Goal: Task Accomplishment & Management: Manage account settings

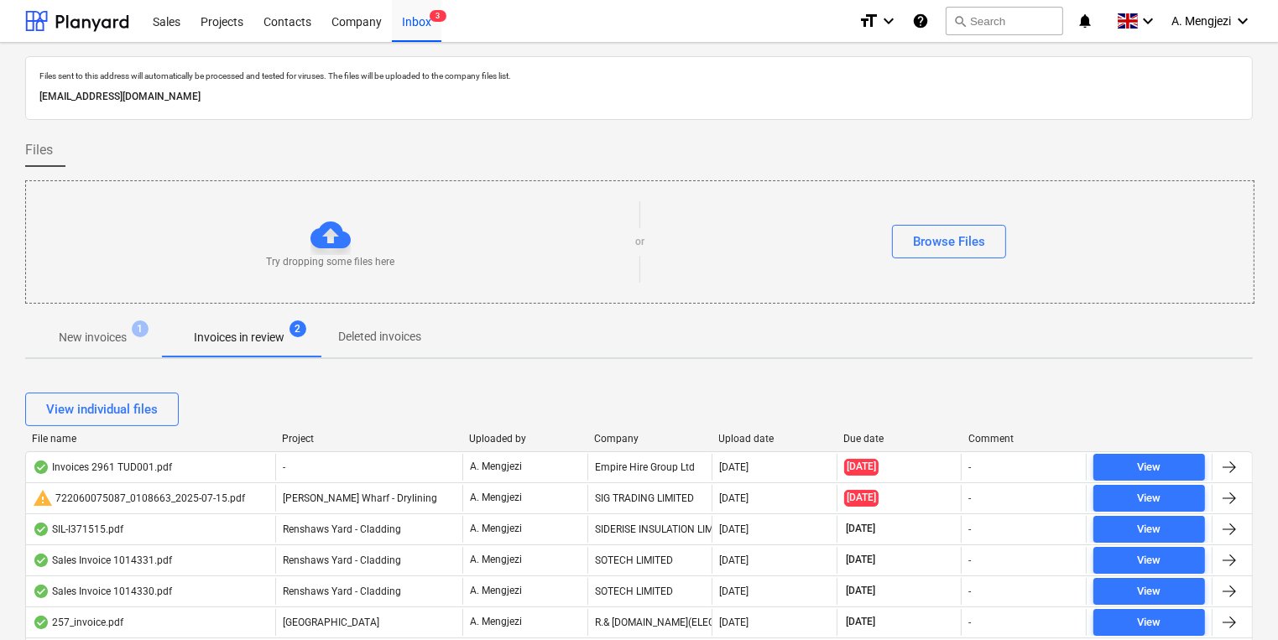
click at [618, 439] on div "Company" at bounding box center [650, 439] width 112 height 12
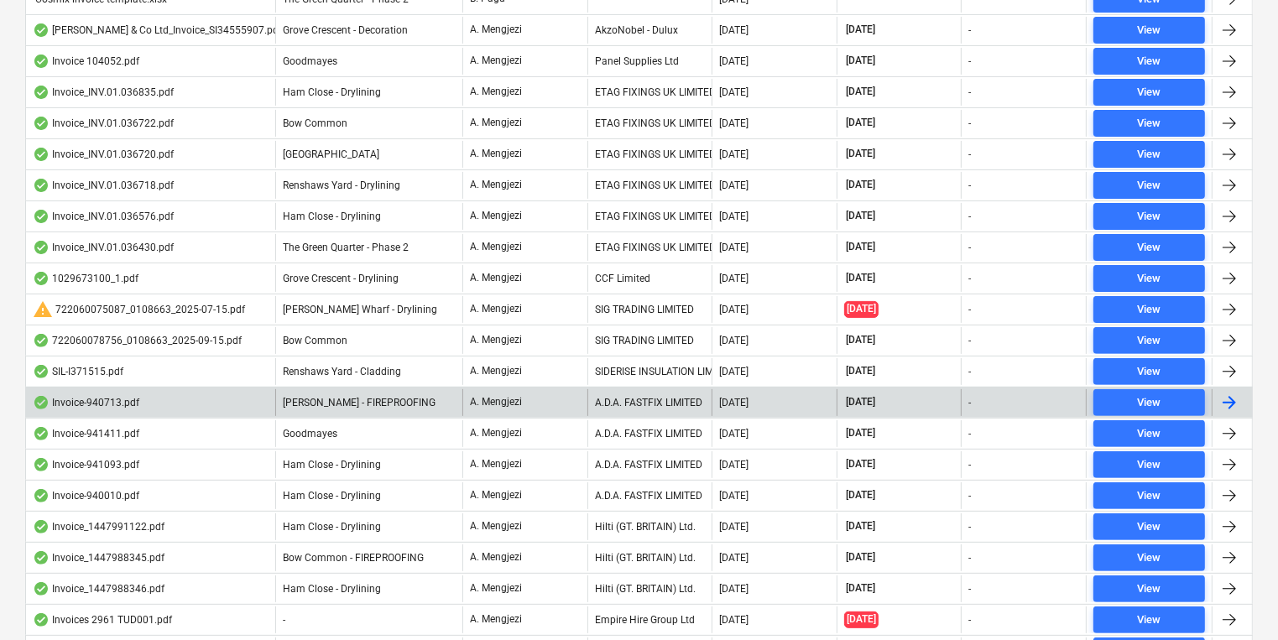
scroll to position [470, 0]
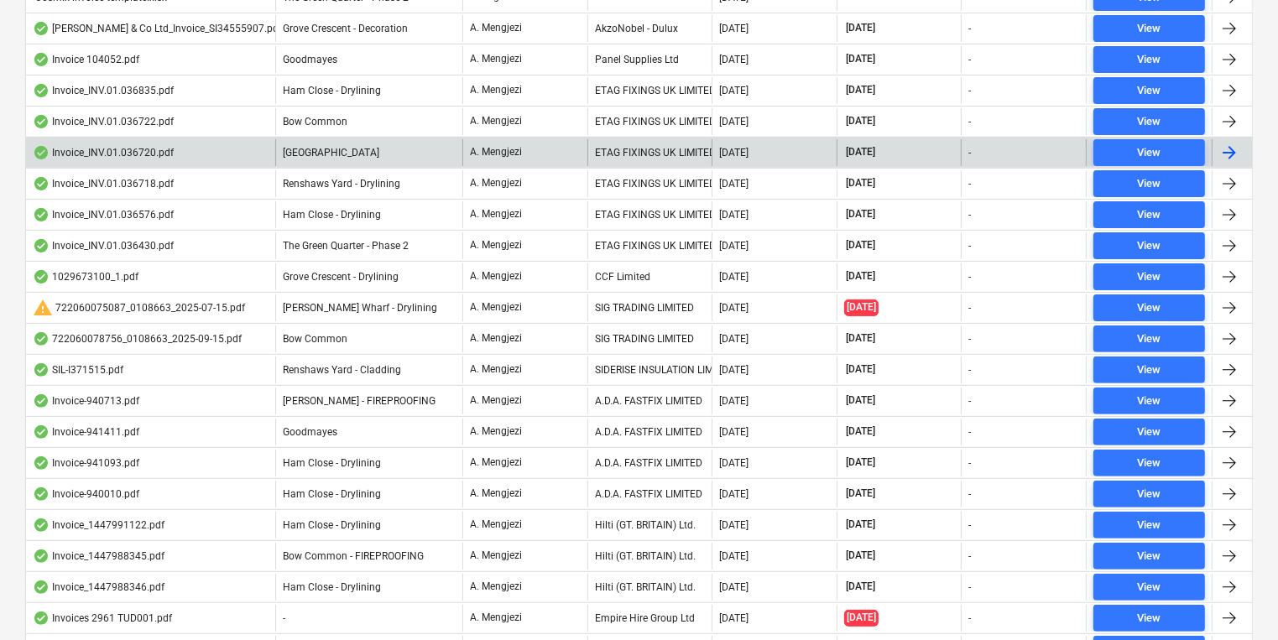
click at [599, 141] on div "ETAG FIXINGS UK LIMITED" at bounding box center [650, 152] width 125 height 27
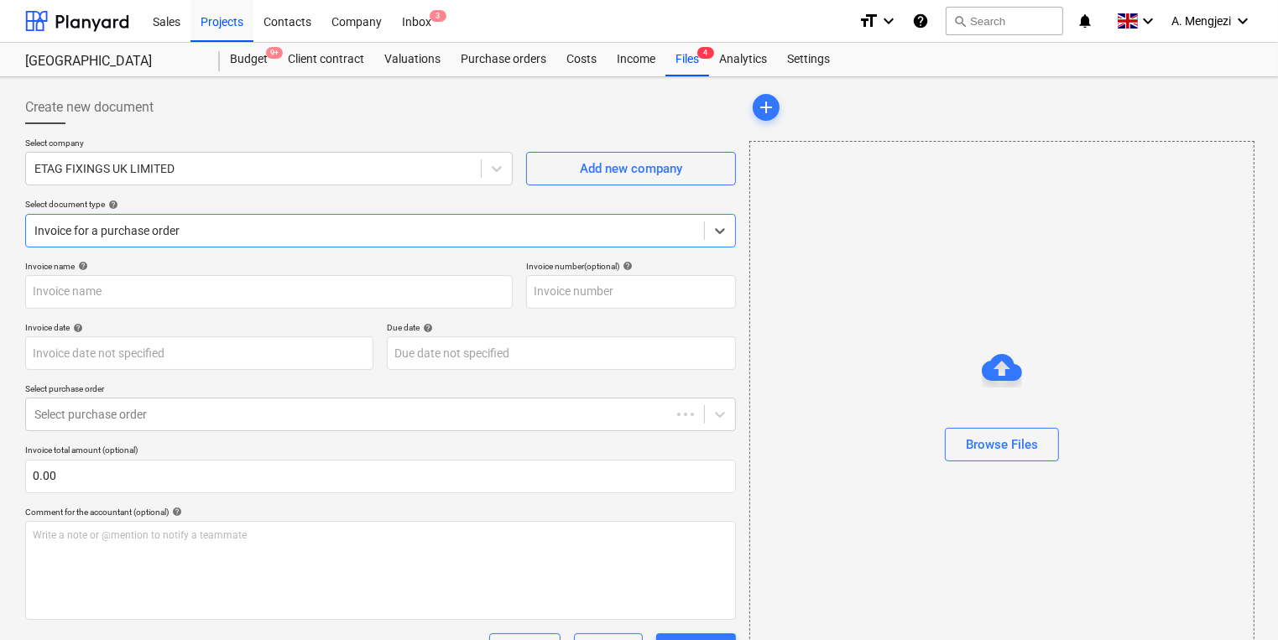
type input "#INV.01.036720"
type input "[DATE]"
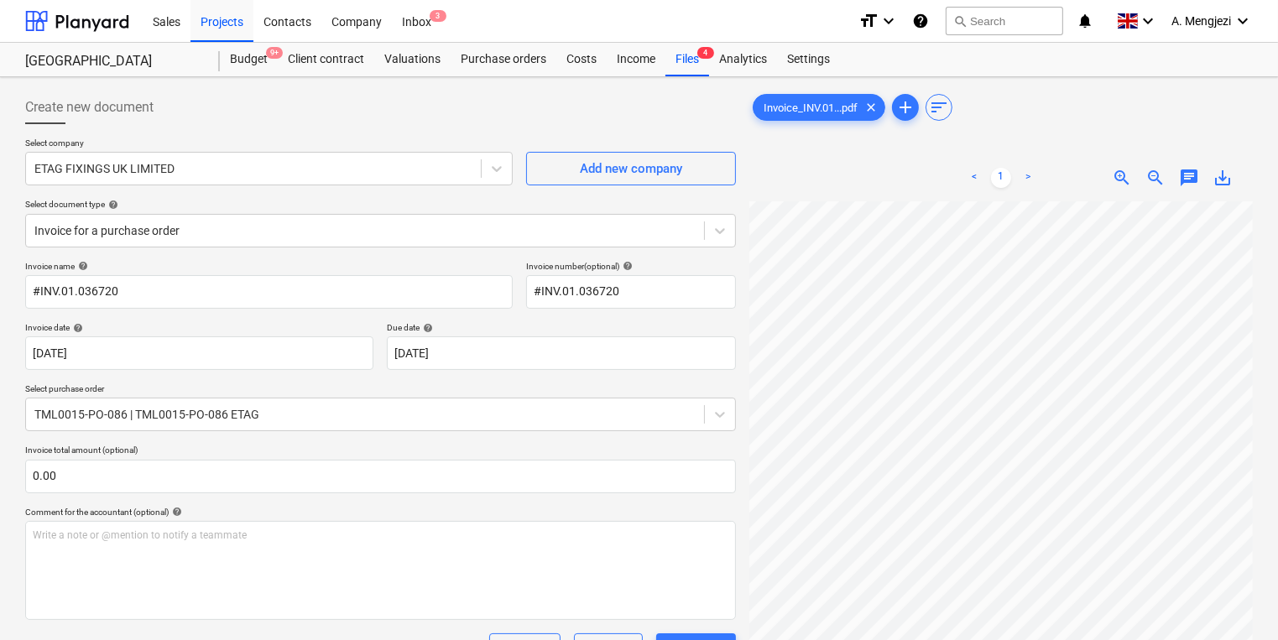
scroll to position [0, 147]
click at [415, 6] on div "Inbox 3" at bounding box center [417, 20] width 50 height 43
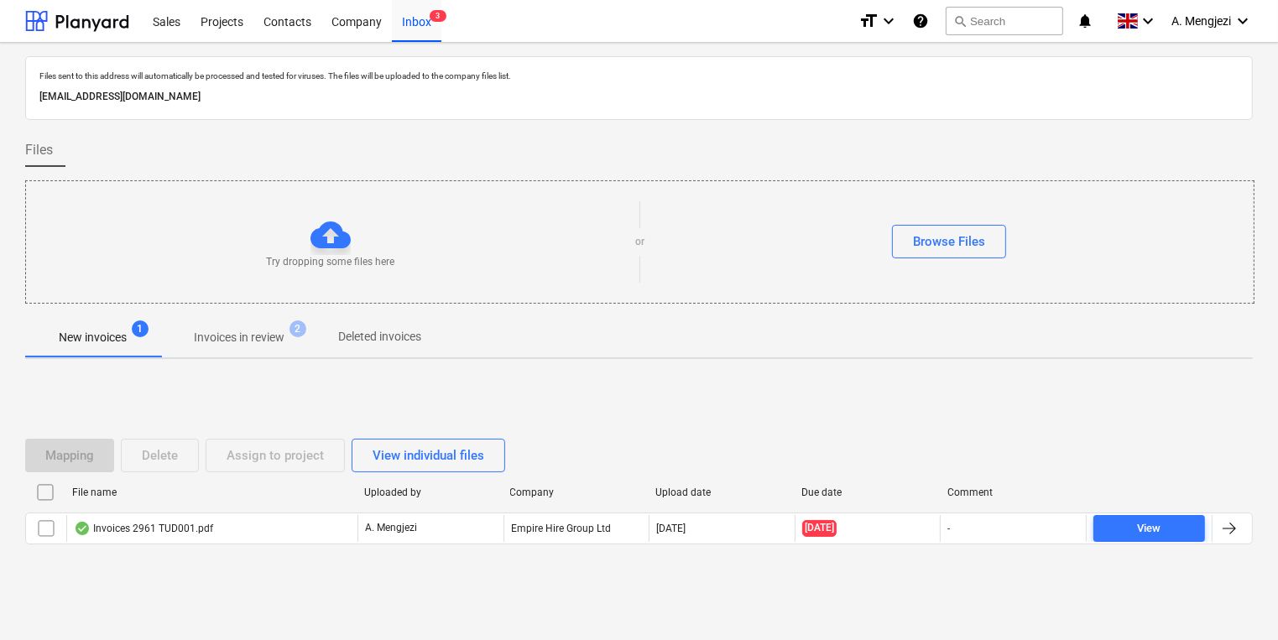
click at [235, 330] on p "Invoices in review" at bounding box center [239, 338] width 91 height 18
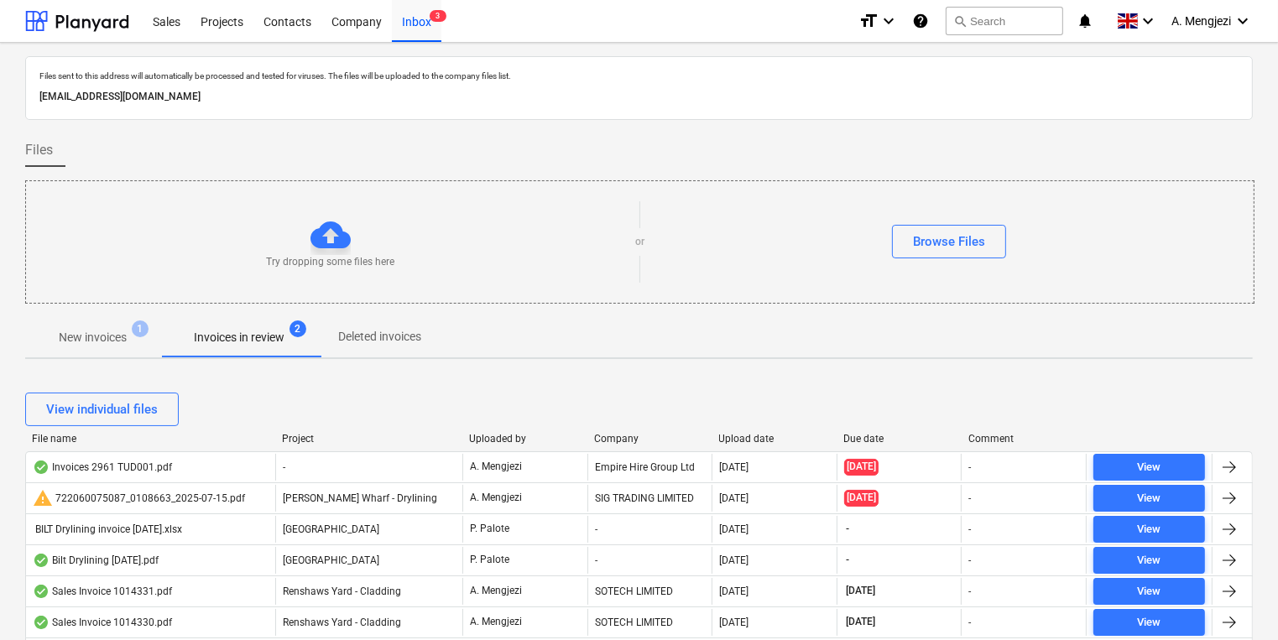
click at [608, 445] on div "File name Project Uploaded by Company Upload date Due date Comment" at bounding box center [639, 442] width 1228 height 18
click at [608, 437] on div "Company" at bounding box center [650, 439] width 112 height 12
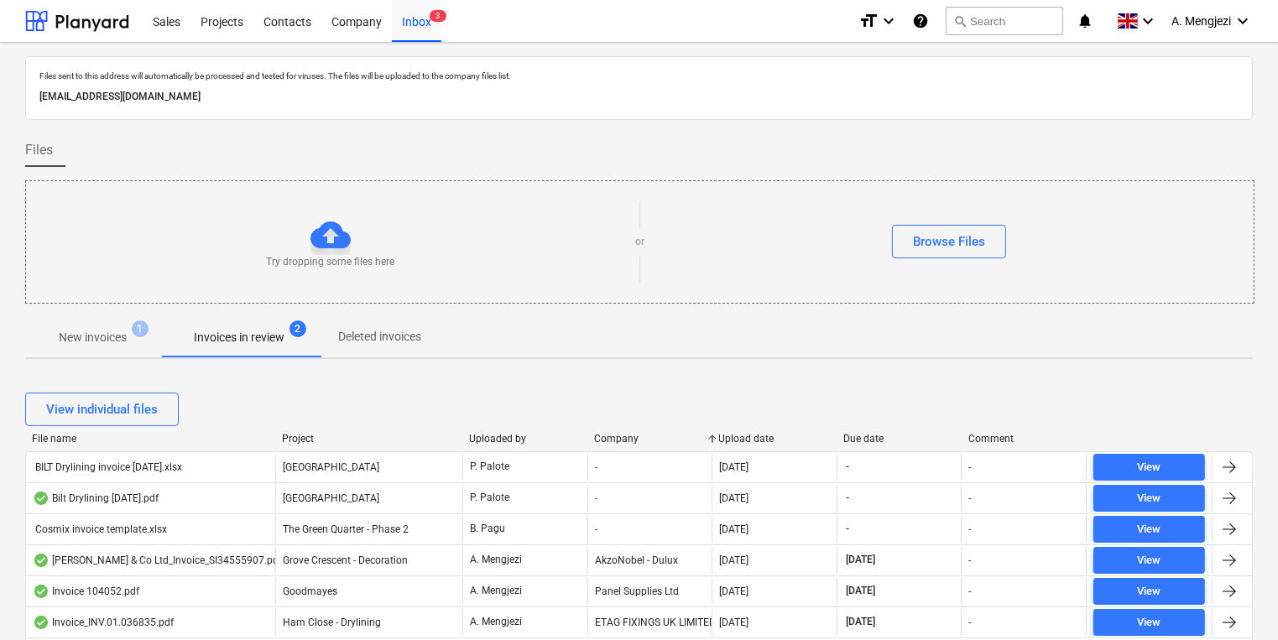
click at [123, 327] on span "New invoices 1" at bounding box center [92, 337] width 135 height 30
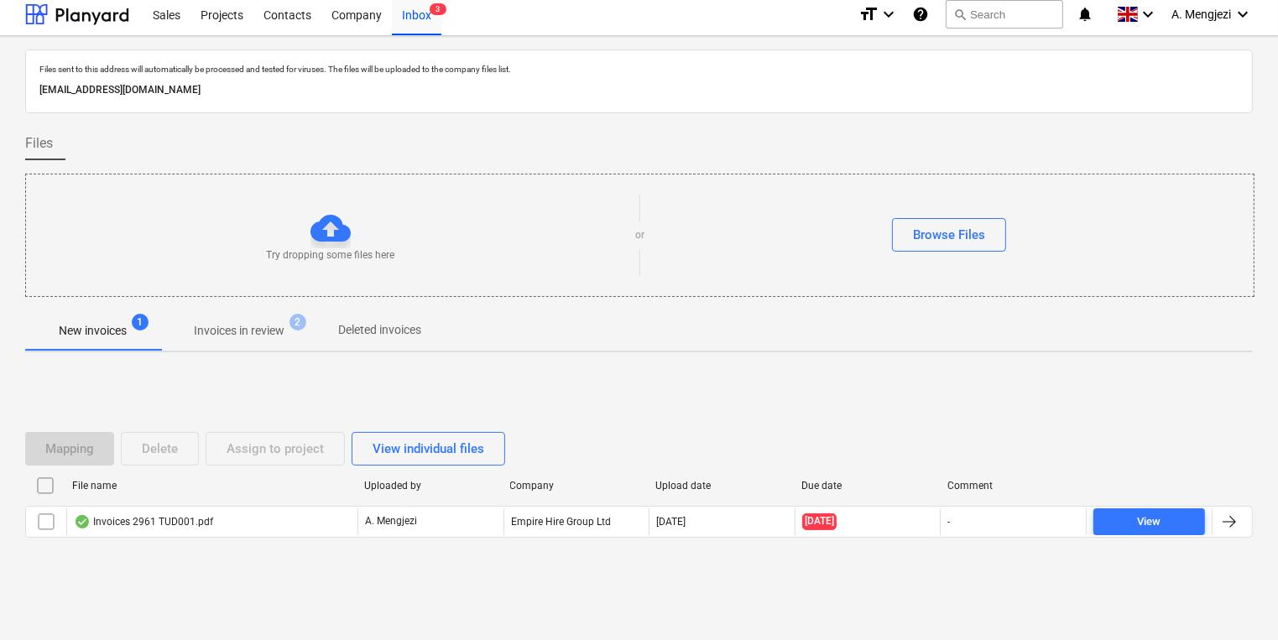
scroll to position [9, 0]
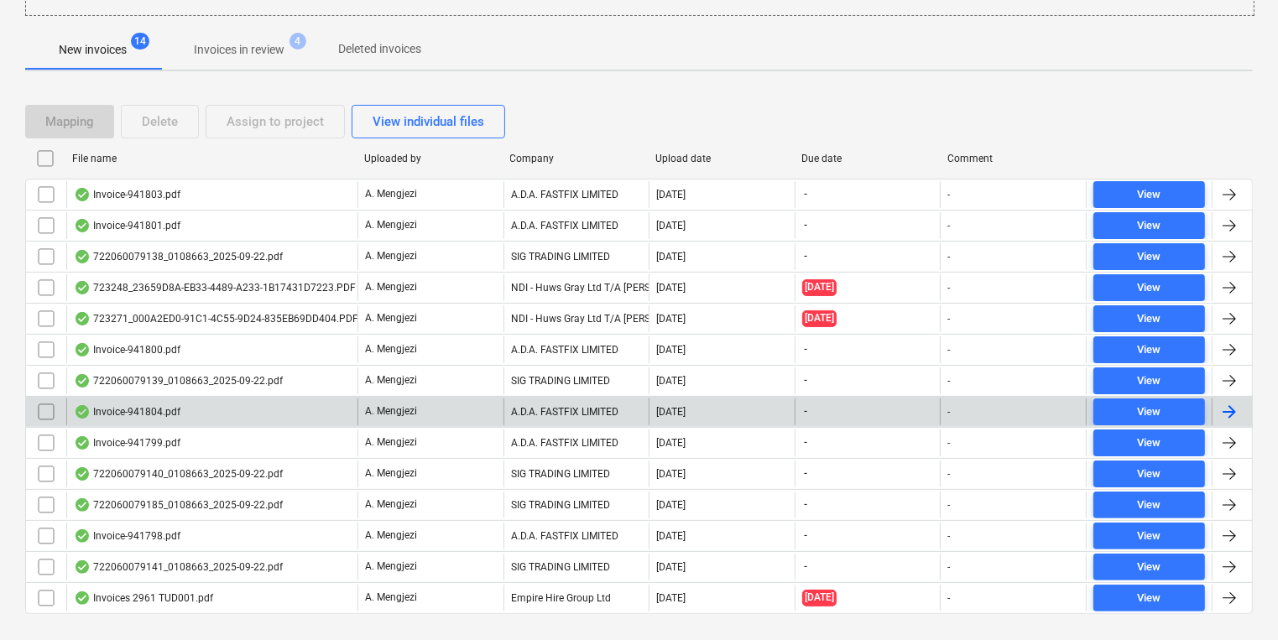
scroll to position [318, 0]
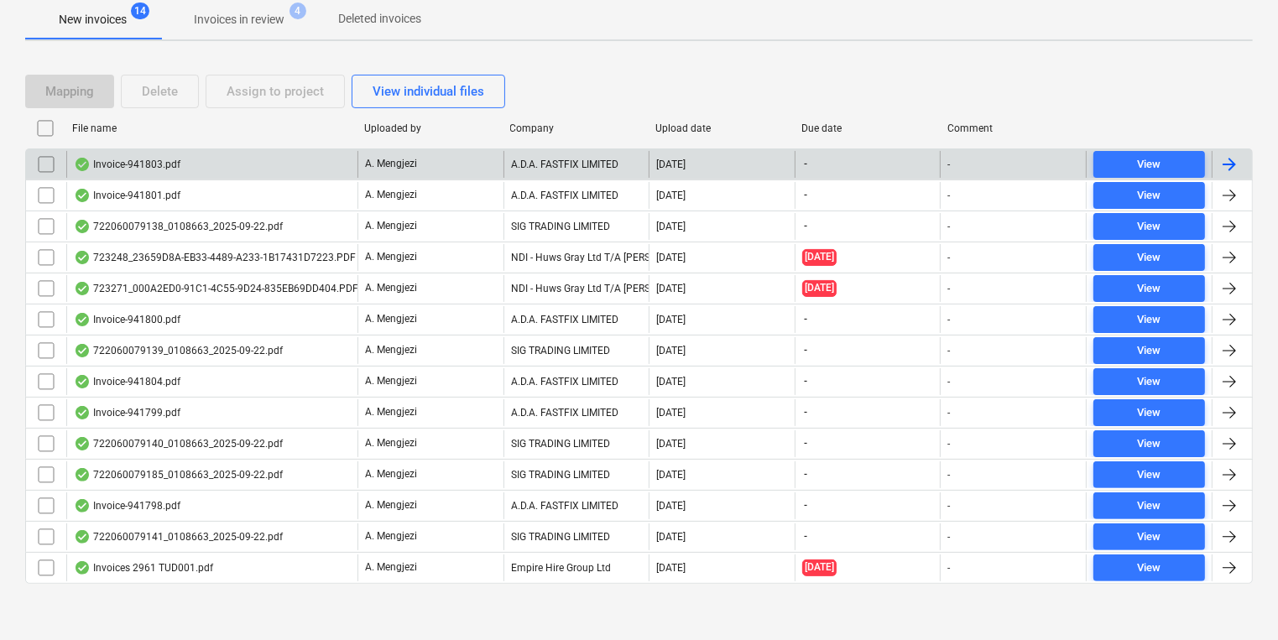
click at [285, 159] on div "Invoice-941803.pdf" at bounding box center [211, 164] width 291 height 27
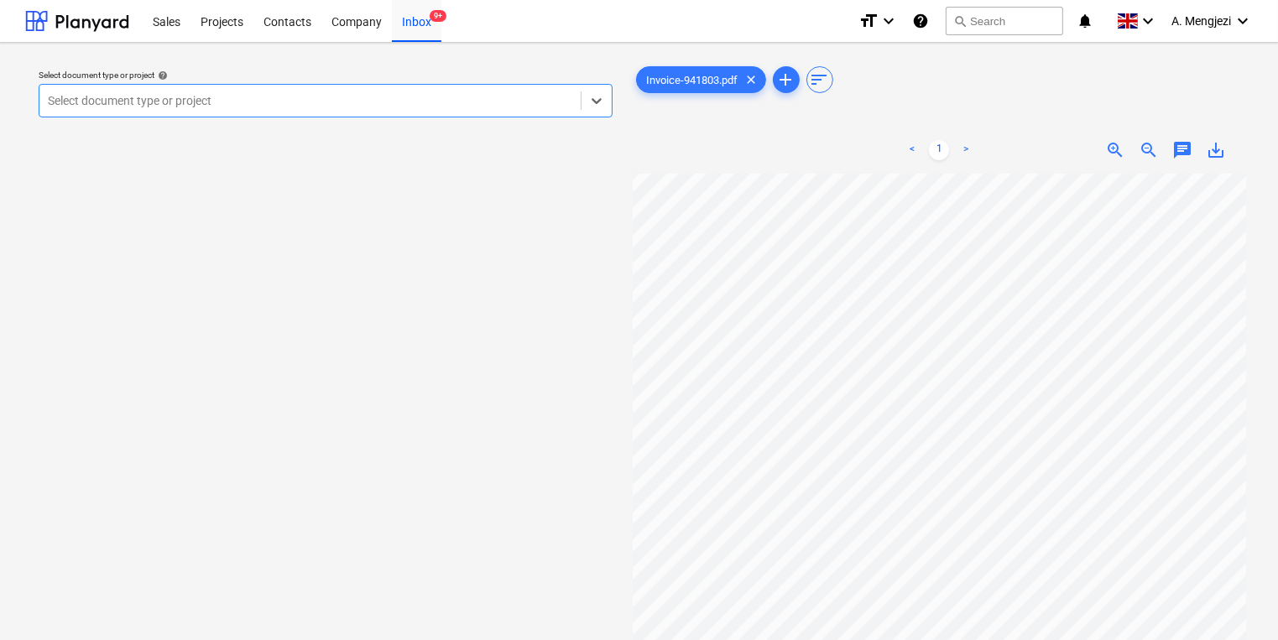
scroll to position [67, 0]
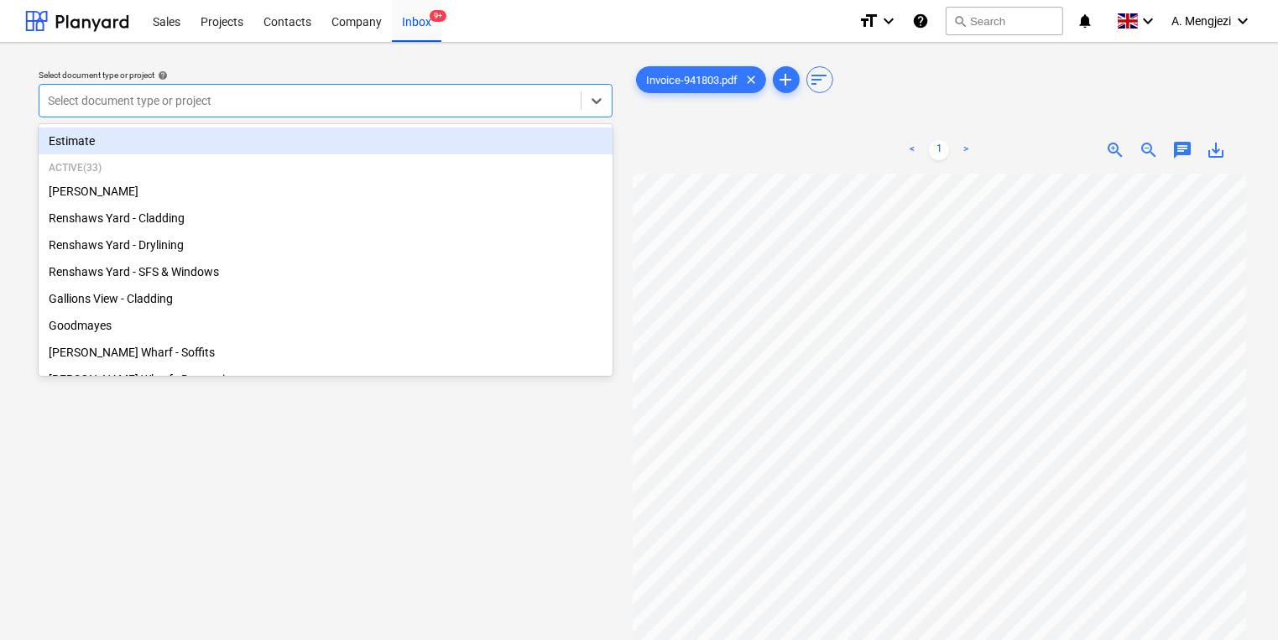
click at [455, 111] on div "Select document type or project" at bounding box center [309, 101] width 541 height 24
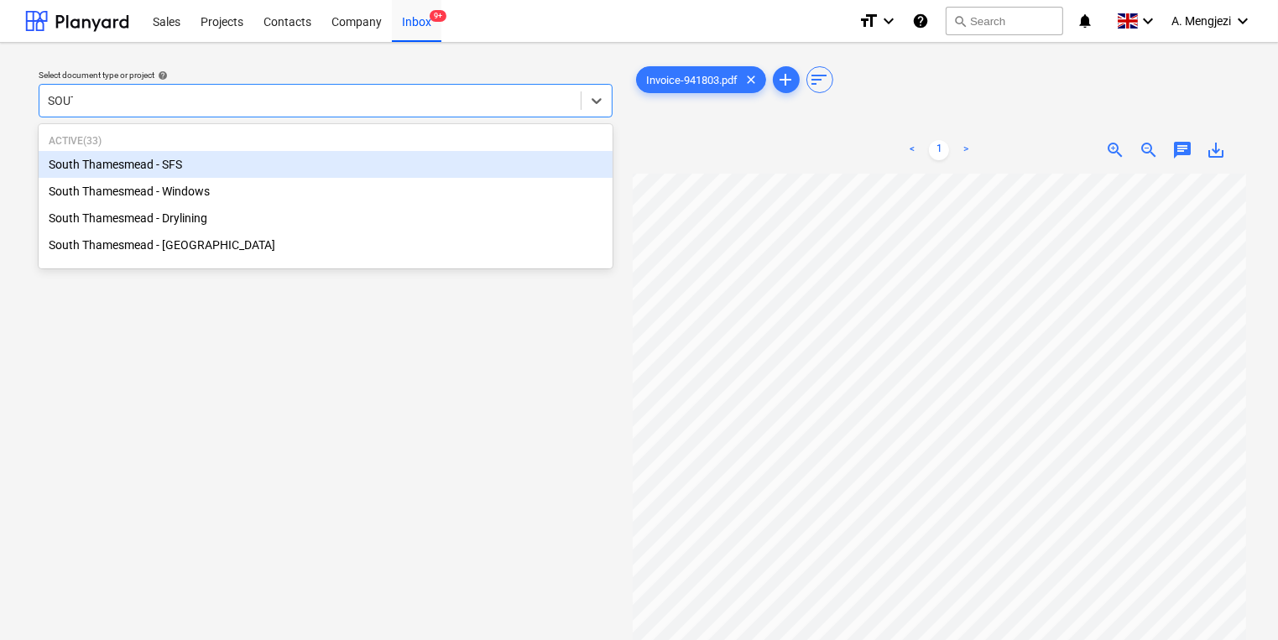
type input "SOUTH"
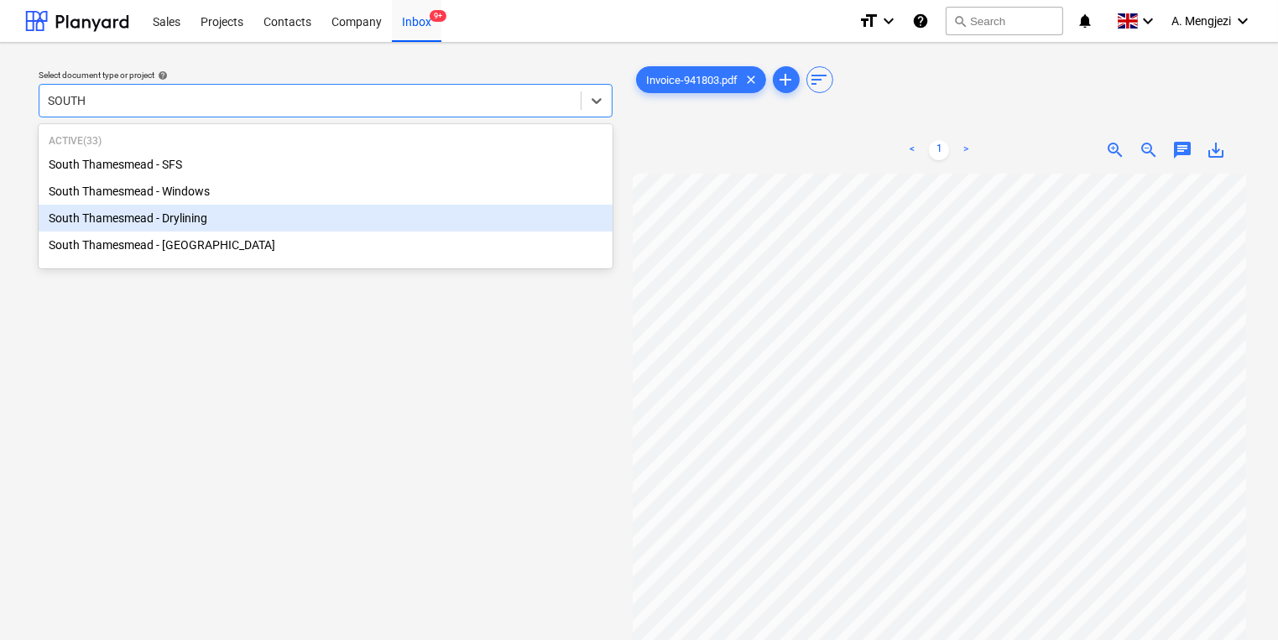
click at [220, 220] on div "South Thamesmead - Drylining" at bounding box center [326, 218] width 574 height 27
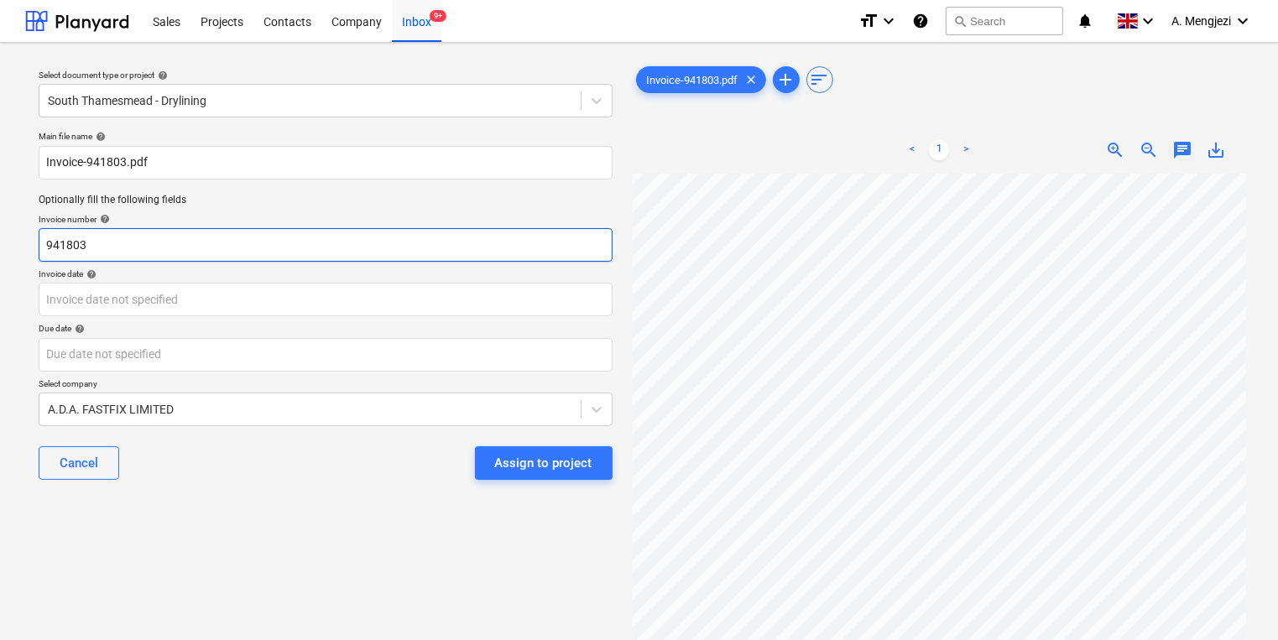
scroll to position [67, 8]
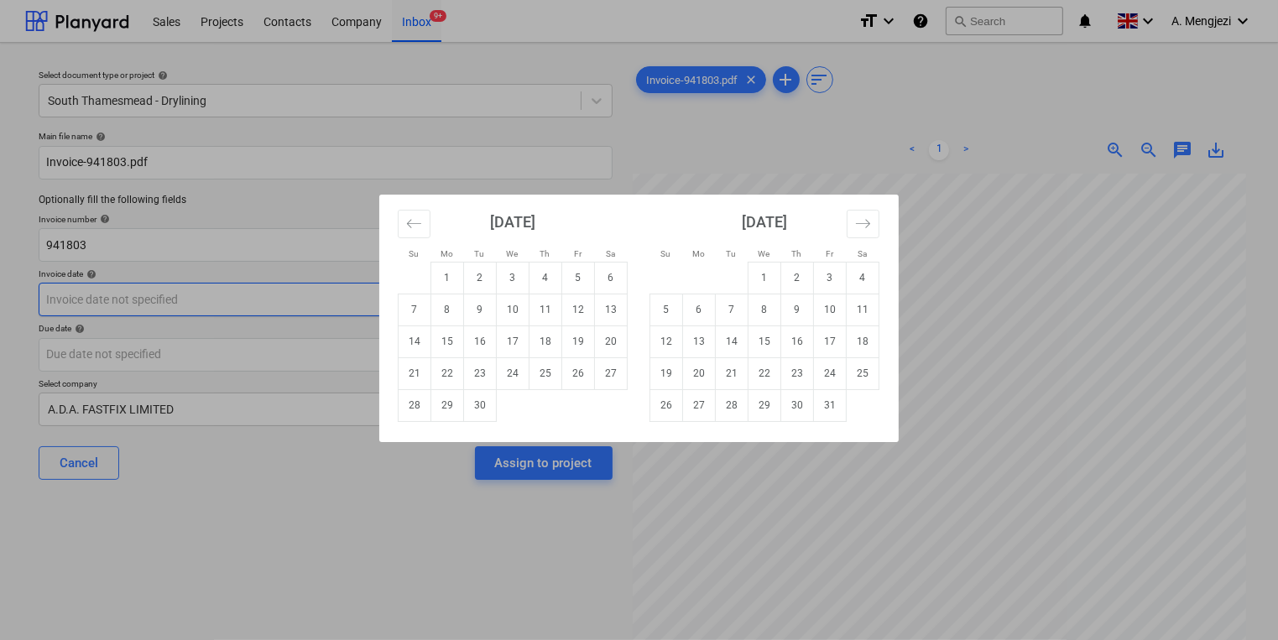
click at [222, 316] on body "Sales Projects Contacts Company Inbox 9+ format_size keyboard_arrow_down help s…" at bounding box center [639, 320] width 1278 height 640
click at [933, 341] on div "Su Mo Tu We Th Fr Sa Su Mo Tu We Th Fr Sa [DATE] 1 2 3 4 5 6 7 8 9 10 11 12 13 …" at bounding box center [639, 320] width 1278 height 640
click at [389, 299] on body "Sales Projects Contacts Company Inbox 9+ format_size keyboard_arrow_down help s…" at bounding box center [639, 320] width 1278 height 640
click at [475, 376] on td "23" at bounding box center [480, 374] width 33 height 32
type input "[DATE]"
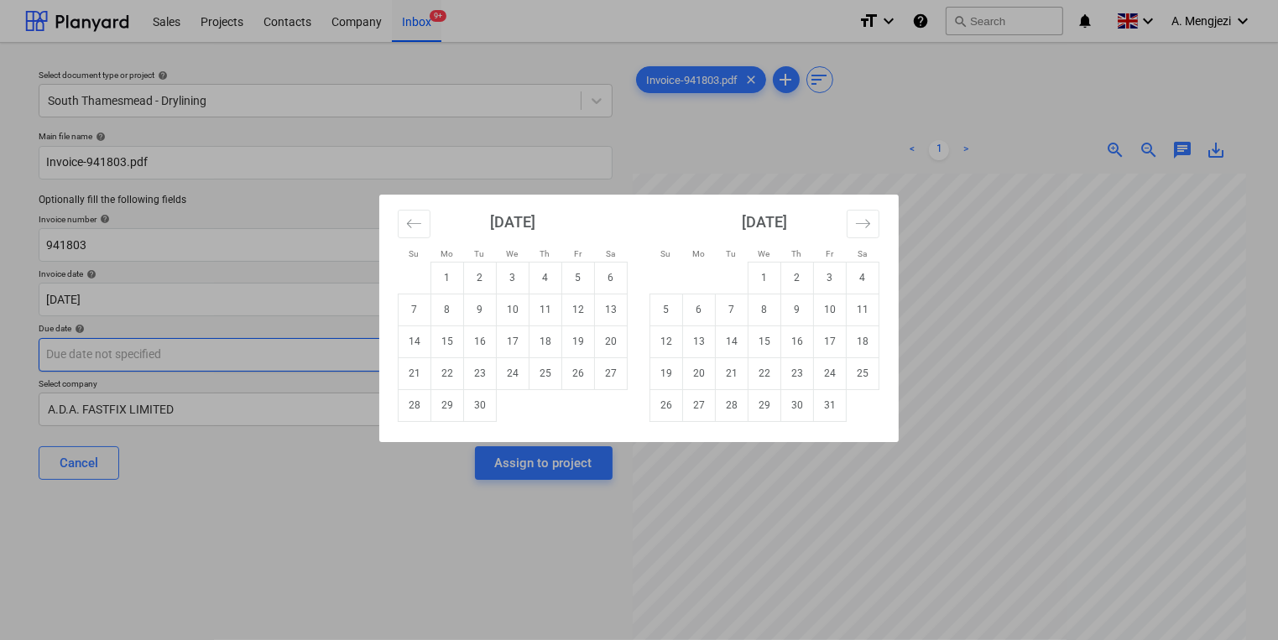
click at [457, 350] on body "Sales Projects Contacts Company Inbox 9+ format_size keyboard_arrow_down help s…" at bounding box center [639, 320] width 1278 height 640
click at [785, 407] on td "30" at bounding box center [798, 405] width 33 height 32
type input "[DATE]"
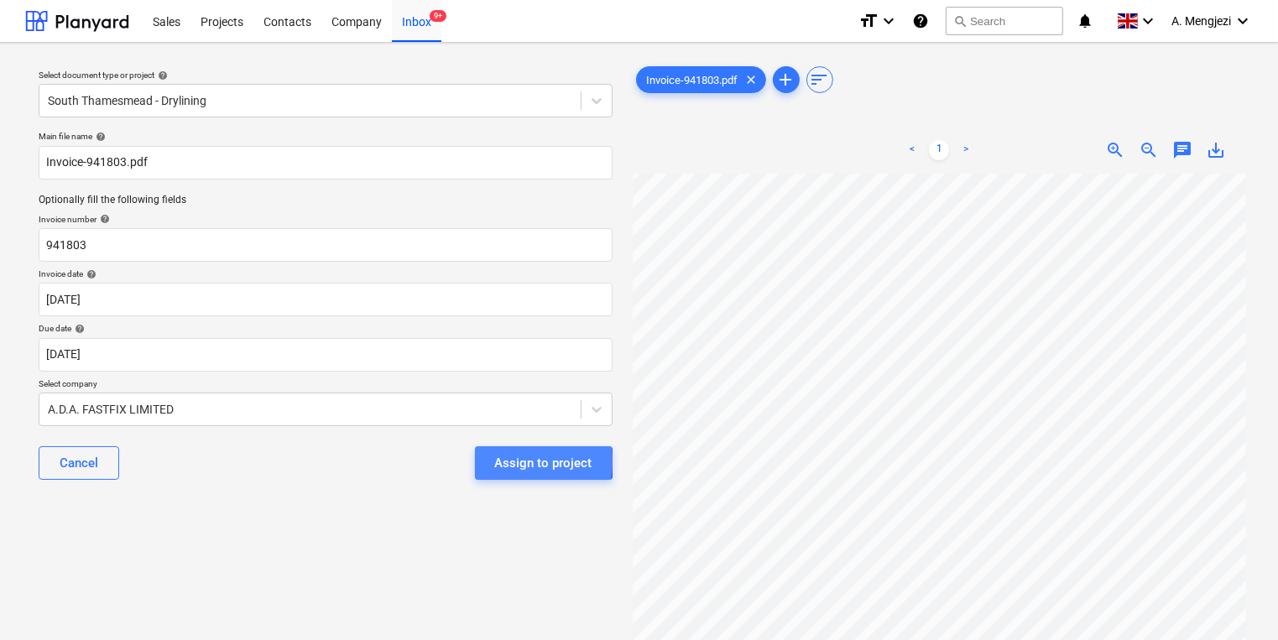
click at [499, 462] on div "Assign to project" at bounding box center [543, 463] width 97 height 22
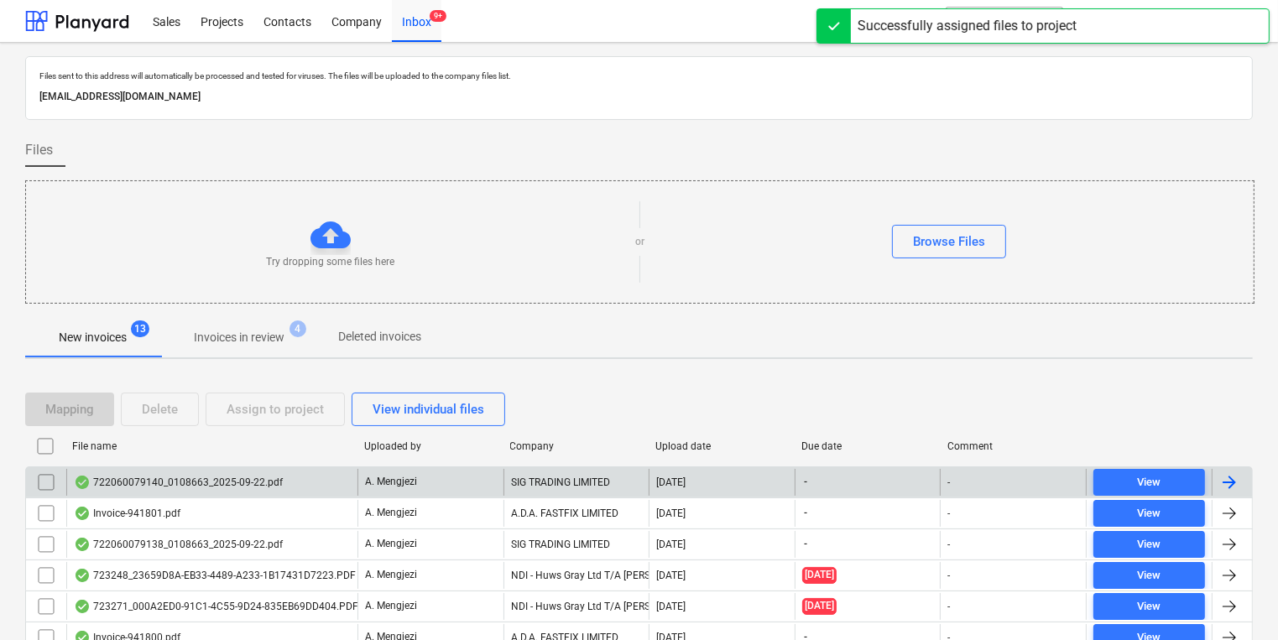
click at [330, 470] on div "722060079140_0108663_2025-09-22.pdf" at bounding box center [211, 482] width 291 height 27
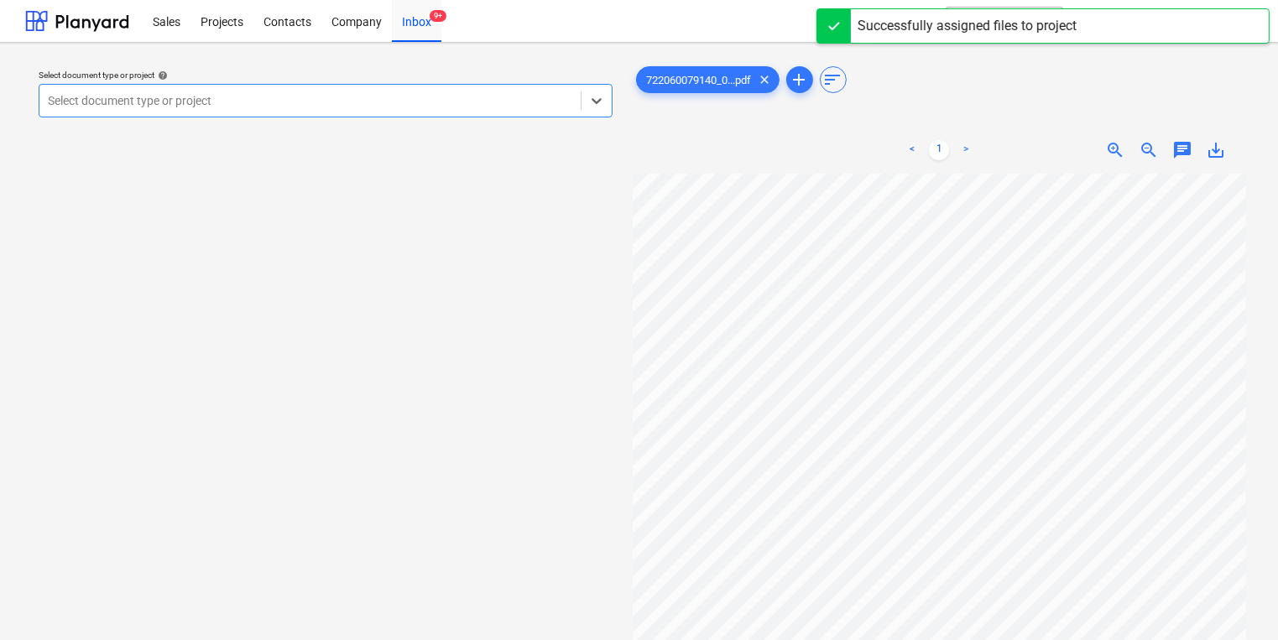
click at [306, 93] on div at bounding box center [310, 100] width 525 height 17
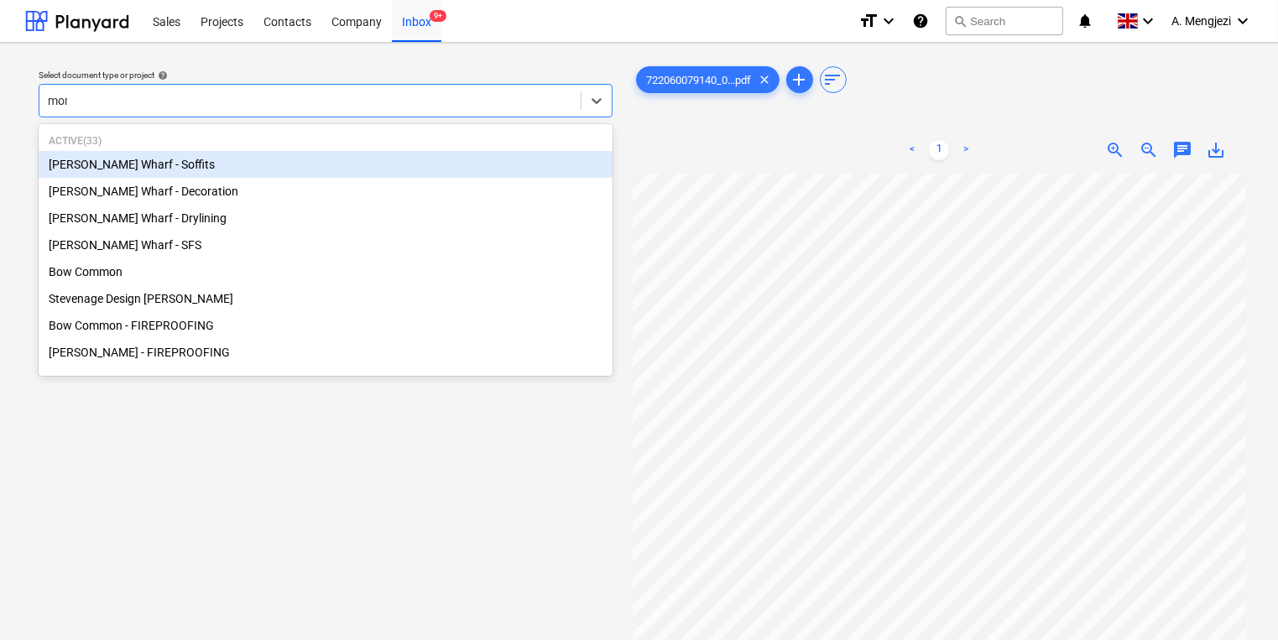
type input "mont"
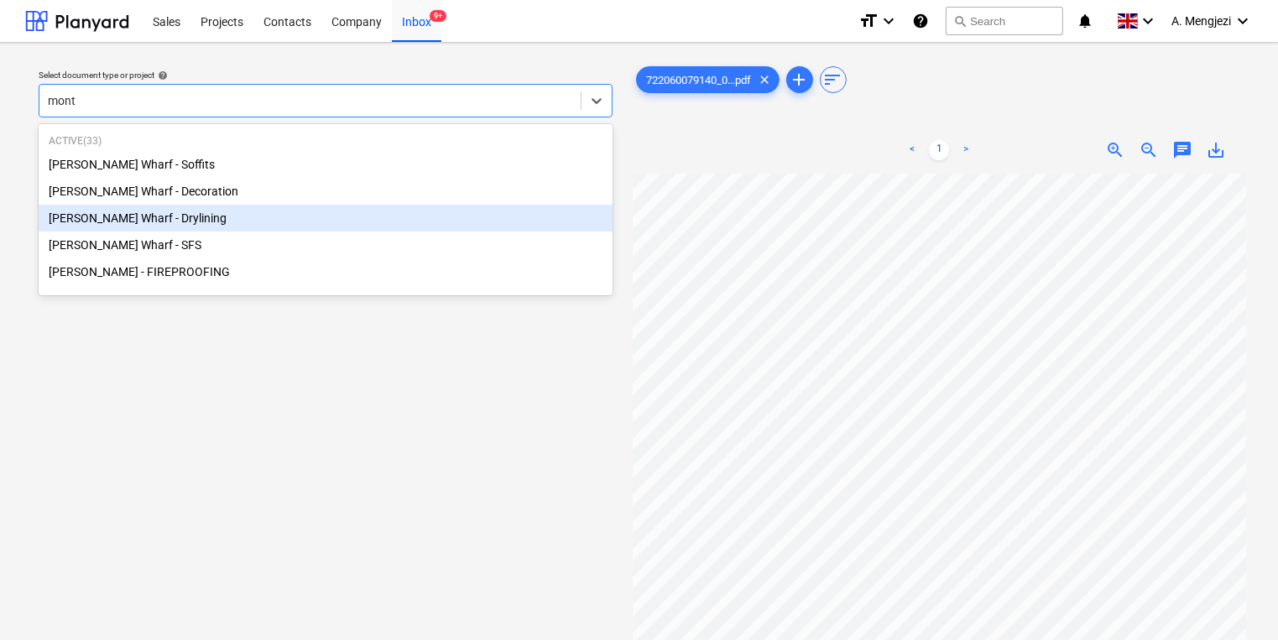
drag, startPoint x: 308, startPoint y: 237, endPoint x: 308, endPoint y: 220, distance: 16.8
click at [308, 220] on div "[PERSON_NAME] Wharf - Soffits [PERSON_NAME] Wharf - Decoration [PERSON_NAME] Wh…" at bounding box center [326, 218] width 574 height 134
click at [308, 220] on div "[PERSON_NAME] Wharf - Drylining" at bounding box center [326, 218] width 574 height 27
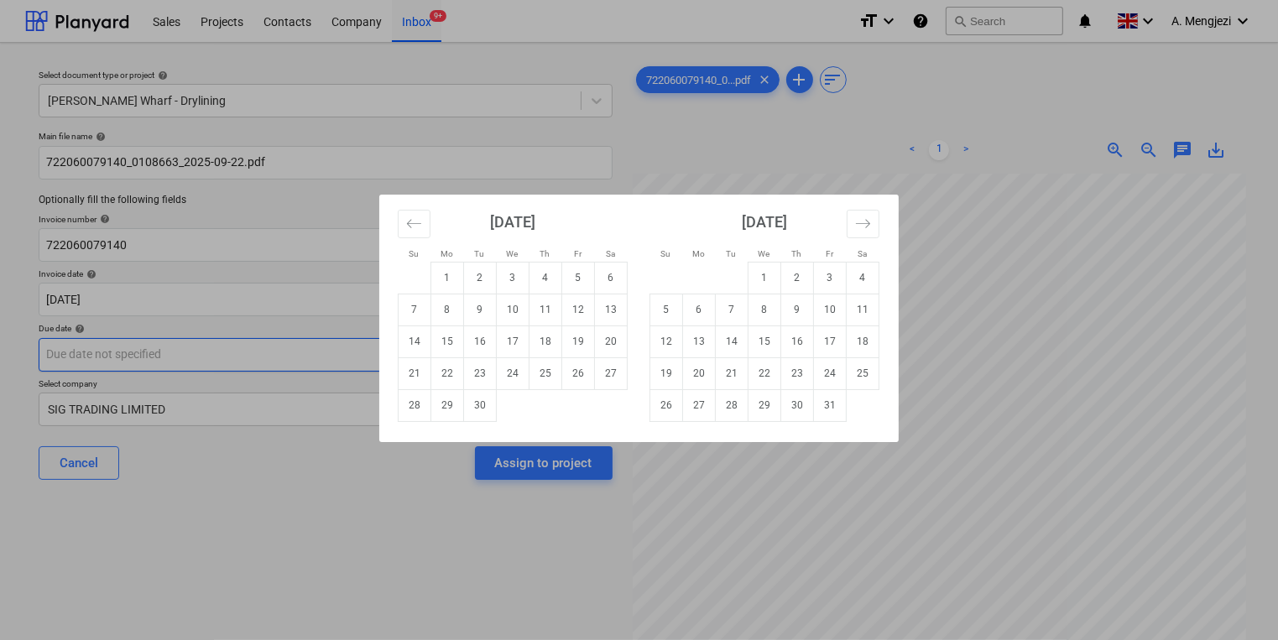
click at [403, 354] on body "Sales Projects Contacts Company Inbox 9+ format_size keyboard_arrow_down help s…" at bounding box center [639, 320] width 1278 height 640
click at [876, 208] on div "[DATE]" at bounding box center [765, 228] width 230 height 67
click at [874, 212] on button "Move forward to switch to the next month." at bounding box center [863, 224] width 33 height 29
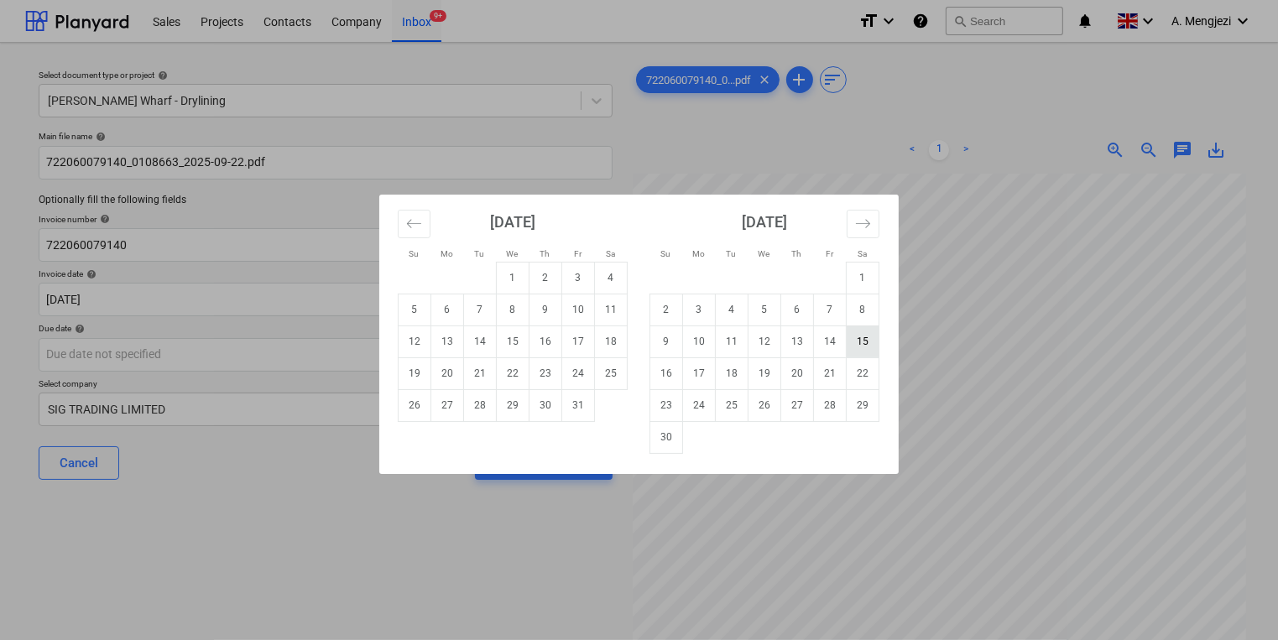
click at [859, 341] on td "15" at bounding box center [863, 342] width 33 height 32
type input "[DATE]"
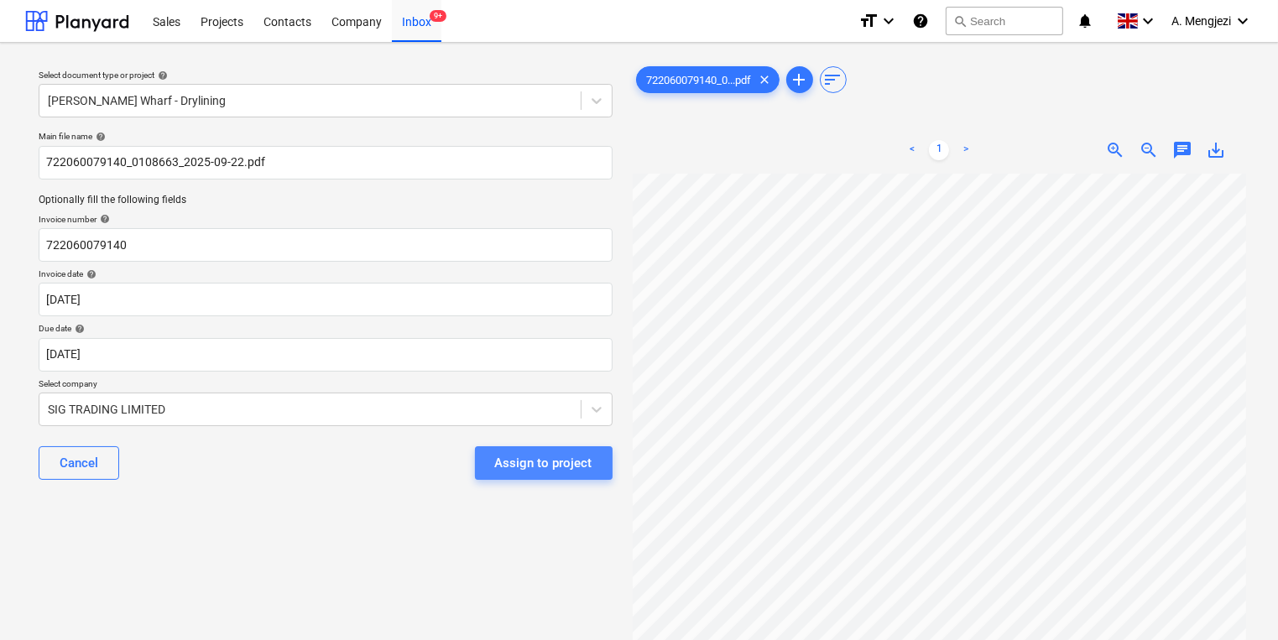
click at [580, 473] on div "Assign to project" at bounding box center [543, 463] width 97 height 22
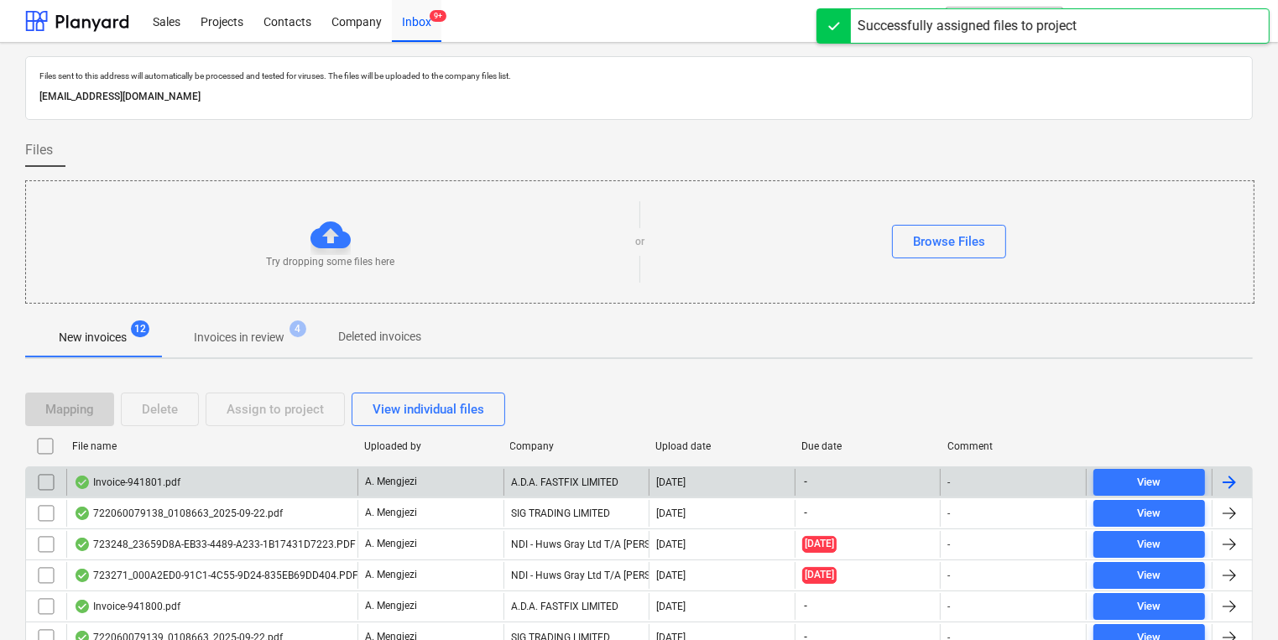
click at [568, 467] on div "Invoice-941801.pdf A. Mengjezi A.D.A. FASTFIX LIMITED [DATE] - - View" at bounding box center [639, 482] width 1228 height 31
click at [575, 480] on div "A.D.A. FASTFIX LIMITED" at bounding box center [577, 482] width 146 height 27
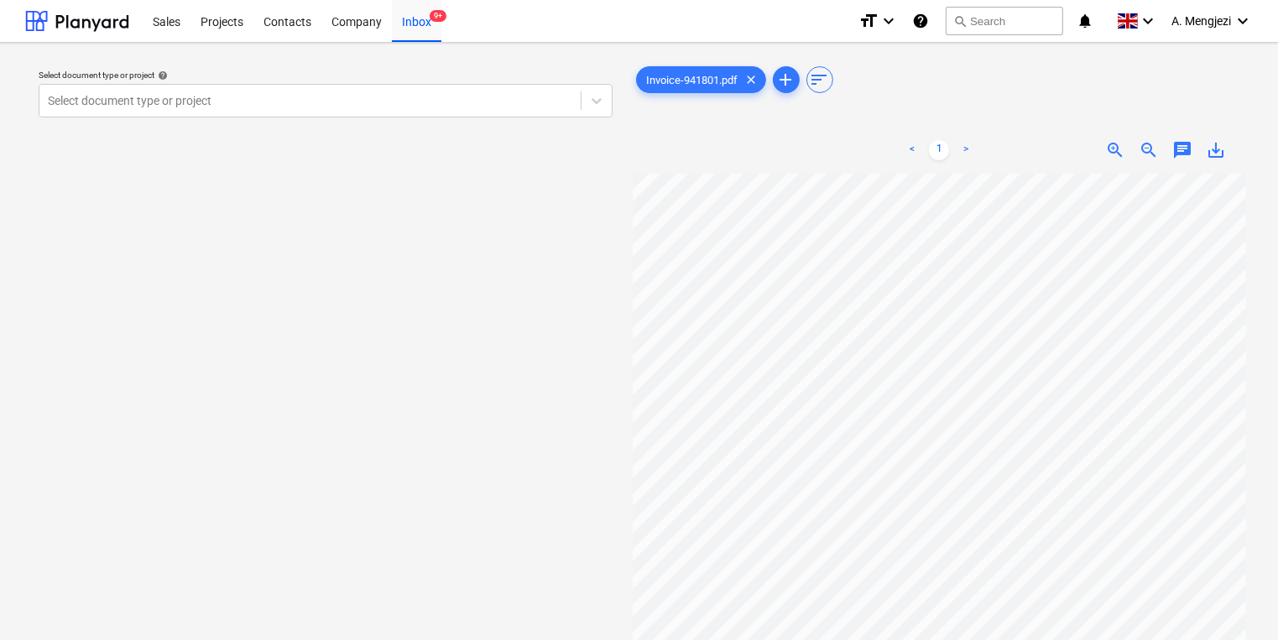
click at [457, 118] on div "Select document type or project help Select document type or project" at bounding box center [326, 93] width 588 height 61
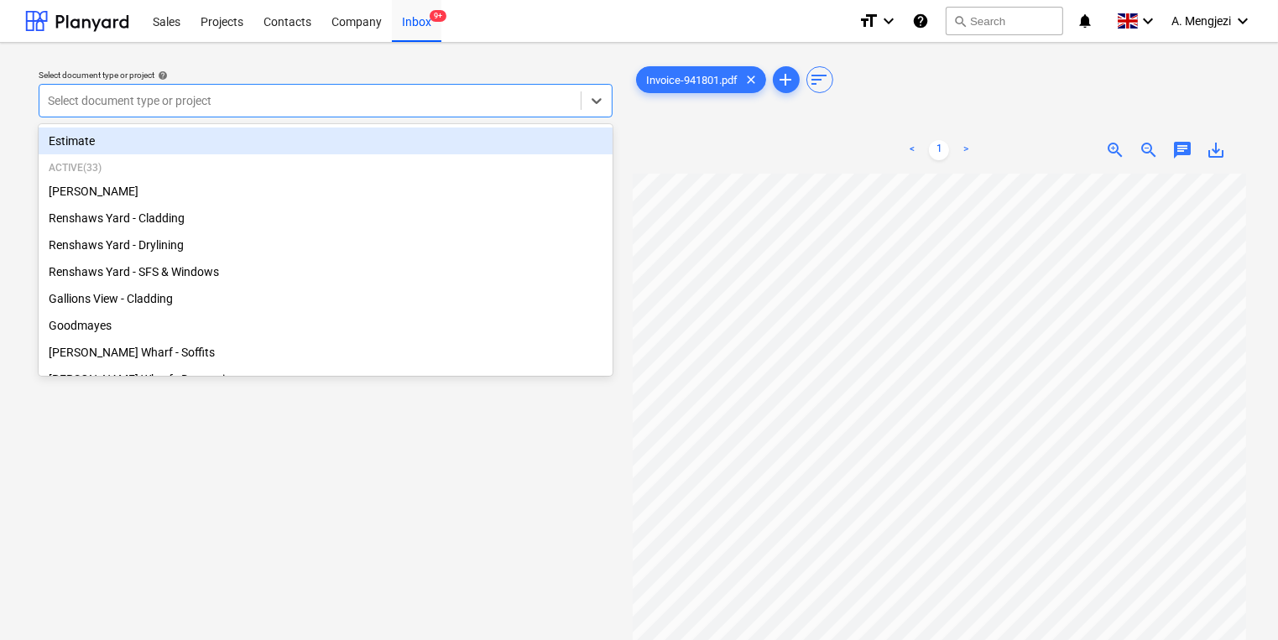
click at [275, 96] on div at bounding box center [310, 100] width 525 height 17
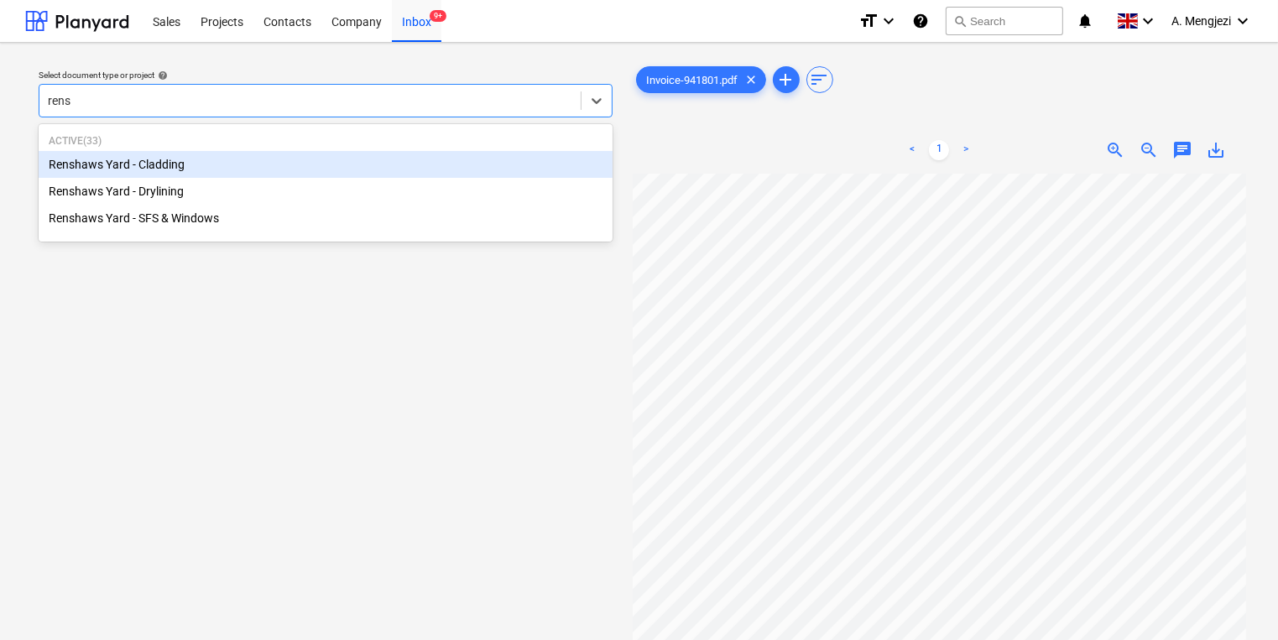
type input "rensh"
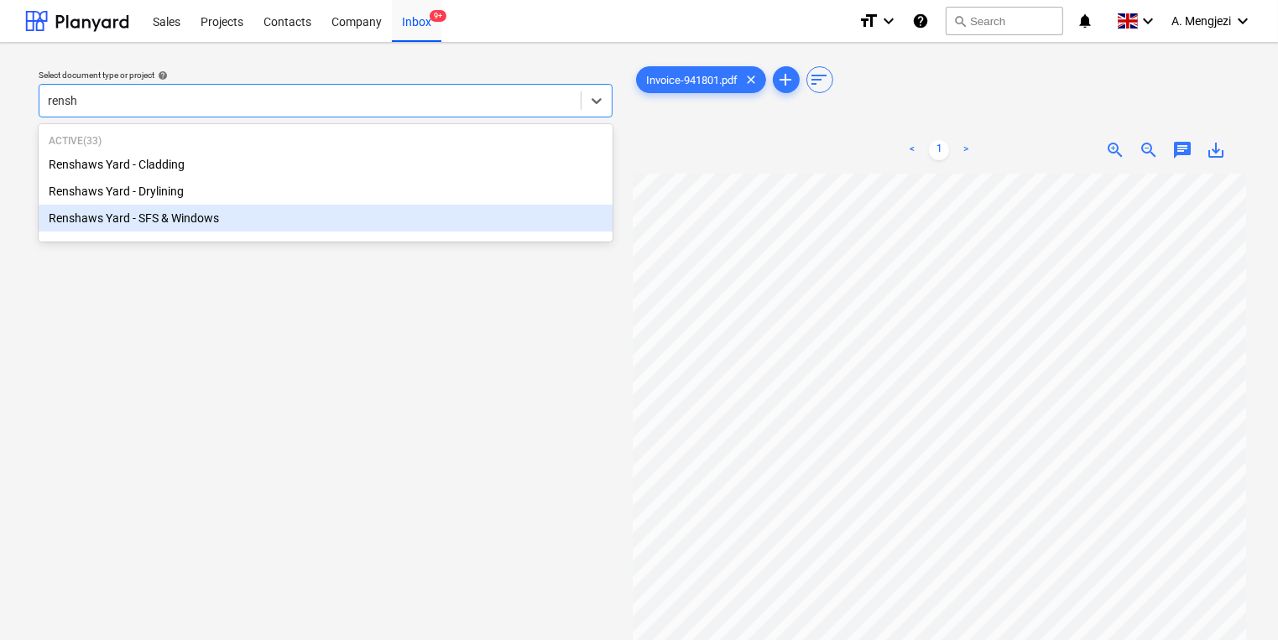
click at [298, 238] on div "Active ( 33 ) Renshaws Yard - Cladding Renshaws Yard - Drylining Renshaws Yard …" at bounding box center [326, 183] width 574 height 111
click at [308, 232] on div "Renshaws Yard - SFS & Windows" at bounding box center [326, 218] width 574 height 27
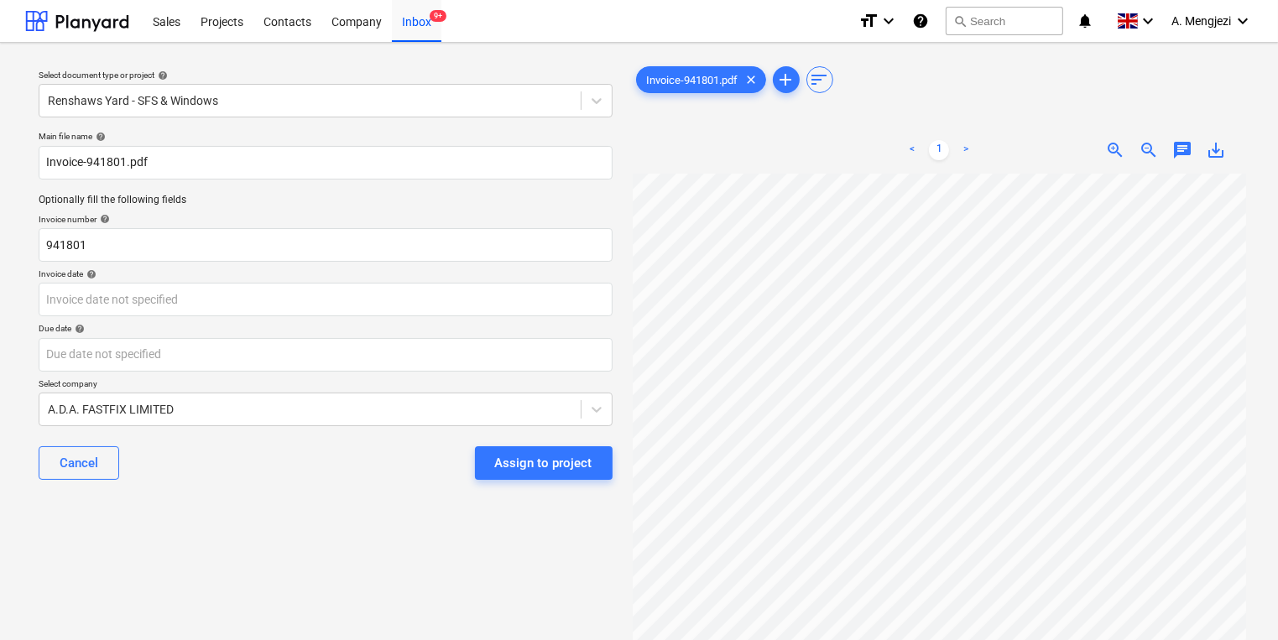
scroll to position [0, 18]
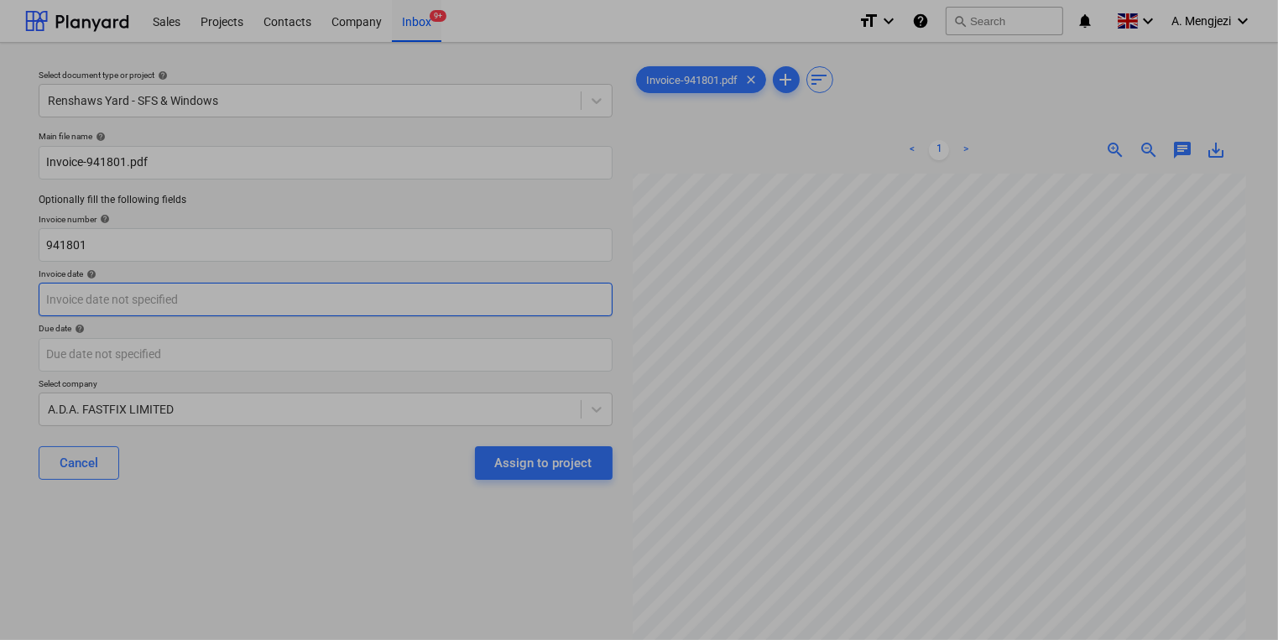
click at [297, 301] on body "Sales Projects Contacts Company Inbox 9+ format_size keyboard_arrow_down help s…" at bounding box center [639, 320] width 1278 height 640
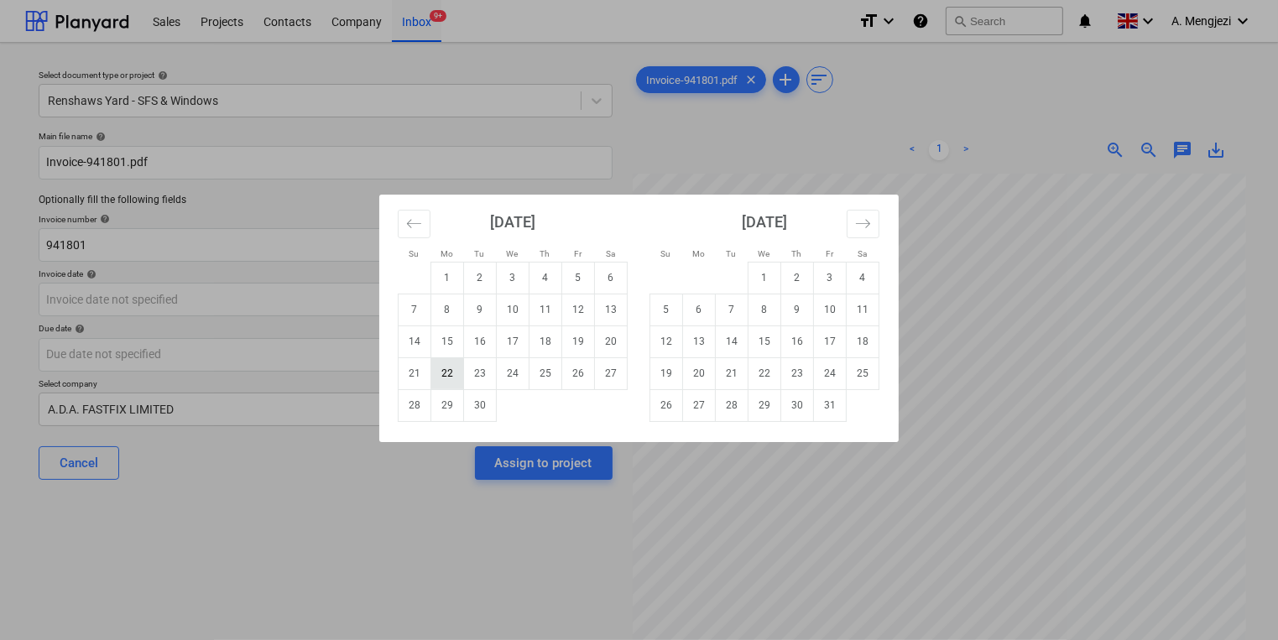
click at [437, 376] on td "22" at bounding box center [447, 374] width 33 height 32
type input "[DATE]"
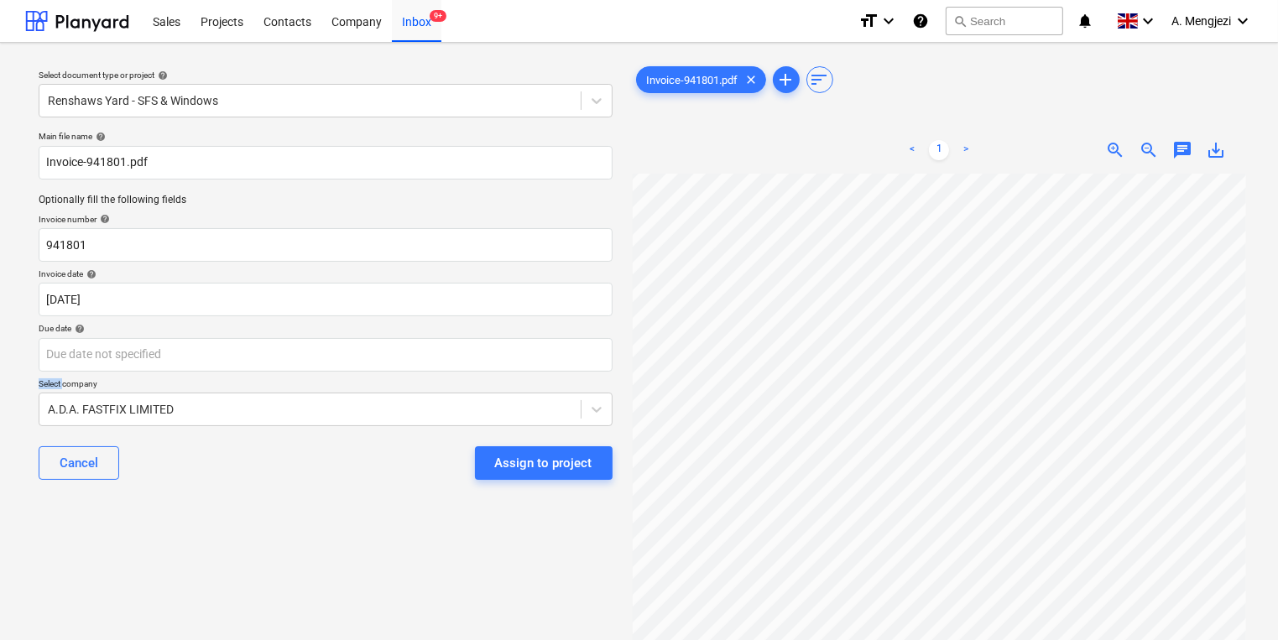
click at [436, 375] on div "Main file name help Invoice-941801.pdf Optionally fill the following fields Inv…" at bounding box center [326, 312] width 588 height 376
click at [439, 365] on body "Sales Projects Contacts Company Inbox 9+ format_size keyboard_arrow_down help s…" at bounding box center [639, 320] width 1278 height 640
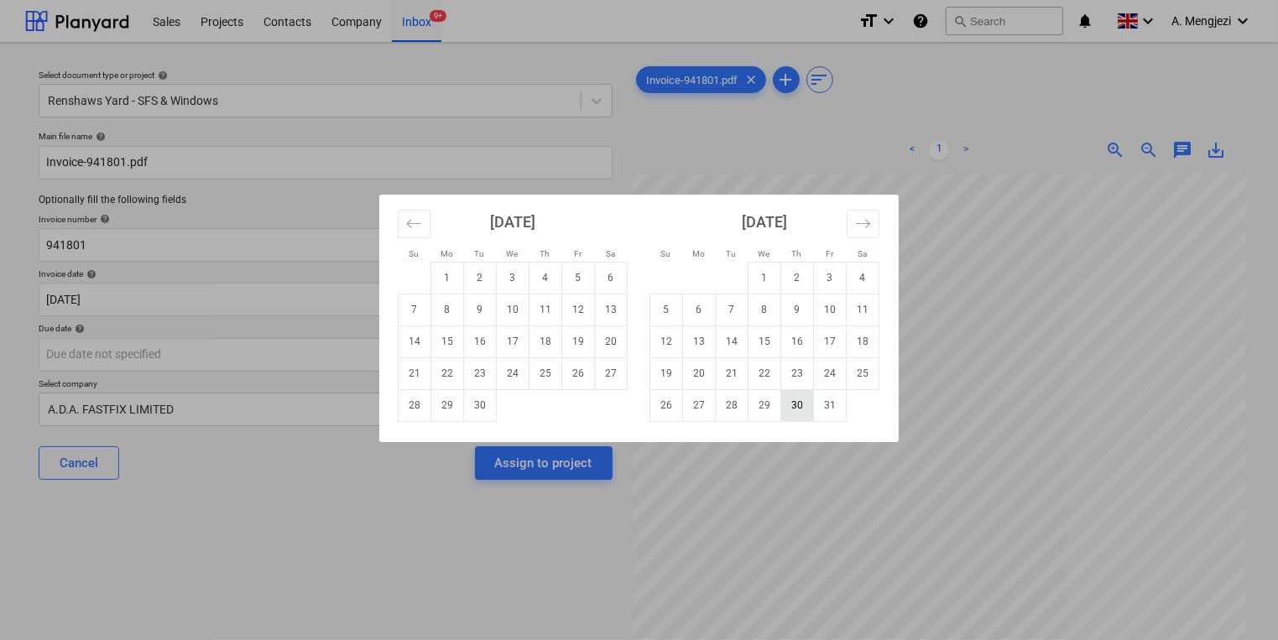
click at [802, 413] on td "30" at bounding box center [798, 405] width 33 height 32
type input "[DATE]"
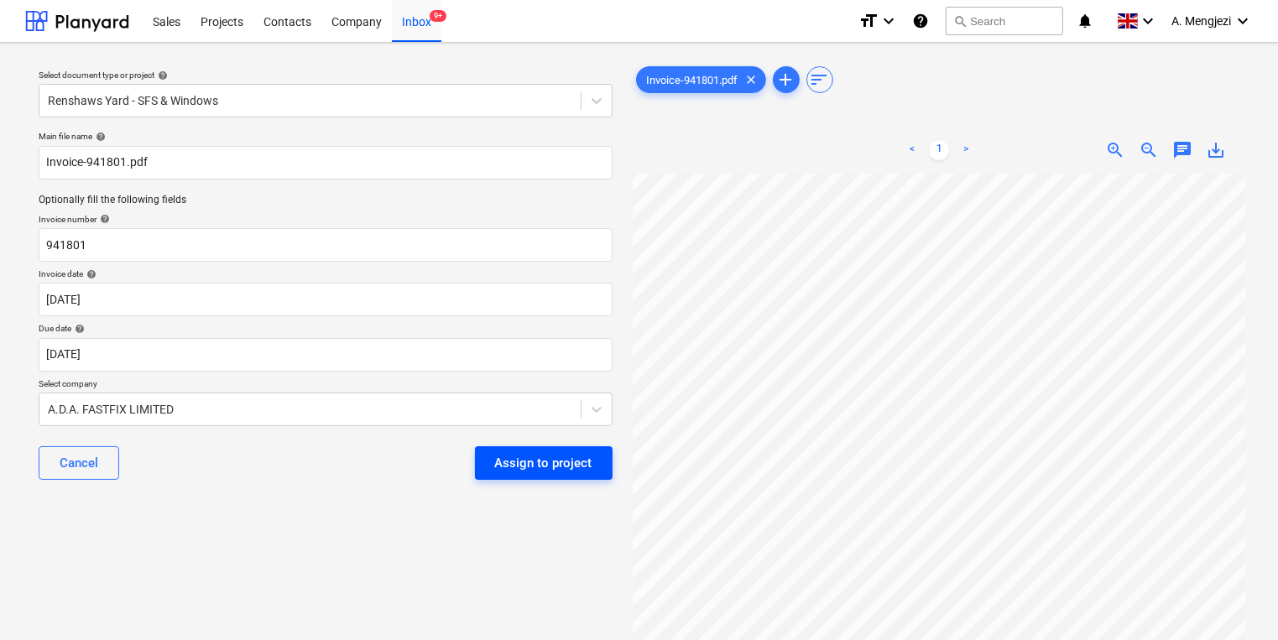
click at [529, 463] on div "Assign to project" at bounding box center [543, 463] width 97 height 22
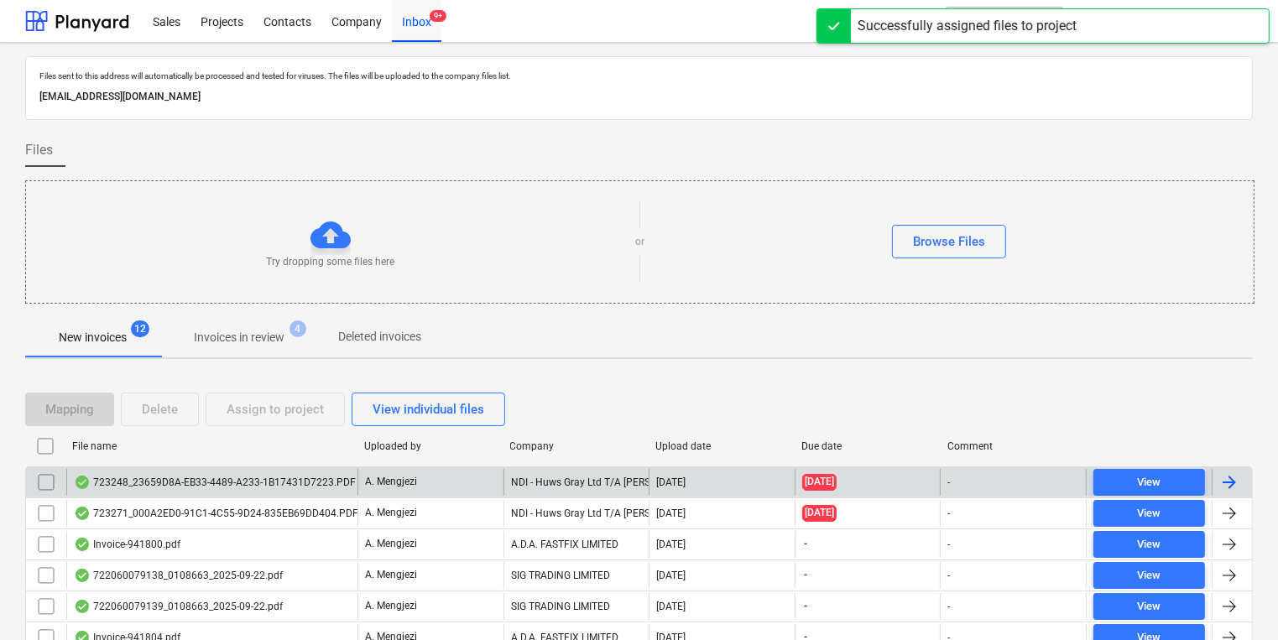
click at [447, 487] on div "A. Mengjezi" at bounding box center [431, 482] width 146 height 27
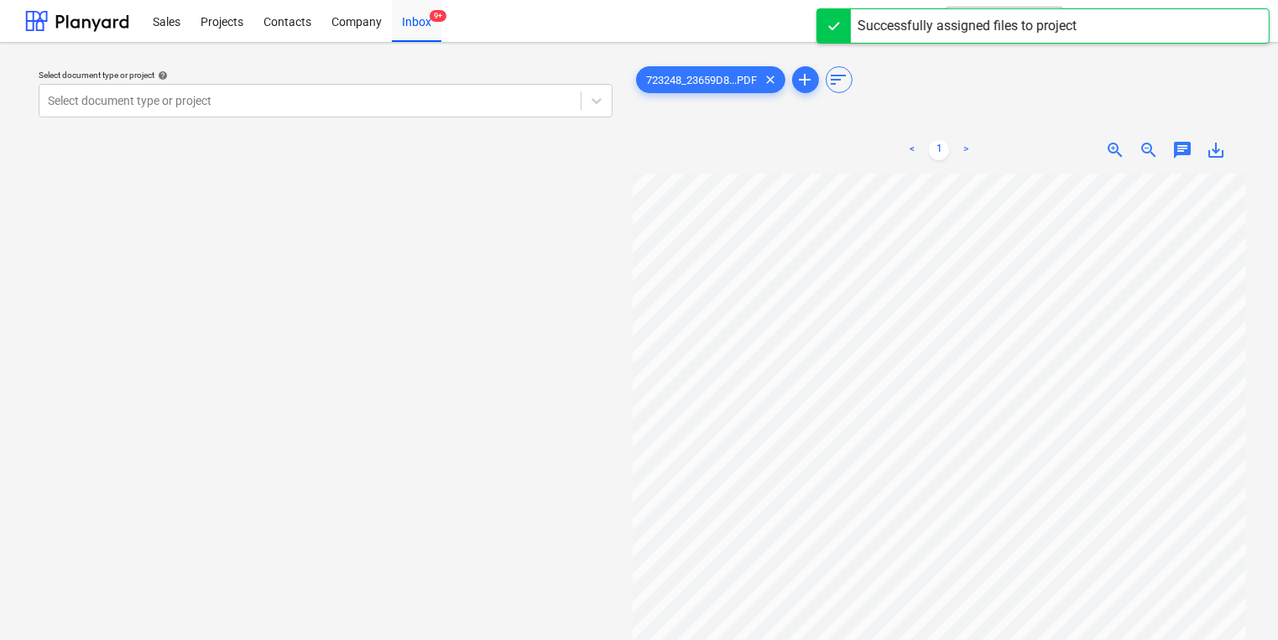
scroll to position [9, 39]
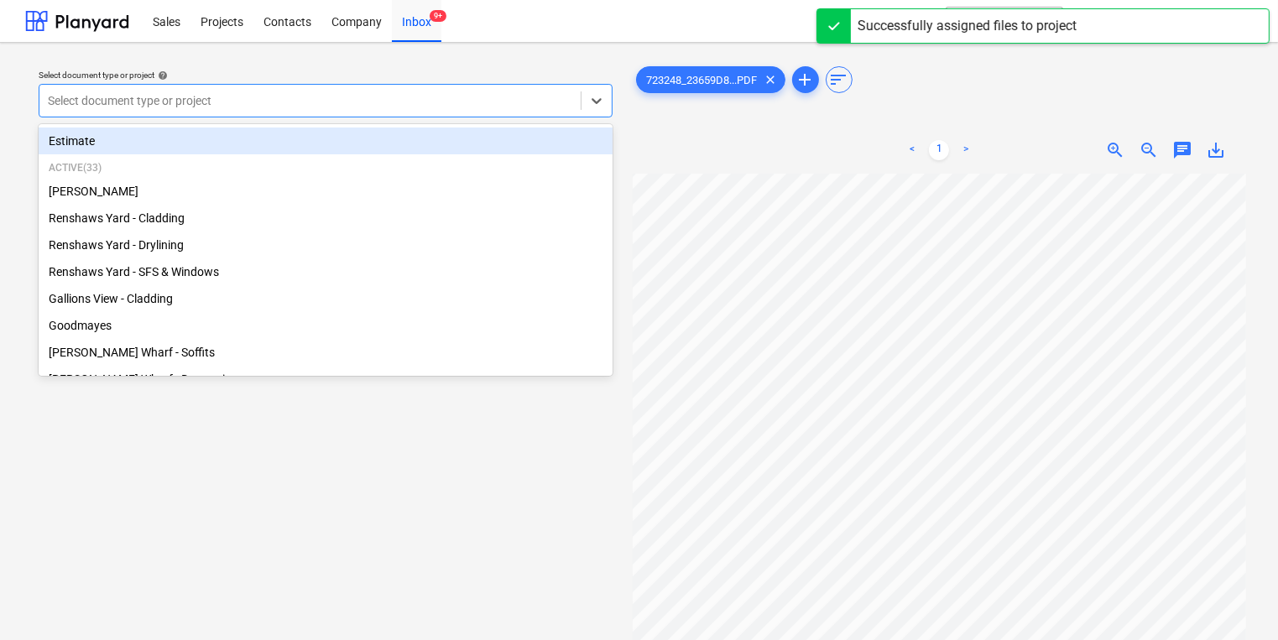
click at [383, 93] on div "Select document type or project" at bounding box center [309, 101] width 541 height 24
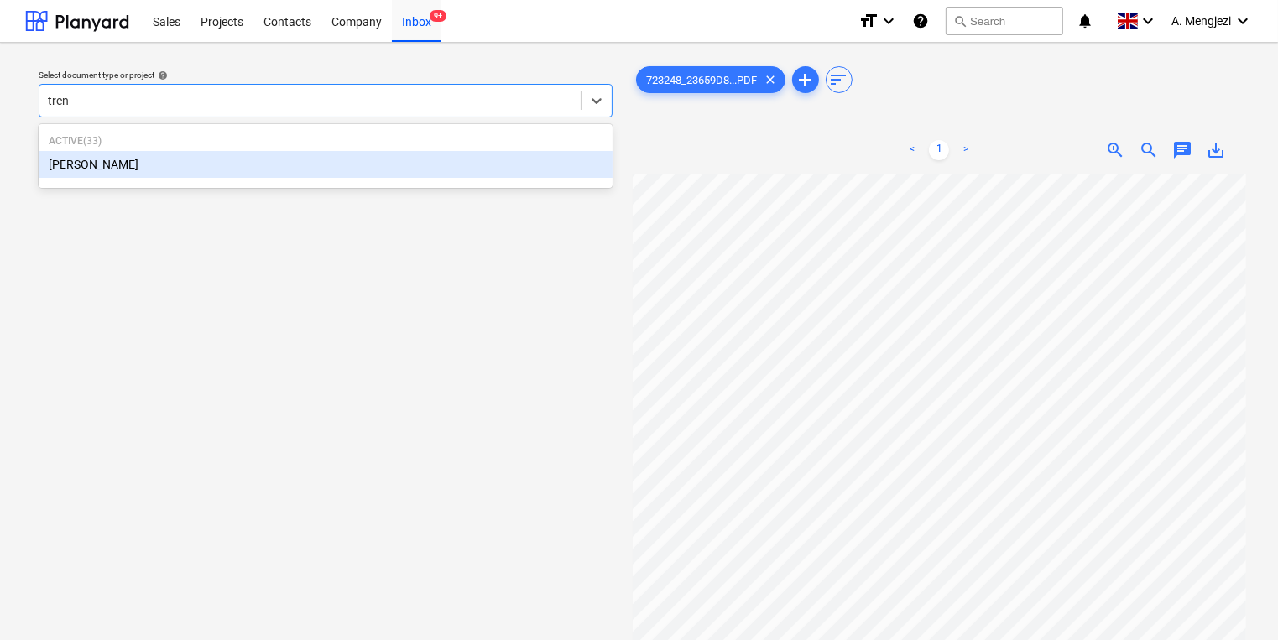
type input "trent"
click at [416, 174] on div "[PERSON_NAME]" at bounding box center [326, 164] width 574 height 27
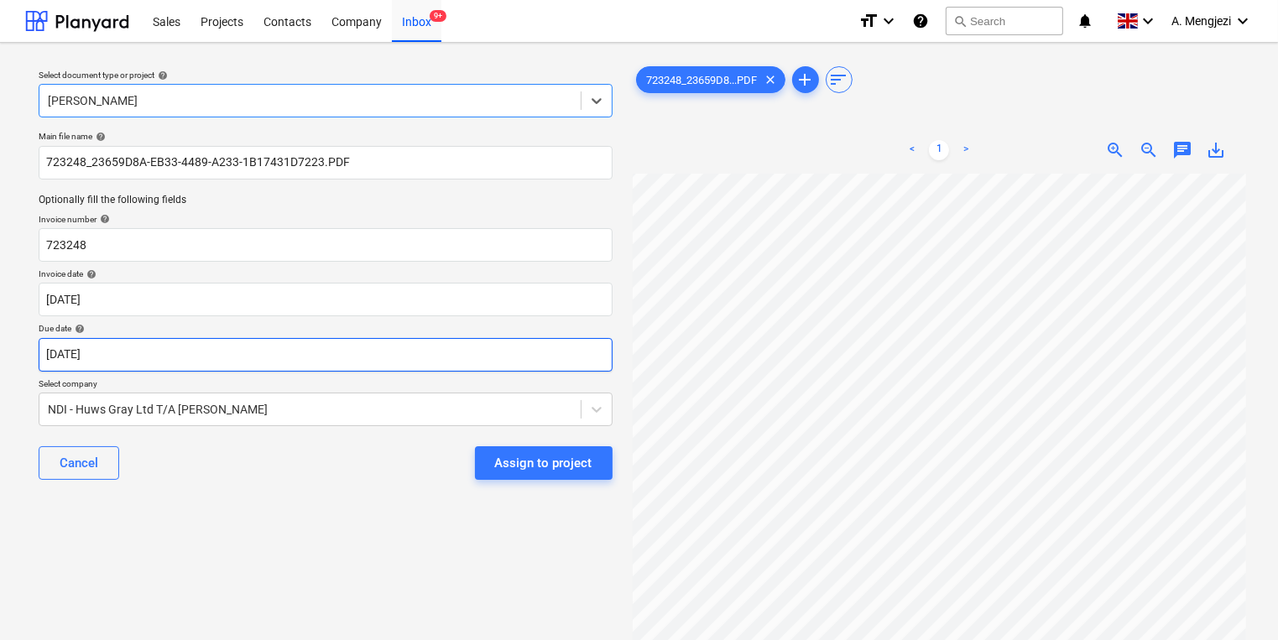
click at [397, 354] on body "Sales Projects Contacts Company Inbox 9+ format_size keyboard_arrow_down help s…" at bounding box center [639, 320] width 1278 height 640
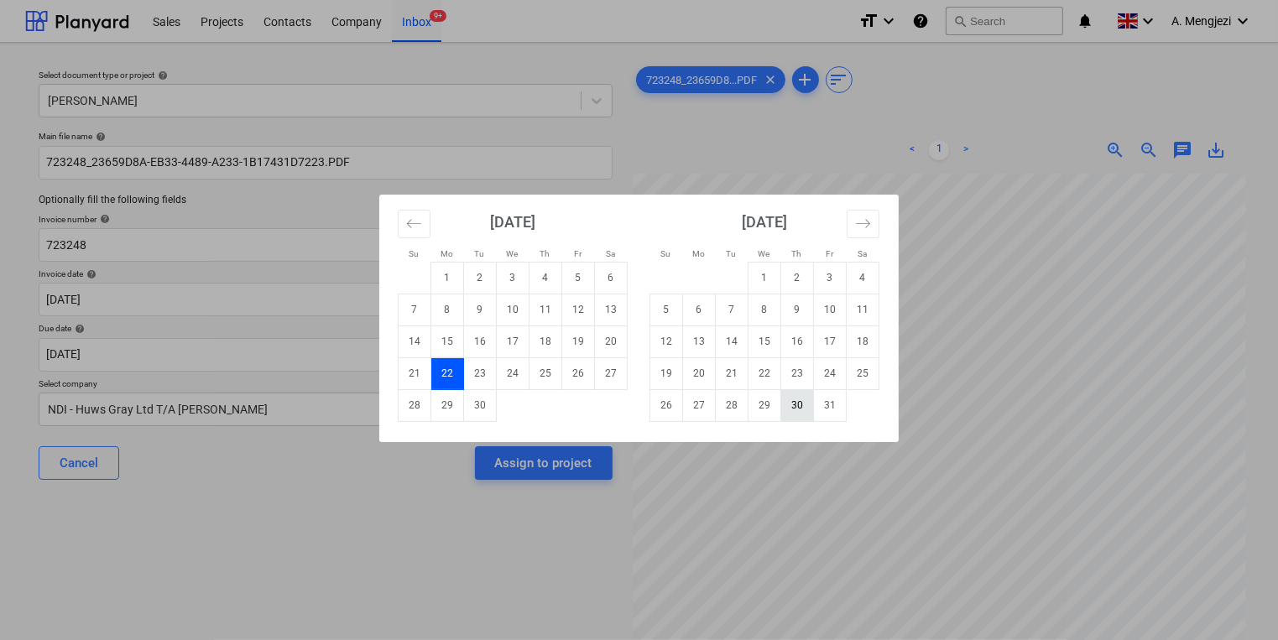
click at [788, 410] on td "30" at bounding box center [798, 405] width 33 height 32
type input "[DATE]"
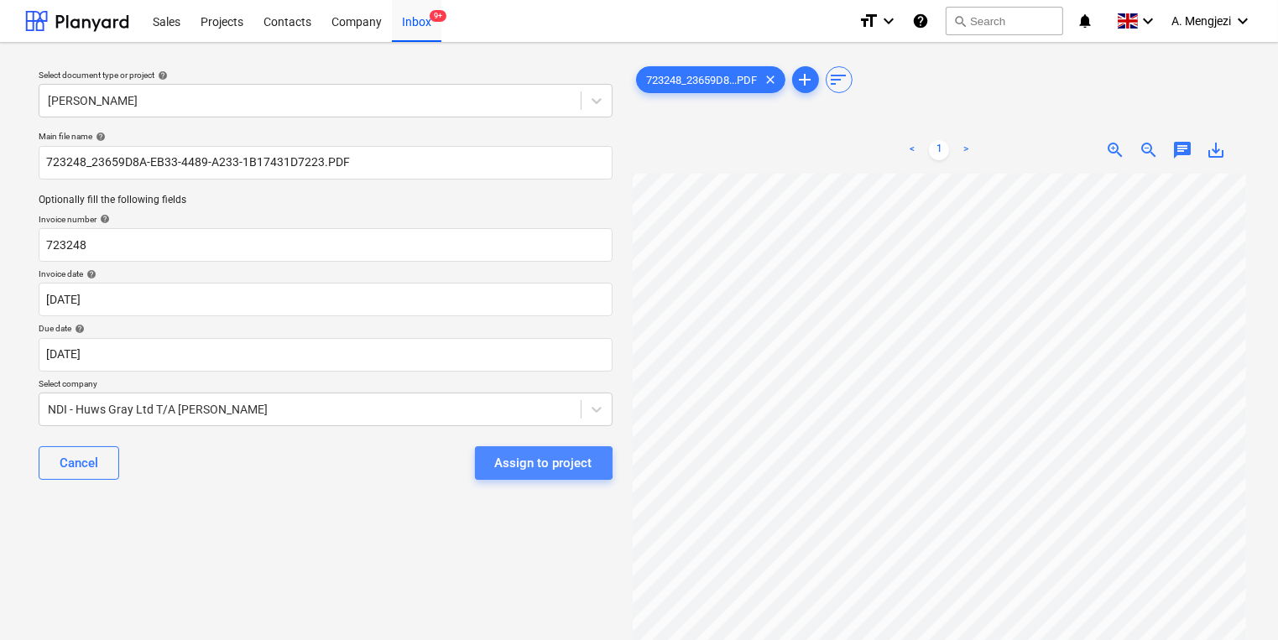
click at [529, 463] on div "Assign to project" at bounding box center [543, 463] width 97 height 22
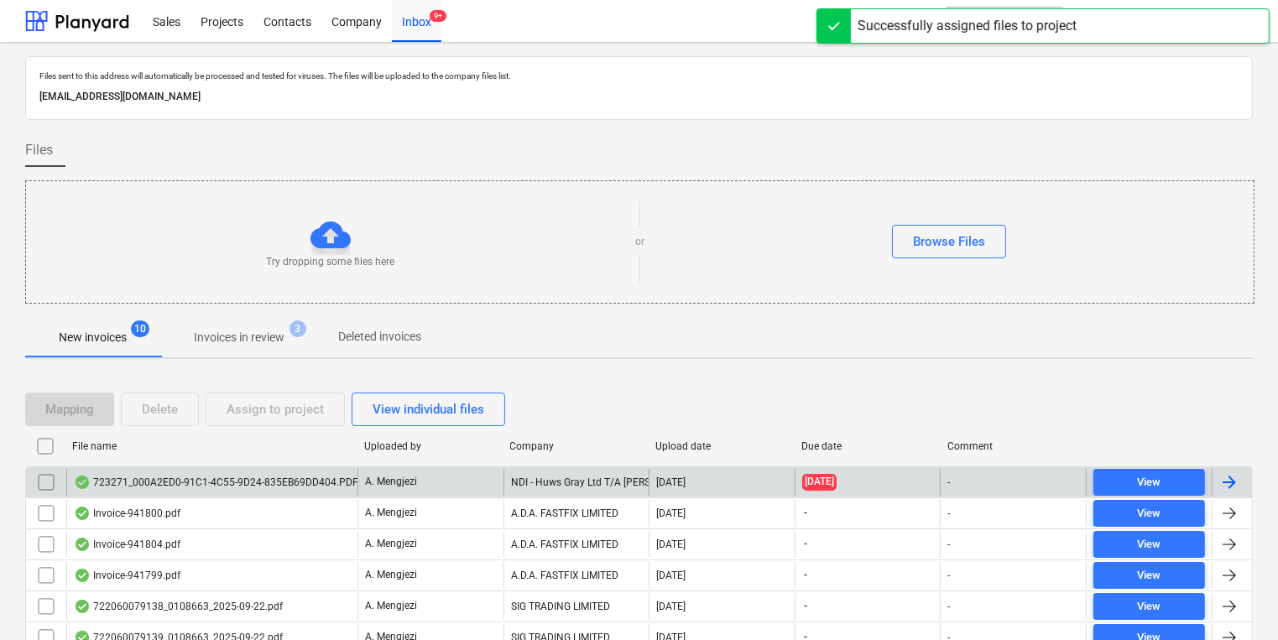
click at [520, 475] on div "NDI - Huws Gray Ltd T/A [PERSON_NAME]" at bounding box center [577, 482] width 146 height 27
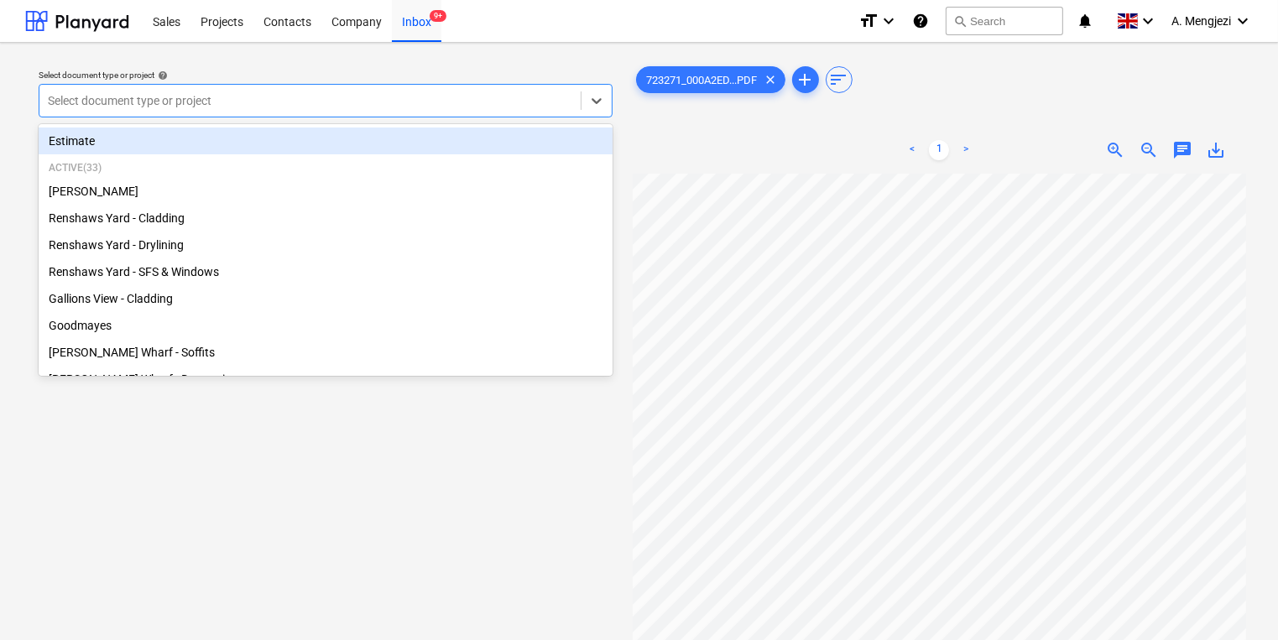
click at [375, 99] on div at bounding box center [310, 100] width 525 height 17
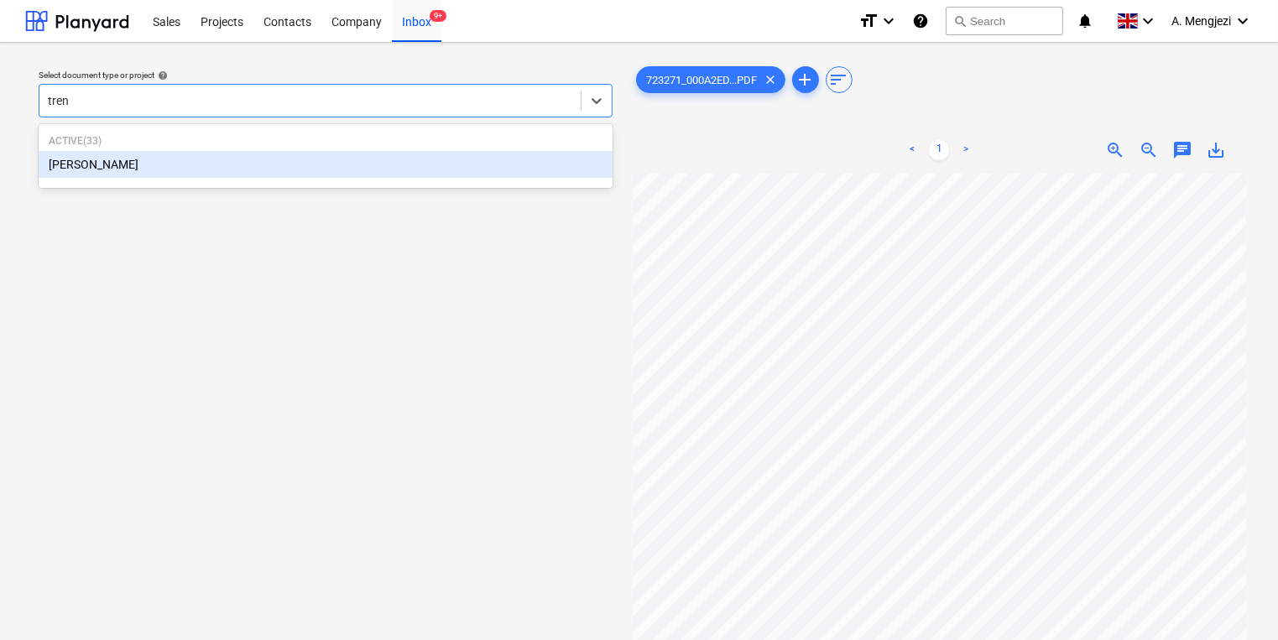
type input "trent"
click at [272, 161] on div "[PERSON_NAME]" at bounding box center [326, 164] width 574 height 27
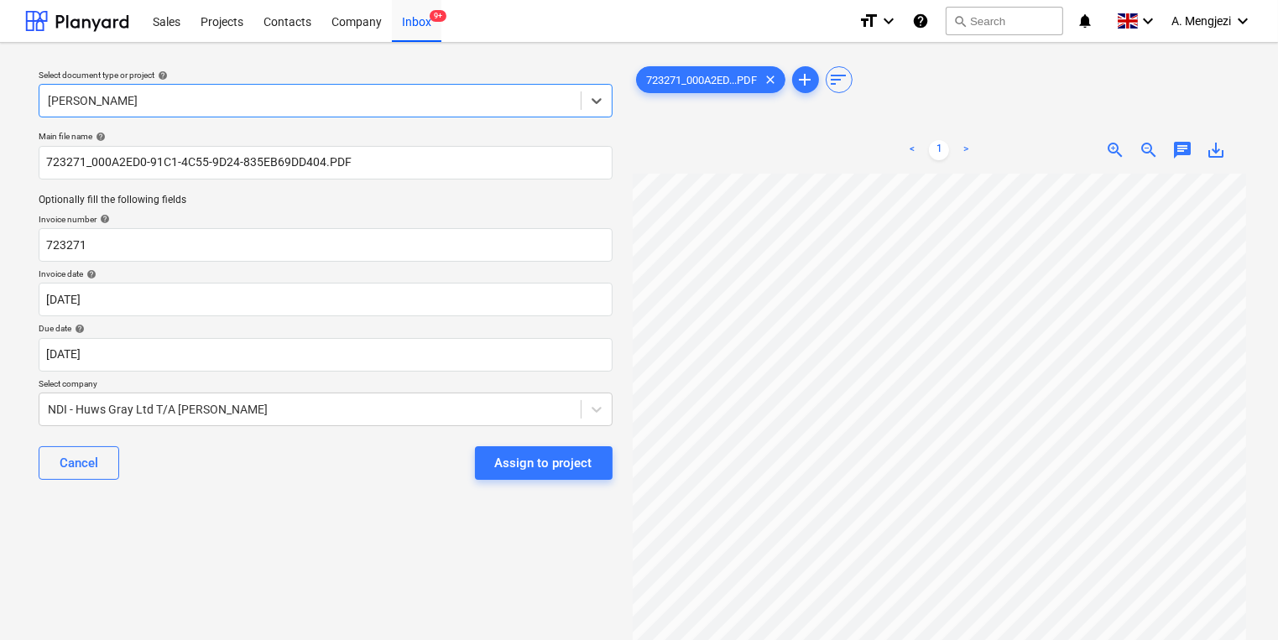
click at [502, 326] on div "Due date help" at bounding box center [326, 328] width 574 height 11
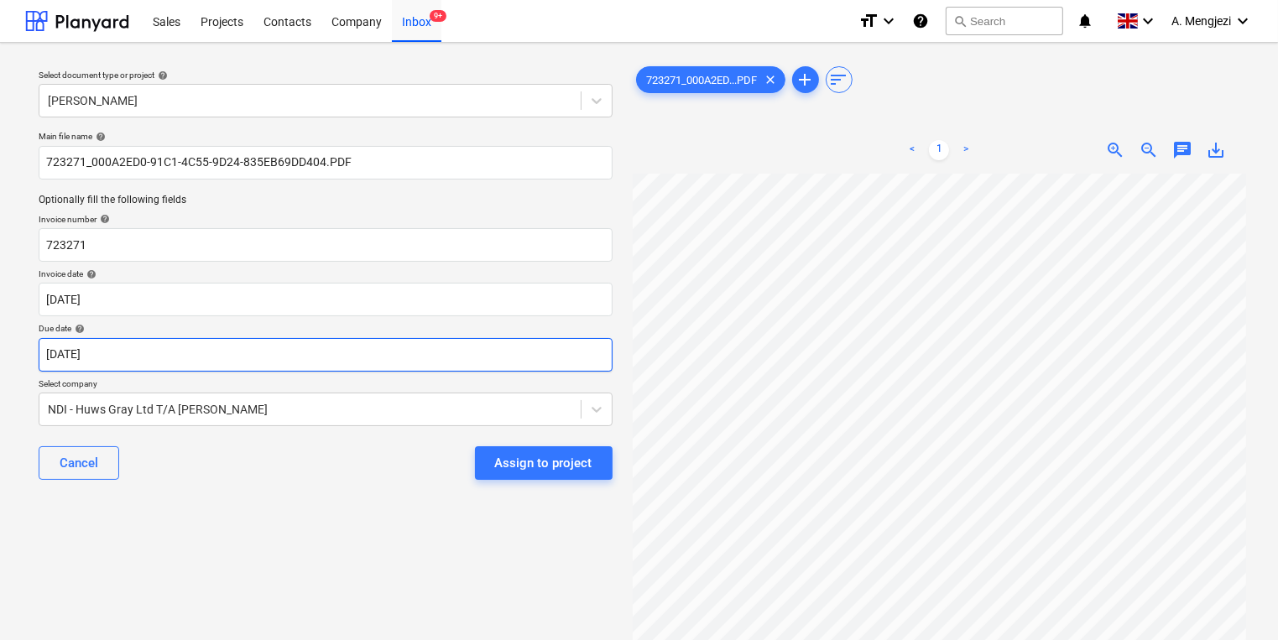
click at [497, 363] on body "Sales Projects Contacts Company Inbox 9+ format_size keyboard_arrow_down help s…" at bounding box center [639, 320] width 1278 height 640
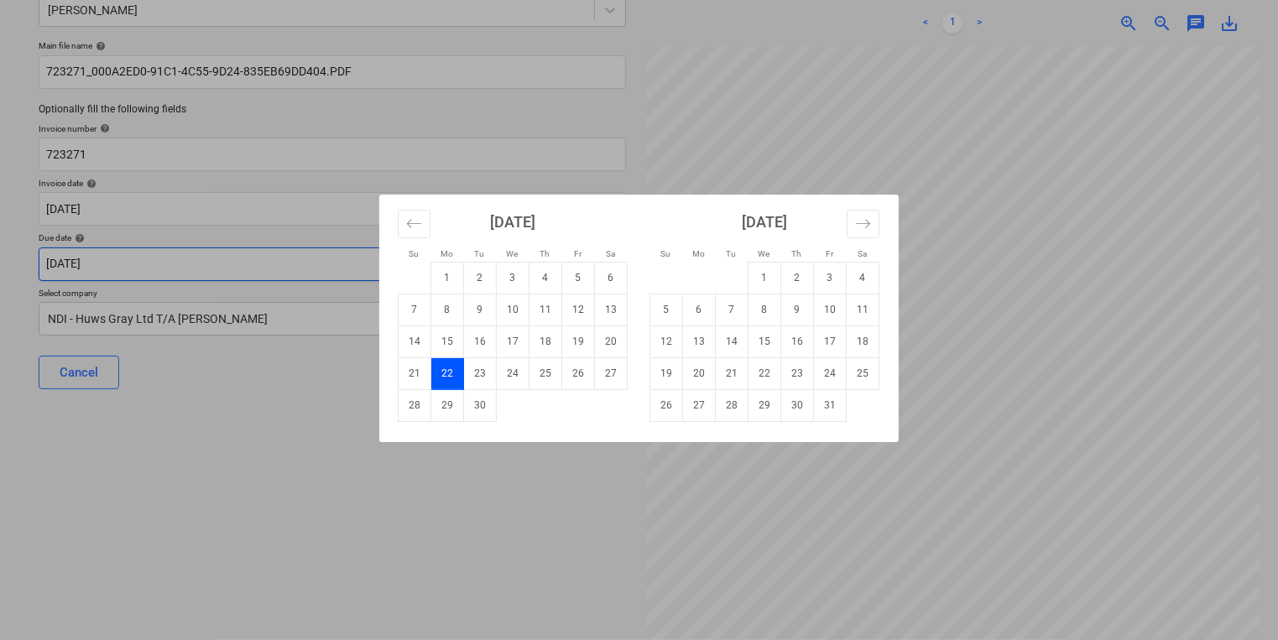
scroll to position [147, 0]
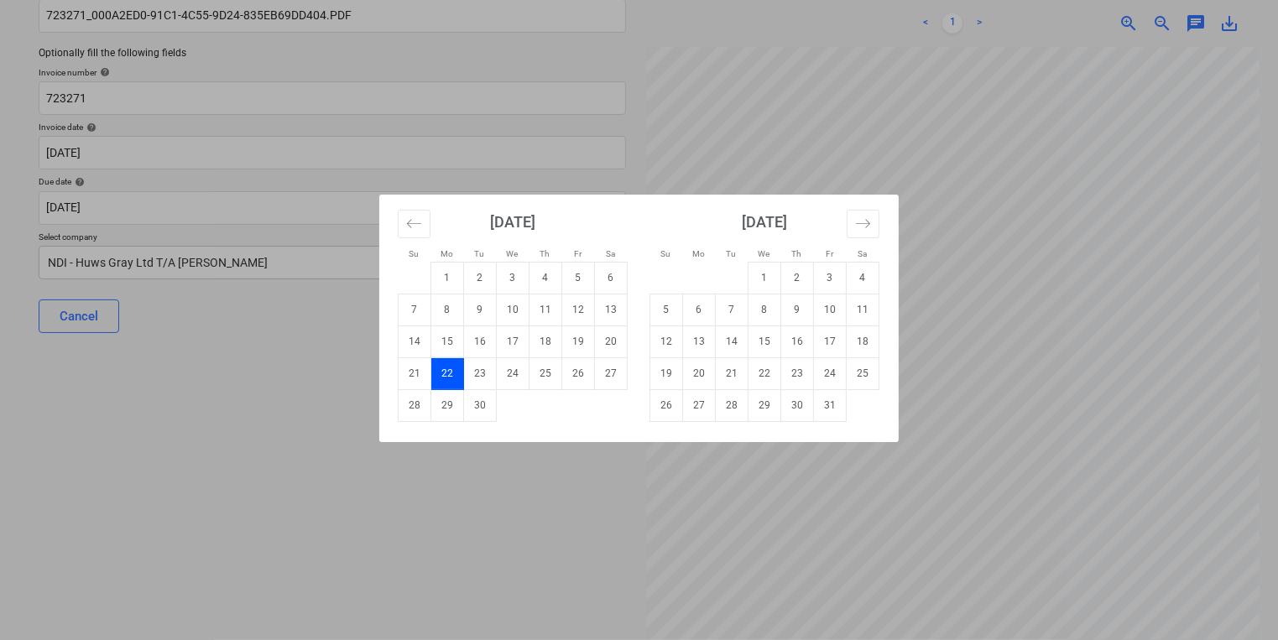
click at [977, 402] on div "Su Mo Tu We Th Fr Sa Su Mo Tu We Th Fr Sa [DATE] 1 2 3 4 5 6 7 8 9 10 11 12 13 …" at bounding box center [639, 320] width 1278 height 640
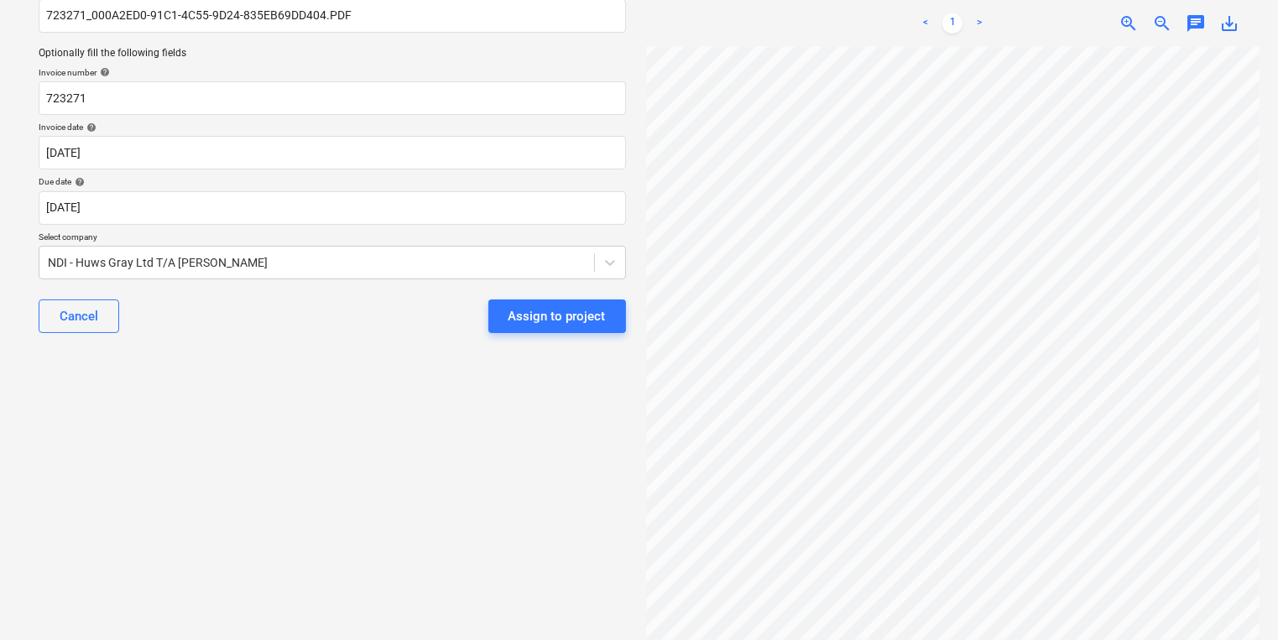
scroll to position [322, 0]
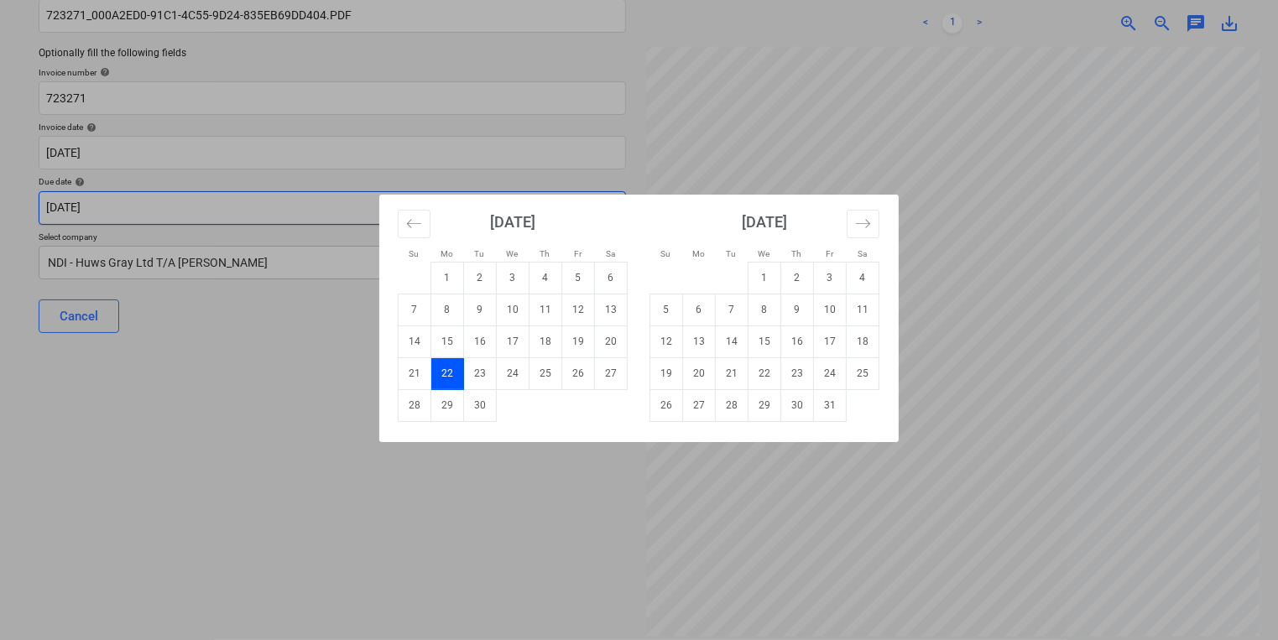
click at [452, 216] on body "Sales Projects Contacts Company Inbox 9+ format_size keyboard_arrow_down help s…" at bounding box center [639, 173] width 1278 height 640
click at [803, 410] on td "30" at bounding box center [798, 405] width 33 height 32
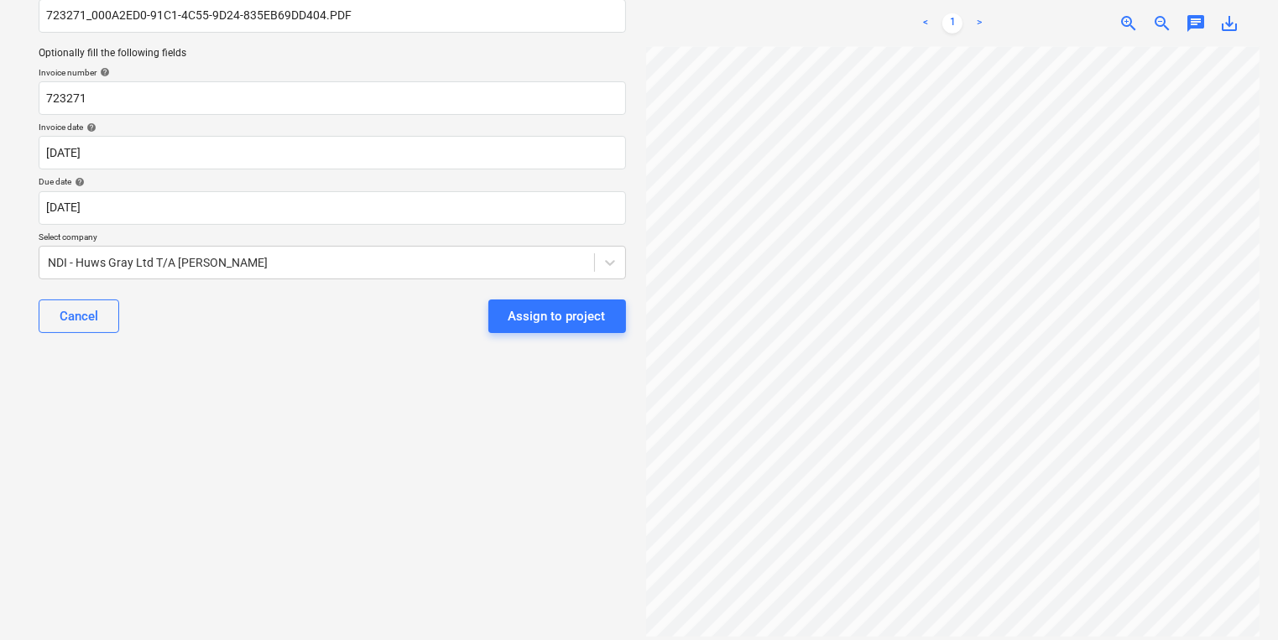
click at [499, 426] on div "Select document type or project help [PERSON_NAME] Main file name help 723271_0…" at bounding box center [332, 268] width 614 height 718
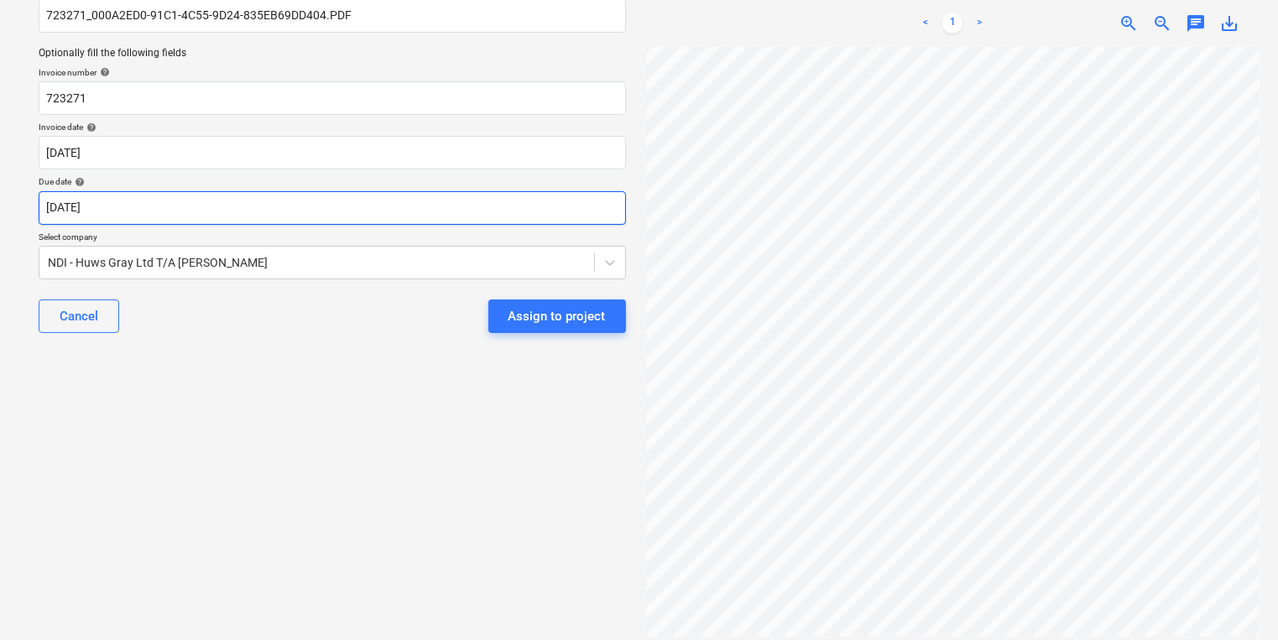
click at [531, 214] on body "Sales Projects Contacts Company Inbox 9+ format_size keyboard_arrow_down help s…" at bounding box center [639, 173] width 1278 height 640
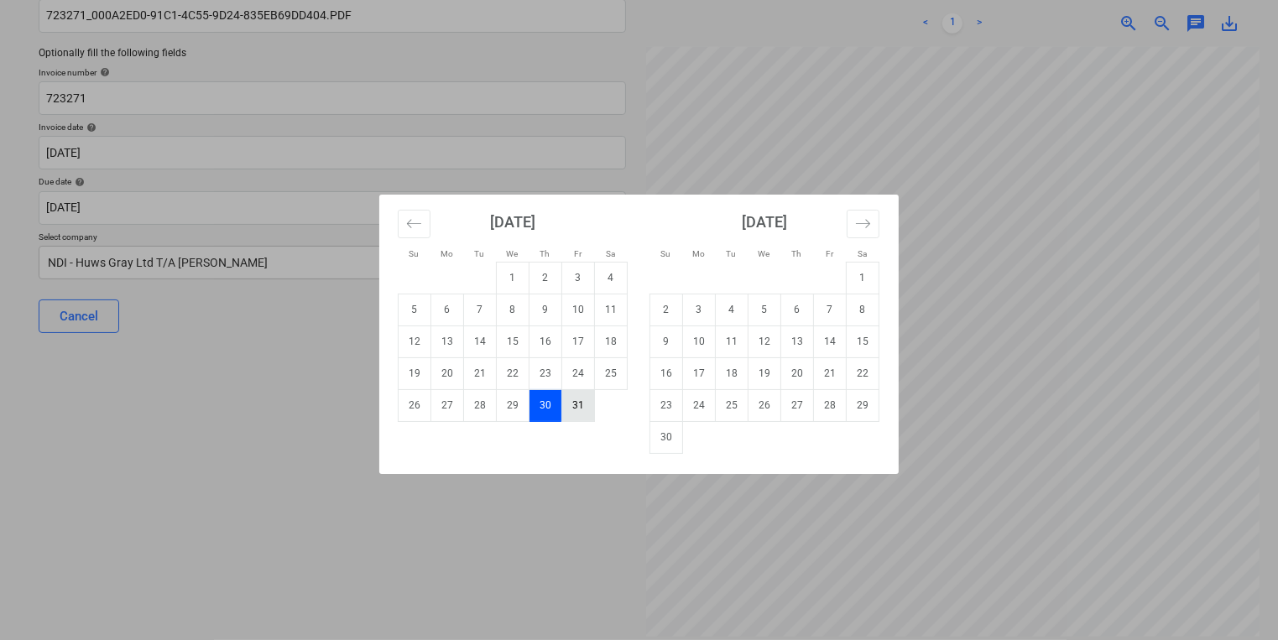
click at [581, 409] on td "31" at bounding box center [578, 405] width 33 height 32
type input "[DATE]"
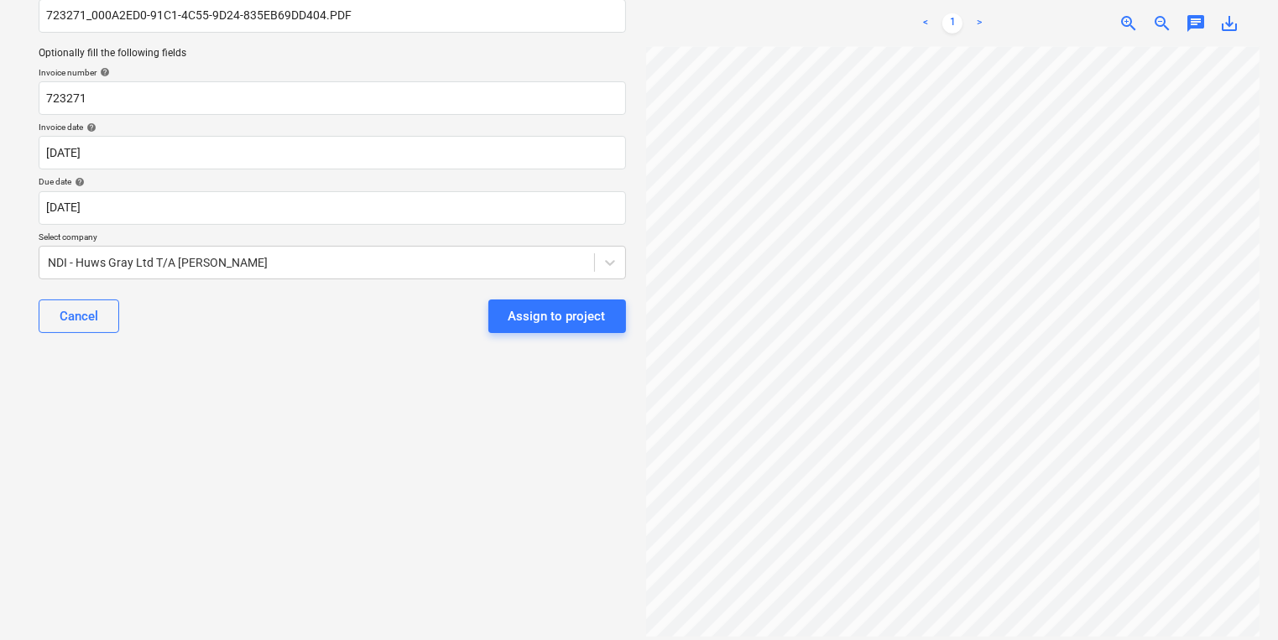
click at [539, 410] on div "Select document type or project help [PERSON_NAME] Main file name help 723271_0…" at bounding box center [332, 268] width 614 height 718
click at [540, 322] on div "Assign to project" at bounding box center [557, 317] width 97 height 22
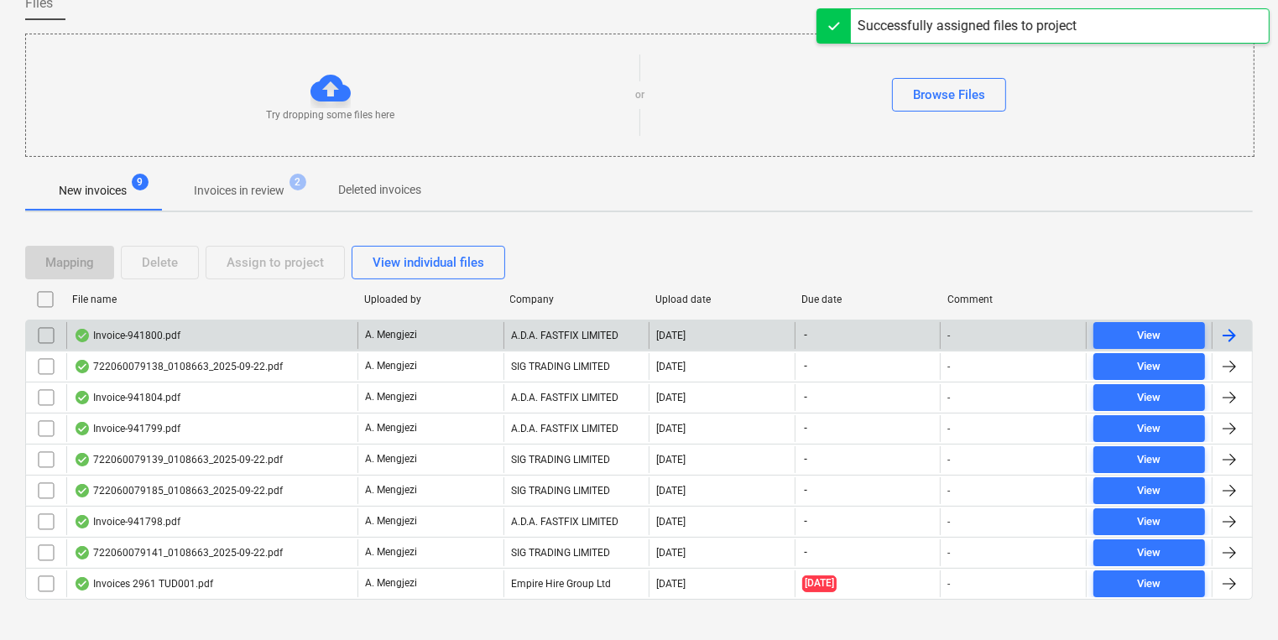
click at [425, 347] on div "A. Mengjezi" at bounding box center [431, 335] width 146 height 27
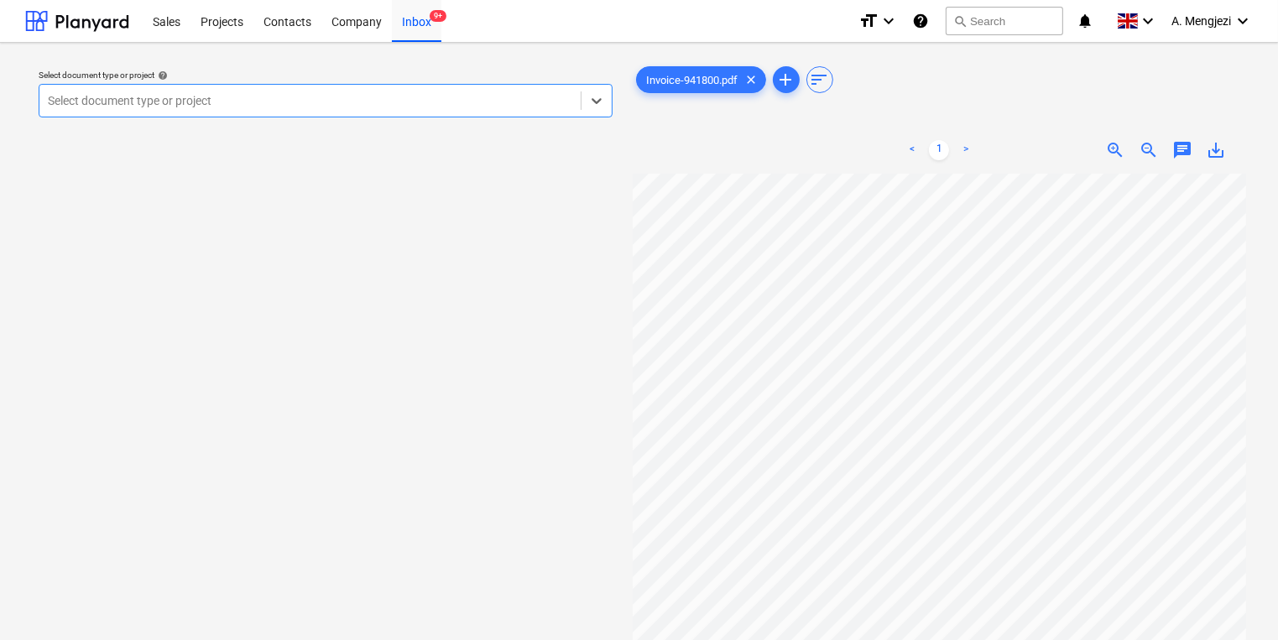
click at [488, 102] on div at bounding box center [310, 100] width 525 height 17
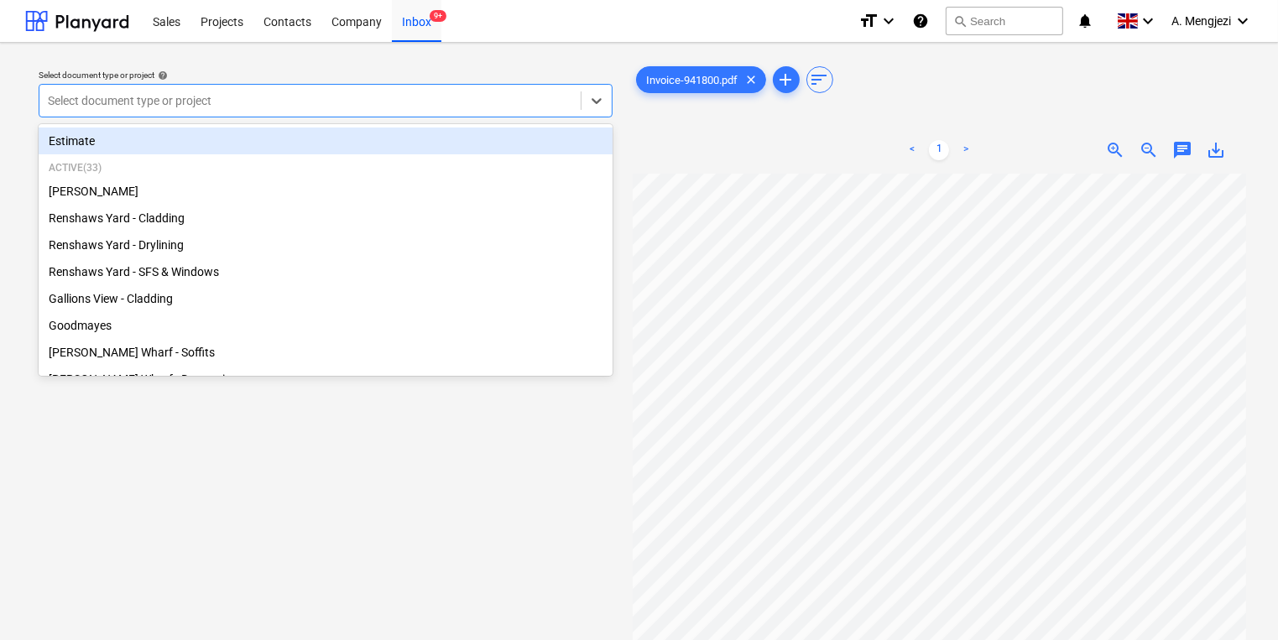
type input "o"
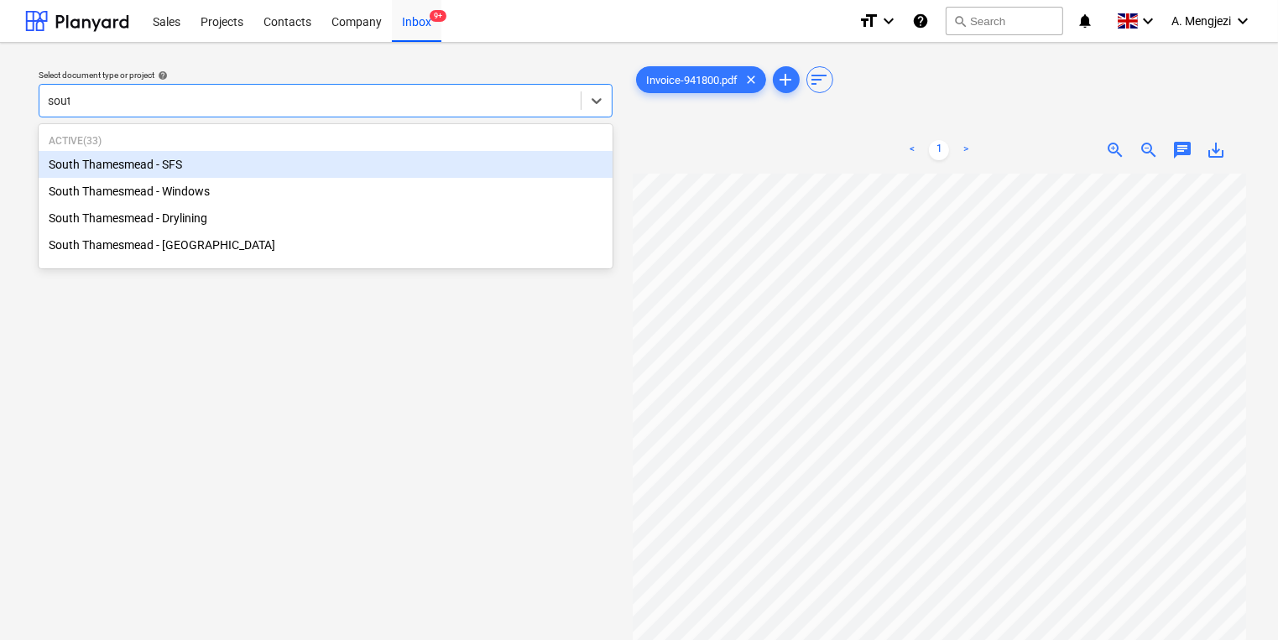
type input "south"
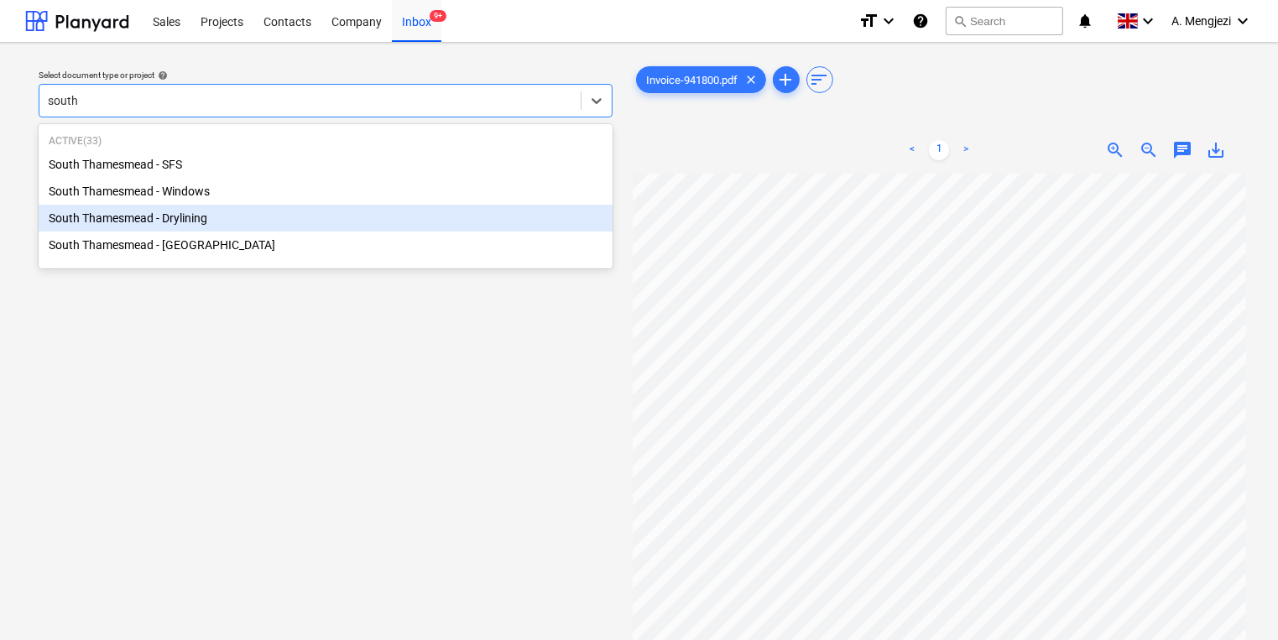
click at [297, 231] on div "South Thamesmead - Drylining" at bounding box center [326, 218] width 574 height 27
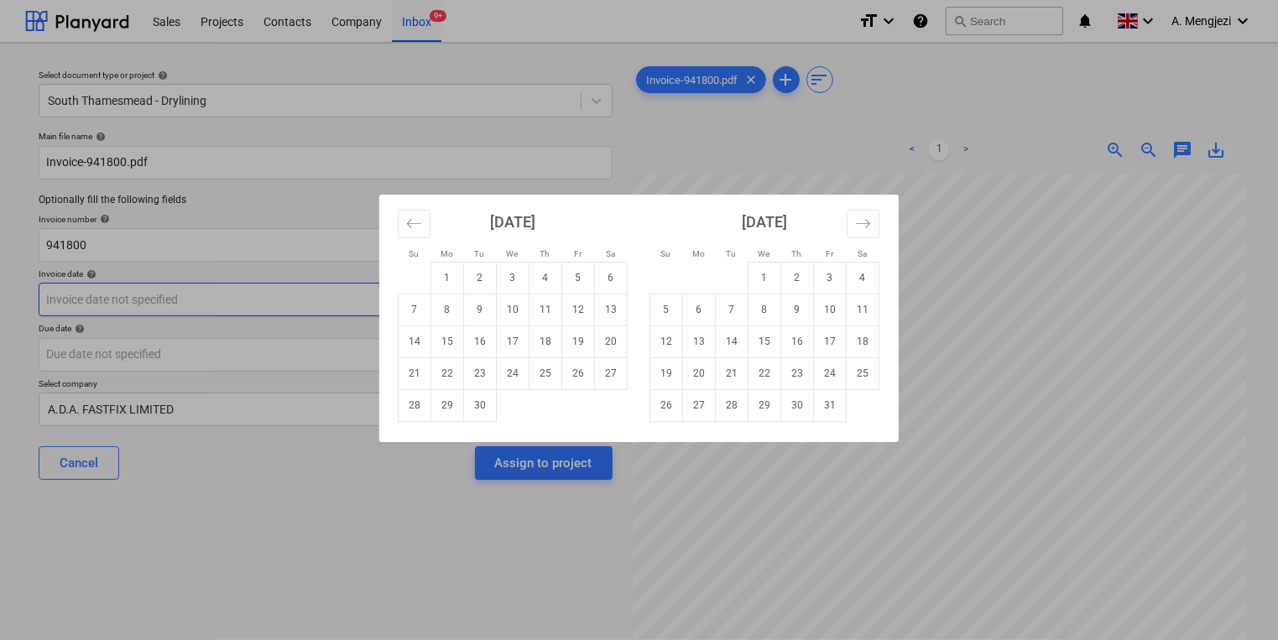
click at [546, 300] on body "Sales Projects Contacts Company Inbox 9+ format_size keyboard_arrow_down help s…" at bounding box center [639, 320] width 1278 height 640
click at [443, 373] on td "22" at bounding box center [447, 374] width 33 height 32
type input "[DATE]"
click at [437, 353] on body "Sales Projects Contacts Company Inbox 9+ format_size keyboard_arrow_down help s…" at bounding box center [639, 320] width 1278 height 640
click at [818, 399] on td "31" at bounding box center [830, 405] width 33 height 32
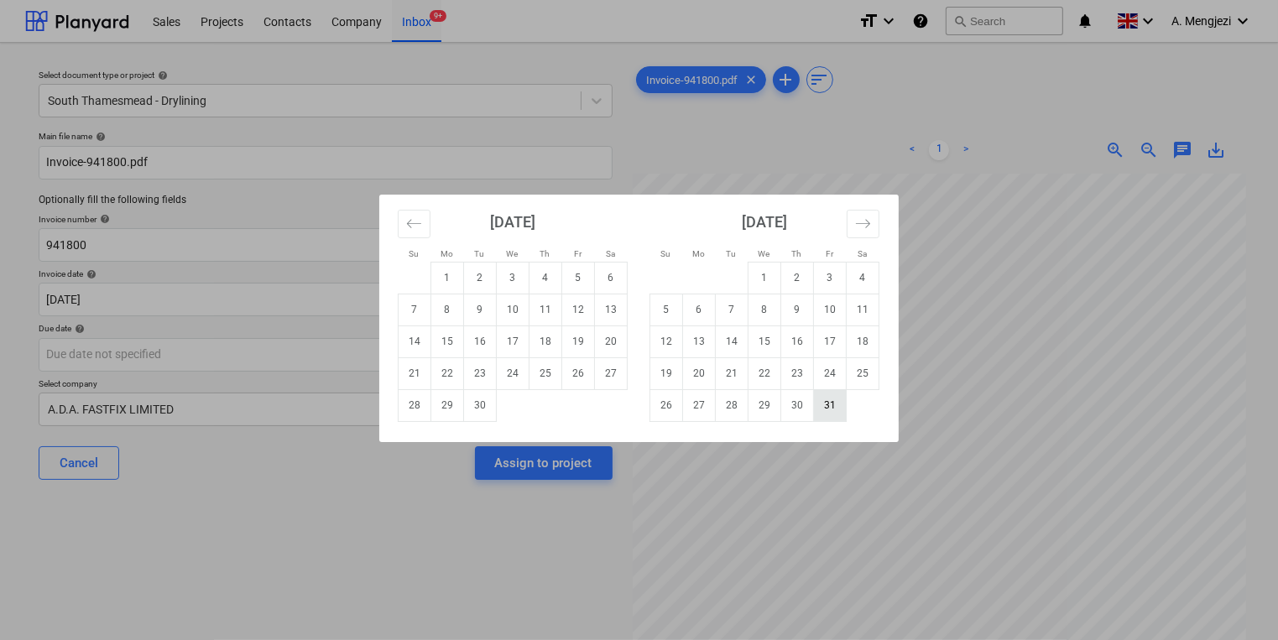
type input "[DATE]"
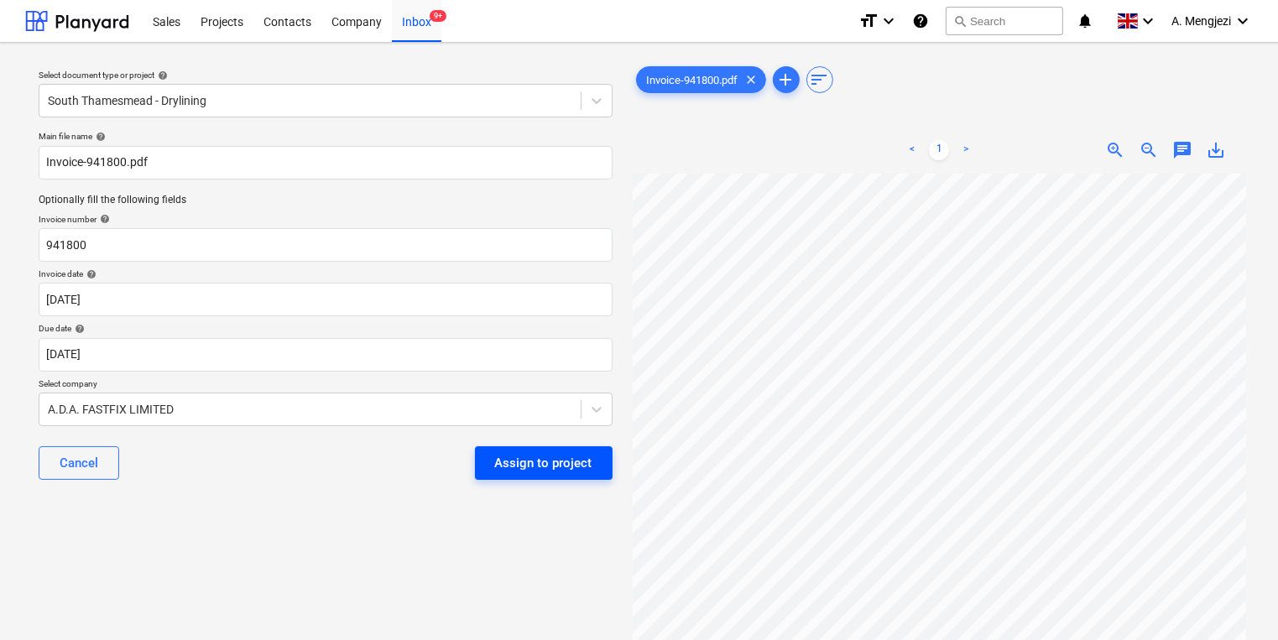
click at [510, 461] on div "Assign to project" at bounding box center [543, 463] width 97 height 22
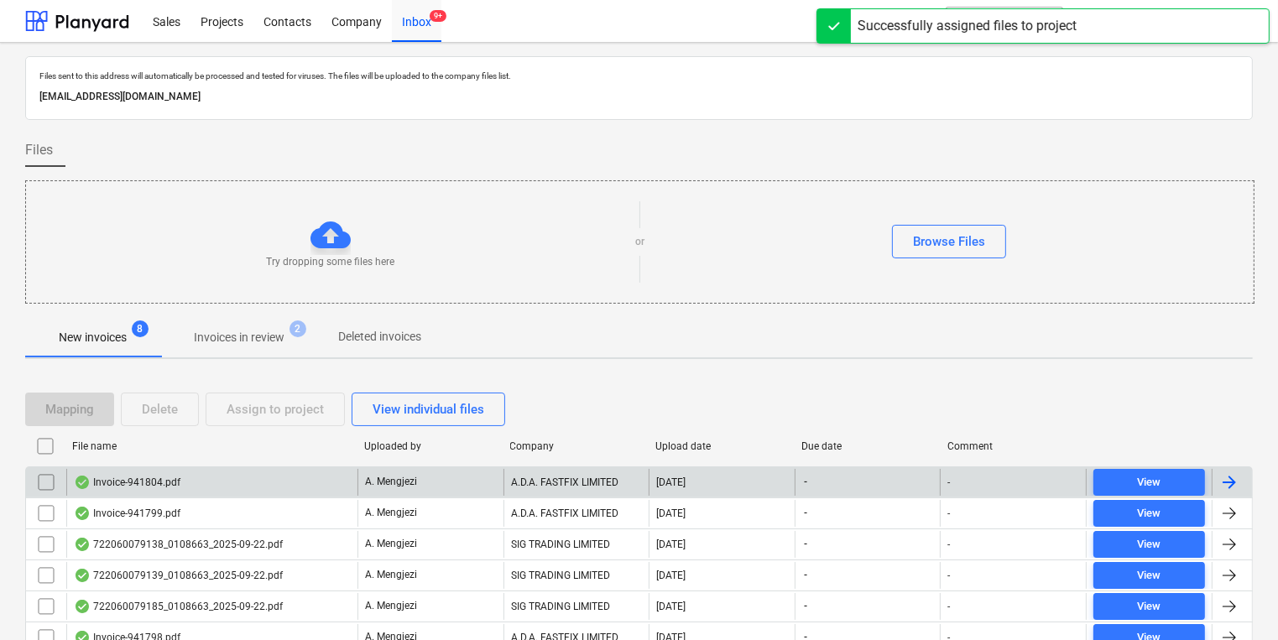
click at [309, 469] on div "Invoice-941804.pdf" at bounding box center [211, 482] width 291 height 27
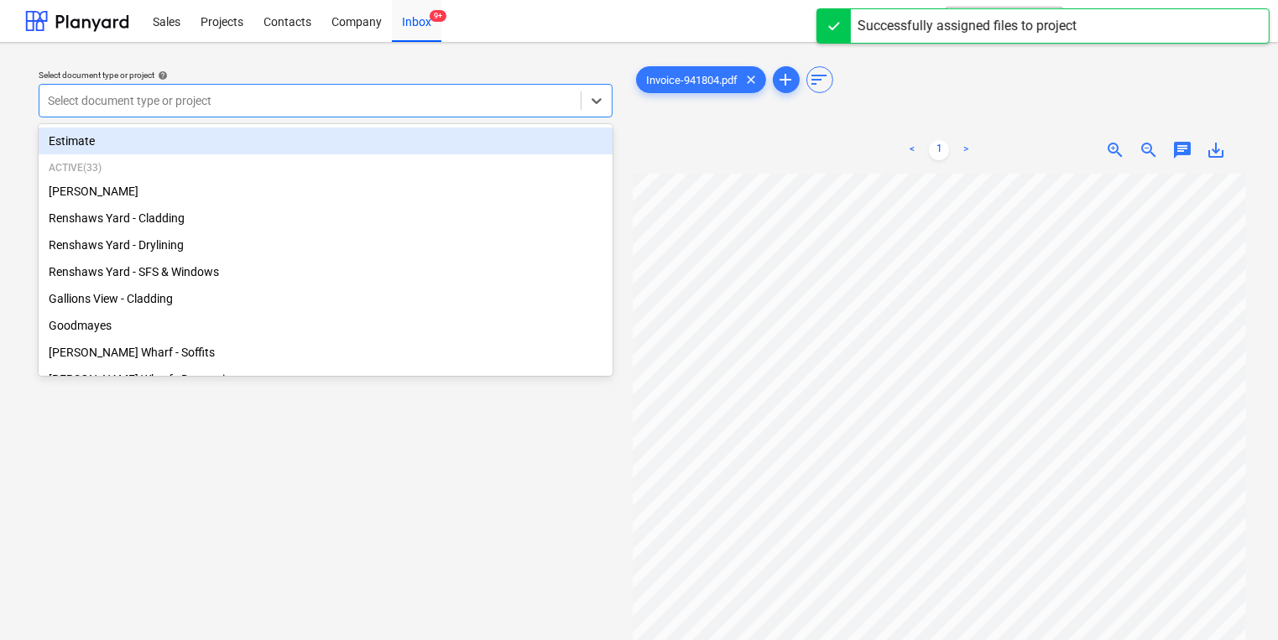
click at [275, 114] on div "Select document type or project" at bounding box center [326, 101] width 574 height 34
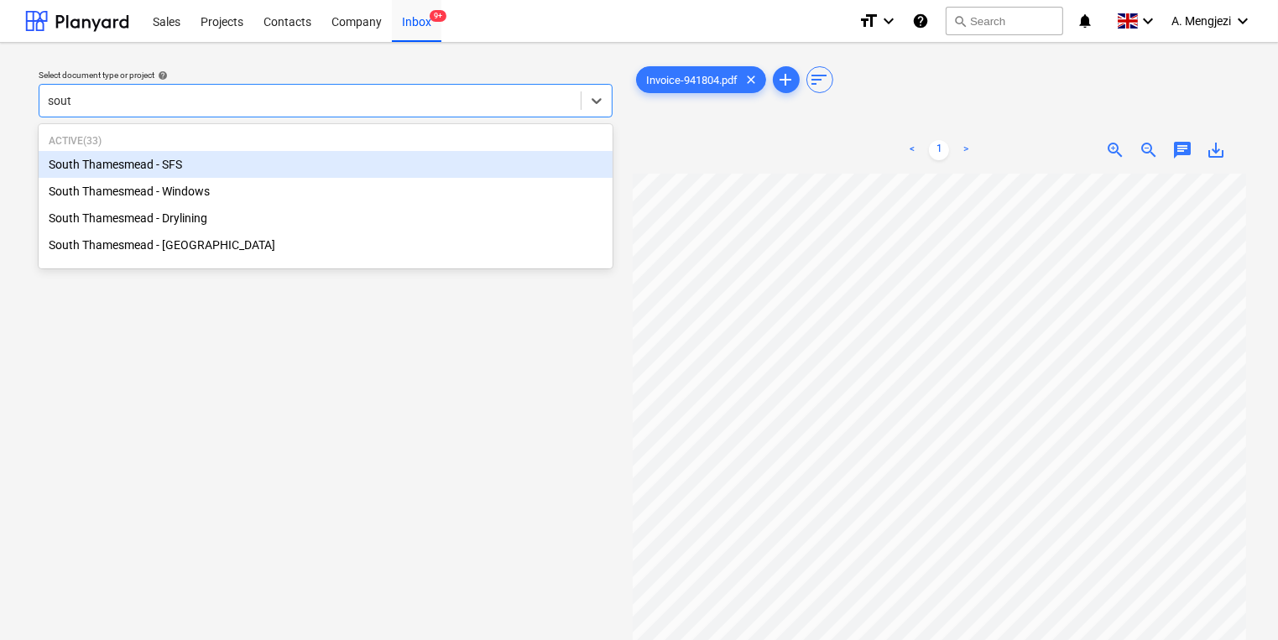
type input "south"
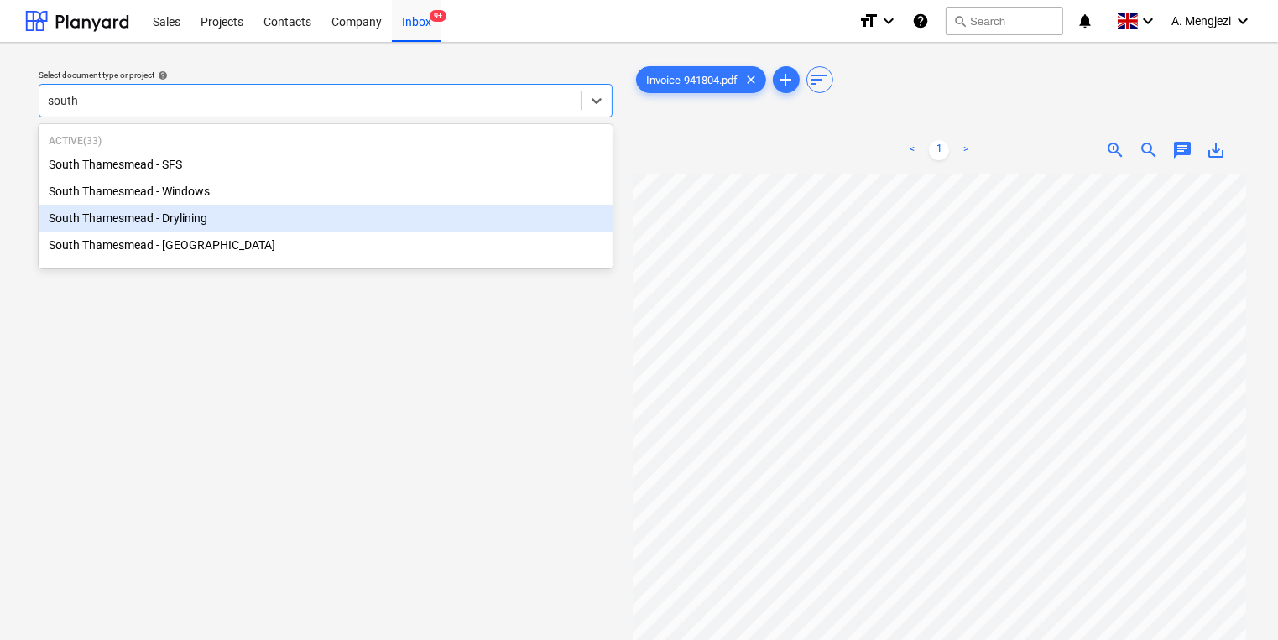
click at [252, 215] on div "South Thamesmead - Drylining" at bounding box center [326, 218] width 574 height 27
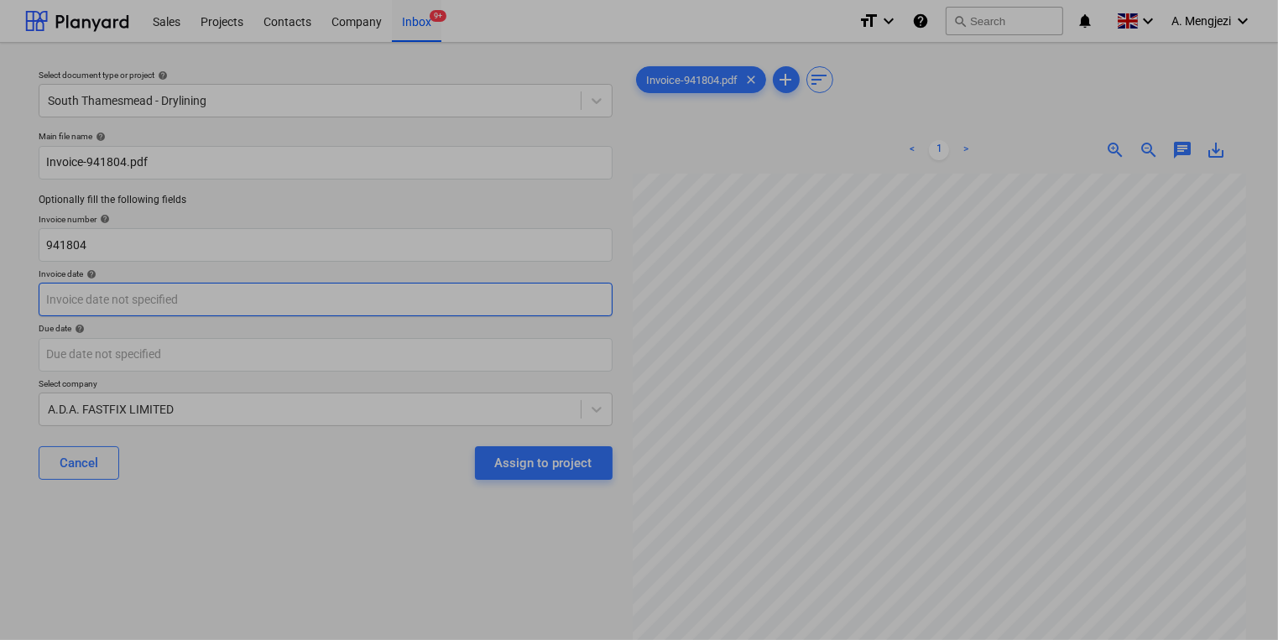
click at [242, 300] on body "Sales Projects Contacts Company Inbox 9+ format_size keyboard_arrow_down help s…" at bounding box center [639, 320] width 1278 height 640
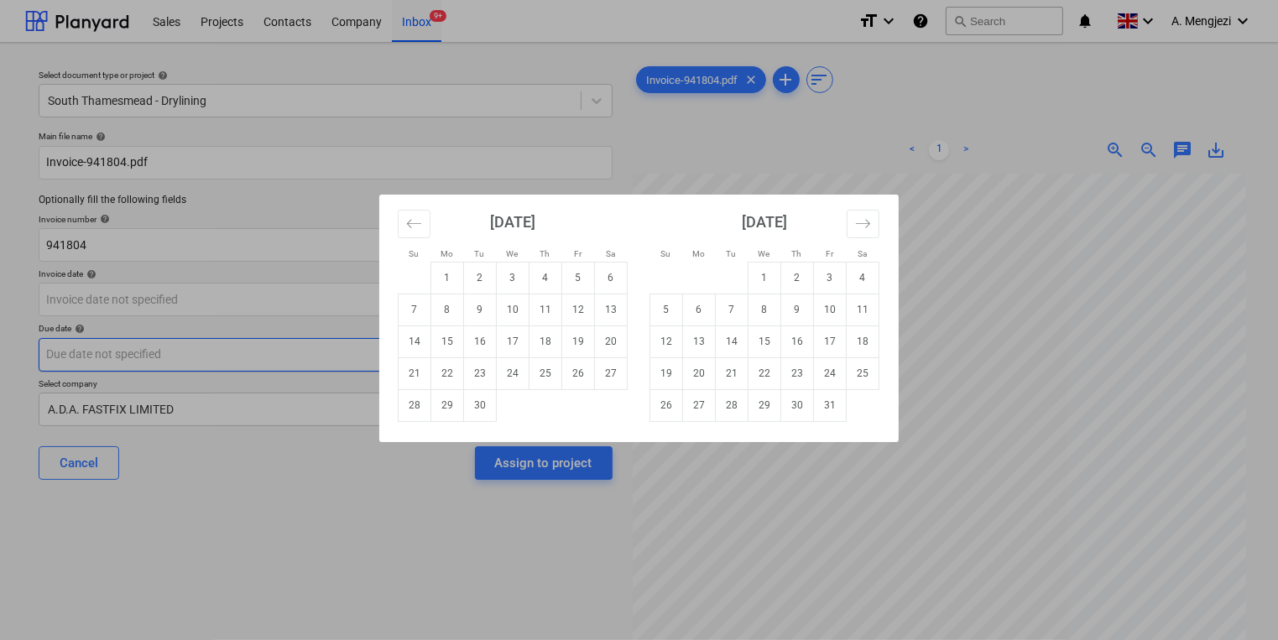
drag, startPoint x: 478, startPoint y: 373, endPoint x: 467, endPoint y: 366, distance: 12.8
click at [477, 373] on td "23" at bounding box center [480, 374] width 33 height 32
type input "[DATE]"
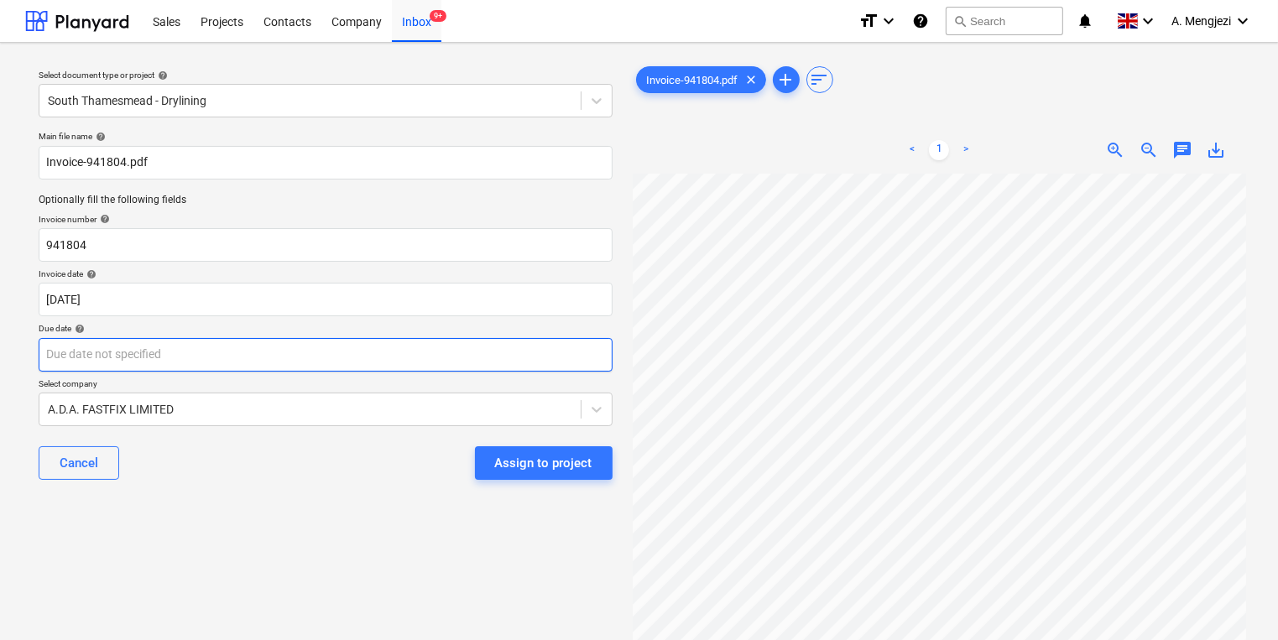
click at [465, 365] on body "Sales Projects Contacts Company Inbox 9+ format_size keyboard_arrow_down help s…" at bounding box center [639, 320] width 1278 height 640
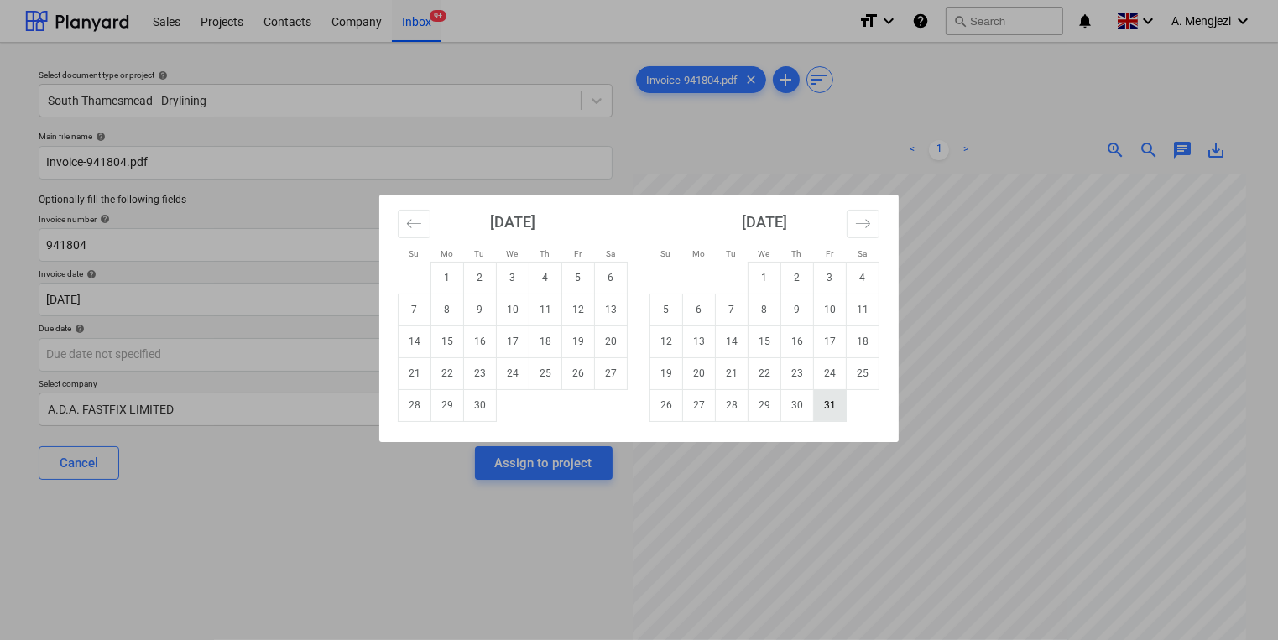
click at [831, 410] on td "31" at bounding box center [830, 405] width 33 height 32
type input "[DATE]"
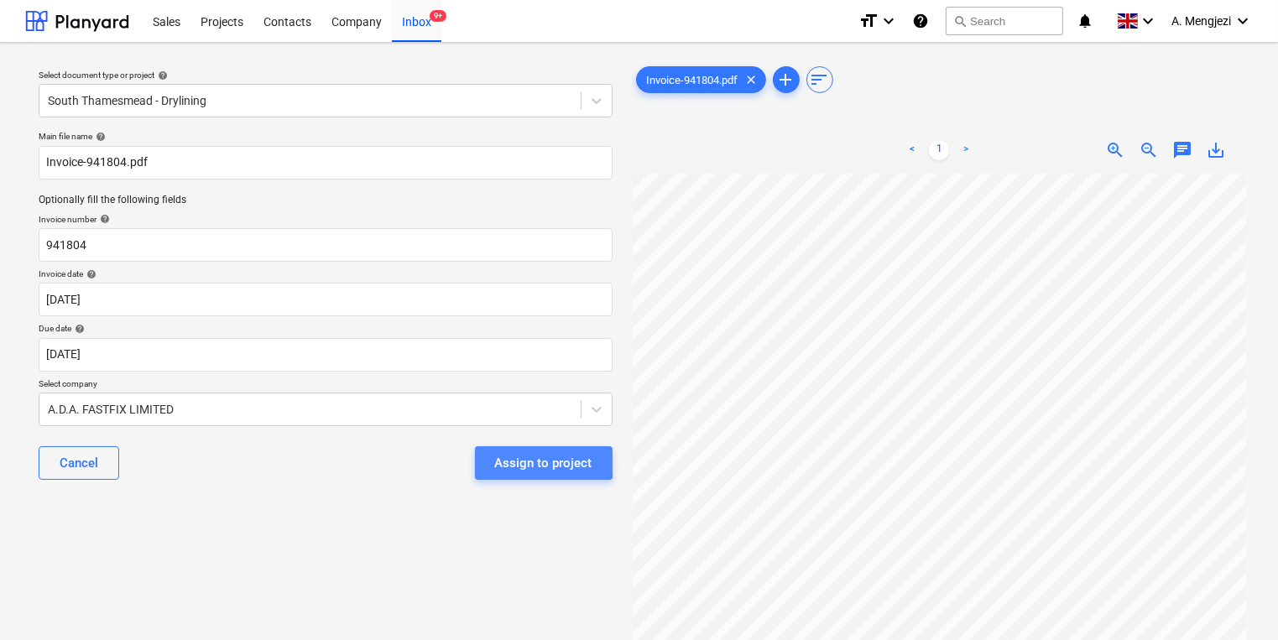
click at [480, 453] on button "Assign to project" at bounding box center [544, 464] width 138 height 34
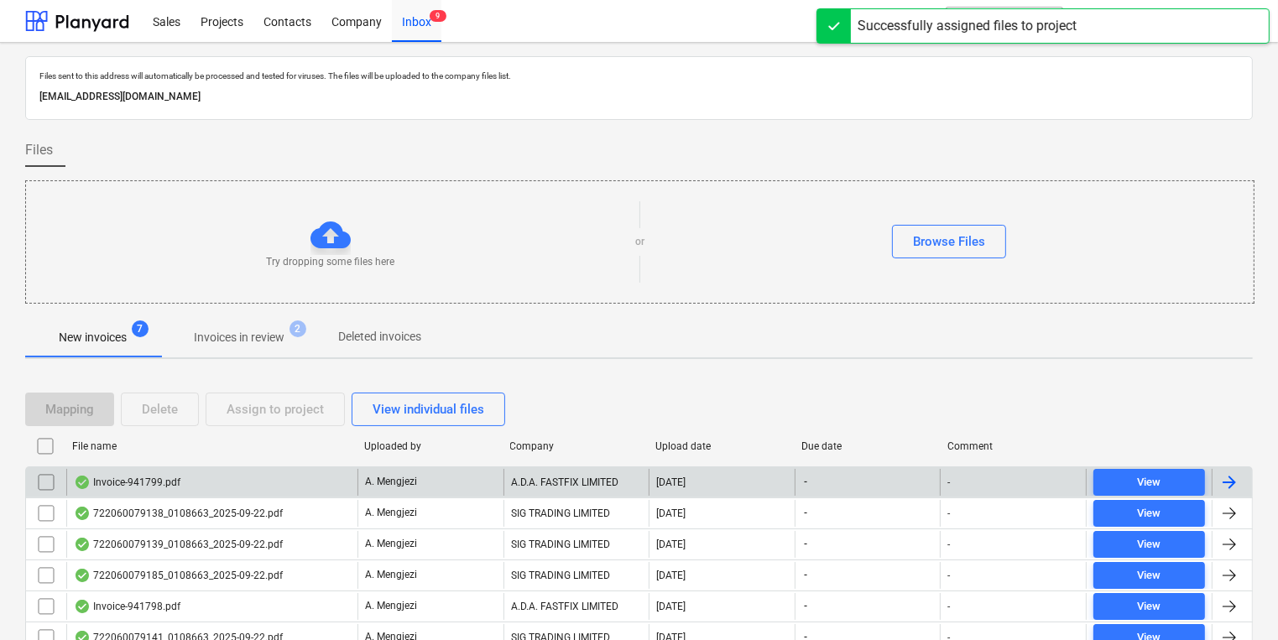
click at [447, 473] on div "A. Mengjezi" at bounding box center [431, 482] width 146 height 27
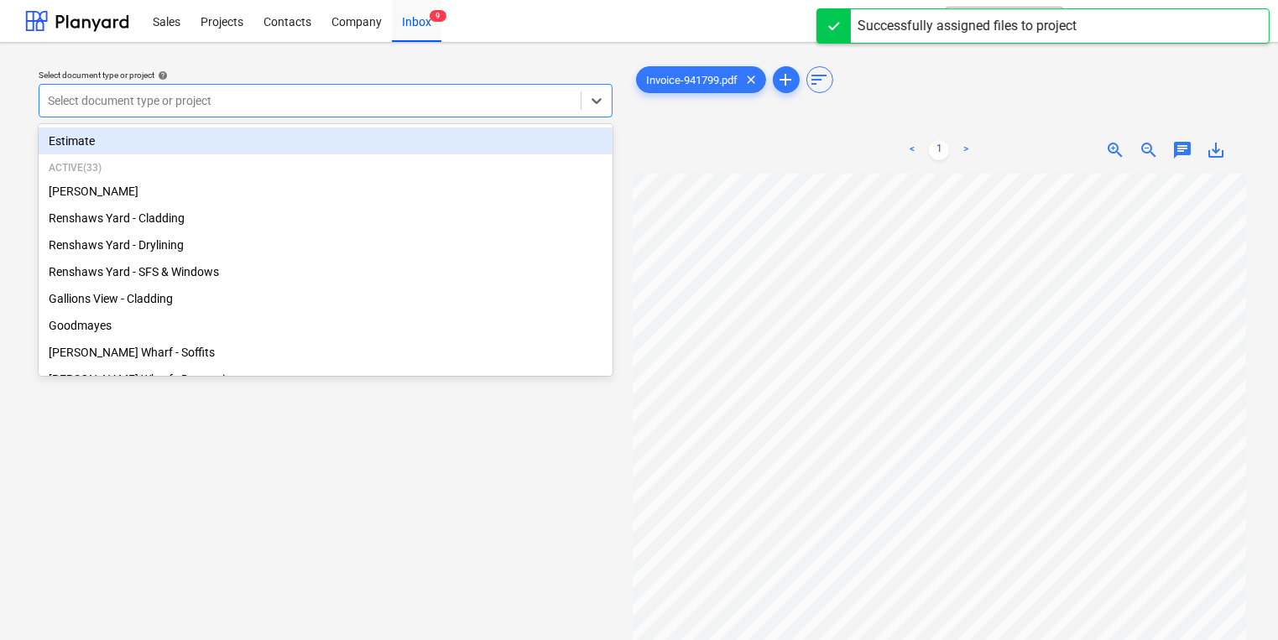
click at [480, 97] on div at bounding box center [310, 100] width 525 height 17
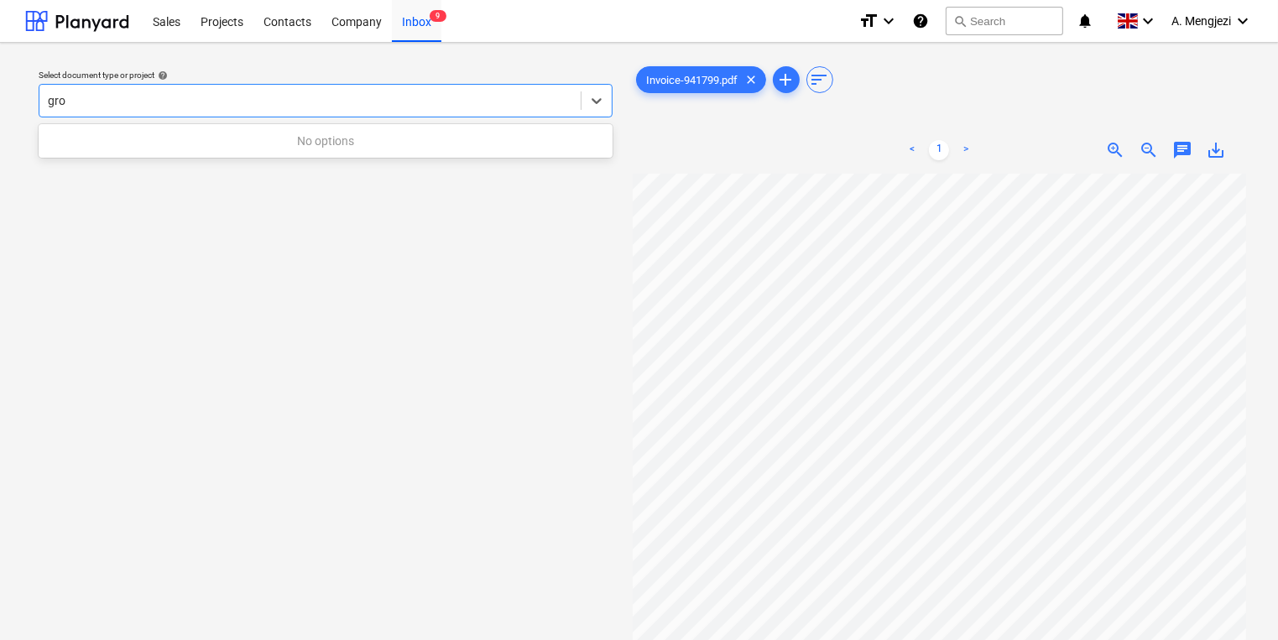
type input "grov"
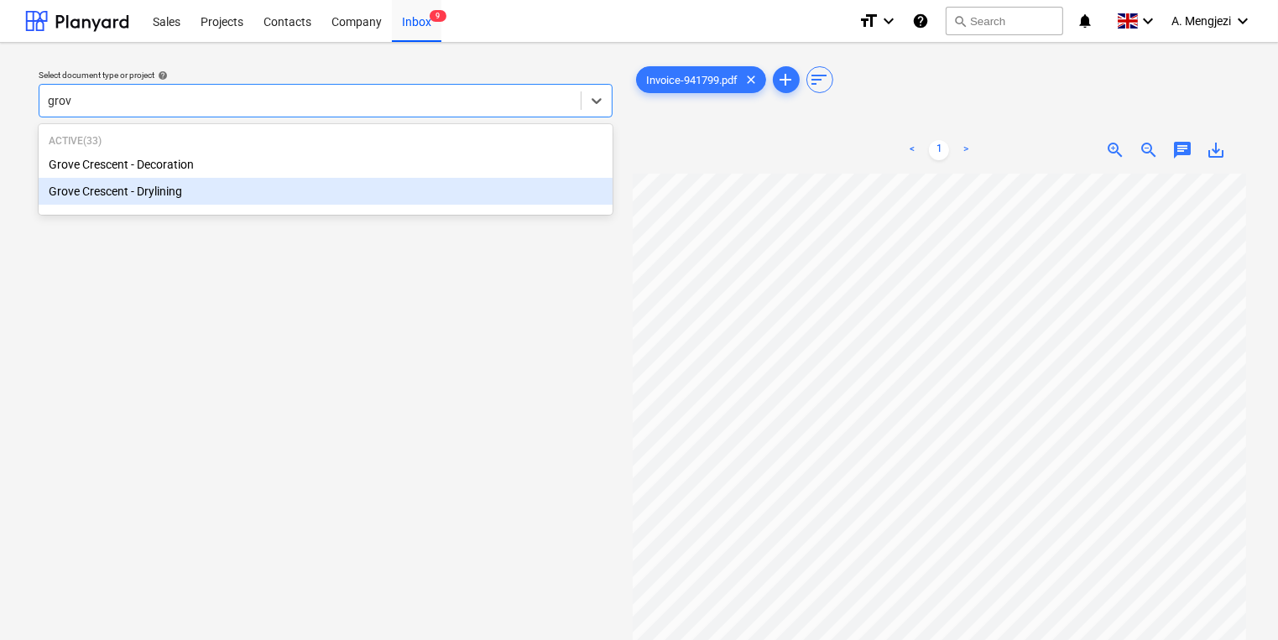
click at [371, 198] on div "Grove Crescent - Drylining" at bounding box center [326, 191] width 574 height 27
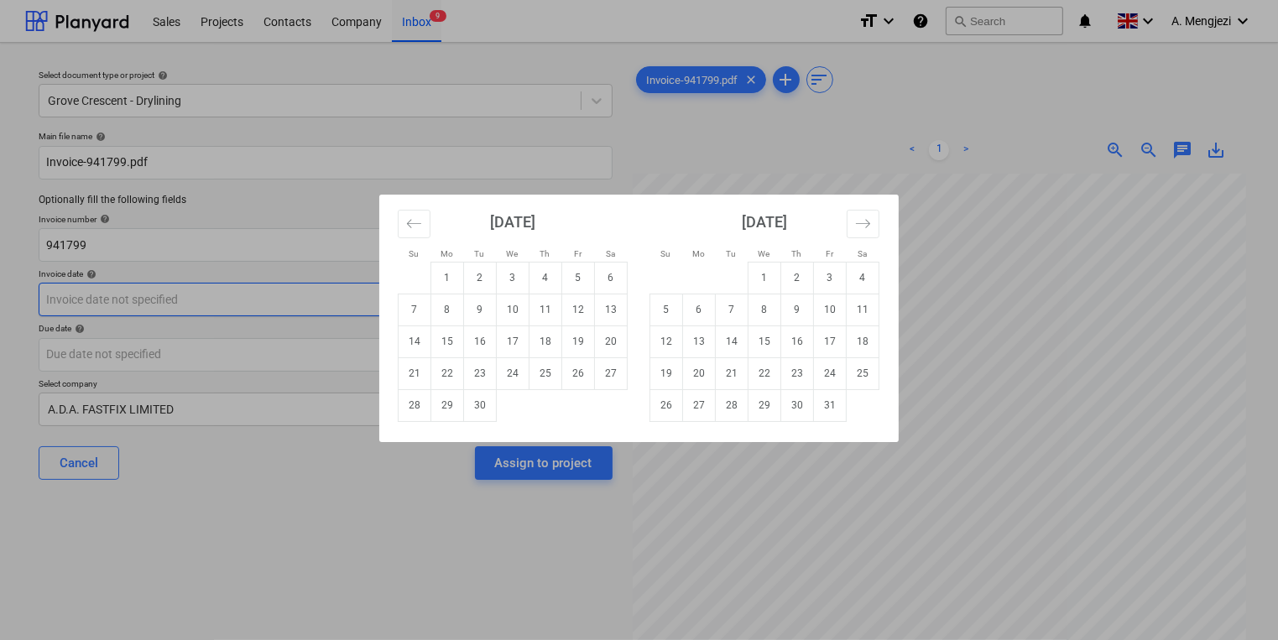
click at [345, 304] on body "Sales Projects Contacts Company Inbox 9 format_size keyboard_arrow_down help se…" at bounding box center [639, 320] width 1278 height 640
click at [447, 374] on td "22" at bounding box center [447, 374] width 33 height 32
type input "[DATE]"
click at [447, 349] on body "Sales Projects Contacts Company Inbox 9 format_size keyboard_arrow_down help se…" at bounding box center [639, 320] width 1278 height 640
click at [827, 403] on td "31" at bounding box center [830, 405] width 33 height 32
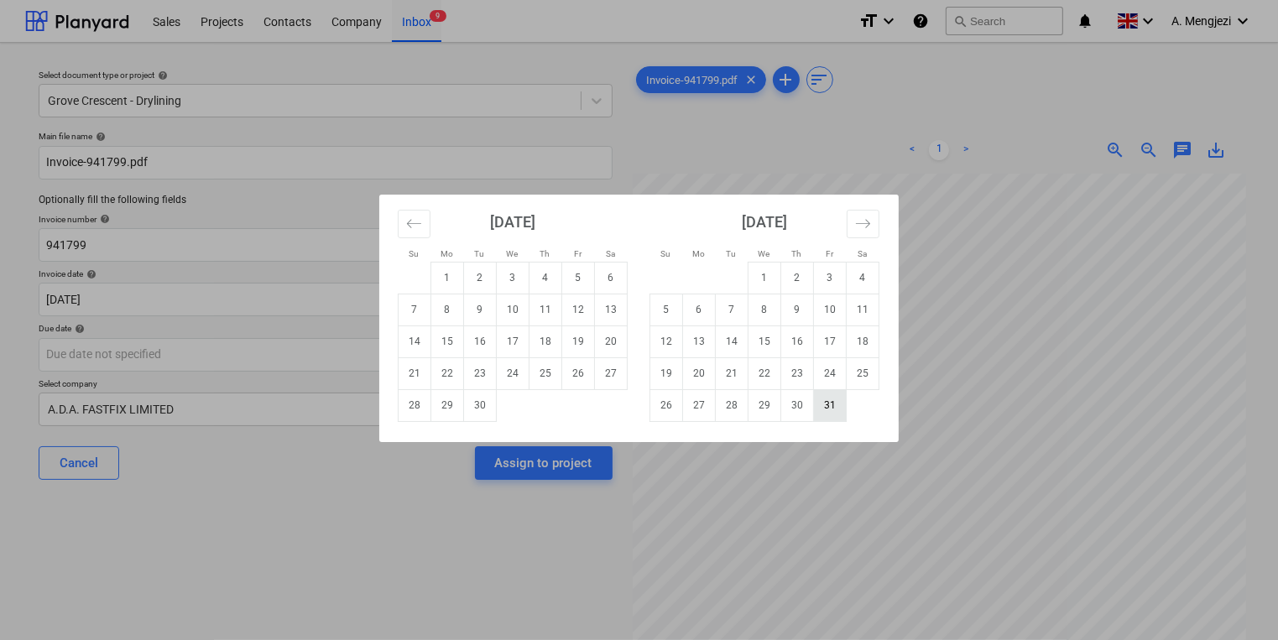
type input "[DATE]"
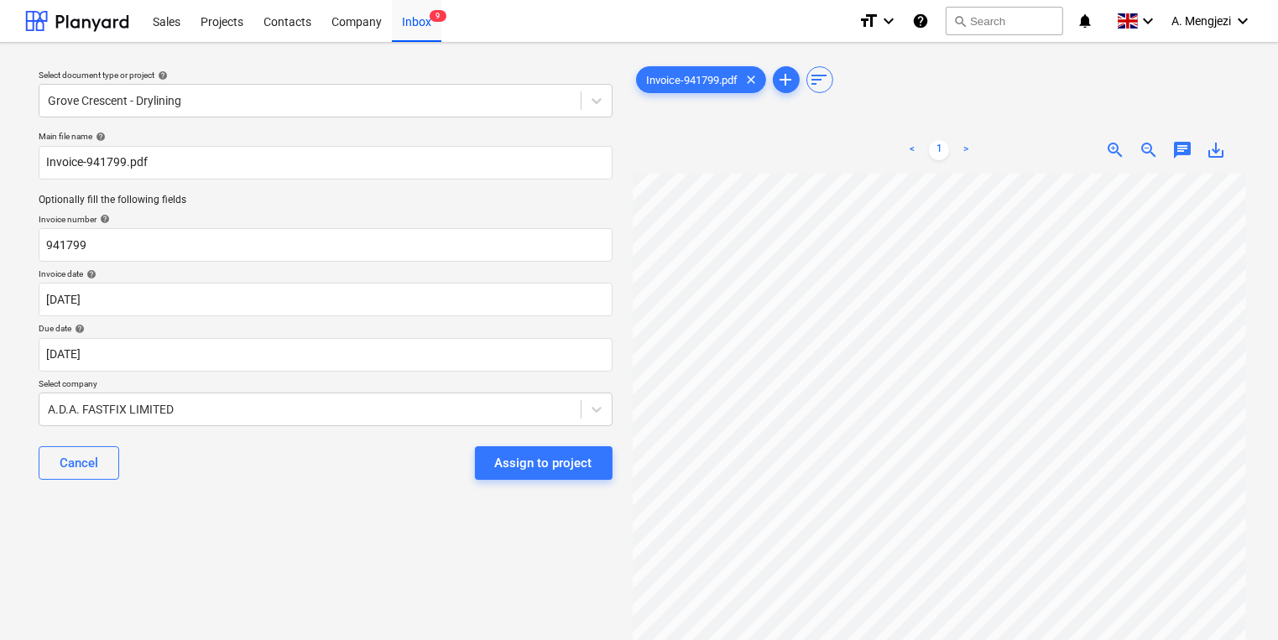
click at [408, 457] on div "Cancel Assign to project" at bounding box center [326, 463] width 574 height 60
click at [574, 484] on div "Cancel Assign to project" at bounding box center [326, 463] width 574 height 60
click at [564, 470] on div "Assign to project" at bounding box center [543, 463] width 97 height 22
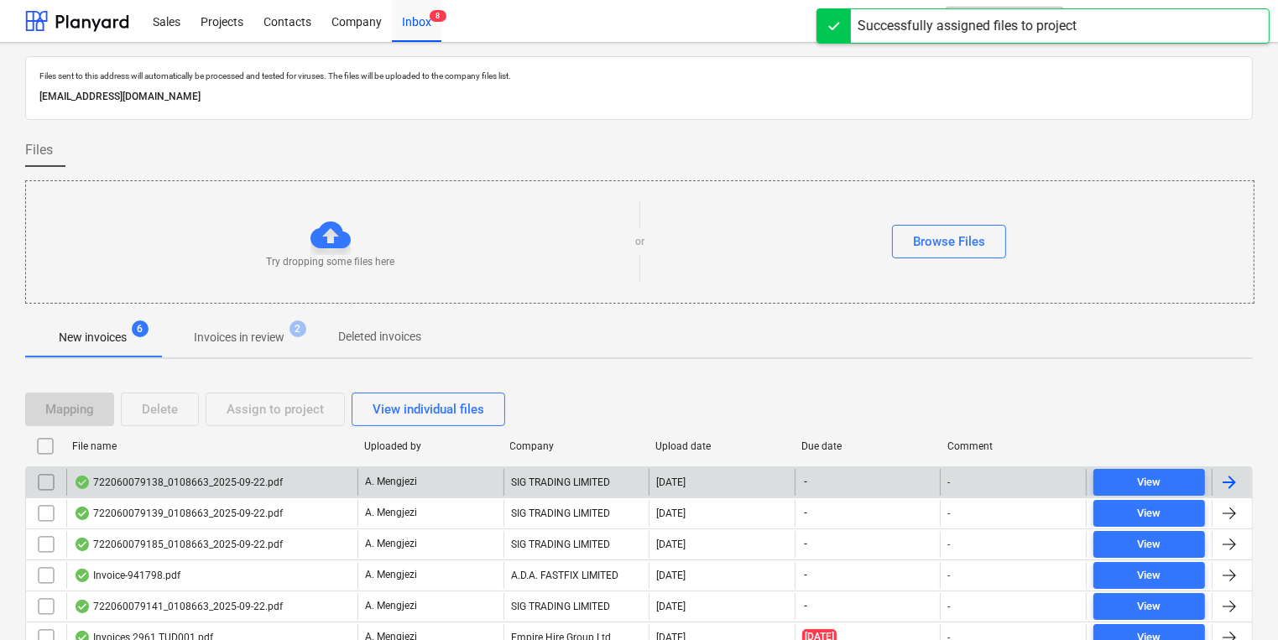
click at [329, 483] on div "722060079138_0108663_2025-09-22.pdf" at bounding box center [211, 482] width 291 height 27
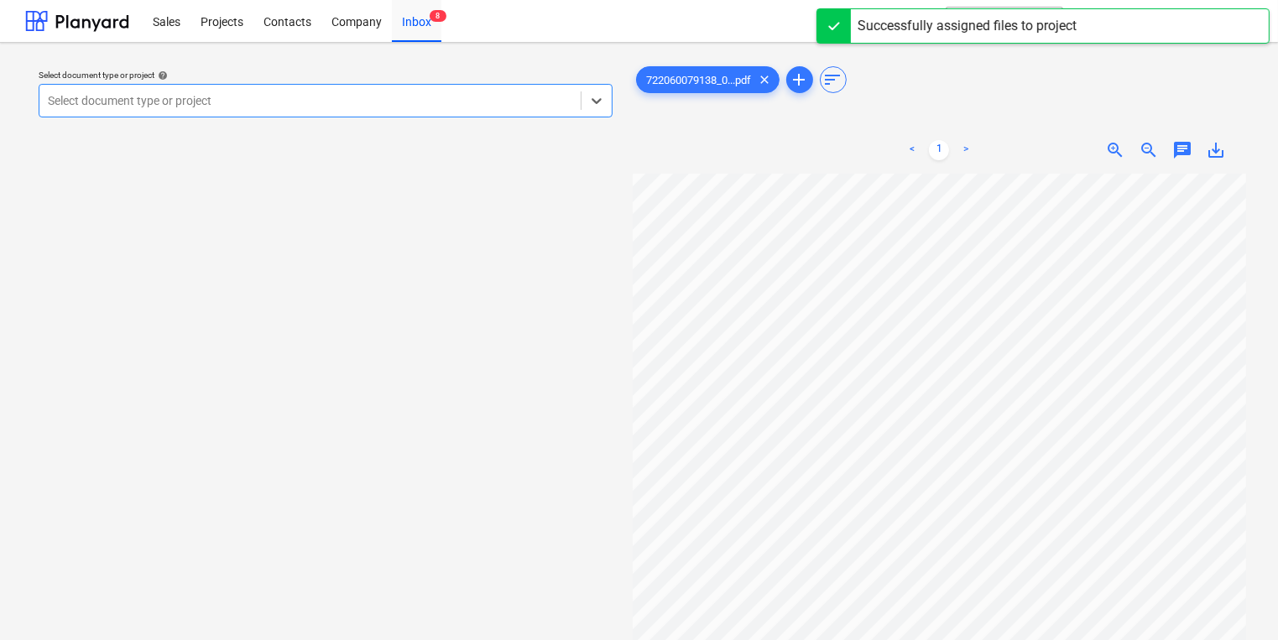
scroll to position [269, 0]
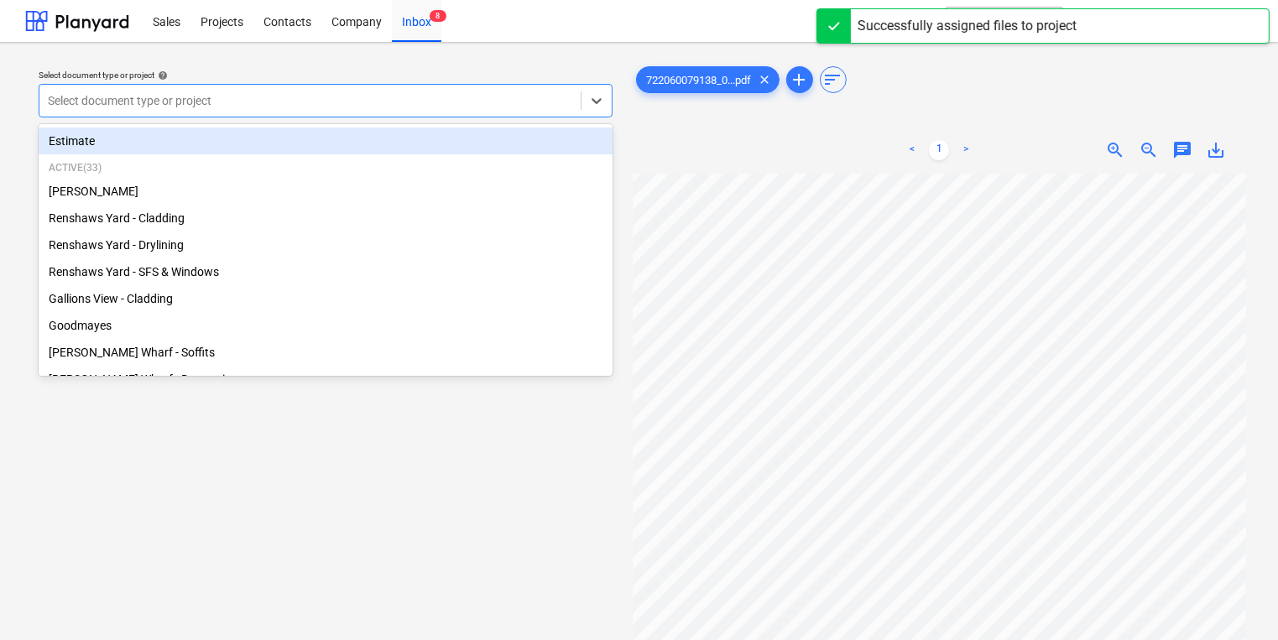
click at [410, 89] on div "Select document type or project" at bounding box center [309, 101] width 541 height 24
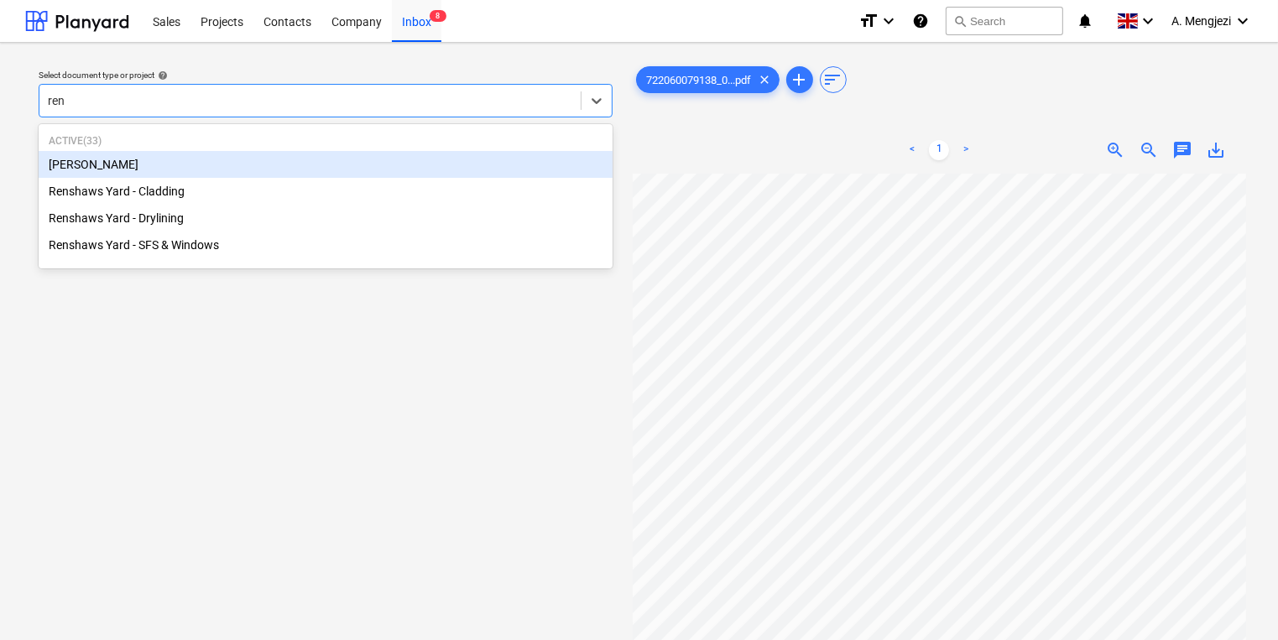
type input "rens"
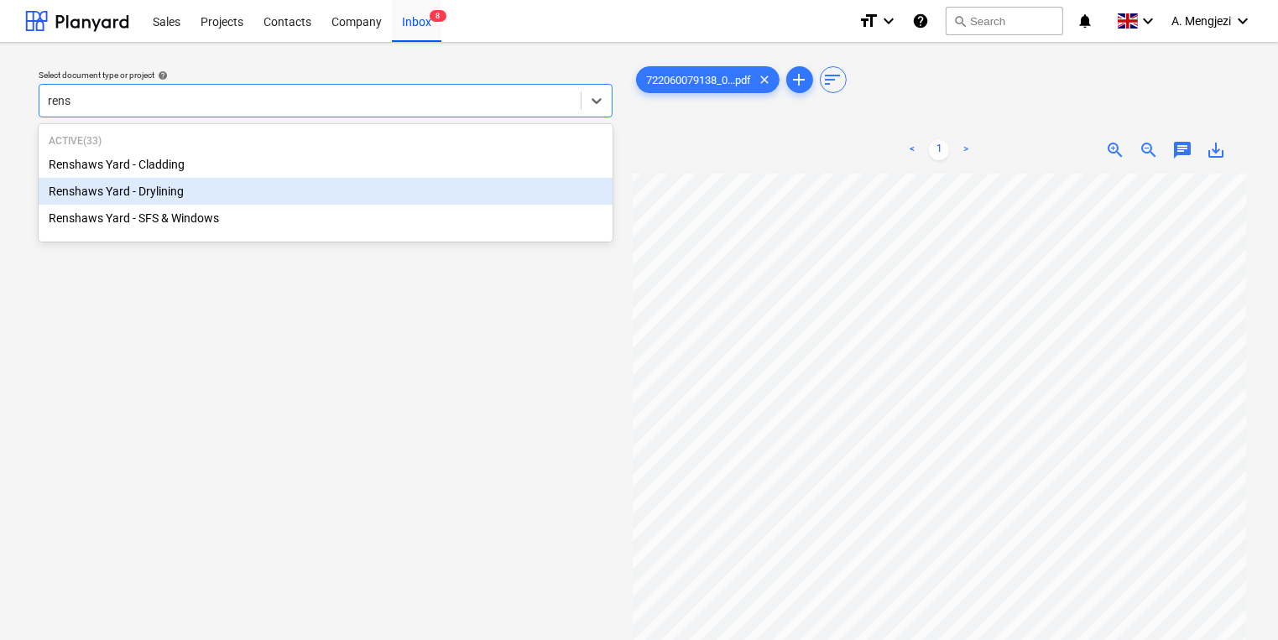
click at [321, 188] on div "Renshaws Yard - Drylining" at bounding box center [326, 191] width 574 height 27
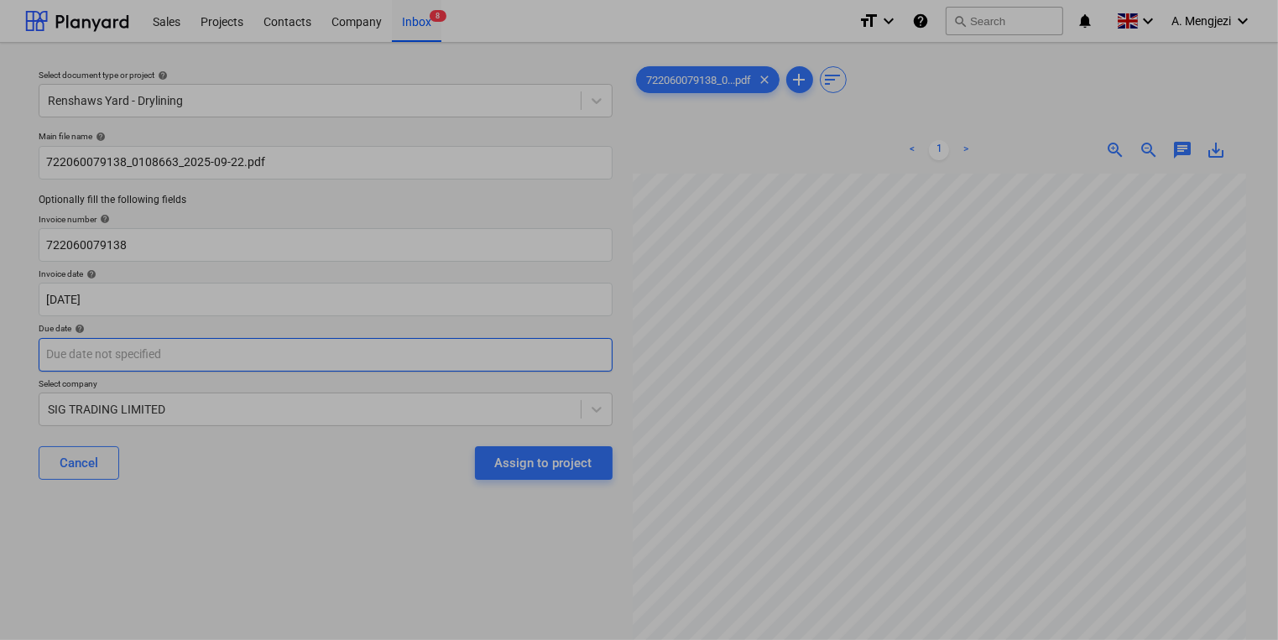
click at [534, 368] on body "Sales Projects Contacts Company Inbox 8 format_size keyboard_arrow_down help se…" at bounding box center [639, 320] width 1278 height 640
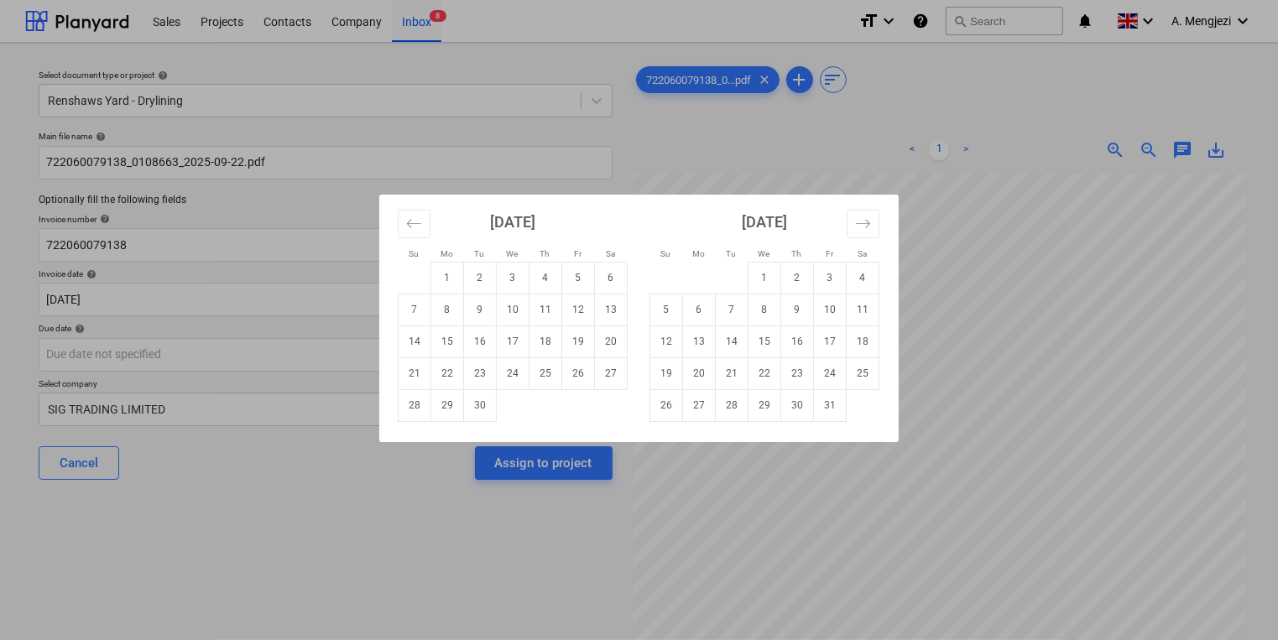
click at [974, 403] on div "Su Mo Tu We Th Fr Sa Su Mo Tu We Th Fr Sa [DATE] 1 2 3 4 5 6 7 8 9 10 11 12 13 …" at bounding box center [639, 320] width 1278 height 640
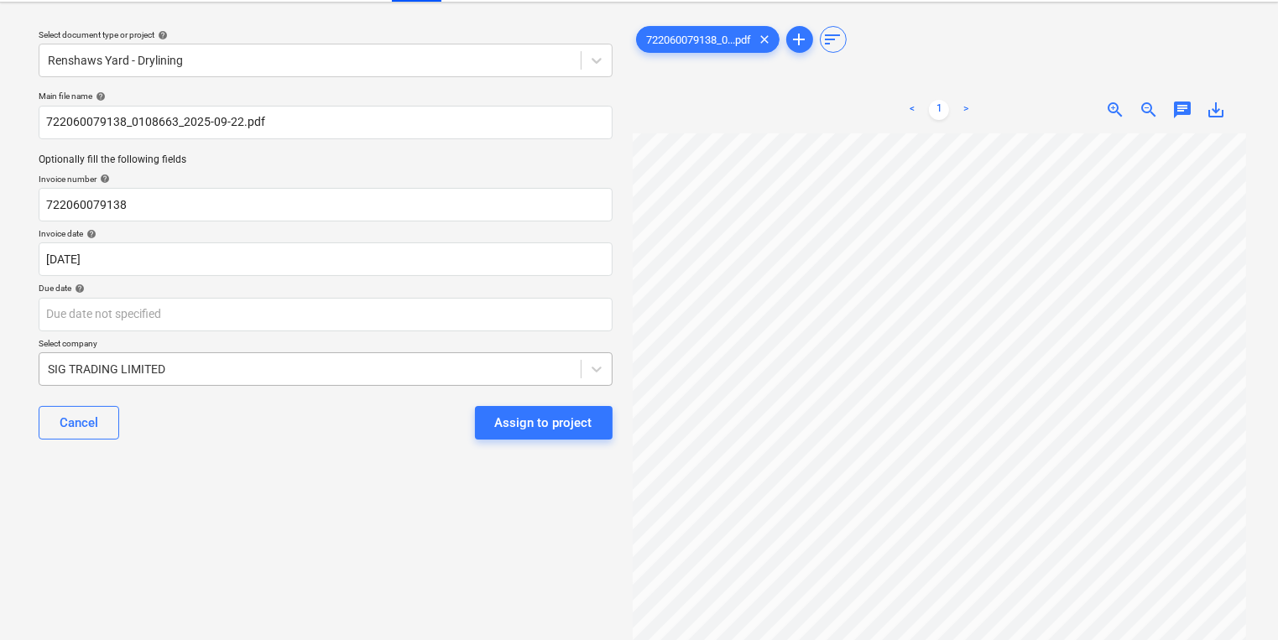
click at [442, 399] on body "Sales Projects Contacts Company Inbox 8 format_size keyboard_arrow_down help se…" at bounding box center [639, 280] width 1278 height 640
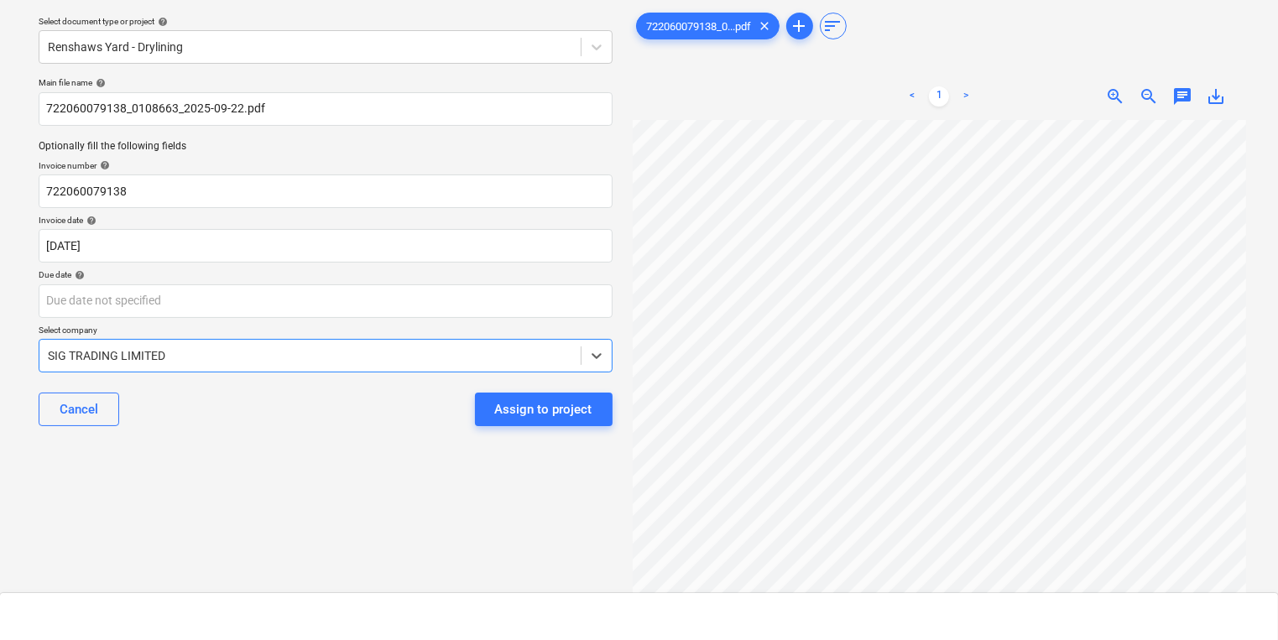
scroll to position [12281, 0]
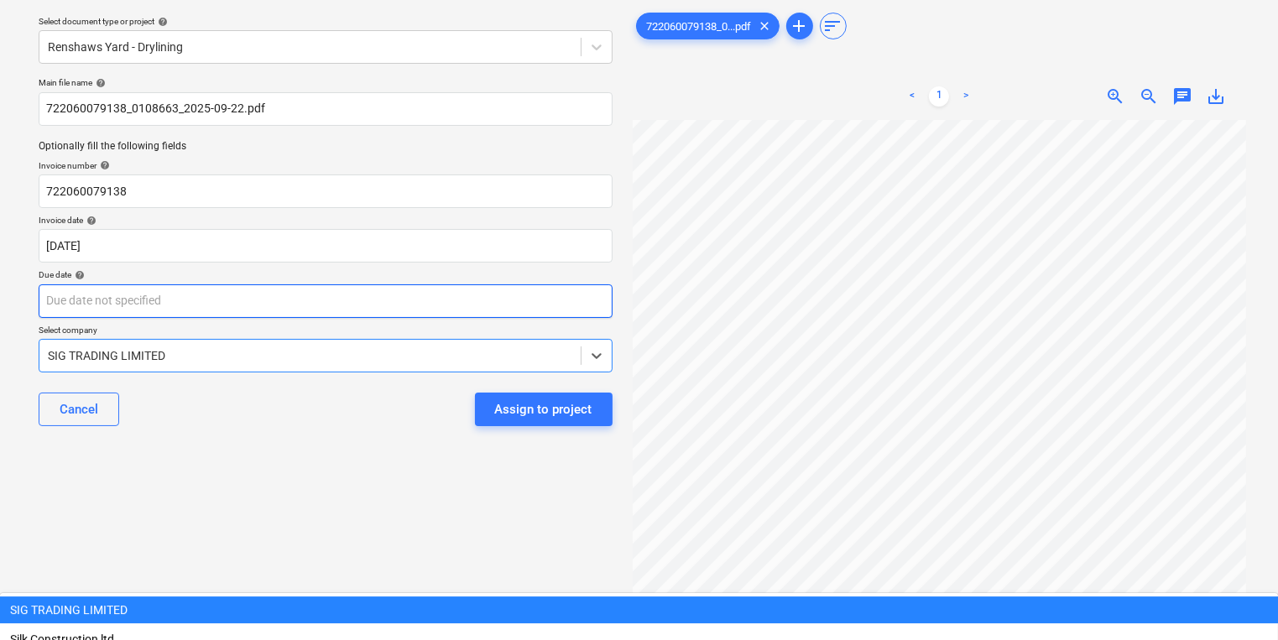
click at [538, 316] on body "Sales Projects Contacts Company Inbox 8 format_size keyboard_arrow_down help se…" at bounding box center [639, 266] width 1278 height 640
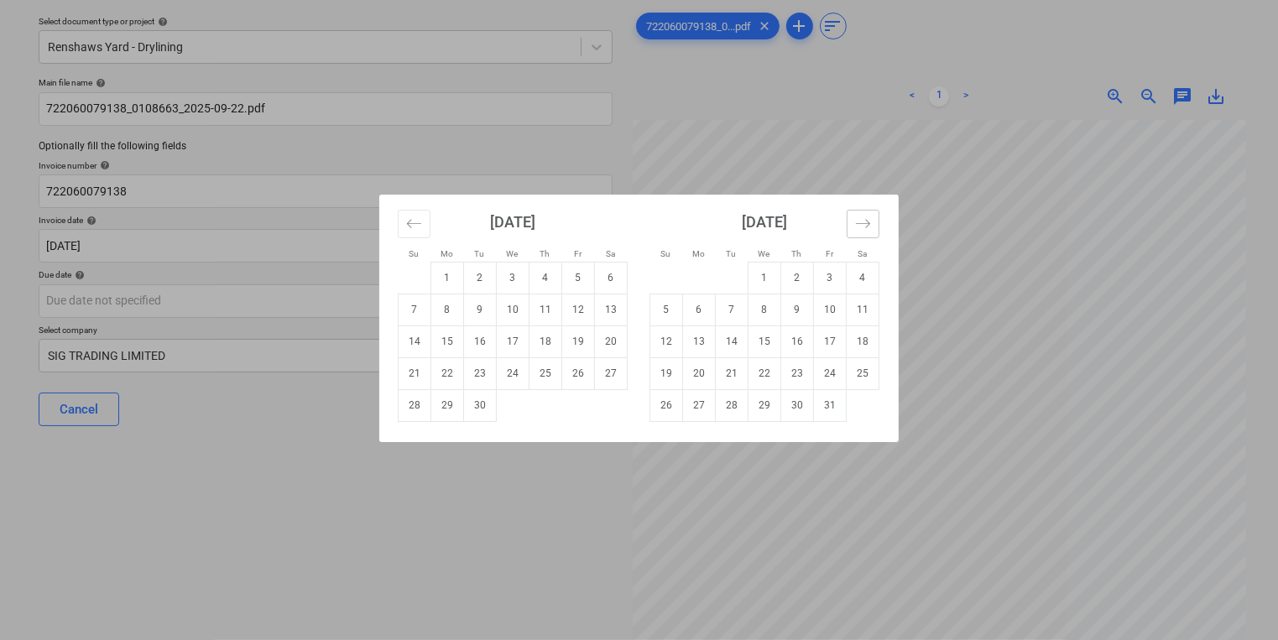
click at [870, 228] on icon "Move forward to switch to the next month." at bounding box center [863, 224] width 16 height 16
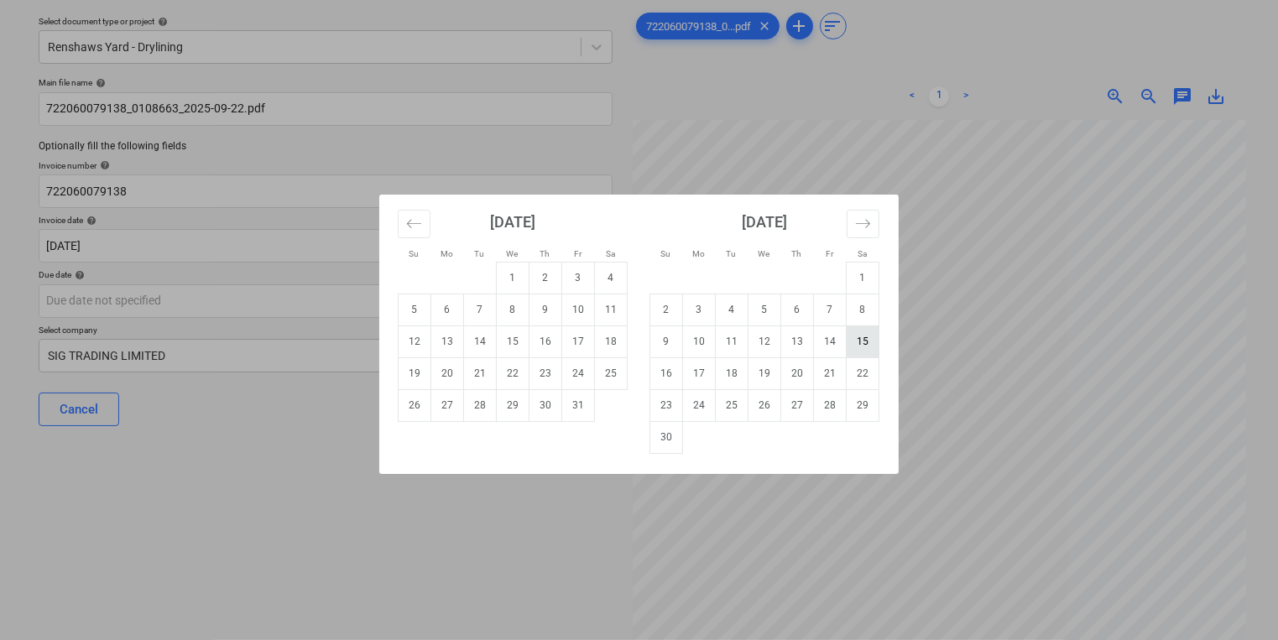
click at [876, 345] on td "15" at bounding box center [863, 342] width 33 height 32
type input "[DATE]"
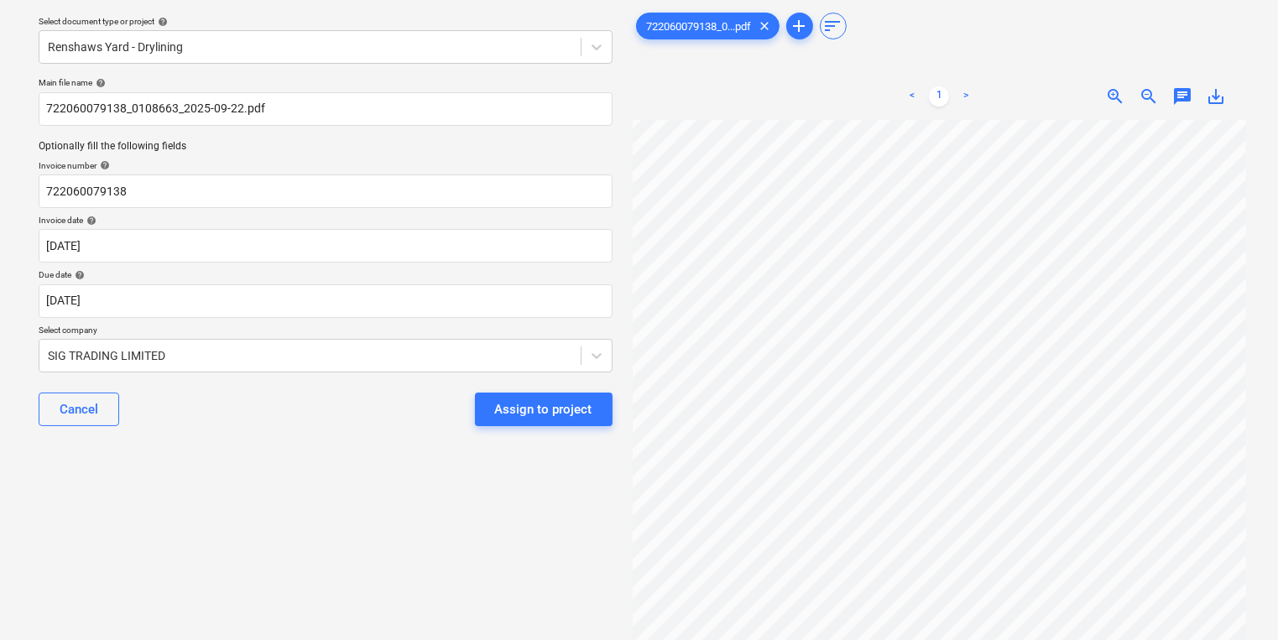
scroll to position [0, 0]
click at [510, 406] on div "Assign to project" at bounding box center [543, 410] width 97 height 22
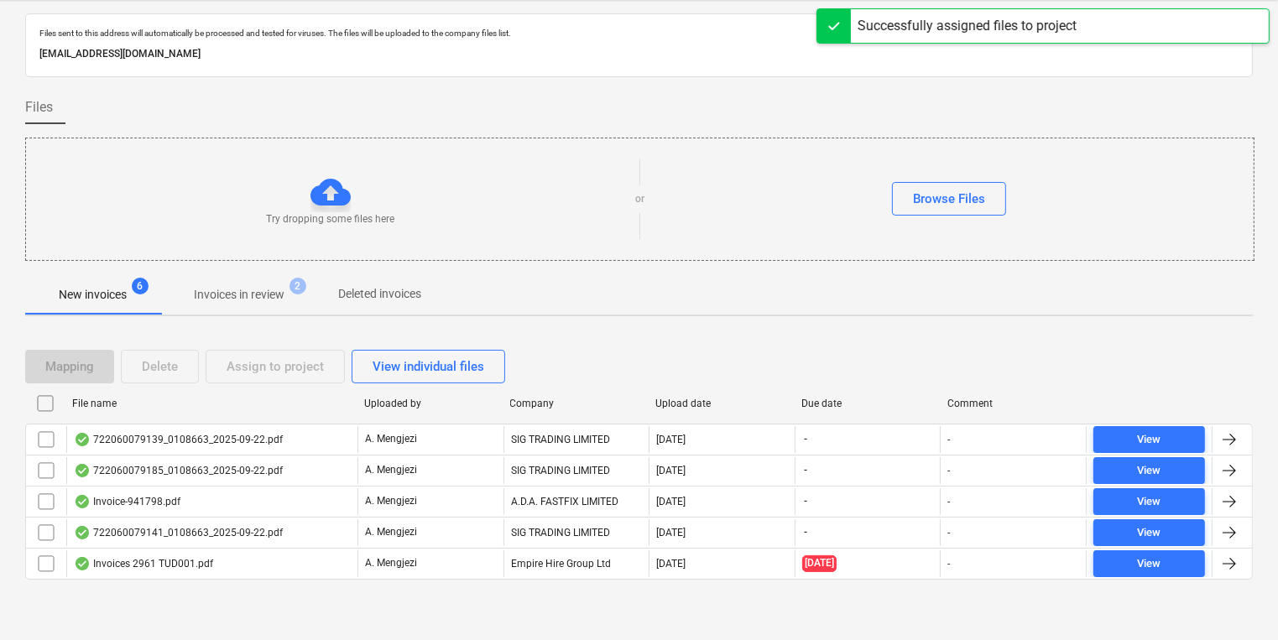
scroll to position [40, 0]
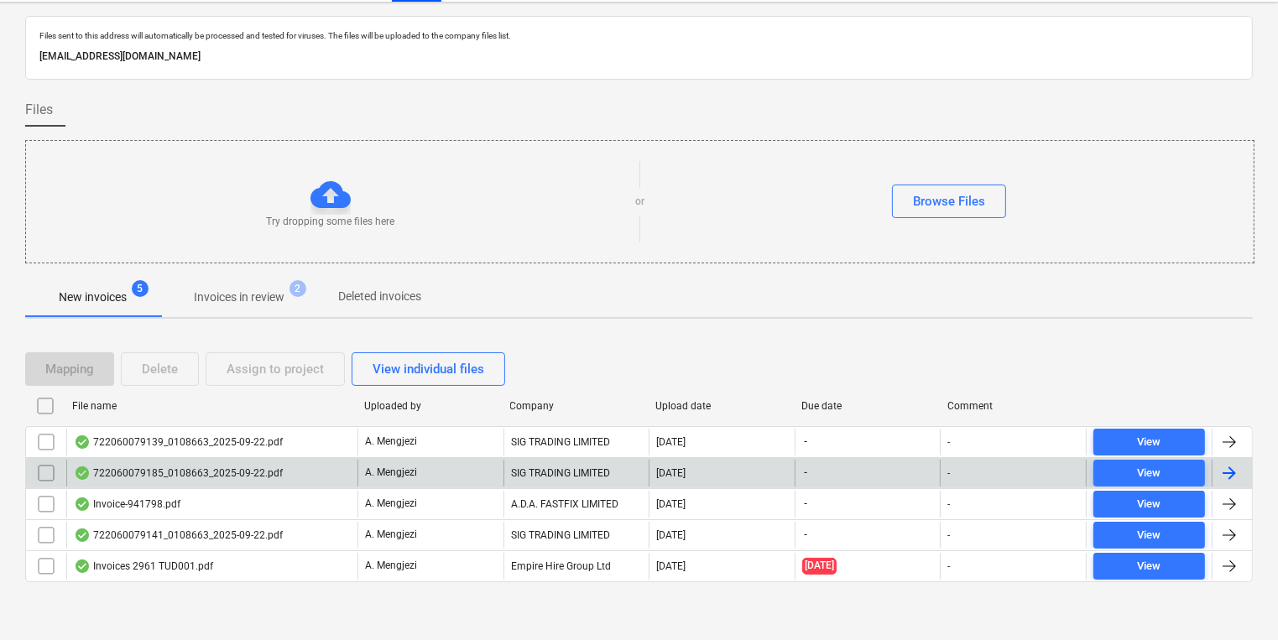
click at [687, 457] on div "722060079185_0108663_2025-09-22.pdf A. Mengjezi SIG TRADING LIMITED [DATE] - - …" at bounding box center [639, 472] width 1228 height 31
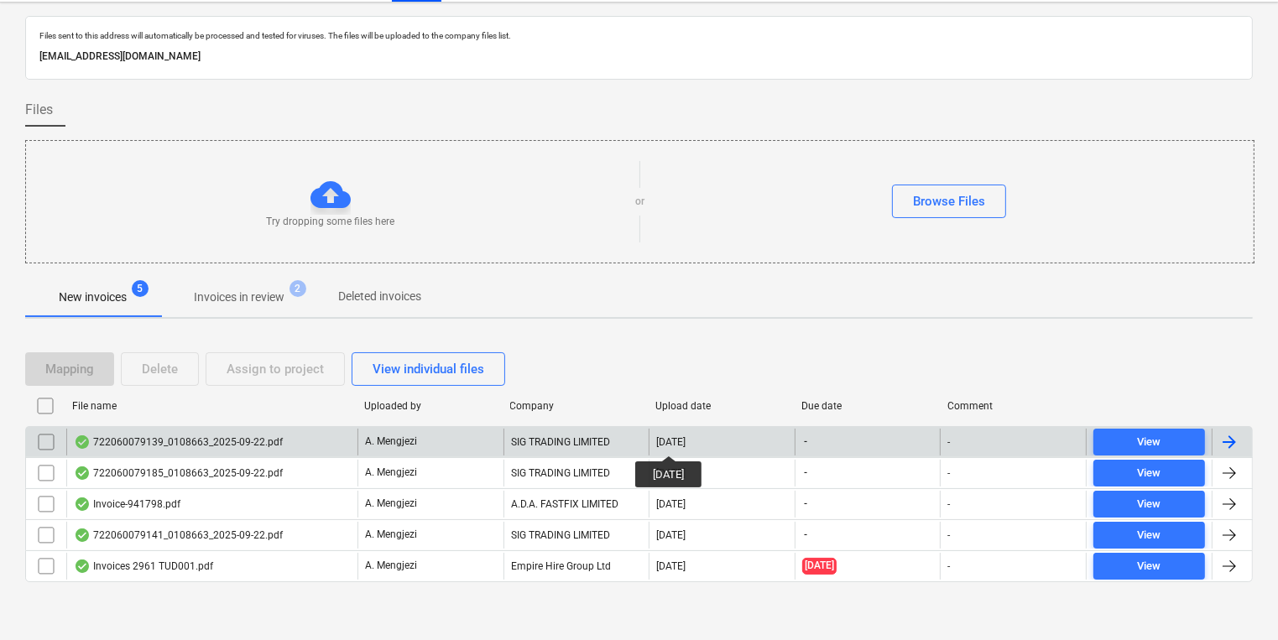
click at [681, 439] on div "[DATE]" at bounding box center [670, 443] width 29 height 12
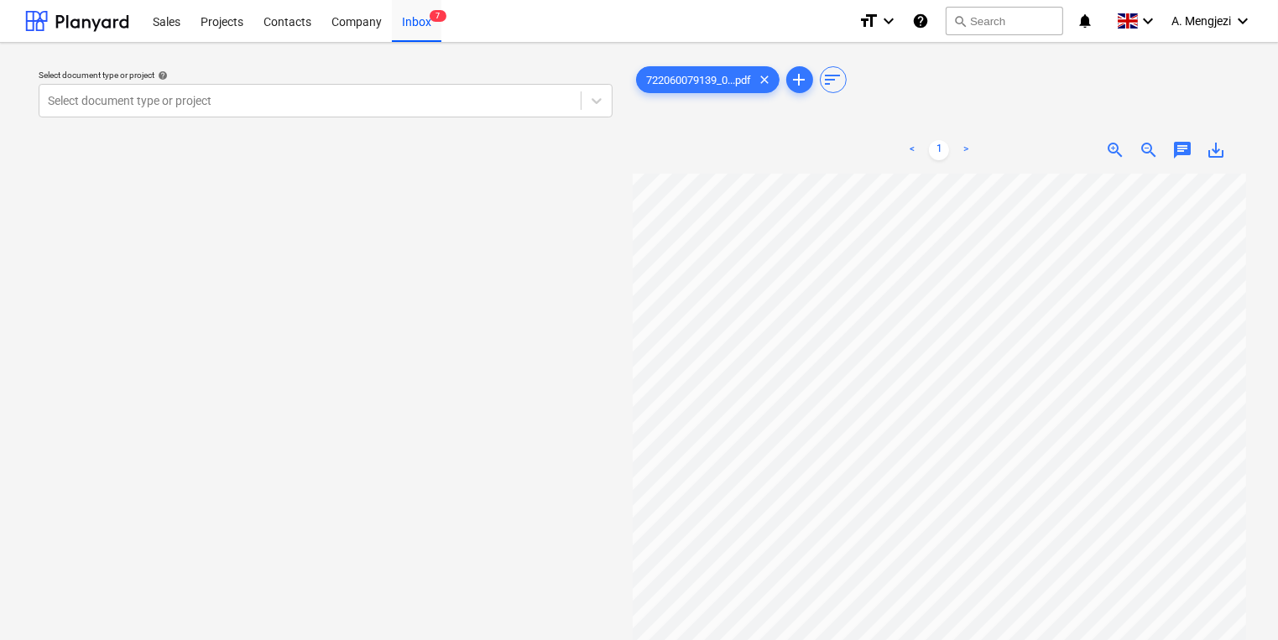
scroll to position [67, 0]
click at [420, 84] on div "Select document type or project" at bounding box center [326, 101] width 574 height 34
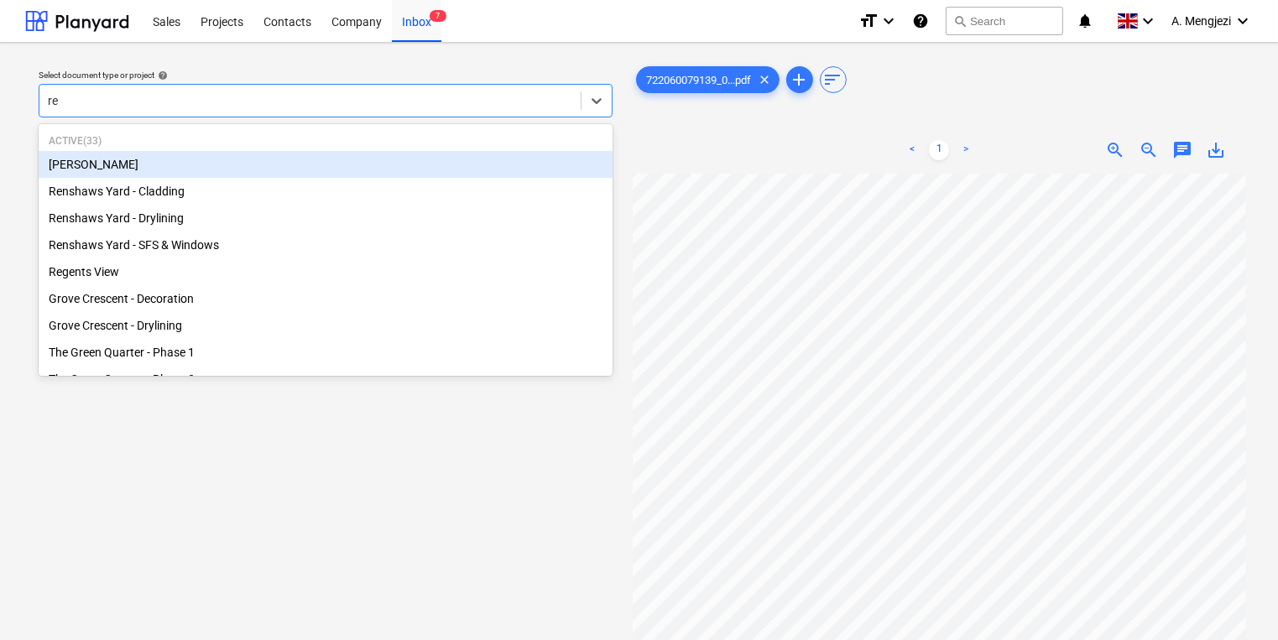
type input "ren"
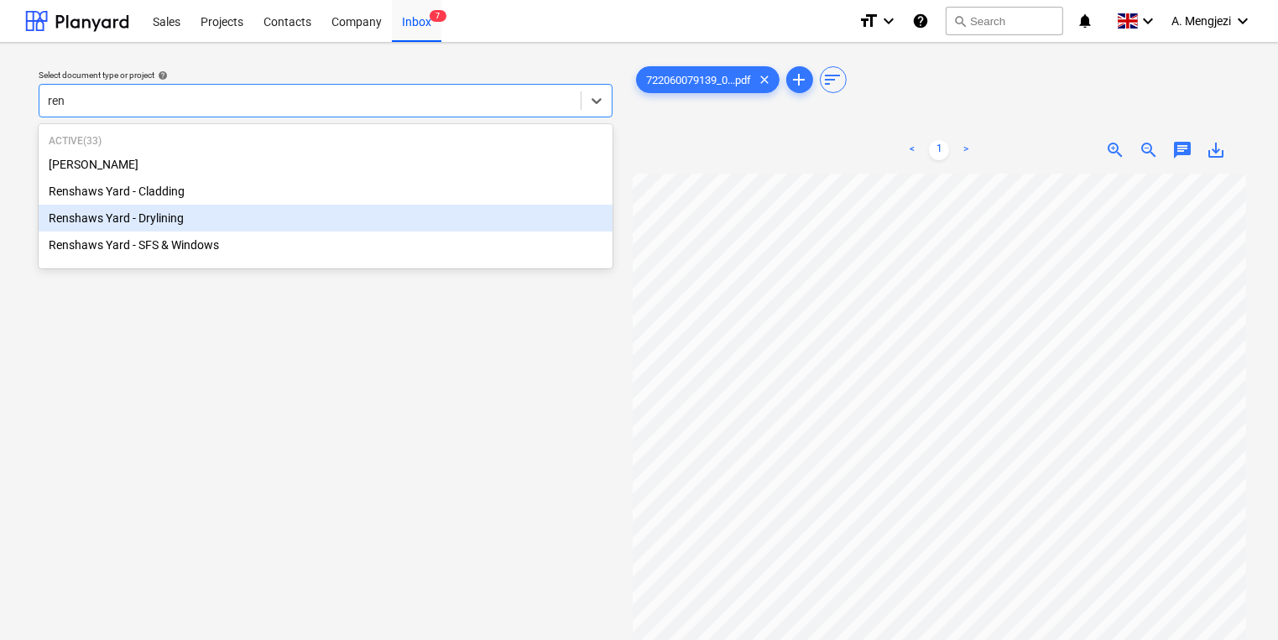
click at [241, 217] on div "Renshaws Yard - Drylining" at bounding box center [326, 218] width 574 height 27
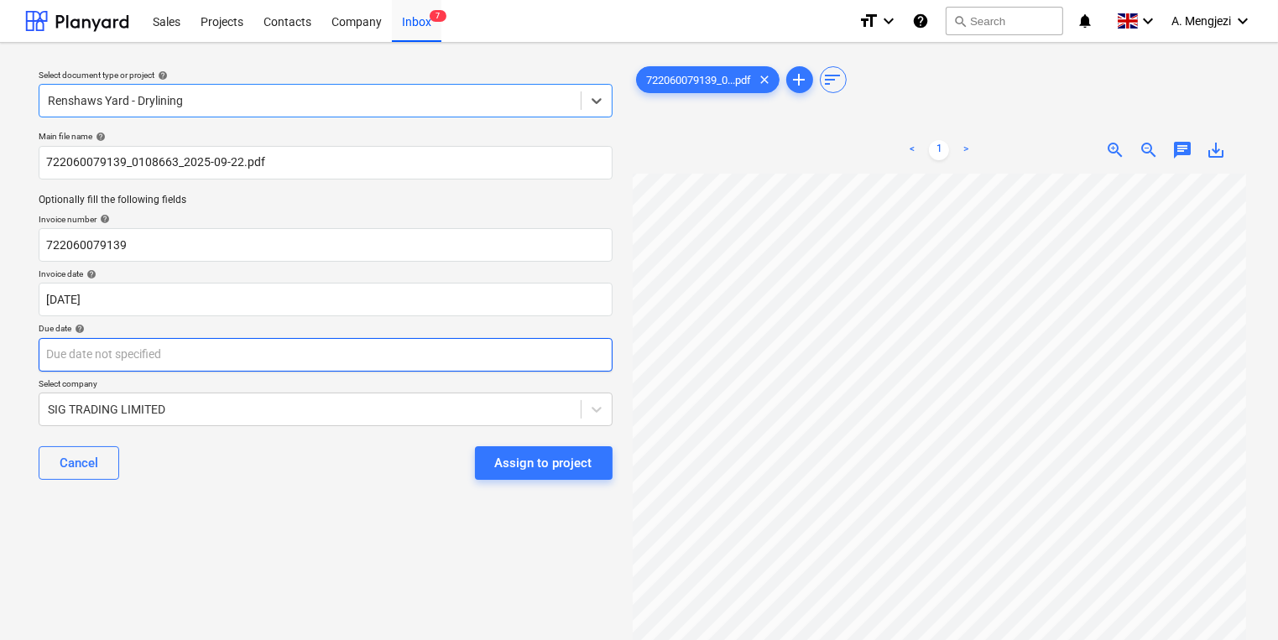
click at [168, 337] on body "Sales Projects Contacts Company Inbox 7 format_size keyboard_arrow_down help se…" at bounding box center [639, 320] width 1278 height 640
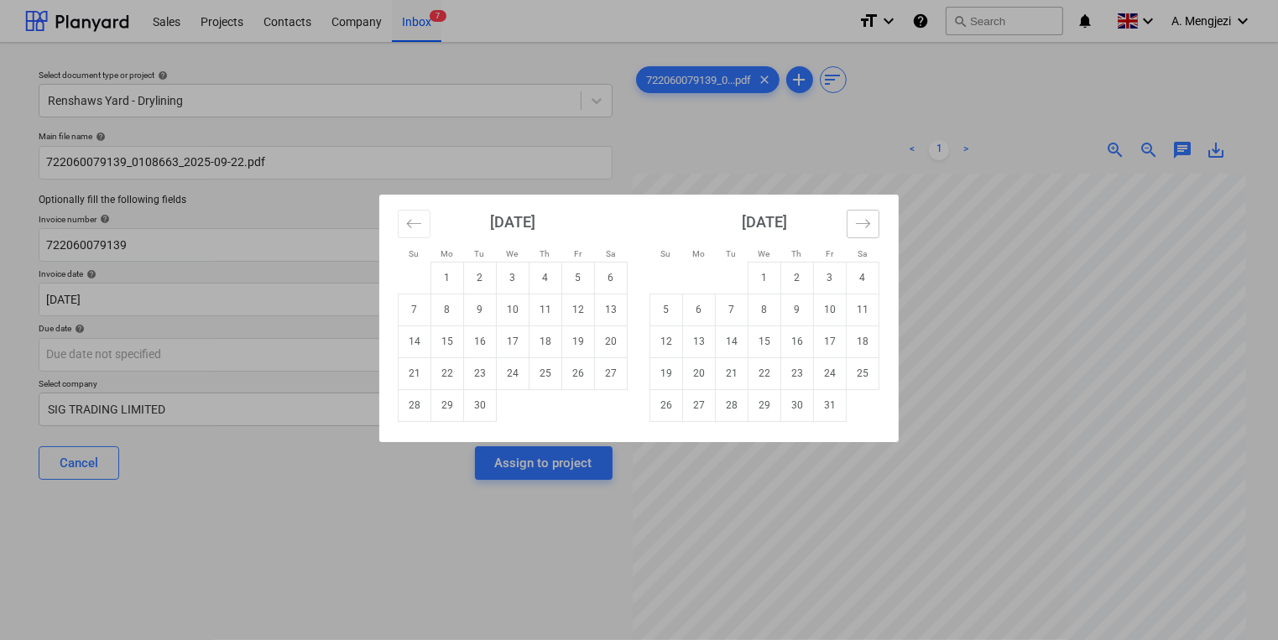
click at [876, 217] on button "Move forward to switch to the next month." at bounding box center [863, 224] width 33 height 29
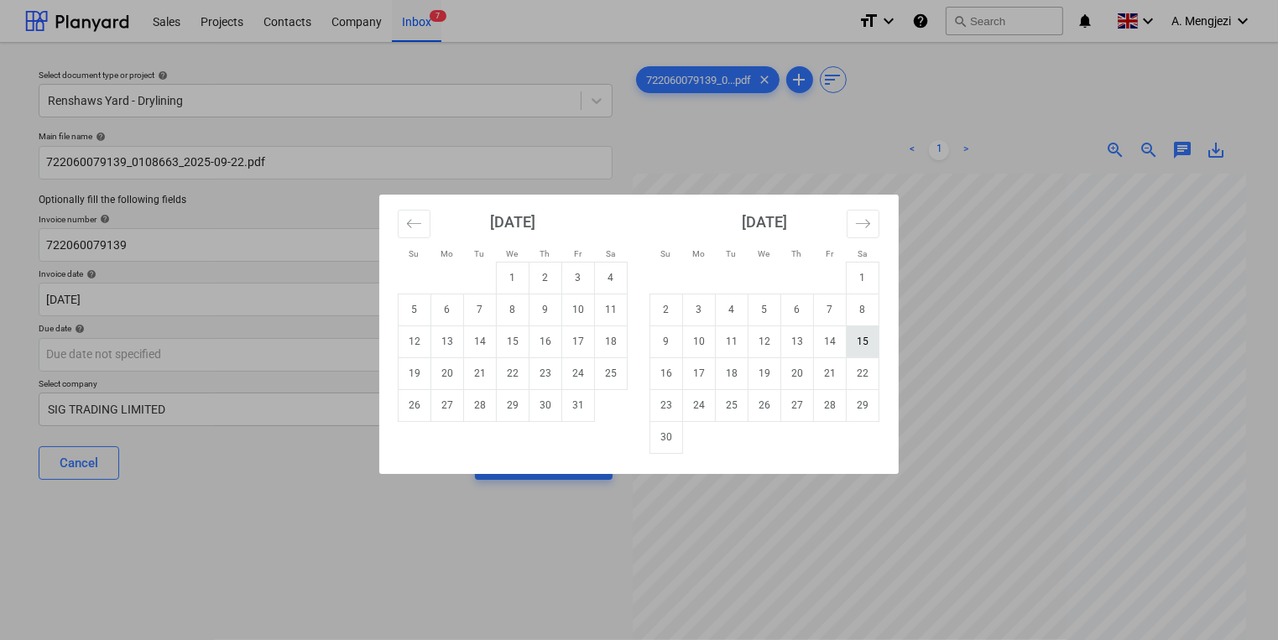
click at [858, 327] on td "15" at bounding box center [863, 342] width 33 height 32
type input "[DATE]"
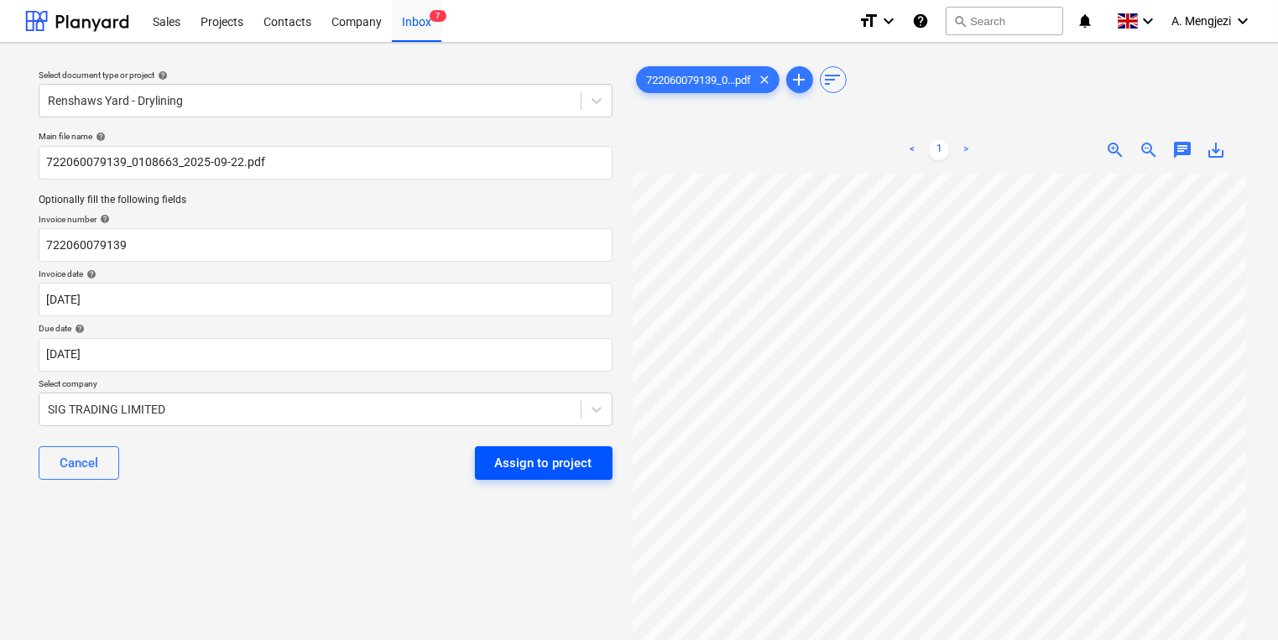
click at [557, 476] on button "Assign to project" at bounding box center [544, 464] width 138 height 34
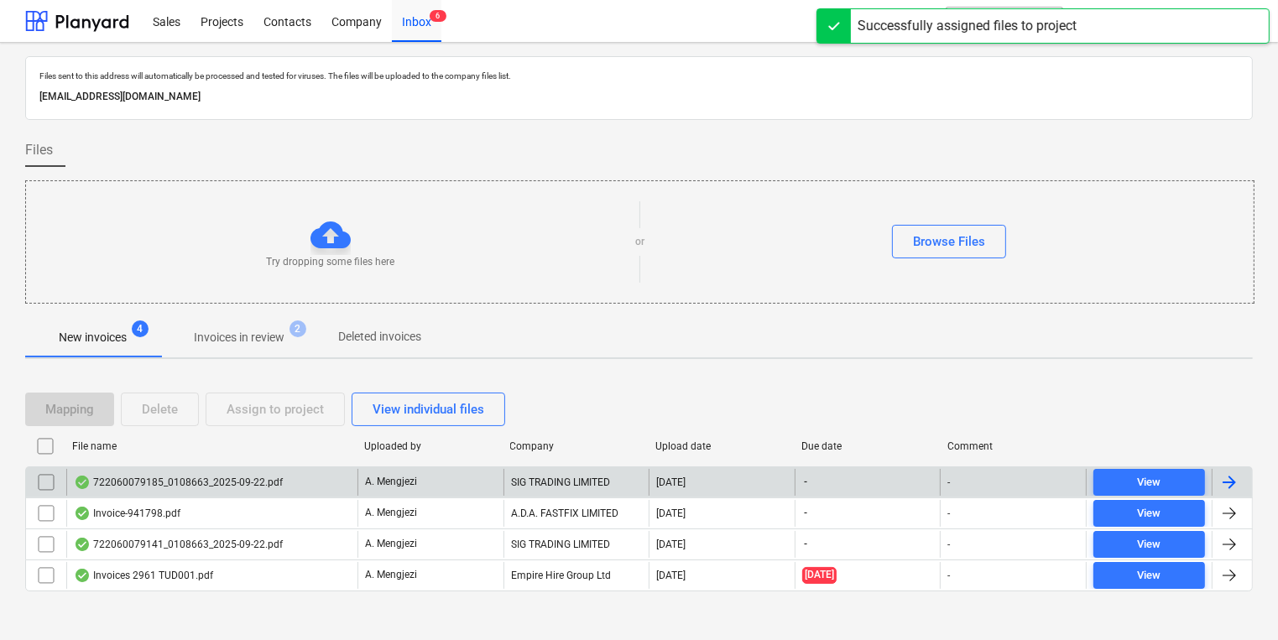
click at [467, 482] on div "A. Mengjezi" at bounding box center [431, 482] width 146 height 27
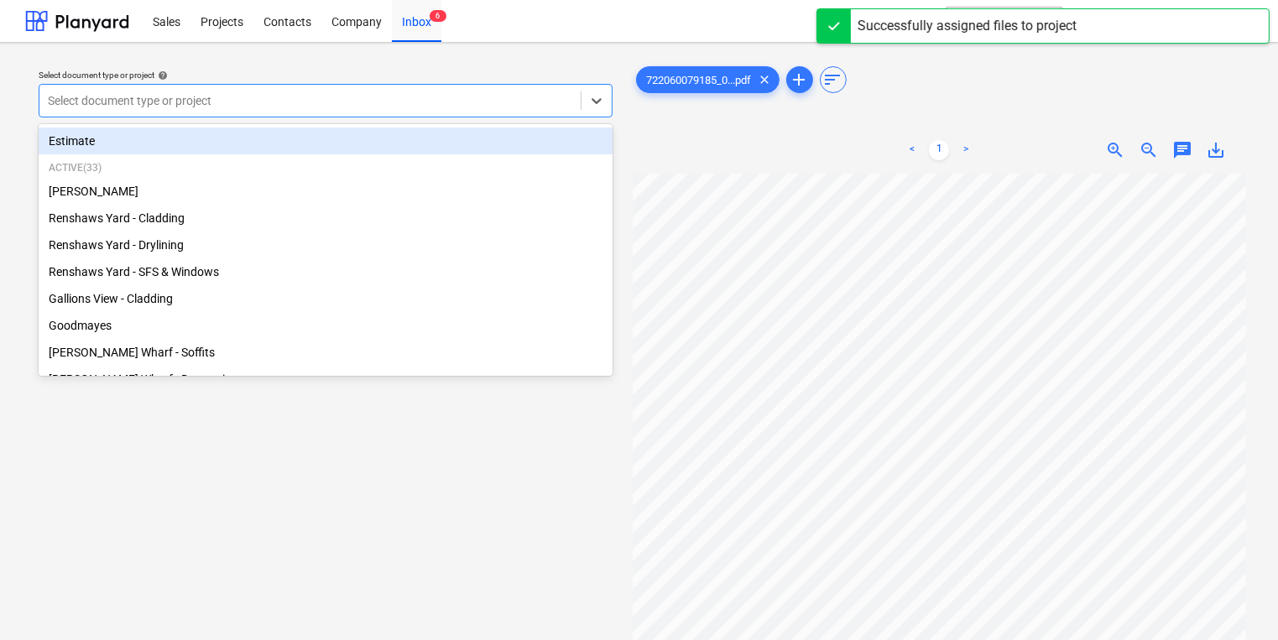
click at [365, 102] on div at bounding box center [310, 100] width 525 height 17
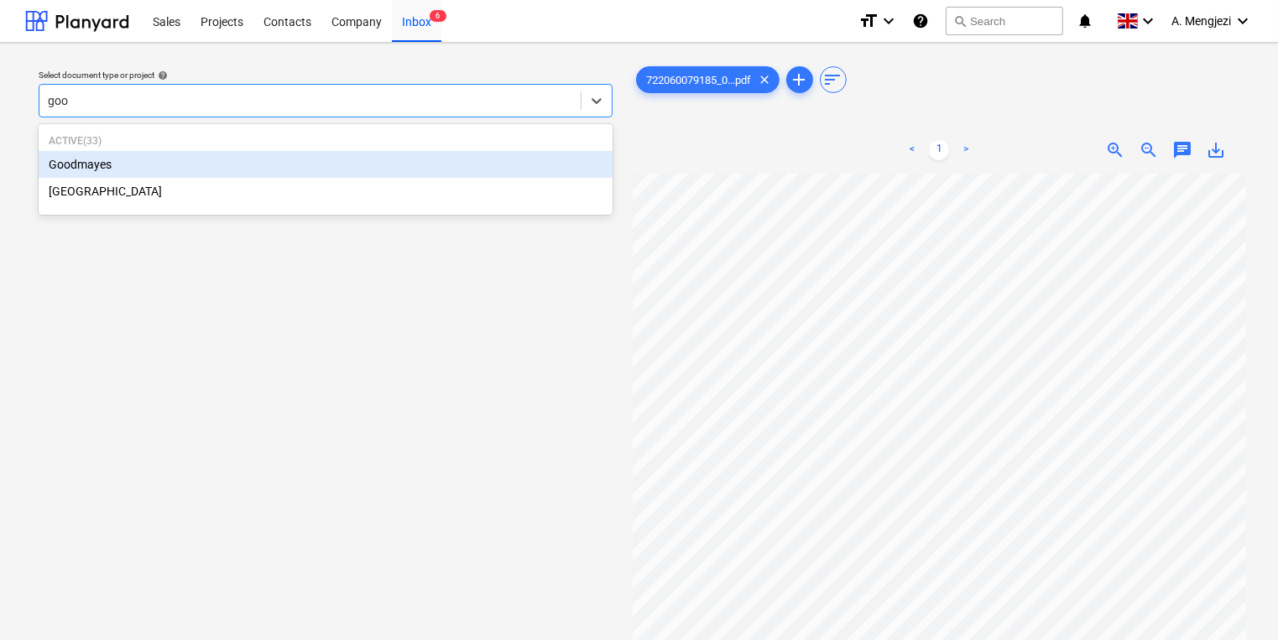
type input "good"
click at [376, 161] on div "Goodmayes" at bounding box center [326, 164] width 574 height 27
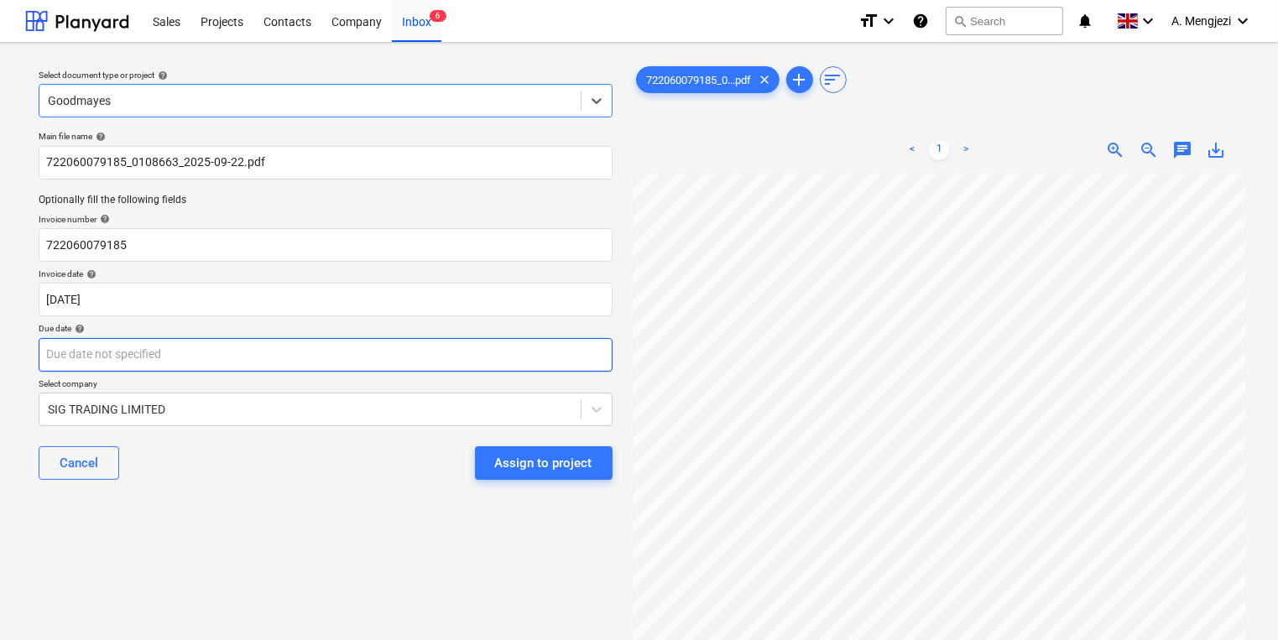
click at [265, 358] on body "Sales Projects Contacts Company Inbox 6 format_size keyboard_arrow_down help se…" at bounding box center [639, 320] width 1278 height 640
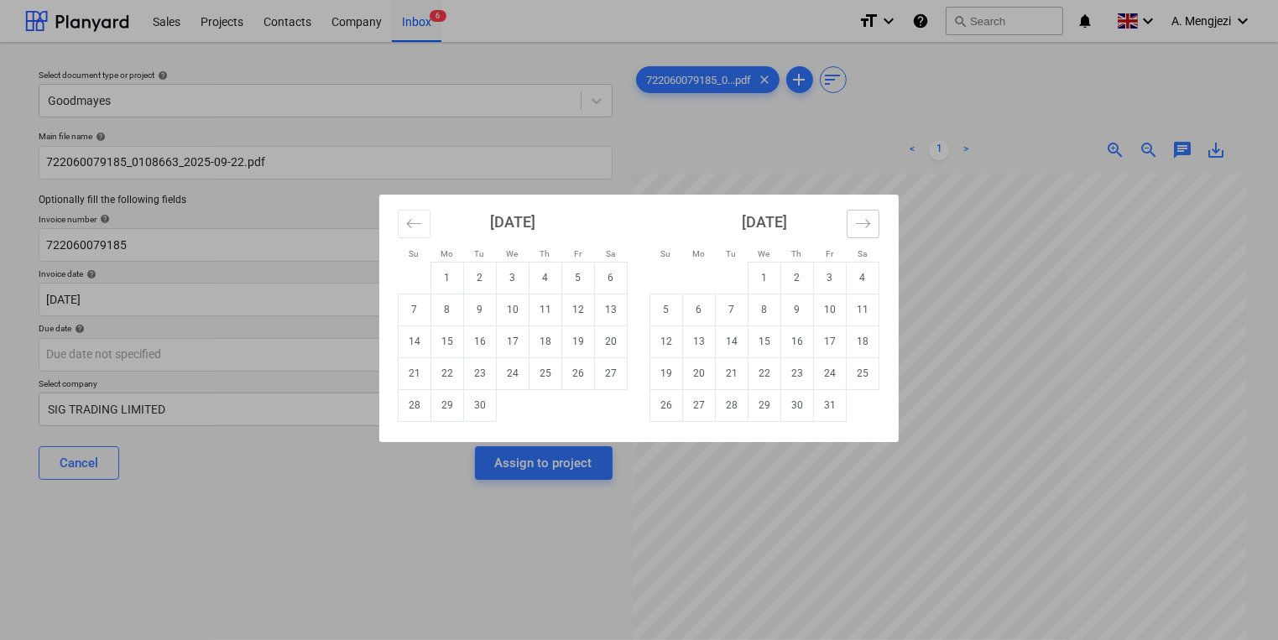
click at [859, 237] on button "Move forward to switch to the next month." at bounding box center [863, 224] width 33 height 29
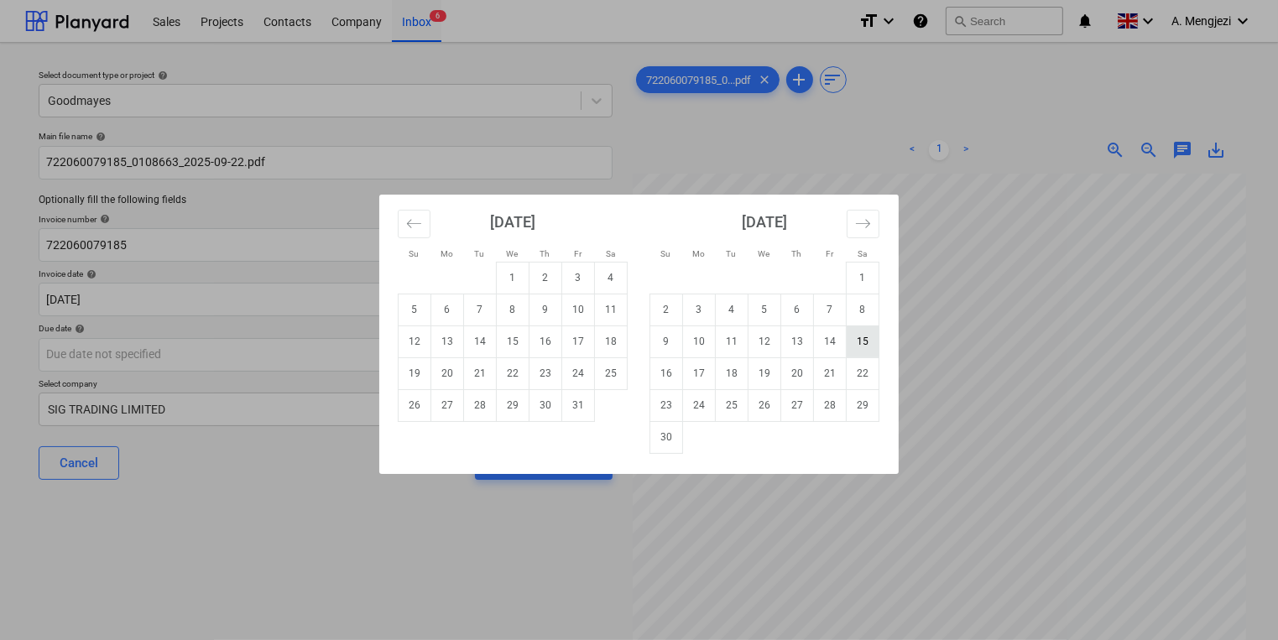
click at [863, 342] on td "15" at bounding box center [863, 342] width 33 height 32
type input "[DATE]"
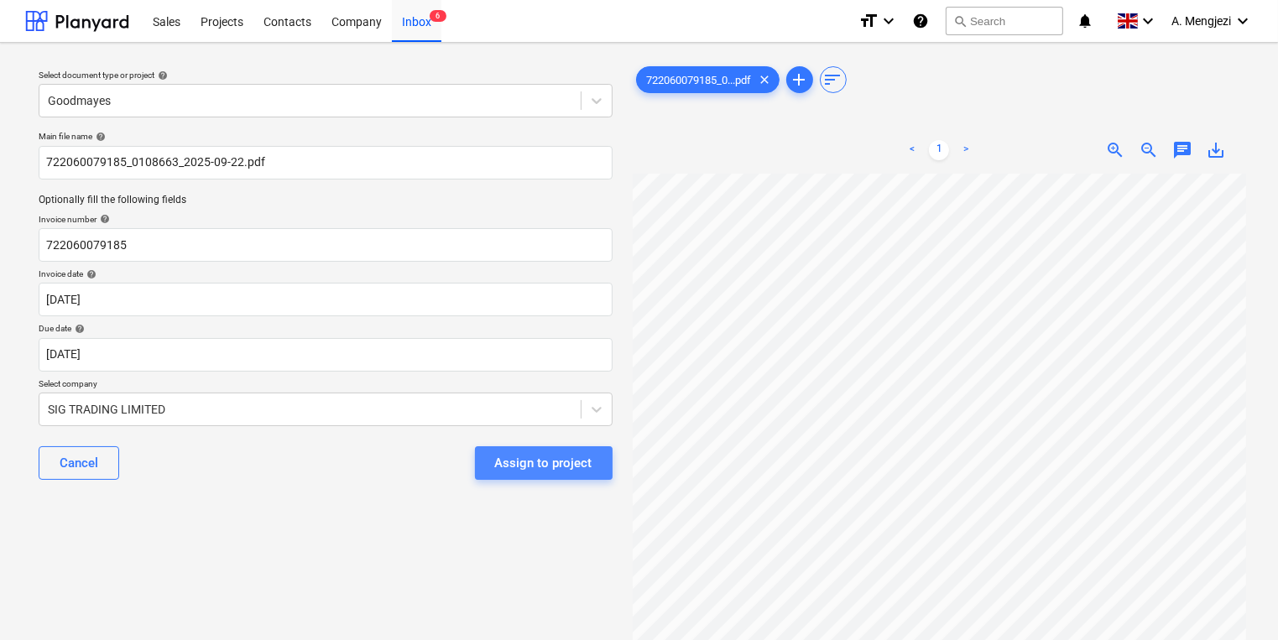
click at [591, 470] on div "Assign to project" at bounding box center [543, 463] width 97 height 22
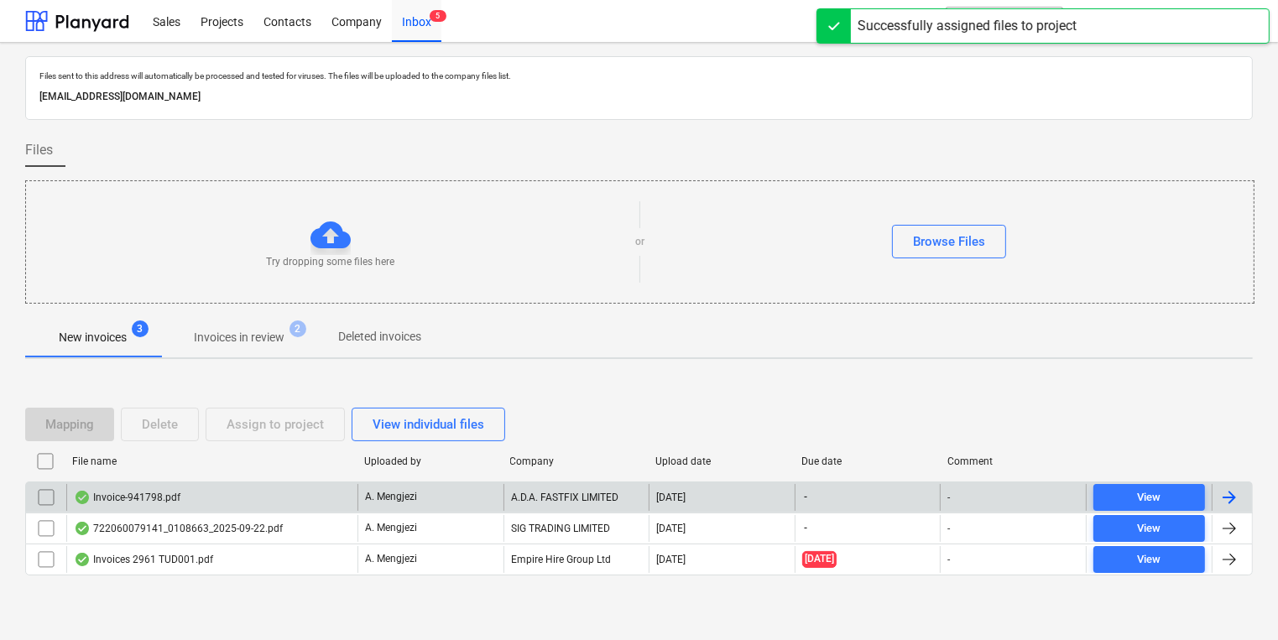
click at [463, 494] on div "A. Mengjezi" at bounding box center [431, 497] width 146 height 27
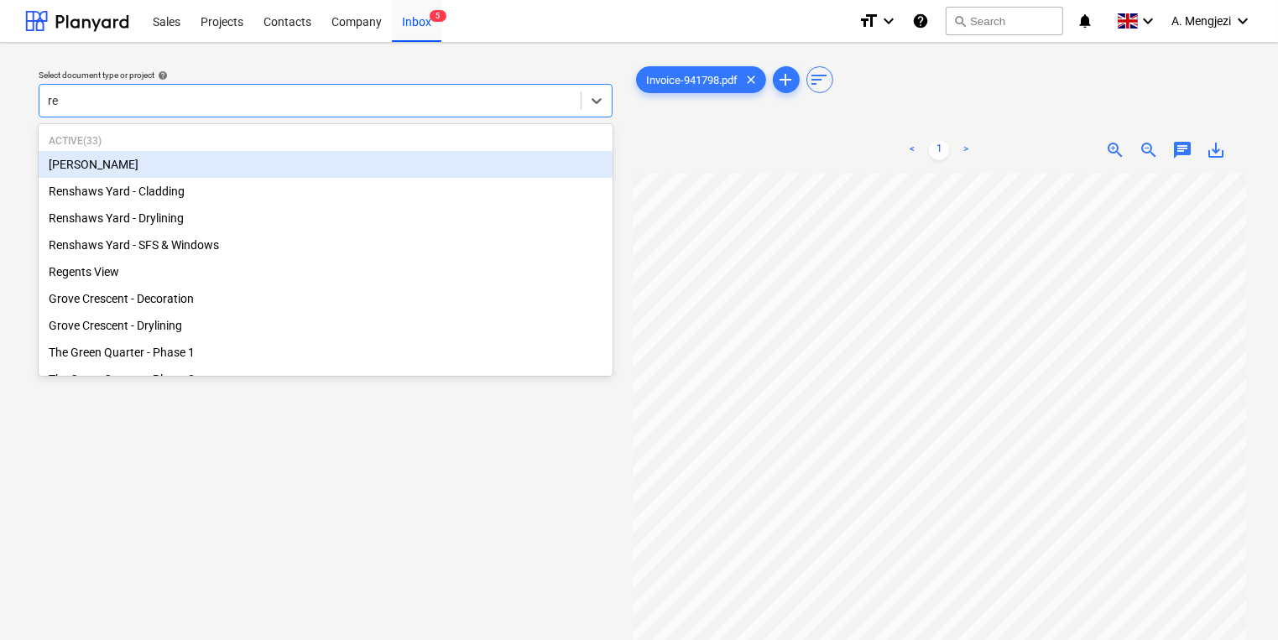
type input "ren"
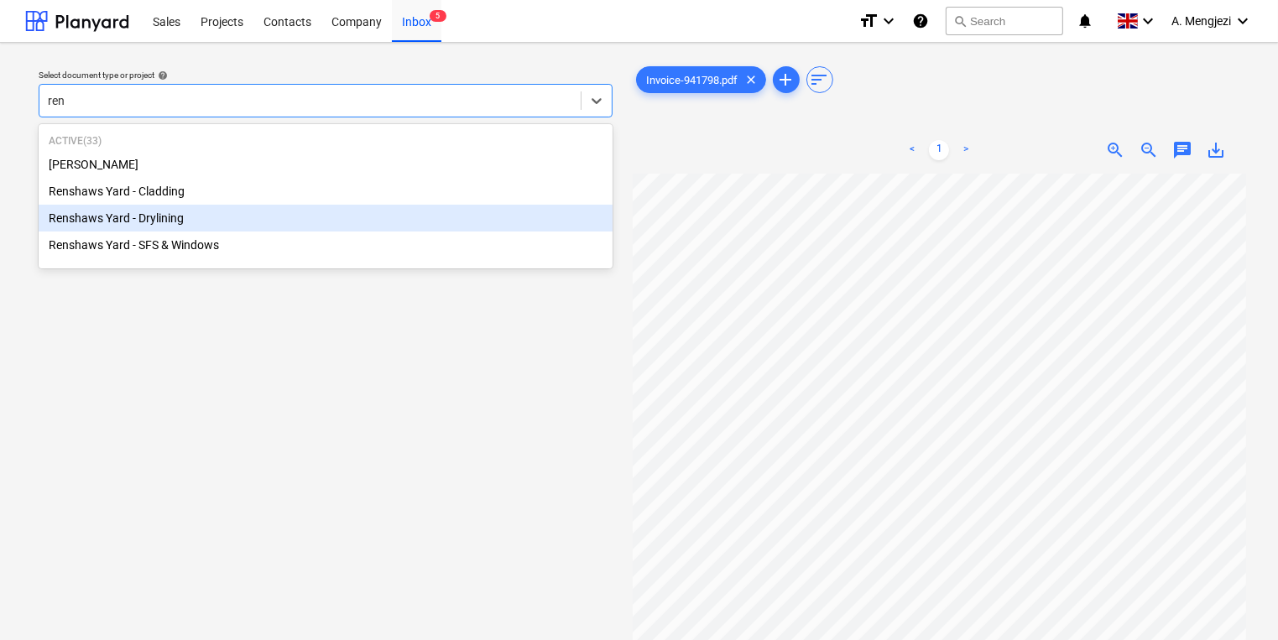
click at [219, 228] on div "Renshaws Yard - Drylining" at bounding box center [326, 218] width 574 height 27
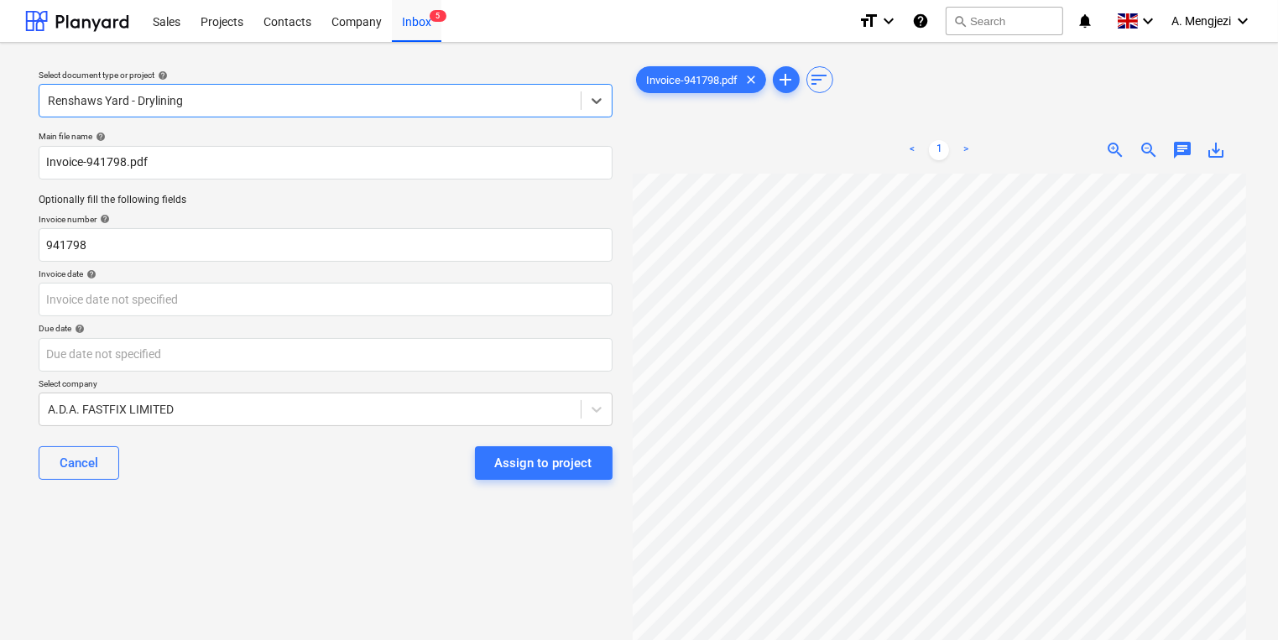
click at [273, 329] on div "Due date help" at bounding box center [326, 328] width 574 height 11
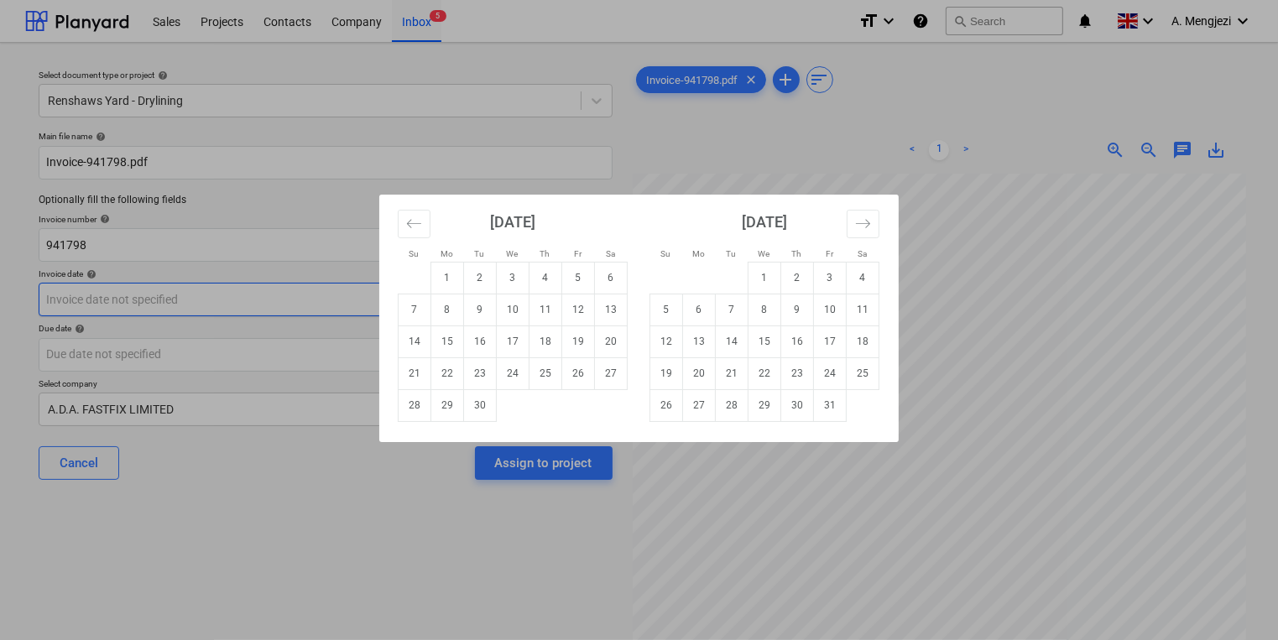
click at [271, 298] on body "Sales Projects Contacts Company Inbox 5 format_size keyboard_arrow_down help se…" at bounding box center [639, 320] width 1278 height 640
click at [473, 374] on td "23" at bounding box center [480, 374] width 33 height 32
type input "[DATE]"
click at [466, 356] on body "Sales Projects Contacts Company Inbox 5 format_size keyboard_arrow_down help se…" at bounding box center [639, 320] width 1278 height 640
click at [870, 233] on button "Move forward to switch to the next month." at bounding box center [863, 224] width 33 height 29
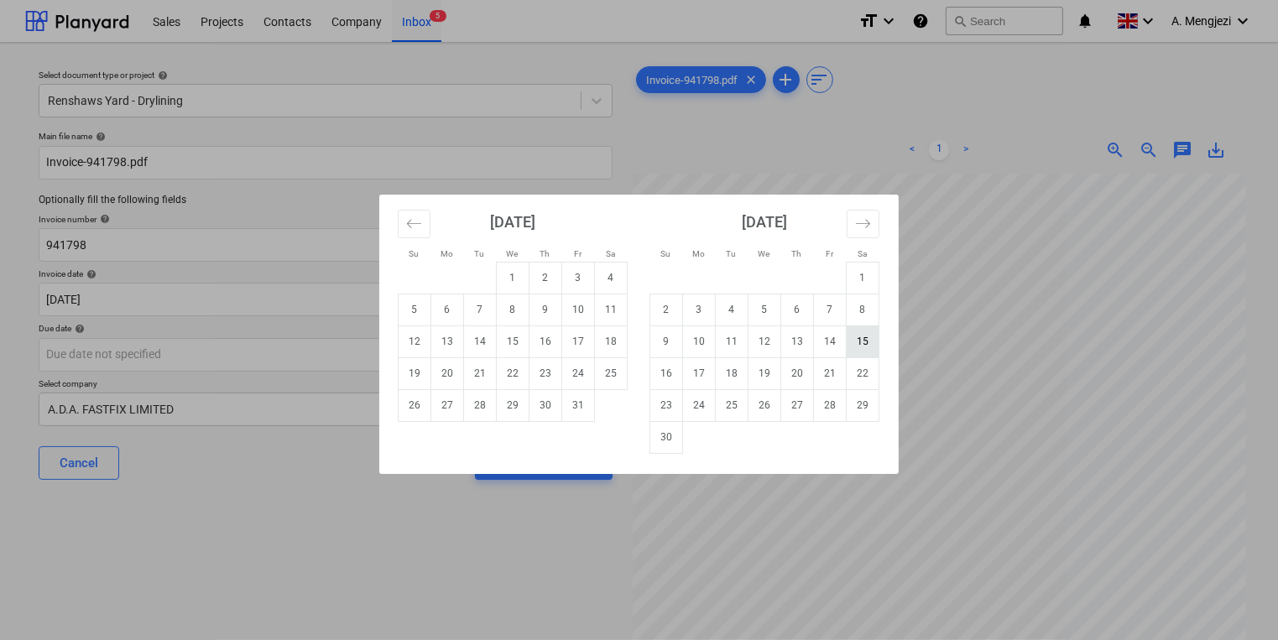
click at [855, 351] on td "15" at bounding box center [863, 342] width 33 height 32
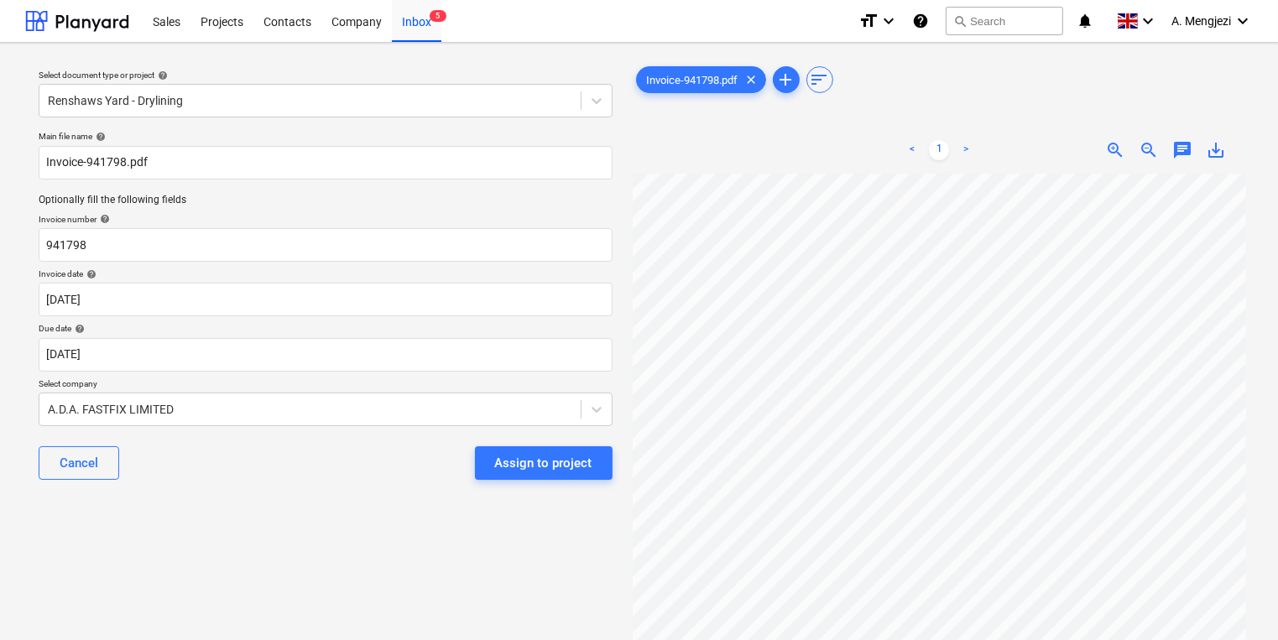
drag, startPoint x: 583, startPoint y: 464, endPoint x: 402, endPoint y: 476, distance: 180.9
click at [379, 554] on div "Select document type or project help Renshaws Yard - Drylining Main file name h…" at bounding box center [325, 415] width 601 height 718
click at [468, 364] on body "Sales Projects Contacts Company Inbox 5 format_size keyboard_arrow_down help se…" at bounding box center [639, 320] width 1278 height 640
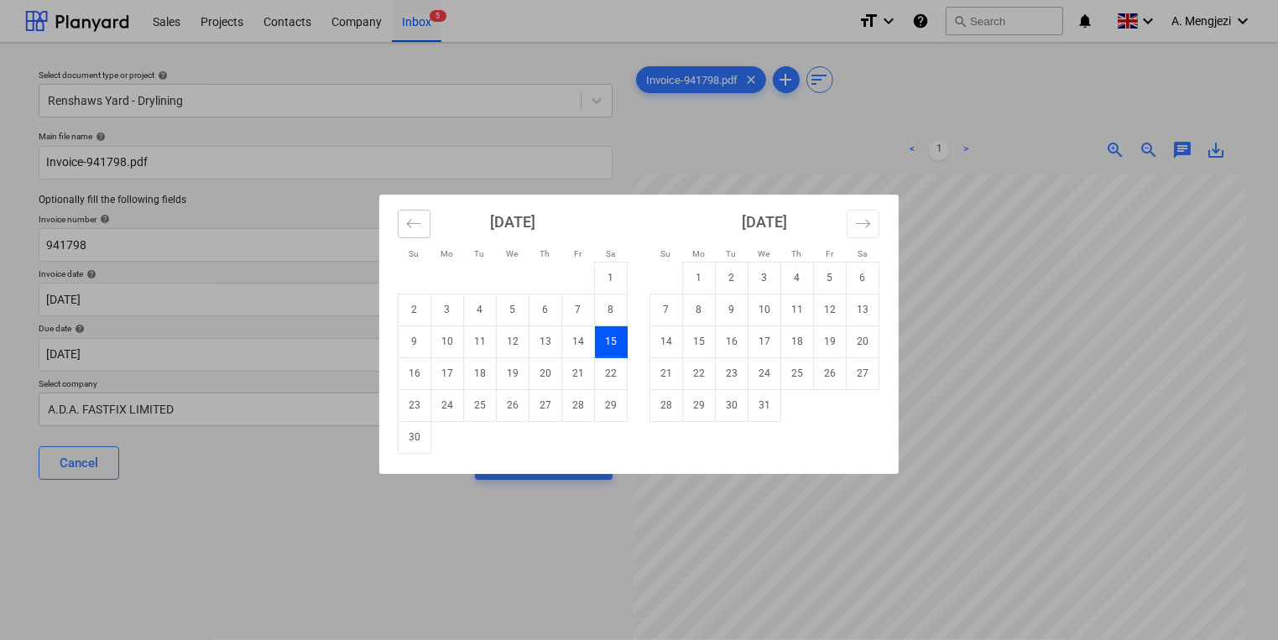
click at [406, 227] on icon "Move backward to switch to the previous month." at bounding box center [414, 224] width 16 height 16
click at [582, 414] on td "31" at bounding box center [578, 405] width 33 height 32
type input "[DATE]"
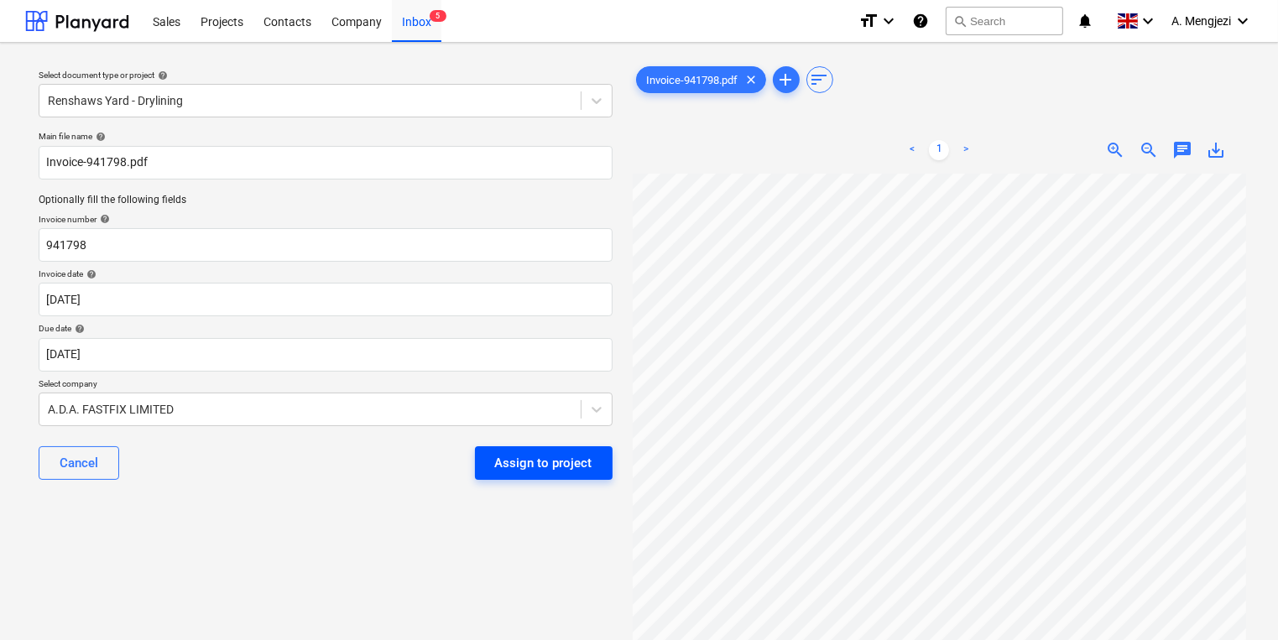
click at [566, 453] on div "Assign to project" at bounding box center [543, 463] width 97 height 22
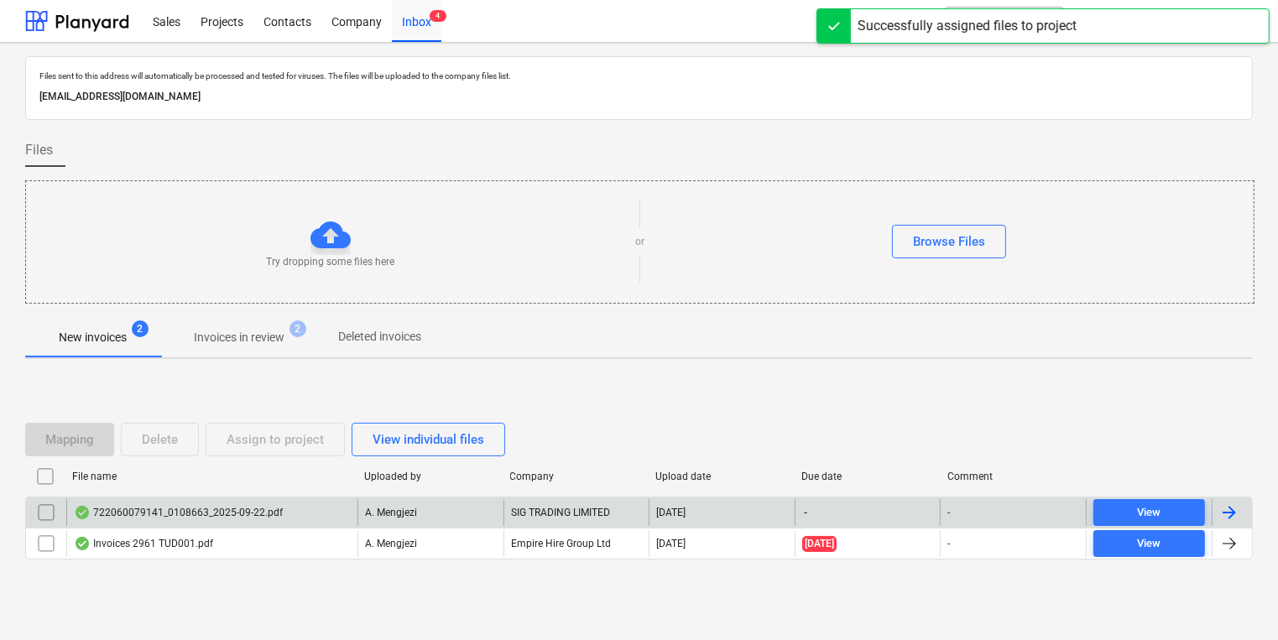
click at [317, 510] on div "722060079141_0108663_2025-09-22.pdf" at bounding box center [211, 512] width 291 height 27
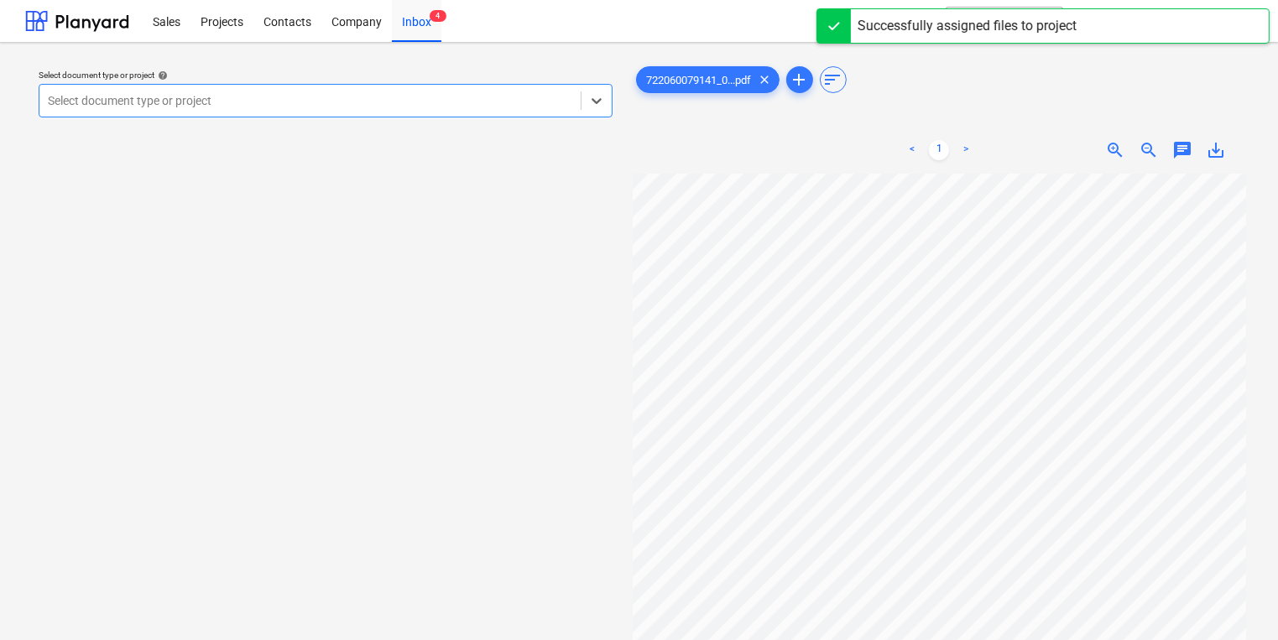
click at [463, 121] on div "Select document type or project help Select is focused ,type to refine list, pr…" at bounding box center [326, 93] width 588 height 61
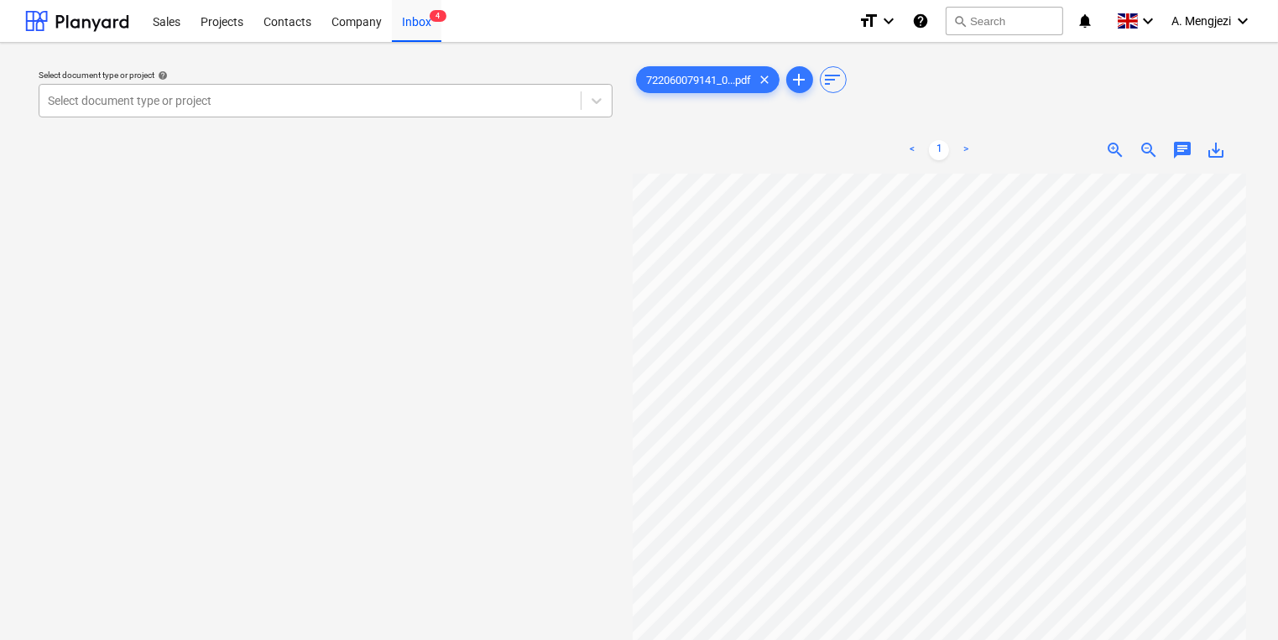
click at [433, 105] on div at bounding box center [310, 100] width 525 height 17
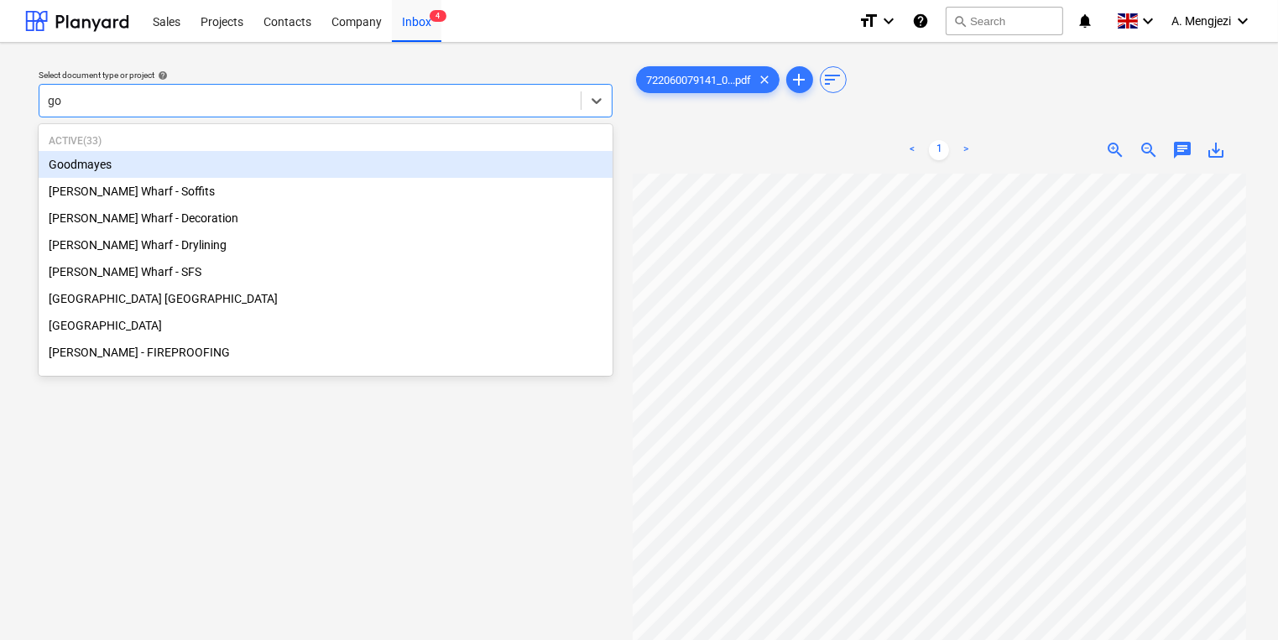
type input "goo"
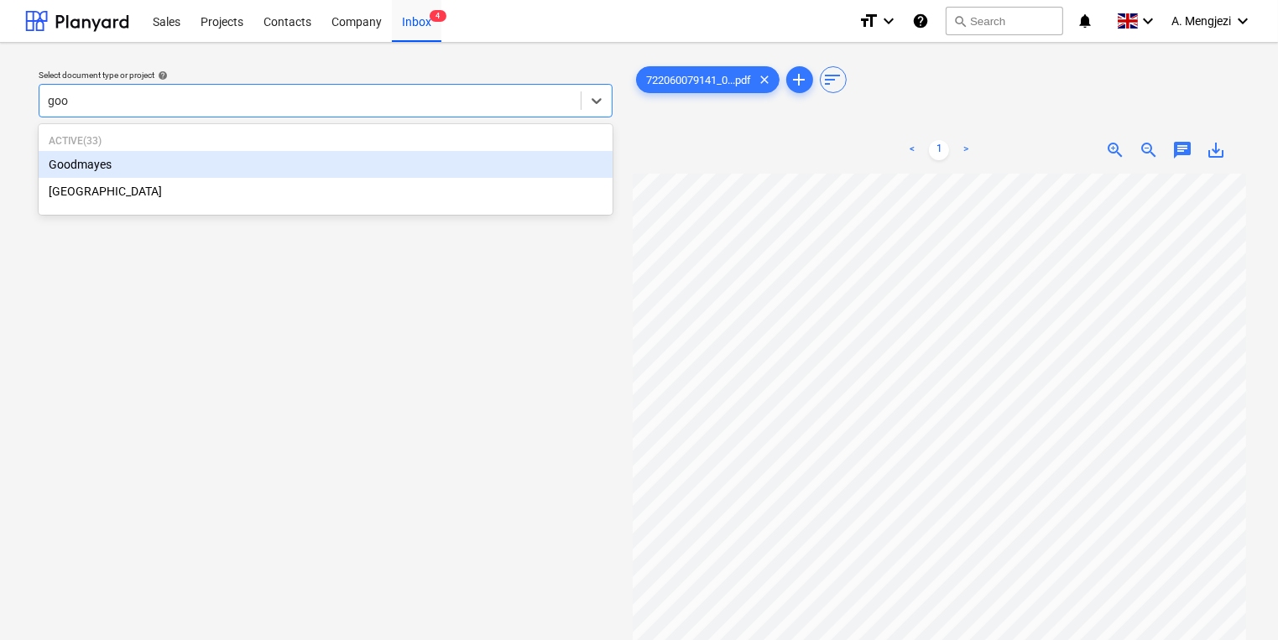
click at [373, 159] on div "Goodmayes" at bounding box center [326, 164] width 574 height 27
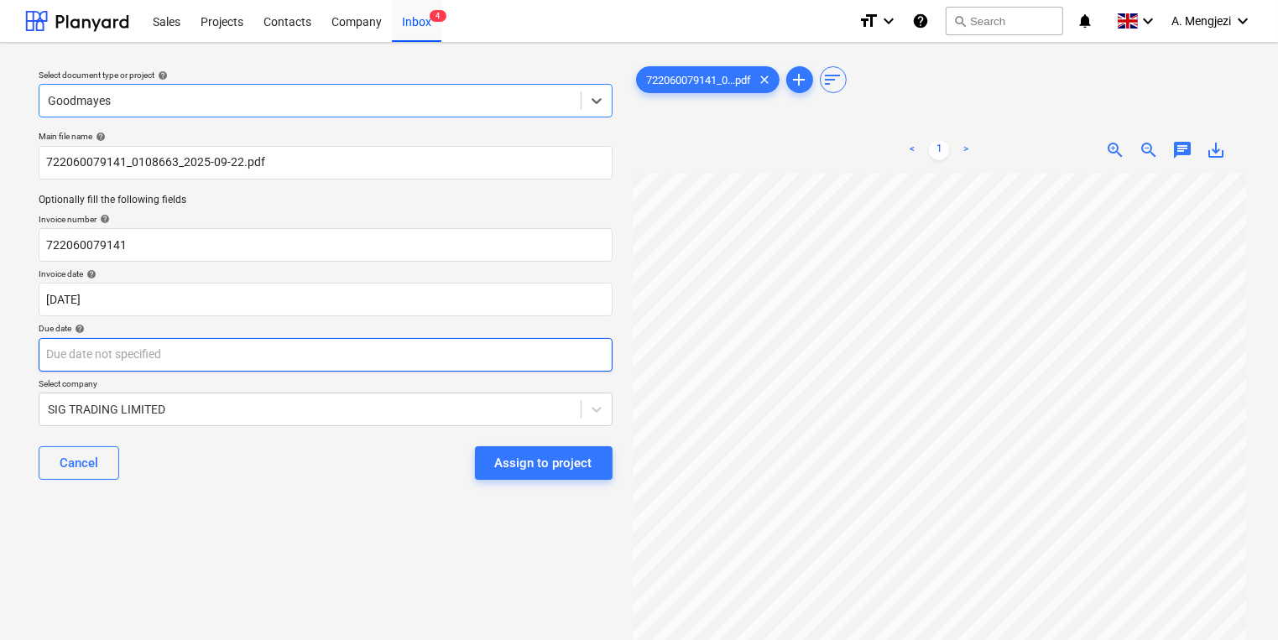
click at [387, 360] on body "Sales Projects Contacts Company Inbox 4 format_size keyboard_arrow_down help se…" at bounding box center [639, 320] width 1278 height 640
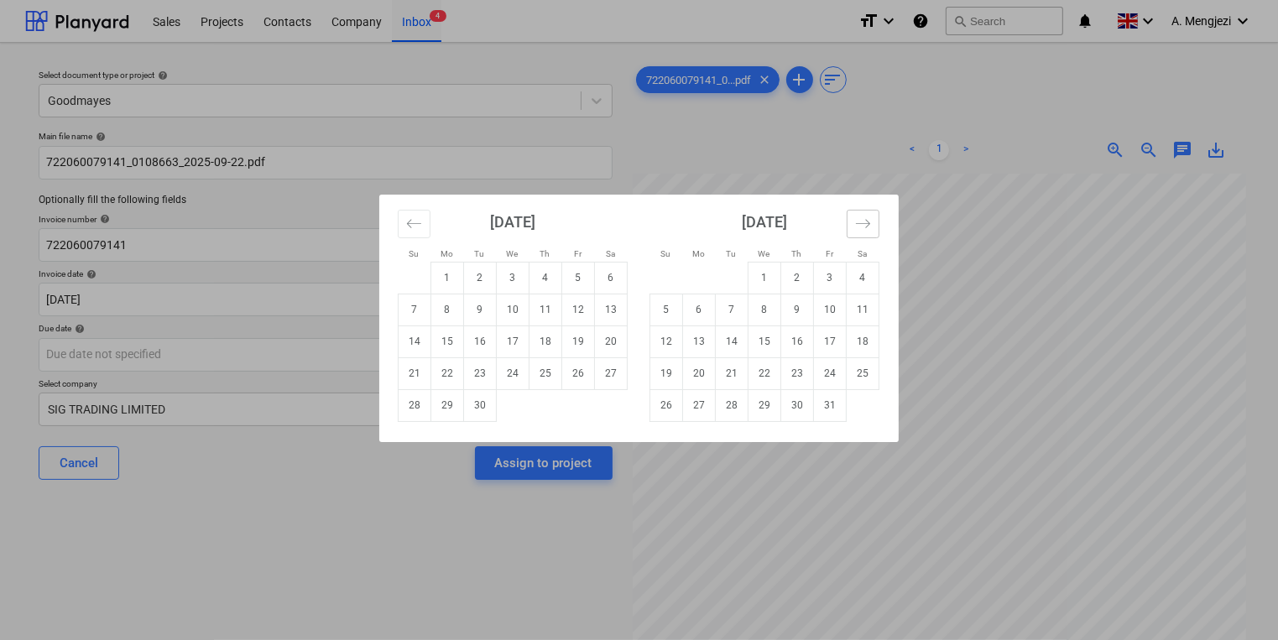
click at [865, 216] on icon "Move forward to switch to the next month." at bounding box center [863, 224] width 16 height 16
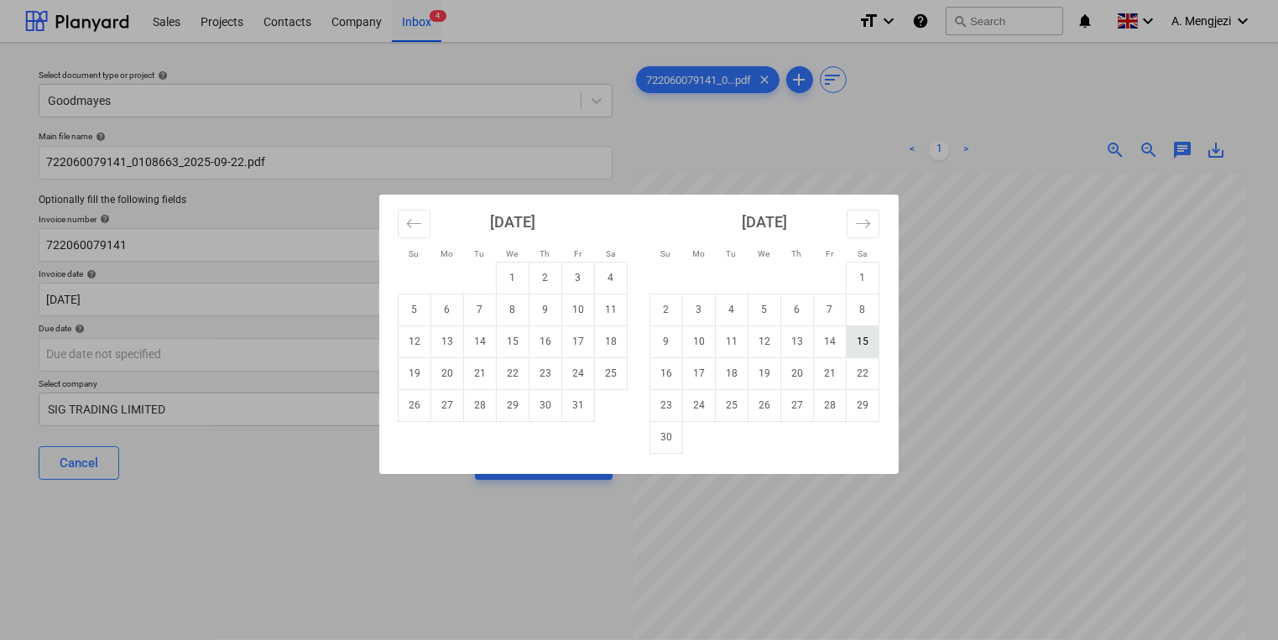
click at [878, 342] on td "15" at bounding box center [863, 342] width 33 height 32
type input "[DATE]"
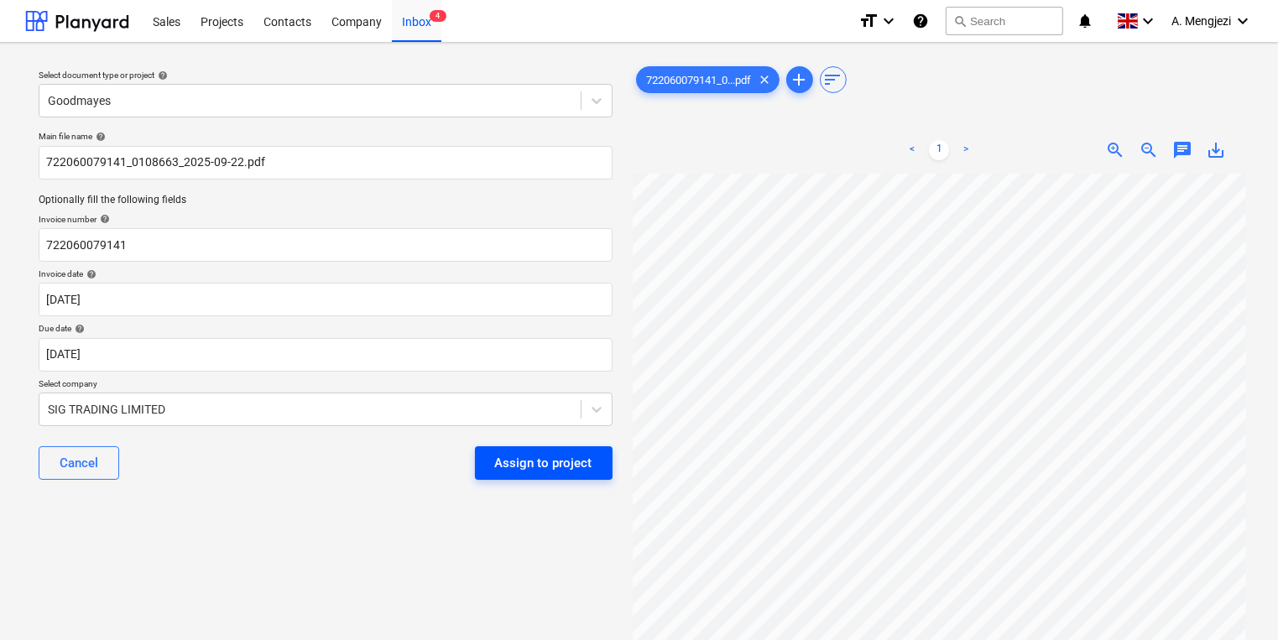
click at [527, 465] on div "Assign to project" at bounding box center [543, 463] width 97 height 22
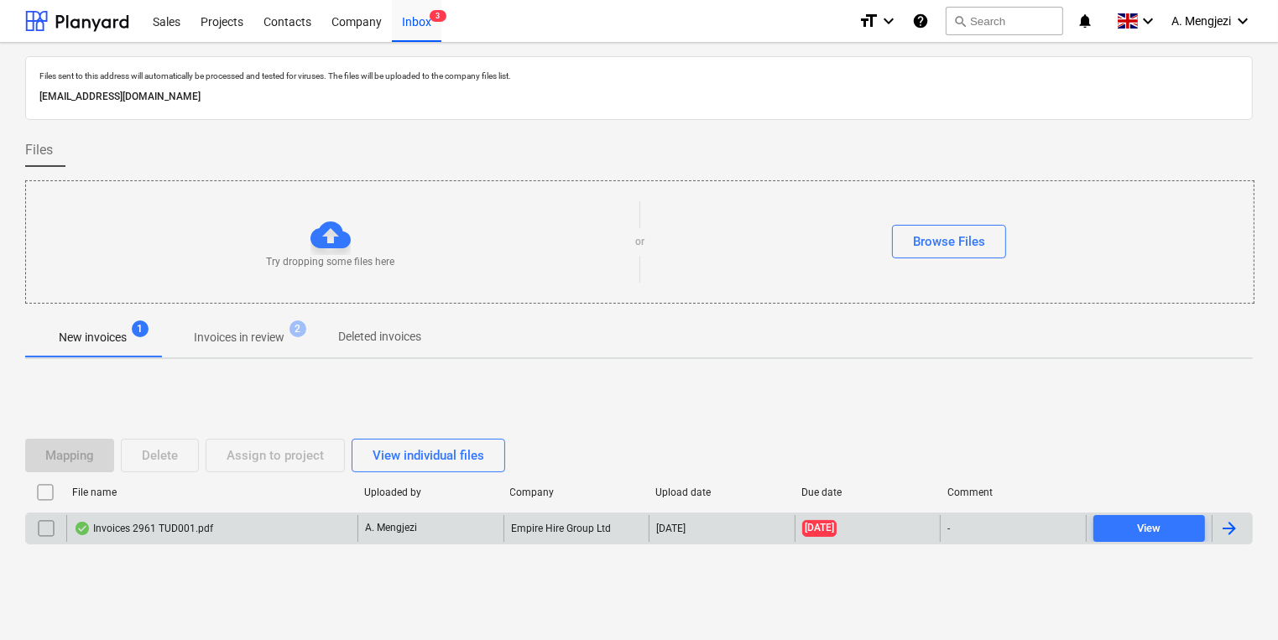
click at [400, 525] on p "A. Mengjezi" at bounding box center [391, 528] width 52 height 14
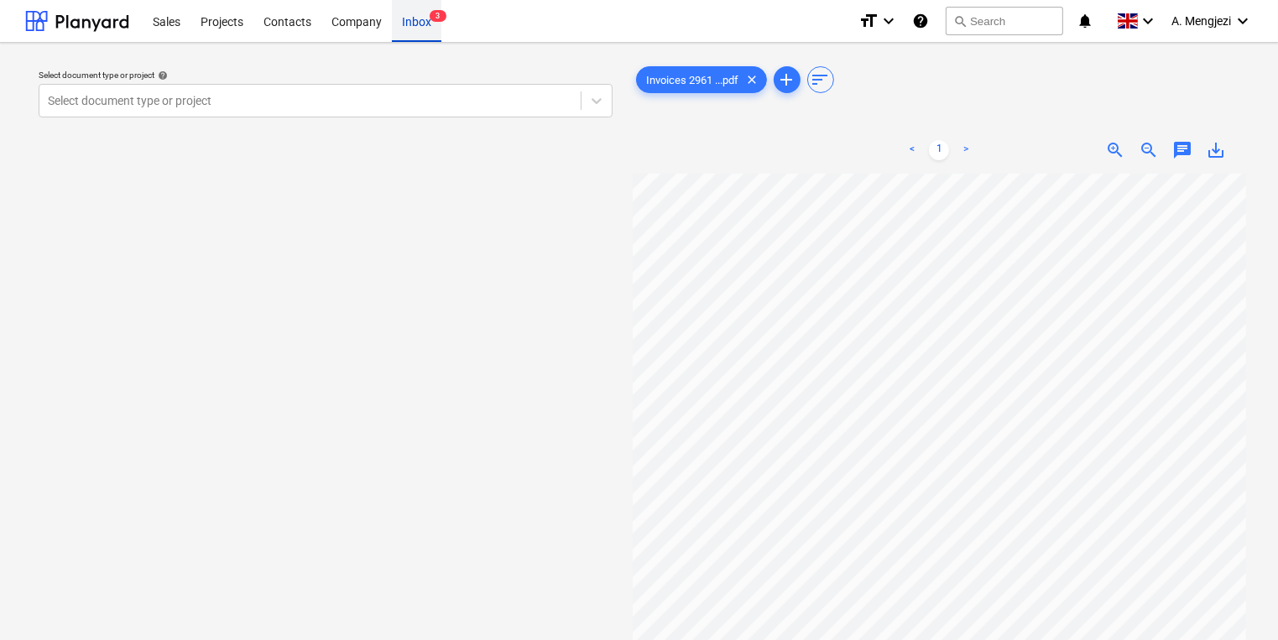
click at [395, 14] on div "Inbox 3" at bounding box center [417, 20] width 50 height 43
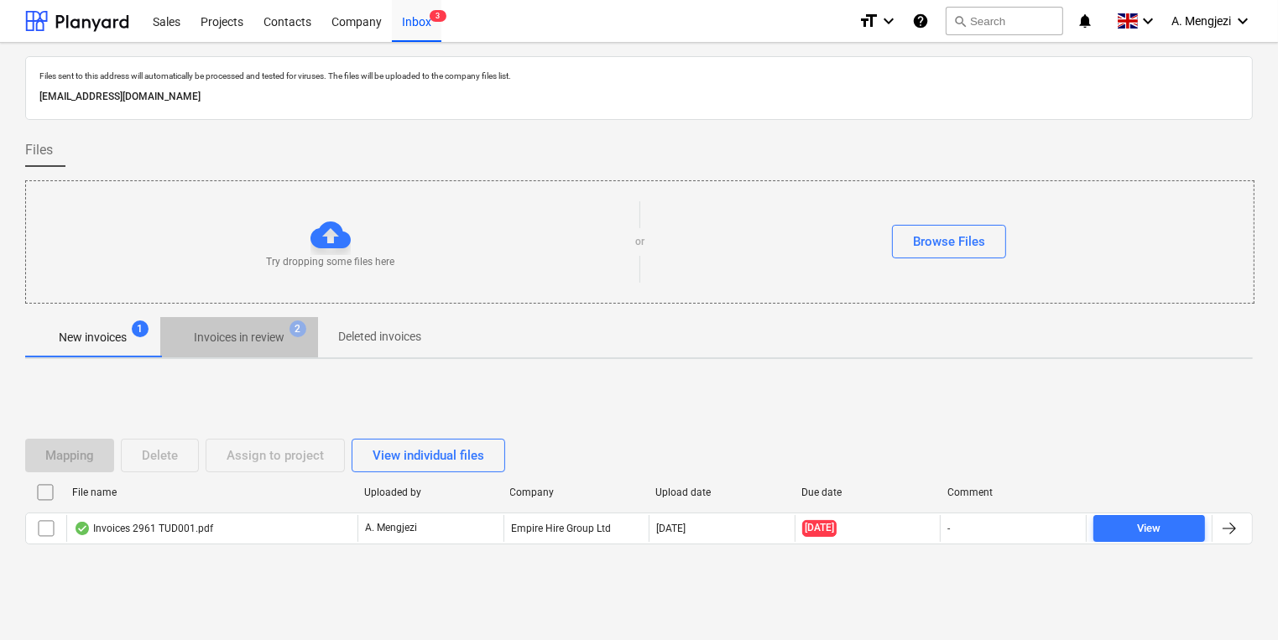
click at [252, 349] on span "Invoices in review 2" at bounding box center [239, 337] width 158 height 30
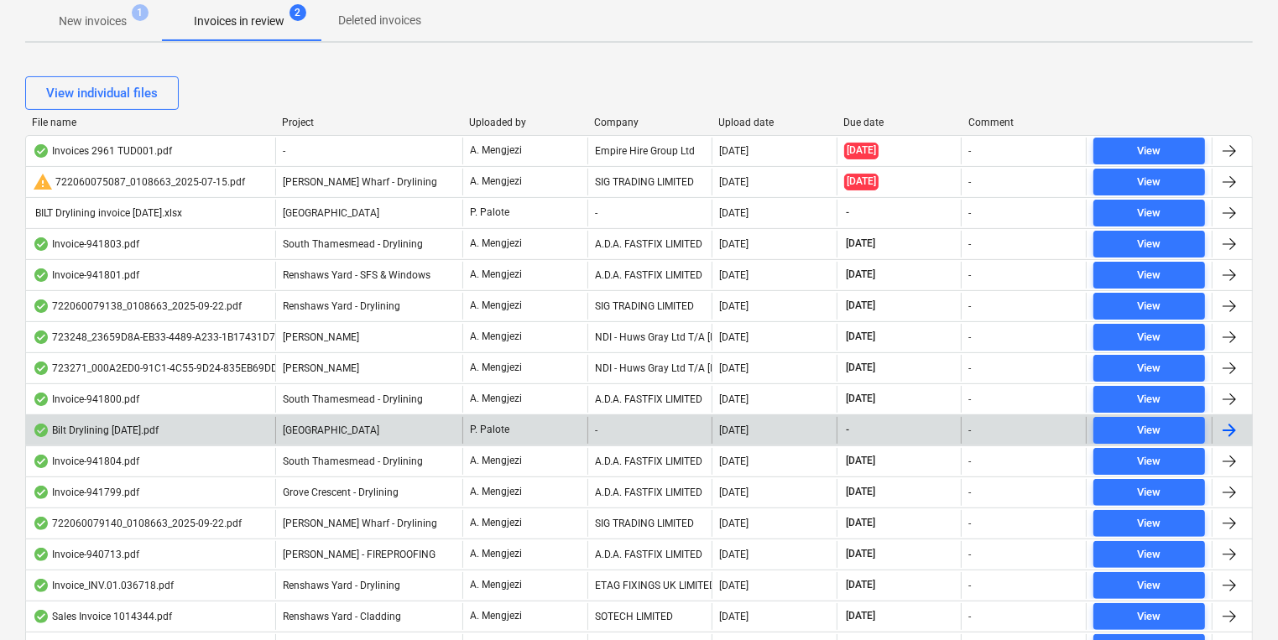
scroll to position [336, 0]
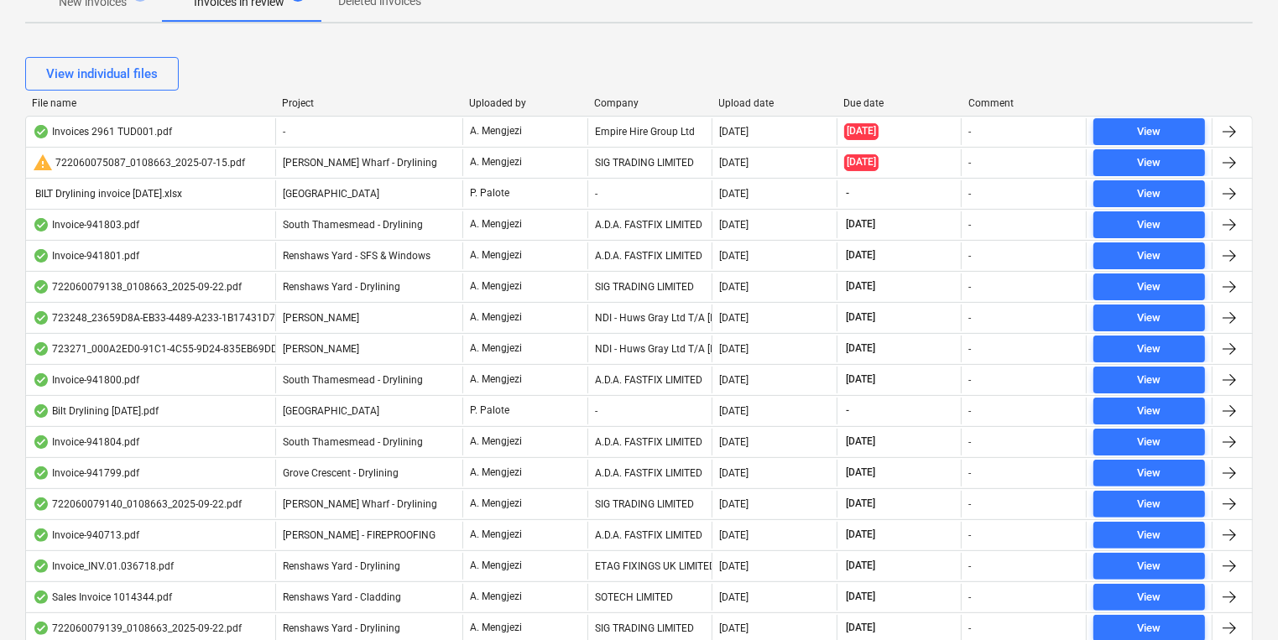
click at [739, 104] on div "Upload date" at bounding box center [775, 103] width 112 height 12
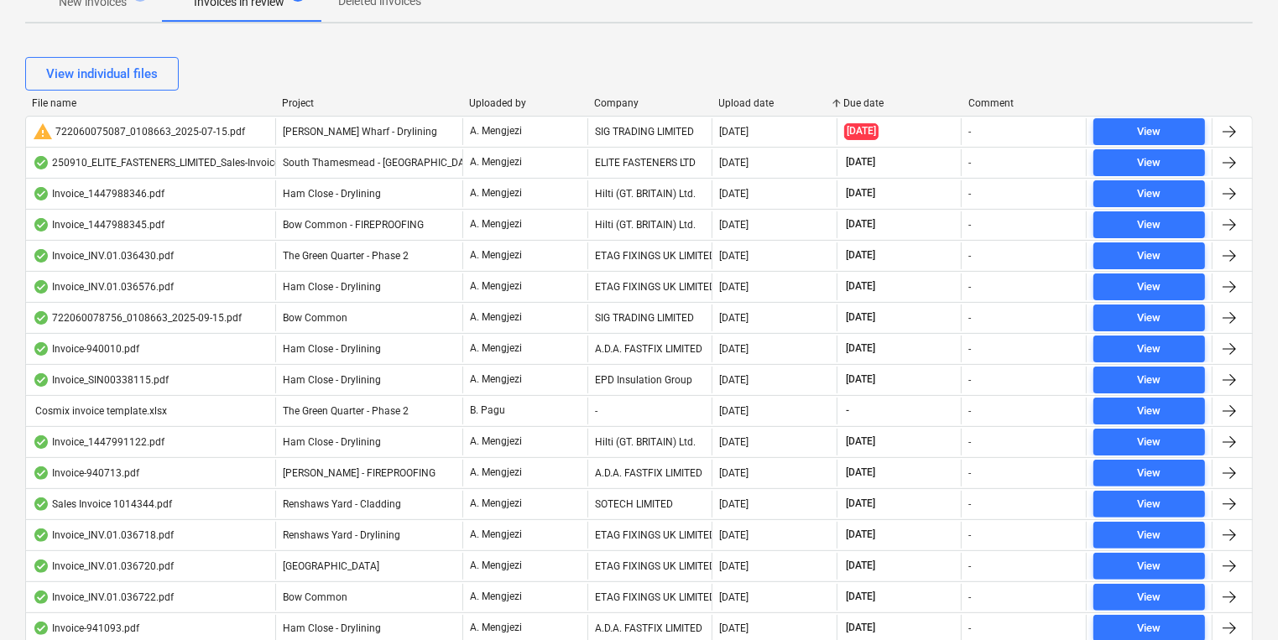
click at [754, 104] on div "Upload date" at bounding box center [775, 103] width 112 height 12
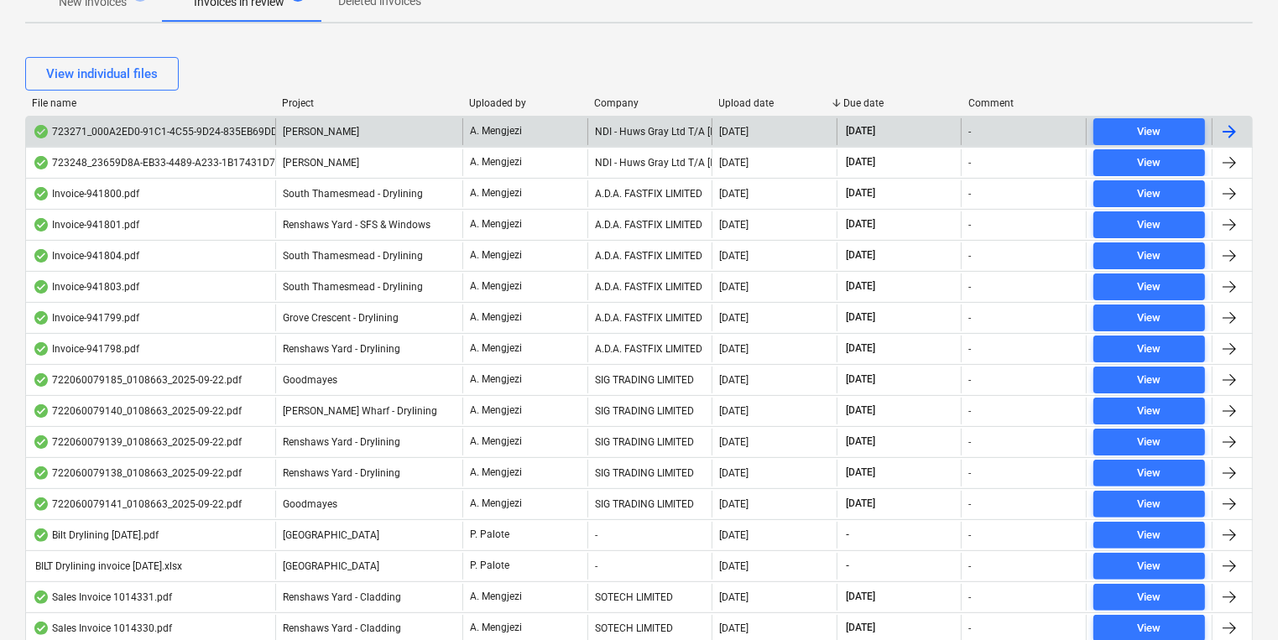
click at [634, 142] on div "NDI - Huws Gray Ltd T/A [PERSON_NAME]" at bounding box center [650, 131] width 125 height 27
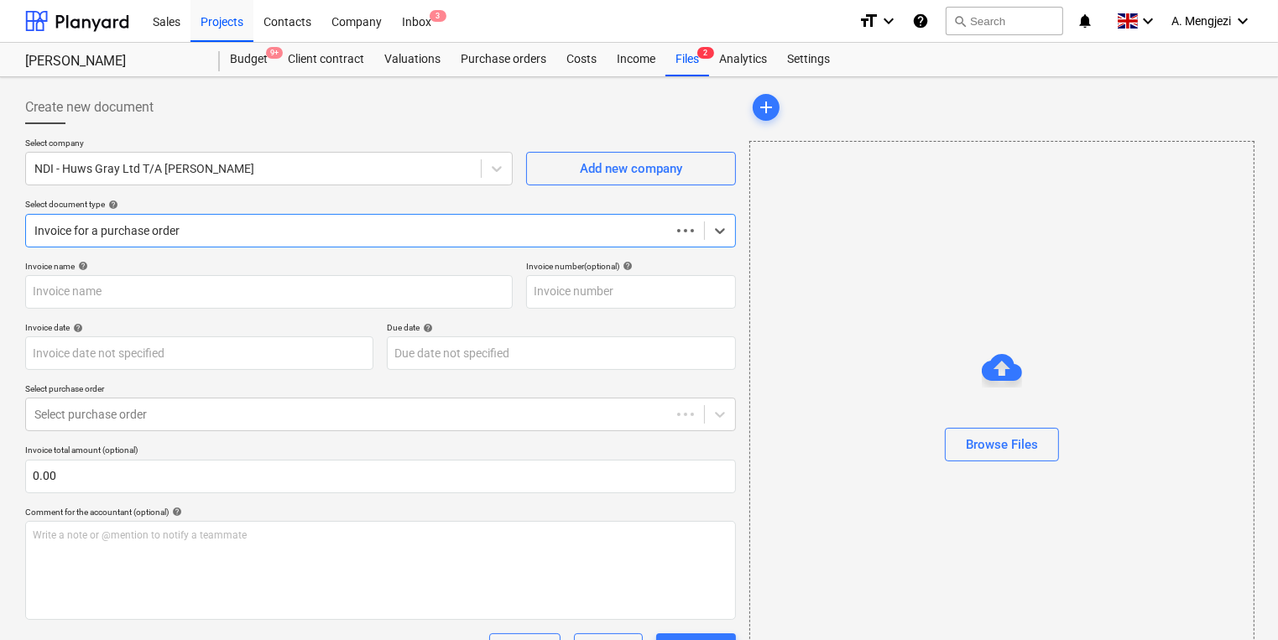
type input "723271"
type input "[DATE]"
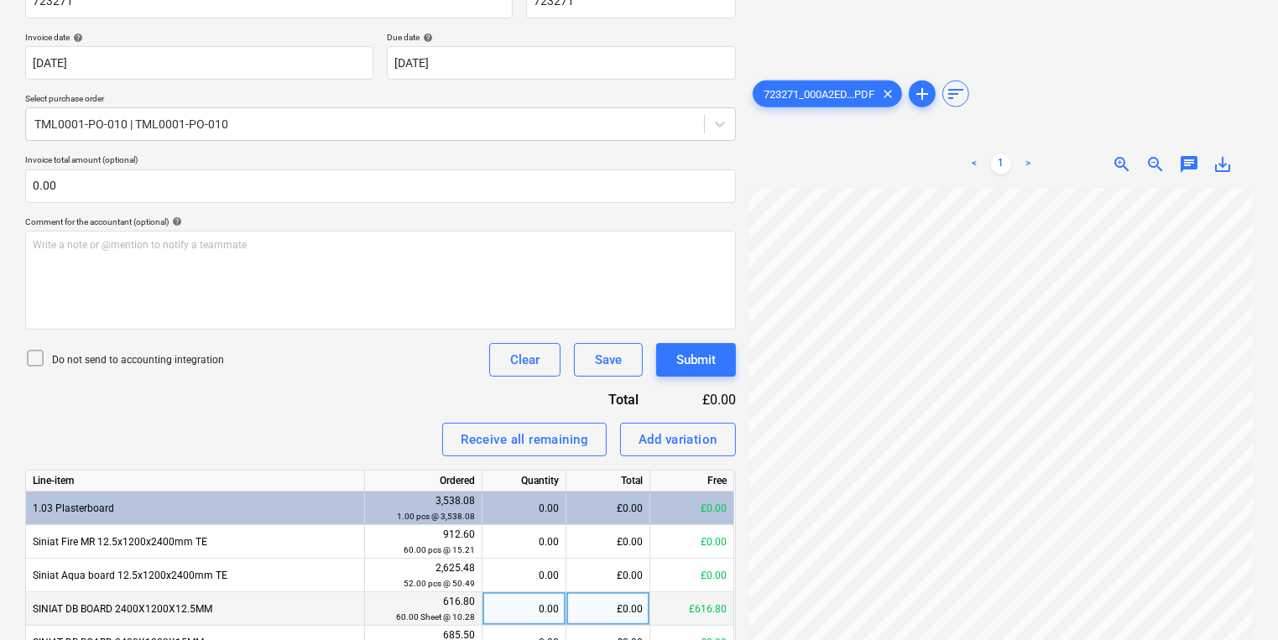
scroll to position [444, 0]
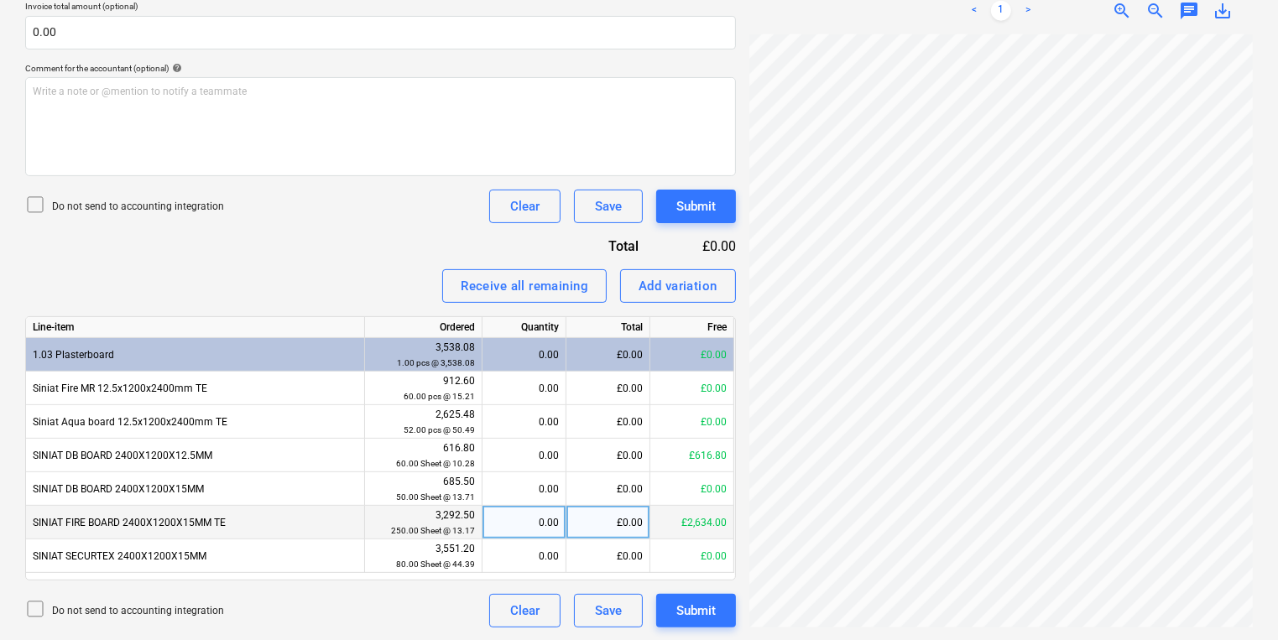
click at [525, 526] on div "0.00" at bounding box center [524, 523] width 70 height 34
type input "200"
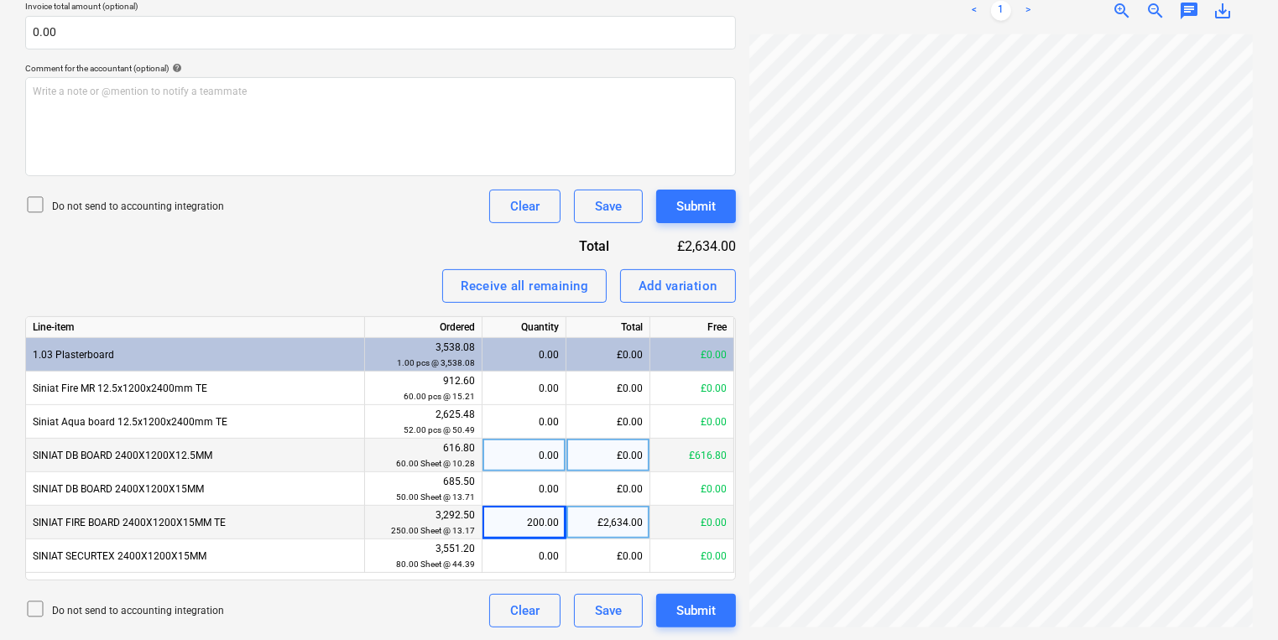
click at [522, 450] on div "0.00" at bounding box center [524, 456] width 70 height 34
type input "60"
click at [689, 612] on div "Submit" at bounding box center [696, 611] width 39 height 22
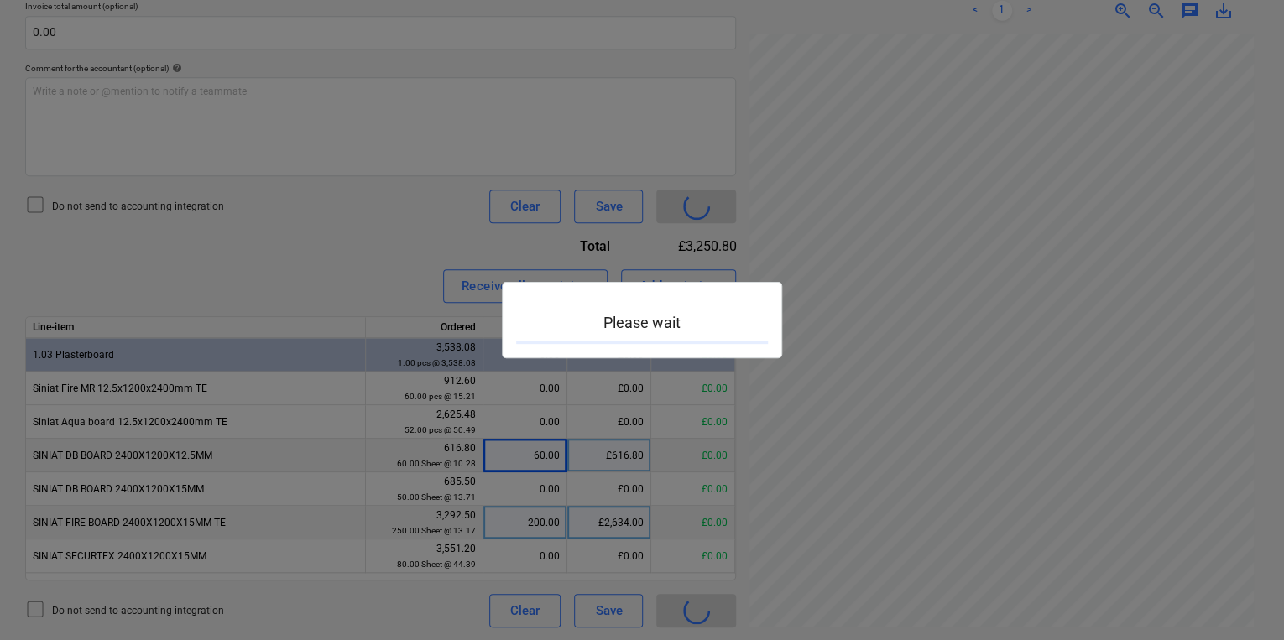
scroll to position [311, 149]
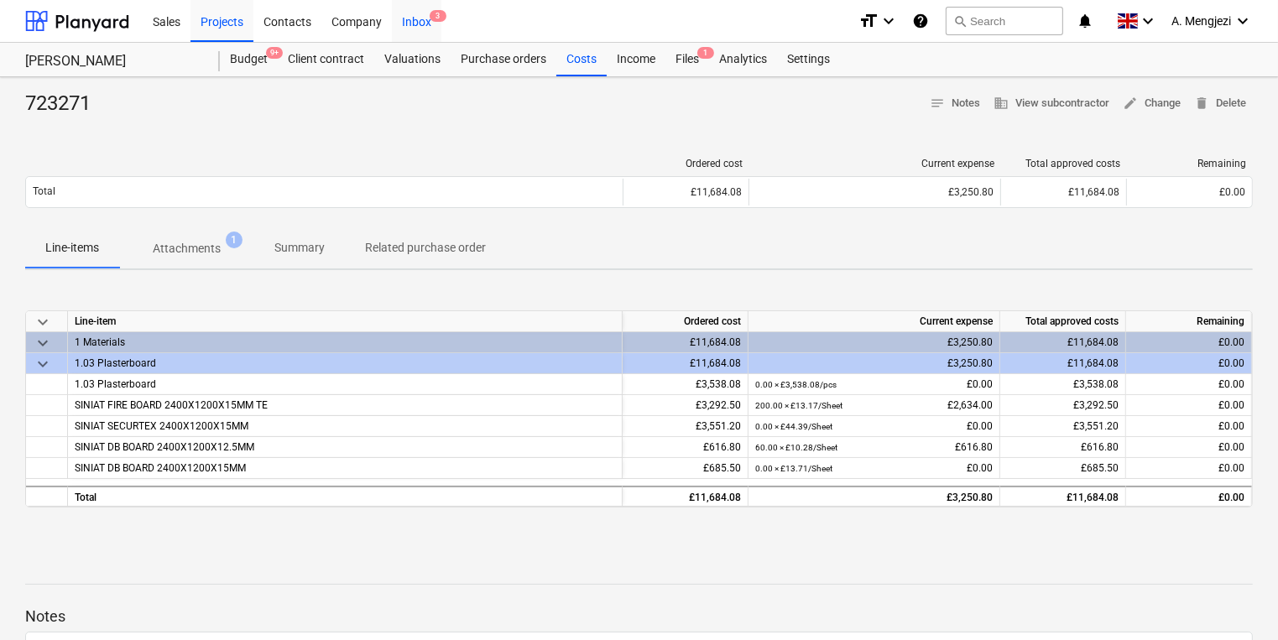
click at [423, 20] on div "Inbox 3" at bounding box center [417, 20] width 50 height 43
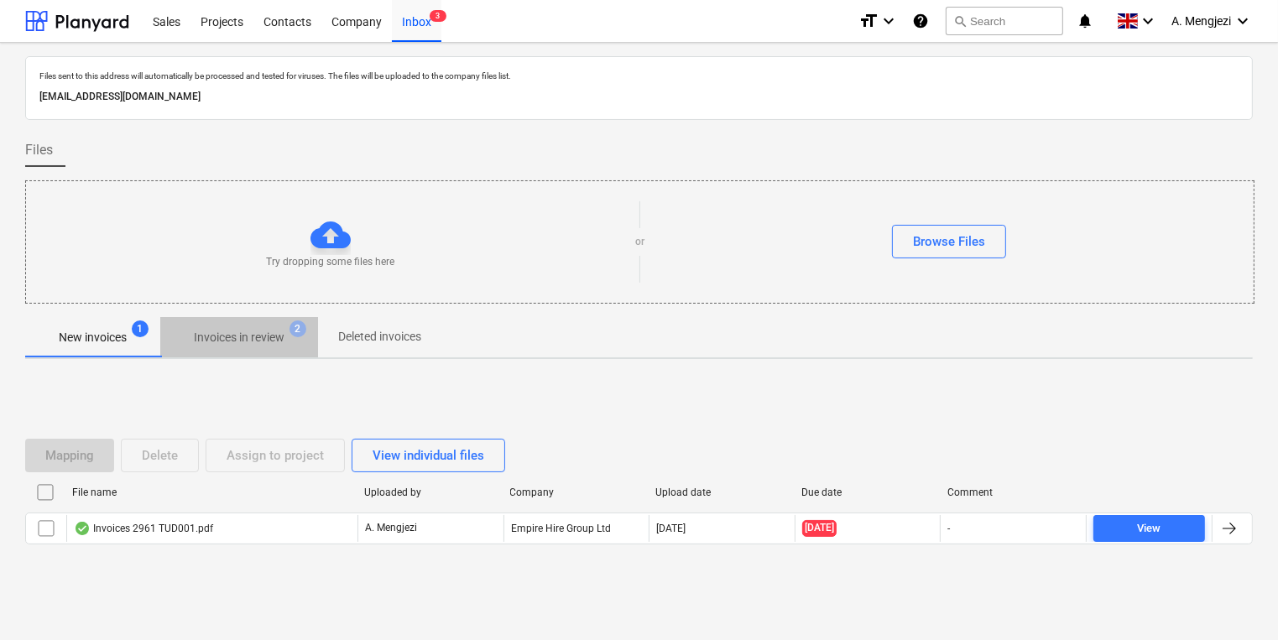
click at [294, 335] on span "Invoices in review 2" at bounding box center [239, 338] width 118 height 18
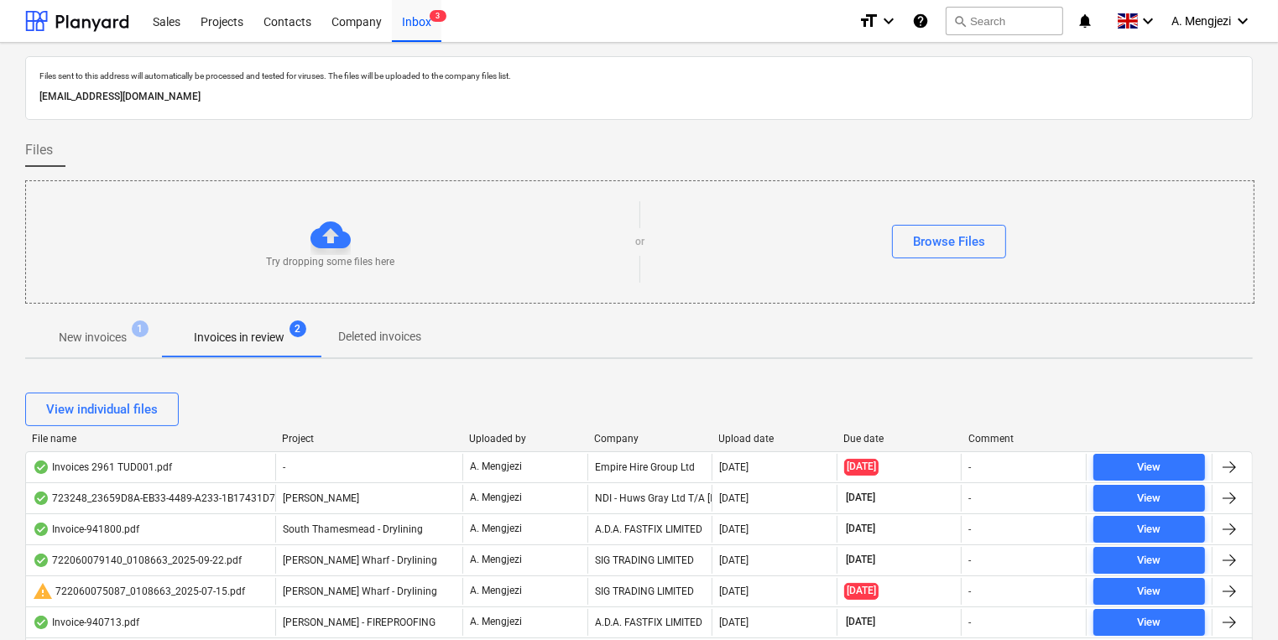
click at [730, 442] on div "Upload date" at bounding box center [775, 439] width 112 height 12
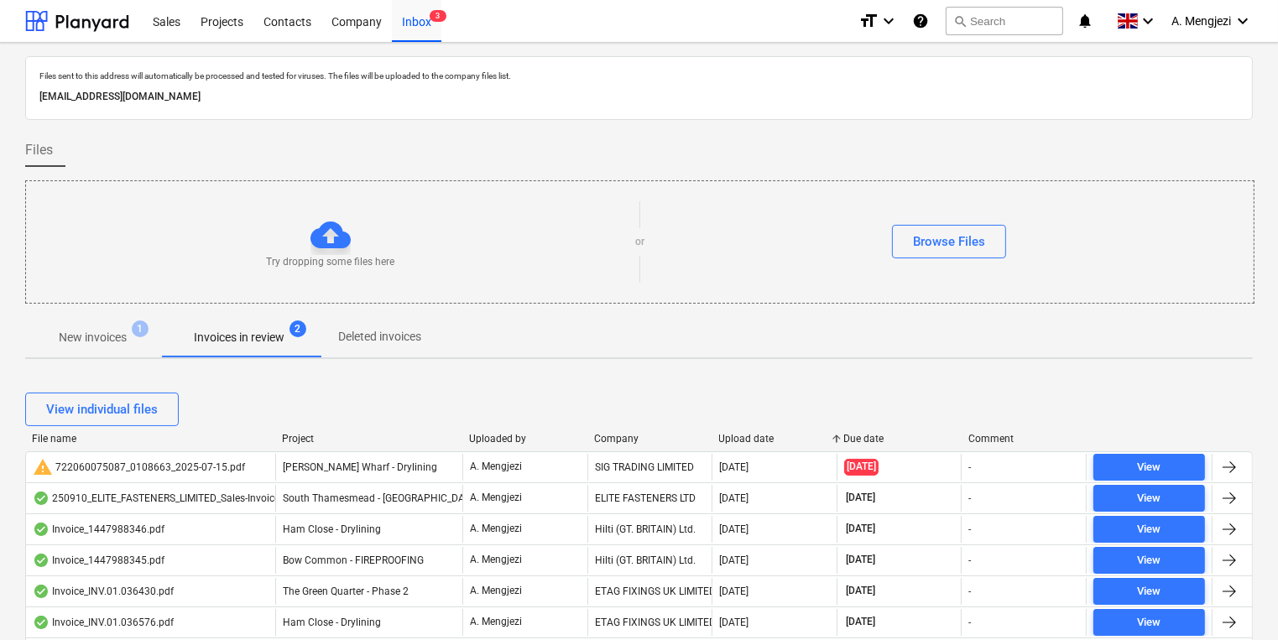
click at [730, 442] on div "Upload date" at bounding box center [775, 439] width 112 height 12
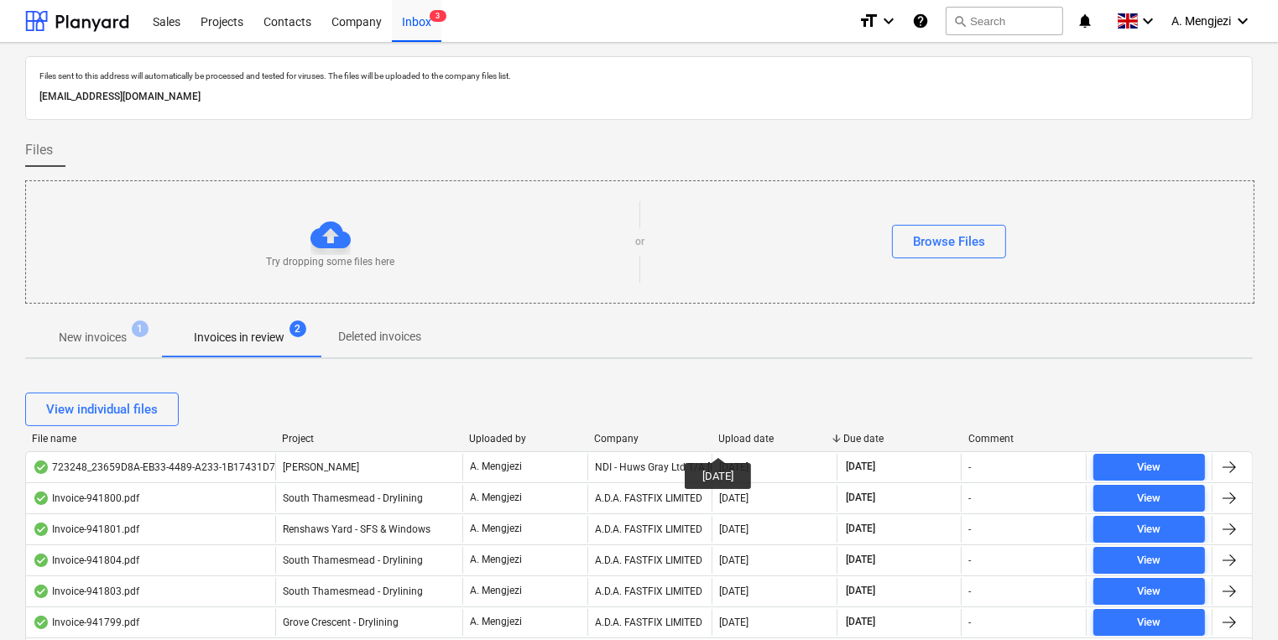
scroll to position [201, 0]
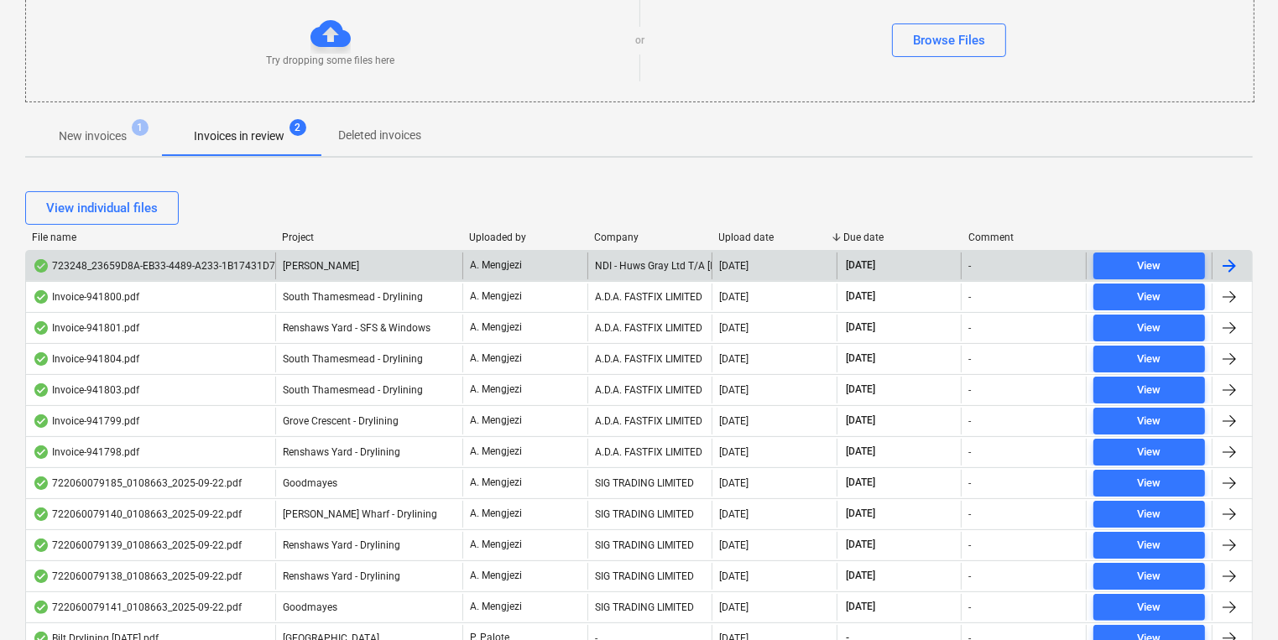
click at [618, 265] on div "NDI - Huws Gray Ltd T/A [PERSON_NAME]" at bounding box center [650, 266] width 125 height 27
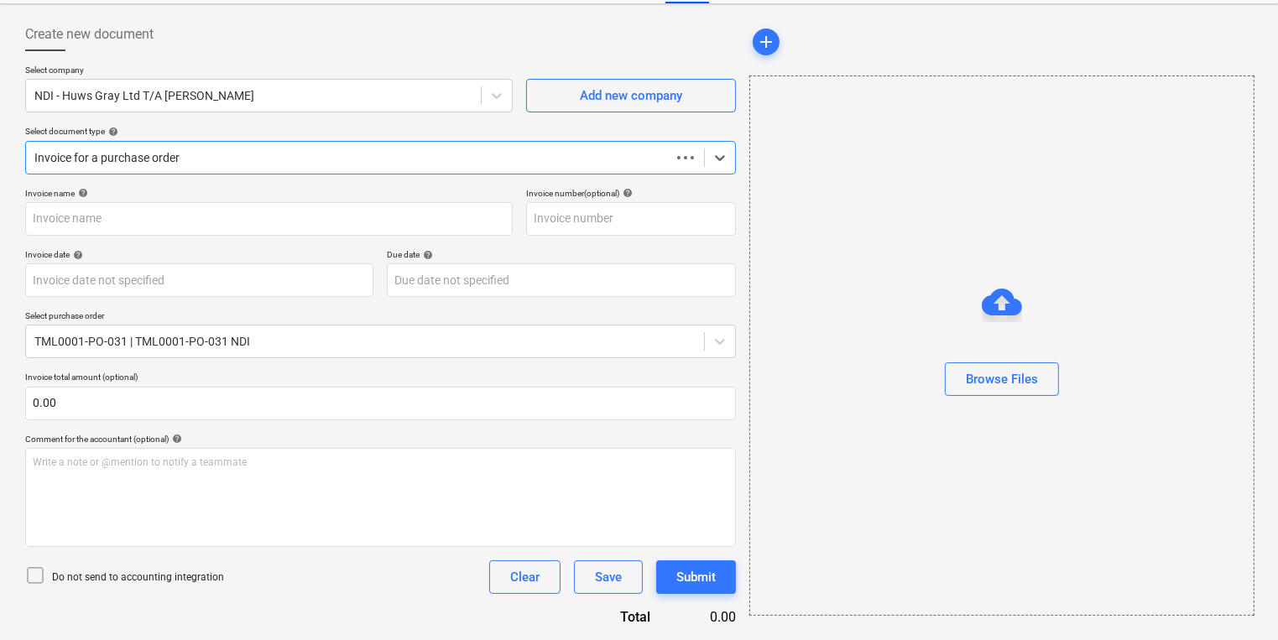
scroll to position [72, 0]
type input "723248"
type input "[DATE]"
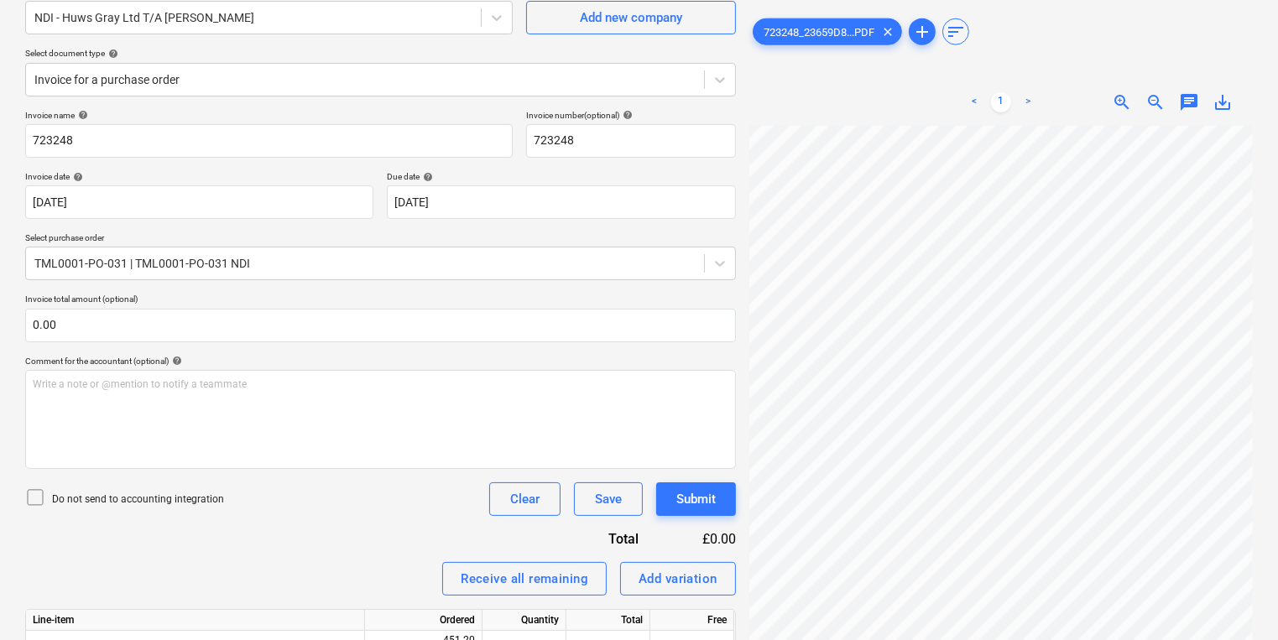
scroll to position [243, 0]
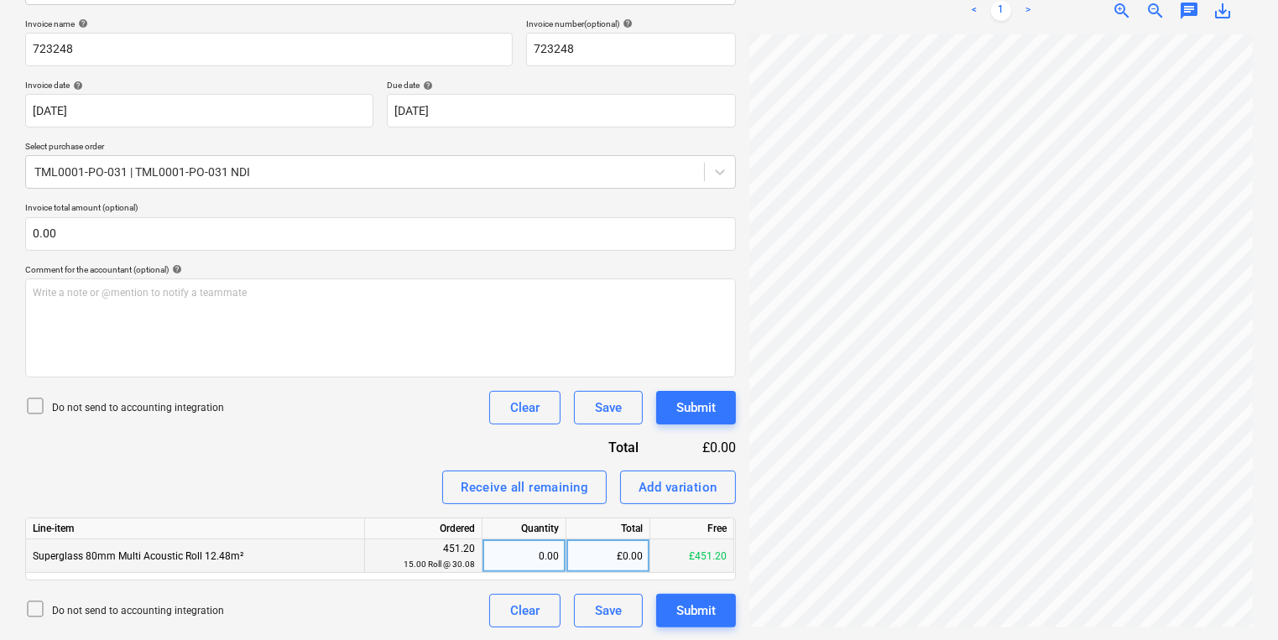
click at [527, 549] on div "0.00" at bounding box center [524, 557] width 70 height 34
type input "15"
click at [712, 606] on div "Submit" at bounding box center [696, 611] width 39 height 22
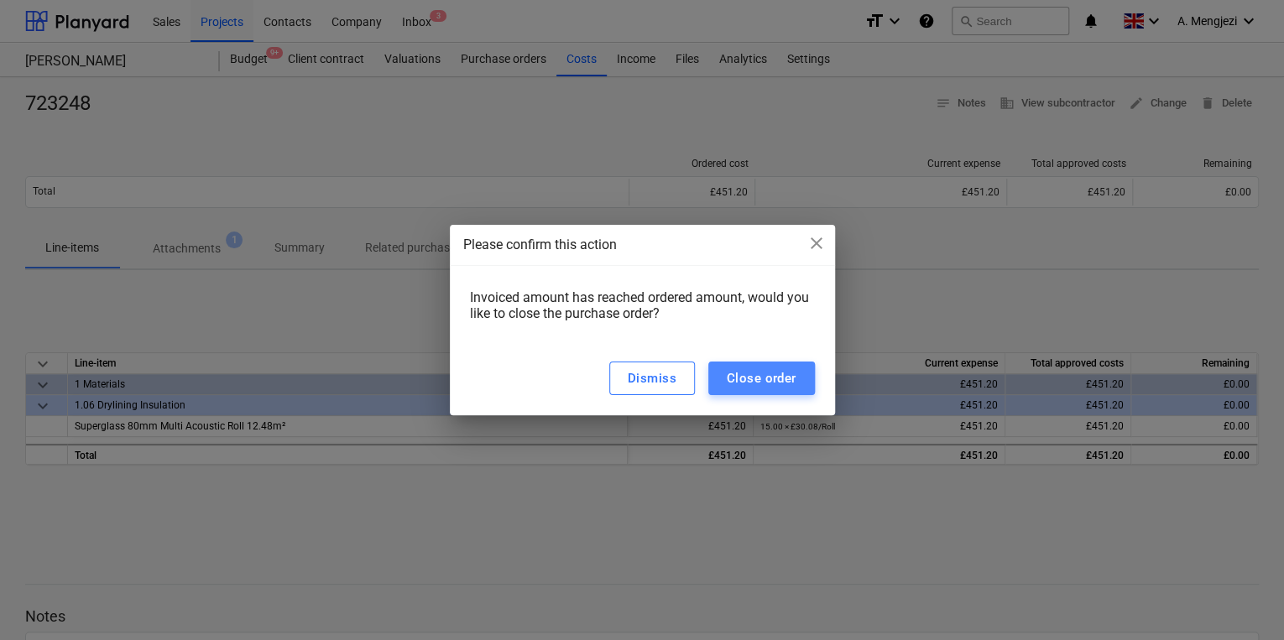
click at [758, 375] on div "Close order" at bounding box center [762, 379] width 70 height 22
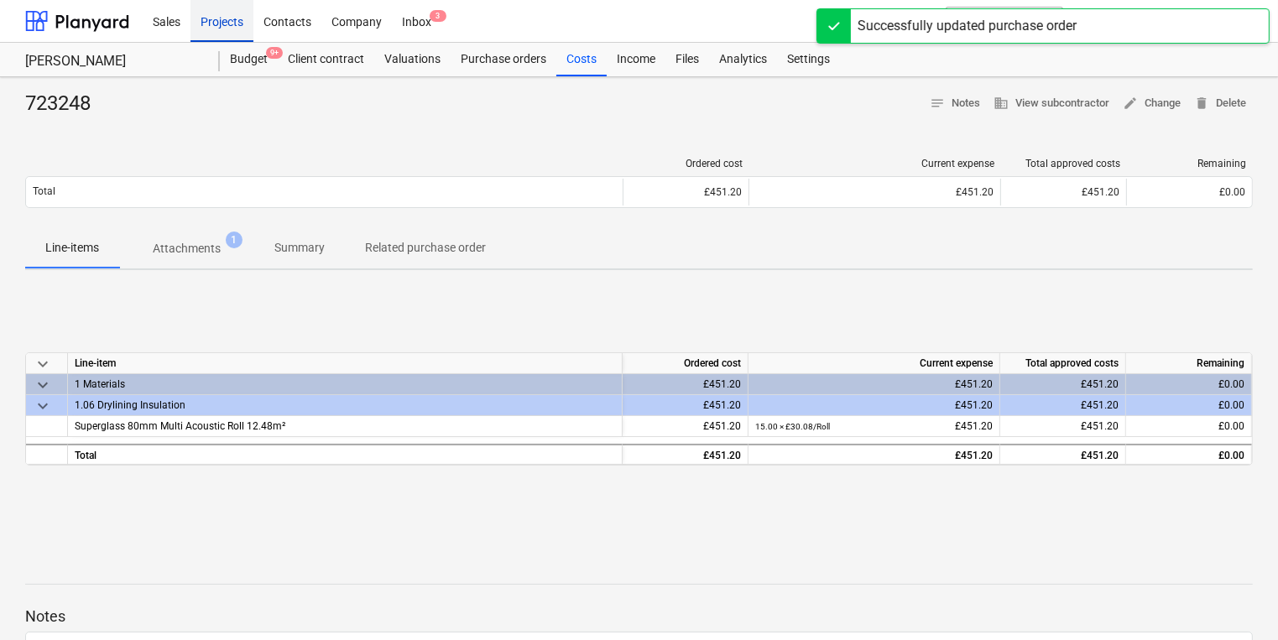
click at [227, 18] on div "Projects" at bounding box center [222, 20] width 63 height 43
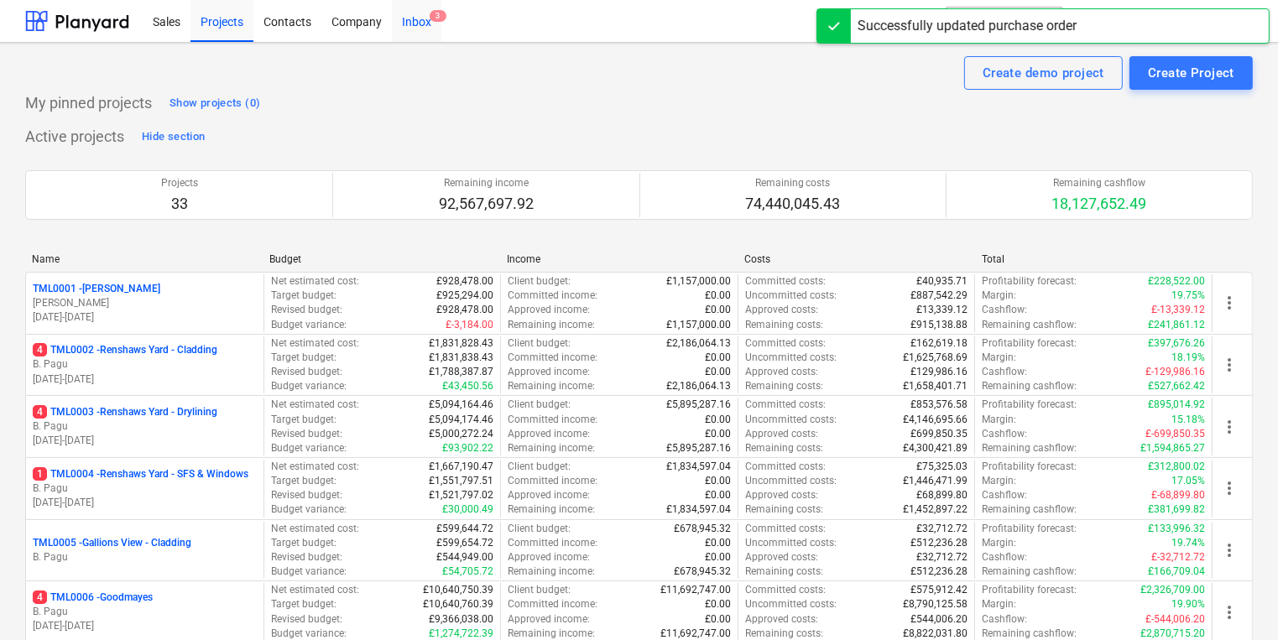
click at [401, 19] on div "Inbox 3" at bounding box center [417, 20] width 50 height 43
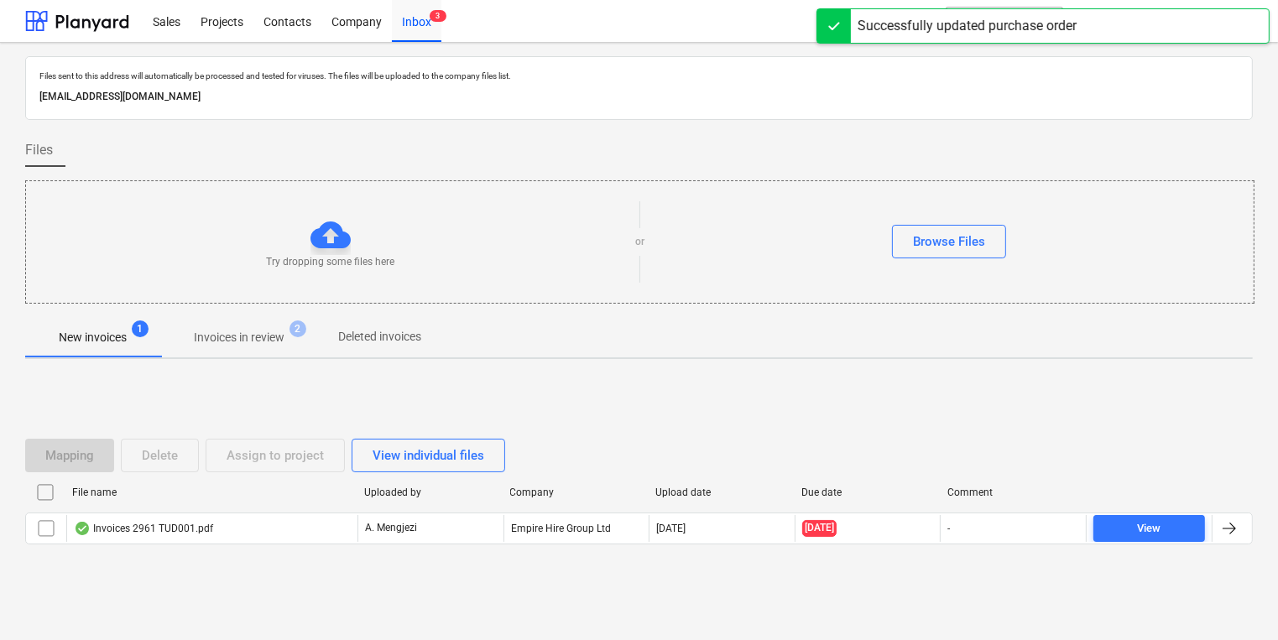
click at [201, 327] on span "Invoices in review 2" at bounding box center [239, 337] width 158 height 30
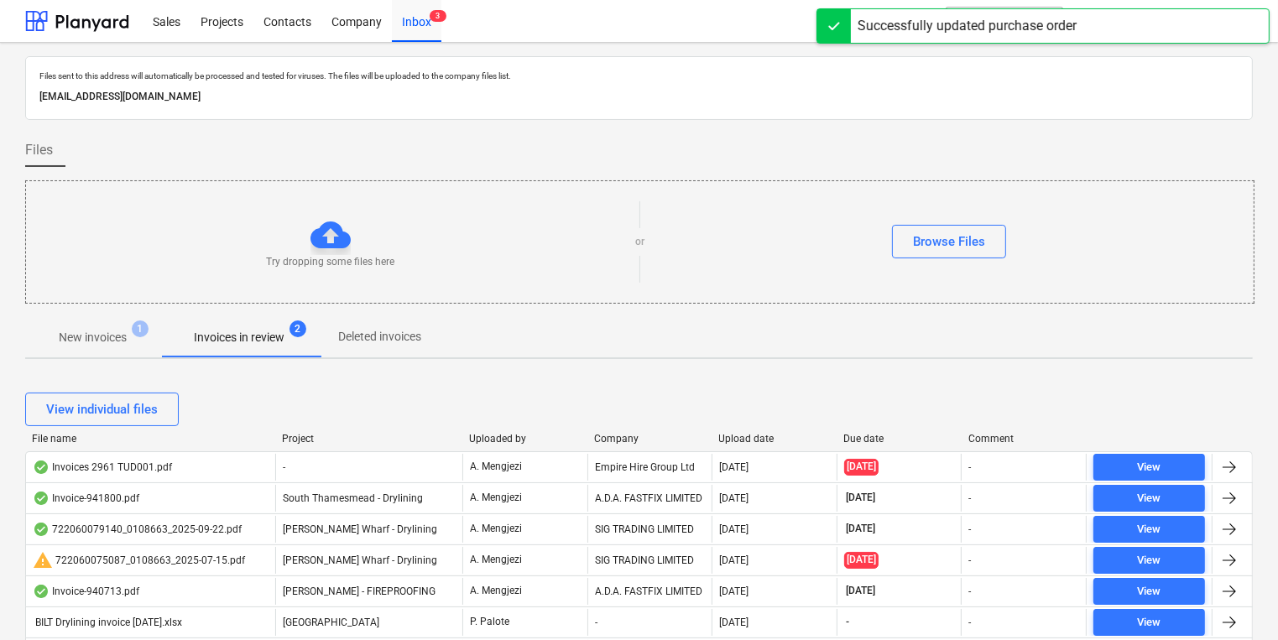
click at [744, 435] on div "Upload date" at bounding box center [775, 439] width 112 height 12
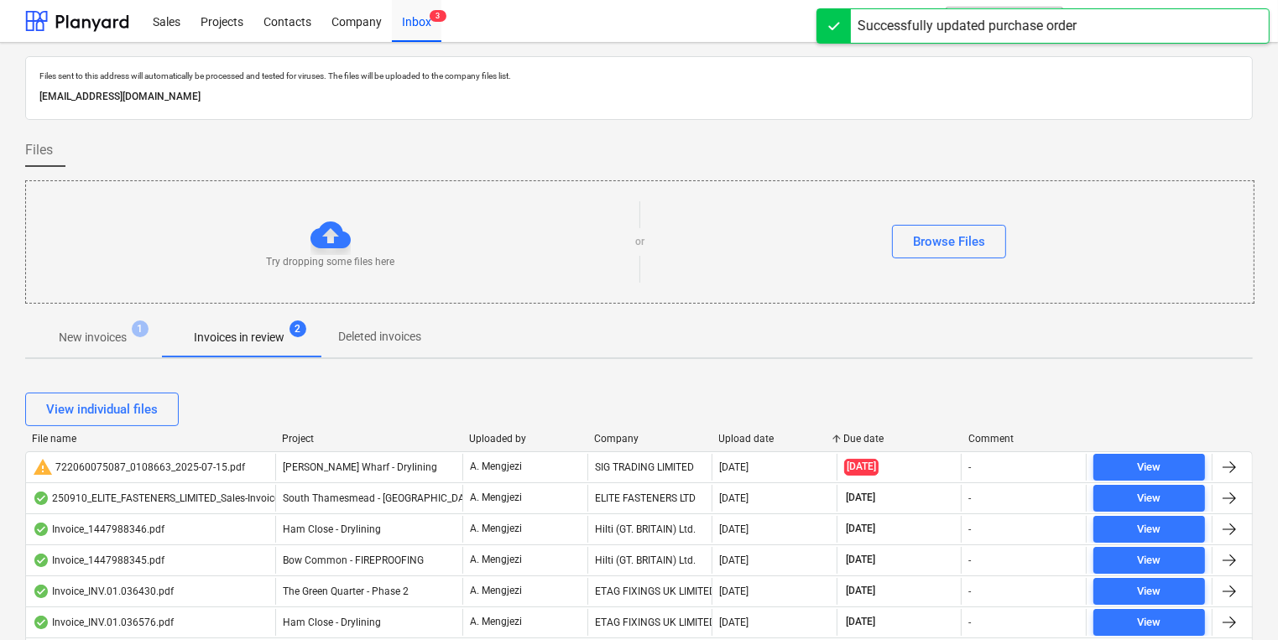
click at [744, 435] on div "Upload date" at bounding box center [775, 439] width 112 height 12
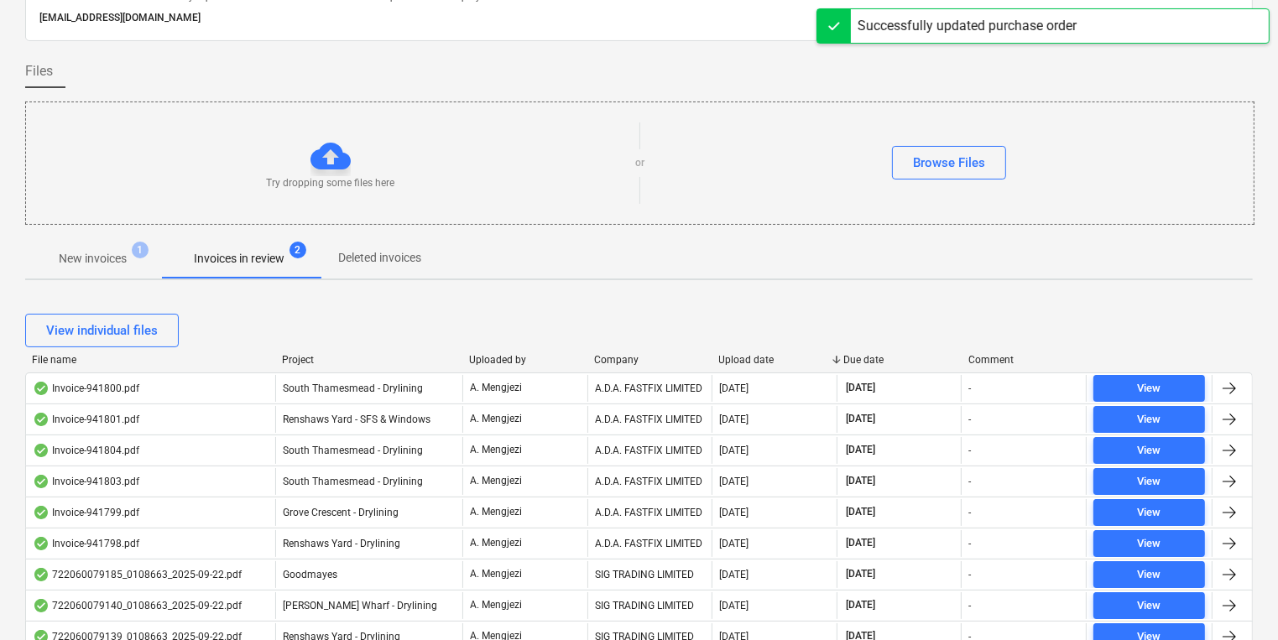
scroll to position [269, 0]
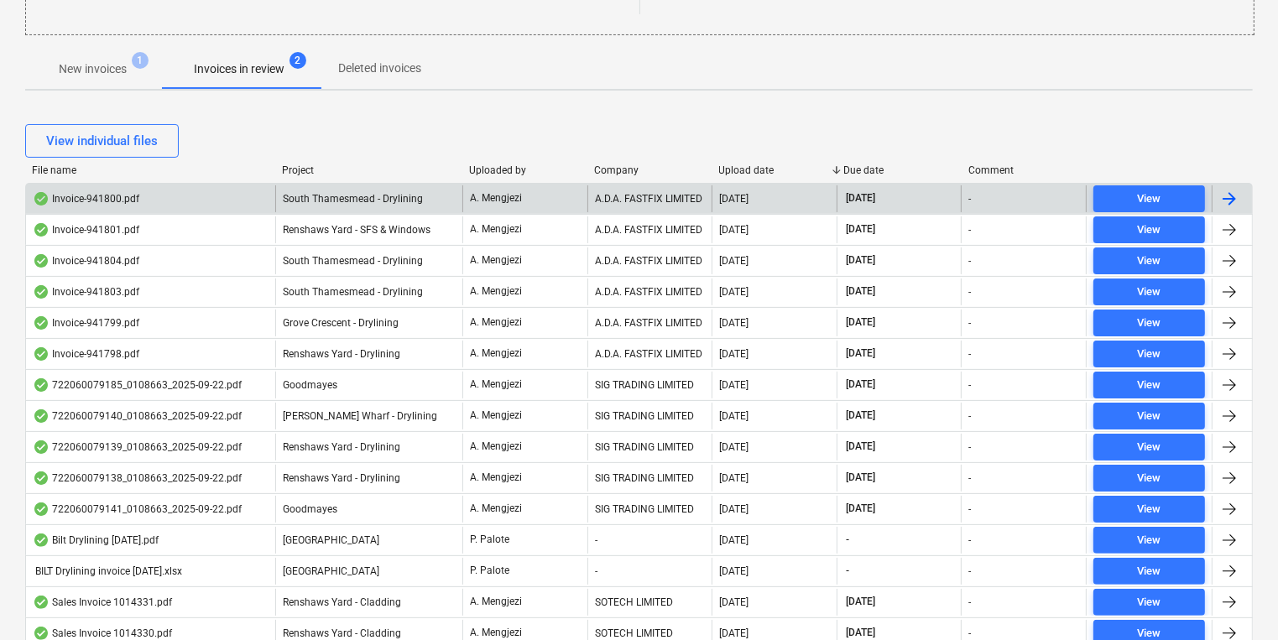
click at [636, 211] on div "A.D.A. FASTFIX LIMITED" at bounding box center [650, 199] width 125 height 27
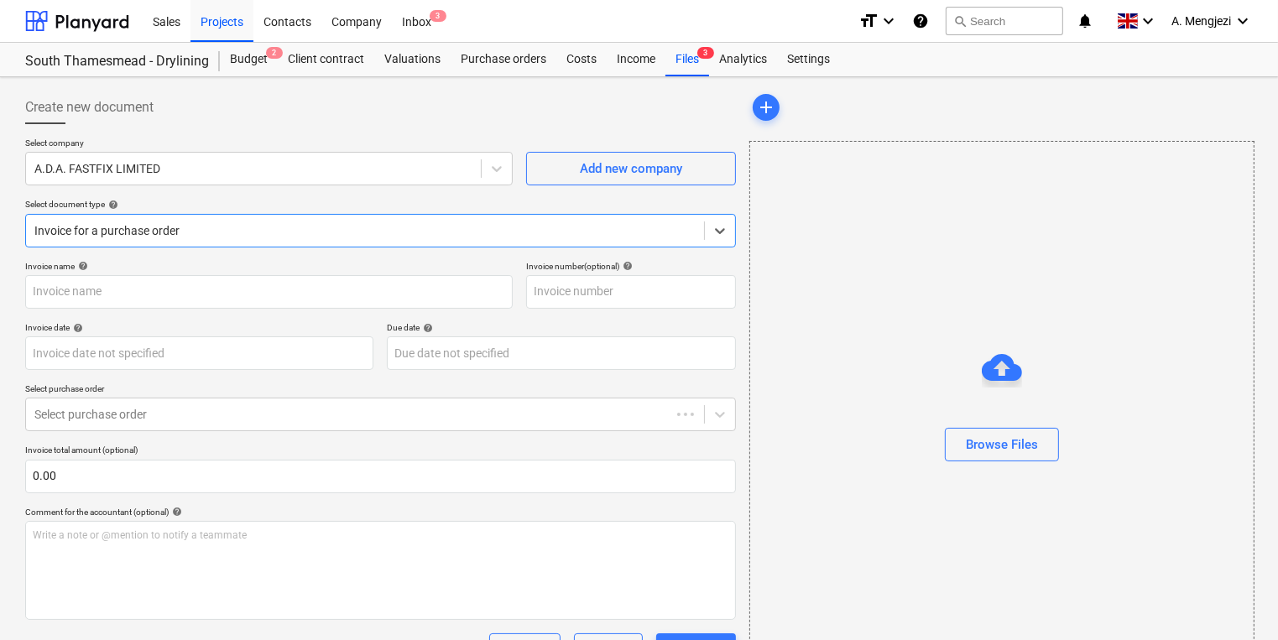
type input "941800"
type input "[DATE]"
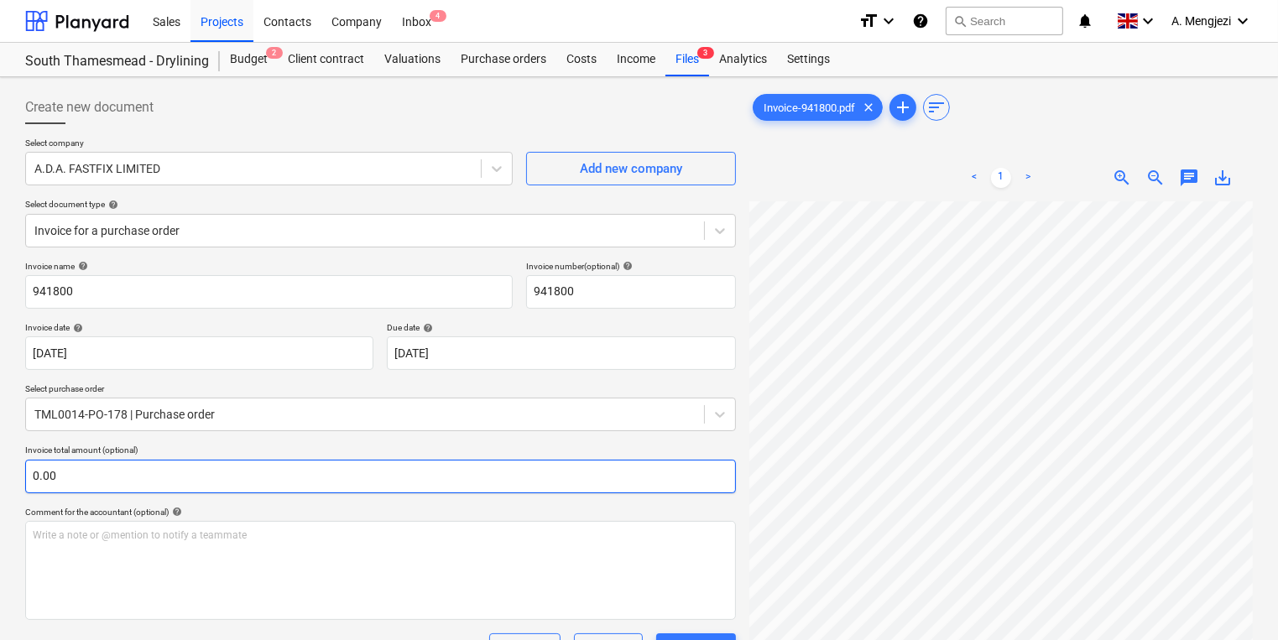
scroll to position [67, 47]
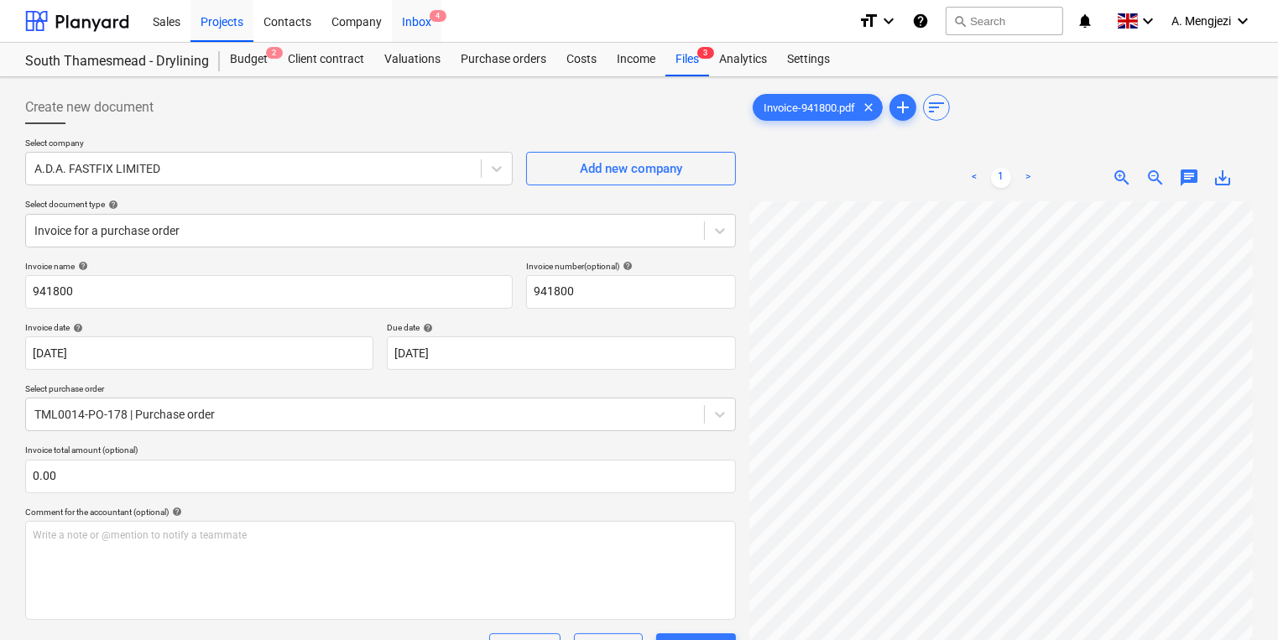
click at [397, 31] on div "Inbox 4" at bounding box center [417, 20] width 50 height 43
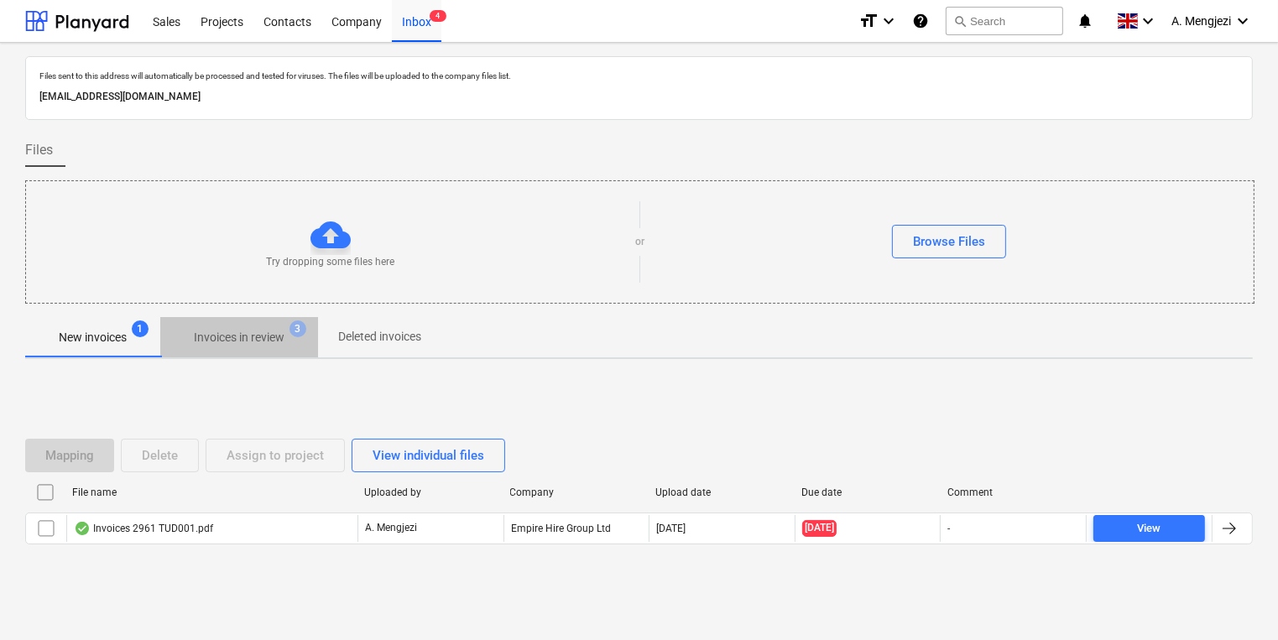
click at [299, 333] on span "3" at bounding box center [298, 329] width 17 height 17
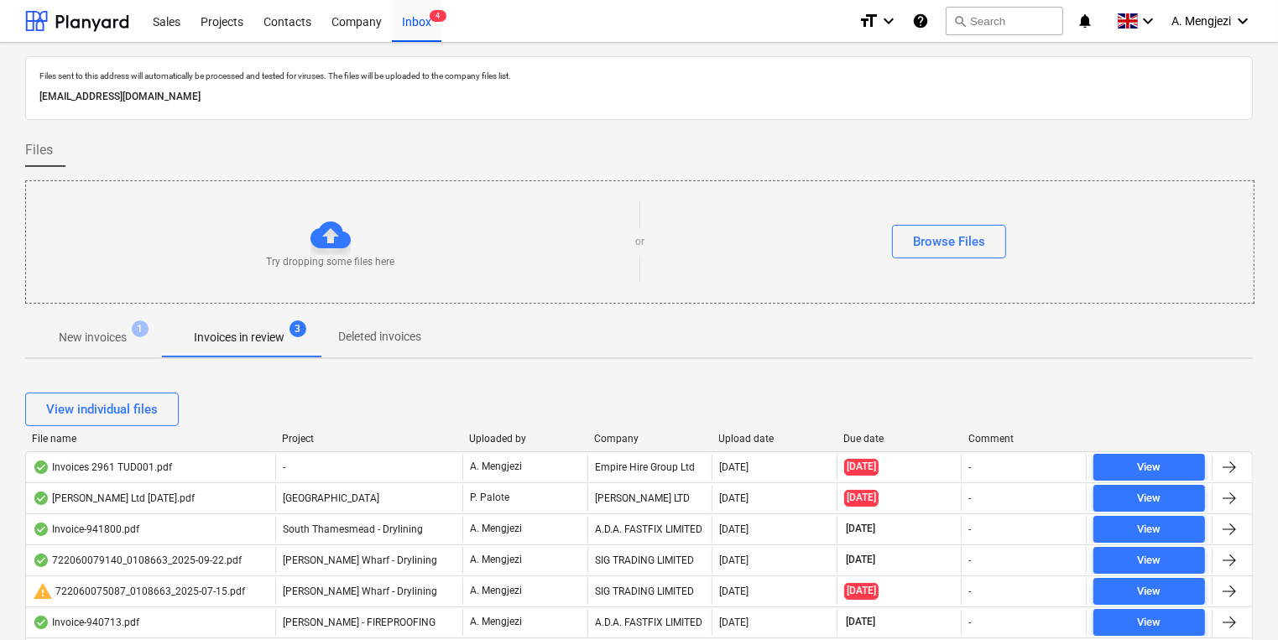
click at [309, 443] on div "Project" at bounding box center [369, 439] width 174 height 12
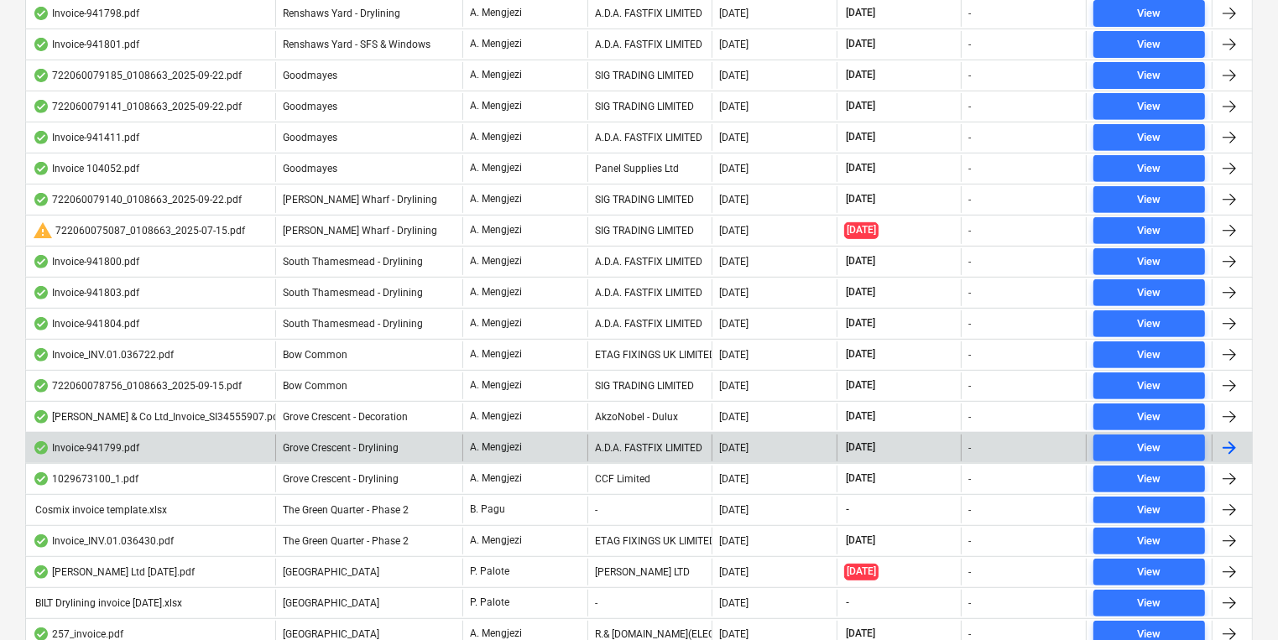
scroll to position [301, 0]
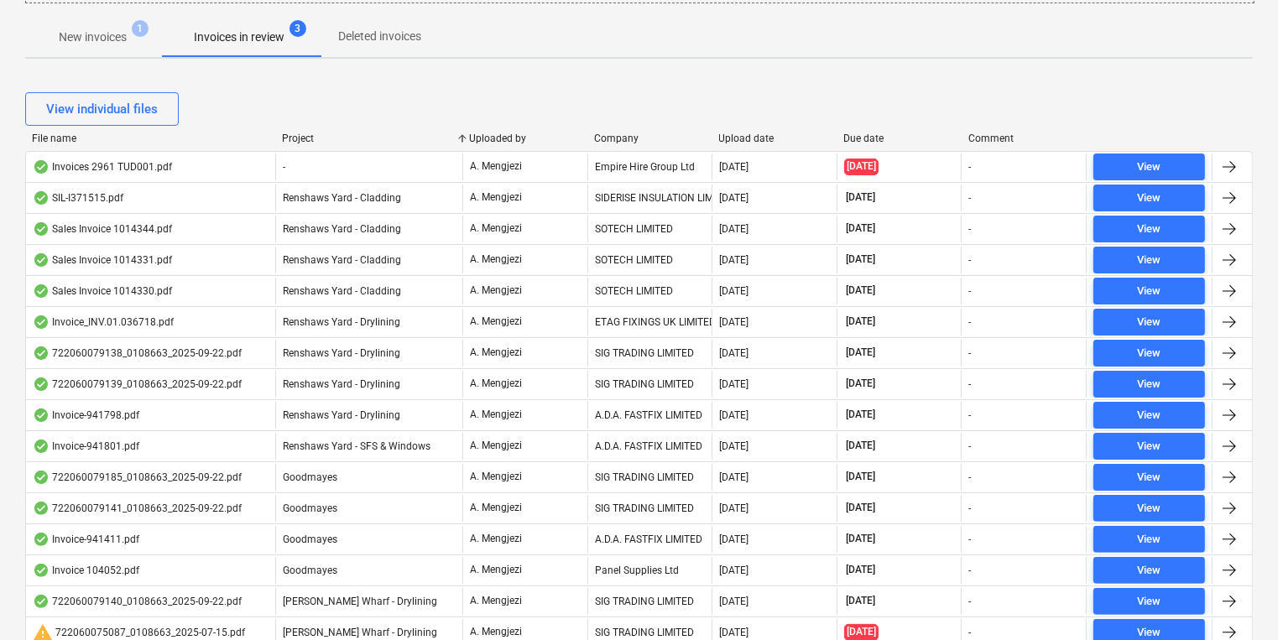
click at [614, 135] on div "Company" at bounding box center [650, 139] width 112 height 12
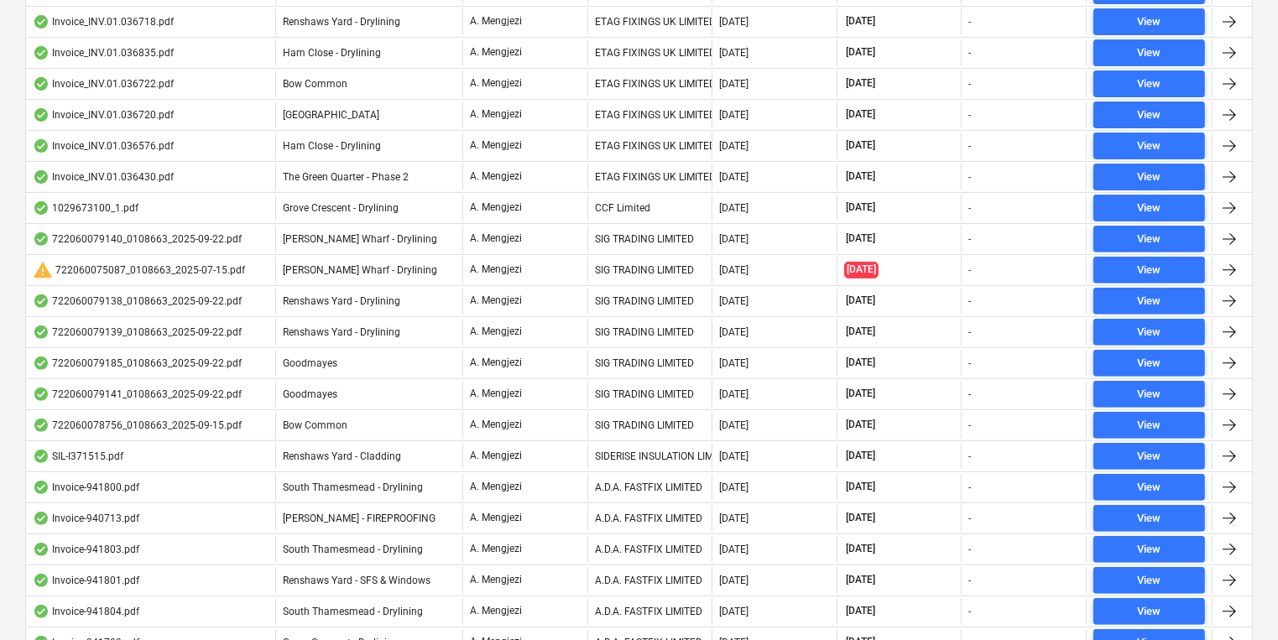
scroll to position [569, 0]
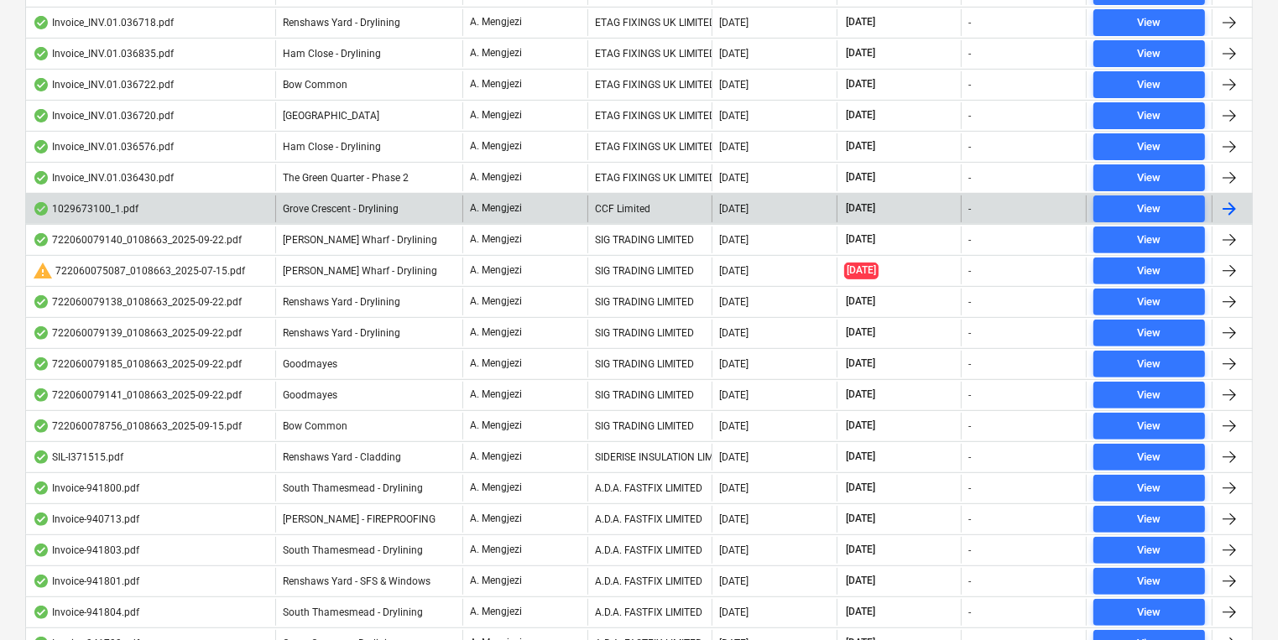
click at [652, 212] on div "CCF Limited" at bounding box center [650, 209] width 125 height 27
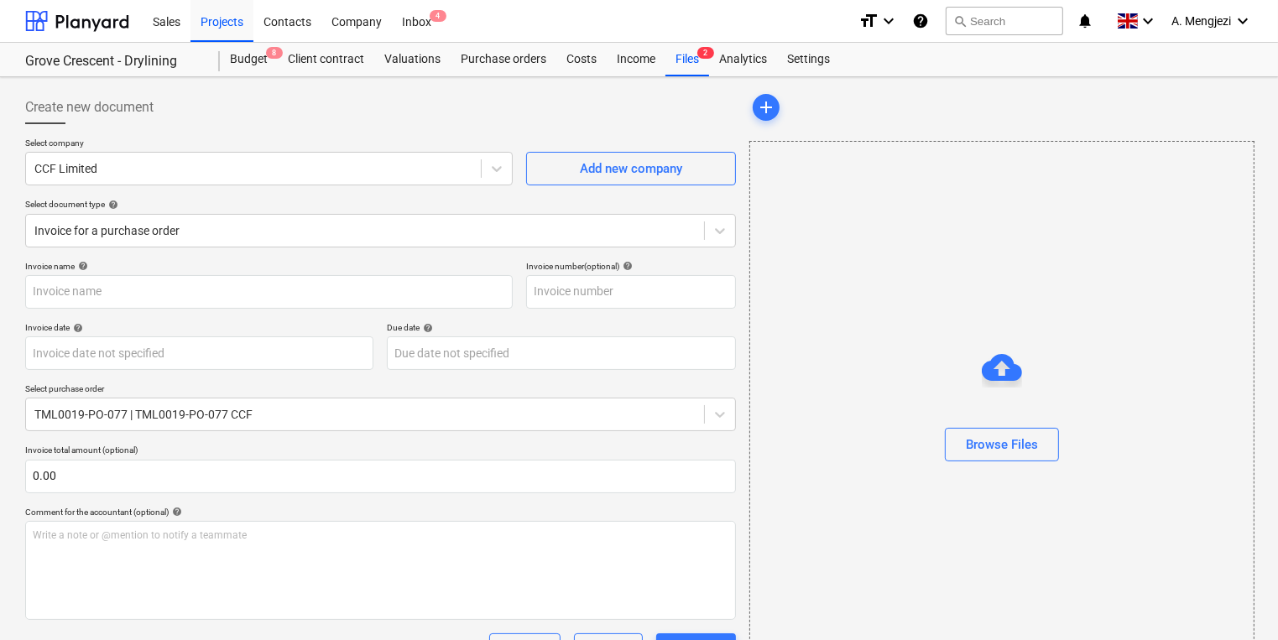
type input "1029673100"
type input "[DATE]"
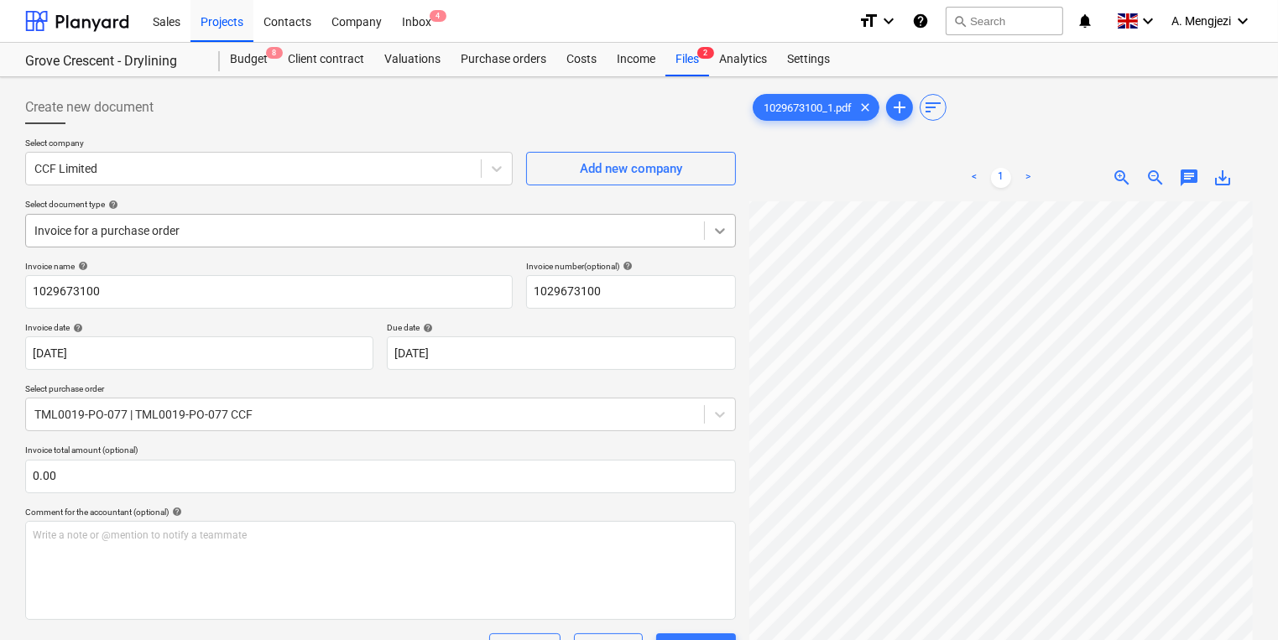
scroll to position [17, 129]
click at [403, 14] on div "Inbox 4" at bounding box center [417, 20] width 50 height 43
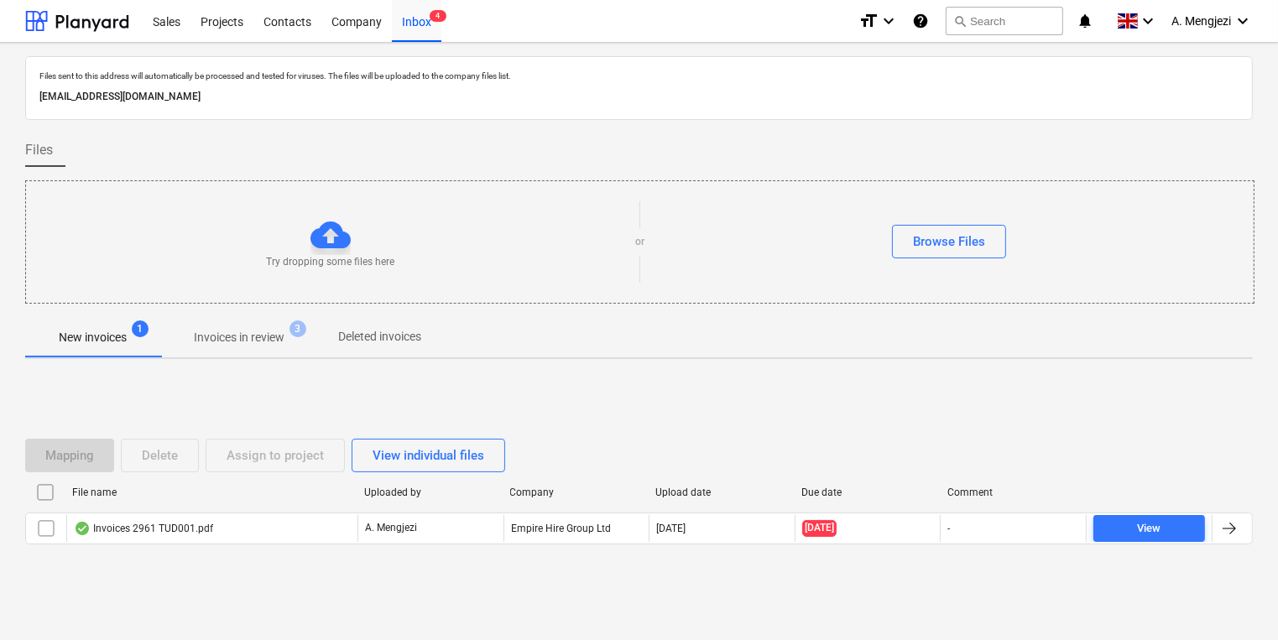
click at [265, 336] on p "Invoices in review" at bounding box center [239, 338] width 91 height 18
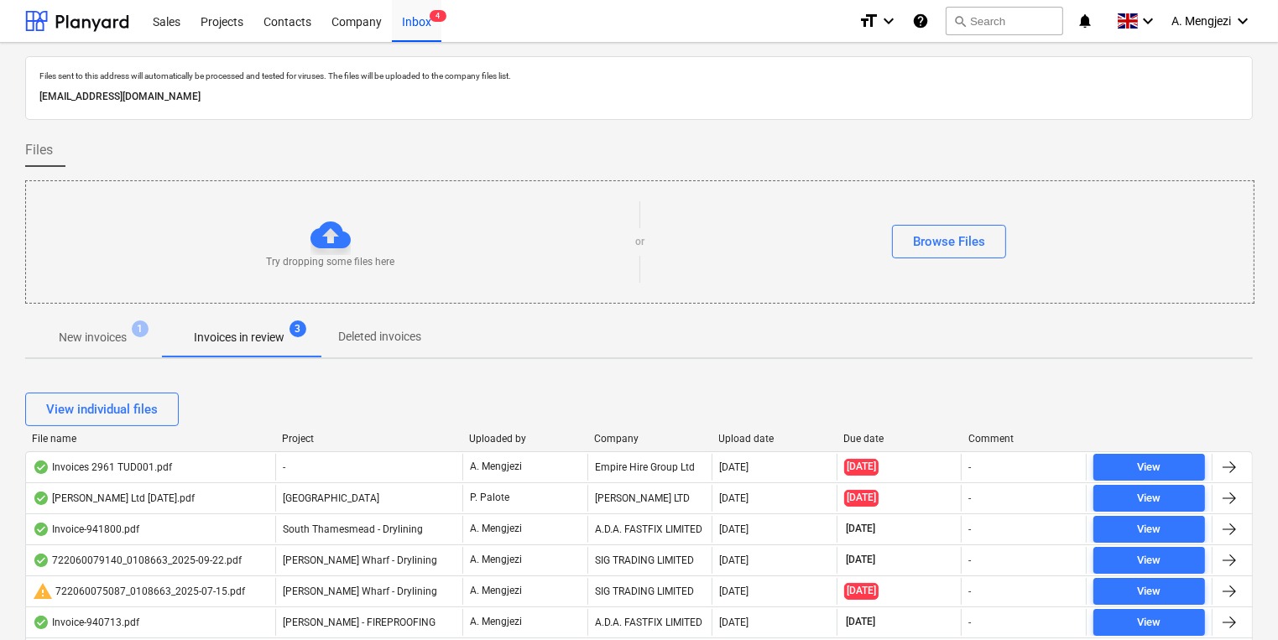
click at [756, 437] on div "Upload date" at bounding box center [775, 439] width 112 height 12
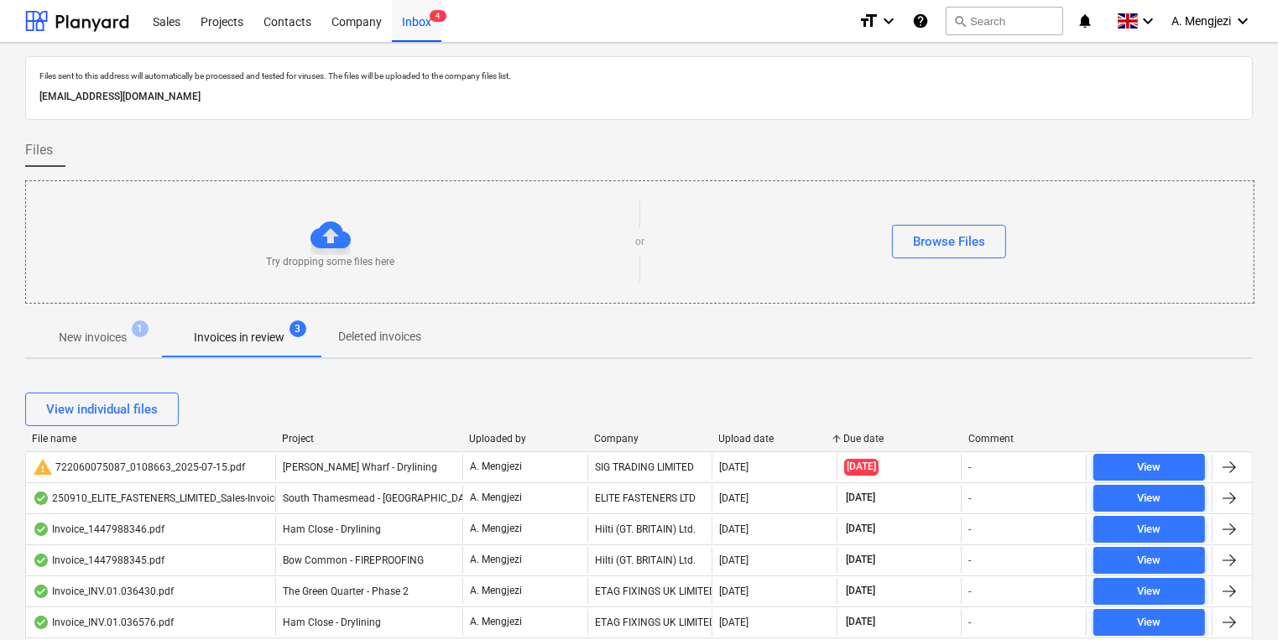
click at [756, 437] on div "Upload date" at bounding box center [775, 439] width 112 height 12
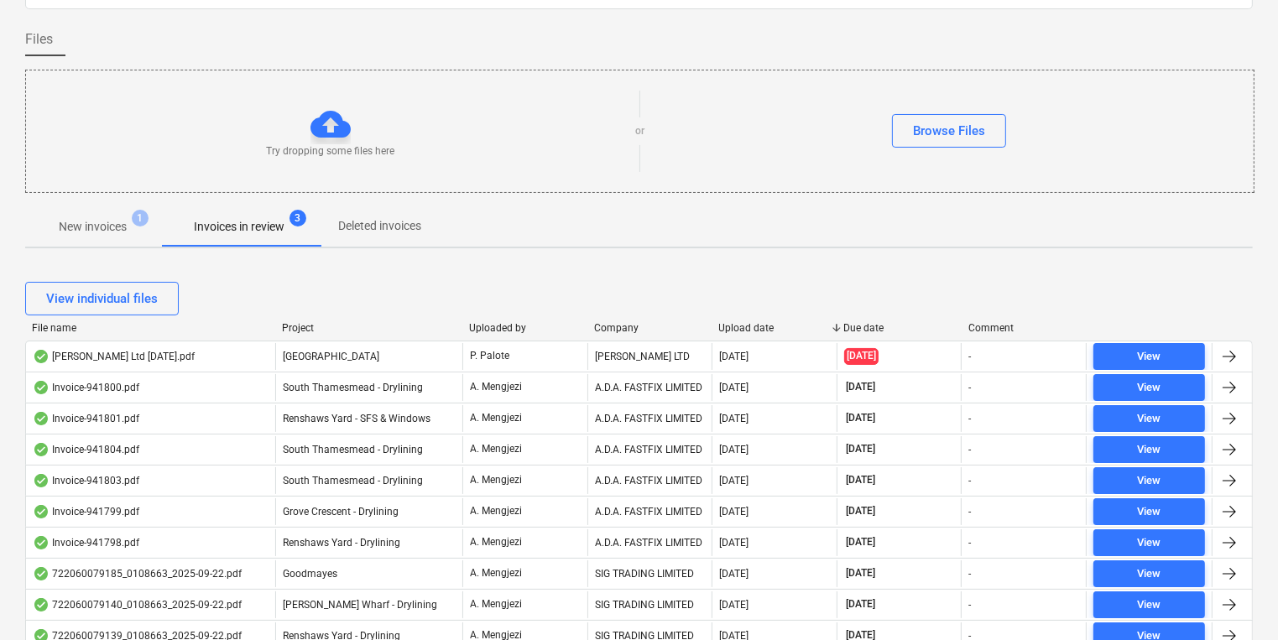
scroll to position [134, 0]
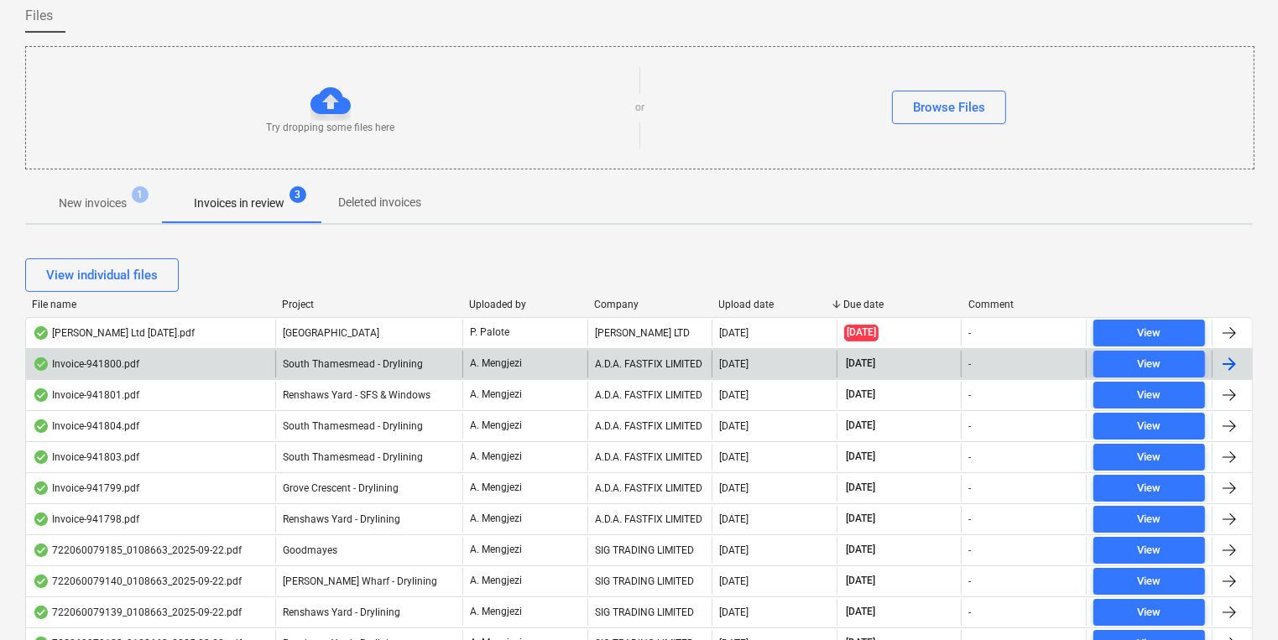
click at [698, 362] on div "A.D.A. FASTFIX LIMITED" at bounding box center [650, 364] width 125 height 27
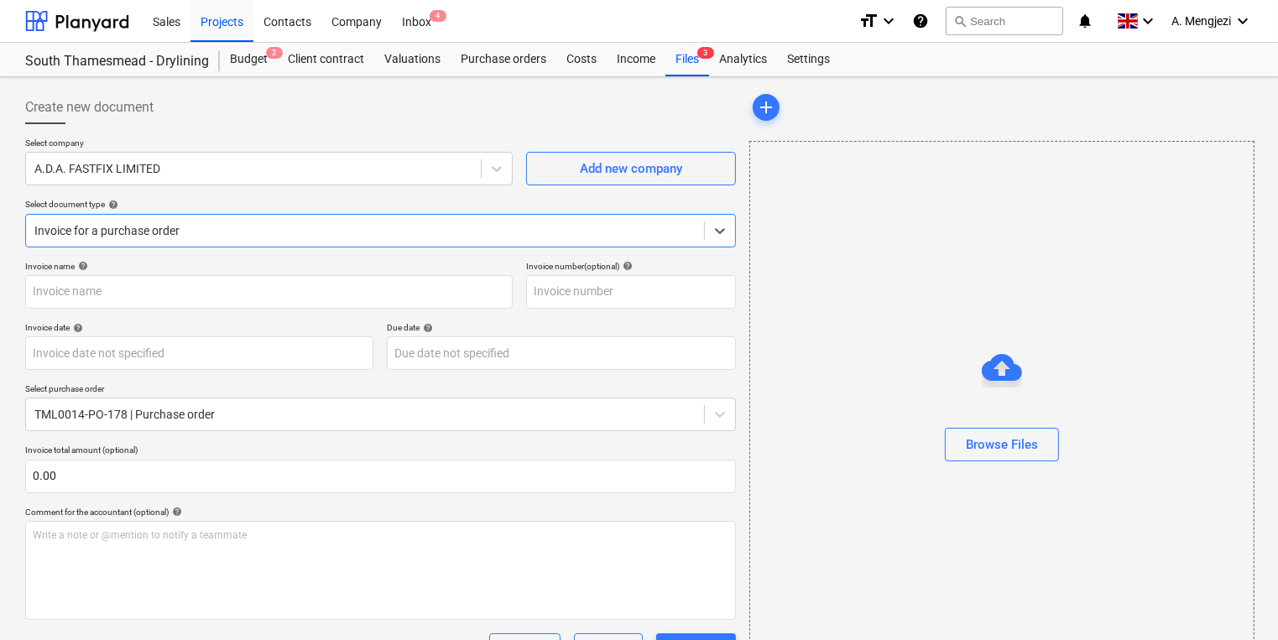
type input "941800"
type input "[DATE]"
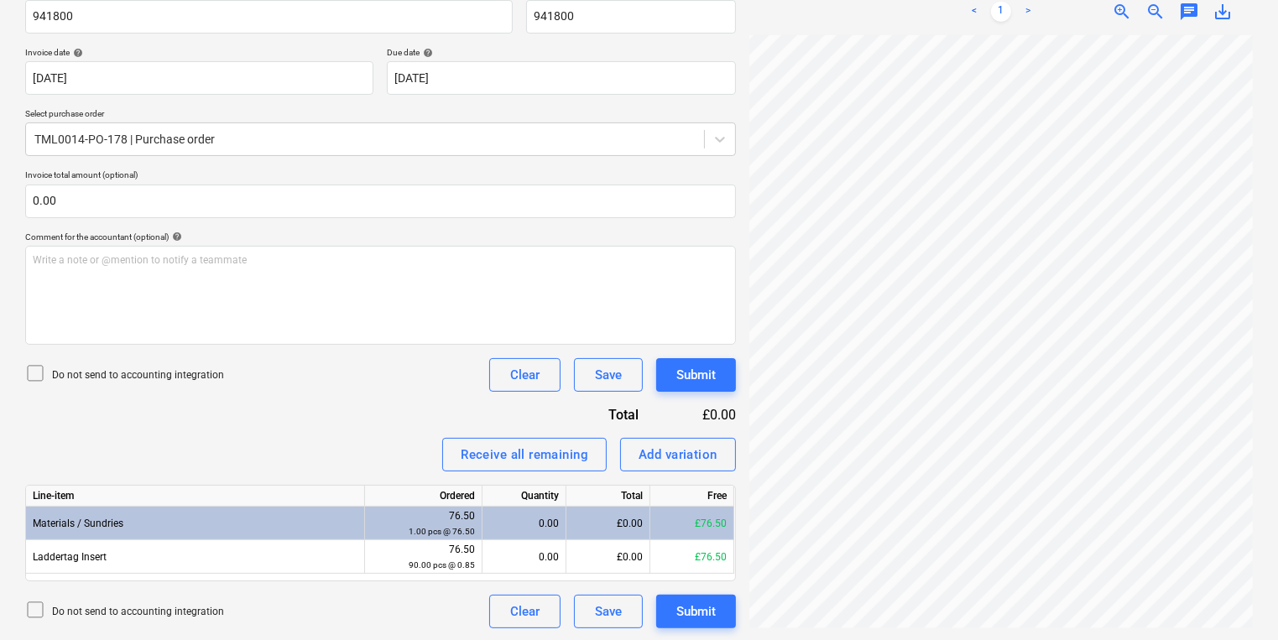
scroll to position [276, 0]
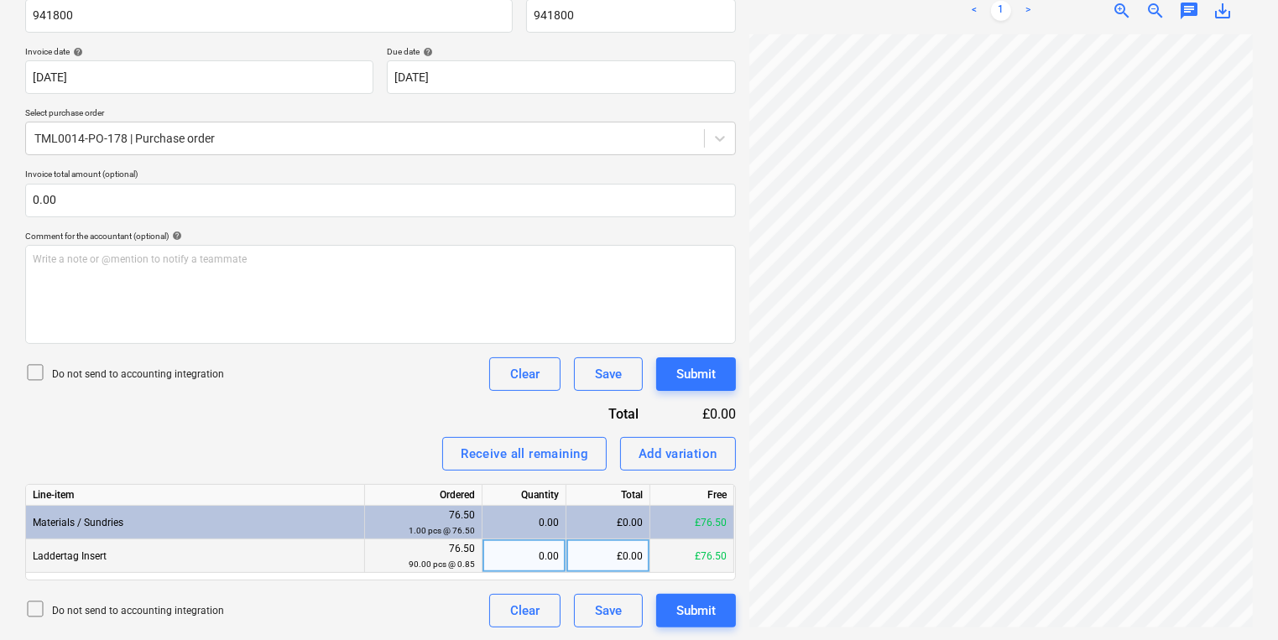
click at [530, 561] on div "0.00" at bounding box center [524, 557] width 70 height 34
type input "90"
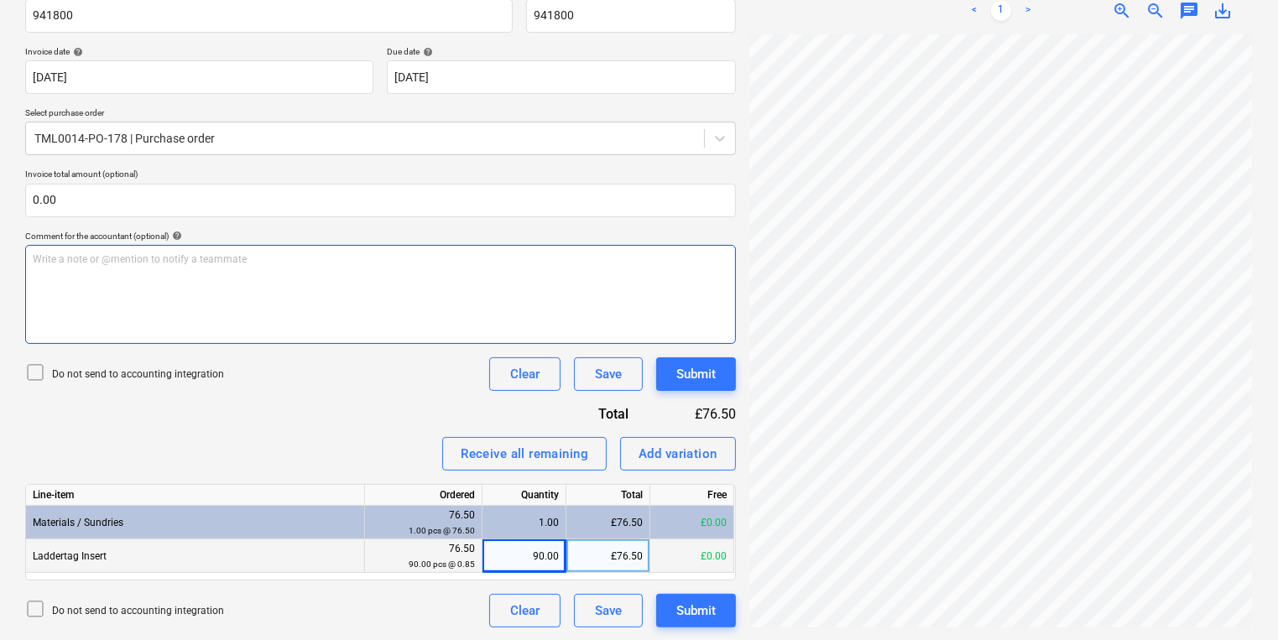
click at [593, 374] on div "Create new document Select company A.D.A. FASTFIX LIMITED Add new company Selec…" at bounding box center [639, 221] width 1242 height 827
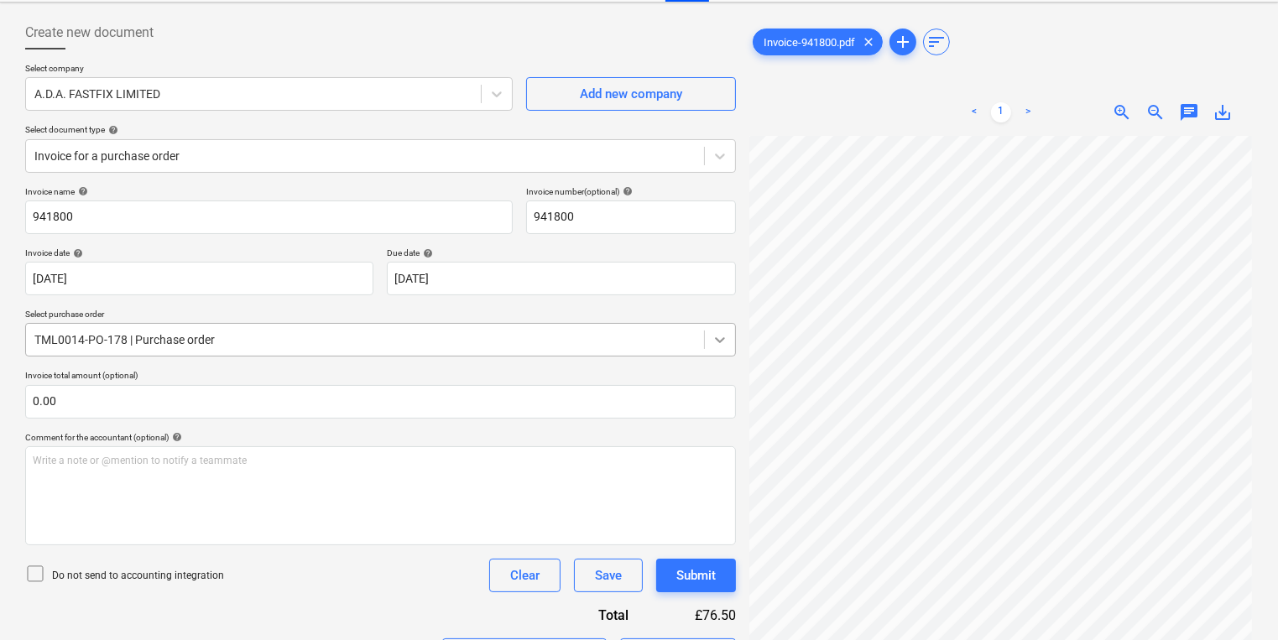
scroll to position [0, 129]
click at [1171, 566] on html "Sales Projects Contacts Company Inbox 4 format_size keyboard_arrow_down help se…" at bounding box center [639, 245] width 1278 height 640
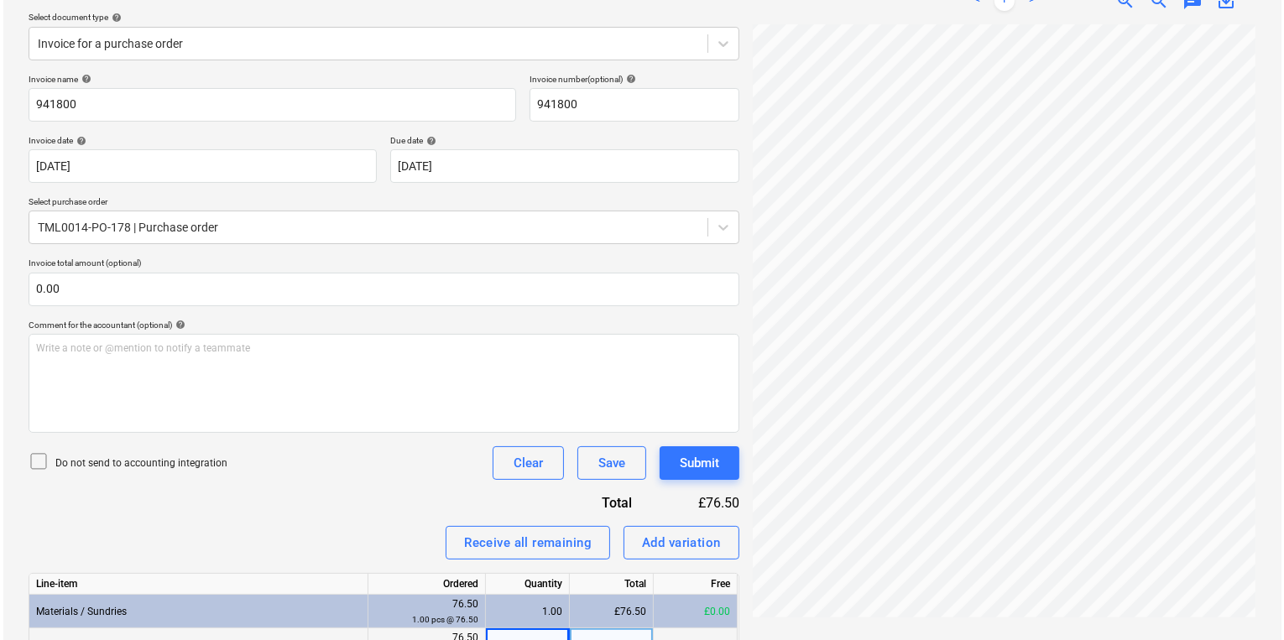
scroll to position [276, 0]
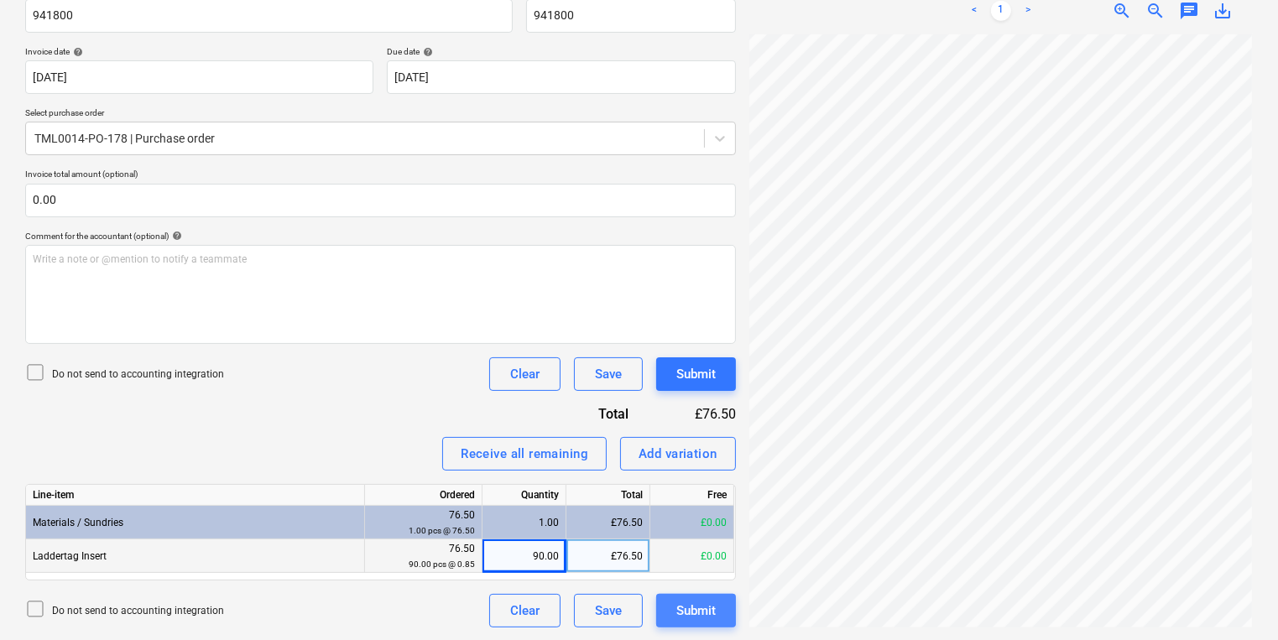
click at [687, 610] on div "Submit" at bounding box center [696, 611] width 39 height 22
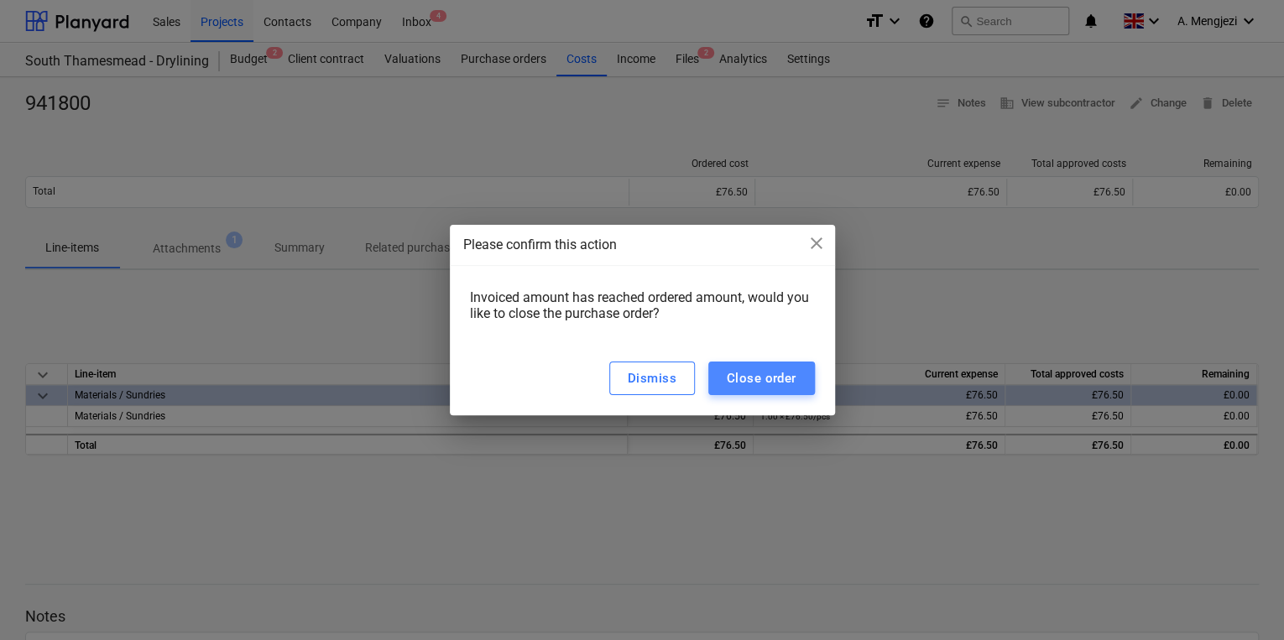
click at [775, 391] on button "Close order" at bounding box center [761, 379] width 107 height 34
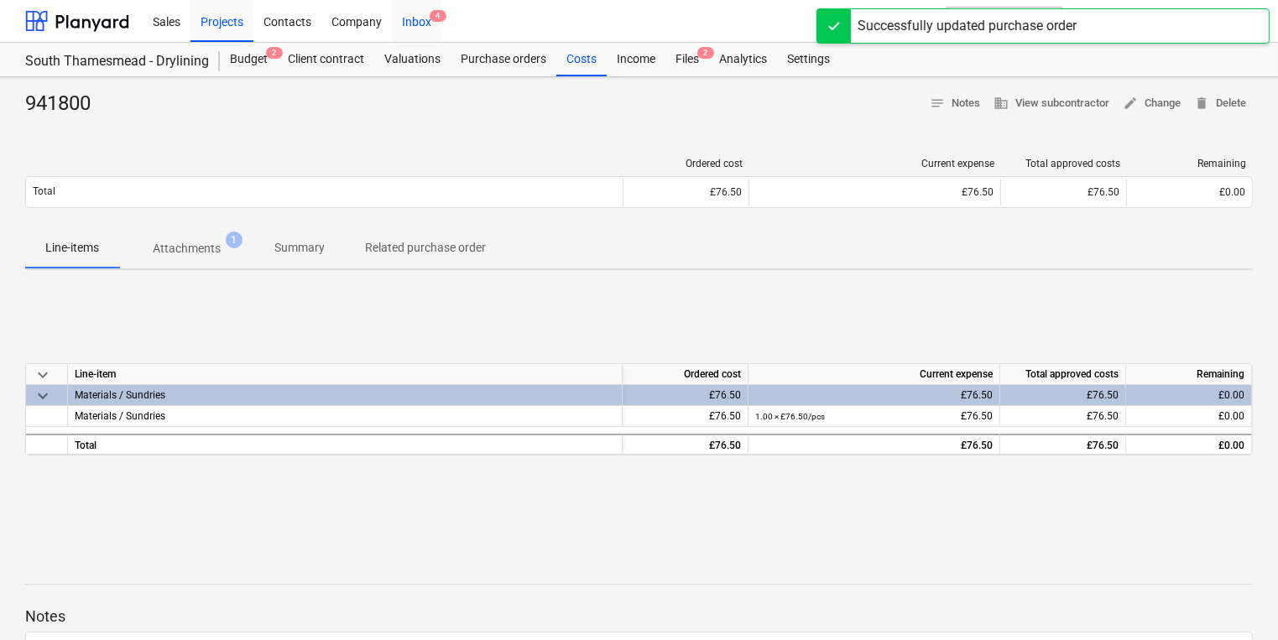
click at [395, 13] on div "Inbox 4" at bounding box center [417, 20] width 50 height 43
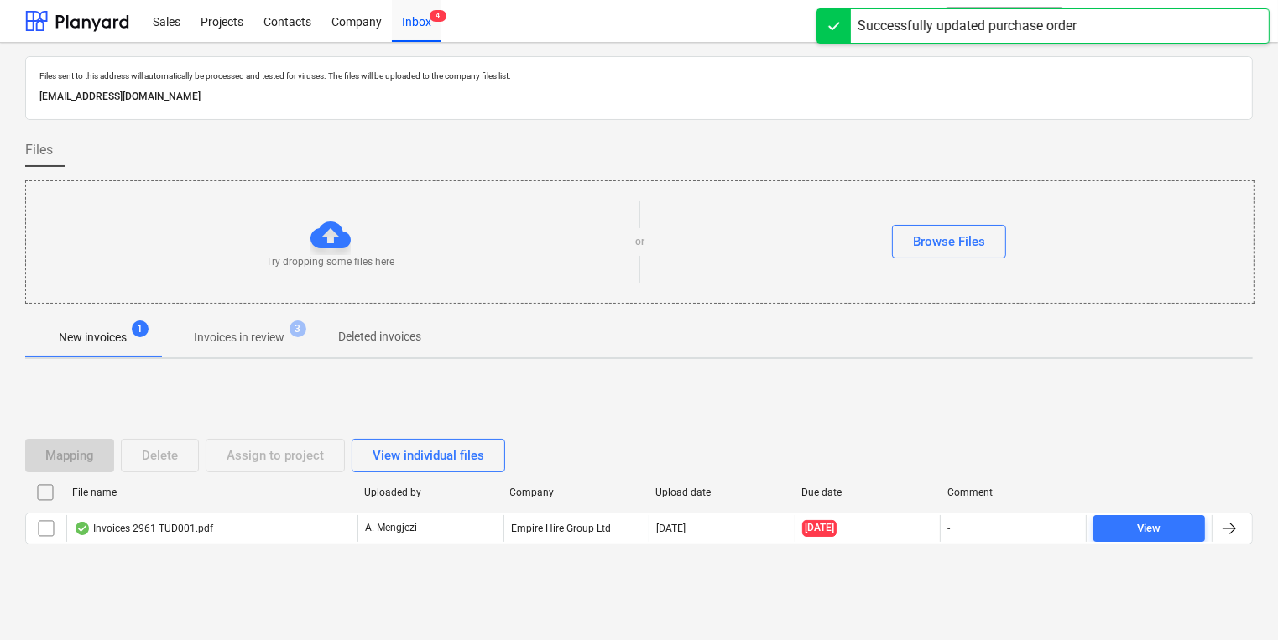
click at [238, 338] on p "Invoices in review" at bounding box center [239, 338] width 91 height 18
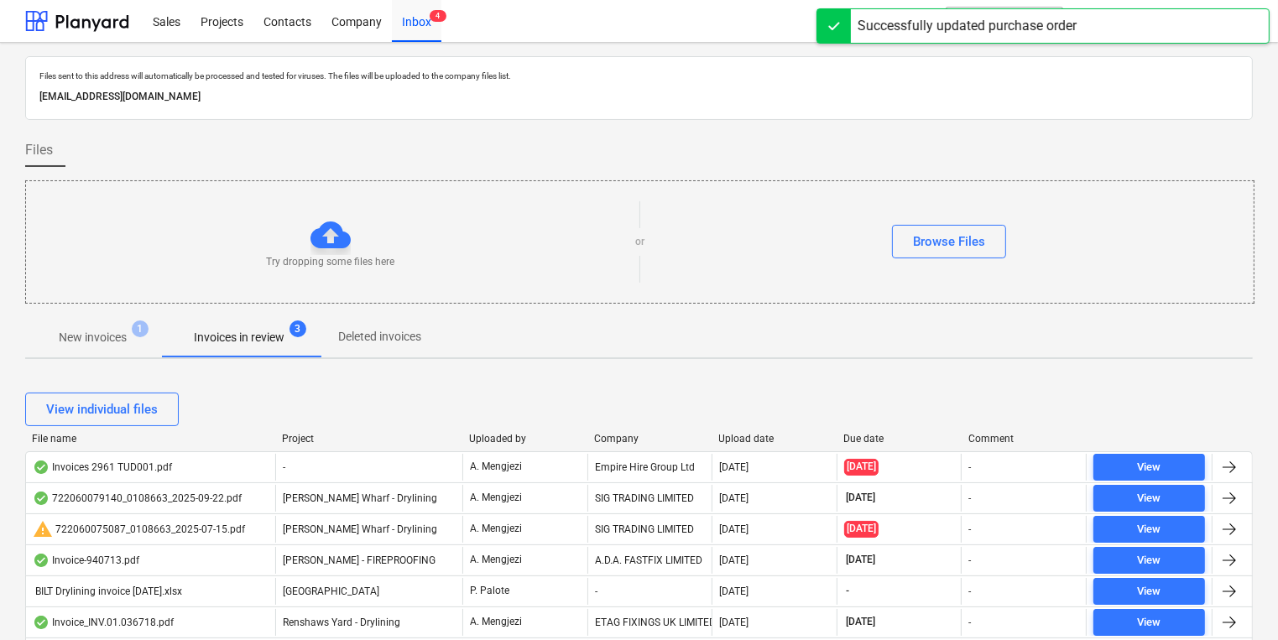
click at [739, 447] on div "File name Project Uploaded by Company Upload date Due date Comment" at bounding box center [639, 442] width 1228 height 18
click at [738, 445] on div "File name Project Uploaded by Company Upload date Due date Comment" at bounding box center [639, 442] width 1228 height 18
click at [740, 440] on div "Upload date" at bounding box center [775, 439] width 112 height 12
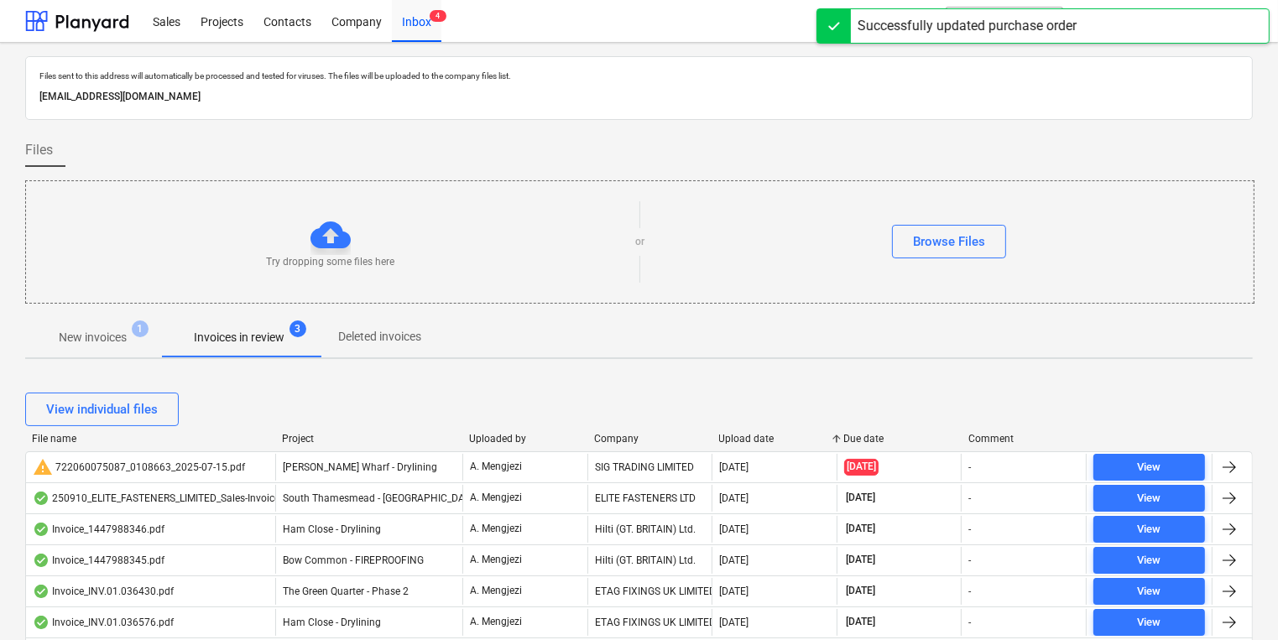
click at [740, 440] on div "Upload date" at bounding box center [775, 439] width 112 height 12
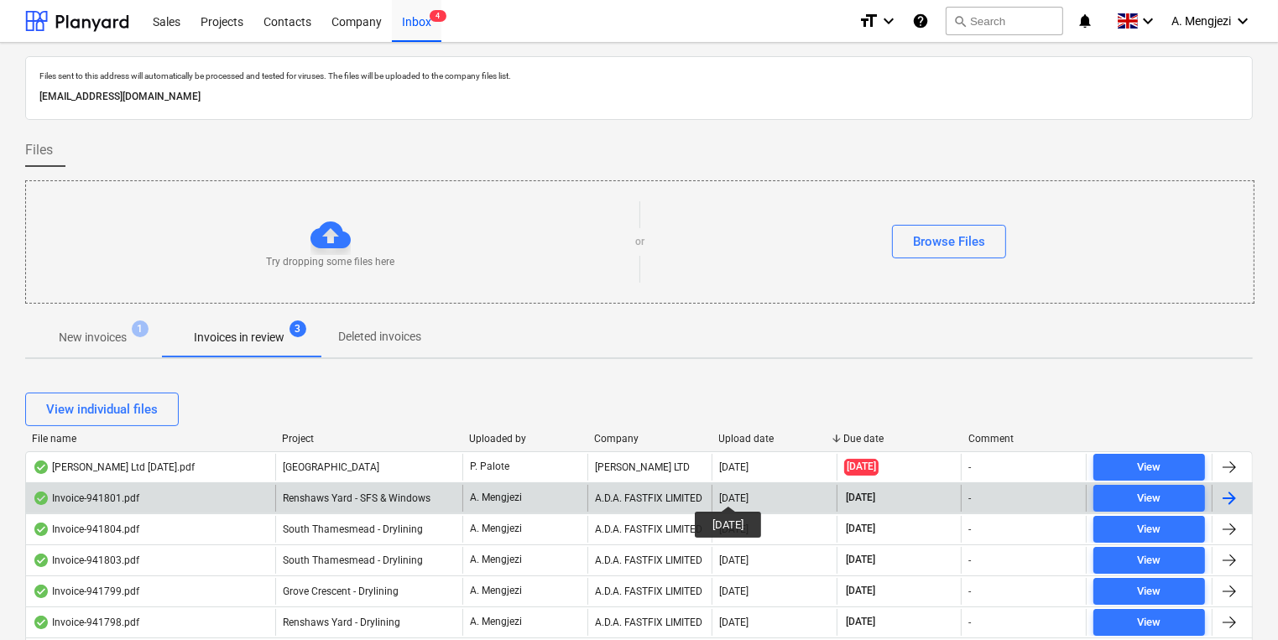
click at [740, 493] on div "[DATE]" at bounding box center [733, 499] width 29 height 12
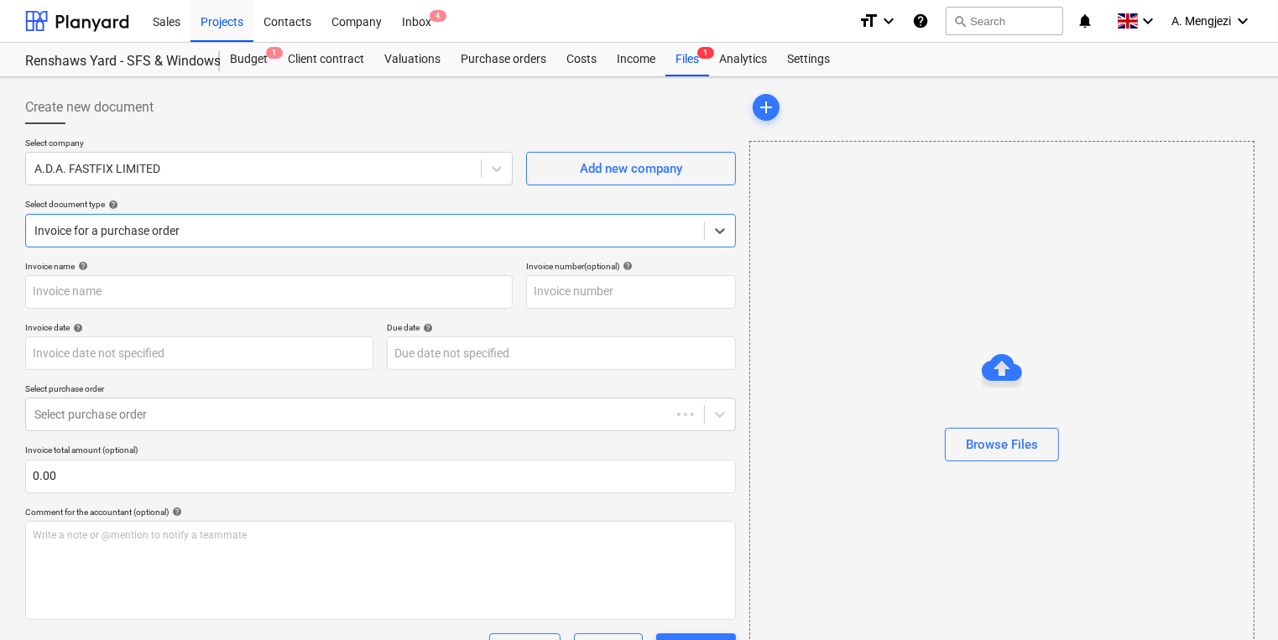
type input "941801"
type input "[DATE]"
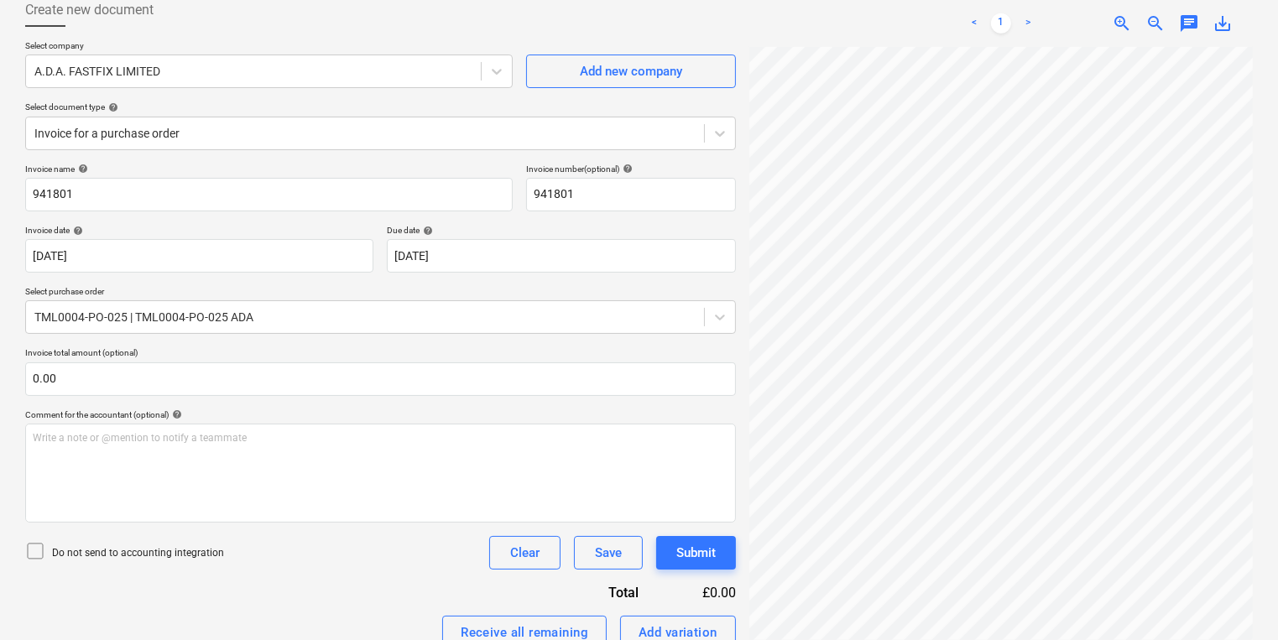
scroll to position [276, 0]
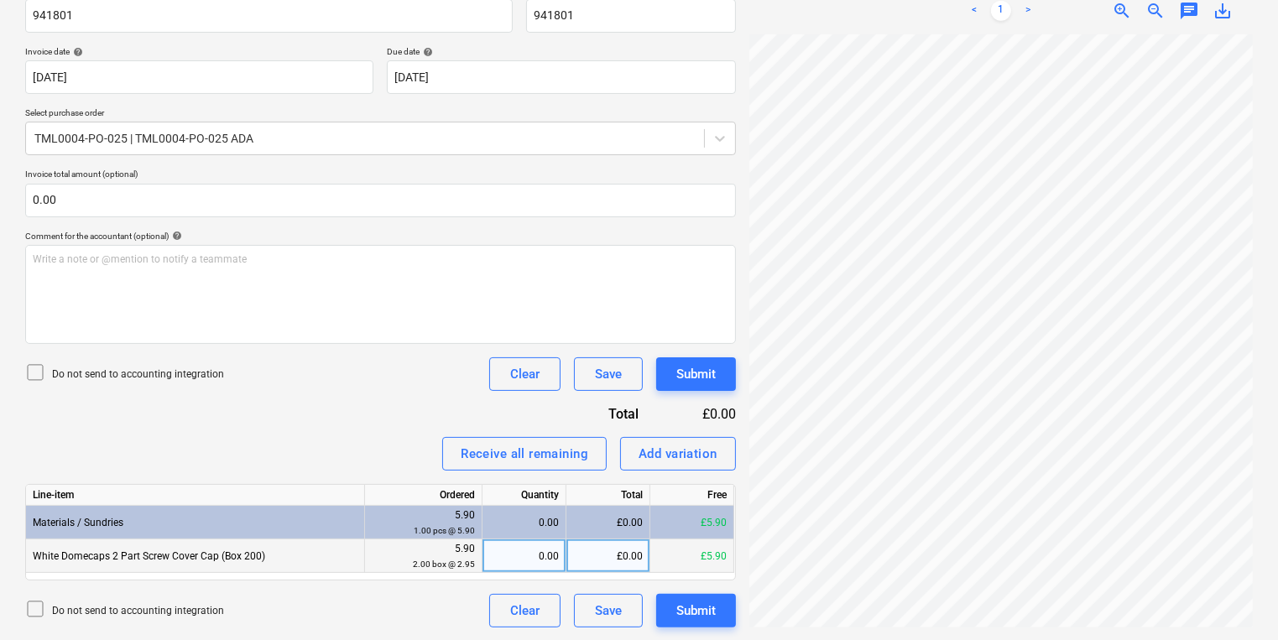
click at [554, 548] on div "0.00" at bounding box center [524, 557] width 70 height 34
type input "2"
click at [699, 600] on div "Submit" at bounding box center [696, 611] width 39 height 22
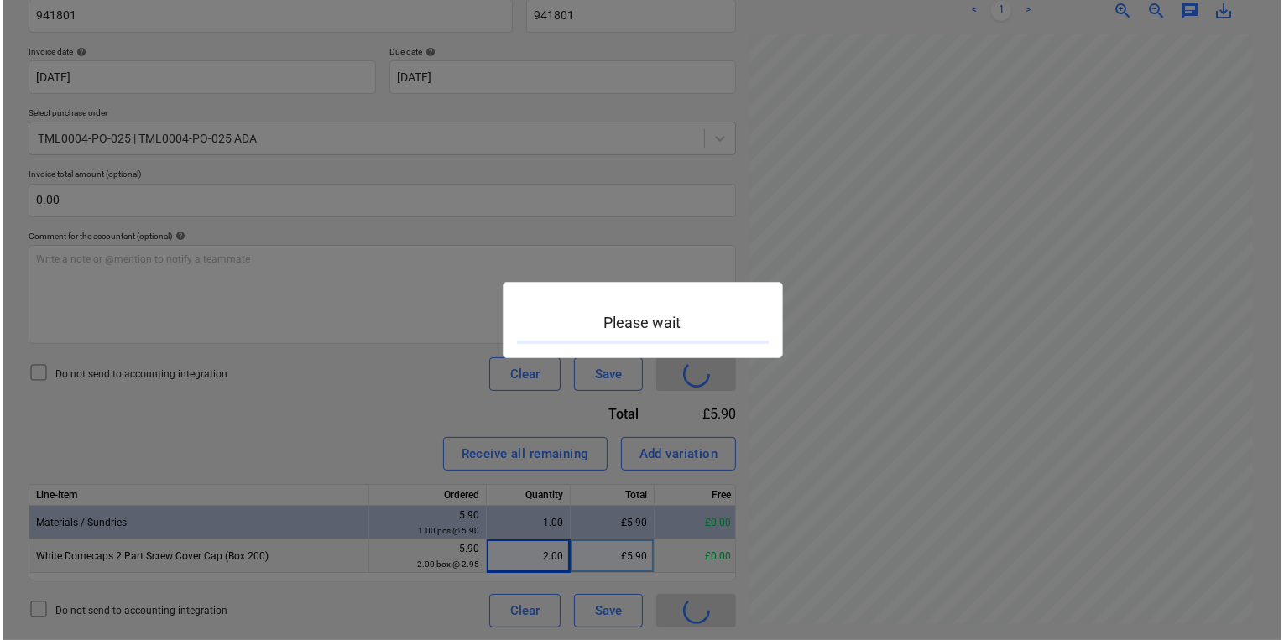
scroll to position [300, 128]
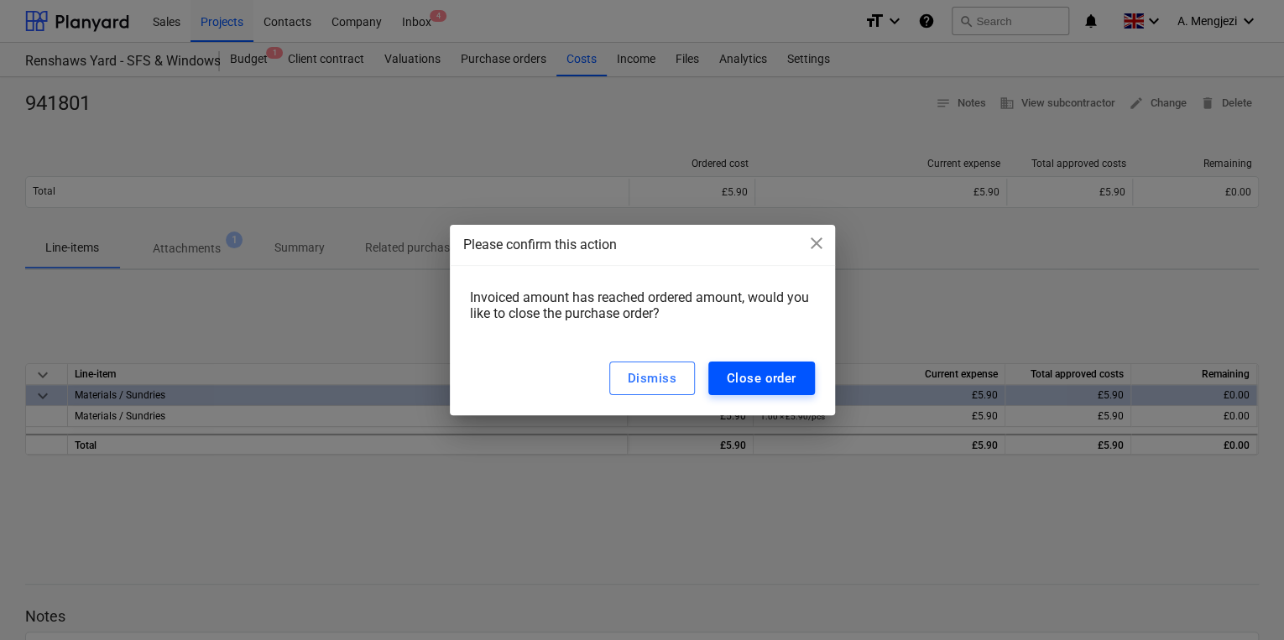
click at [749, 373] on div "Close order" at bounding box center [762, 379] width 70 height 22
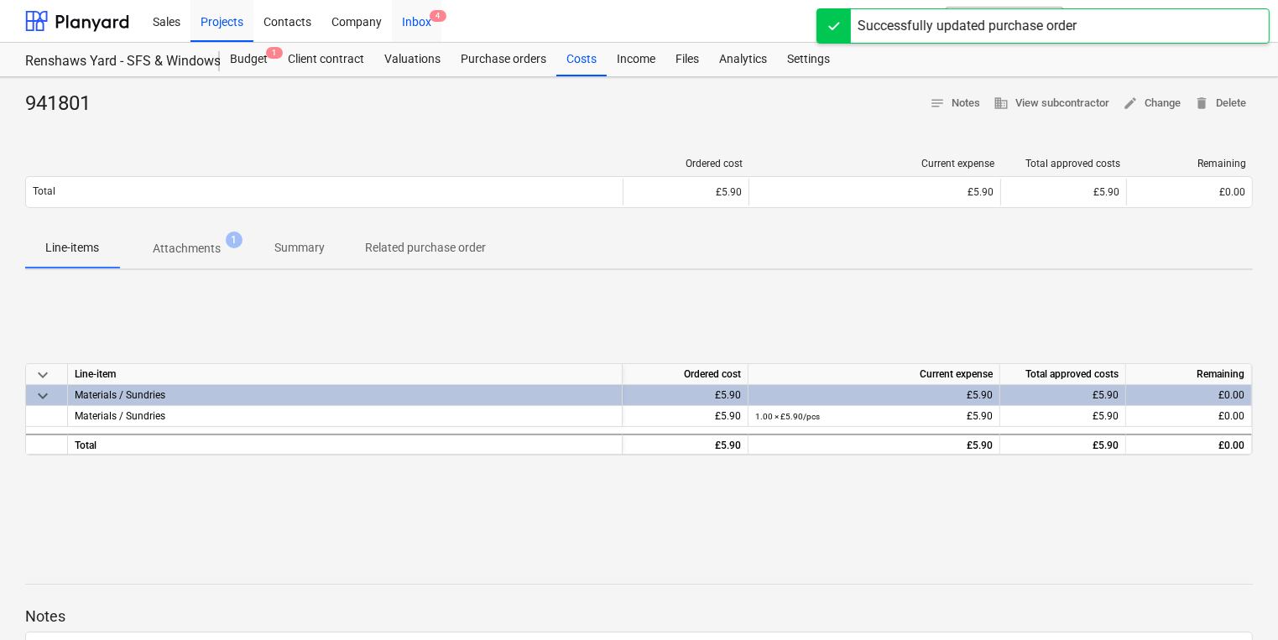
click at [437, 20] on span "4" at bounding box center [438, 16] width 17 height 12
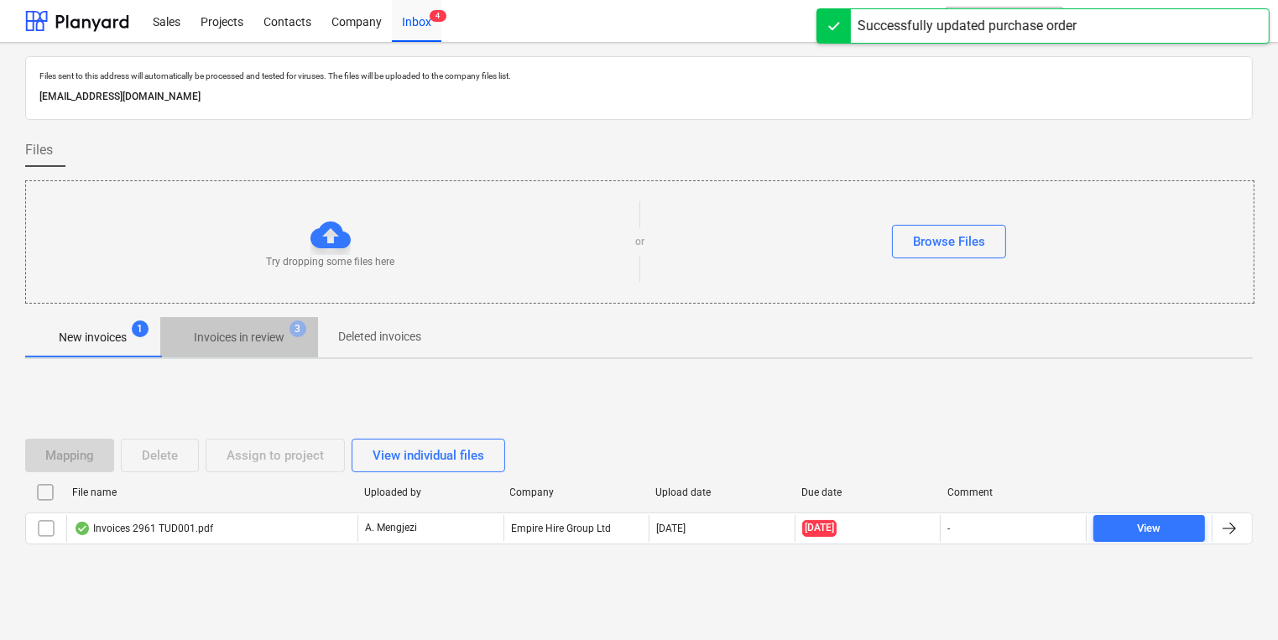
click at [281, 348] on span "Invoices in review 3" at bounding box center [239, 337] width 158 height 30
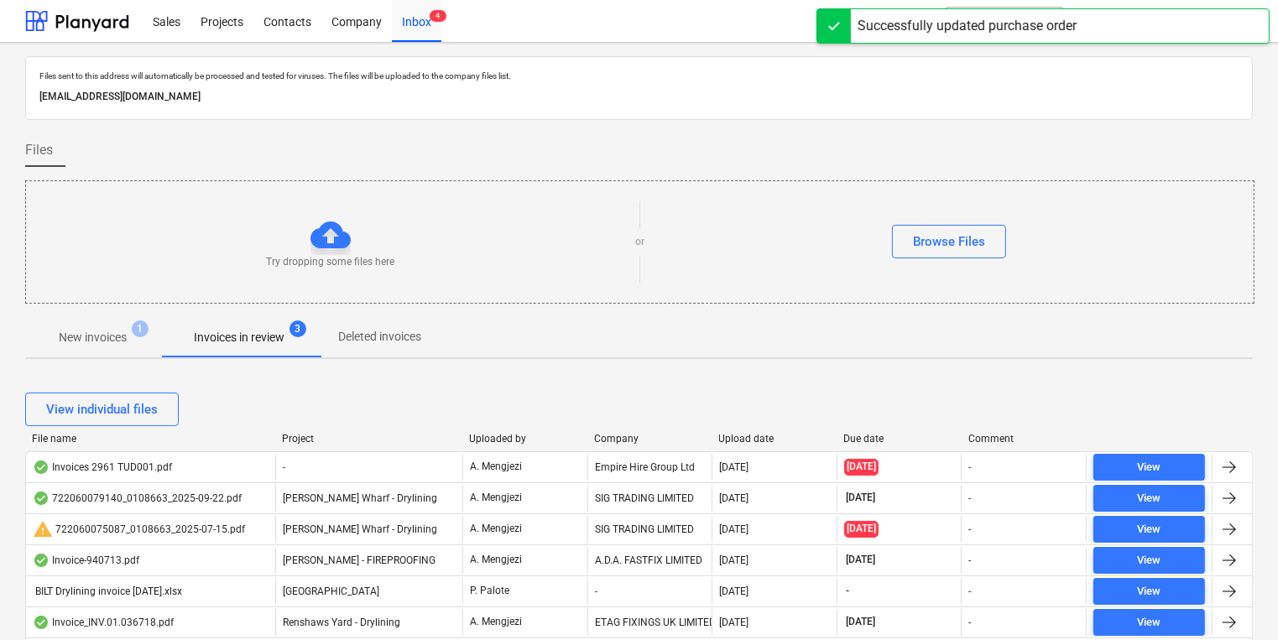
click at [590, 441] on div at bounding box center [587, 439] width 30 height 12
click at [612, 440] on div "Company" at bounding box center [650, 439] width 112 height 12
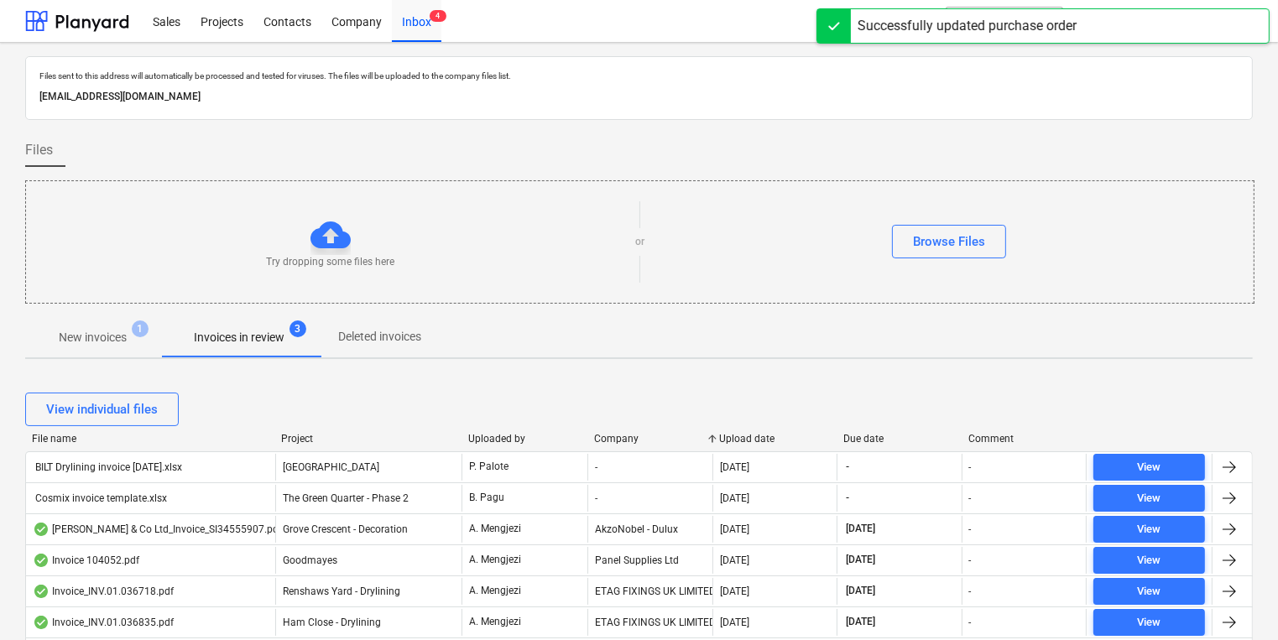
click at [612, 440] on div "Company" at bounding box center [650, 439] width 112 height 12
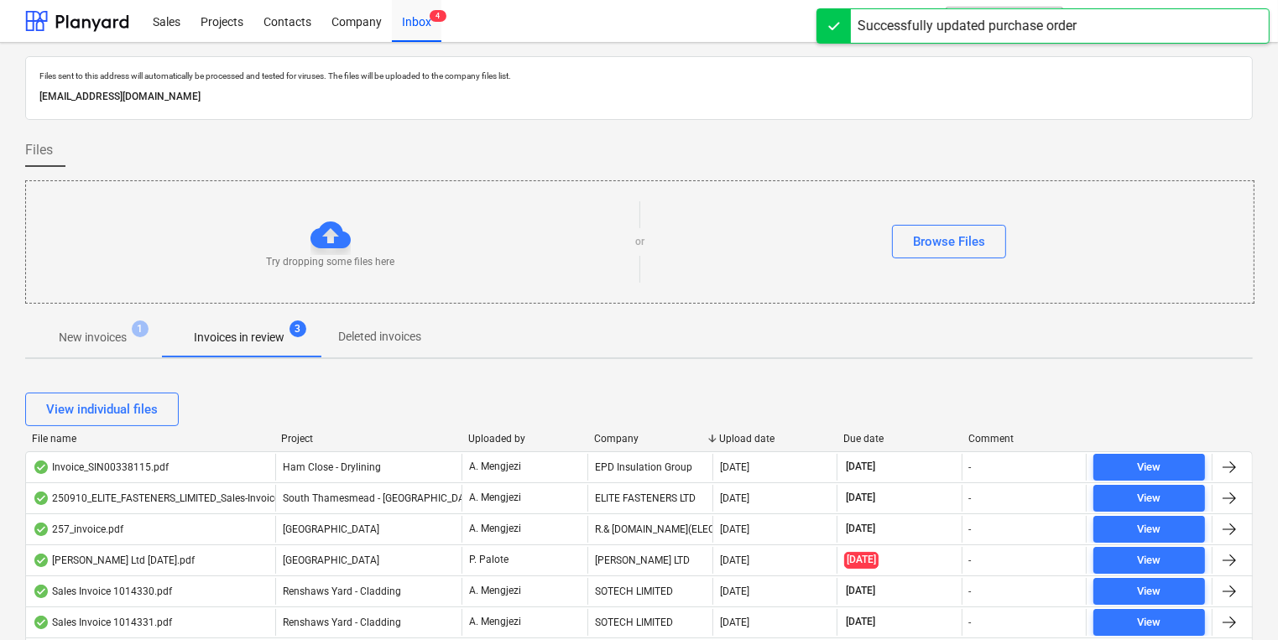
click at [776, 435] on div "Upload date" at bounding box center [775, 439] width 112 height 12
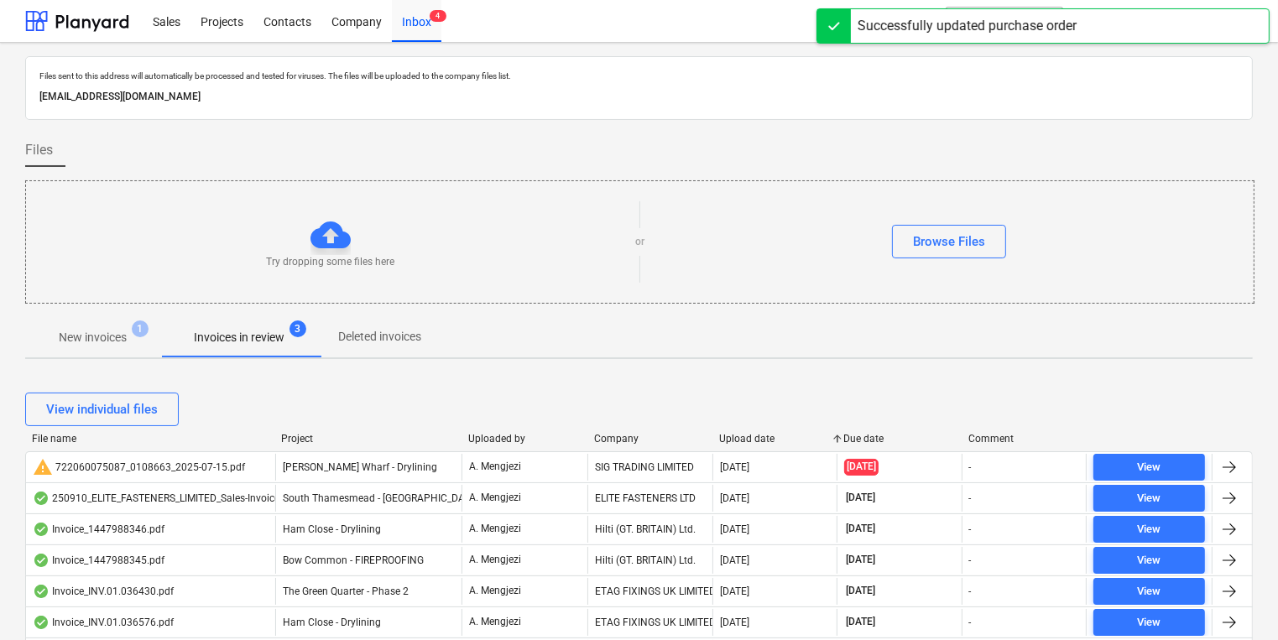
click at [776, 435] on div "Upload date" at bounding box center [775, 439] width 112 height 12
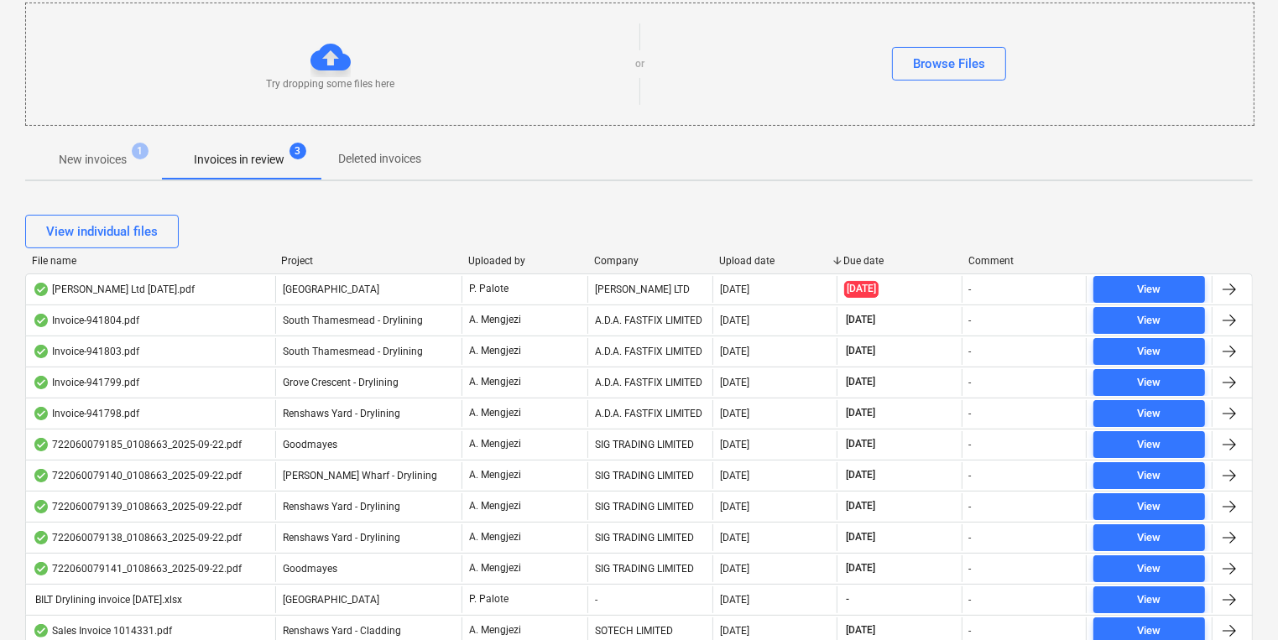
scroll to position [269, 0]
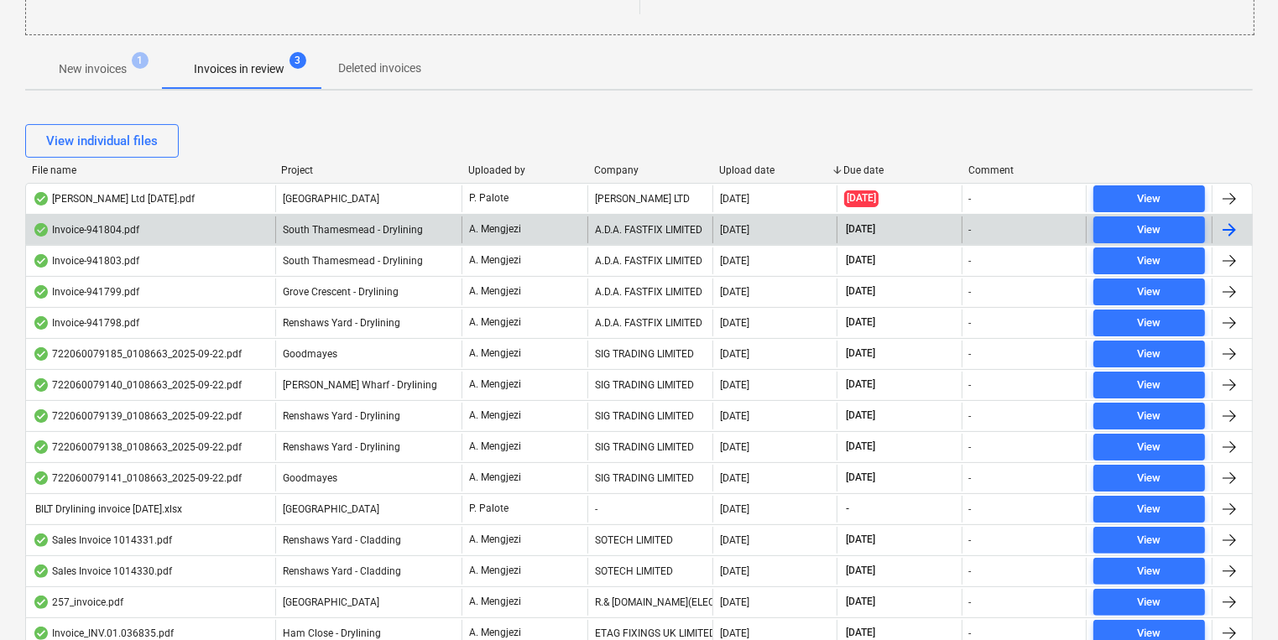
click at [665, 233] on div "A.D.A. FASTFIX LIMITED" at bounding box center [650, 230] width 124 height 27
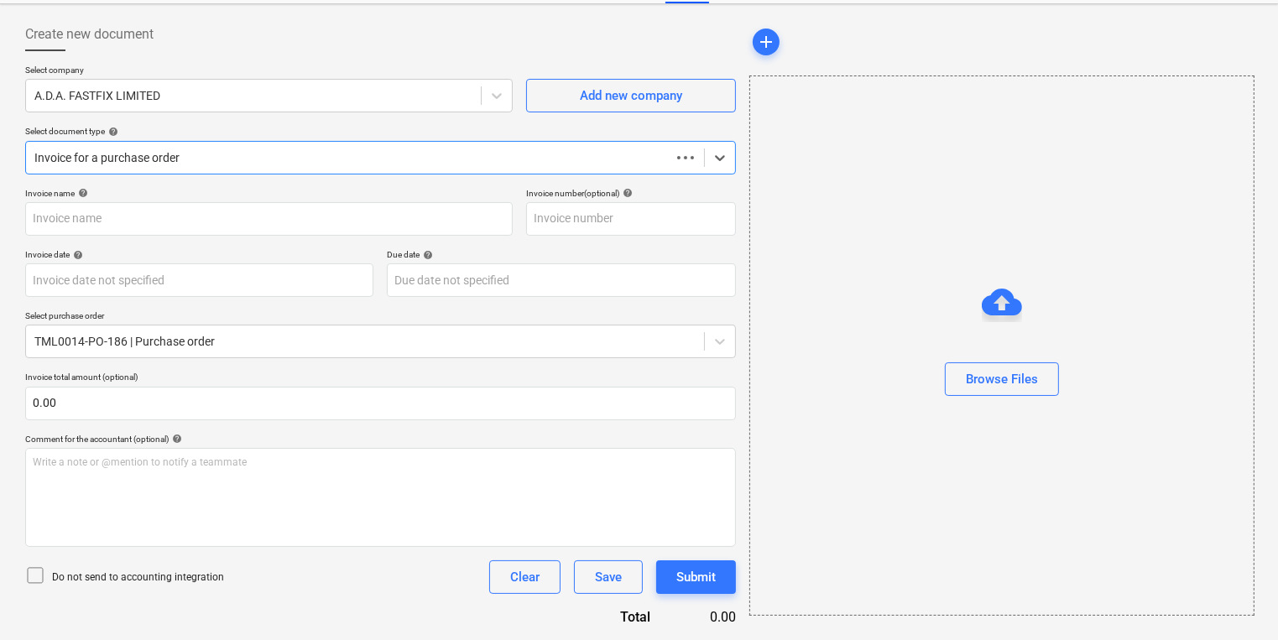
scroll to position [72, 0]
type input "941804"
type input "[DATE]"
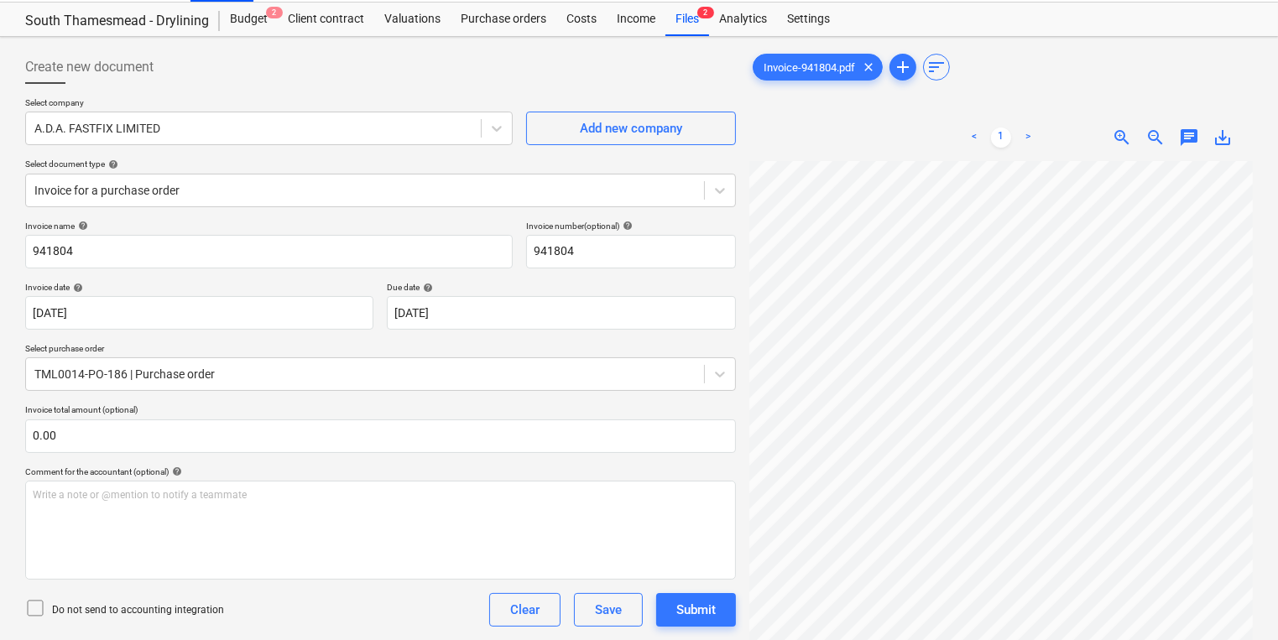
scroll to position [0, 0]
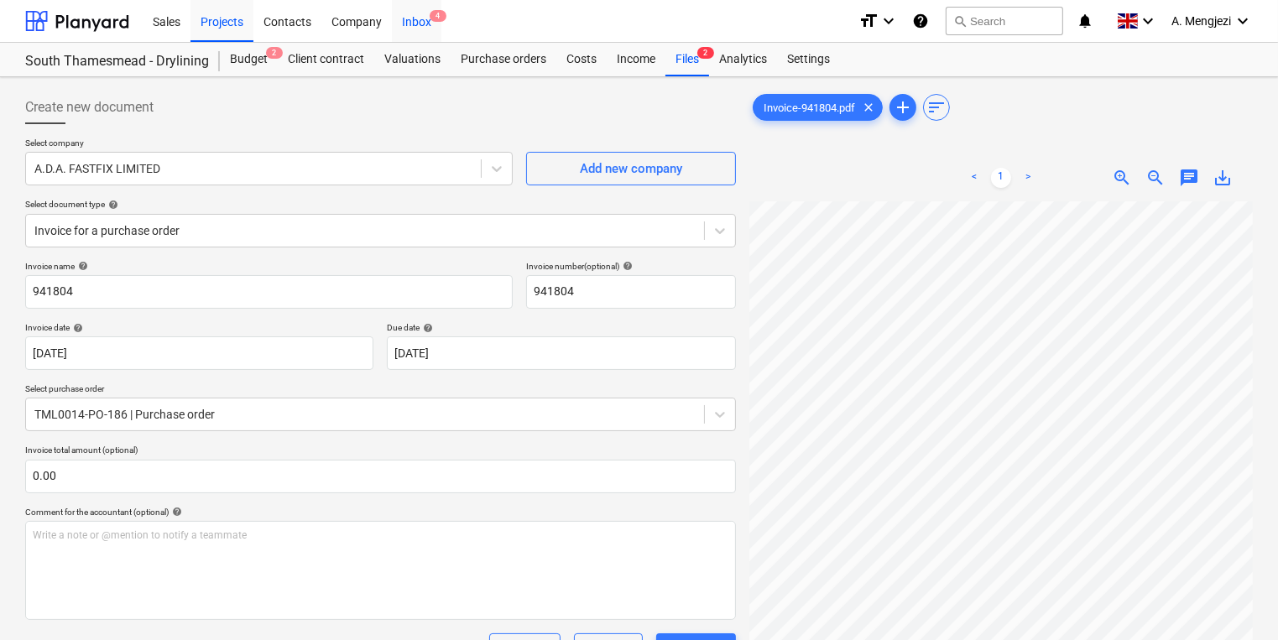
click at [440, 27] on div "Inbox 4" at bounding box center [417, 20] width 50 height 43
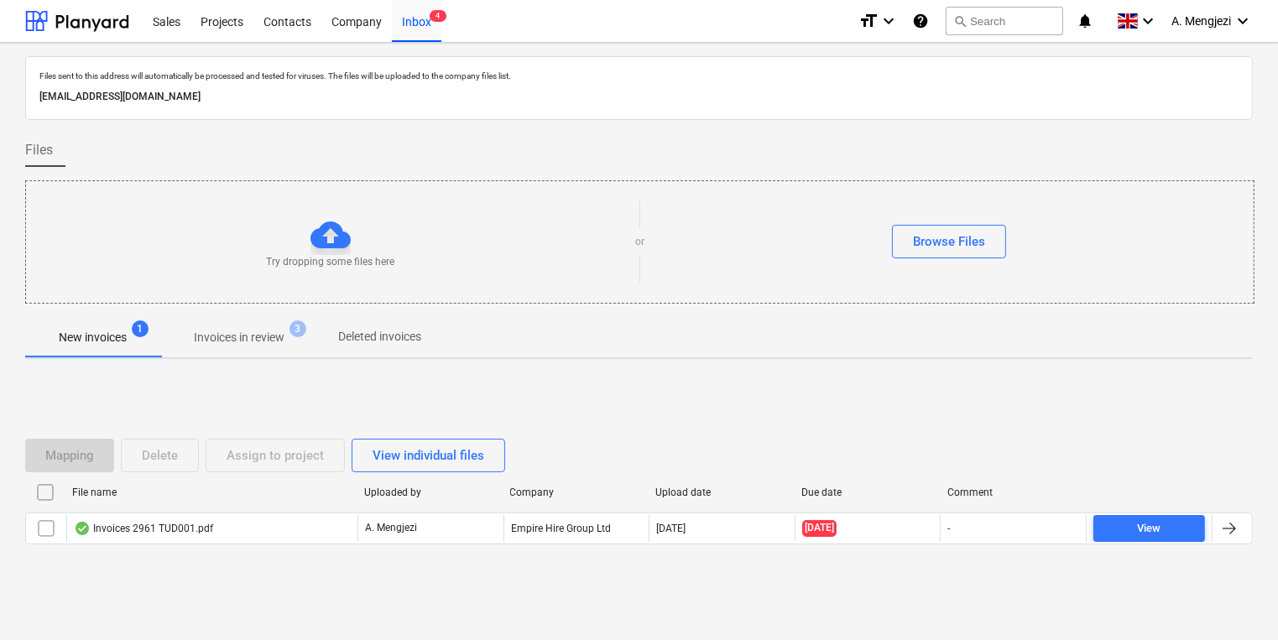
click at [285, 342] on p "Invoices in review" at bounding box center [239, 338] width 91 height 18
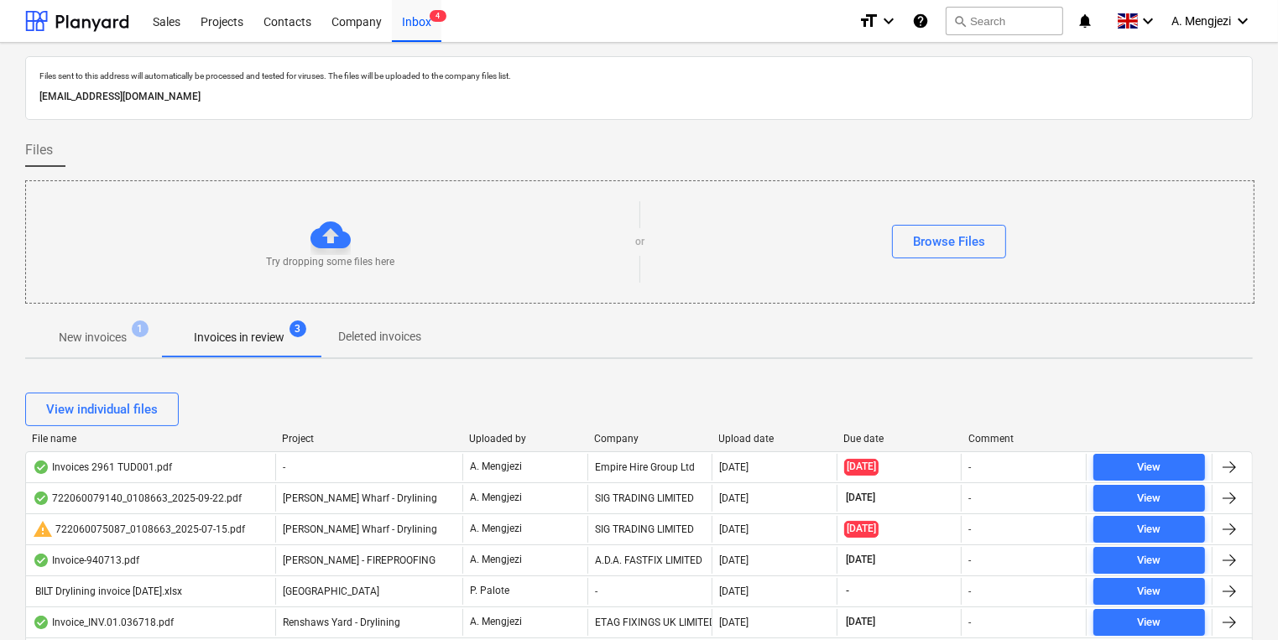
click at [740, 441] on div "Upload date" at bounding box center [775, 439] width 112 height 12
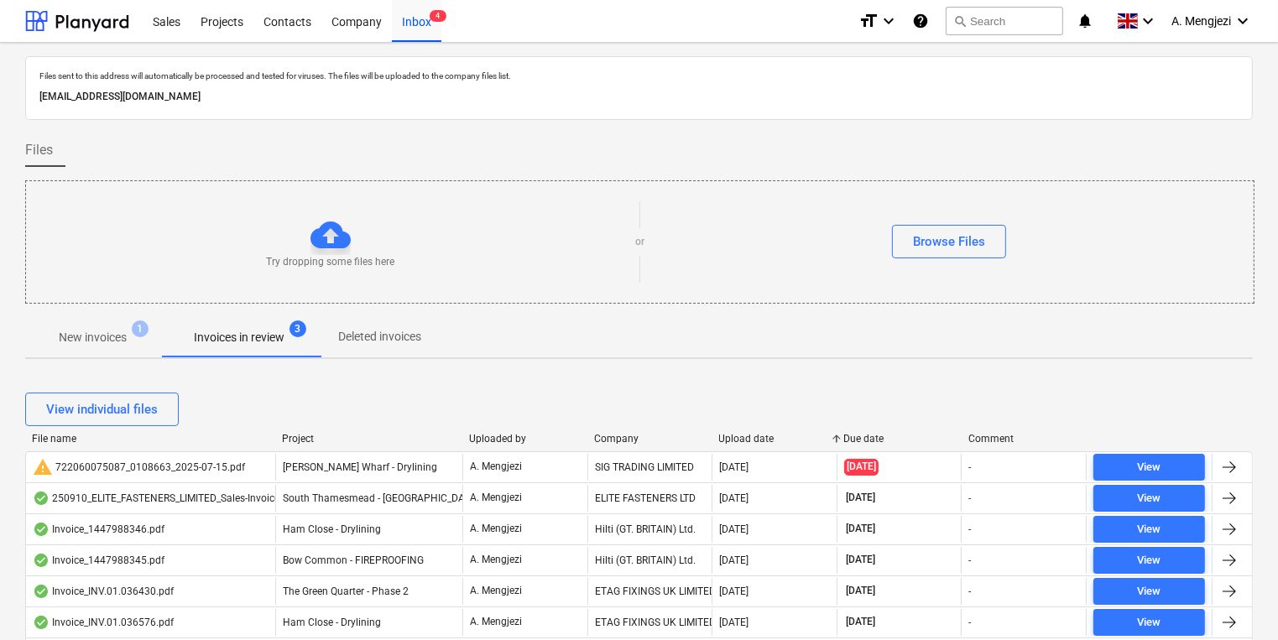
click at [740, 441] on div "Upload date" at bounding box center [775, 439] width 112 height 12
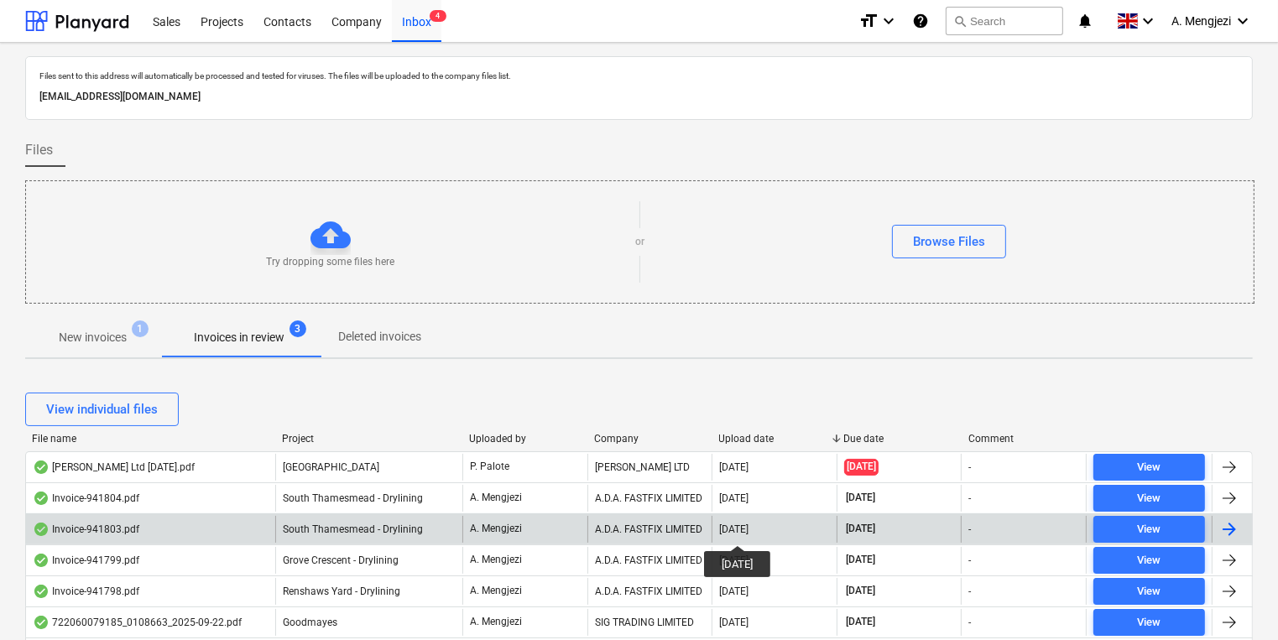
click at [749, 531] on div "[DATE]" at bounding box center [733, 530] width 29 height 12
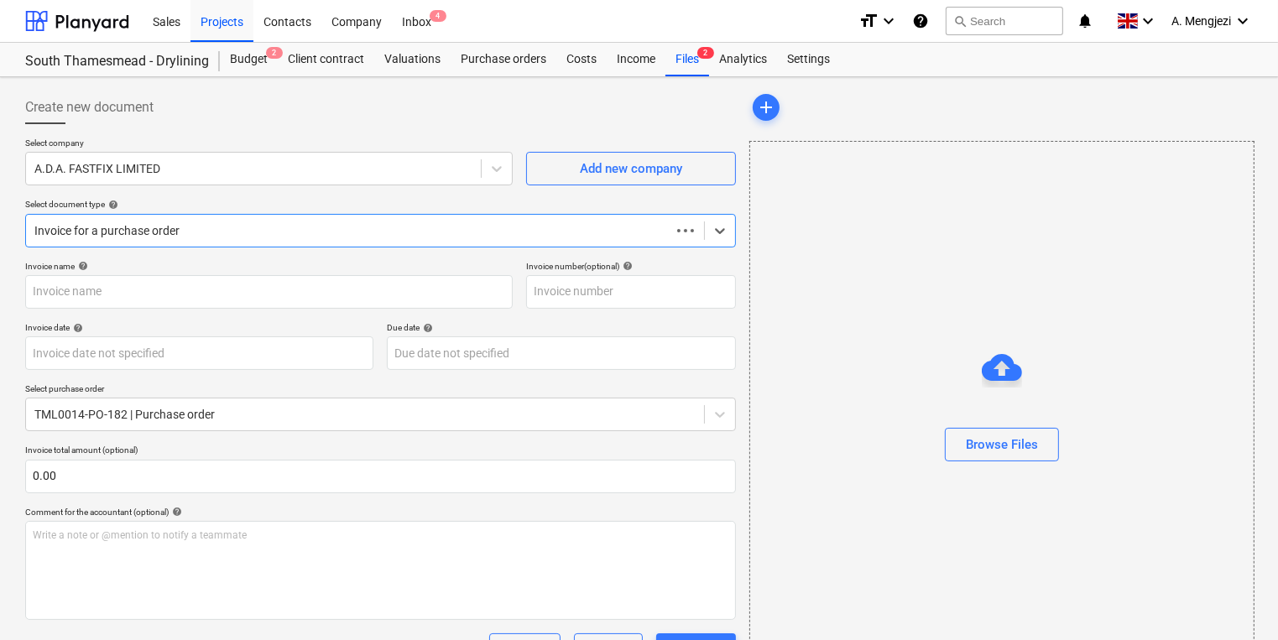
type input "941803"
type input "[DATE]"
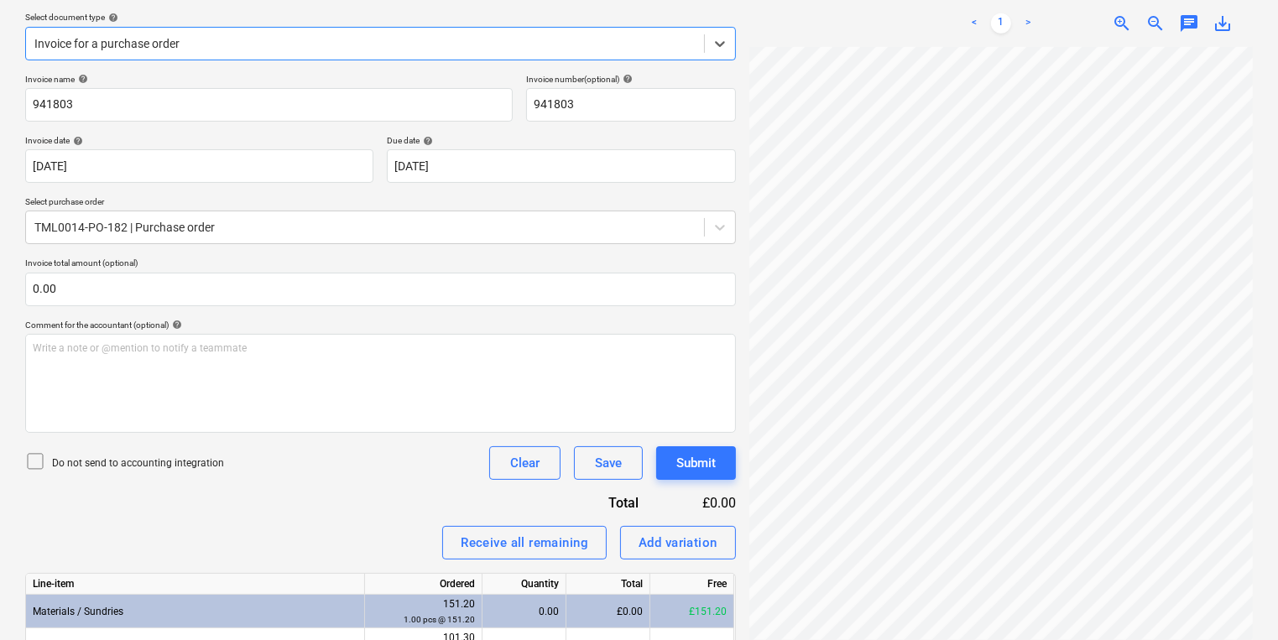
scroll to position [310, 0]
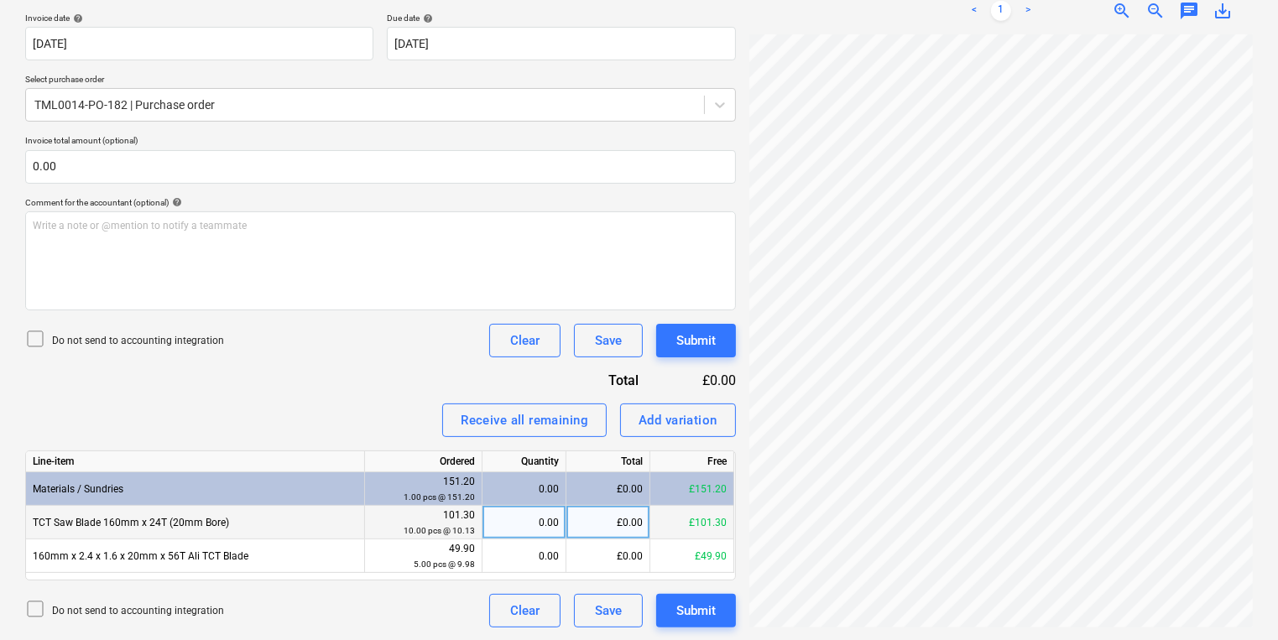
click at [610, 522] on div "£0.00" at bounding box center [609, 523] width 84 height 34
type input "10"
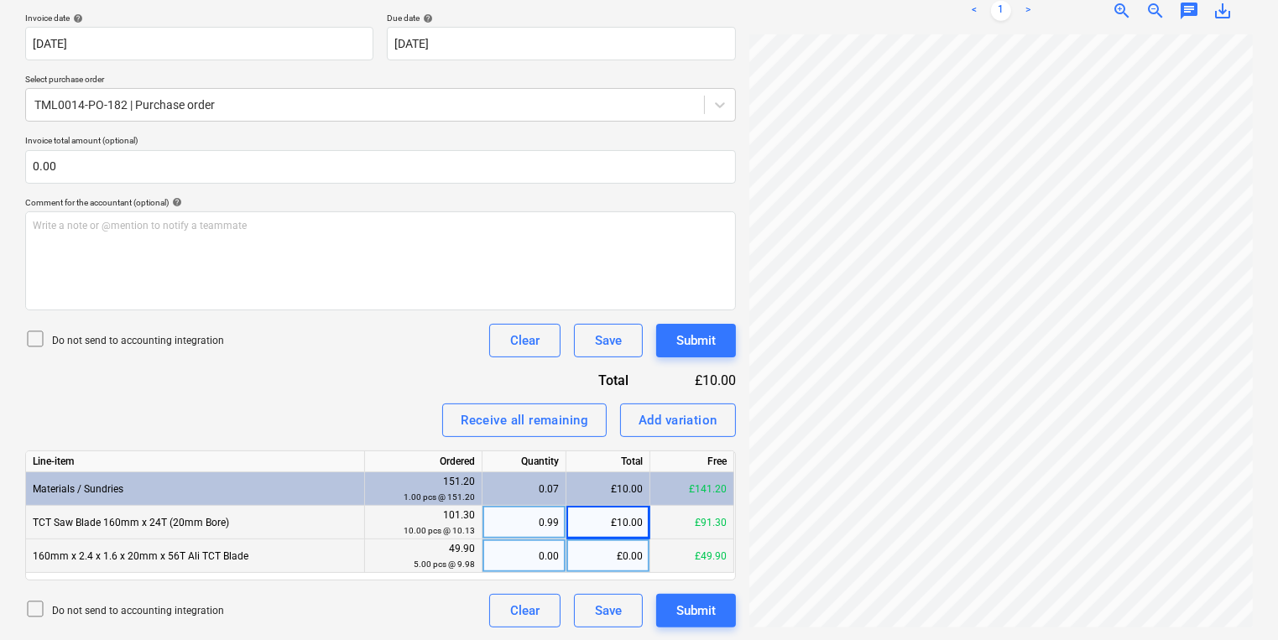
click at [632, 561] on div "£0.00" at bounding box center [609, 557] width 84 height 34
type input "5"
click at [554, 518] on div "0.99" at bounding box center [524, 523] width 70 height 34
type input "10"
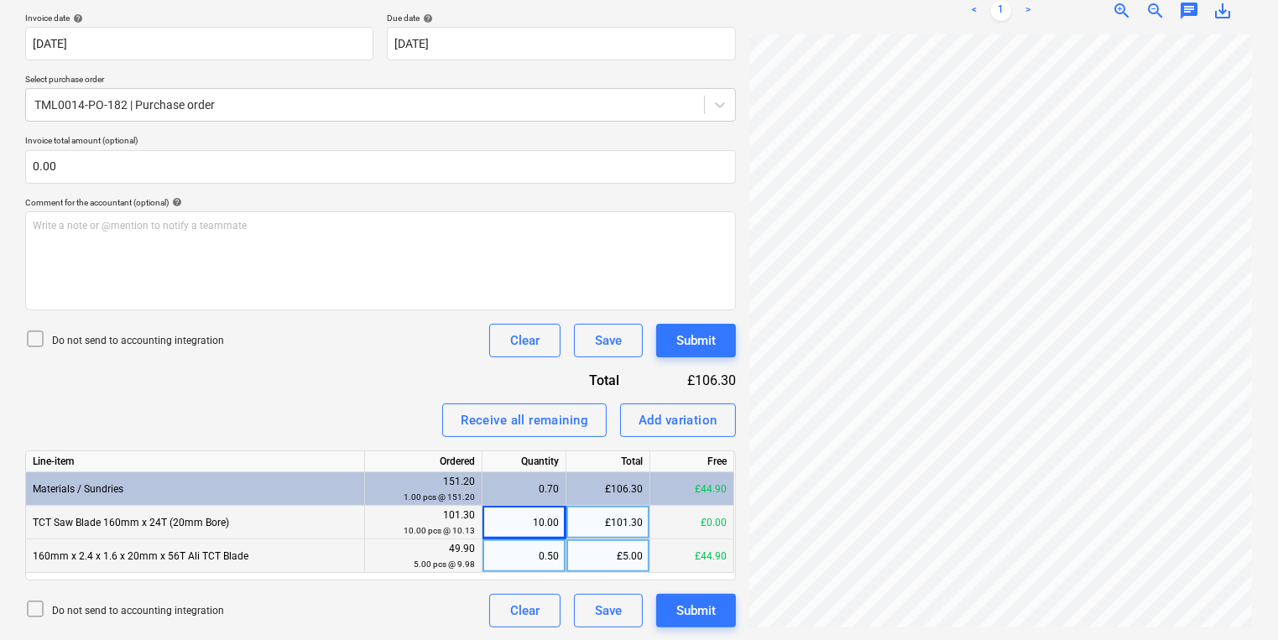
click at [551, 555] on div "0.50" at bounding box center [524, 557] width 70 height 34
type input "5"
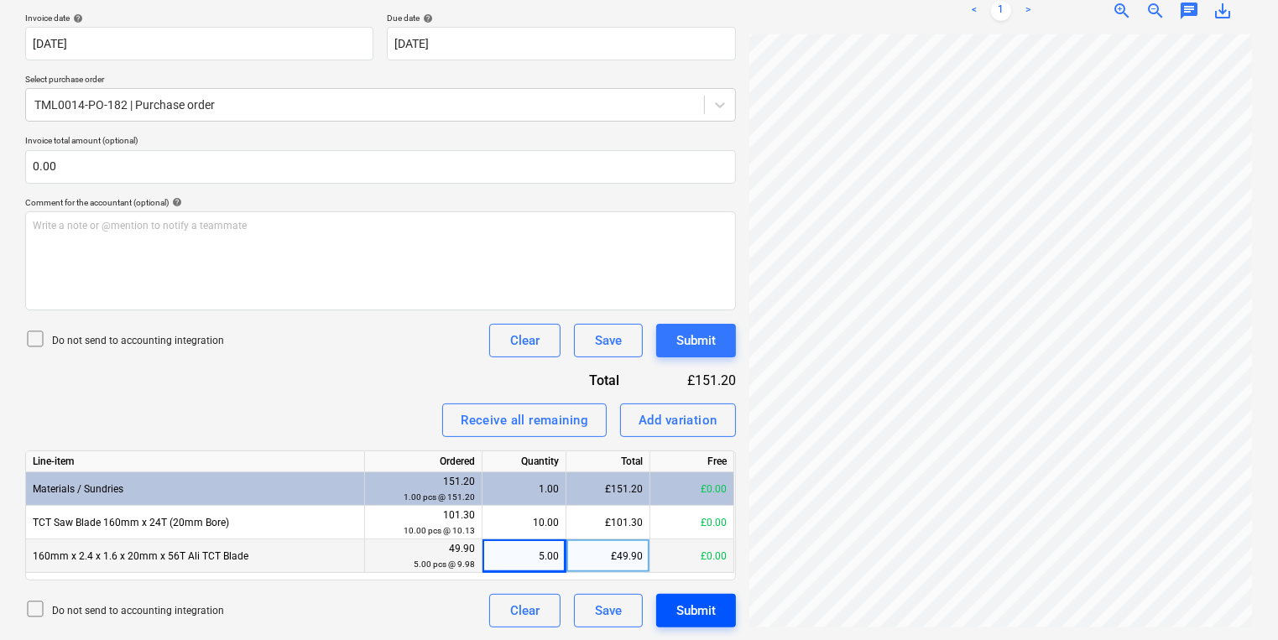
click at [696, 605] on div "Submit" at bounding box center [696, 611] width 39 height 22
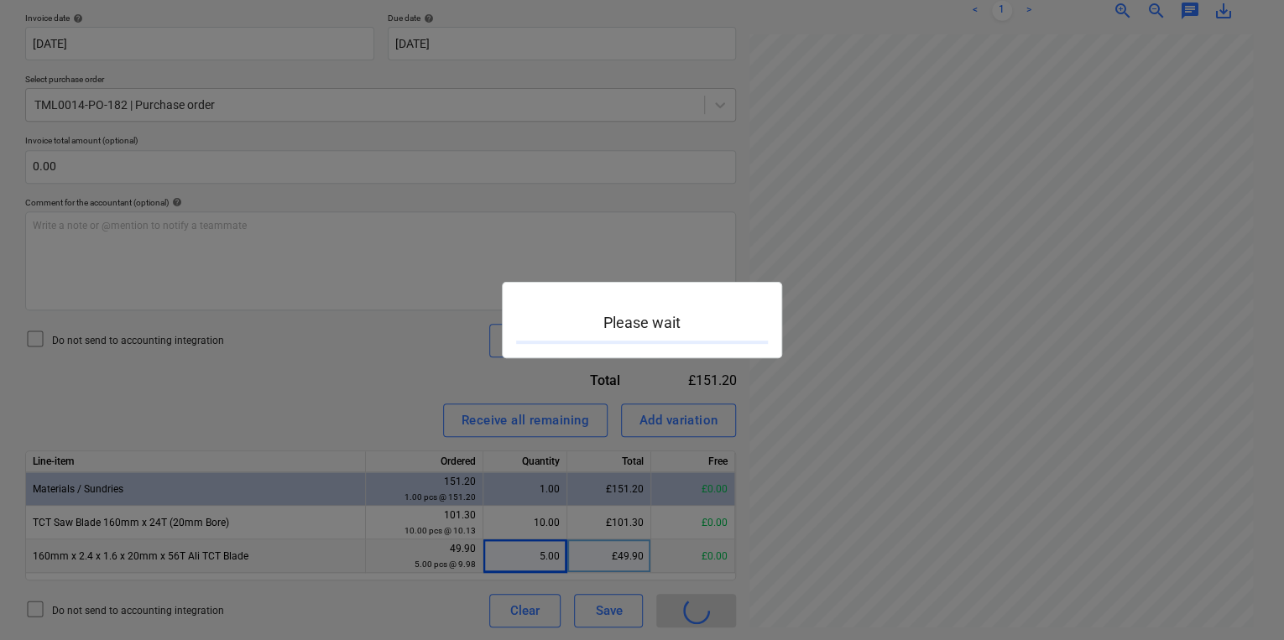
scroll to position [208, 128]
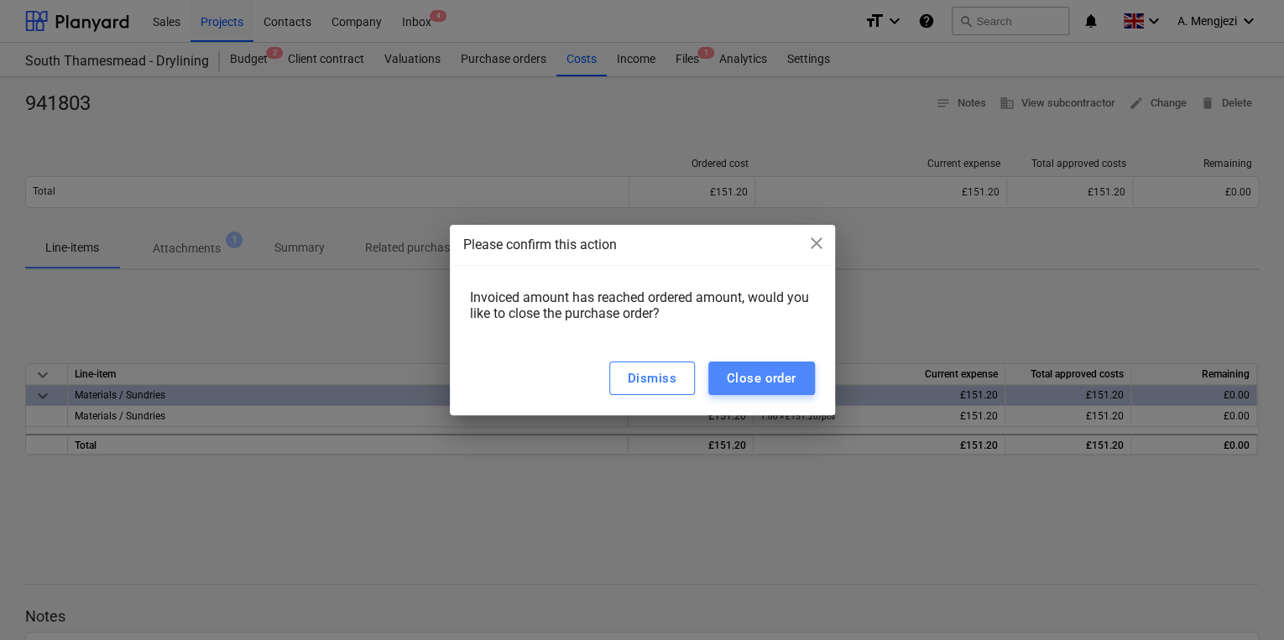
click at [779, 375] on div "Close order" at bounding box center [762, 379] width 70 height 22
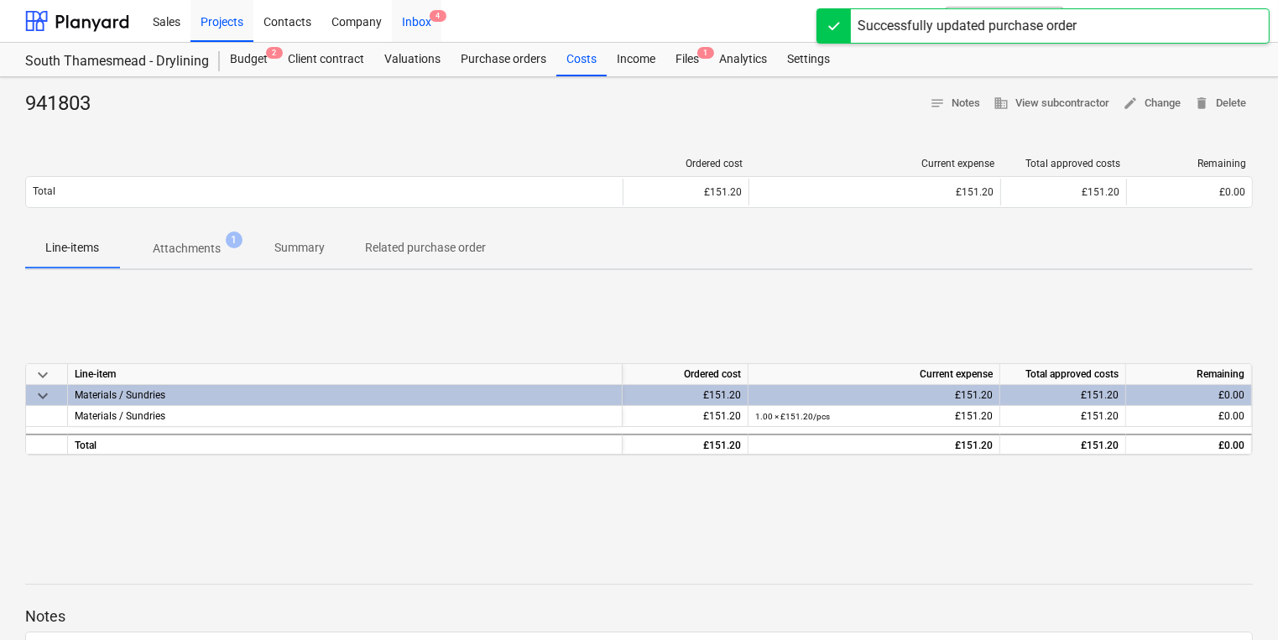
click at [426, 27] on div "Inbox 4" at bounding box center [417, 20] width 50 height 43
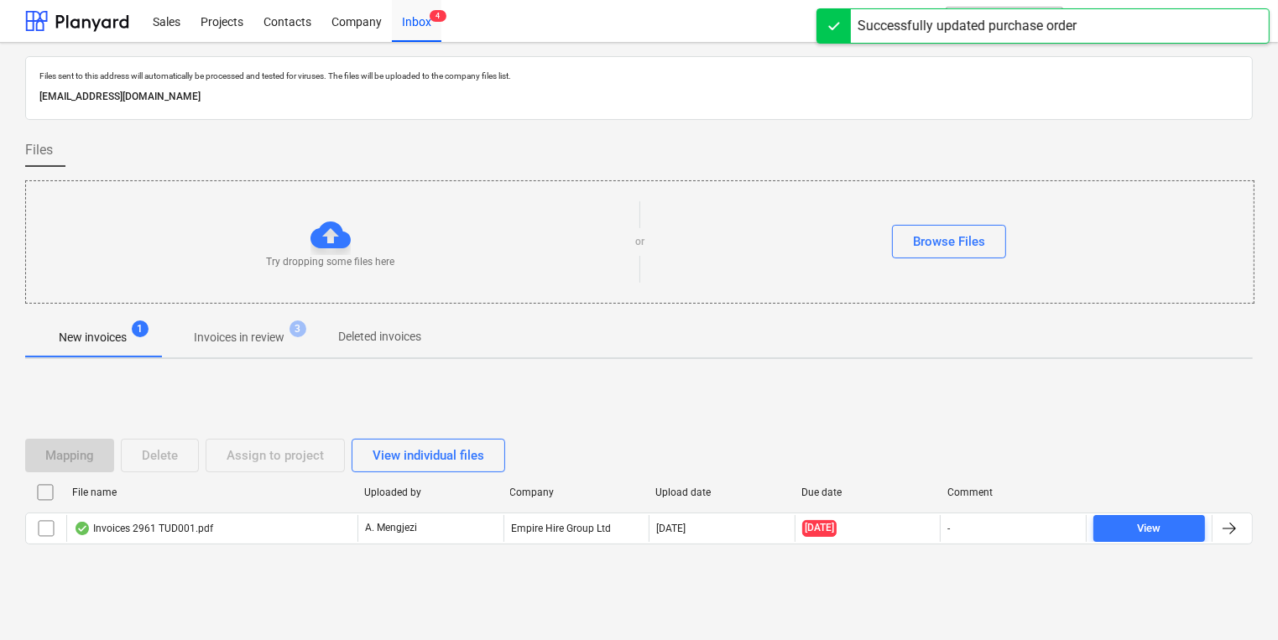
click at [270, 331] on p "Invoices in review" at bounding box center [239, 338] width 91 height 18
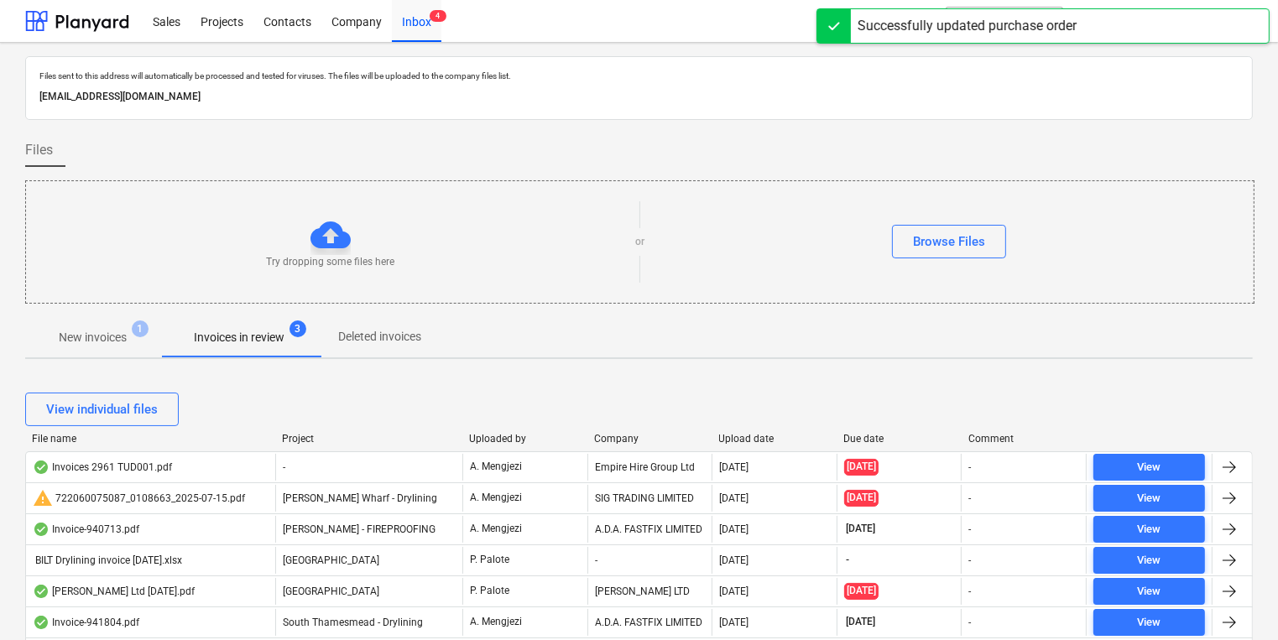
click at [771, 441] on div "Upload date" at bounding box center [775, 439] width 112 height 12
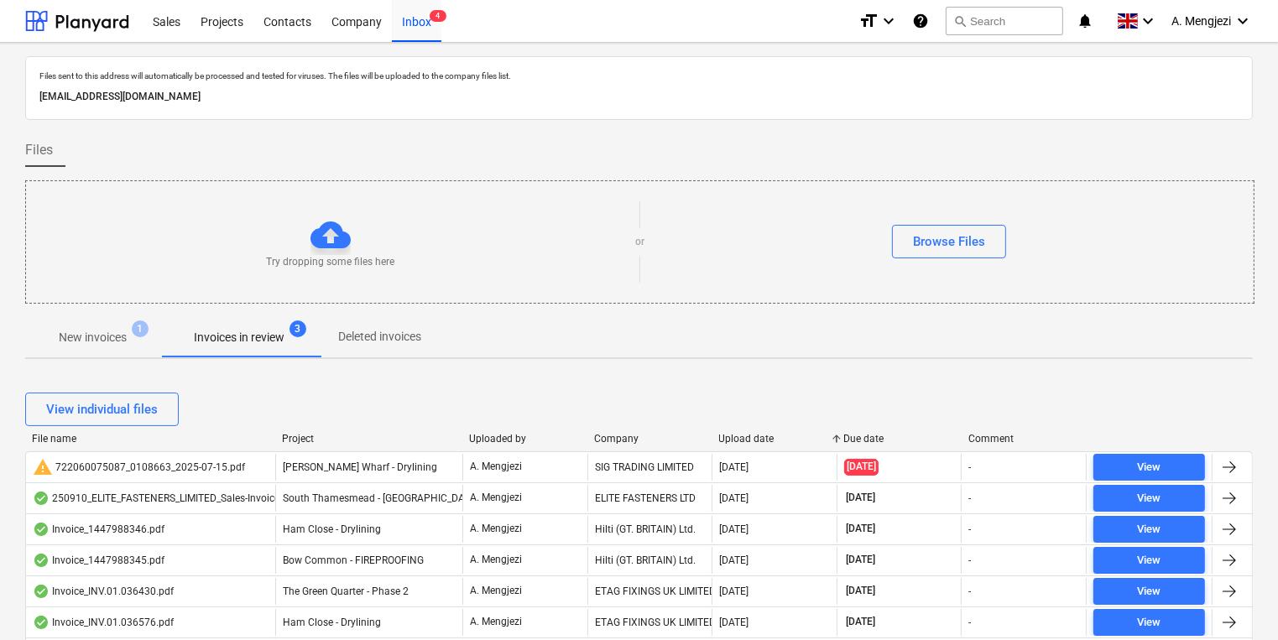
click at [771, 441] on div "Upload date" at bounding box center [775, 439] width 112 height 12
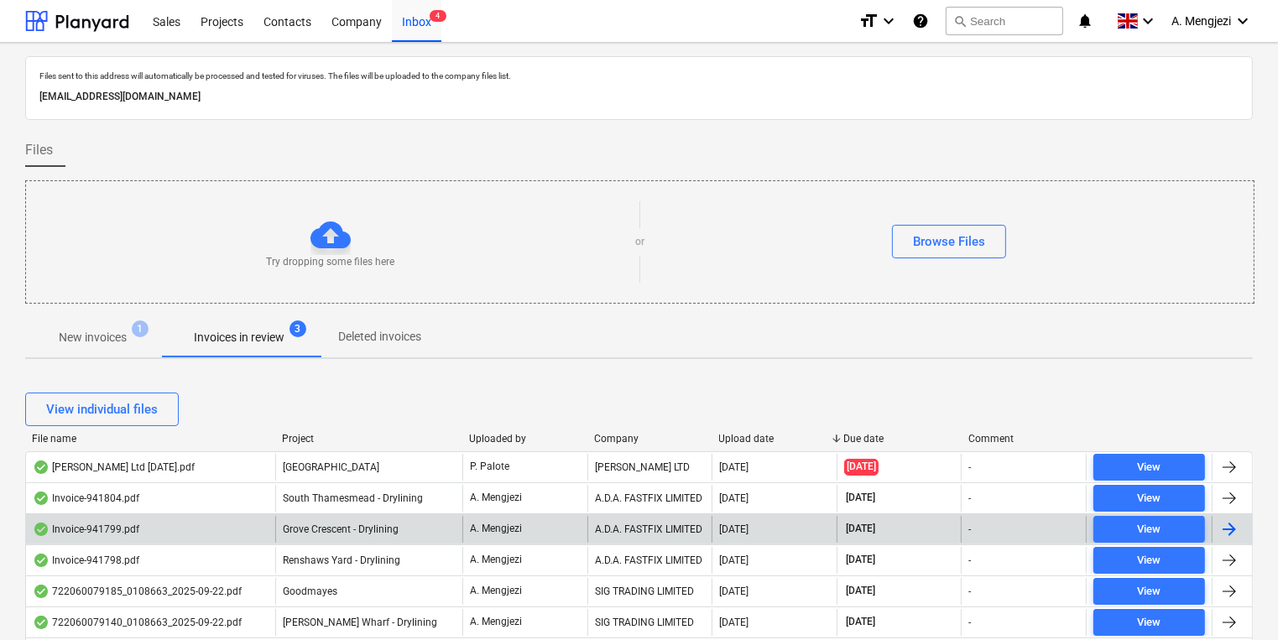
click at [717, 527] on div "[DATE]" at bounding box center [774, 529] width 125 height 27
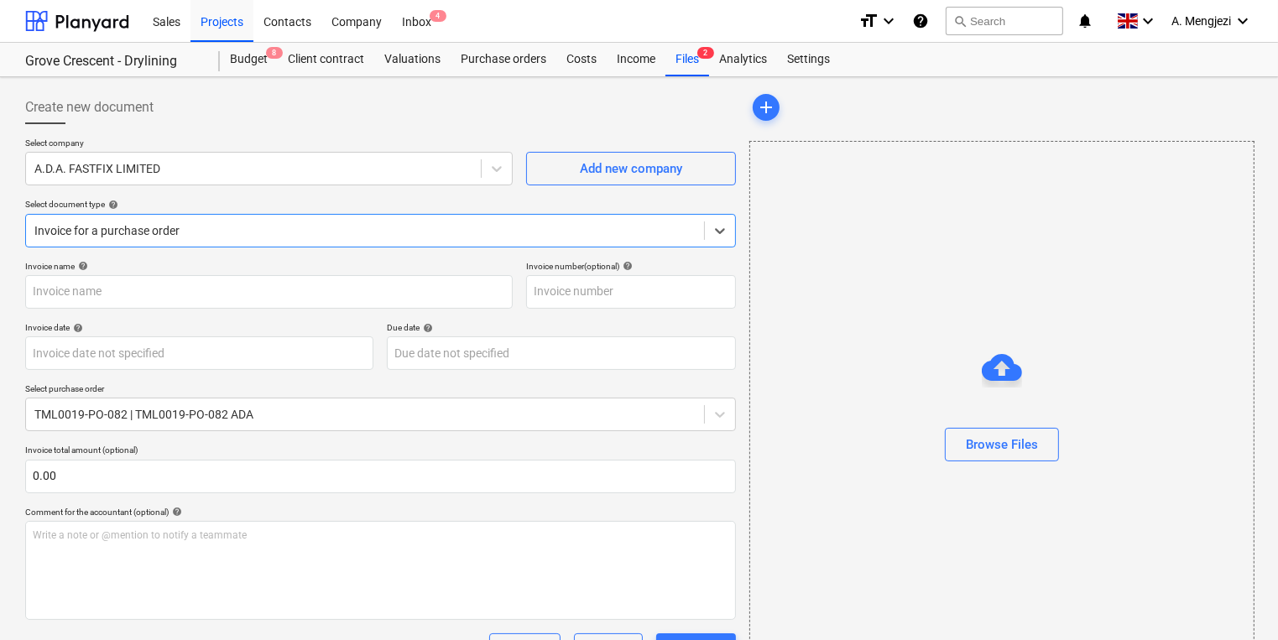
type input "941799"
type input "[DATE]"
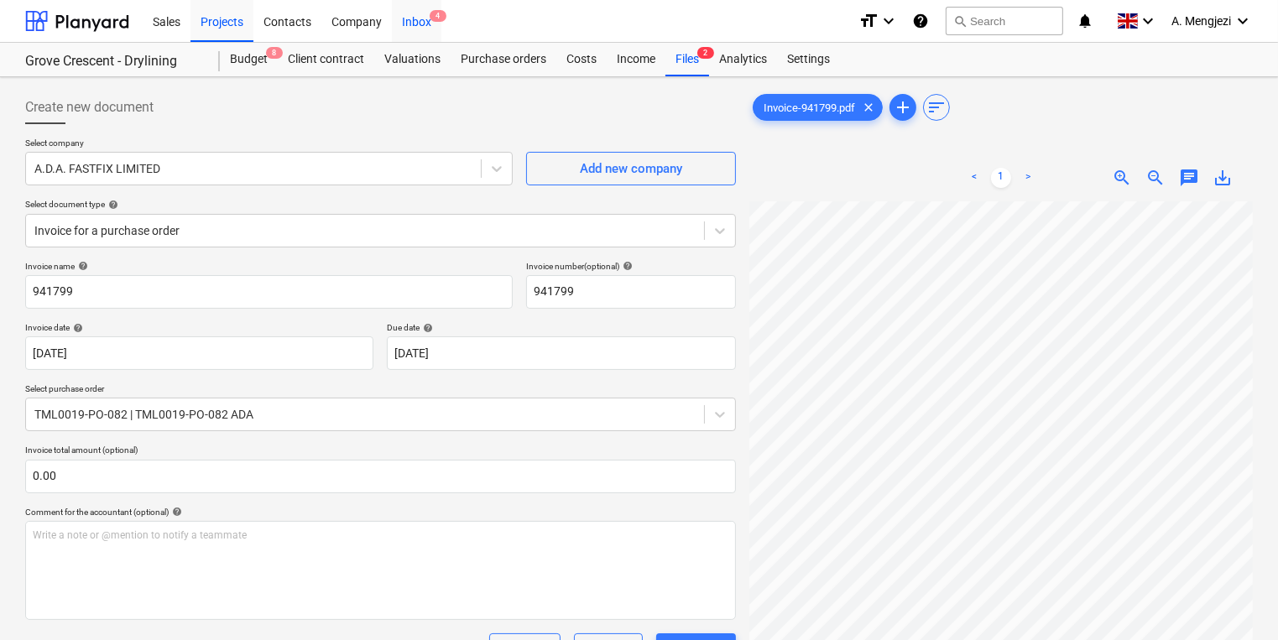
click at [418, 13] on div "Inbox 4" at bounding box center [417, 20] width 50 height 43
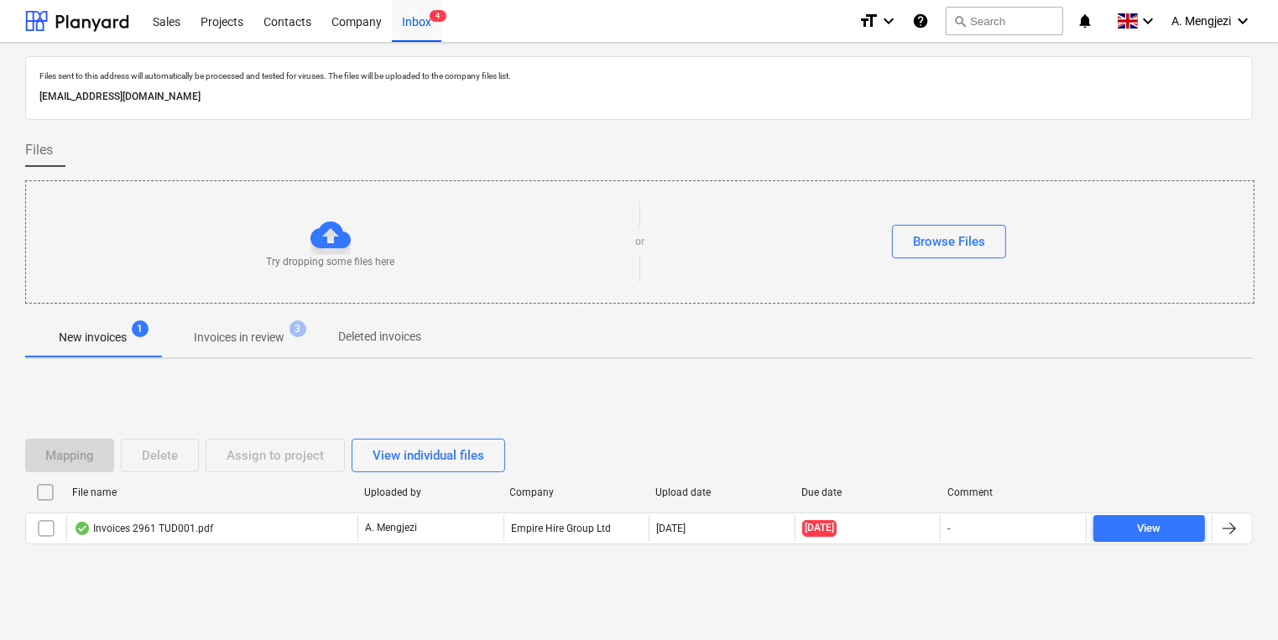
click at [245, 362] on div "Files sent to this address will automatically be processed and tested for virus…" at bounding box center [639, 340] width 1228 height 568
click at [244, 342] on p "Invoices in review" at bounding box center [239, 338] width 91 height 18
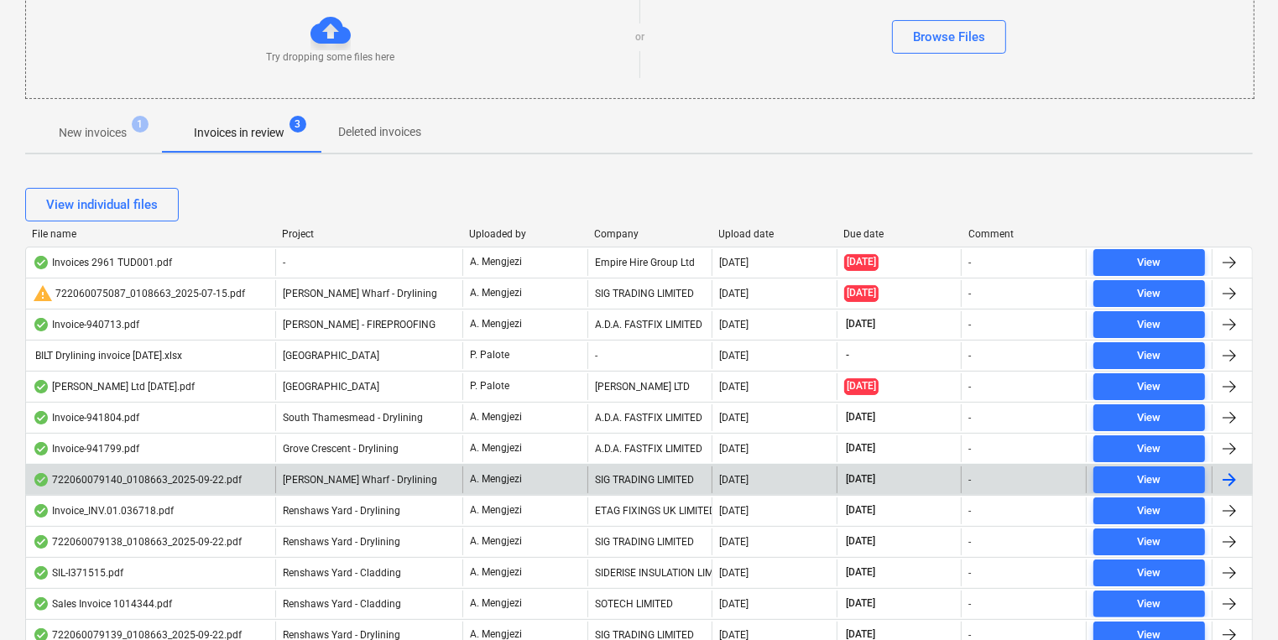
scroll to position [269, 0]
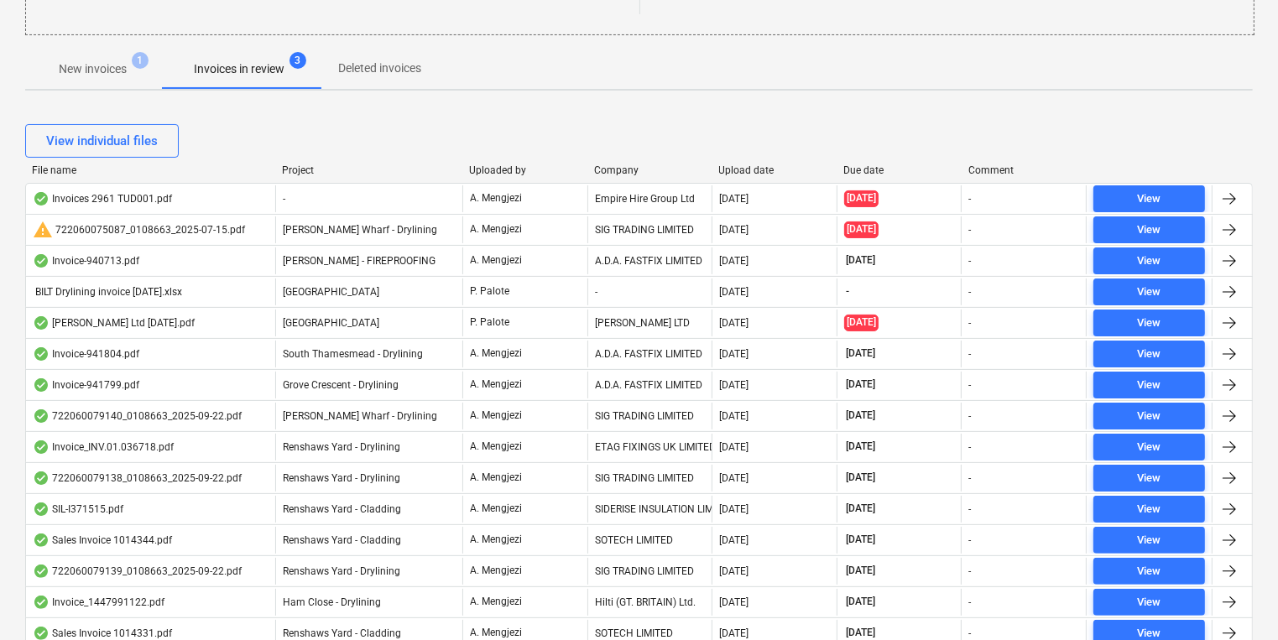
click at [304, 168] on div "Project" at bounding box center [369, 171] width 174 height 12
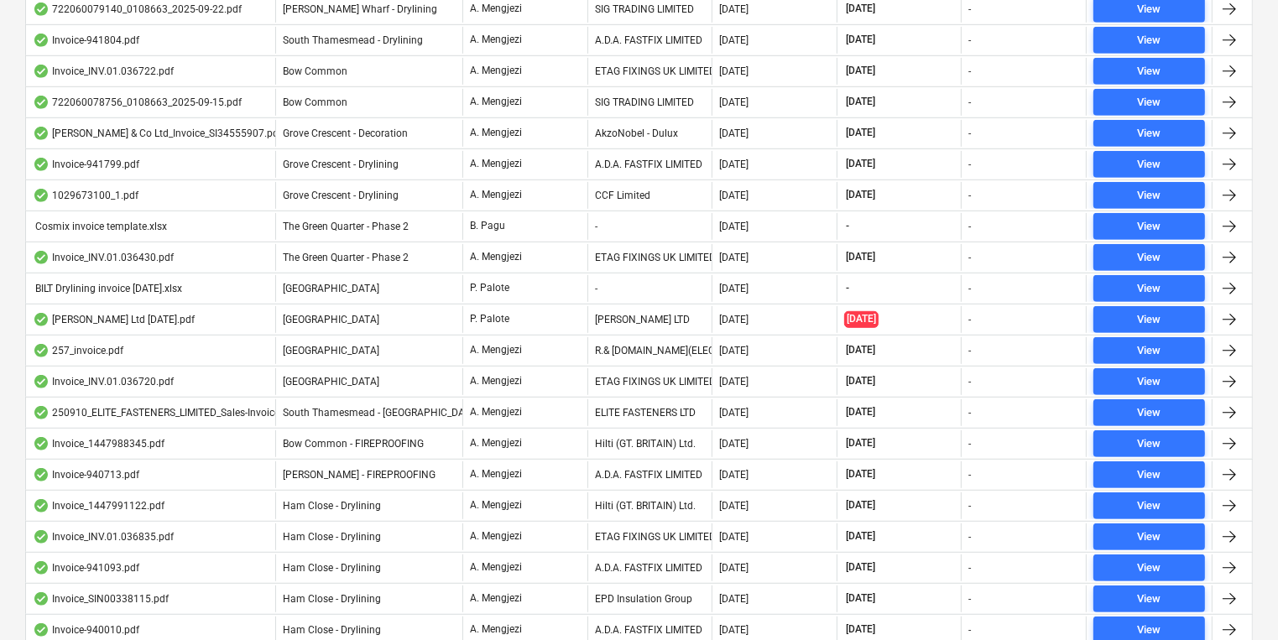
scroll to position [940, 0]
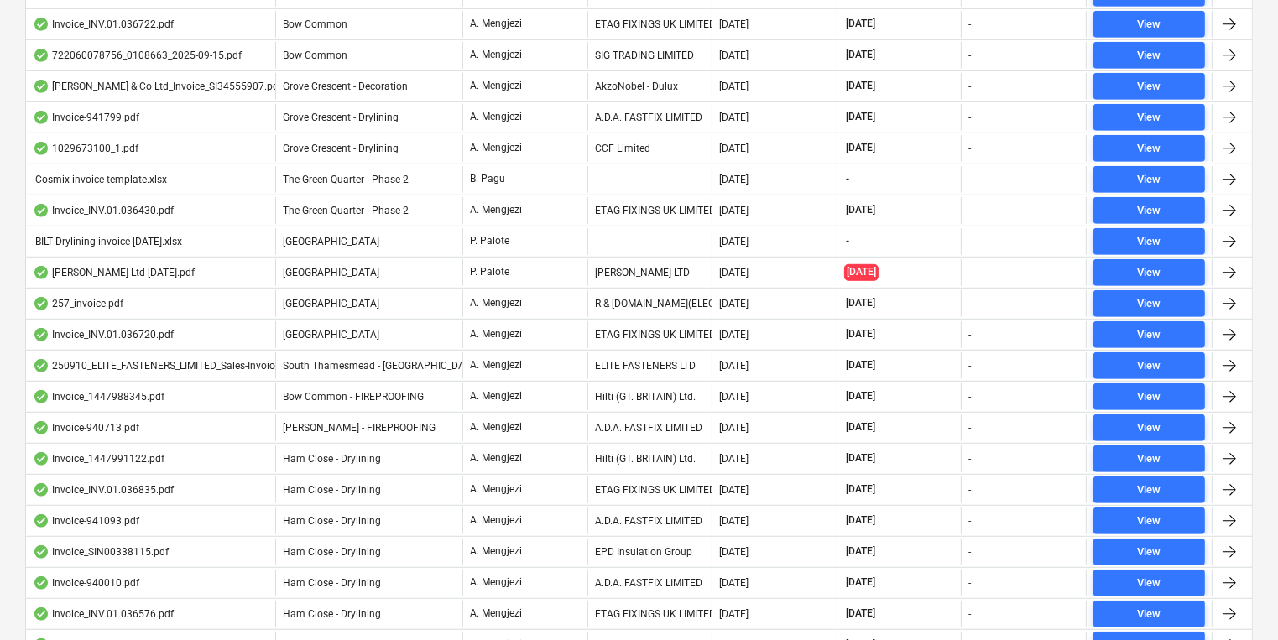
click at [302, 298] on span "[GEOGRAPHIC_DATA]" at bounding box center [331, 304] width 97 height 12
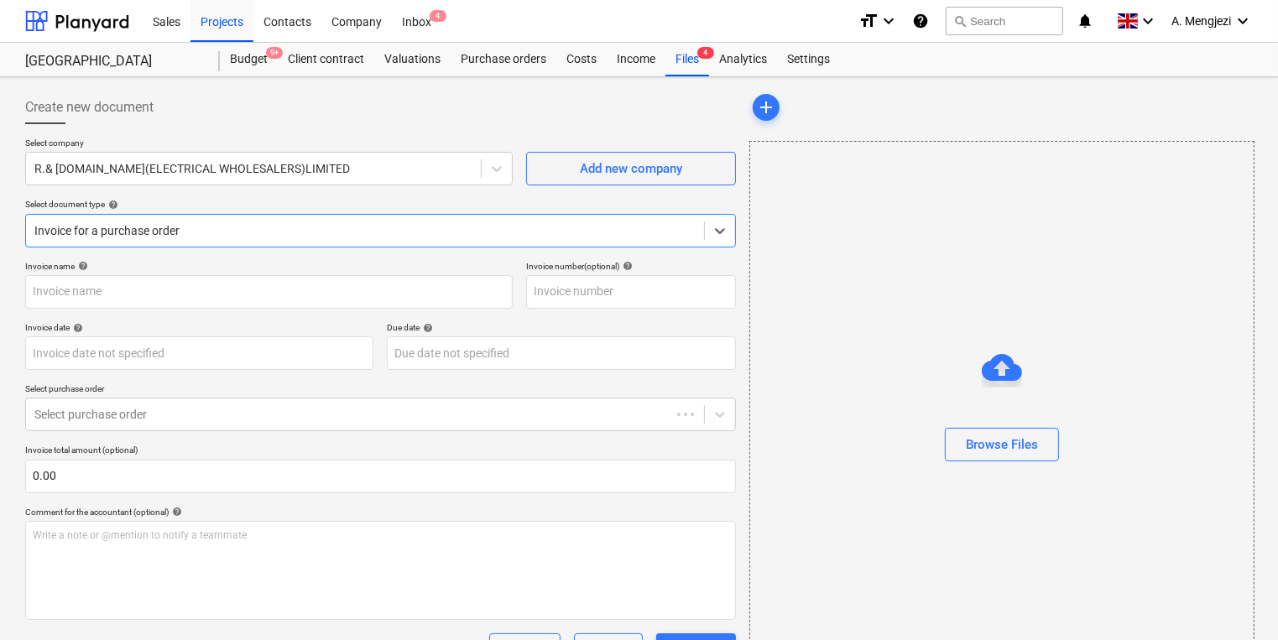
type input "01046985"
type input "[DATE]"
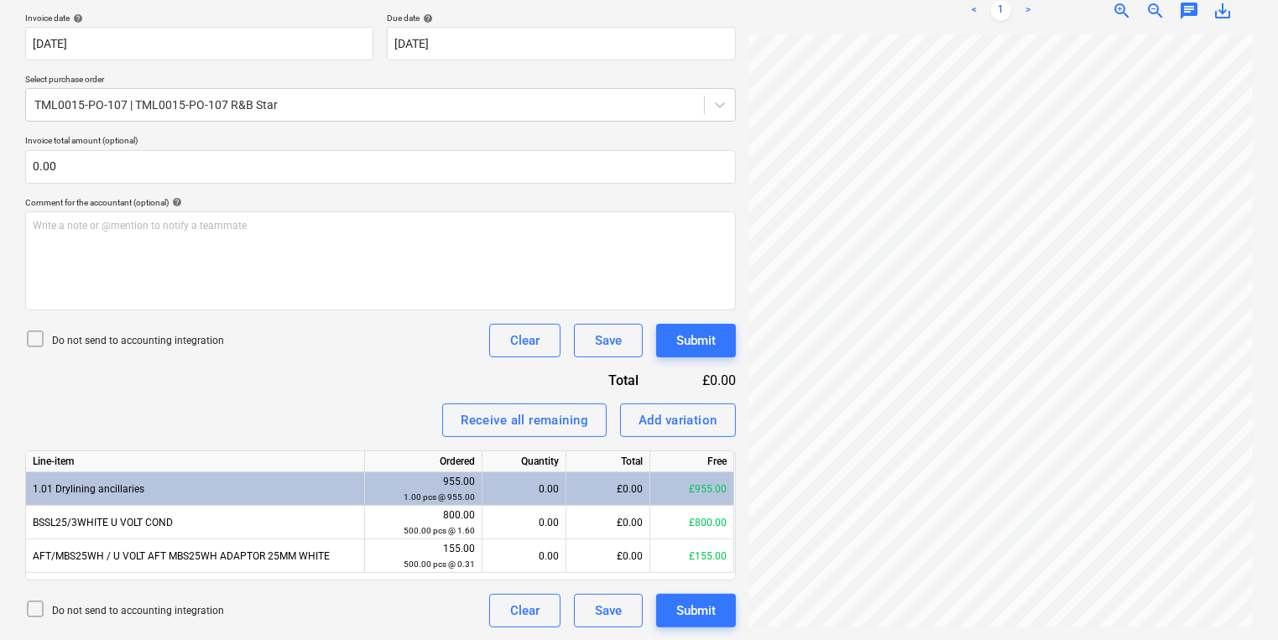
scroll to position [171, 129]
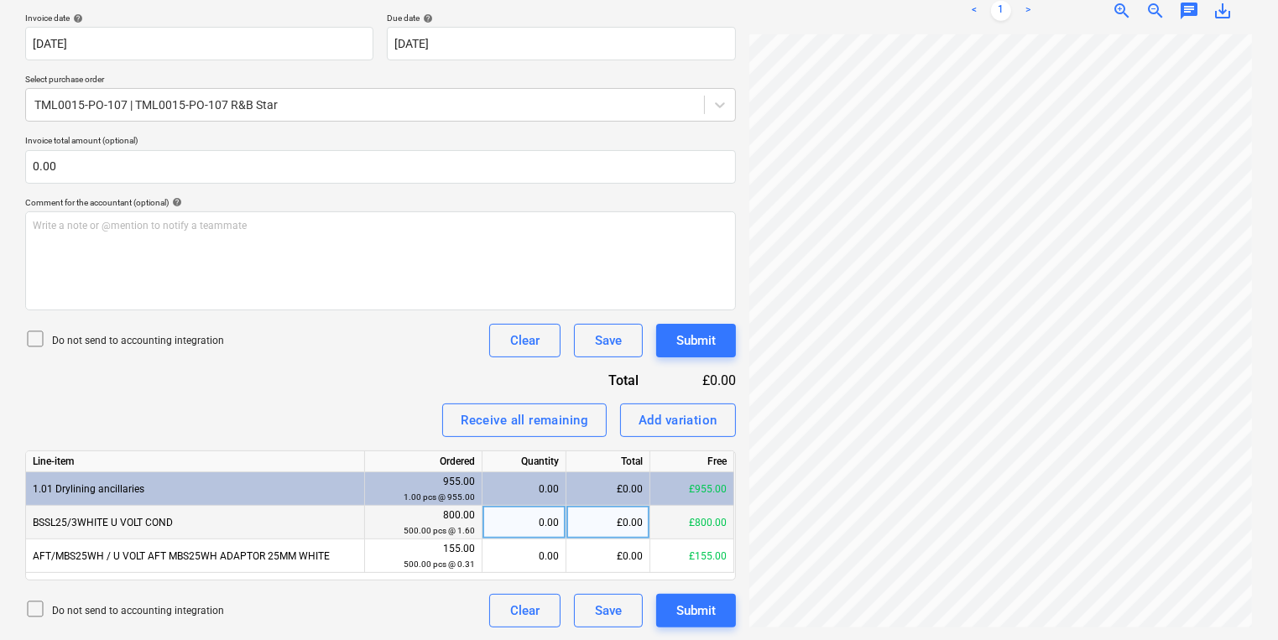
click at [524, 525] on div "0.00" at bounding box center [524, 523] width 70 height 34
type input "500"
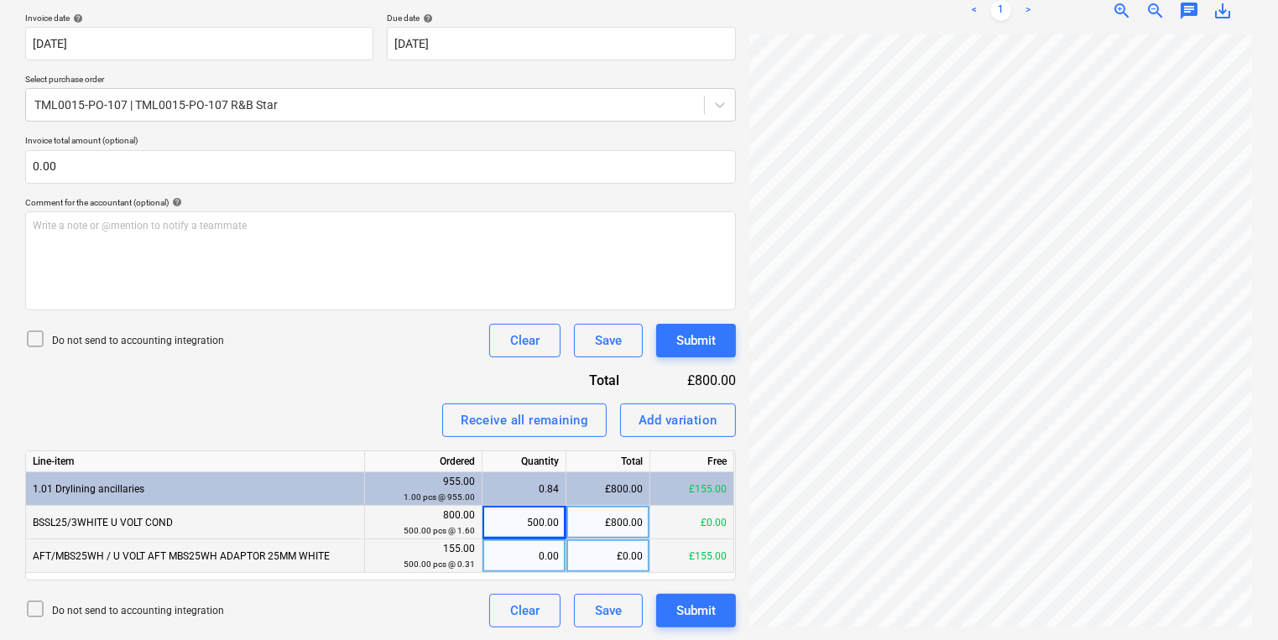
click at [527, 553] on div "0.00" at bounding box center [524, 557] width 70 height 34
type input "500"
click at [688, 614] on div "Submit" at bounding box center [696, 611] width 39 height 22
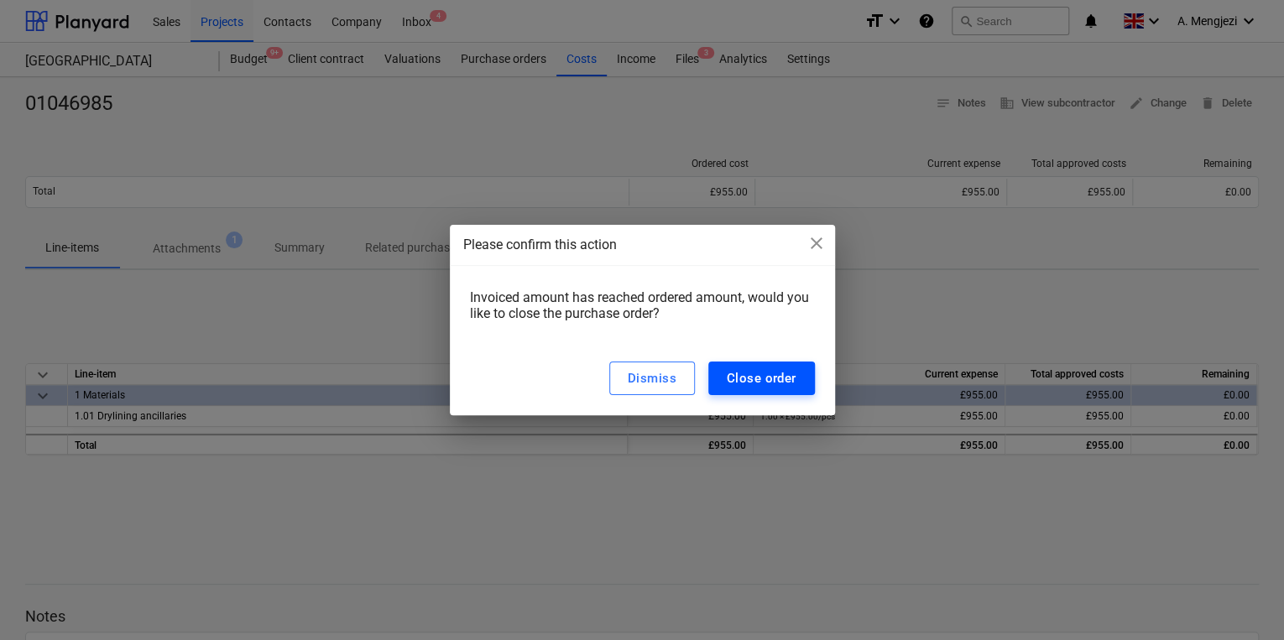
click at [753, 393] on button "Close order" at bounding box center [761, 379] width 107 height 34
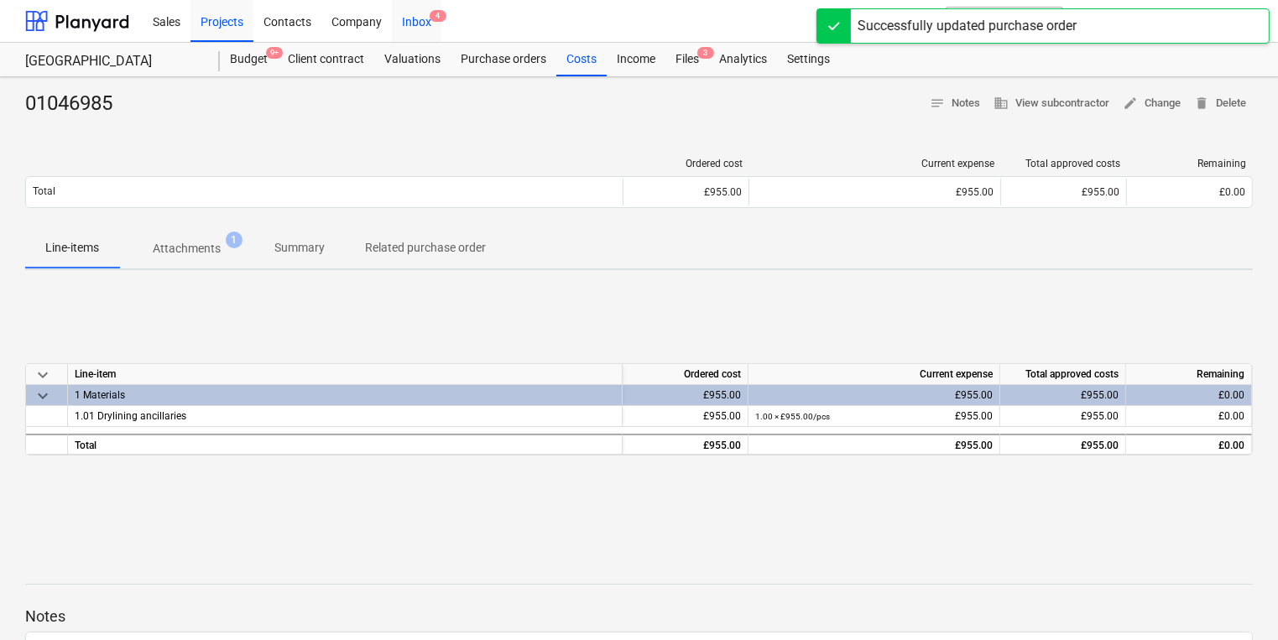
click at [440, 27] on div "Inbox 4" at bounding box center [417, 20] width 50 height 43
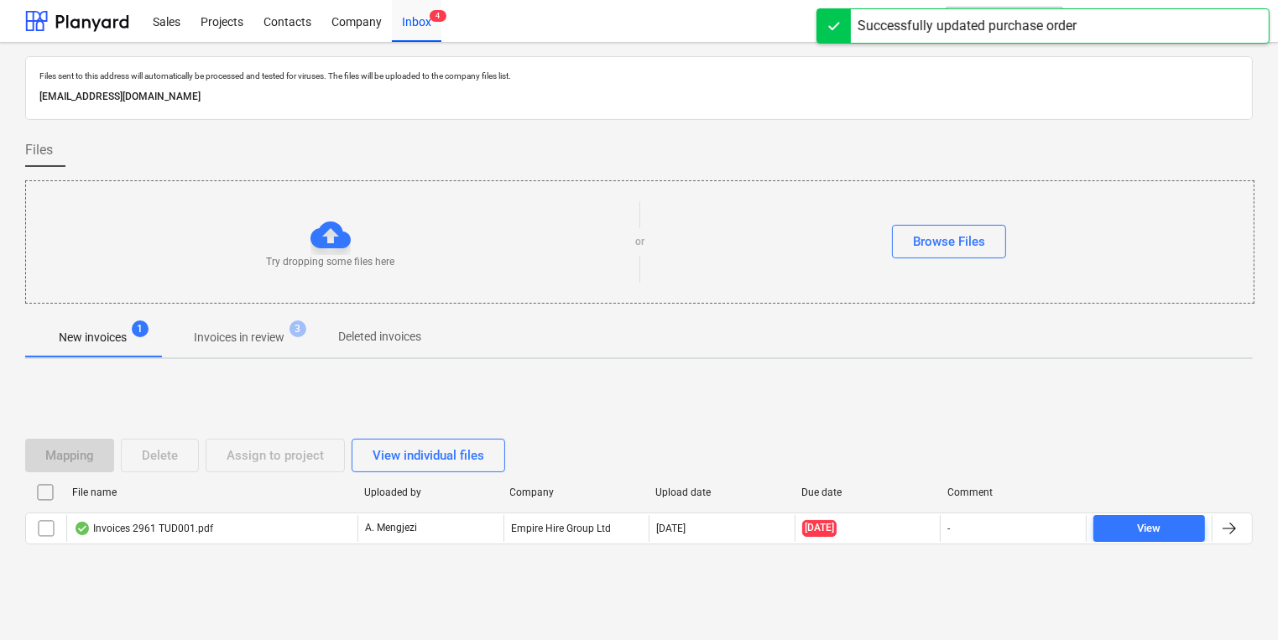
click at [281, 322] on button "Invoices in review 3" at bounding box center [239, 337] width 158 height 40
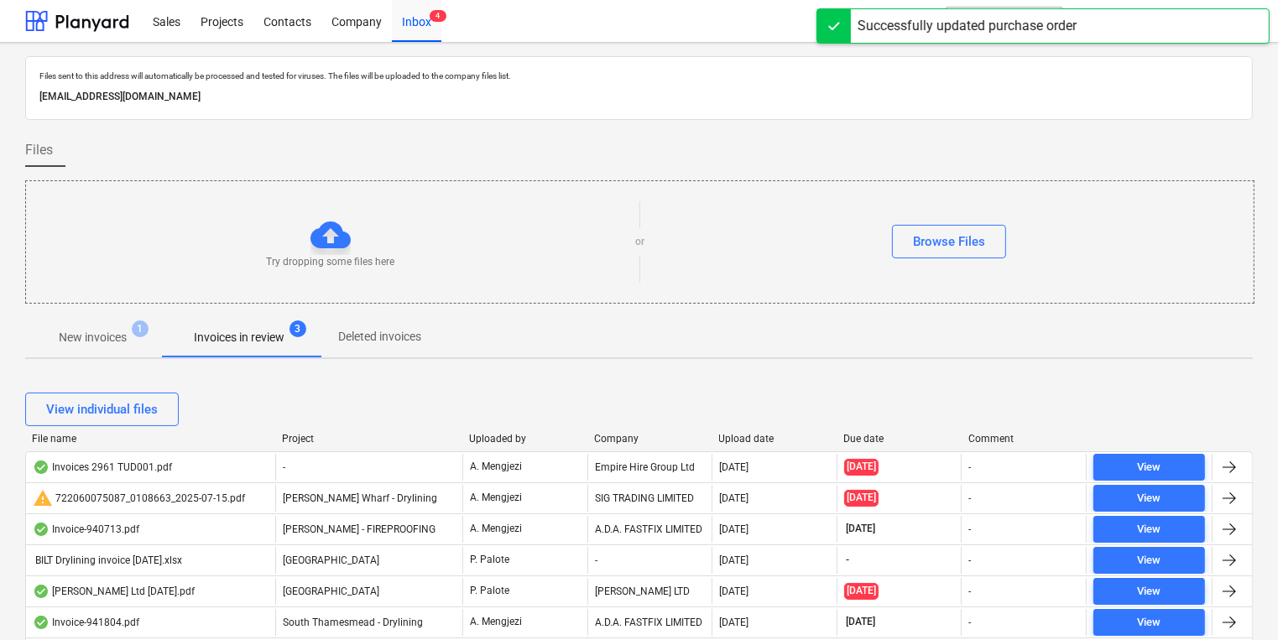
click at [314, 431] on div "View individual files" at bounding box center [639, 409] width 1228 height 47
click at [308, 437] on div "Project" at bounding box center [369, 439] width 174 height 12
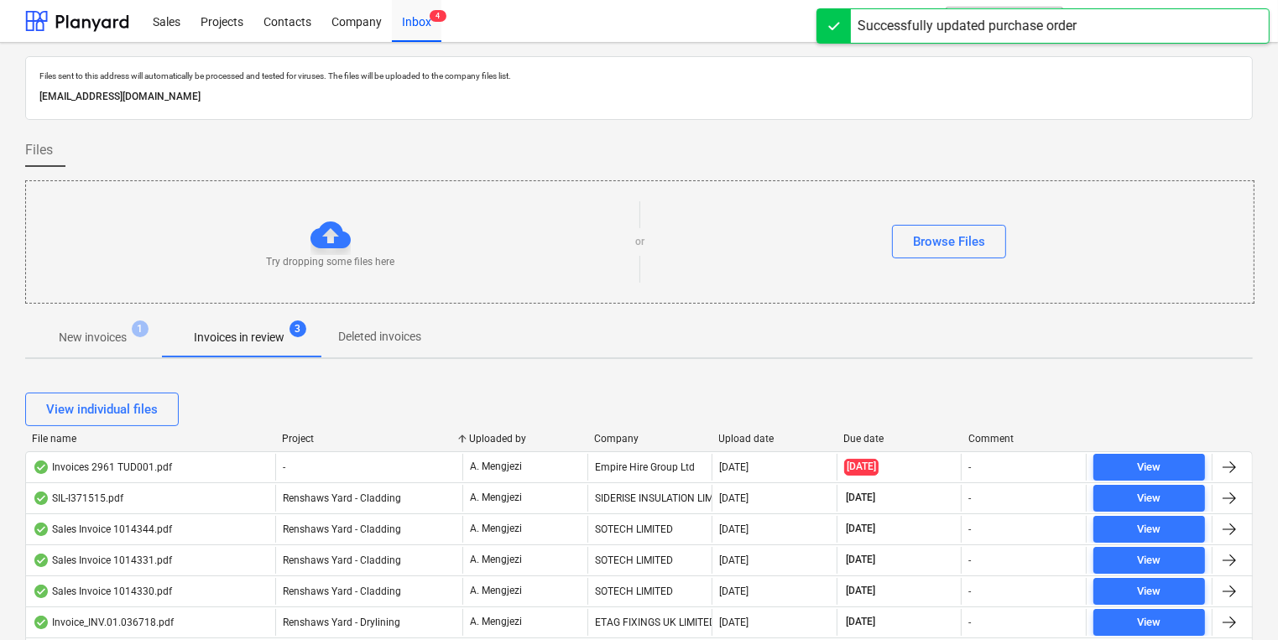
scroll to position [269, 0]
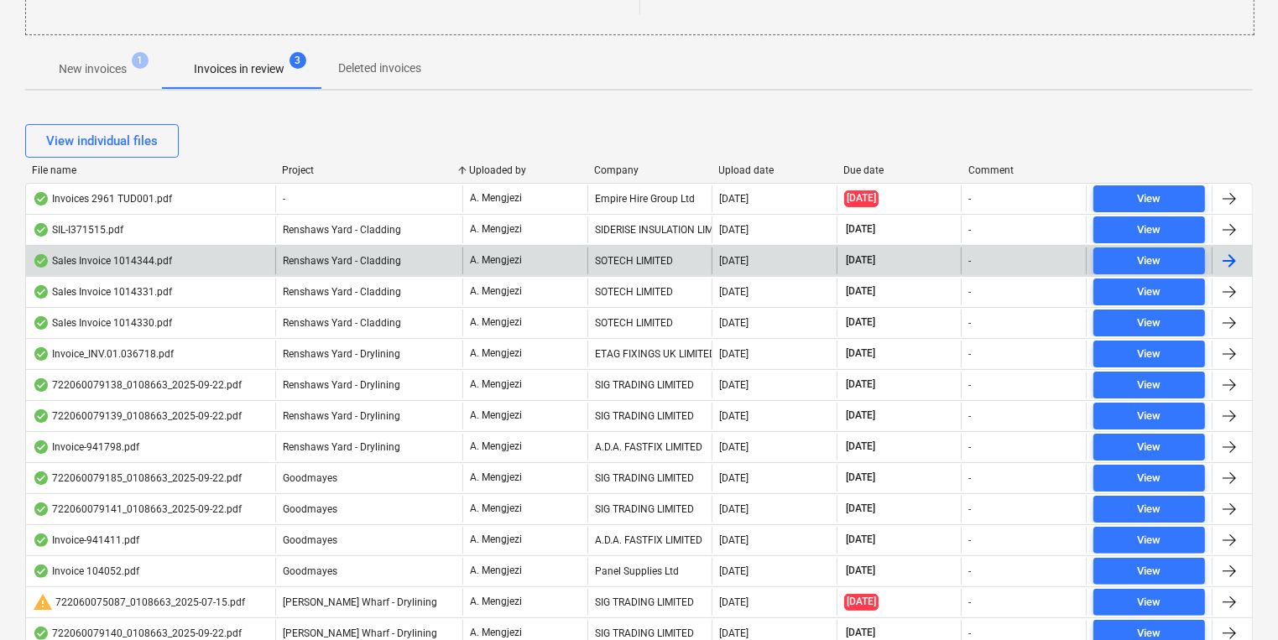
click at [463, 248] on div "A. Mengjezi" at bounding box center [525, 261] width 125 height 27
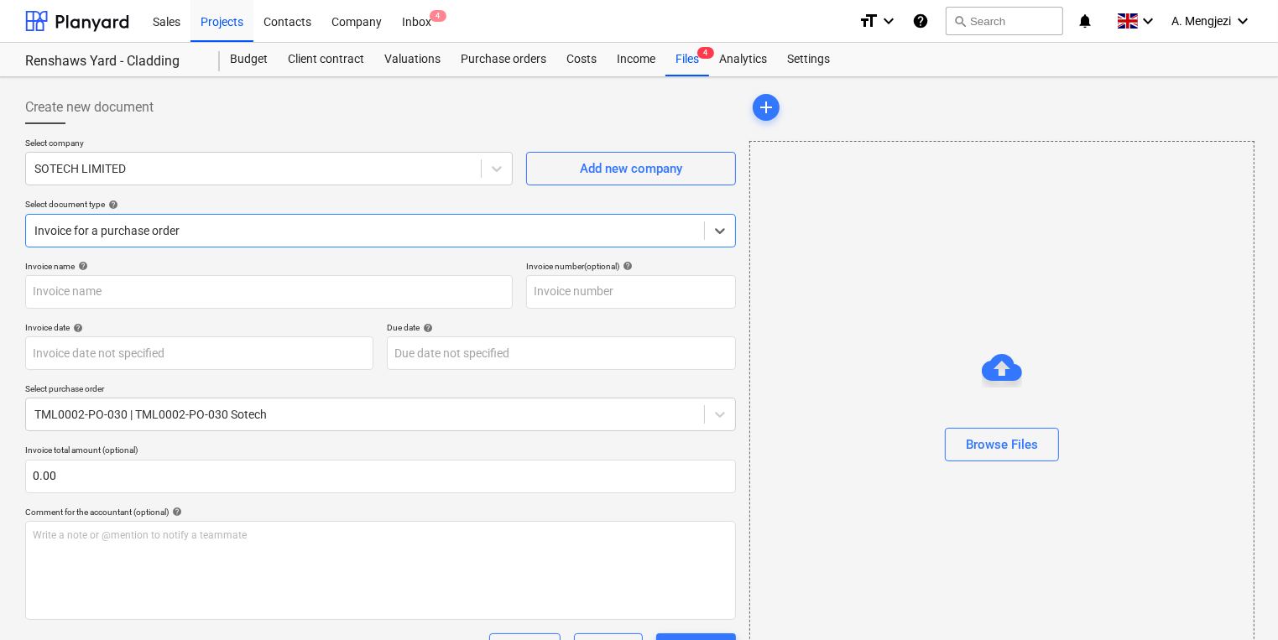
type input "1014344"
type input "[DATE]"
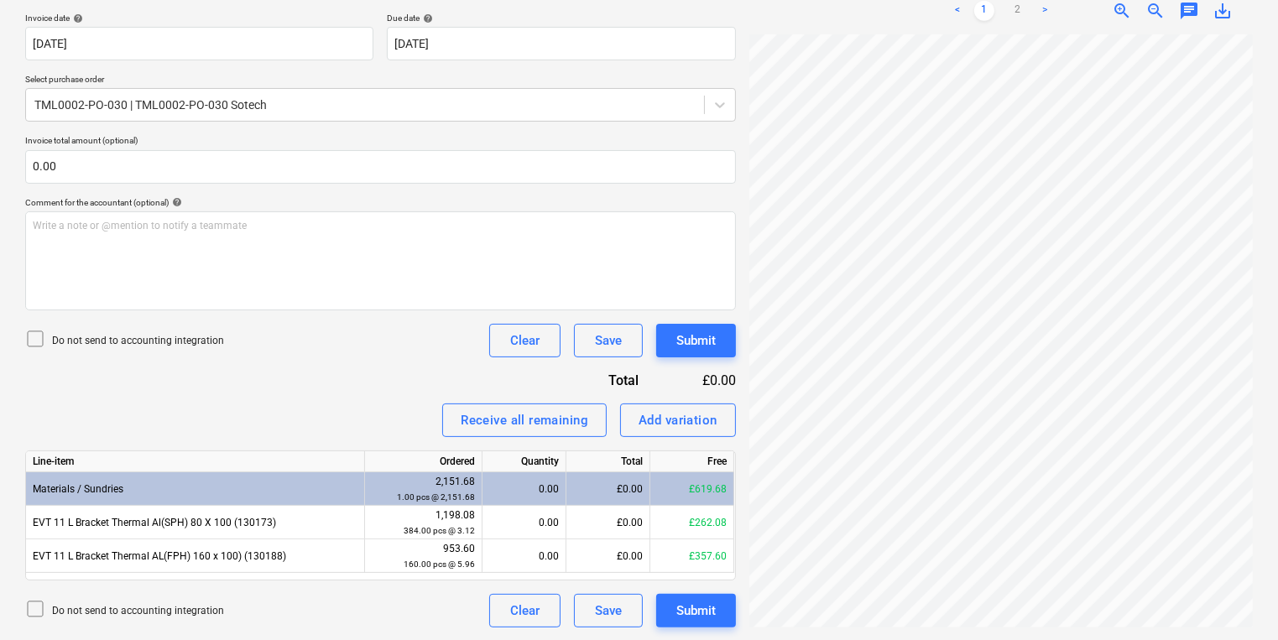
scroll to position [13, 129]
click at [735, 383] on div "Create new document Select company SOTECH LIMITED Add new company Select docume…" at bounding box center [639, 204] width 1242 height 860
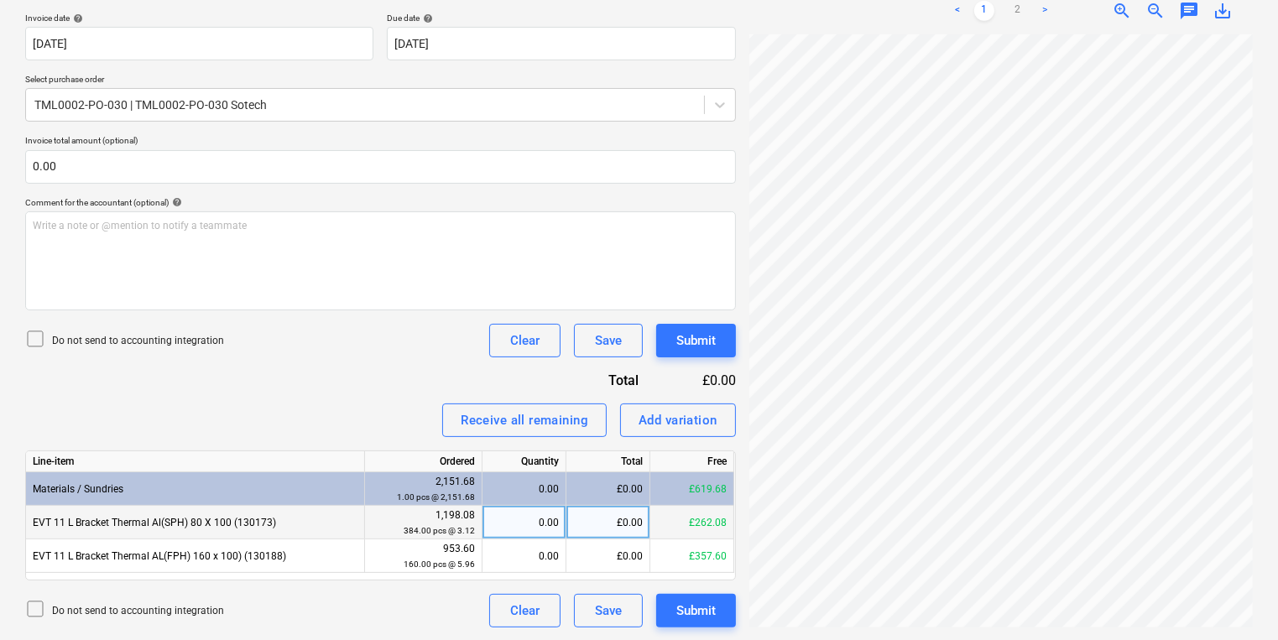
click at [551, 516] on div "0.00" at bounding box center [524, 523] width 70 height 34
type input "84"
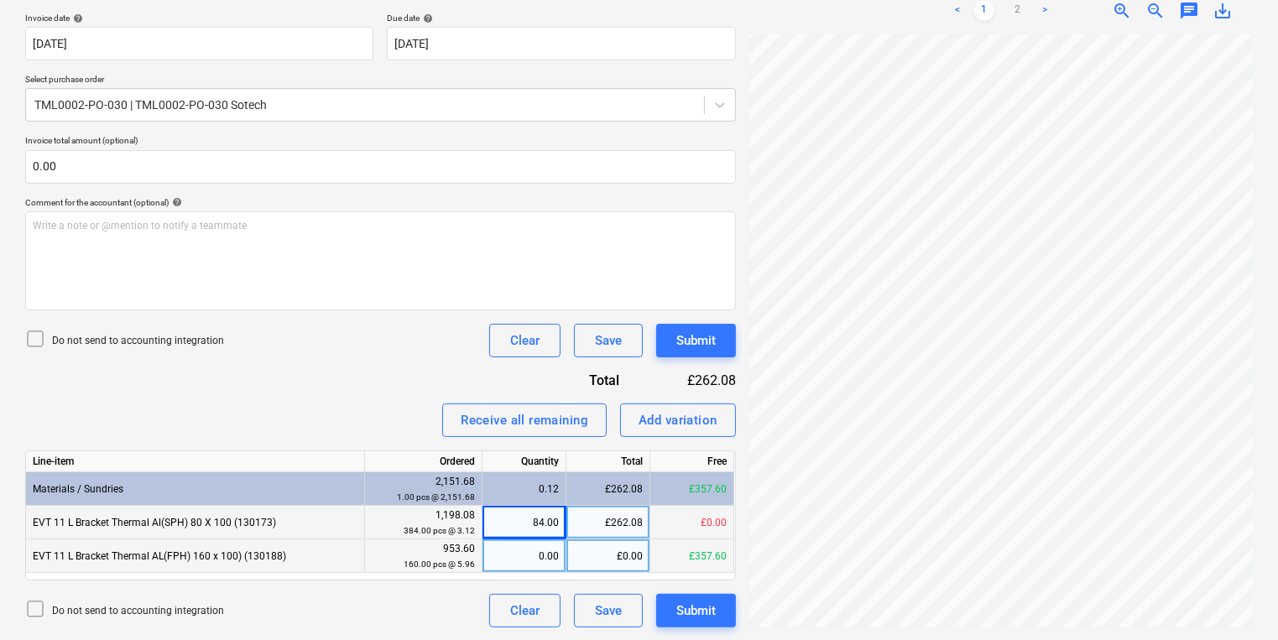
click at [497, 554] on div "0.00" at bounding box center [524, 557] width 70 height 34
type input "60"
click at [708, 621] on button "Submit" at bounding box center [696, 611] width 80 height 34
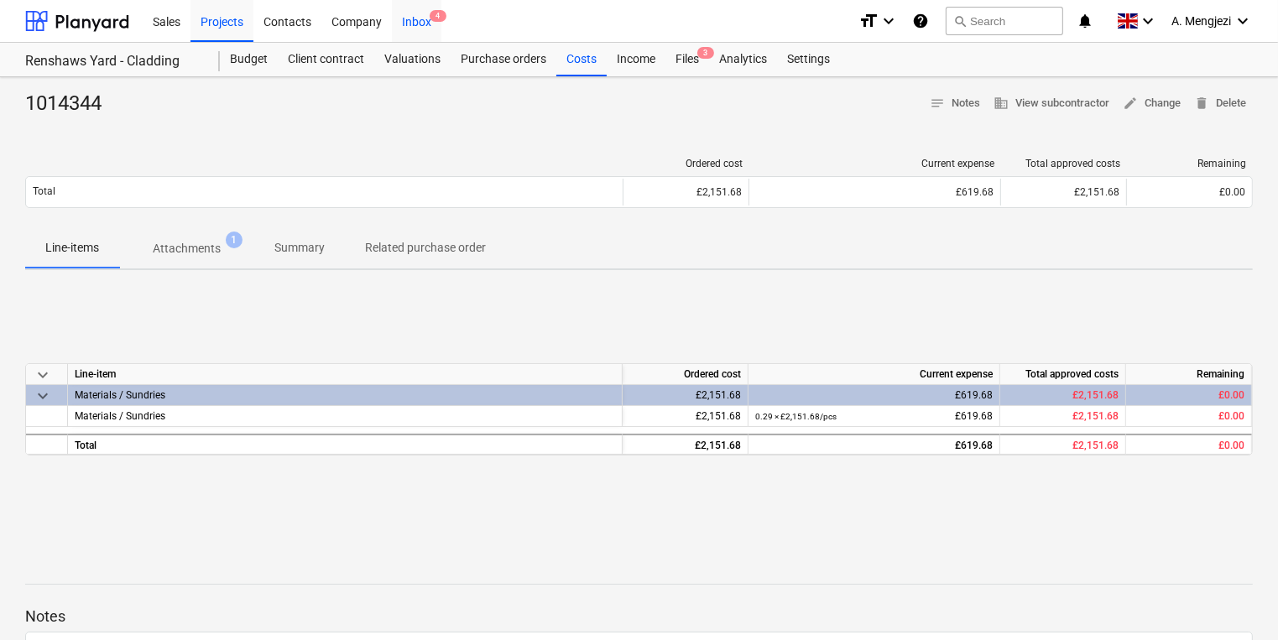
click at [428, 24] on div "Inbox 4" at bounding box center [417, 20] width 50 height 43
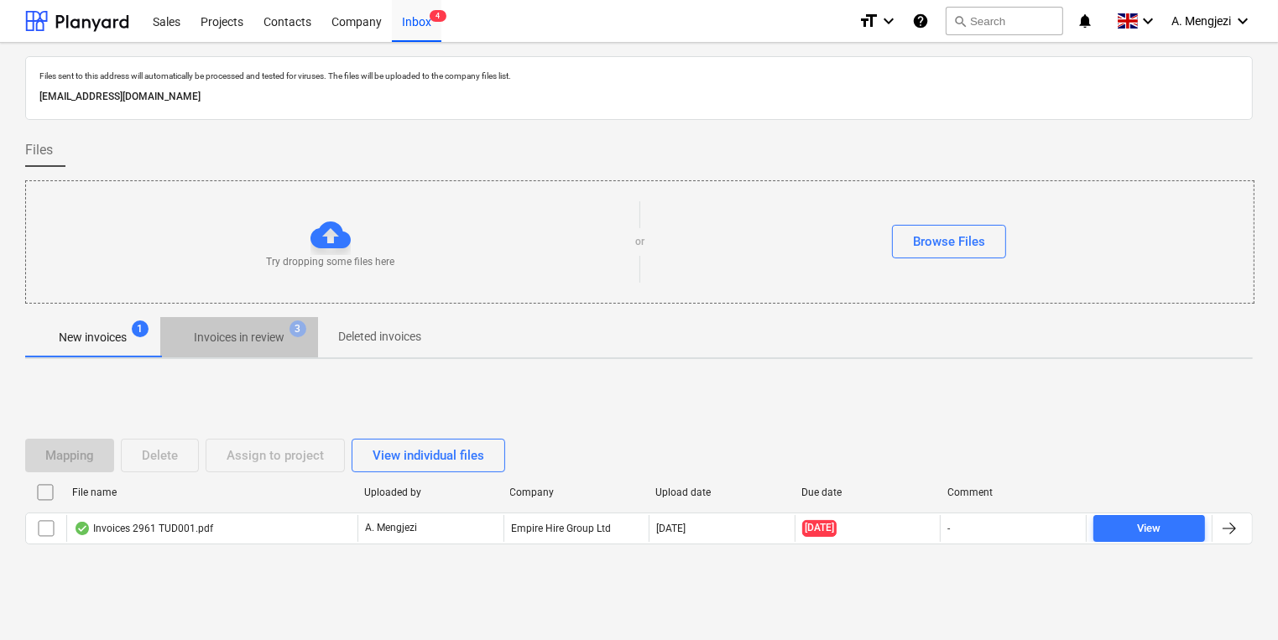
click at [276, 345] on p "Invoices in review" at bounding box center [239, 338] width 91 height 18
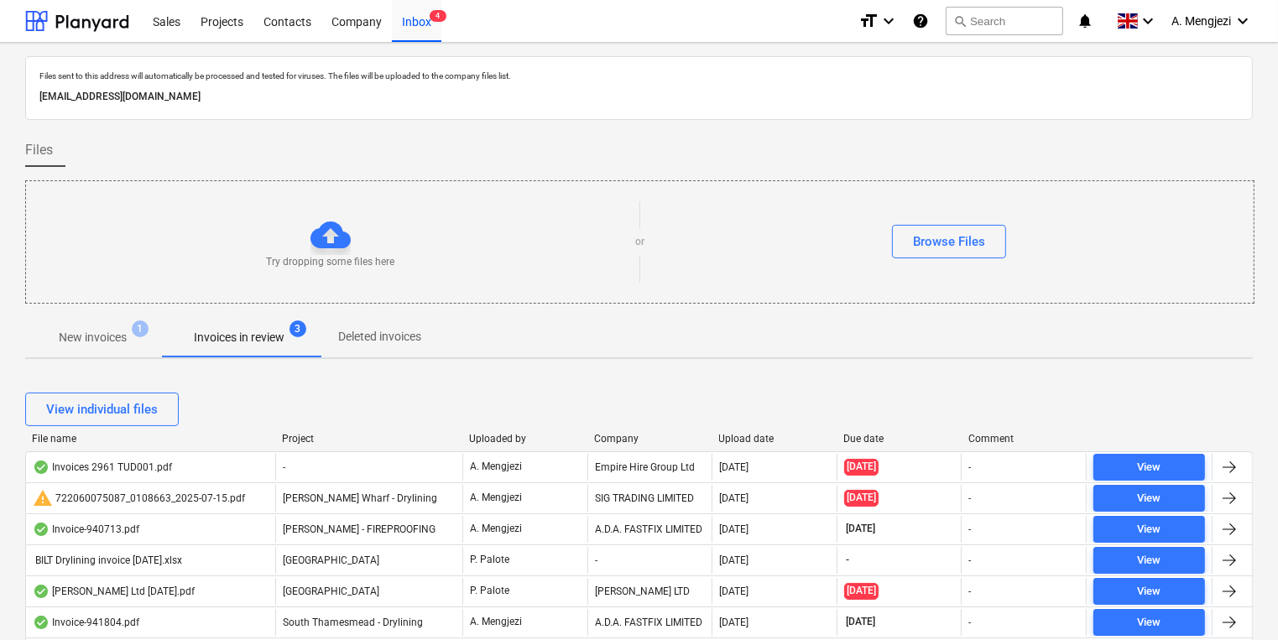
click at [298, 438] on div "Project" at bounding box center [369, 439] width 174 height 12
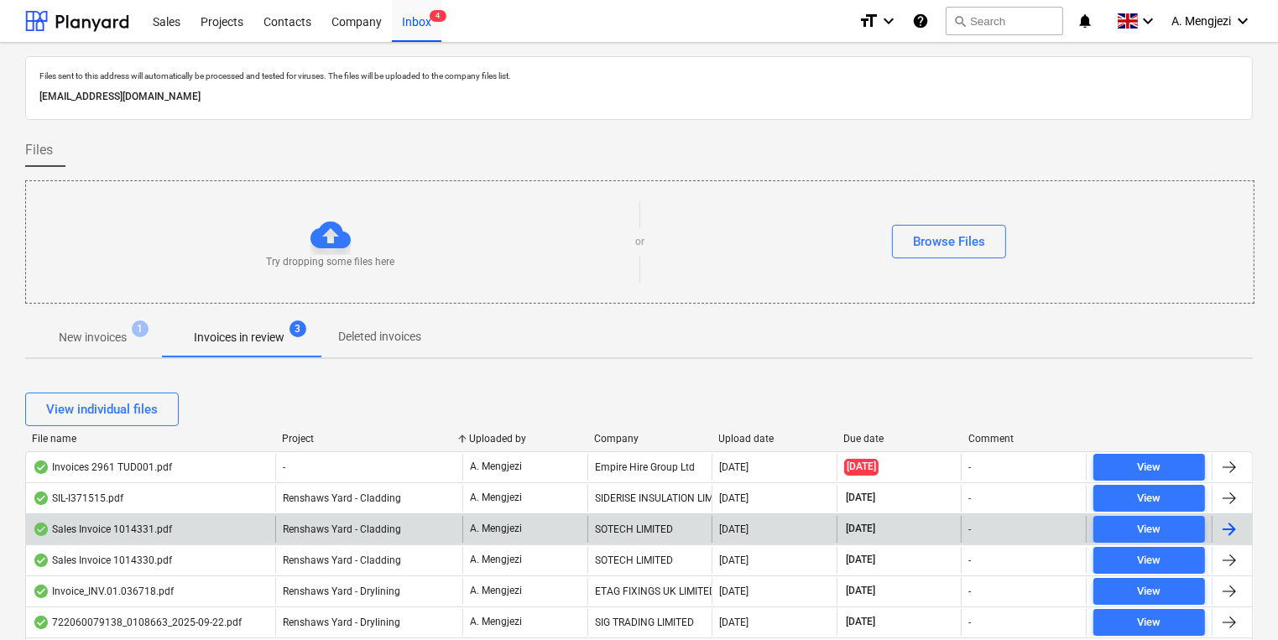
click at [679, 541] on div "SOTECH LIMITED" at bounding box center [650, 529] width 125 height 27
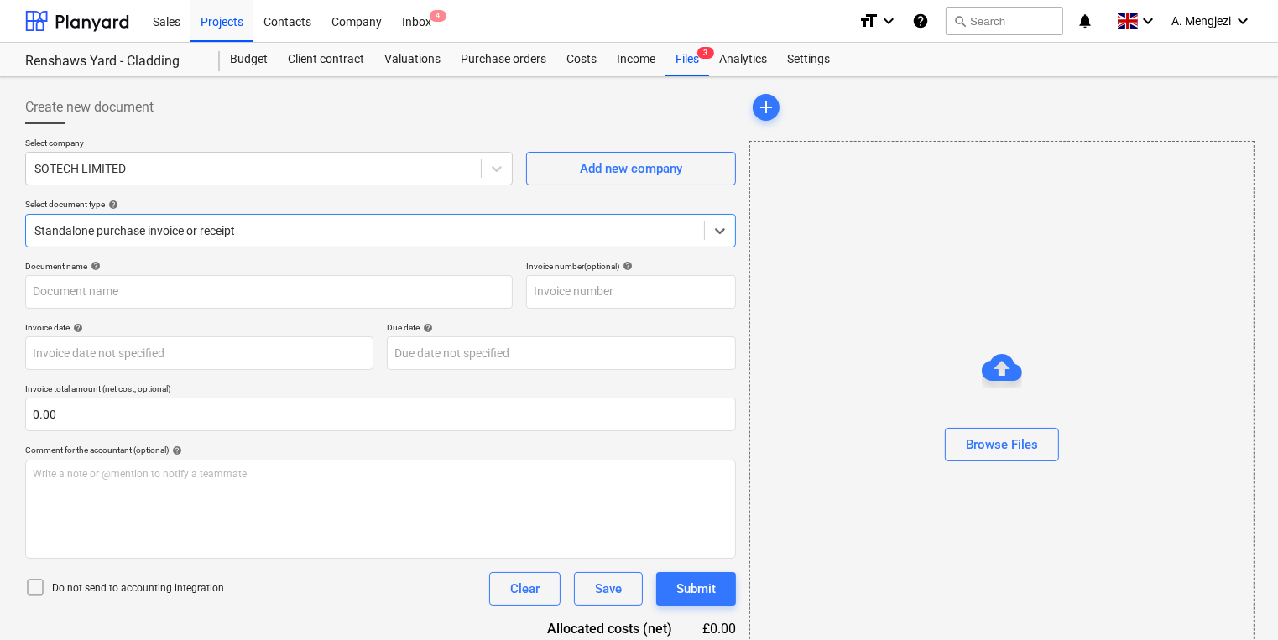
type input "1014331"
type input "[DATE]"
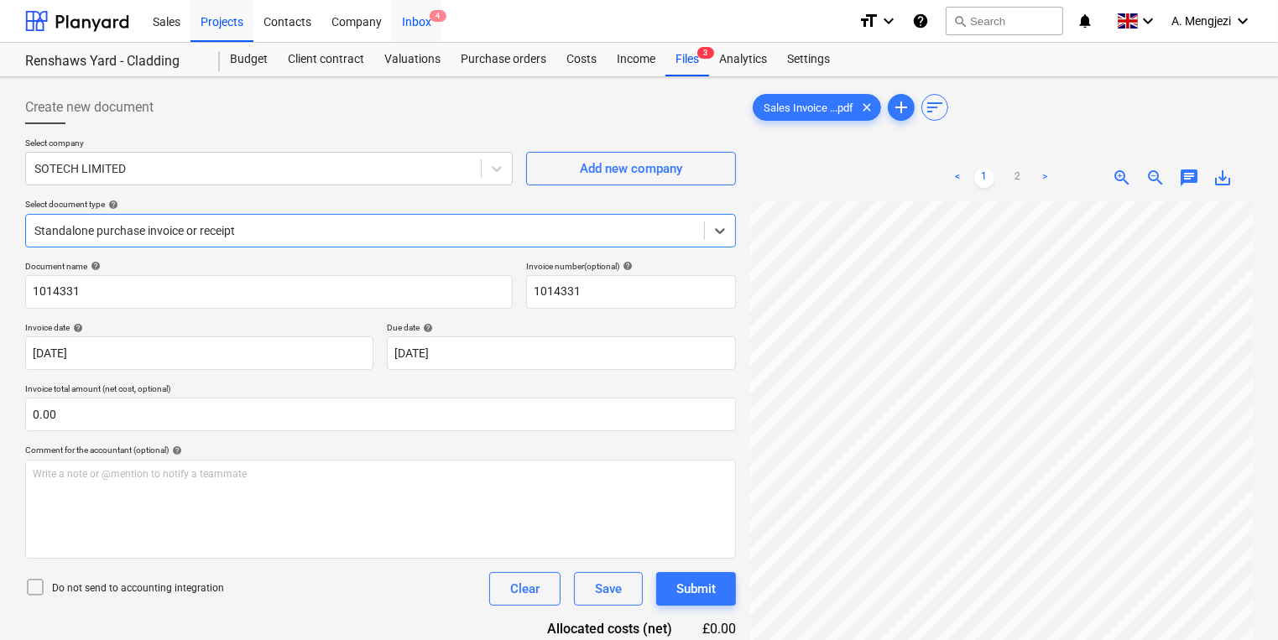
click at [420, 23] on div "Inbox 4" at bounding box center [417, 20] width 50 height 43
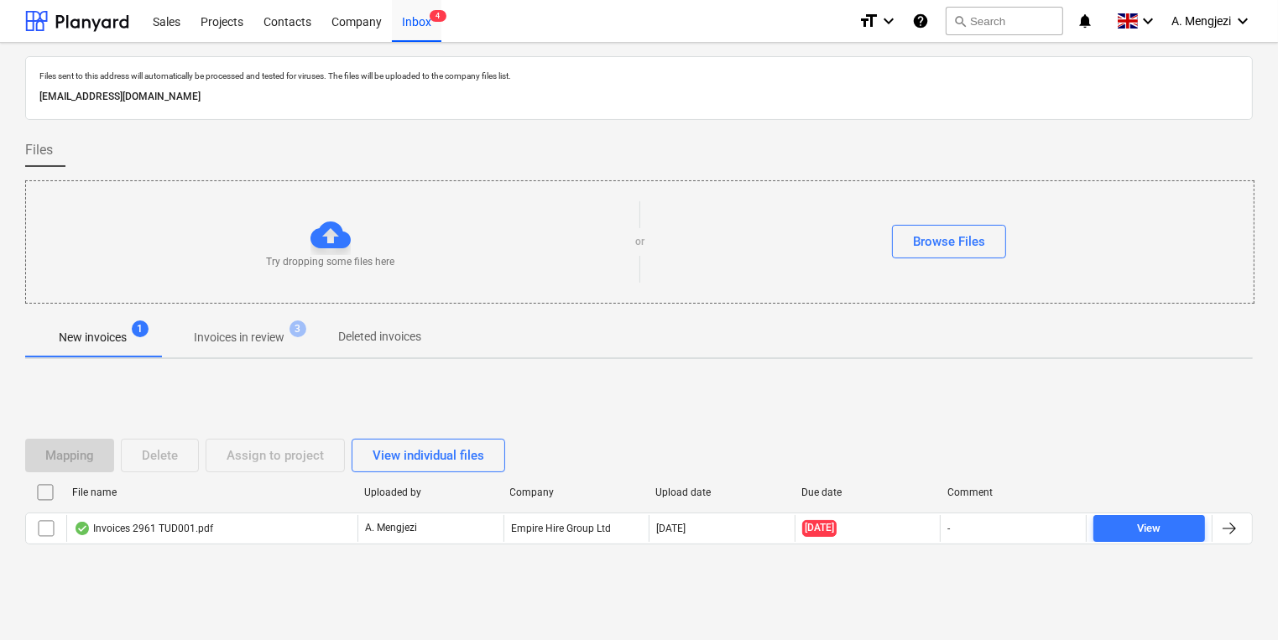
click at [245, 332] on p "Invoices in review" at bounding box center [239, 338] width 91 height 18
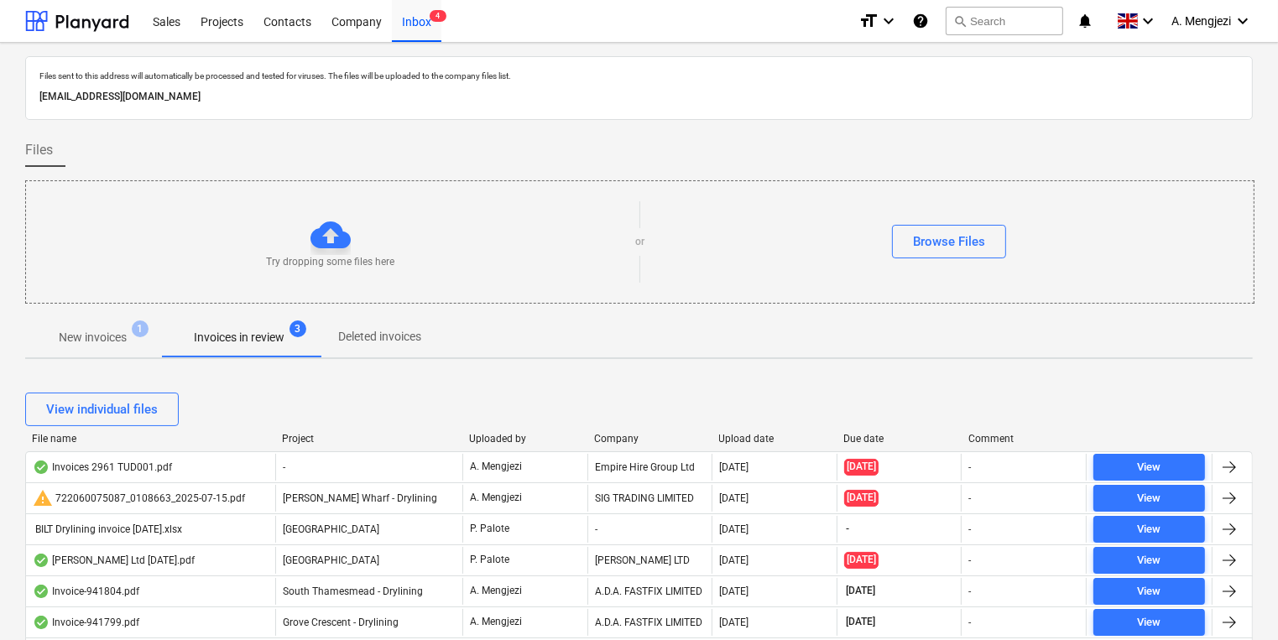
click at [316, 439] on div "Project" at bounding box center [369, 439] width 174 height 12
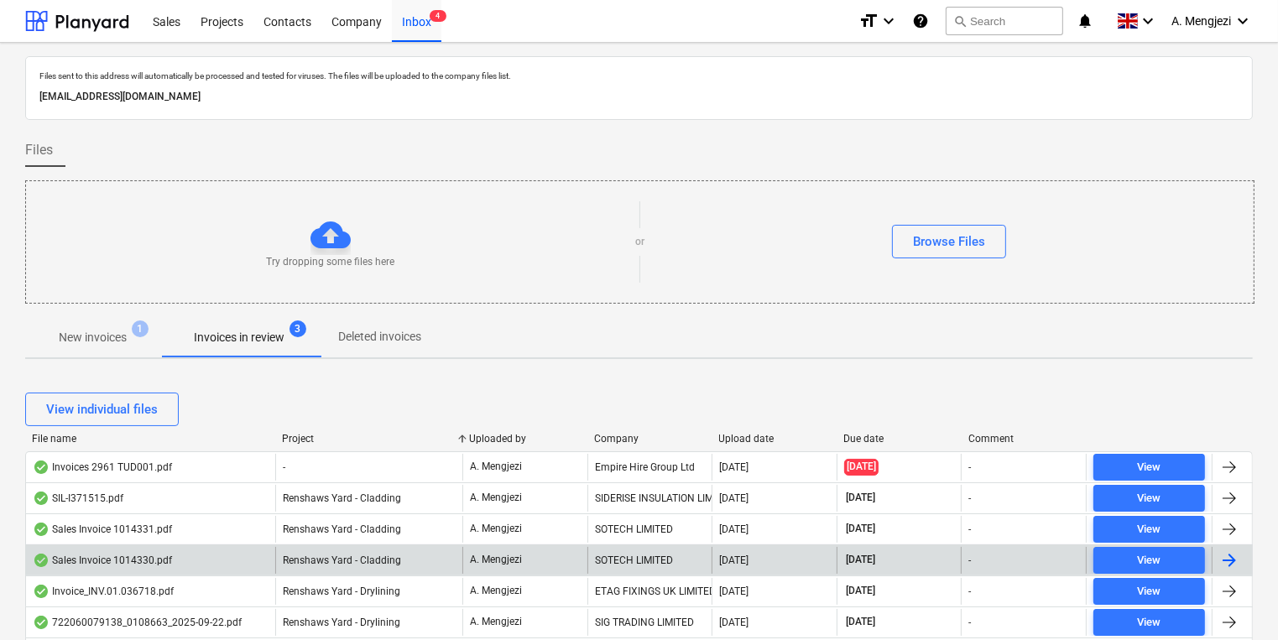
click at [466, 557] on div "A. Mengjezi" at bounding box center [525, 560] width 125 height 27
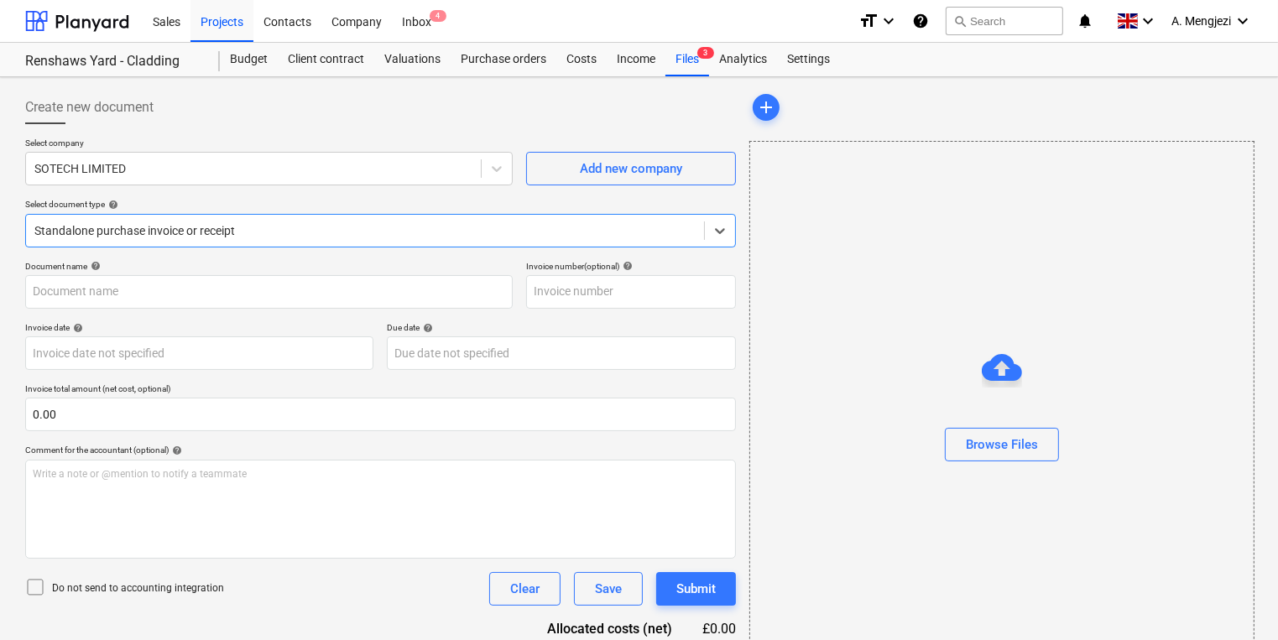
type input "1014330"
type input "[DATE]"
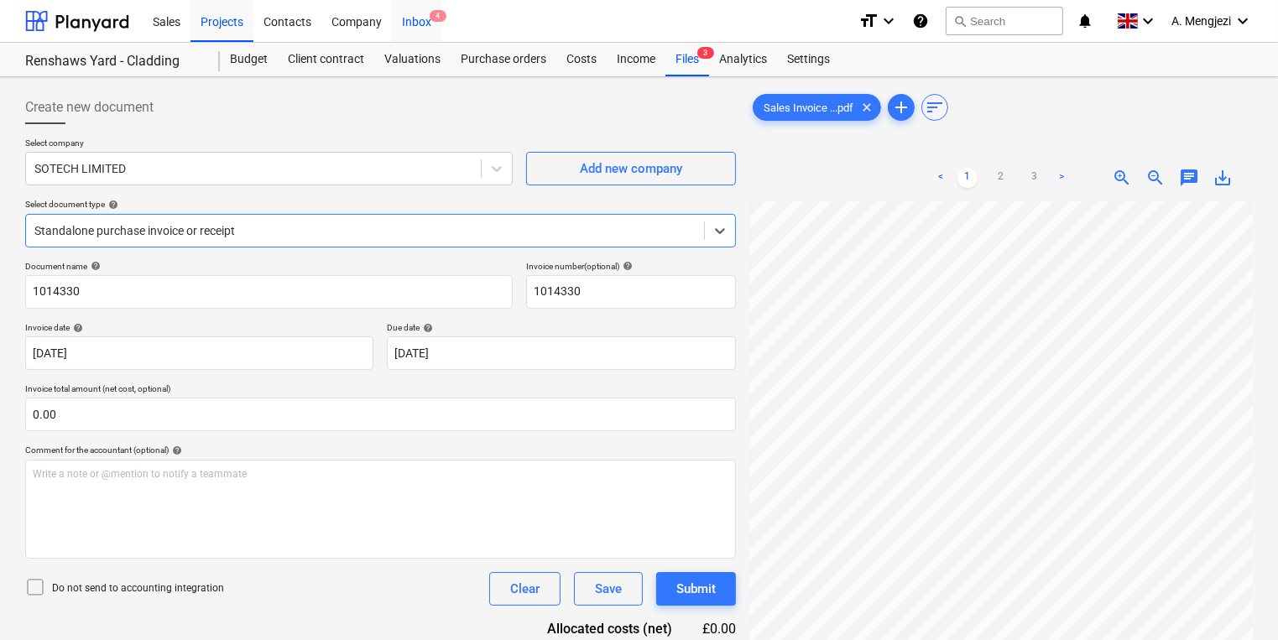
click at [402, 18] on div "Inbox 4" at bounding box center [417, 20] width 50 height 43
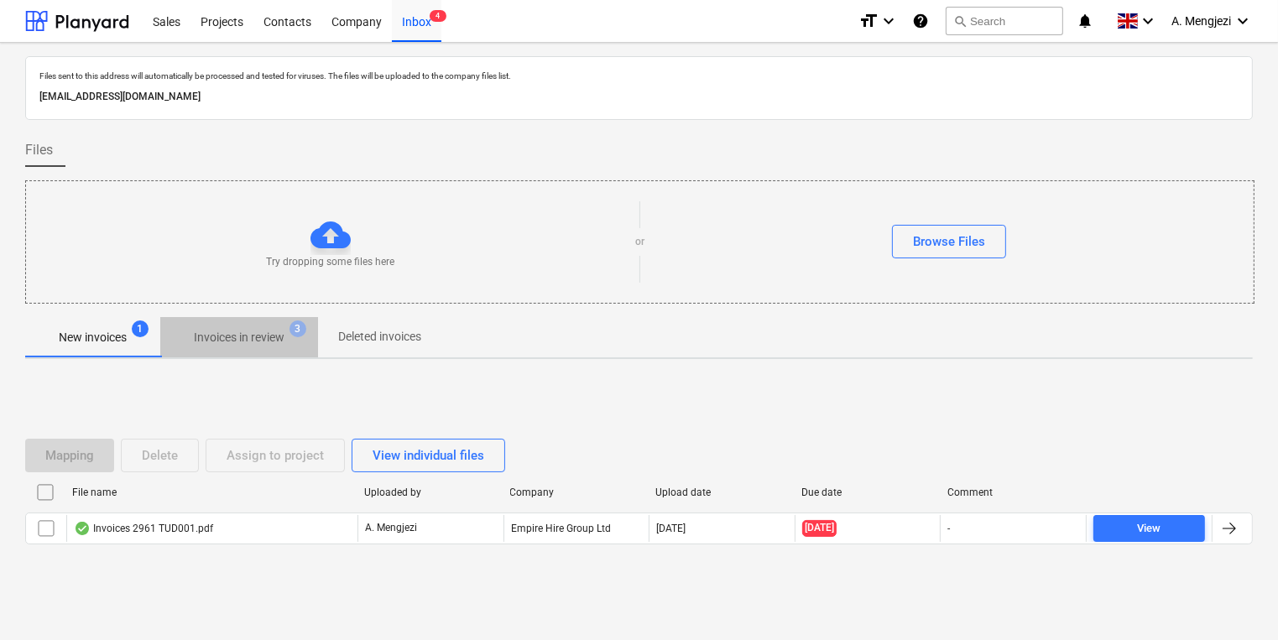
click at [227, 319] on button "Invoices in review 3" at bounding box center [239, 337] width 158 height 40
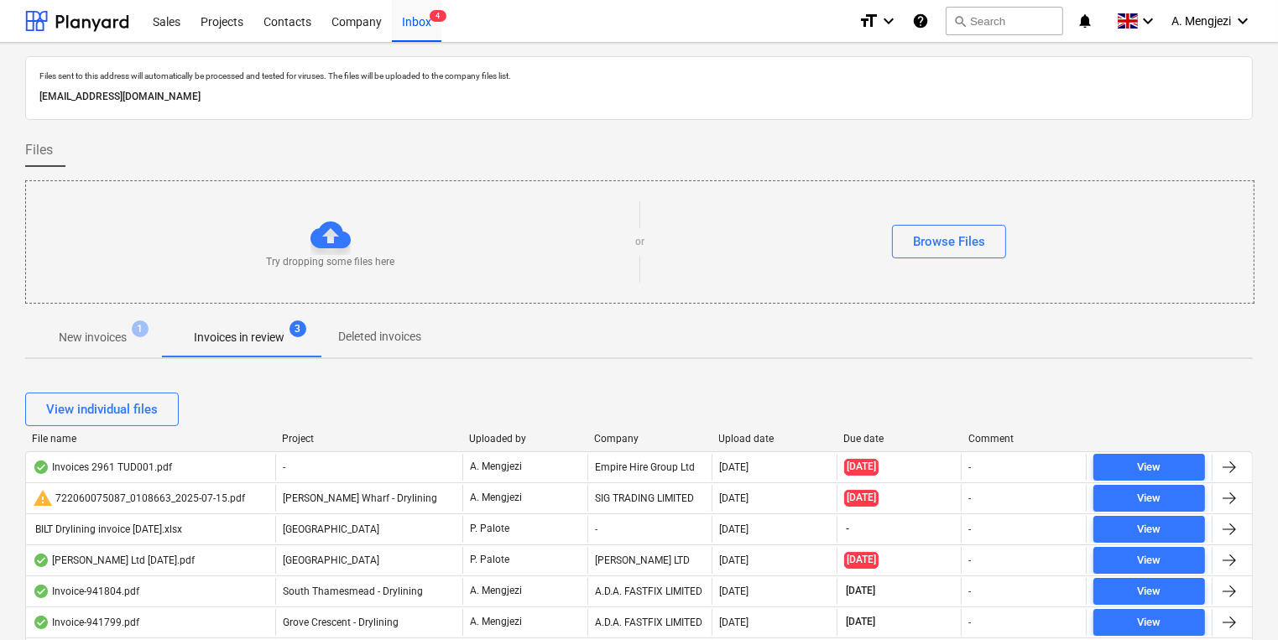
click at [314, 440] on div "Project" at bounding box center [369, 439] width 174 height 12
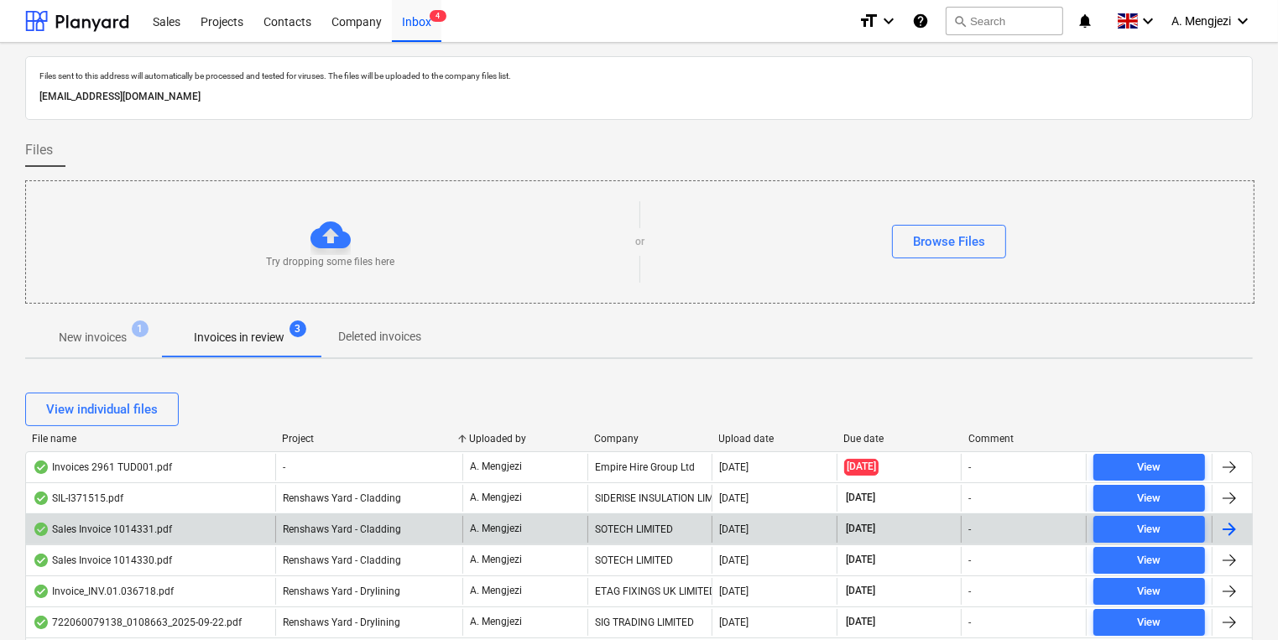
click at [342, 516] on div "Renshaws Yard - Cladding" at bounding box center [368, 529] width 187 height 27
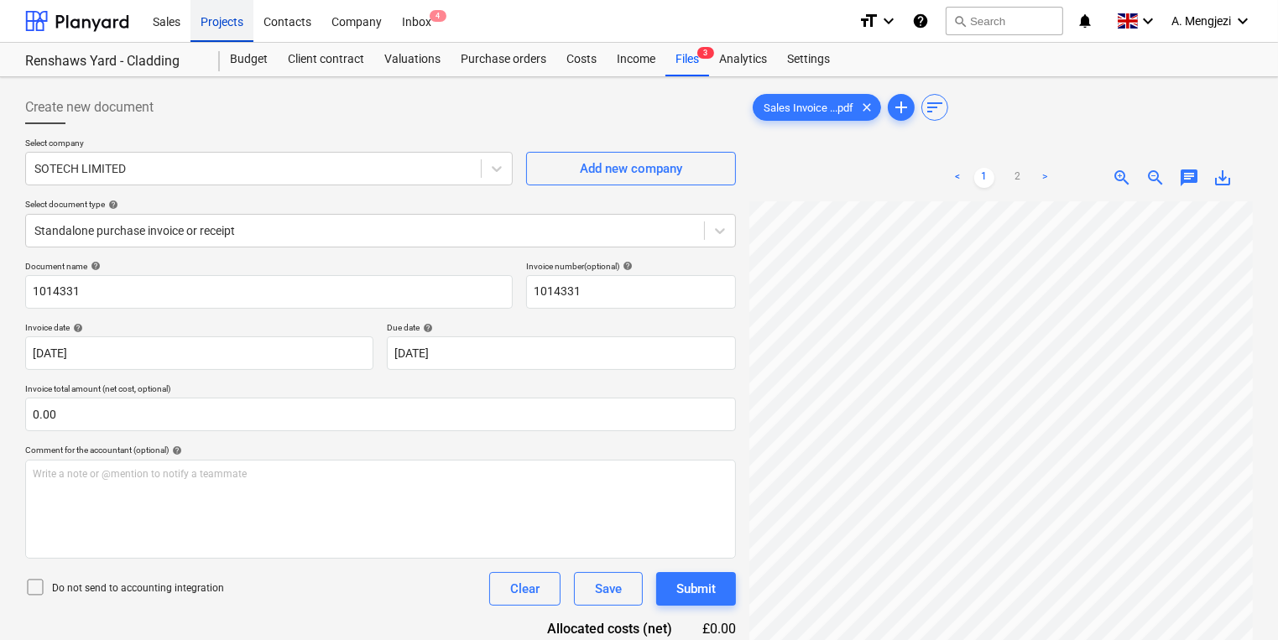
drag, startPoint x: 240, startPoint y: 28, endPoint x: 247, endPoint y: 36, distance: 10.7
click at [241, 28] on div "Projects" at bounding box center [222, 20] width 63 height 43
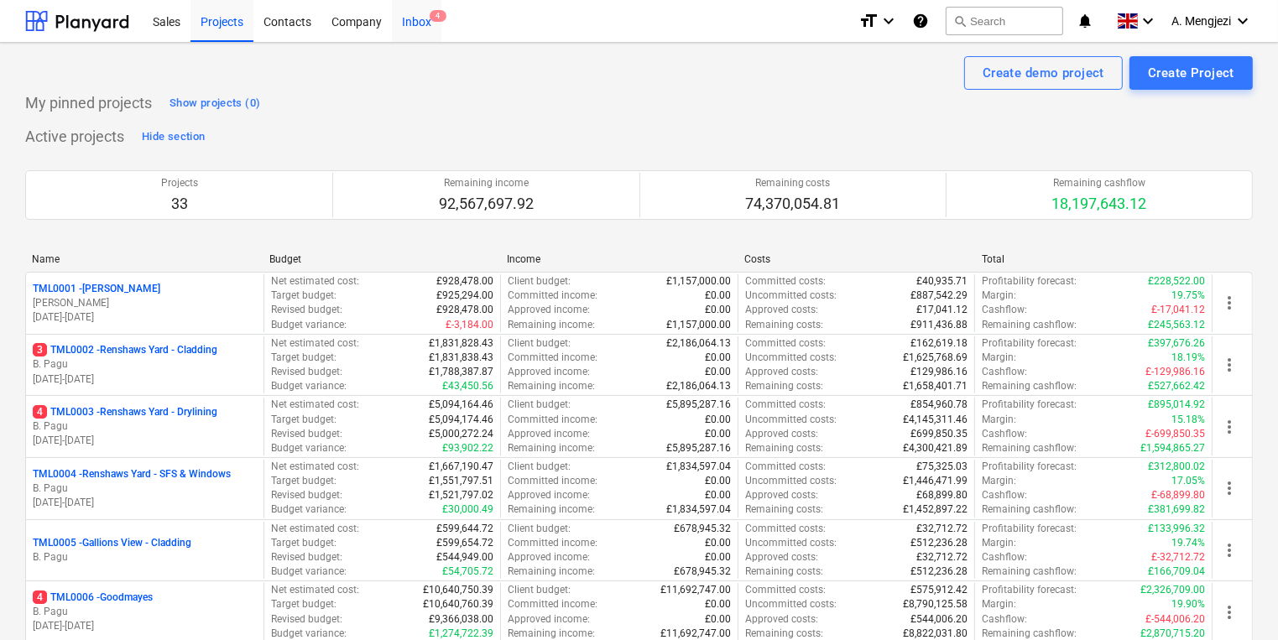
click at [430, 18] on span "4" at bounding box center [438, 16] width 17 height 12
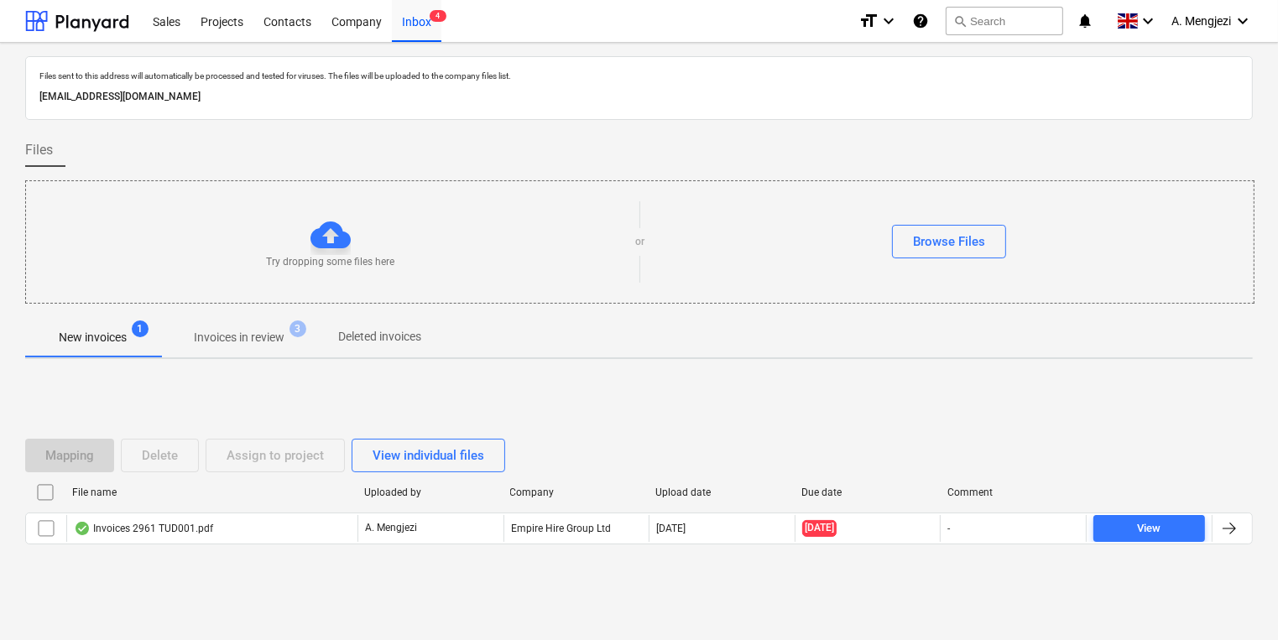
click at [258, 323] on span "Invoices in review 3" at bounding box center [239, 337] width 158 height 30
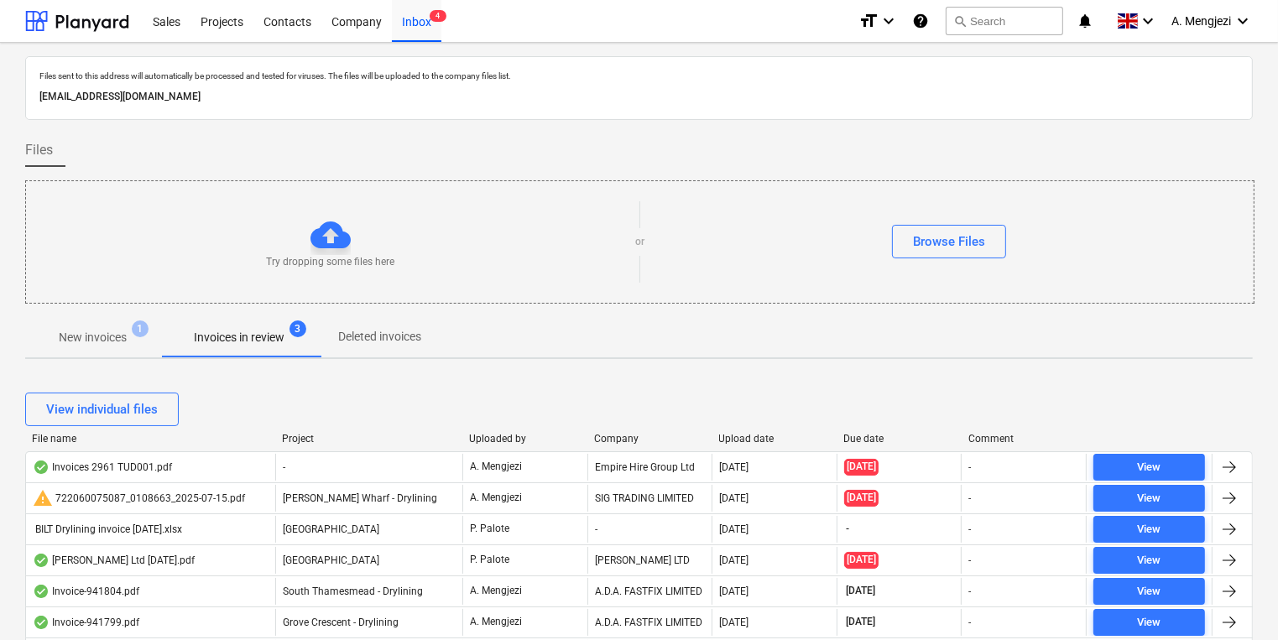
click at [307, 433] on div "Project" at bounding box center [369, 439] width 174 height 12
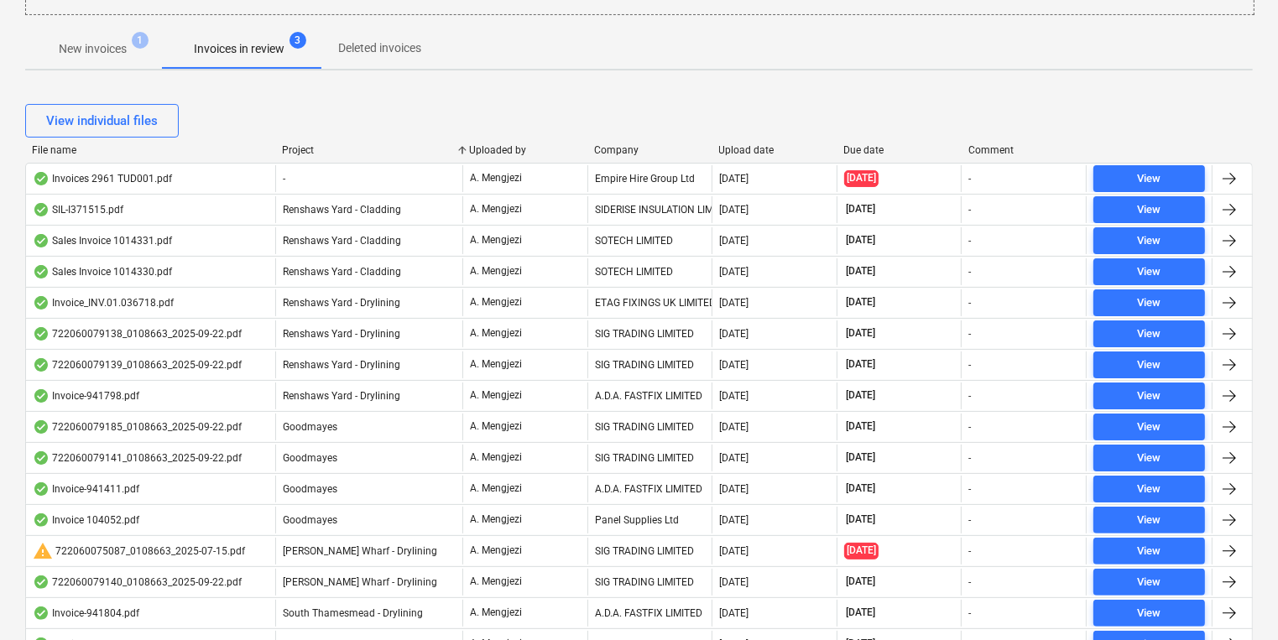
scroll to position [280, 0]
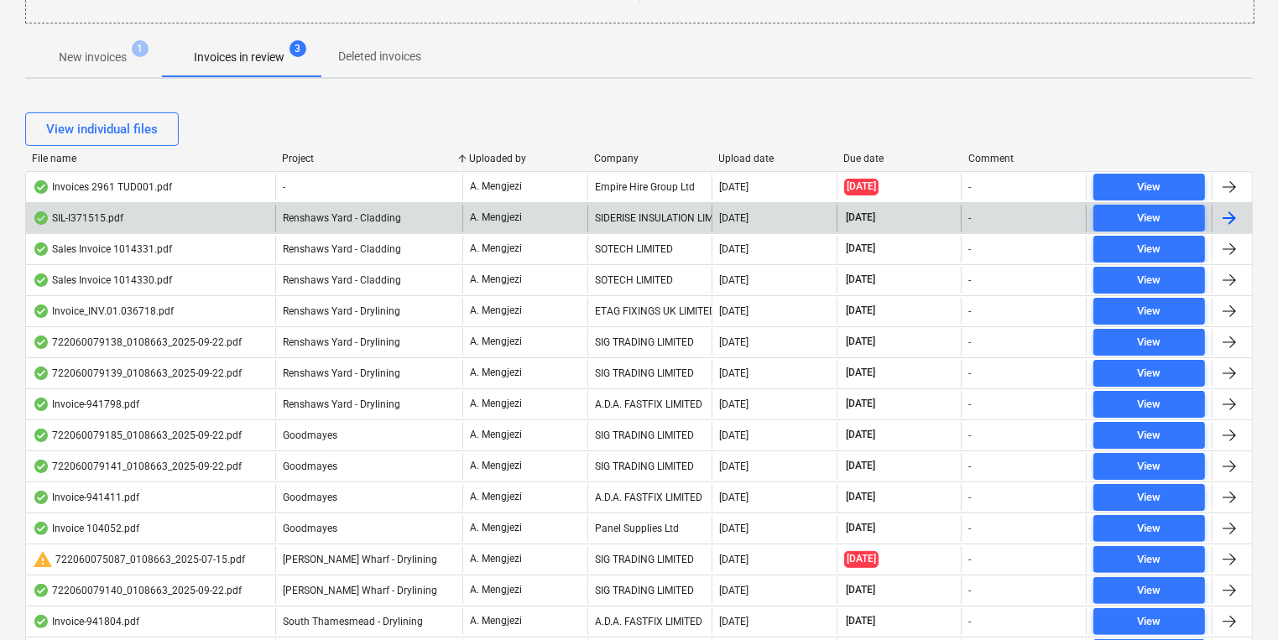
click at [238, 223] on div "SIL-I371515.pdf" at bounding box center [150, 218] width 249 height 27
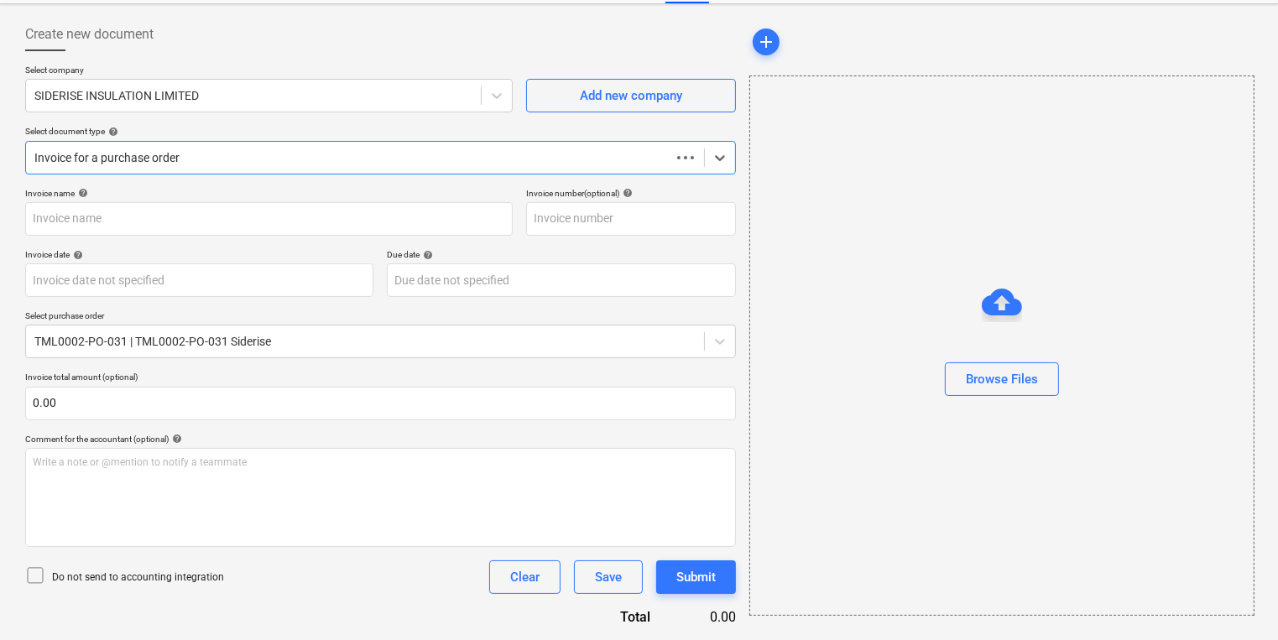
scroll to position [72, 0]
type input "SIL-I371515"
type input "[DATE]"
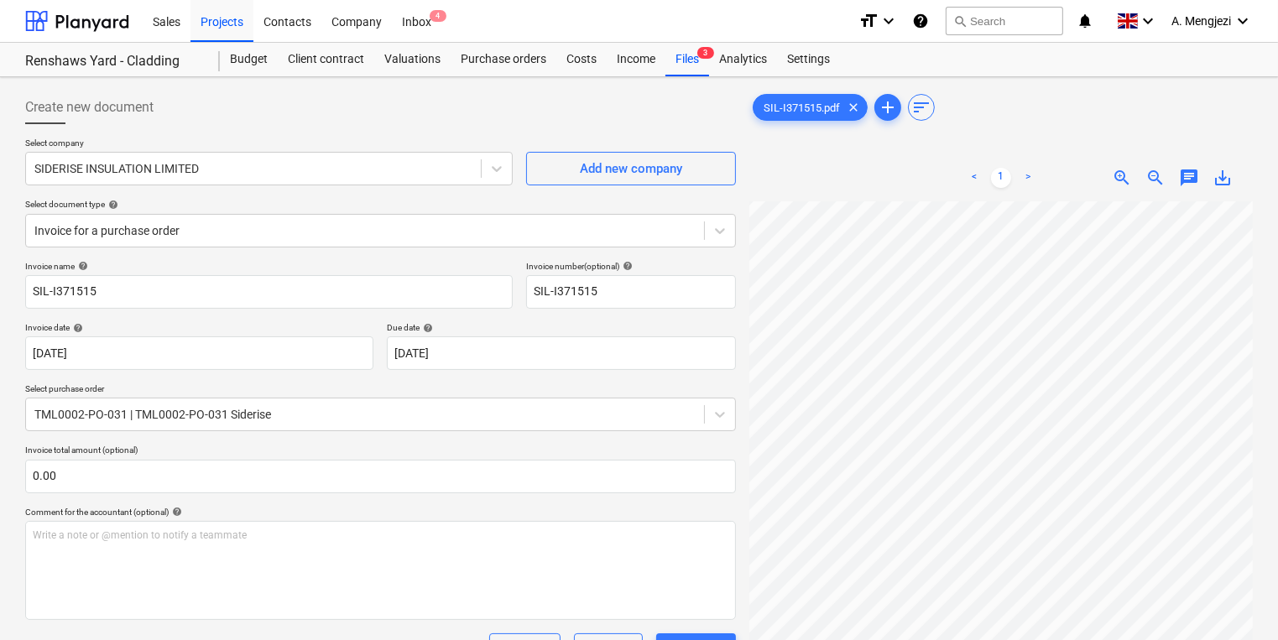
scroll to position [0, 0]
click at [416, 22] on div "Inbox 4" at bounding box center [417, 20] width 50 height 43
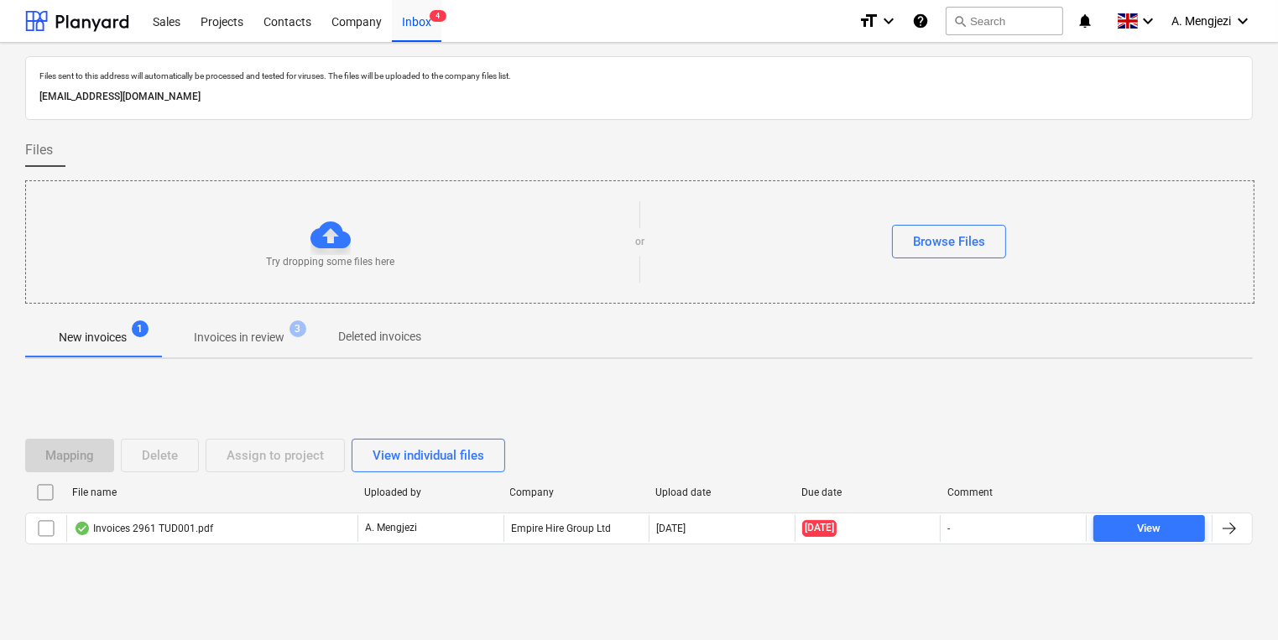
click at [245, 325] on span "Invoices in review 3" at bounding box center [239, 337] width 158 height 30
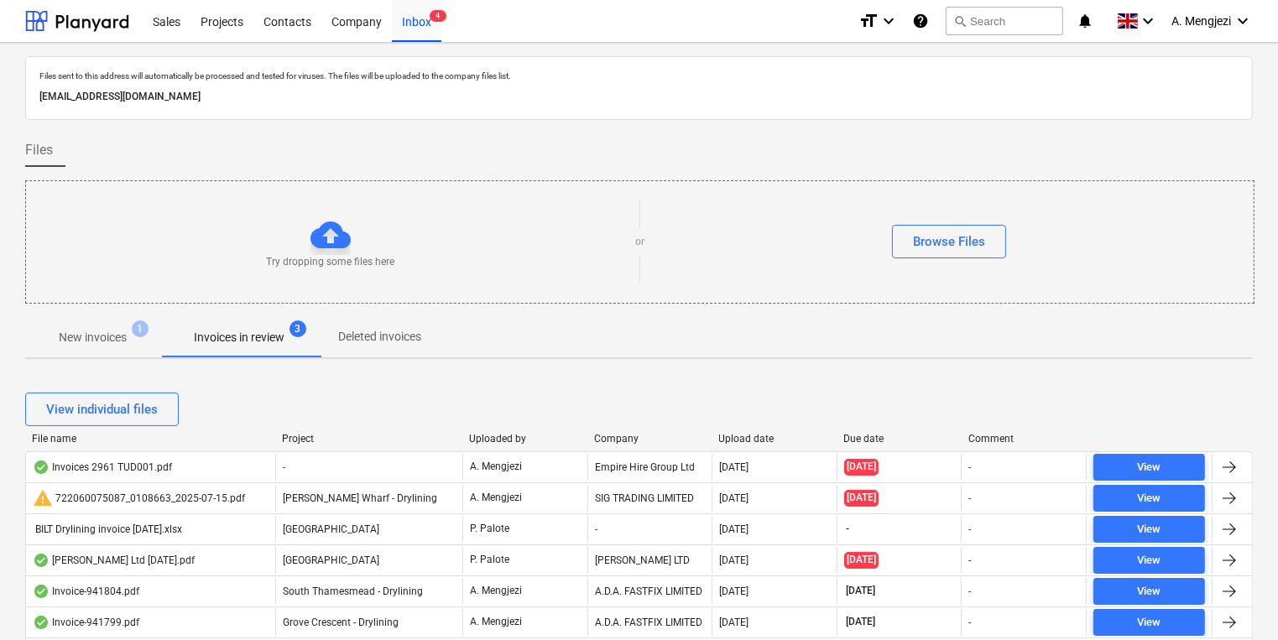
click at [614, 440] on div "Company" at bounding box center [650, 439] width 112 height 12
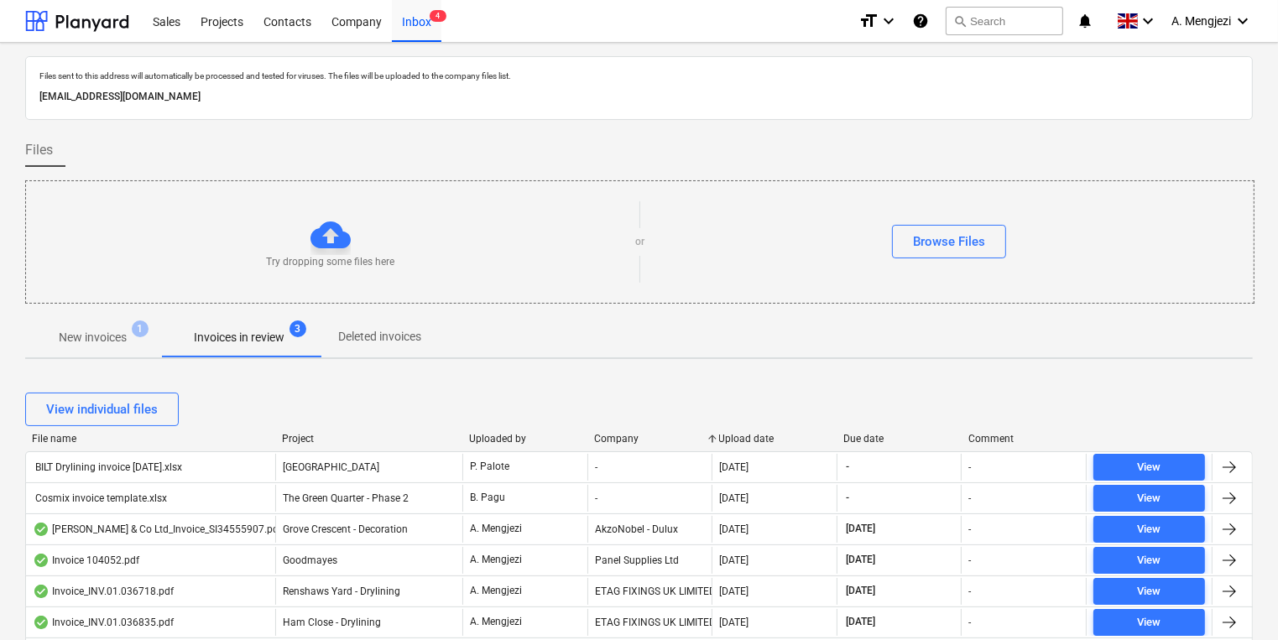
click at [283, 433] on div at bounding box center [275, 439] width 30 height 12
drag, startPoint x: 283, startPoint y: 434, endPoint x: 302, endPoint y: 442, distance: 21.1
click at [288, 439] on div at bounding box center [275, 439] width 30 height 12
click at [302, 437] on div "Project" at bounding box center [371, 439] width 173 height 12
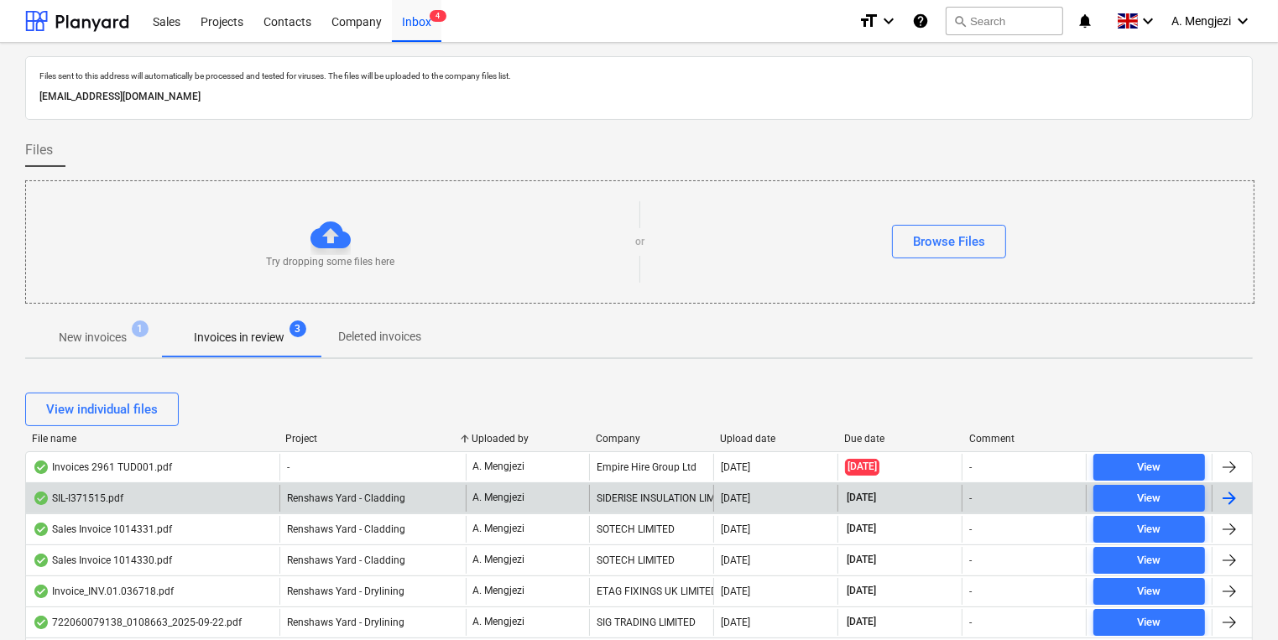
scroll to position [201, 0]
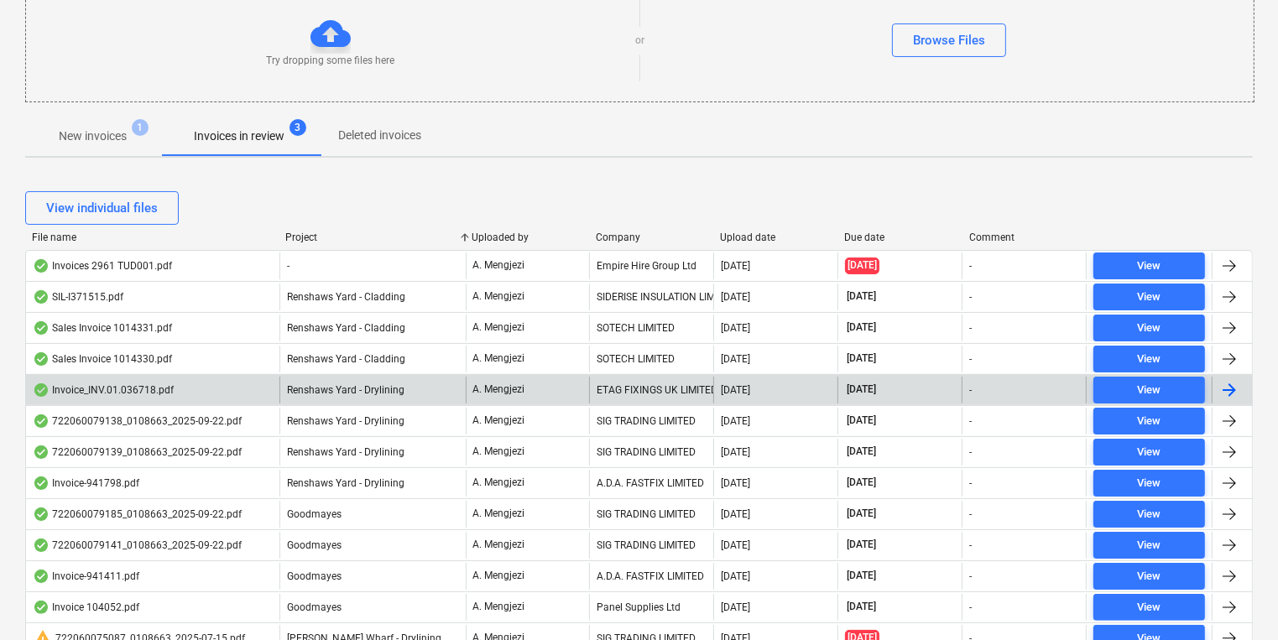
click at [578, 380] on div "A. Mengjezi" at bounding box center [528, 390] width 124 height 27
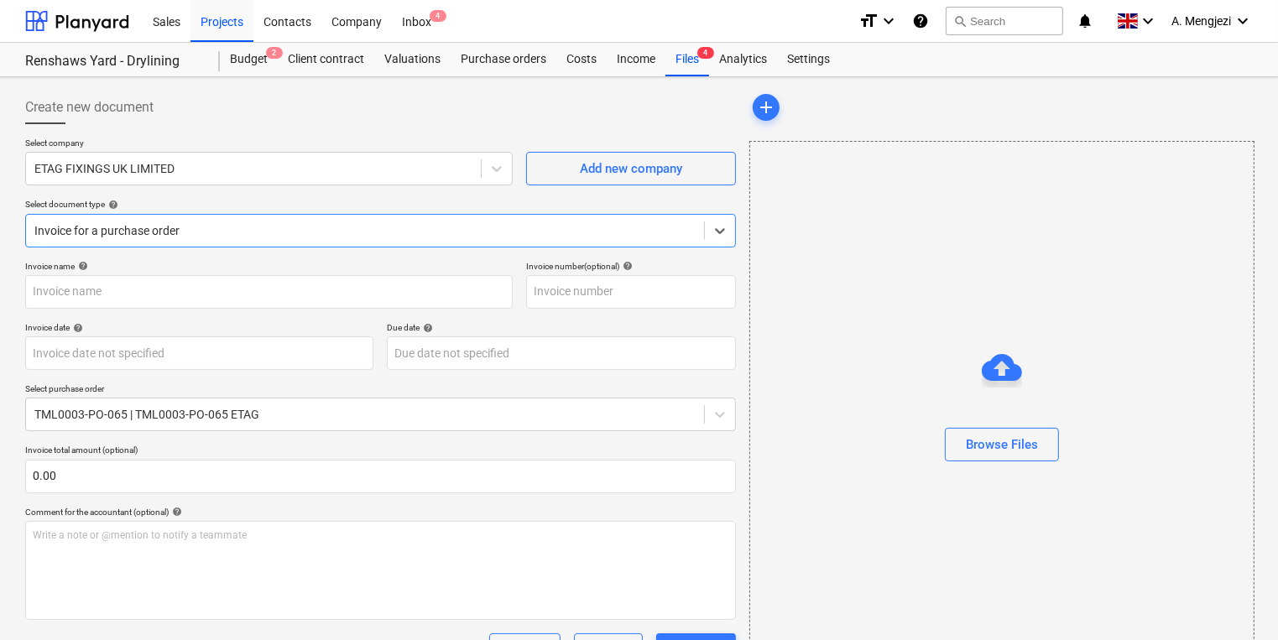
type input "#INV.01.036718"
type input "[DATE]"
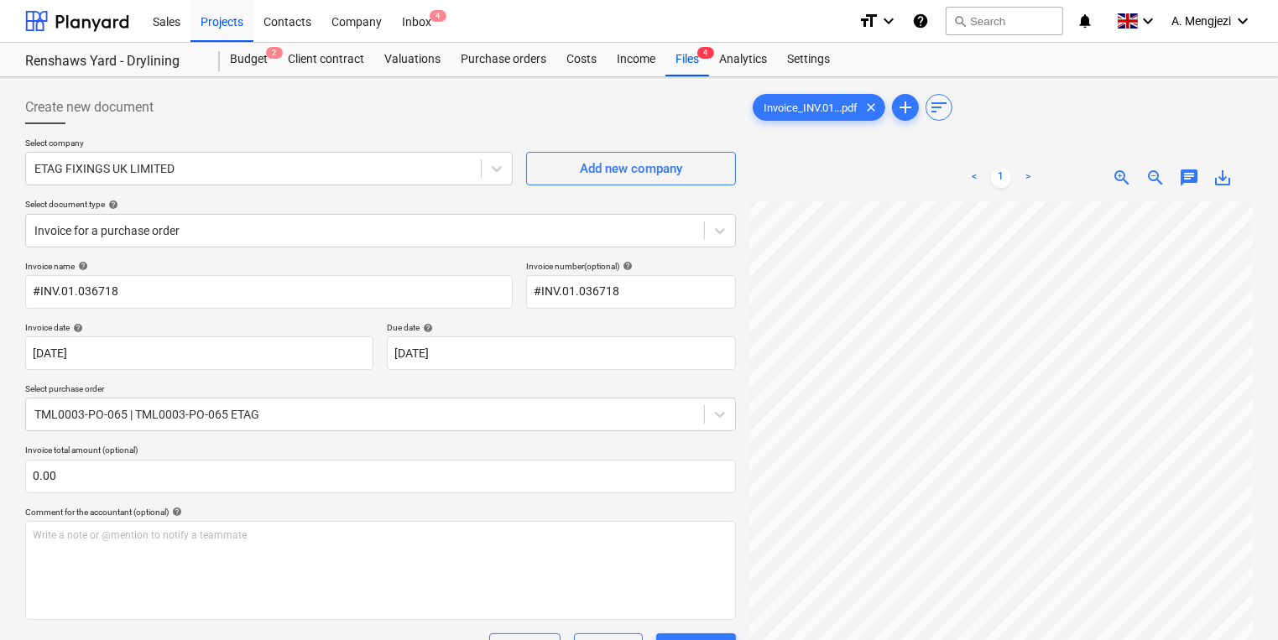
scroll to position [47, 127]
click at [212, 15] on div "Projects" at bounding box center [222, 20] width 63 height 43
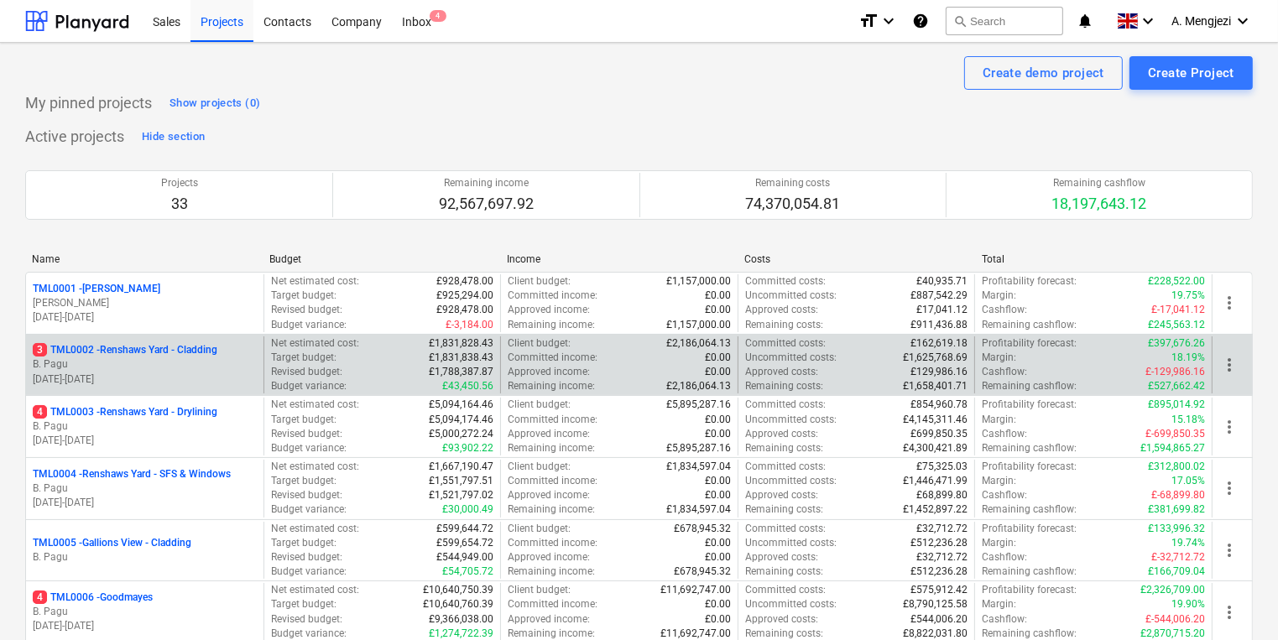
click at [206, 379] on p "[DATE] - [DATE]" at bounding box center [145, 380] width 224 height 14
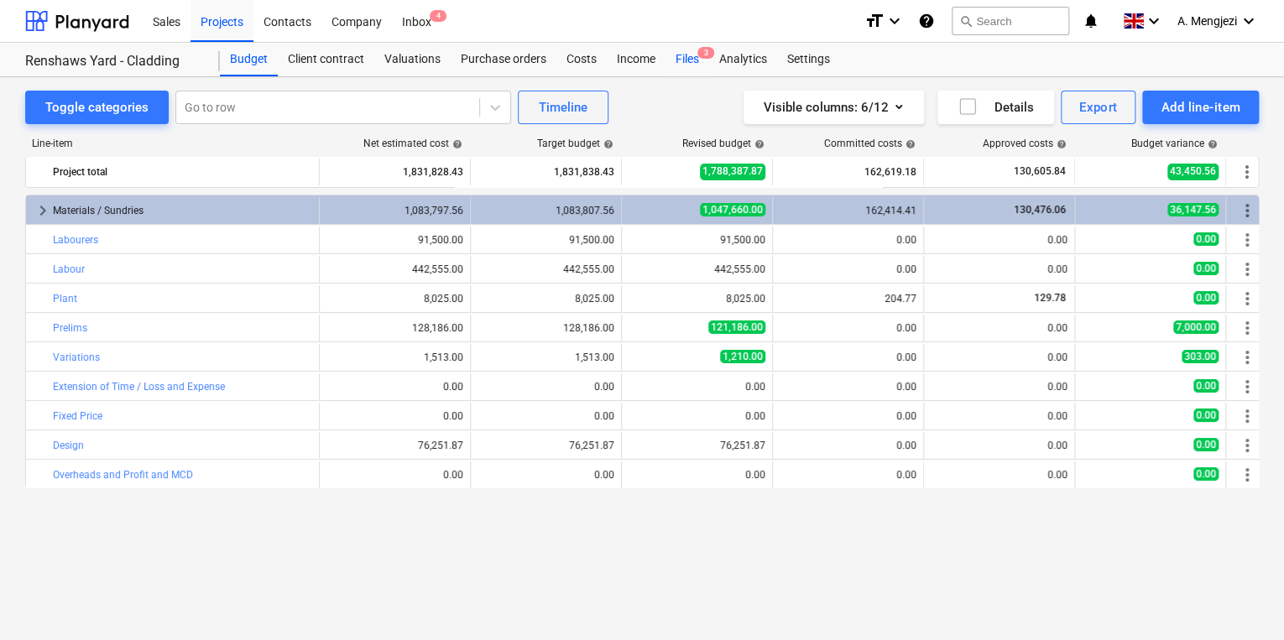
click at [705, 60] on div "Files 3" at bounding box center [688, 60] width 44 height 34
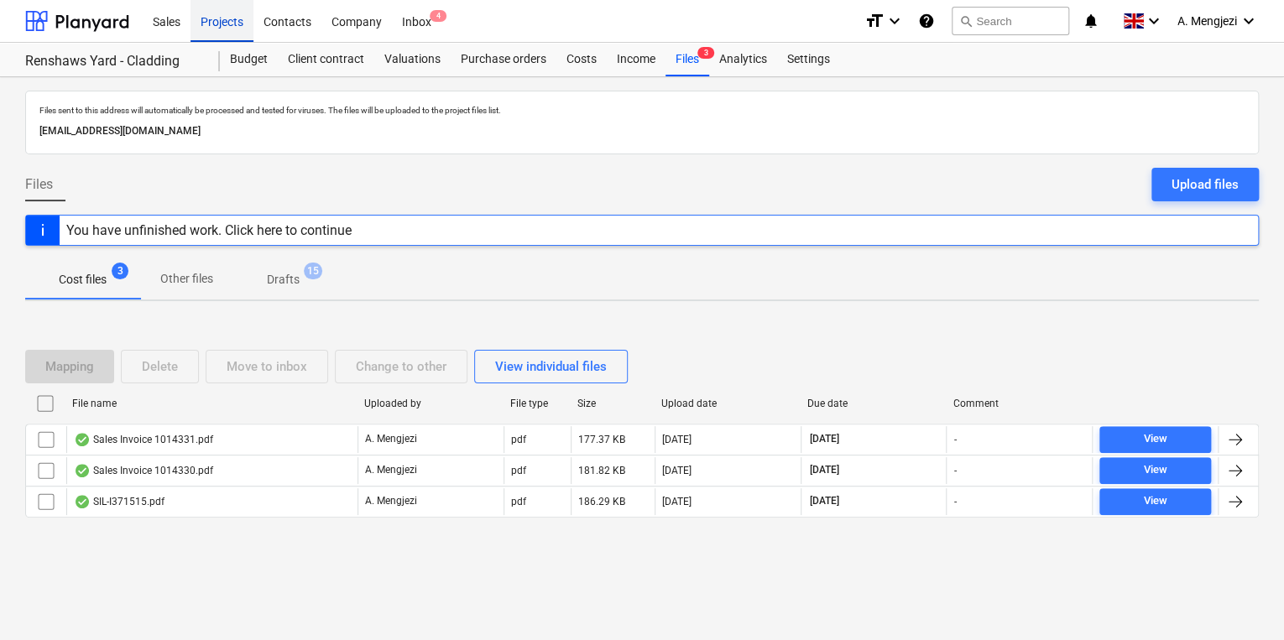
click at [229, 24] on div "Projects" at bounding box center [222, 20] width 63 height 43
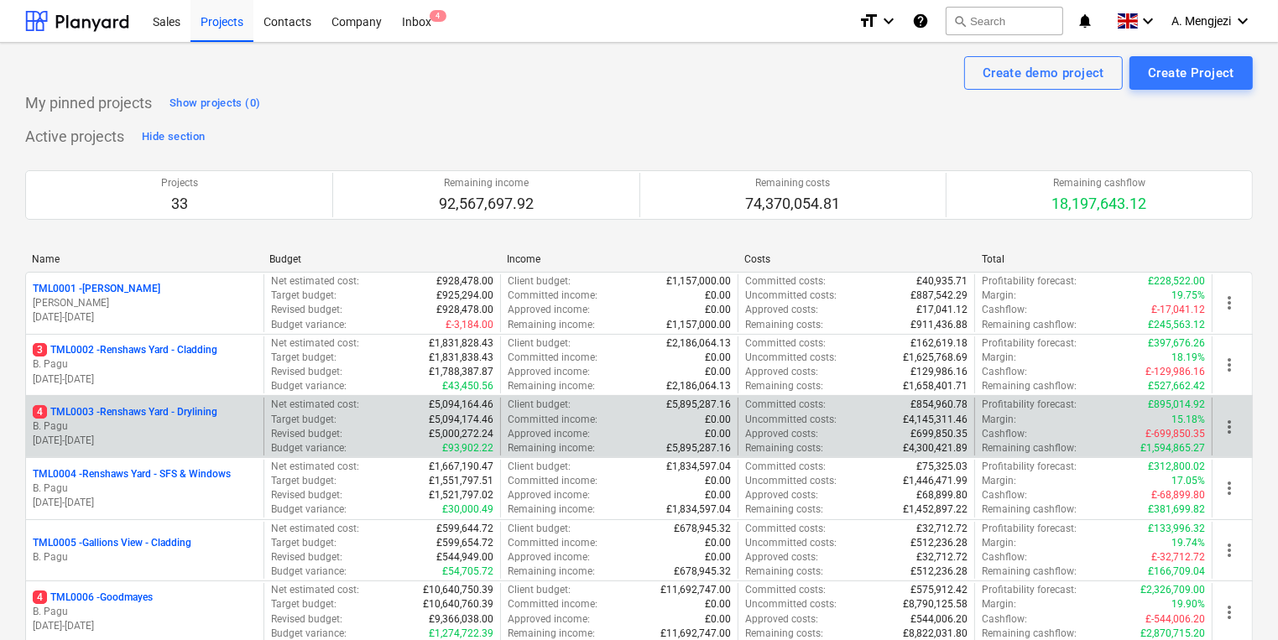
click at [215, 414] on p "4 TML0003 - Renshaws Yard - Drylining" at bounding box center [125, 412] width 185 height 14
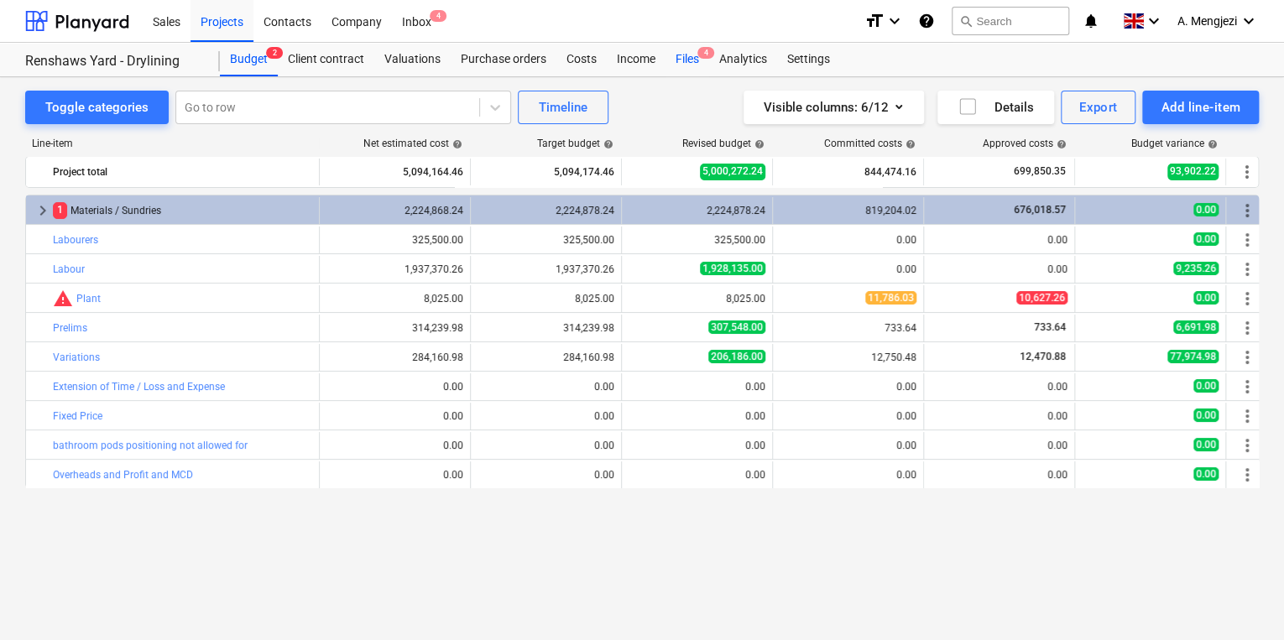
click at [698, 53] on span "4" at bounding box center [706, 53] width 17 height 12
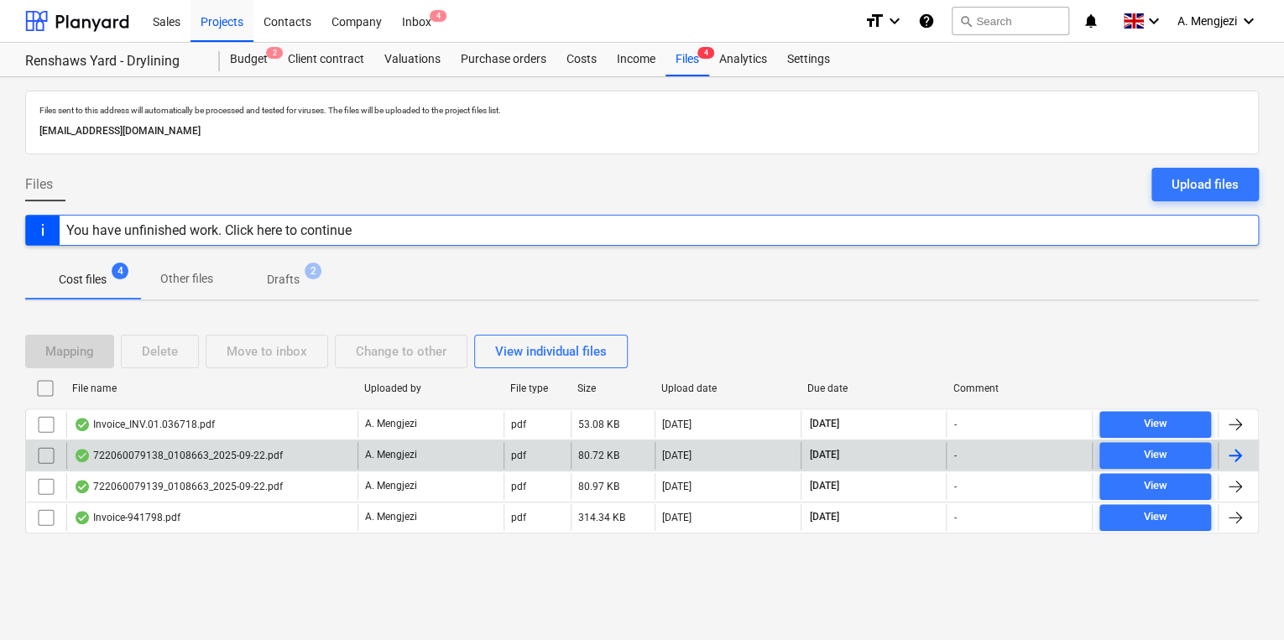
click at [280, 450] on div "722060079138_0108663_2025-09-22.pdf" at bounding box center [211, 455] width 291 height 27
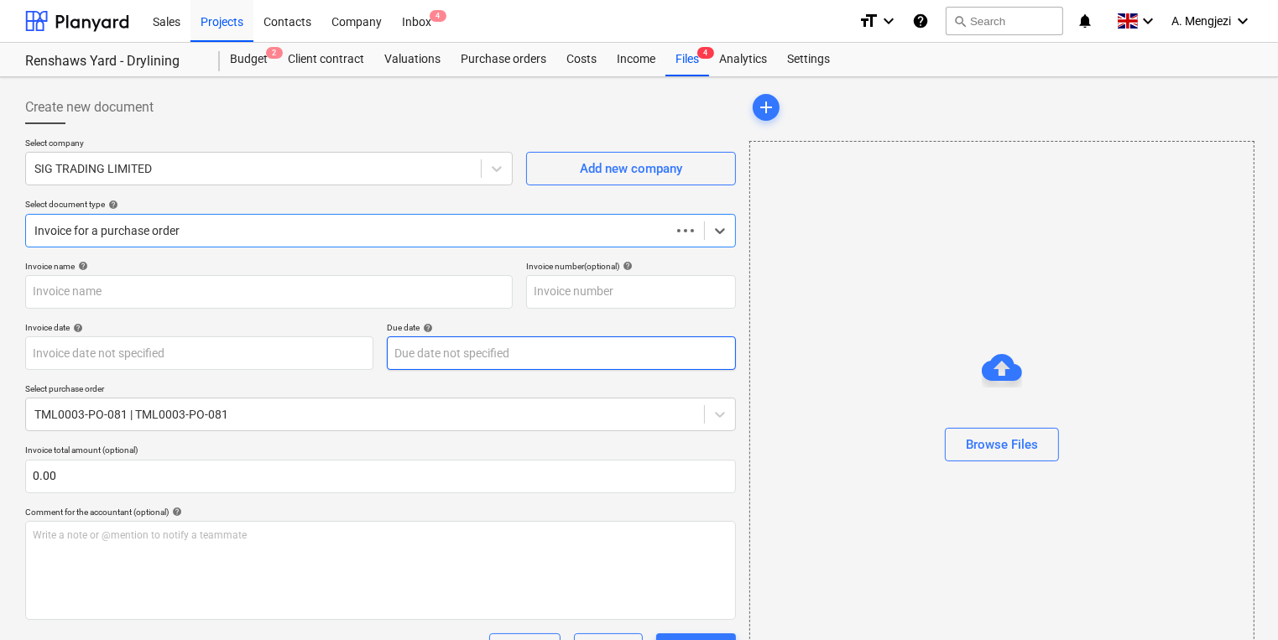
type input "722060079138"
type input "[DATE]"
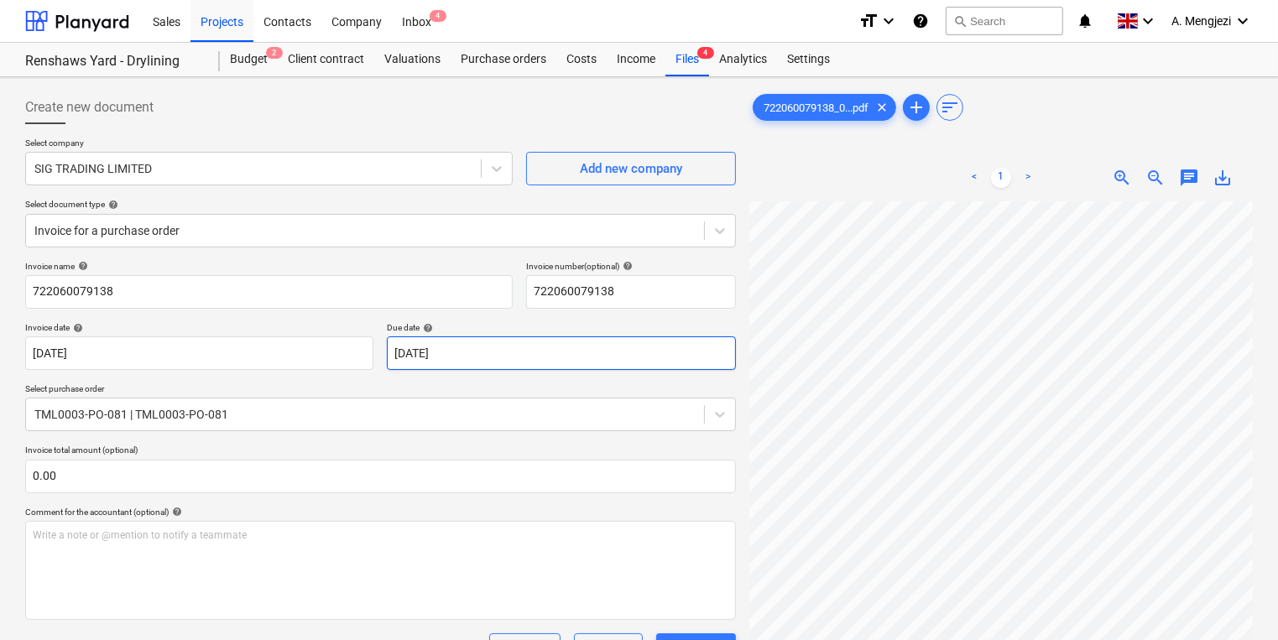
scroll to position [205, 129]
click at [681, 366] on div "Create new document Select company SIG TRADING LIMITED Add new company Select d…" at bounding box center [639, 531] width 1242 height 894
click at [698, 60] on div "Files 4" at bounding box center [688, 60] width 44 height 34
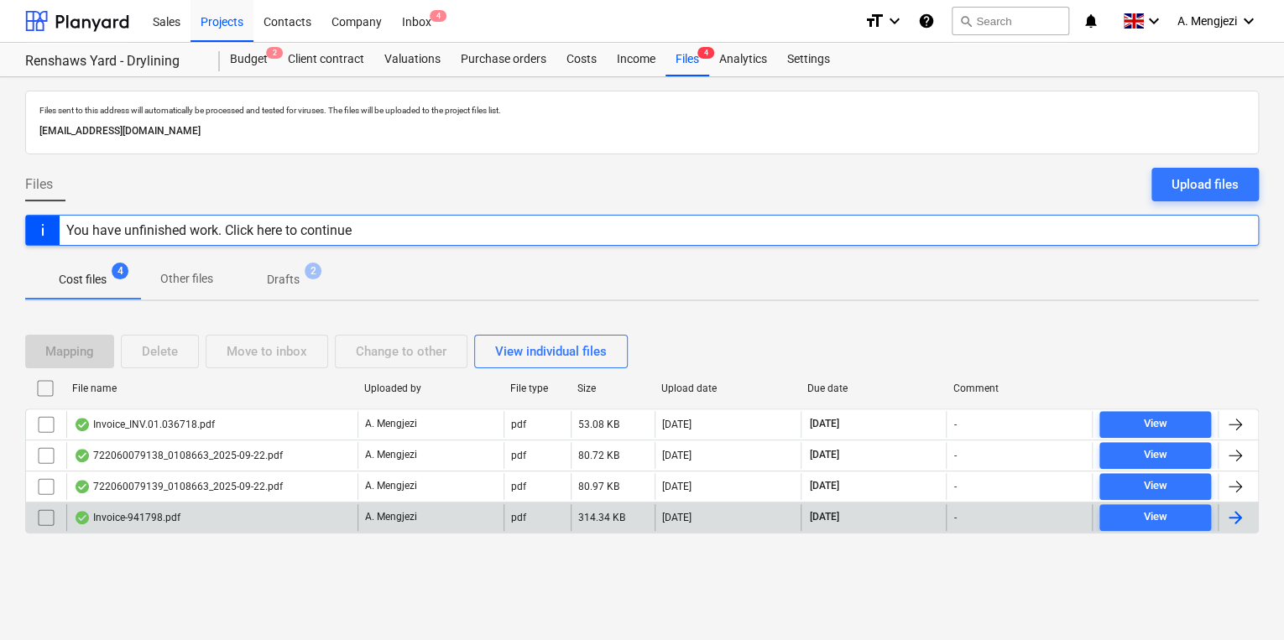
click at [326, 514] on div "Invoice-941798.pdf" at bounding box center [211, 517] width 291 height 27
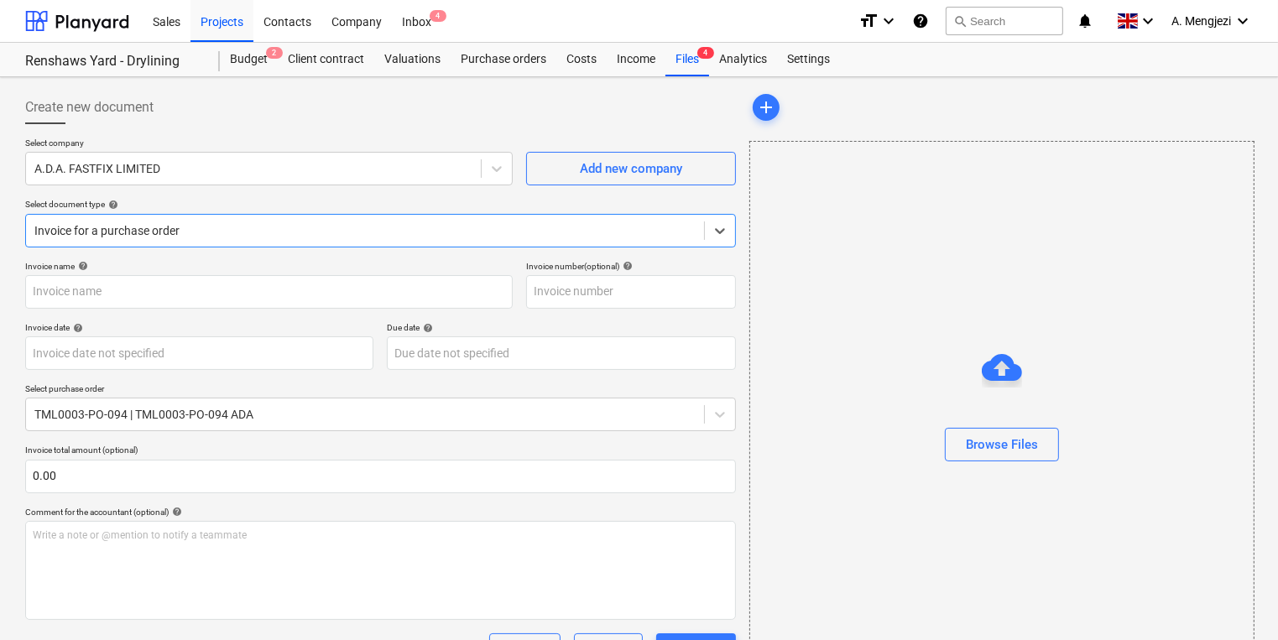
type input "941798"
type input "[DATE]"
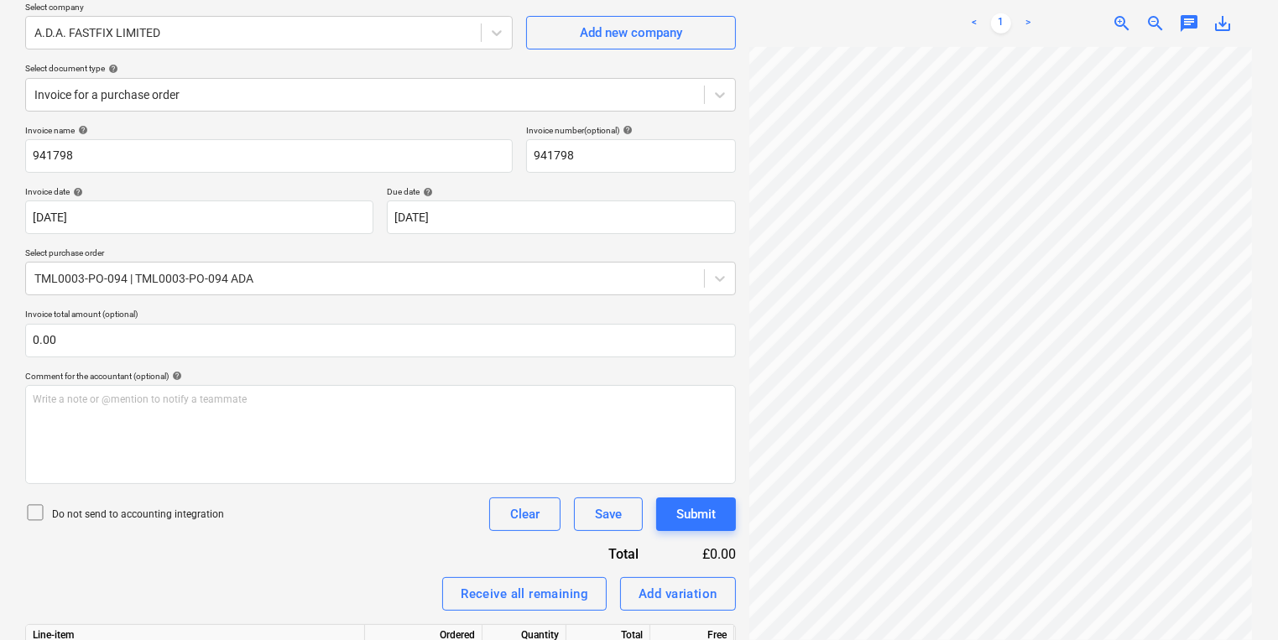
scroll to position [310, 0]
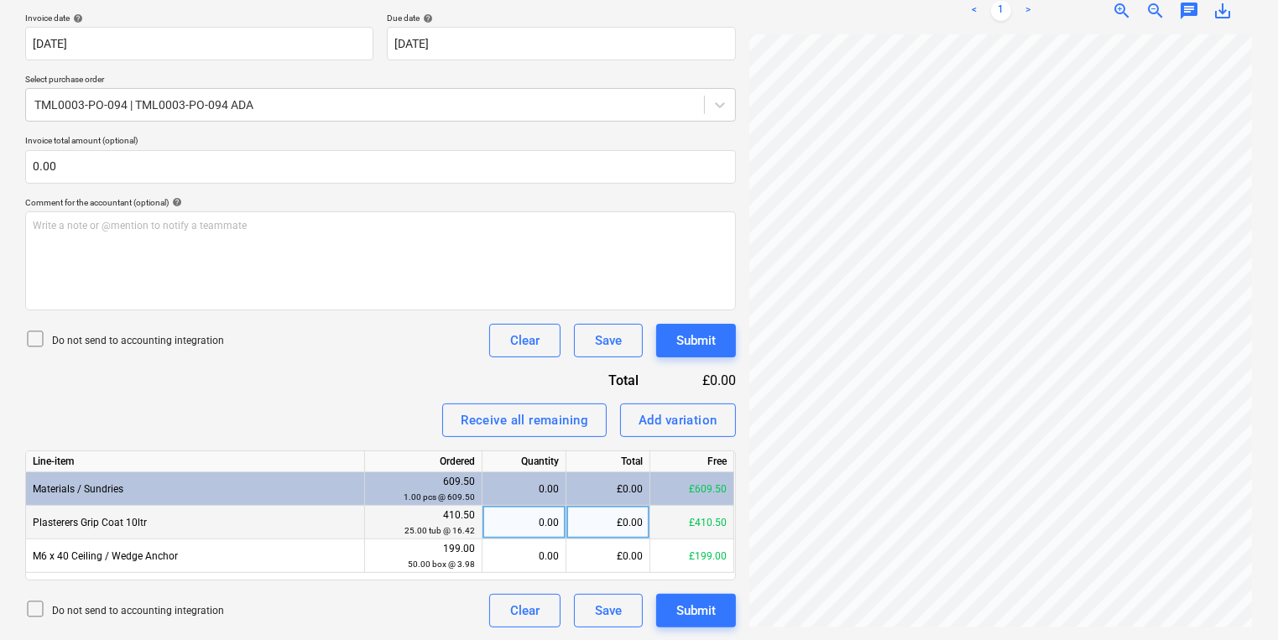
click at [559, 519] on div "0.00" at bounding box center [525, 523] width 84 height 34
type input "25"
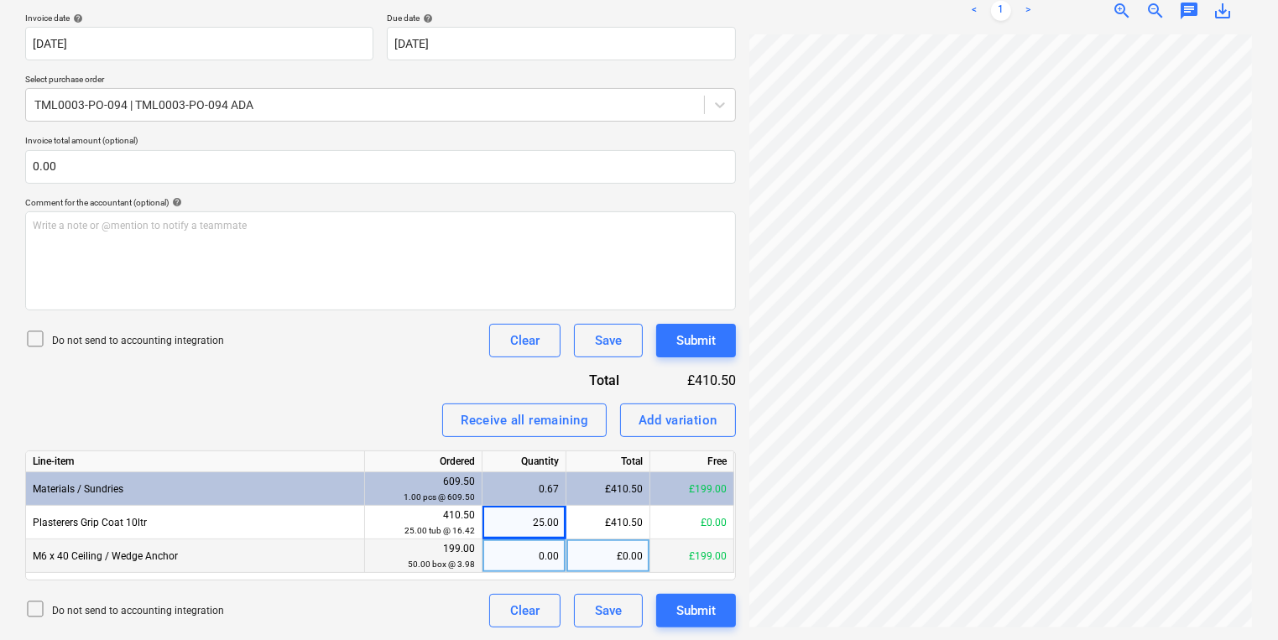
click at [510, 544] on div "0.00" at bounding box center [524, 557] width 70 height 34
type input "50"
click at [728, 617] on button "Submit" at bounding box center [696, 611] width 80 height 34
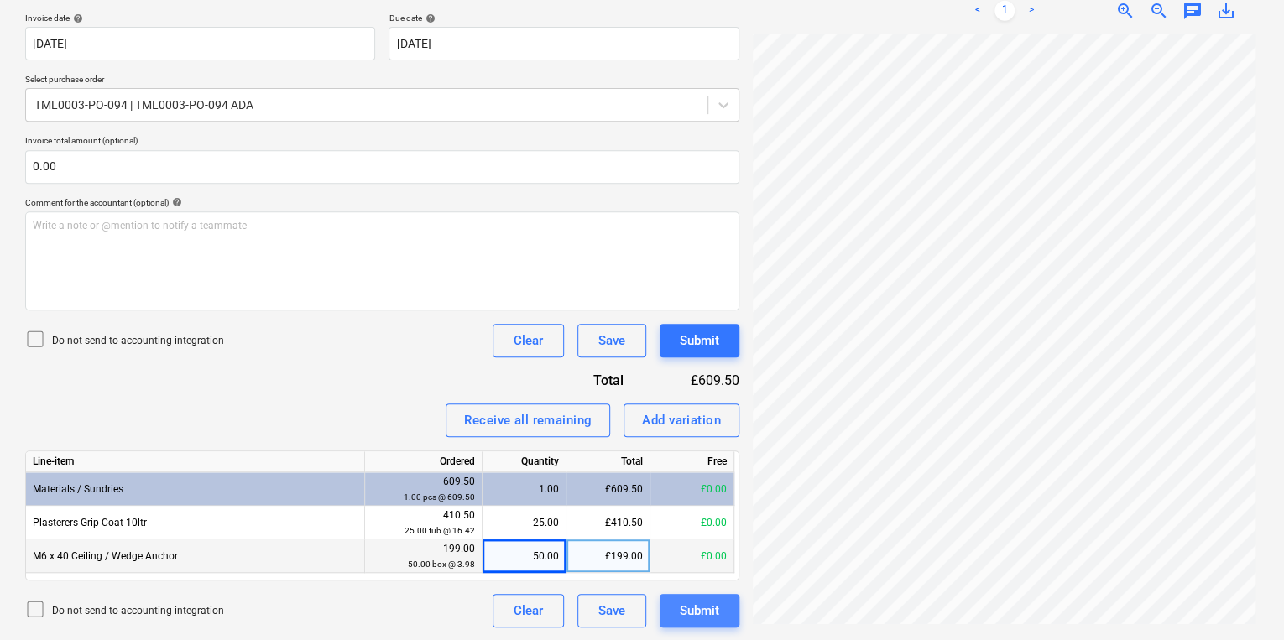
scroll to position [301, 128]
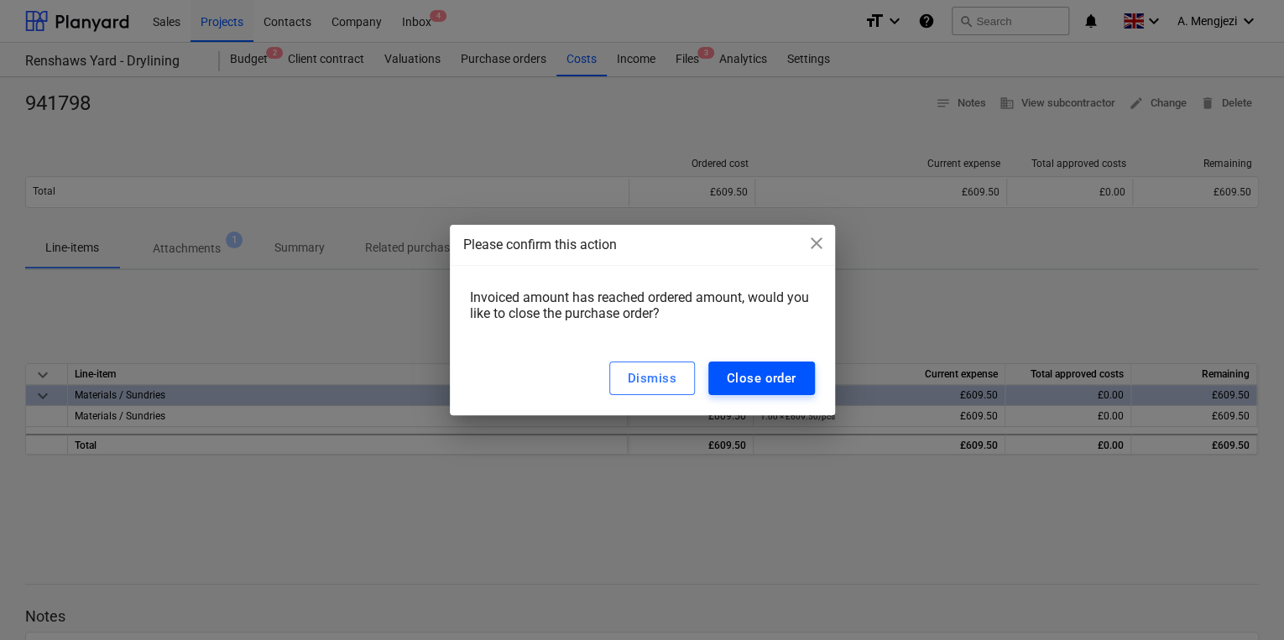
click at [769, 371] on div "Close order" at bounding box center [762, 379] width 70 height 22
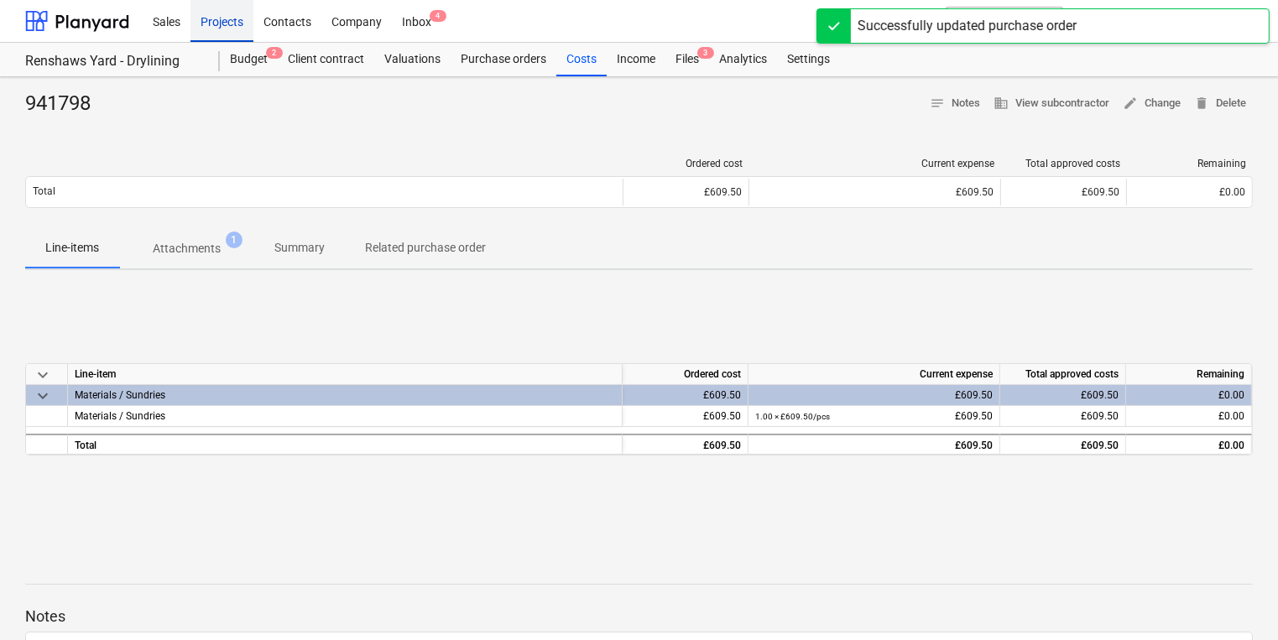
click at [227, 18] on div "Projects" at bounding box center [222, 20] width 63 height 43
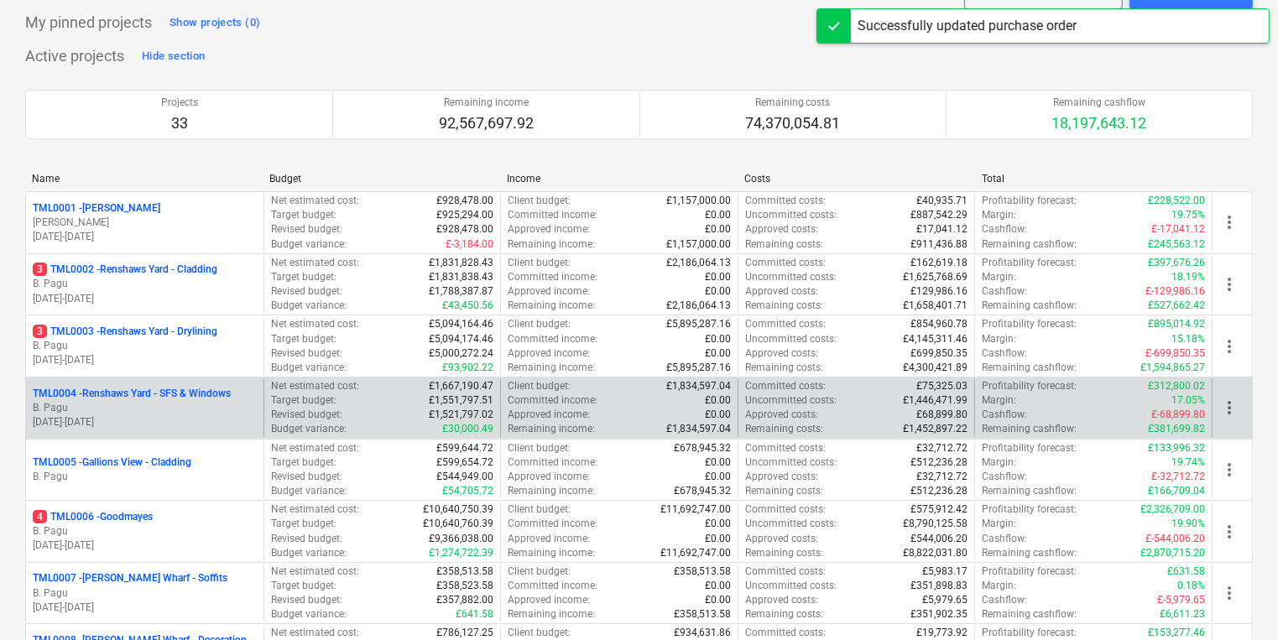
scroll to position [269, 0]
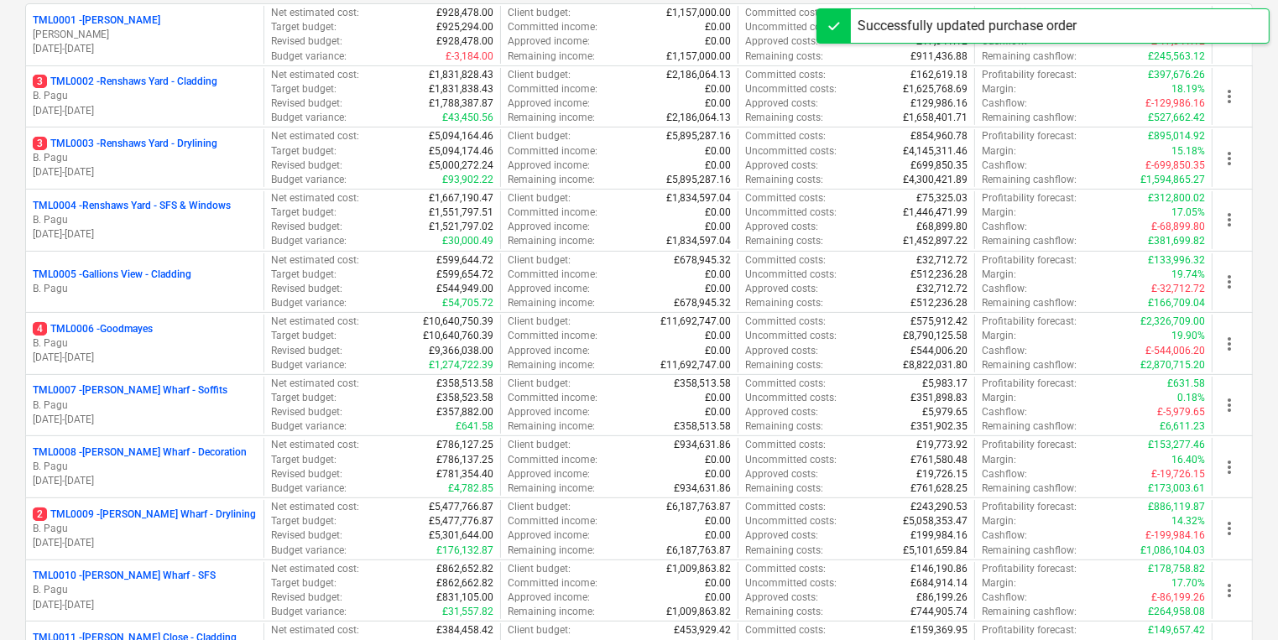
click at [159, 322] on div "4 TML0006 - Goodmayes" at bounding box center [145, 329] width 224 height 14
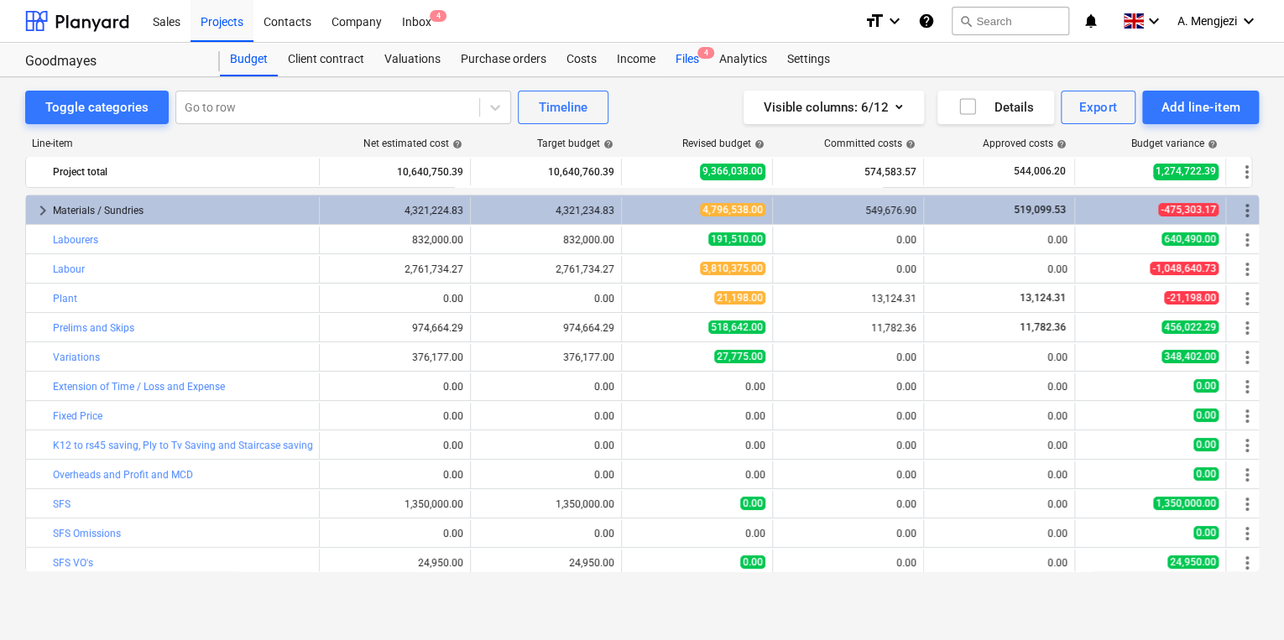
click at [670, 59] on div "Files 4" at bounding box center [688, 60] width 44 height 34
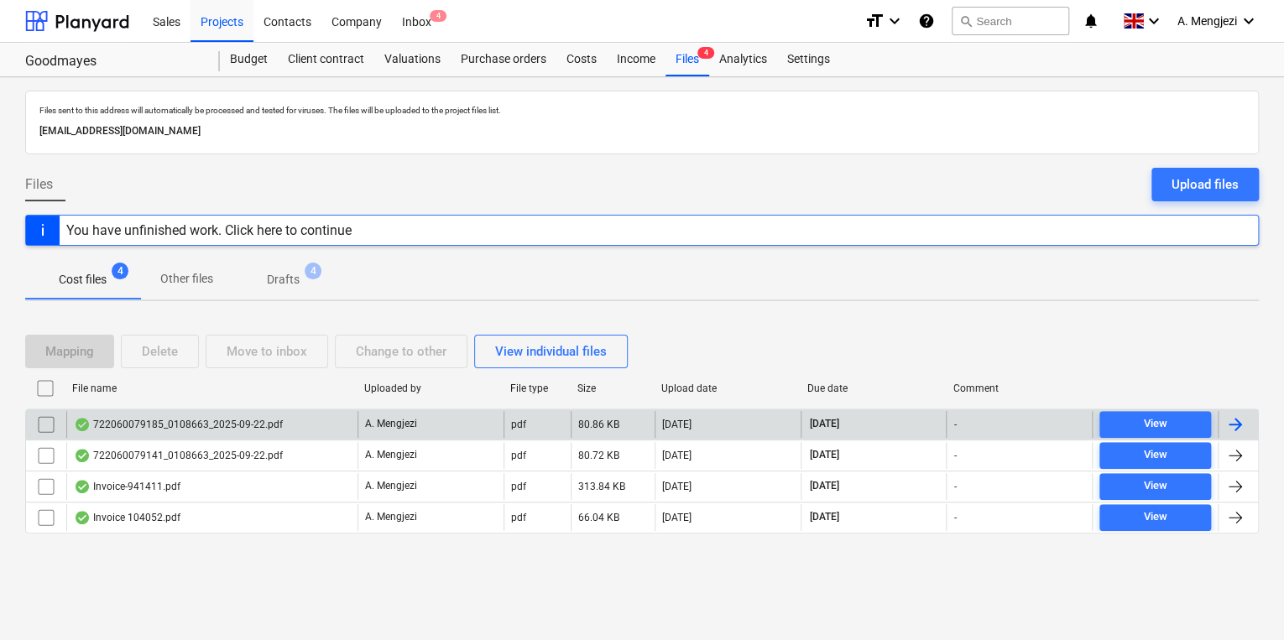
click at [214, 426] on div "722060079185_0108663_2025-09-22.pdf" at bounding box center [178, 424] width 209 height 13
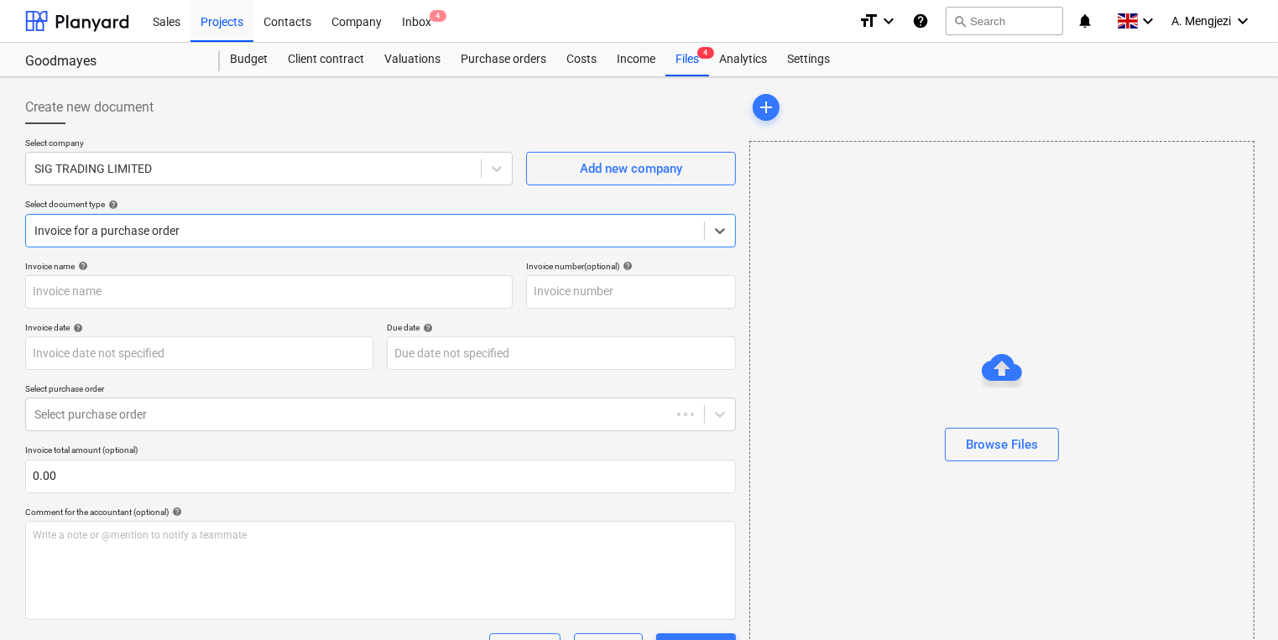
type input "722060079185"
type input "[DATE]"
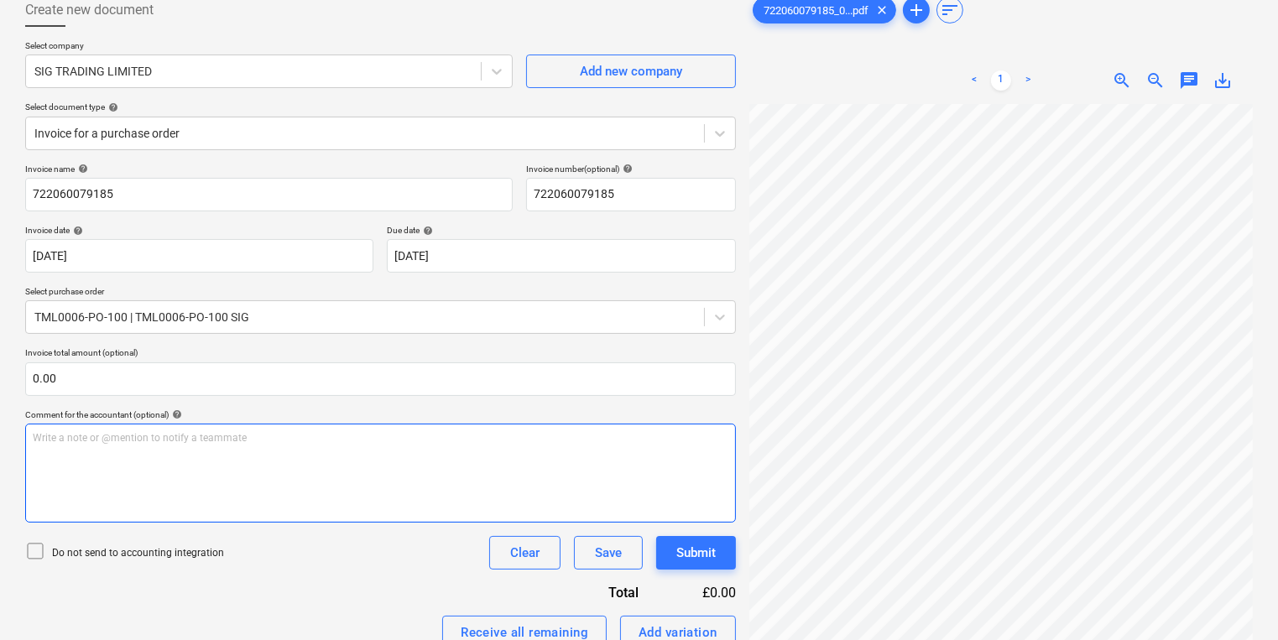
scroll to position [310, 0]
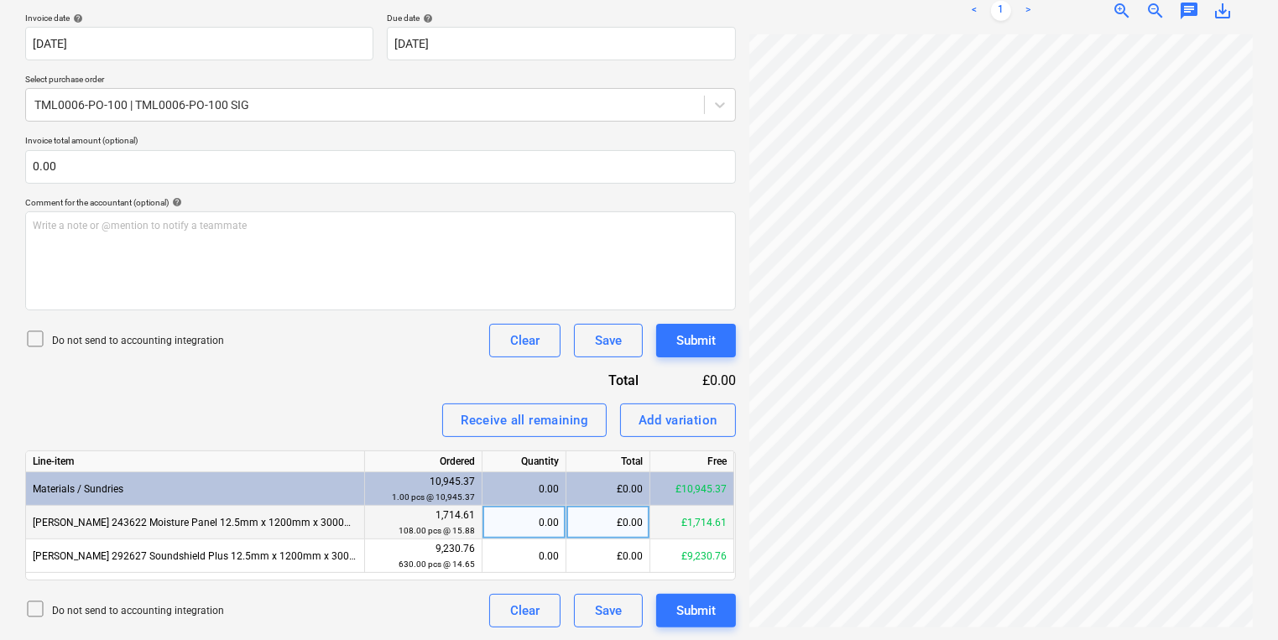
click at [528, 534] on div "0.00" at bounding box center [524, 523] width 70 height 34
type input "108"
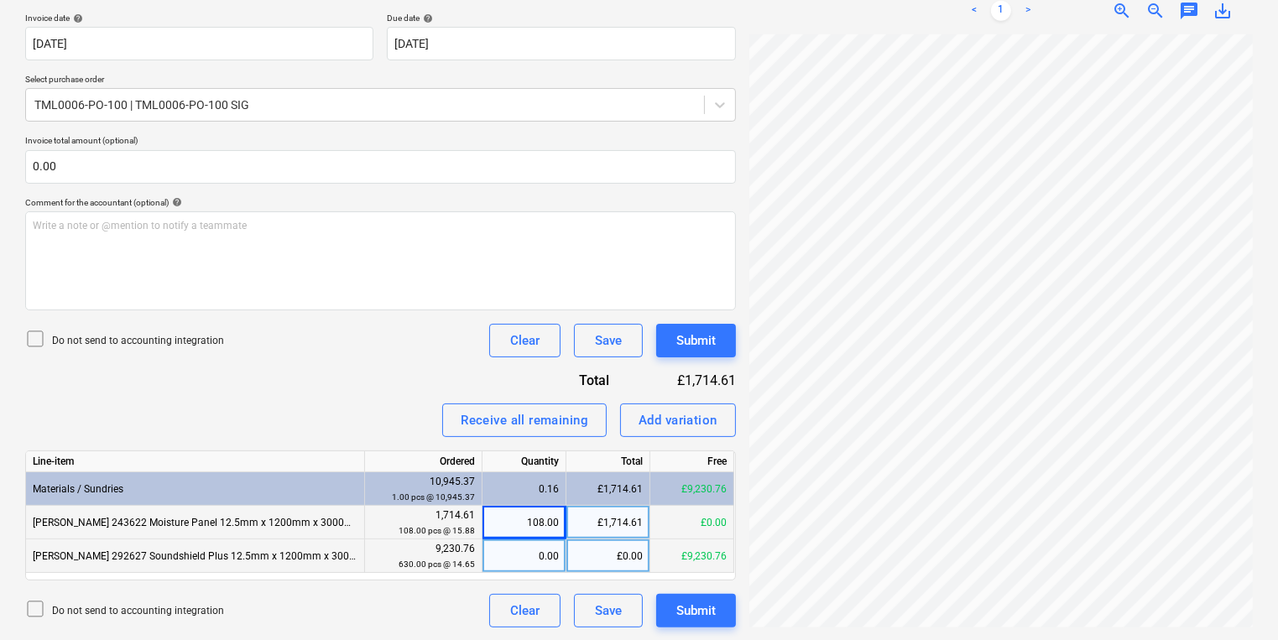
click at [495, 557] on div "0.00" at bounding box center [524, 557] width 70 height 34
click at [515, 526] on div "108.00" at bounding box center [524, 523] width 70 height 34
type input "4"
type input "84"
click at [521, 553] on div "0.00" at bounding box center [524, 557] width 70 height 34
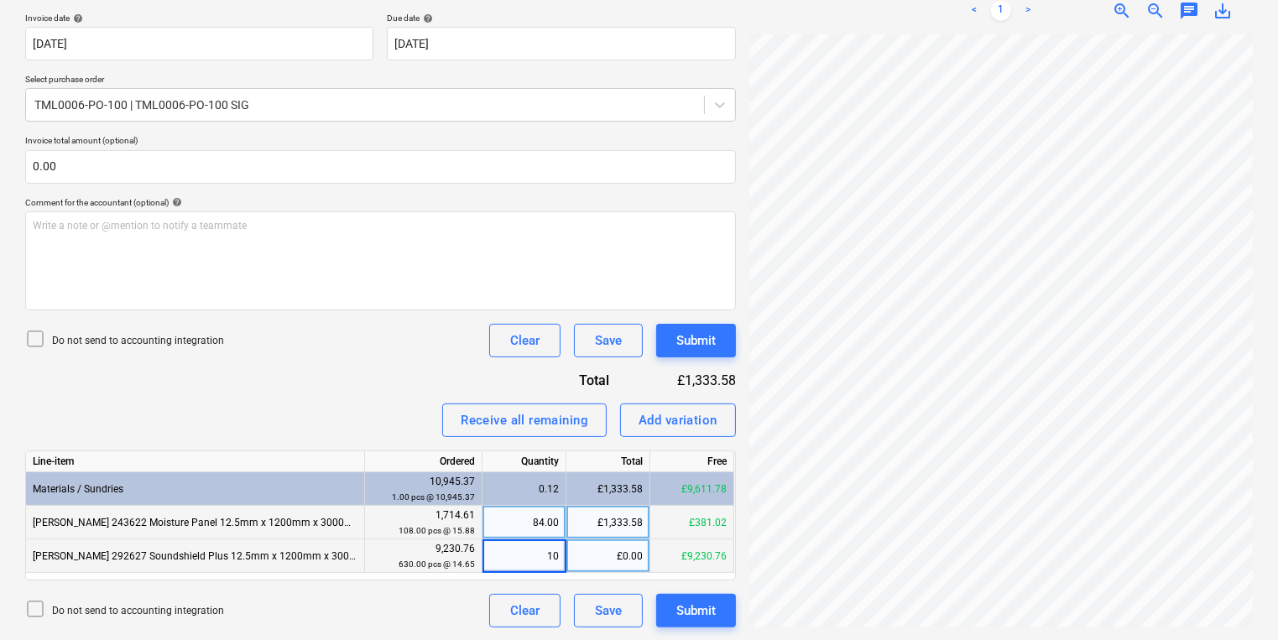
type input "108"
click at [505, 532] on div "84.00" at bounding box center [524, 523] width 70 height 34
type input "108"
click at [510, 562] on div "108.00" at bounding box center [524, 557] width 70 height 34
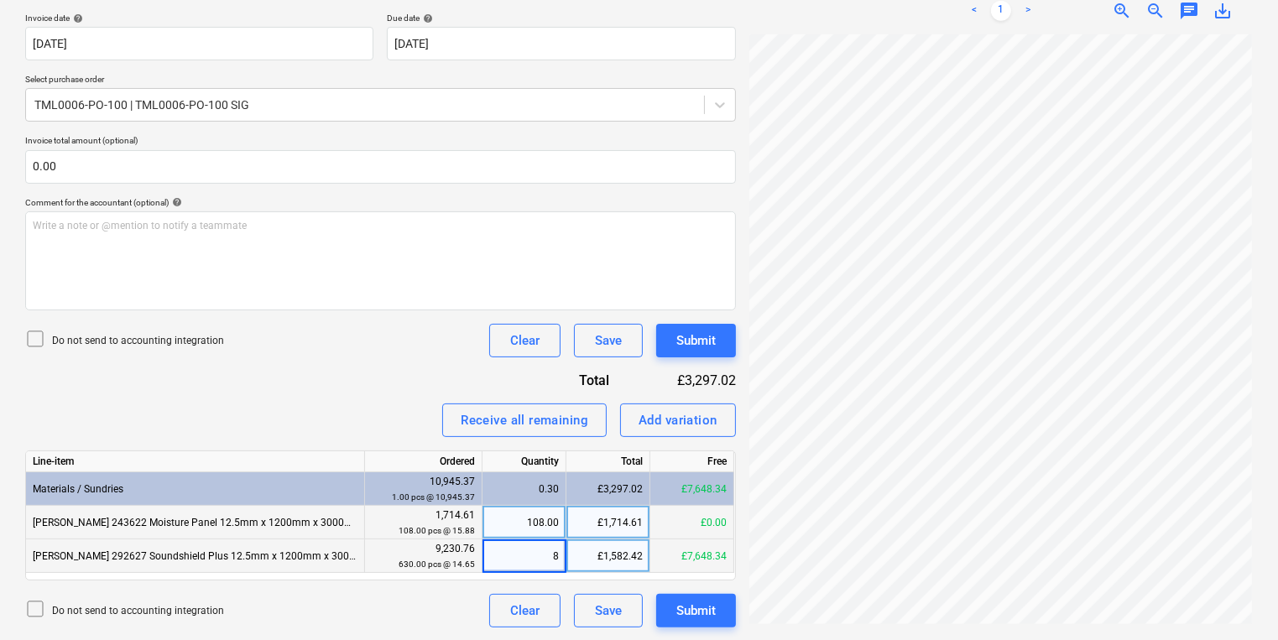
type input "84"
click at [678, 421] on div "Add variation" at bounding box center [678, 421] width 79 height 22
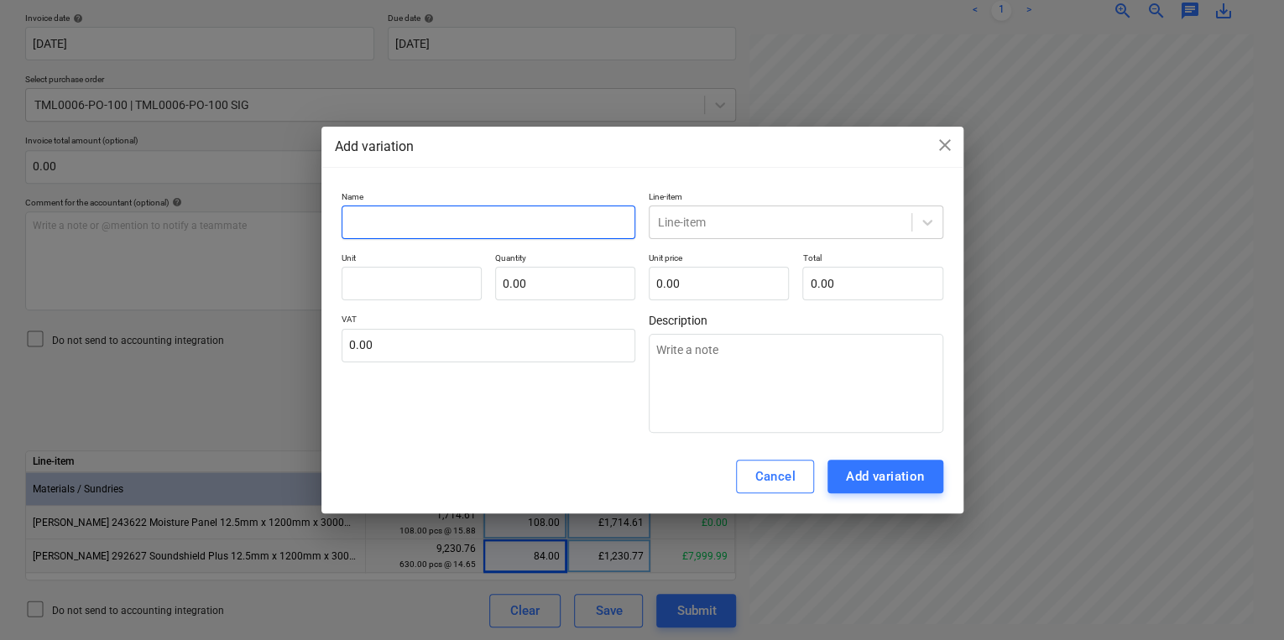
click at [423, 218] on input "text" at bounding box center [489, 223] width 295 height 34
type textarea "x"
type input "r"
type textarea "x"
type input "ro"
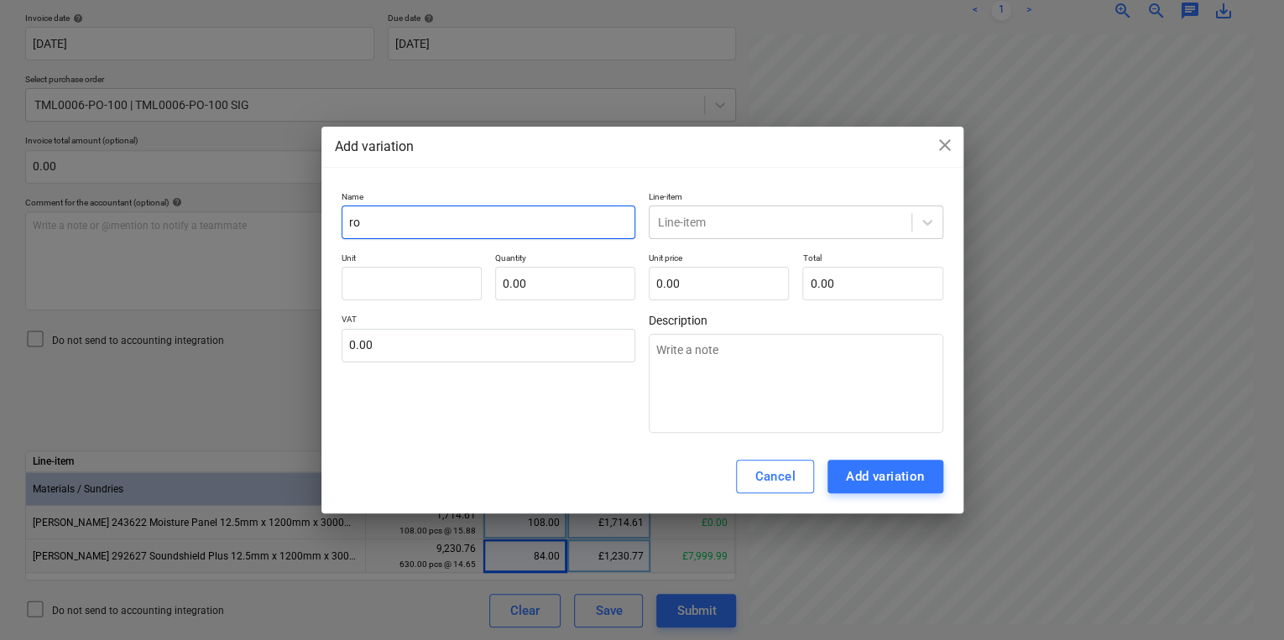
type textarea "x"
type input "rou"
type textarea "x"
type input "roun"
type textarea "x"
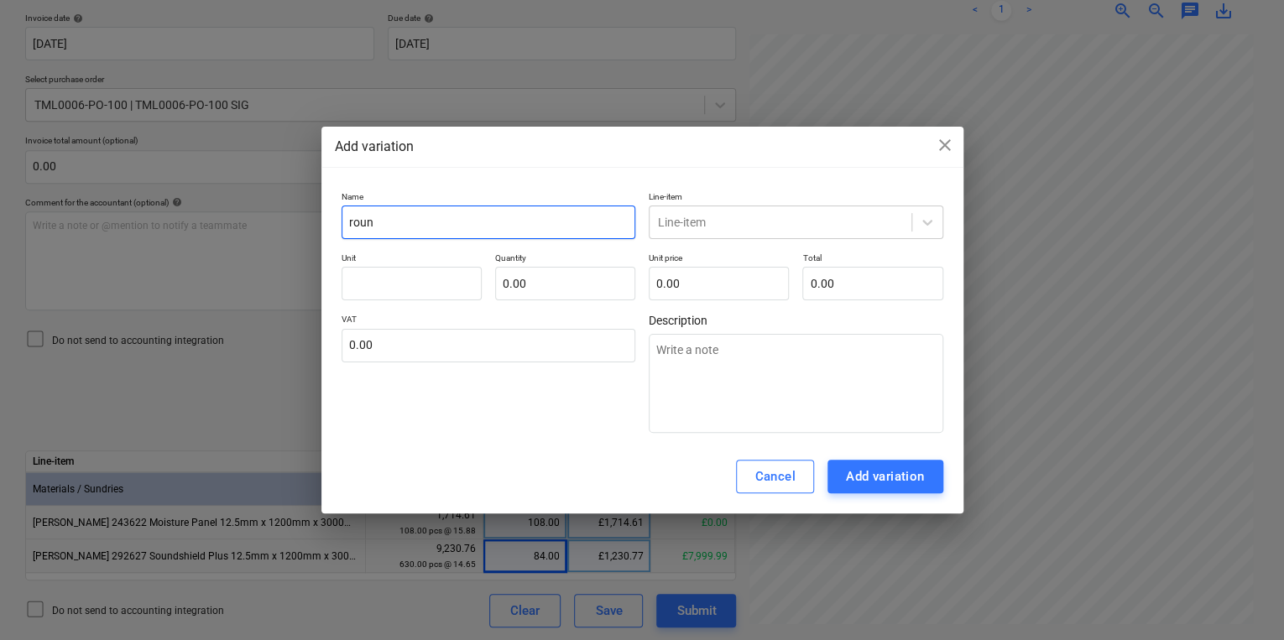
type input "rou"
type textarea "x"
type input "ro"
type textarea "x"
type input "r"
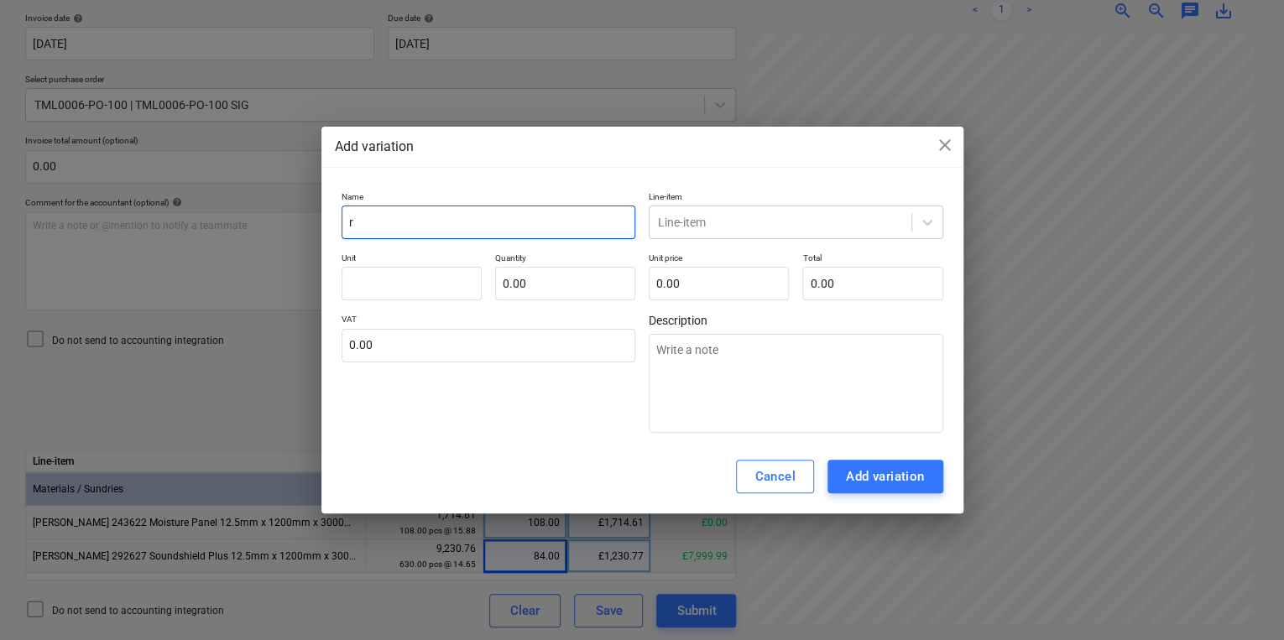
type textarea "x"
type input "ro"
type textarea "x"
type input "rou"
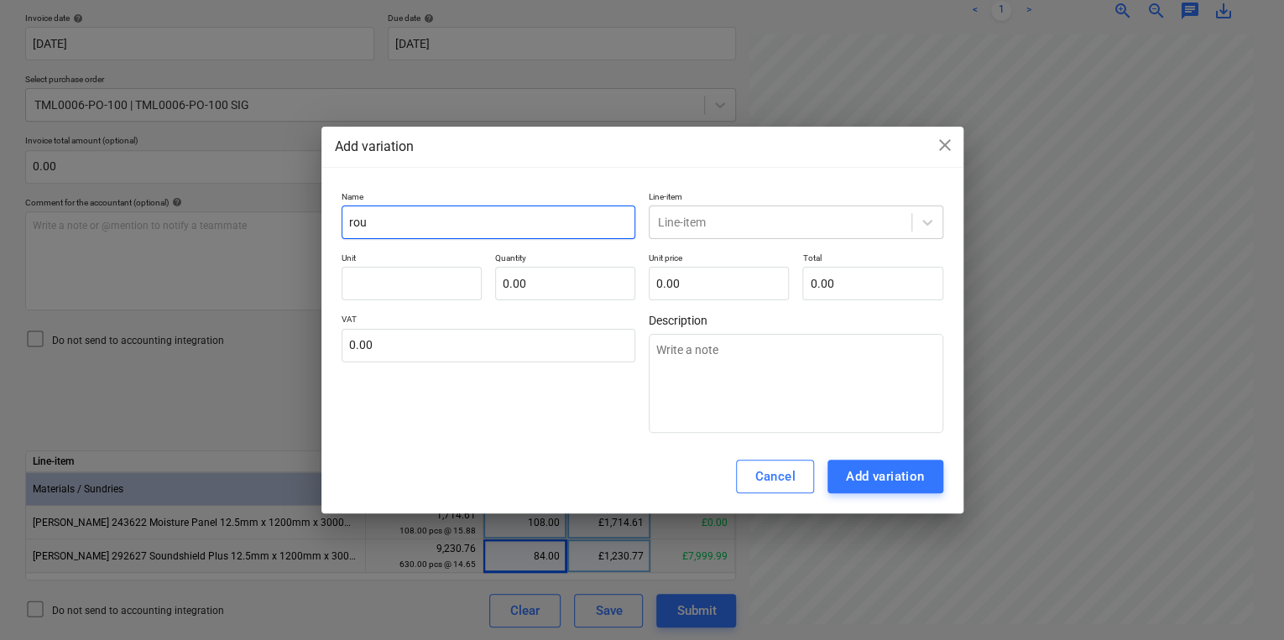
type textarea "x"
type input "roun"
type textarea "x"
type input "round"
type textarea "x"
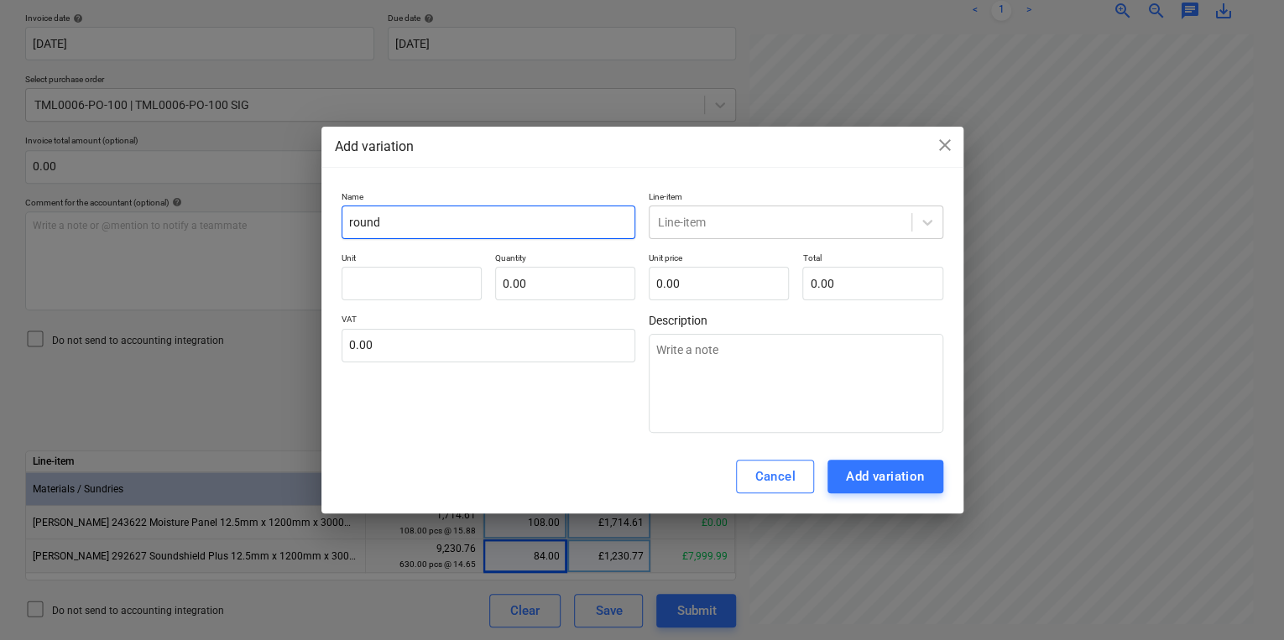
type input "roundn"
type textarea "x"
type input "roundng"
type textarea "x"
type input "roundn"
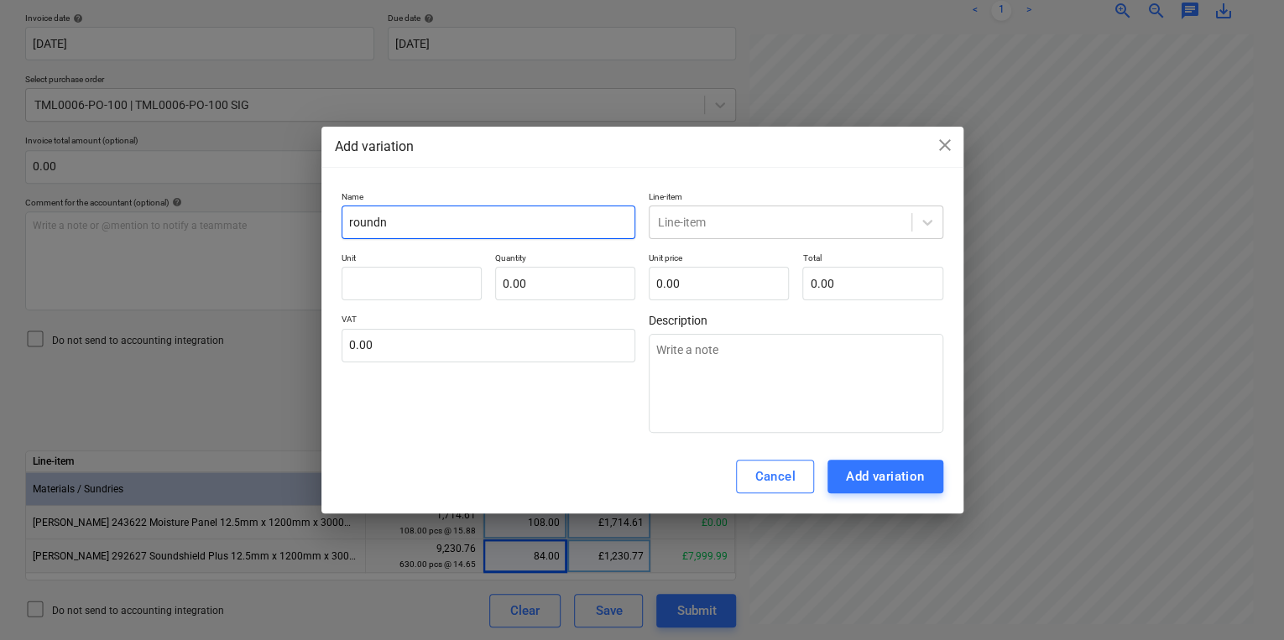
type textarea "x"
type input "round"
type textarea "x"
type input "roundi"
type textarea "x"
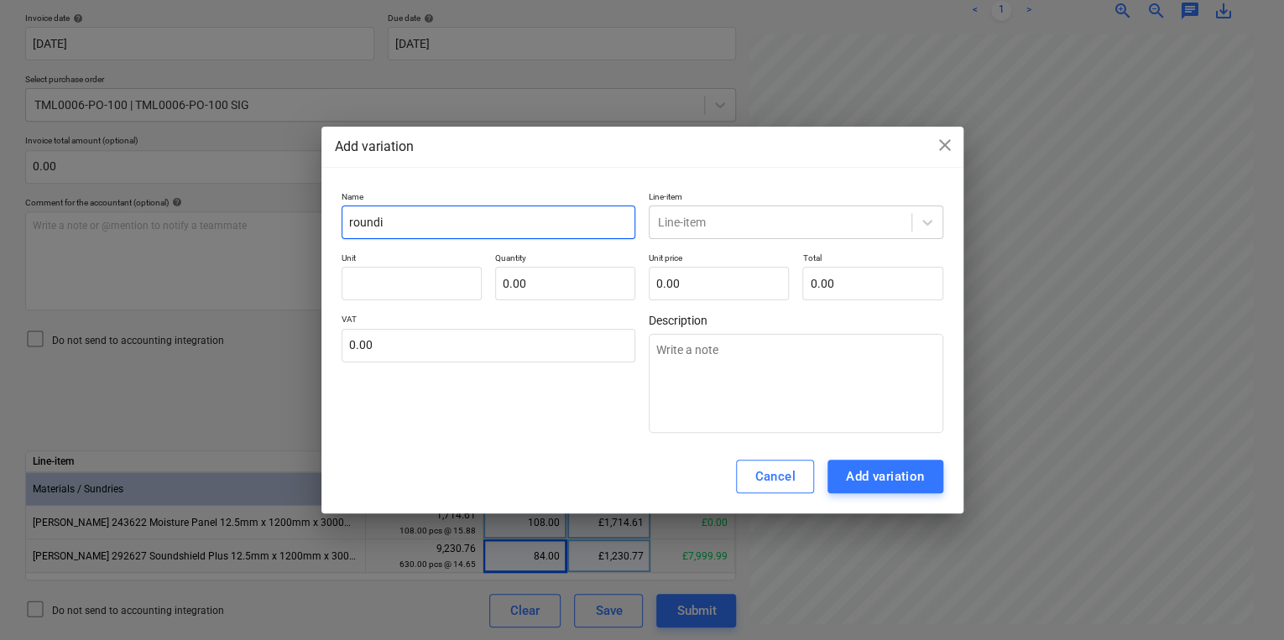
type input "roundin"
type textarea "x"
type input "rounding"
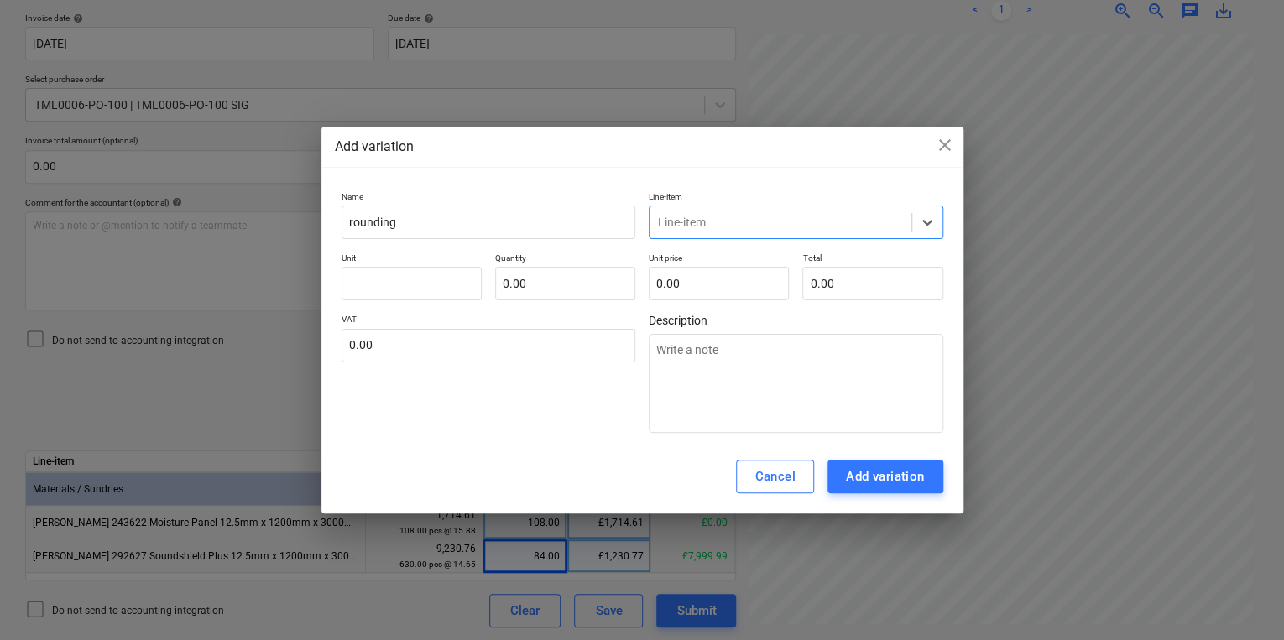
type input "r"
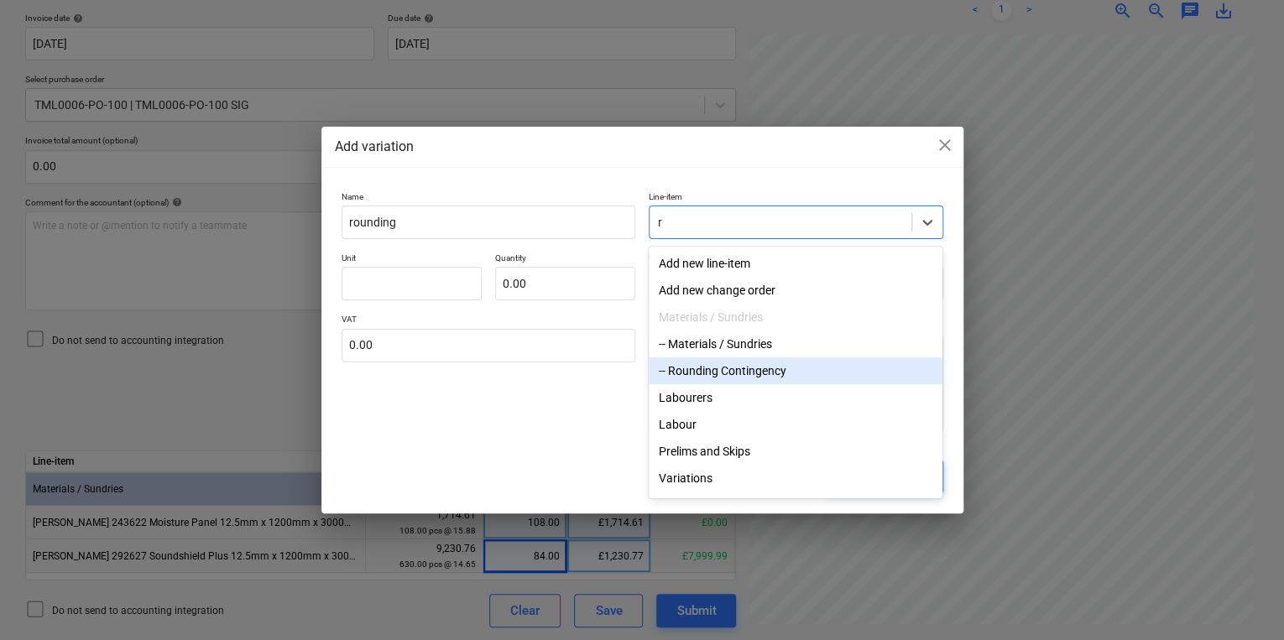
click at [769, 363] on div "-- Rounding Contingency" at bounding box center [796, 371] width 294 height 27
type textarea "x"
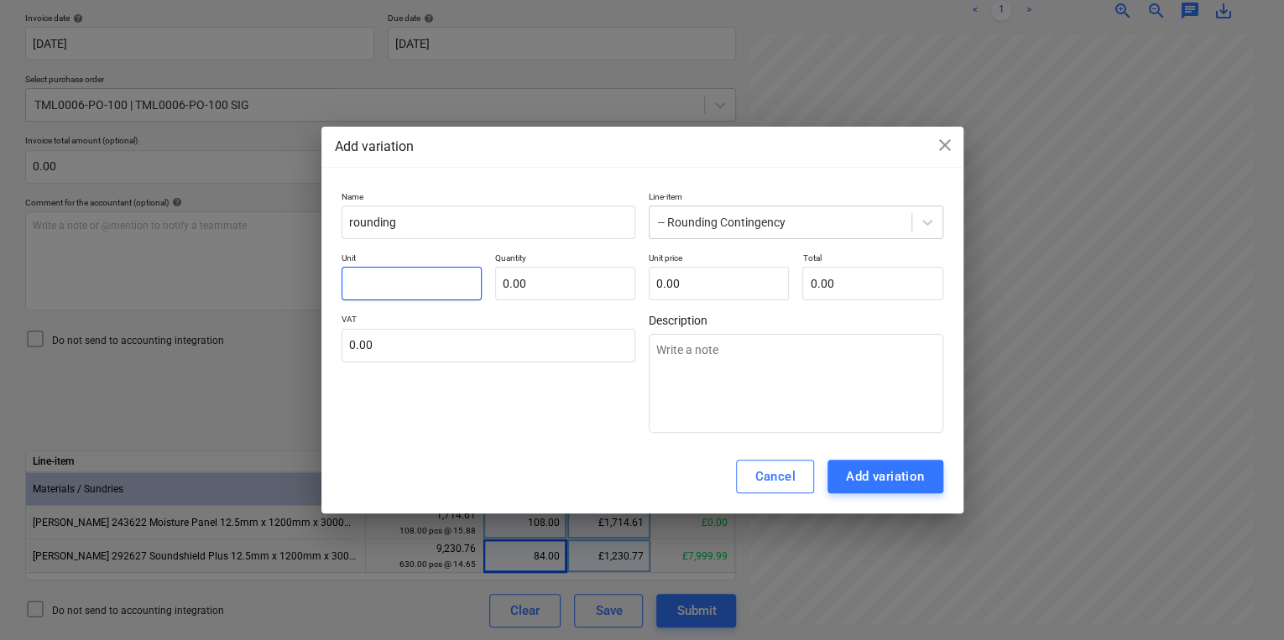
click at [453, 274] on input "text" at bounding box center [412, 284] width 140 height 34
type textarea "x"
type input "p"
type textarea "x"
type input "pc"
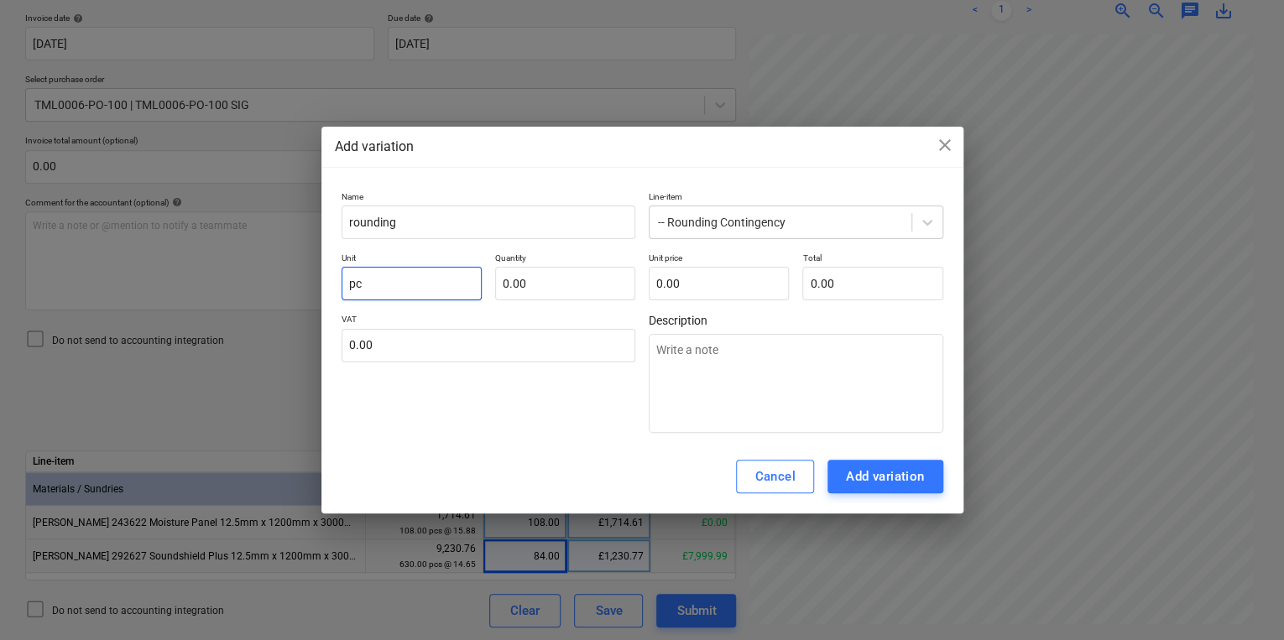
type textarea "x"
type input "pcs"
type textarea "x"
type input "1.00"
type textarea "x"
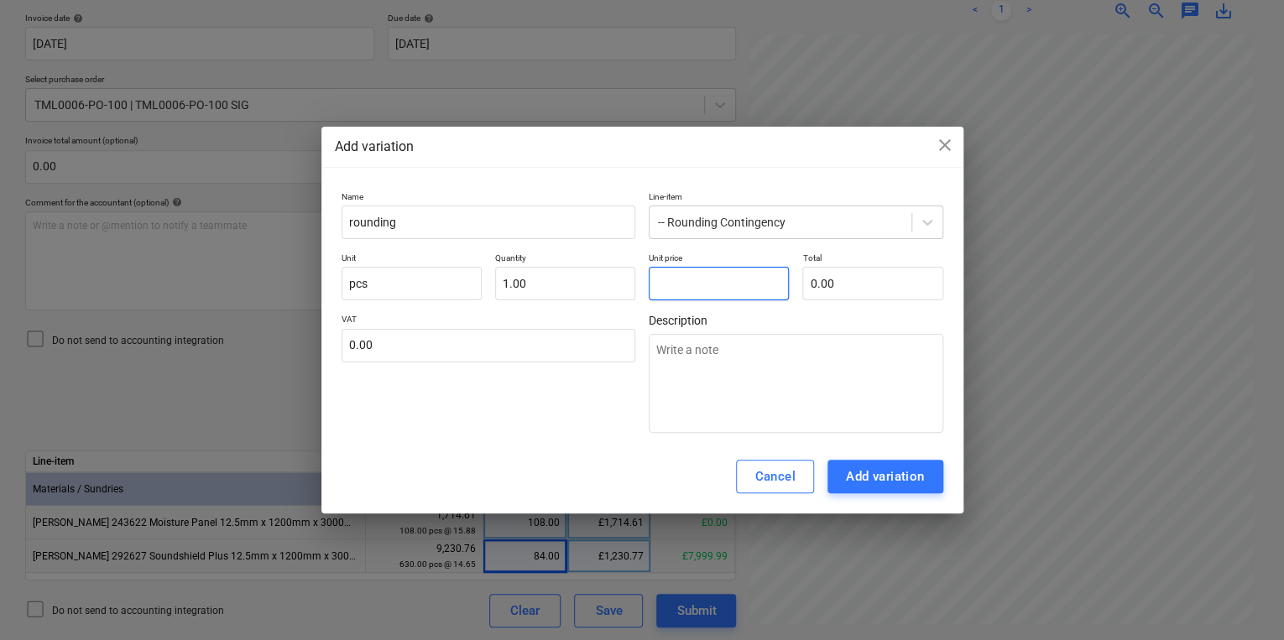
type input "0"
type textarea "x"
type input "0."
type textarea "x"
type input "0.2"
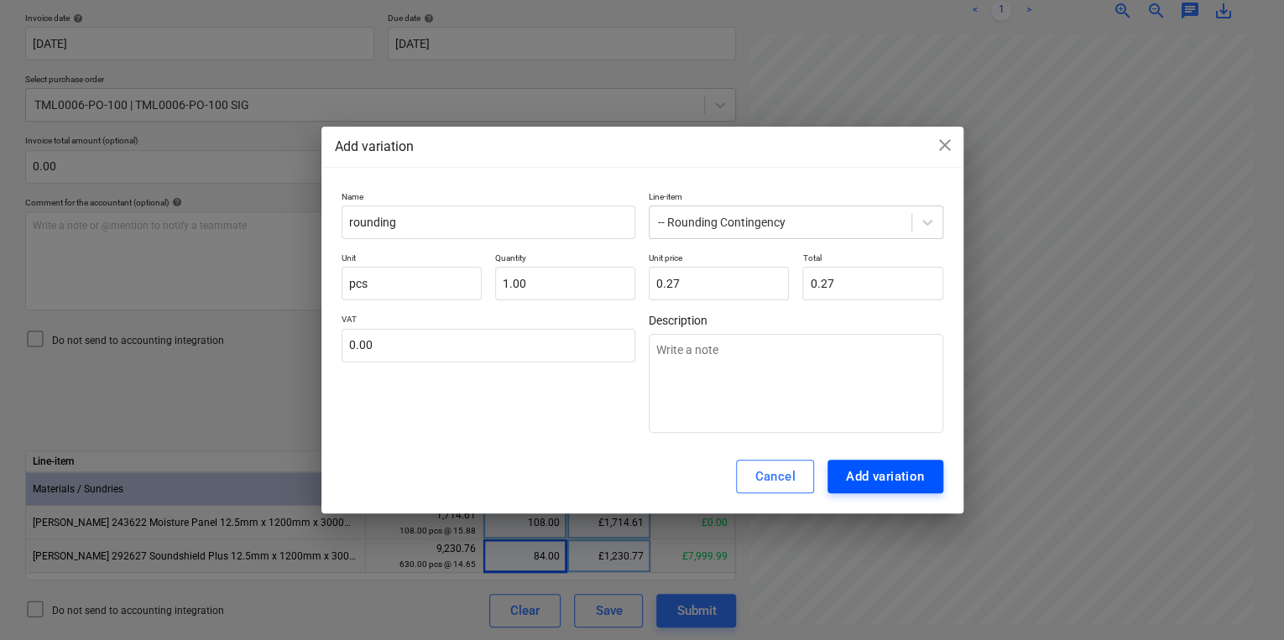
click at [938, 479] on button "Add variation" at bounding box center [886, 477] width 116 height 34
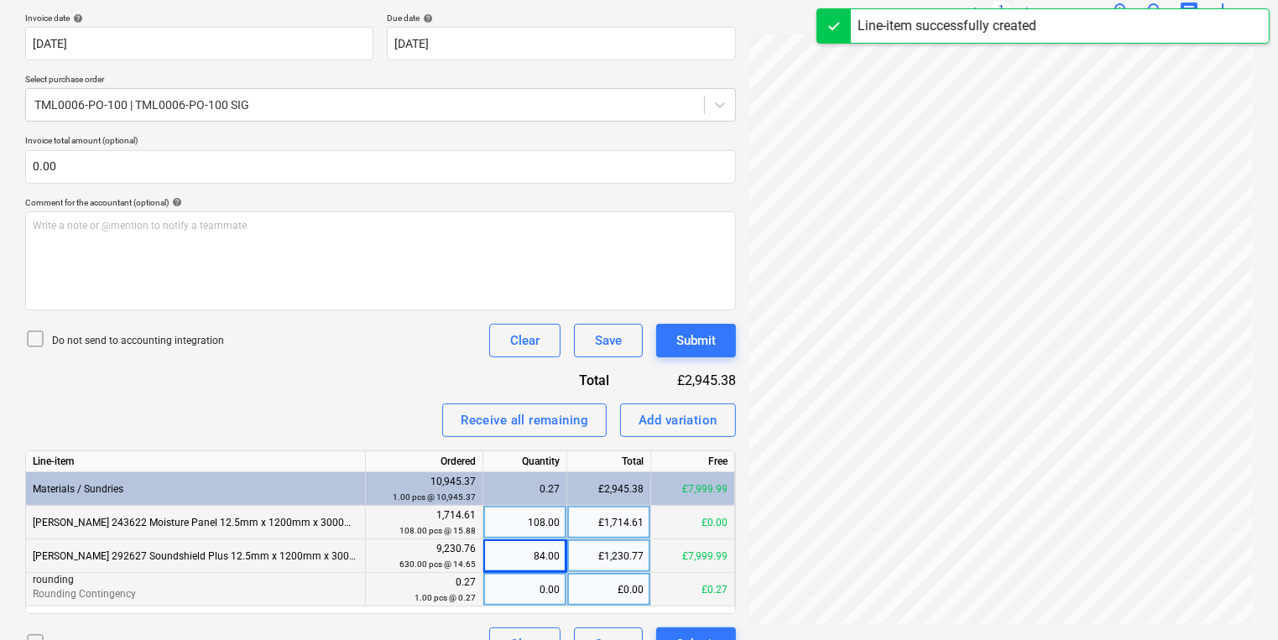
click at [536, 595] on div "0.00" at bounding box center [525, 590] width 70 height 34
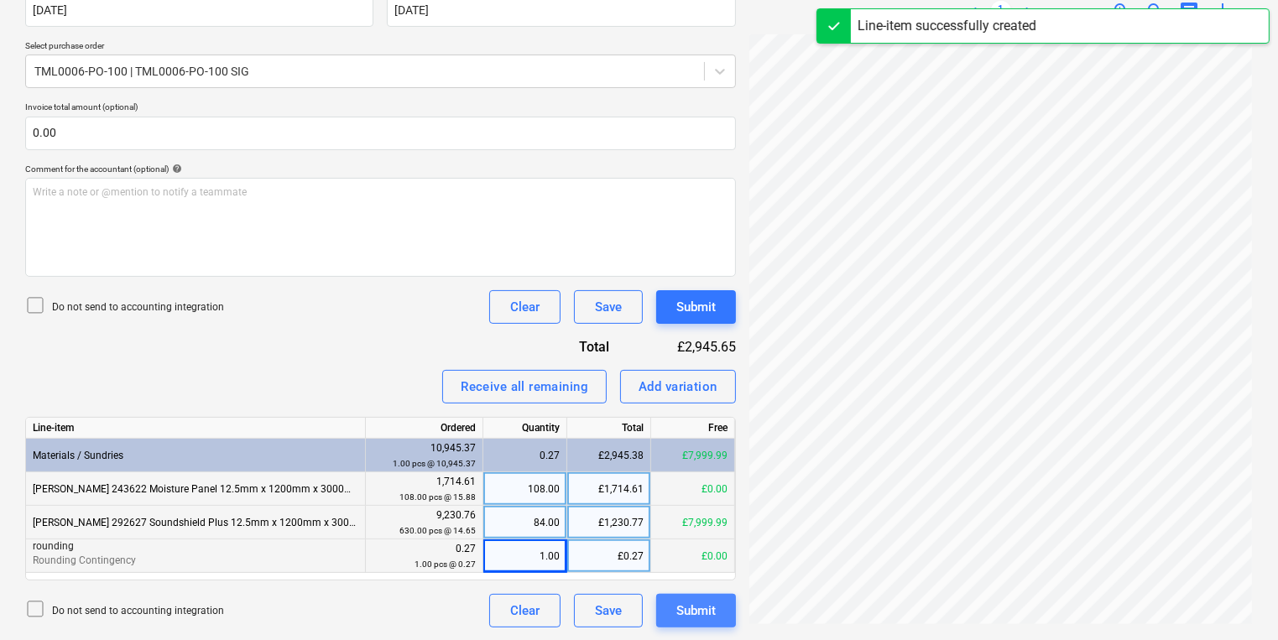
click at [698, 620] on div "Submit" at bounding box center [696, 611] width 39 height 22
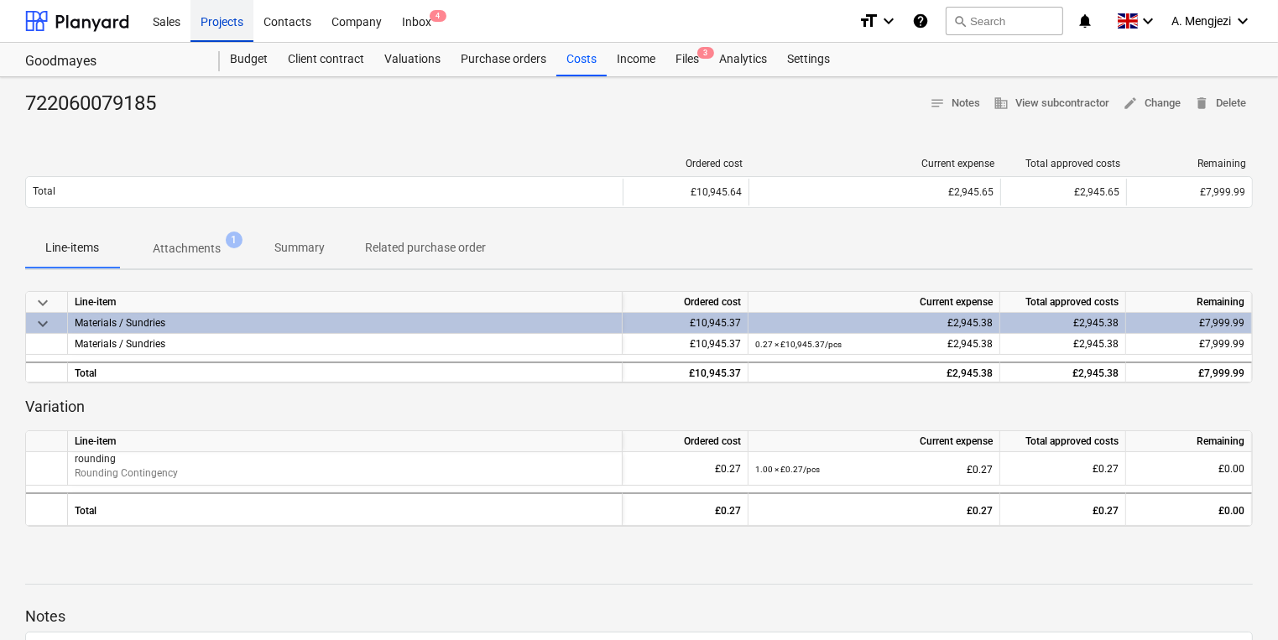
click at [212, 29] on div "Projects" at bounding box center [222, 20] width 63 height 43
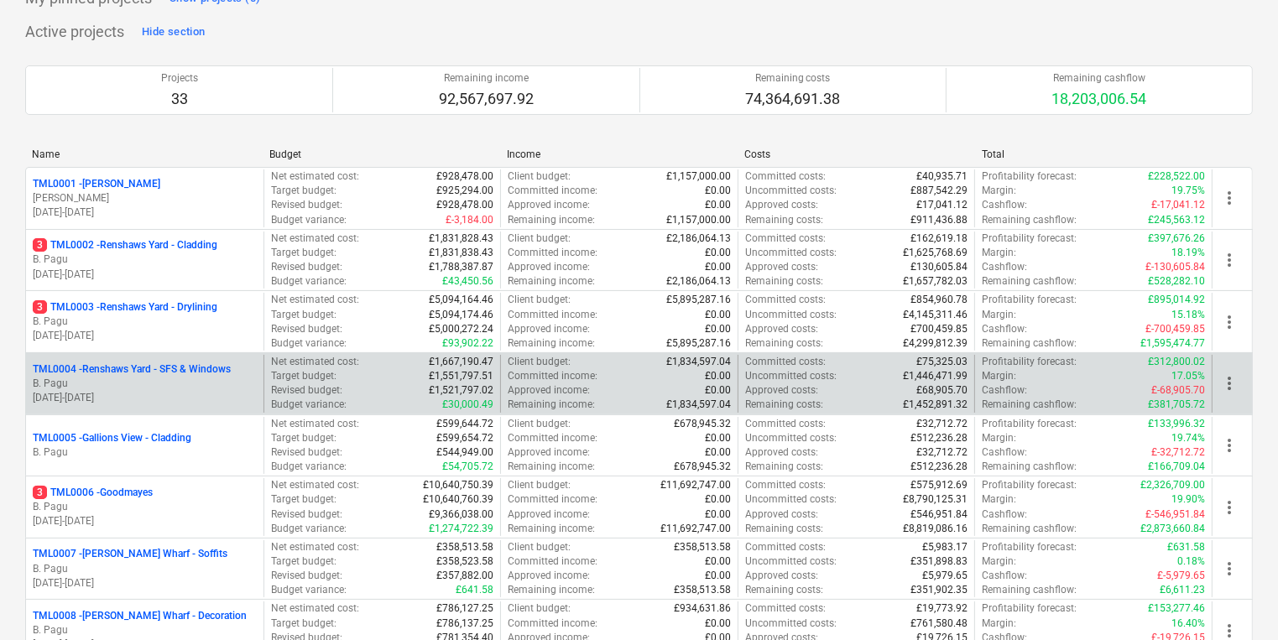
scroll to position [269, 0]
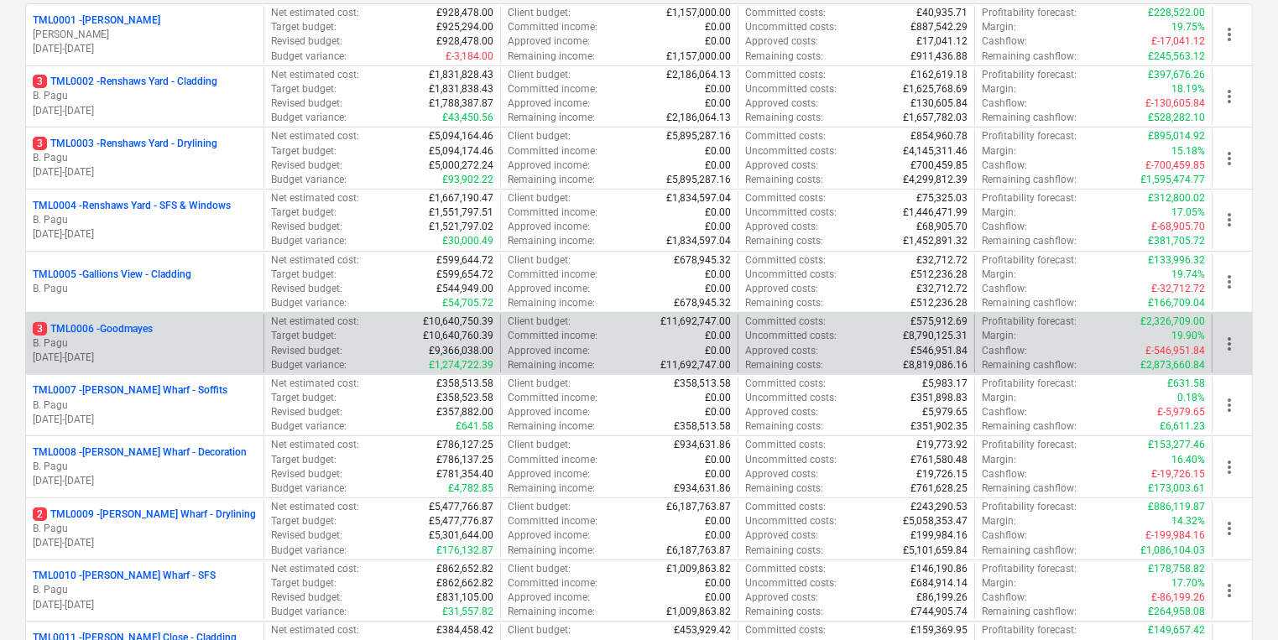
click at [187, 363] on p "[DATE] - [DATE]" at bounding box center [145, 358] width 224 height 14
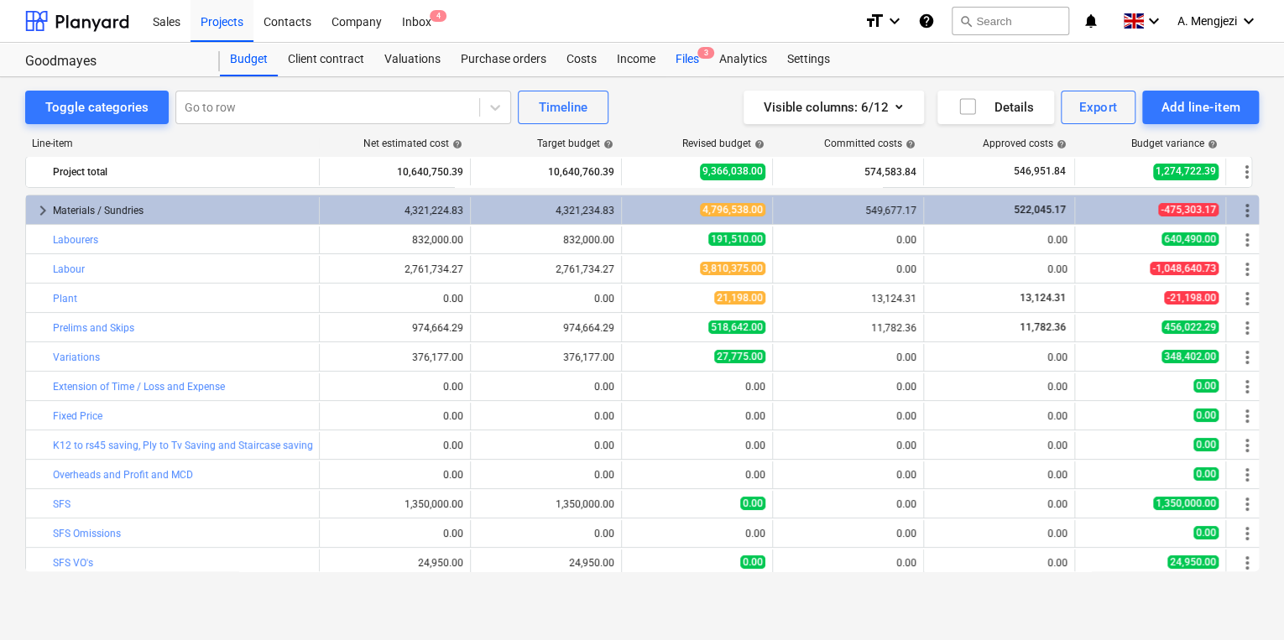
click at [690, 61] on div "Files 3" at bounding box center [688, 60] width 44 height 34
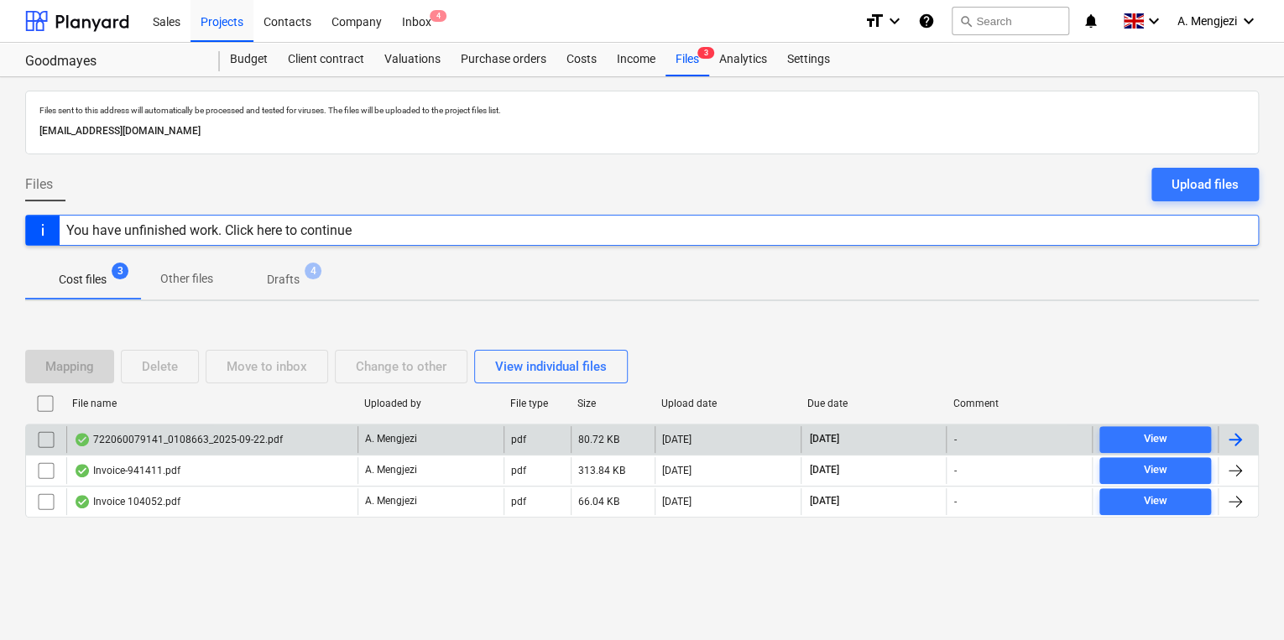
click at [270, 447] on div "722060079141_0108663_2025-09-22.pdf" at bounding box center [211, 439] width 291 height 27
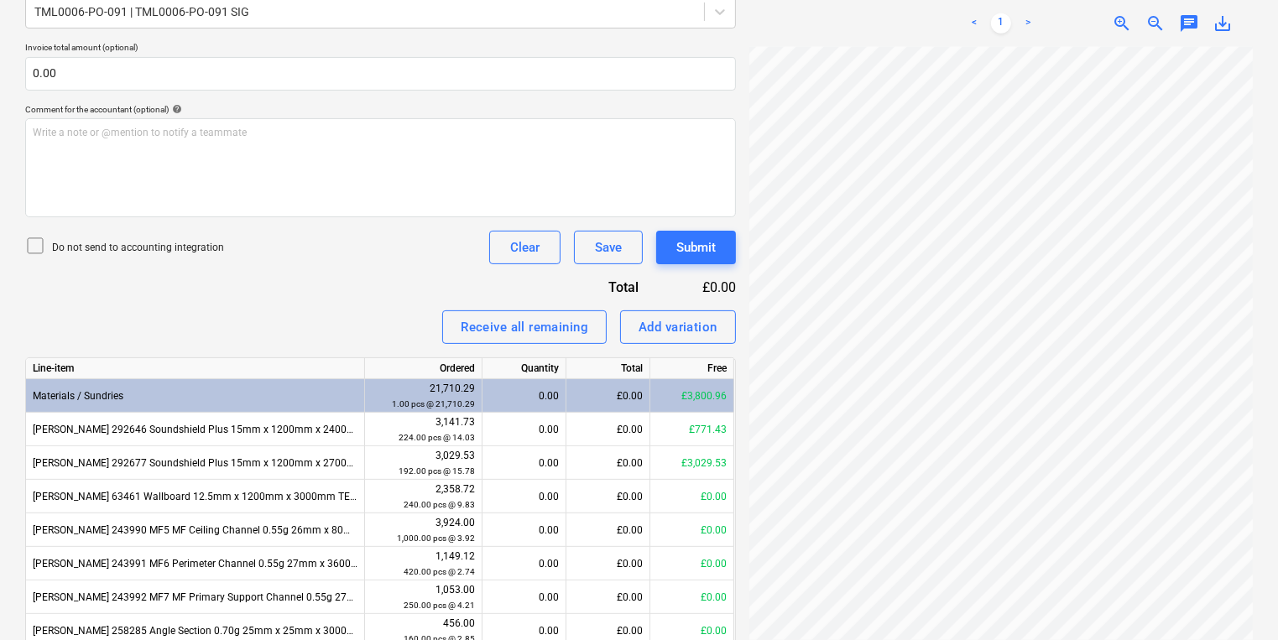
scroll to position [646, 0]
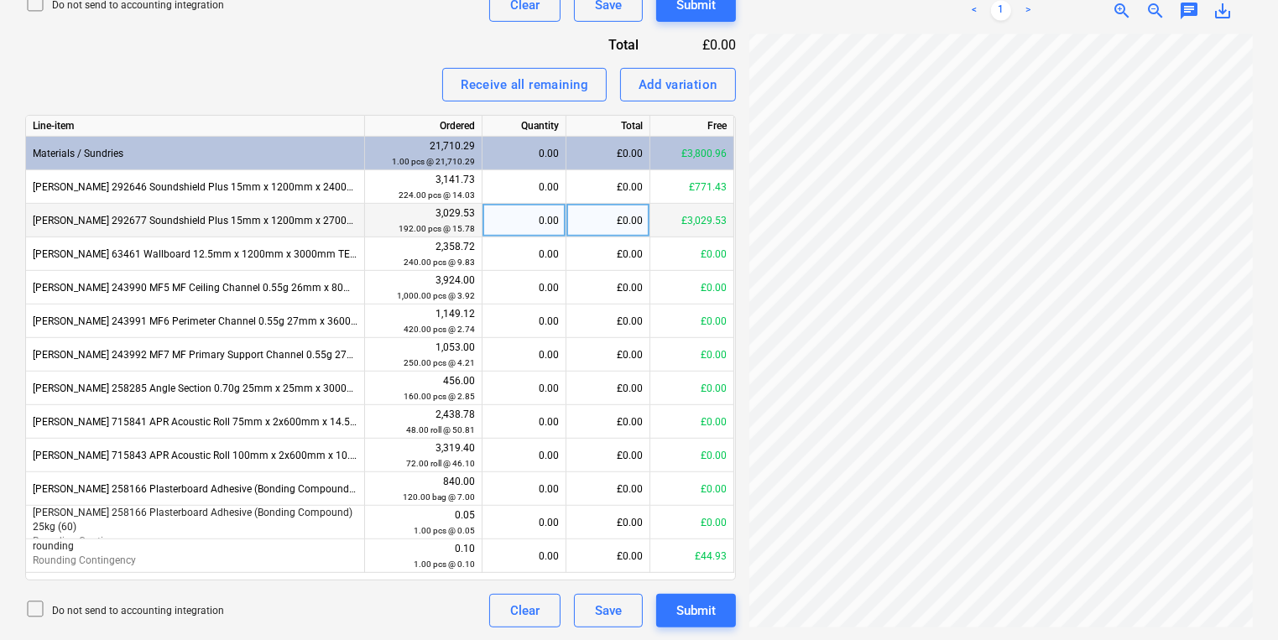
click at [527, 212] on div "0.00" at bounding box center [524, 221] width 70 height 34
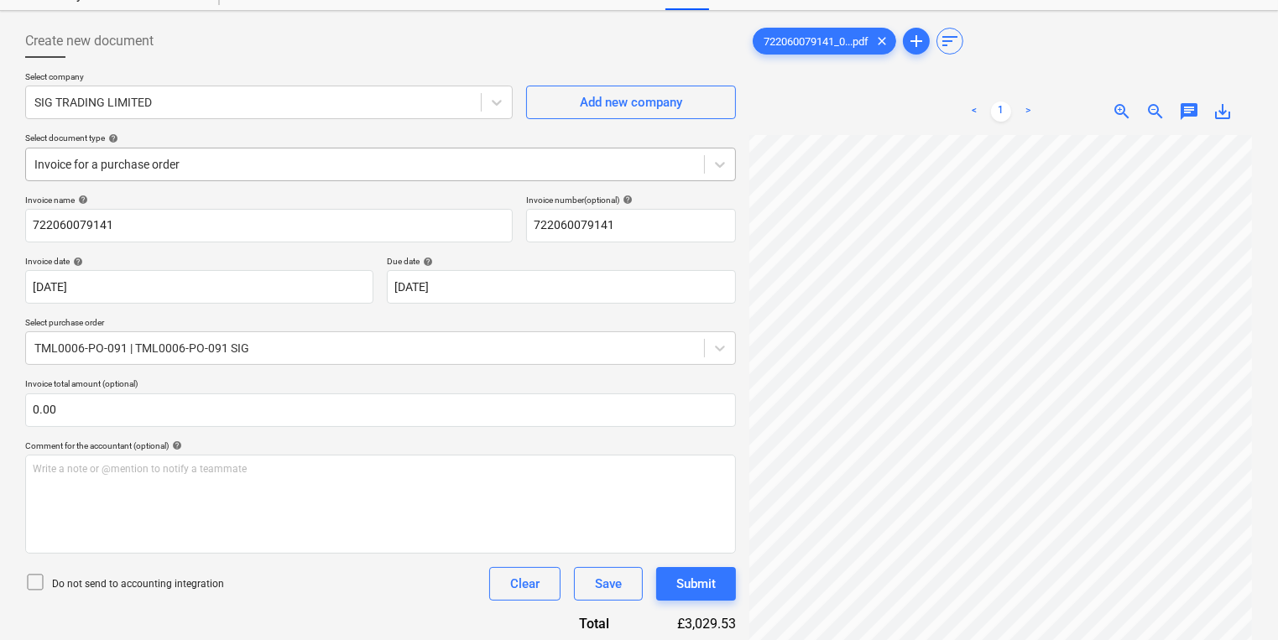
scroll to position [0, 0]
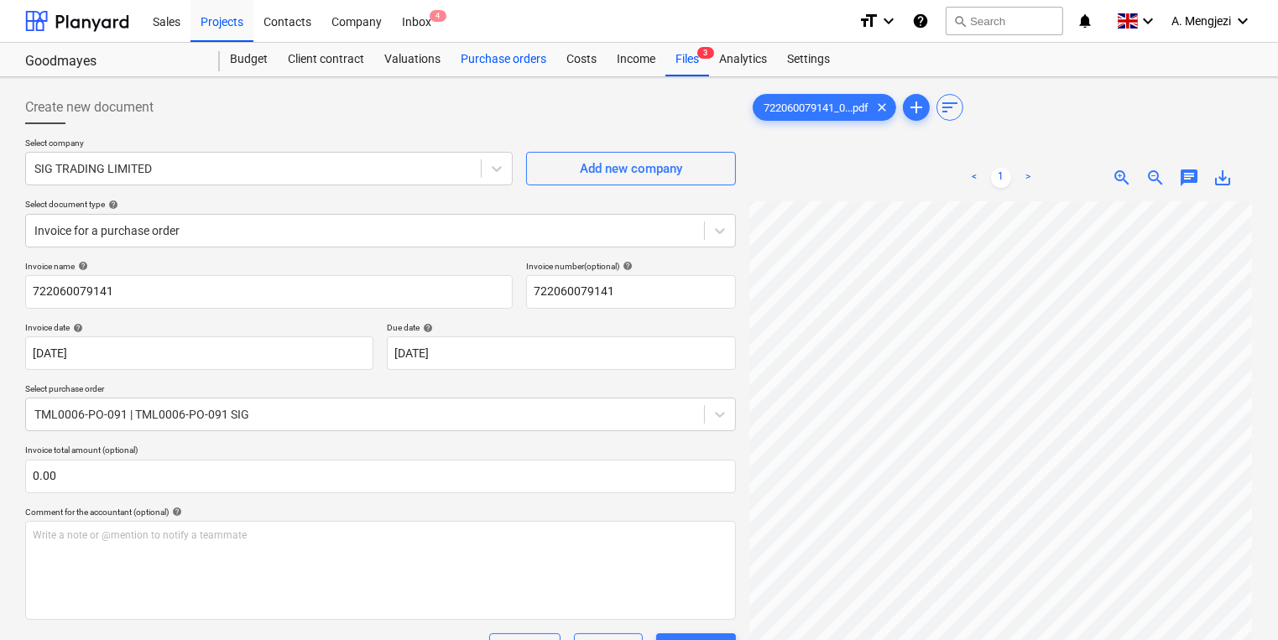
click at [484, 64] on div "Purchase orders" at bounding box center [504, 60] width 106 height 34
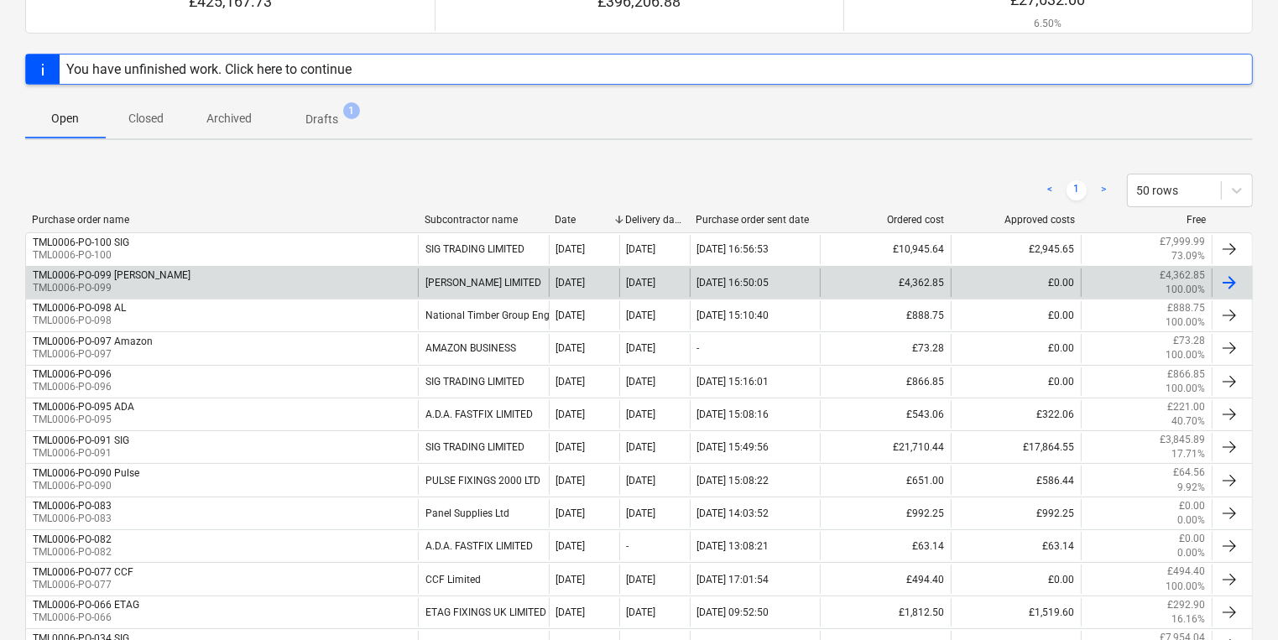
scroll to position [269, 0]
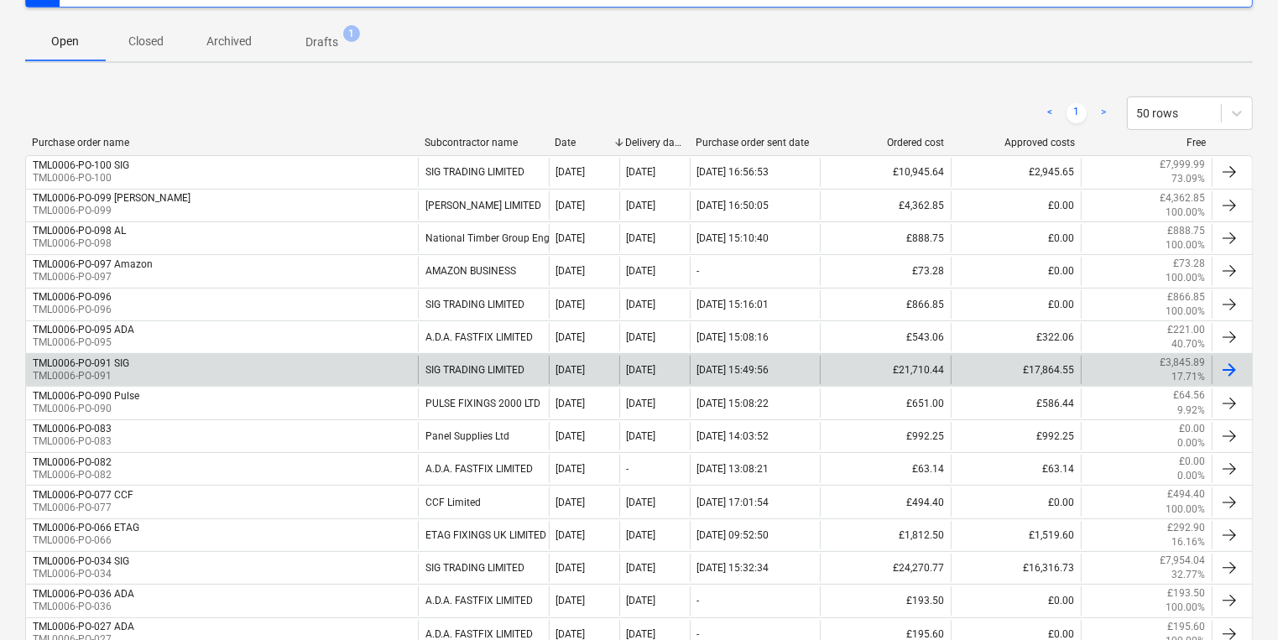
click at [229, 379] on div "TML0006-PO-091 SIG TML0006-PO-091" at bounding box center [222, 370] width 392 height 29
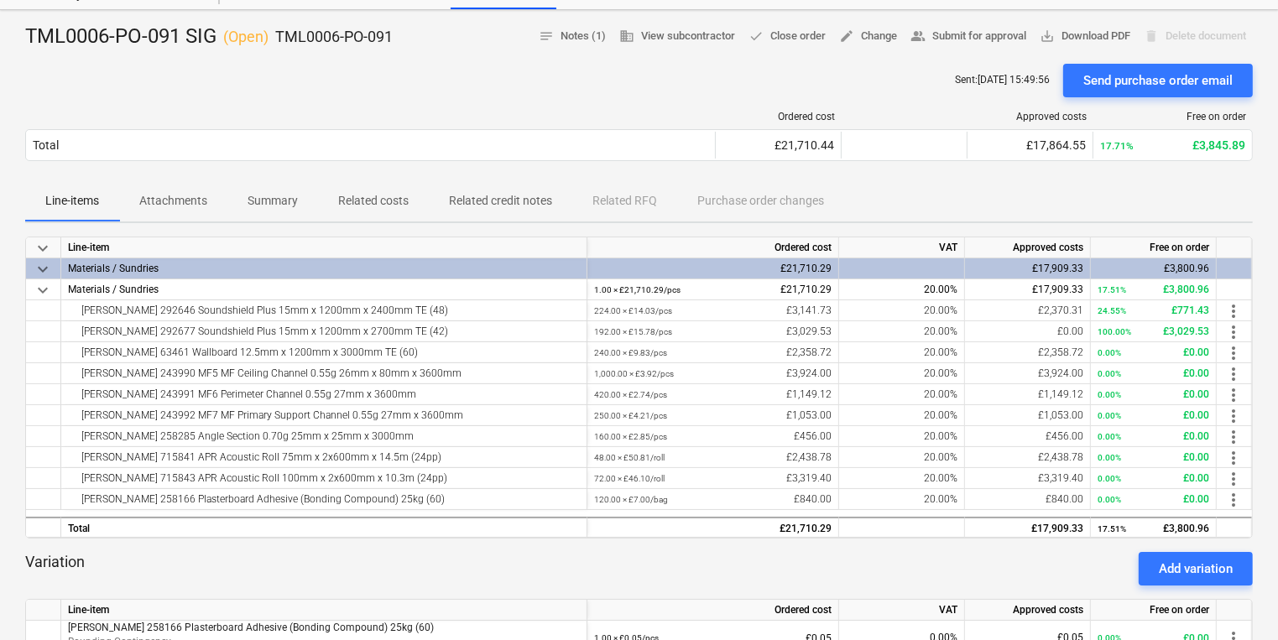
scroll to position [67, 0]
click at [850, 34] on span "edit Change" at bounding box center [868, 36] width 58 height 19
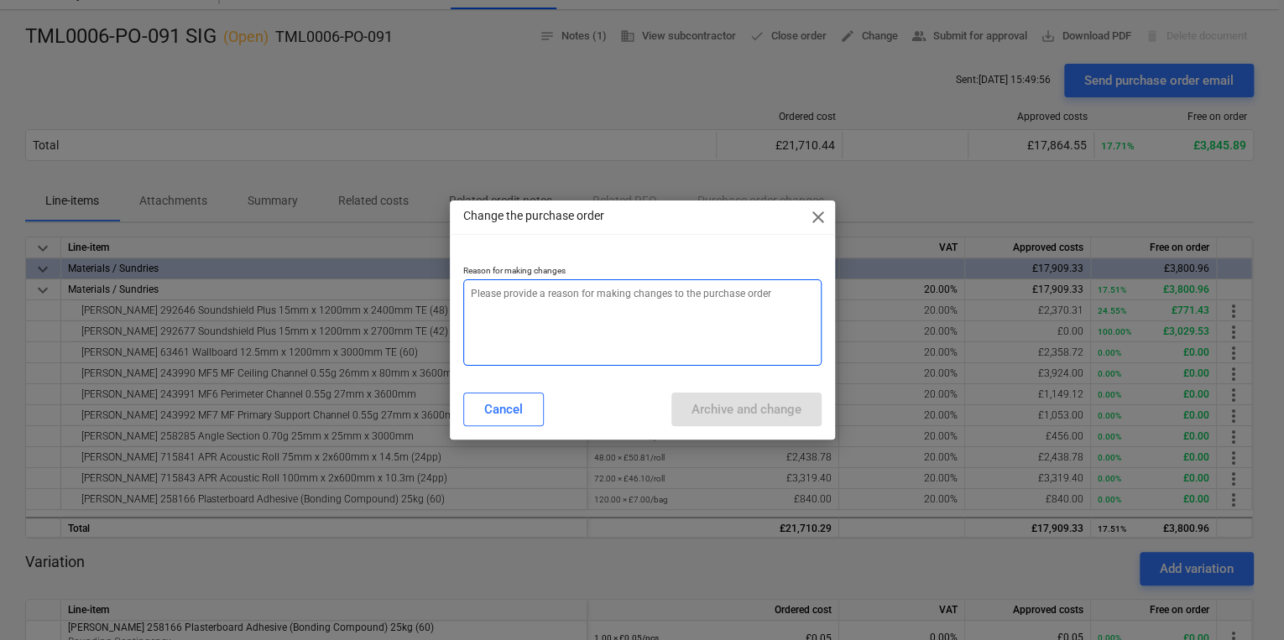
click at [574, 290] on textarea at bounding box center [642, 323] width 358 height 86
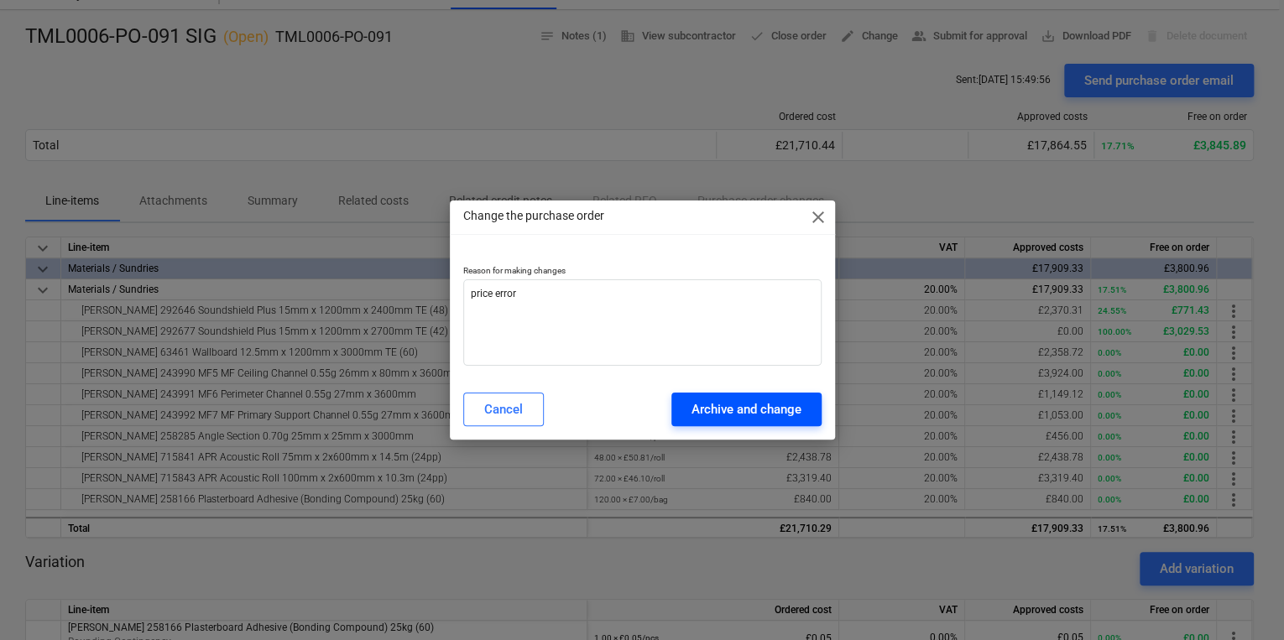
click at [710, 413] on div "Archive and change" at bounding box center [747, 410] width 110 height 22
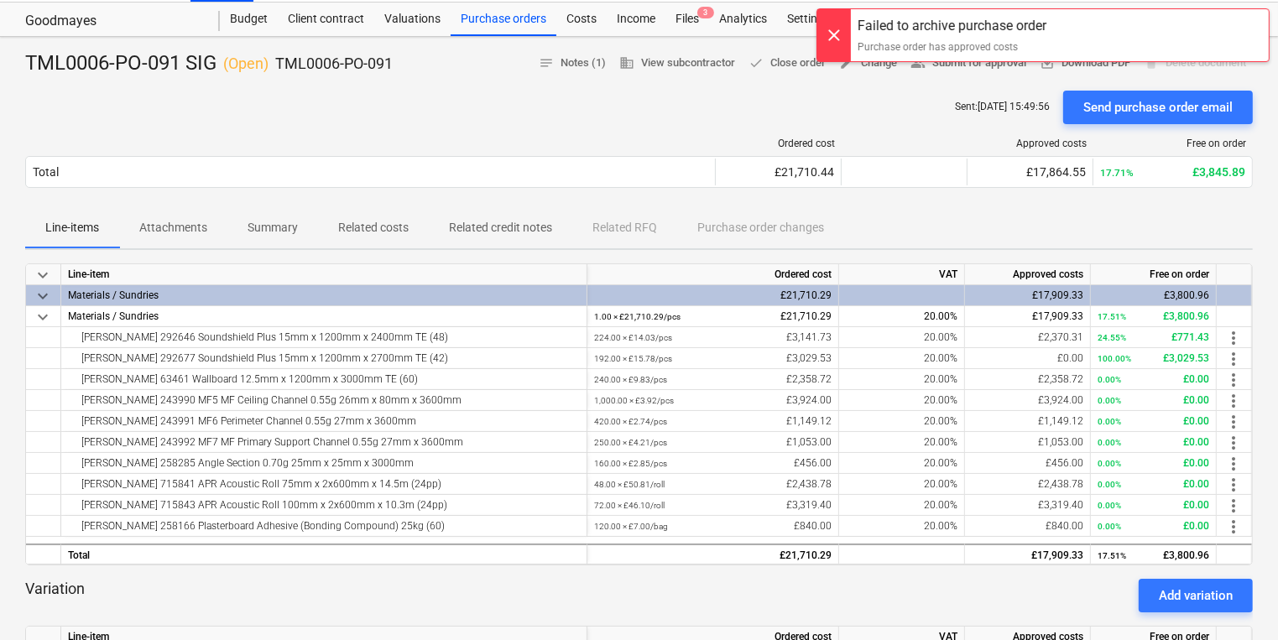
scroll to position [0, 0]
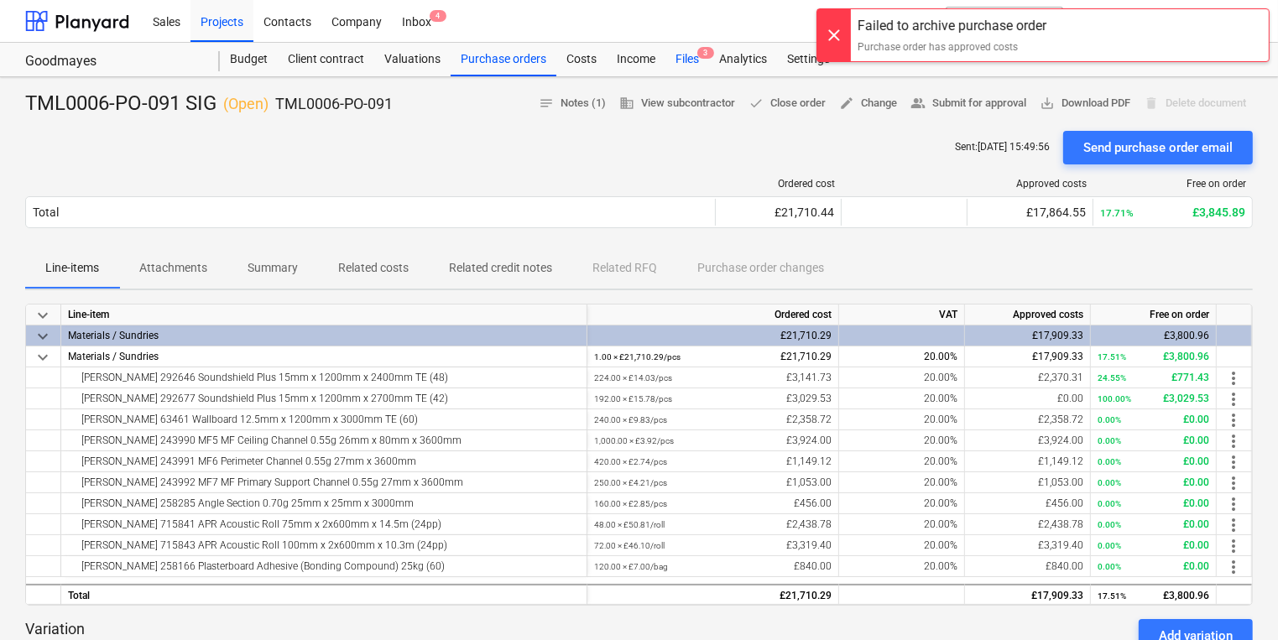
click at [704, 62] on div "Files 3" at bounding box center [688, 60] width 44 height 34
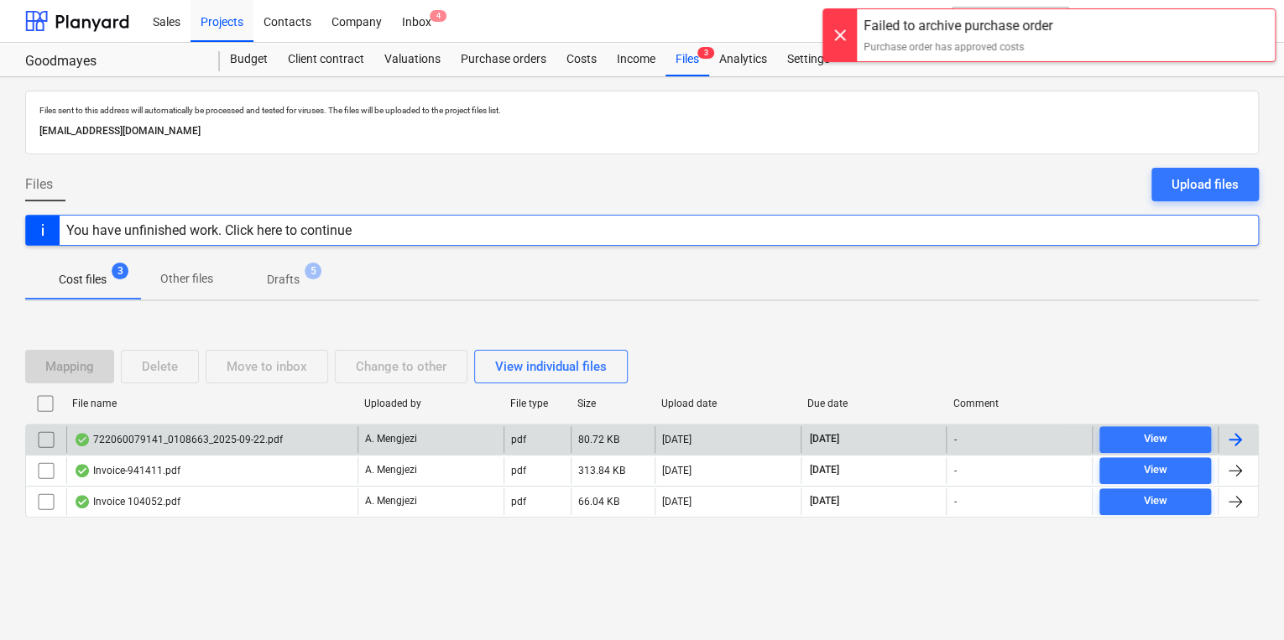
click at [205, 426] on div "722060079141_0108663_2025-09-22.pdf" at bounding box center [211, 439] width 291 height 27
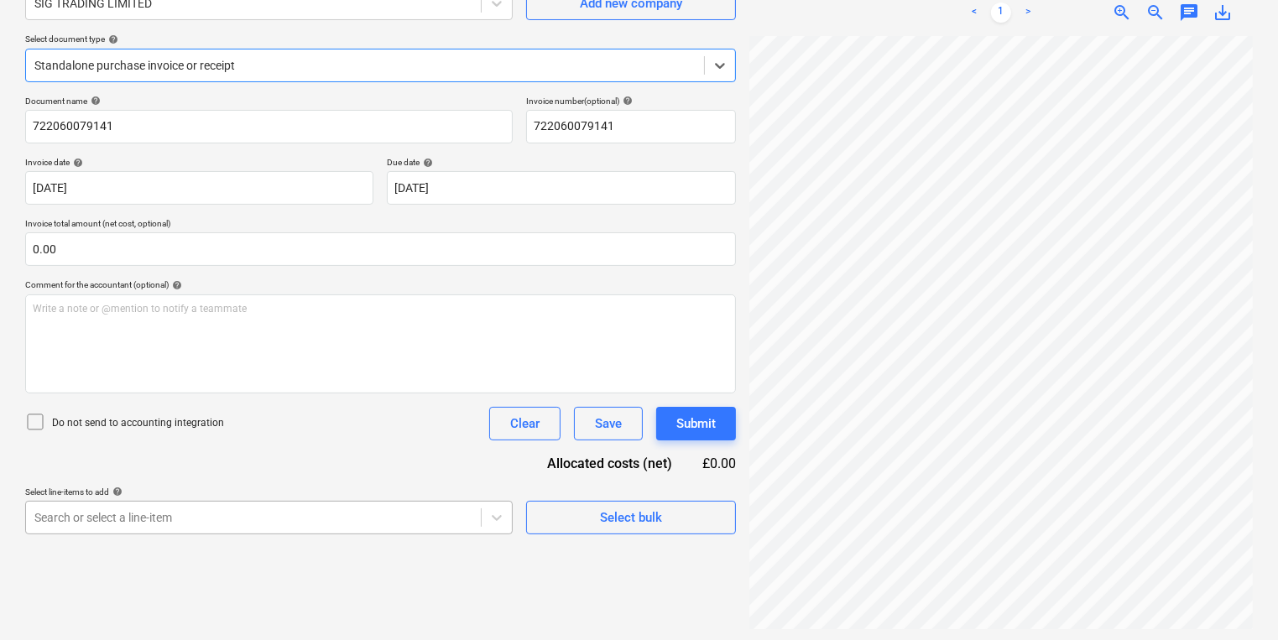
scroll to position [168, 0]
click at [276, 67] on div at bounding box center [364, 63] width 661 height 17
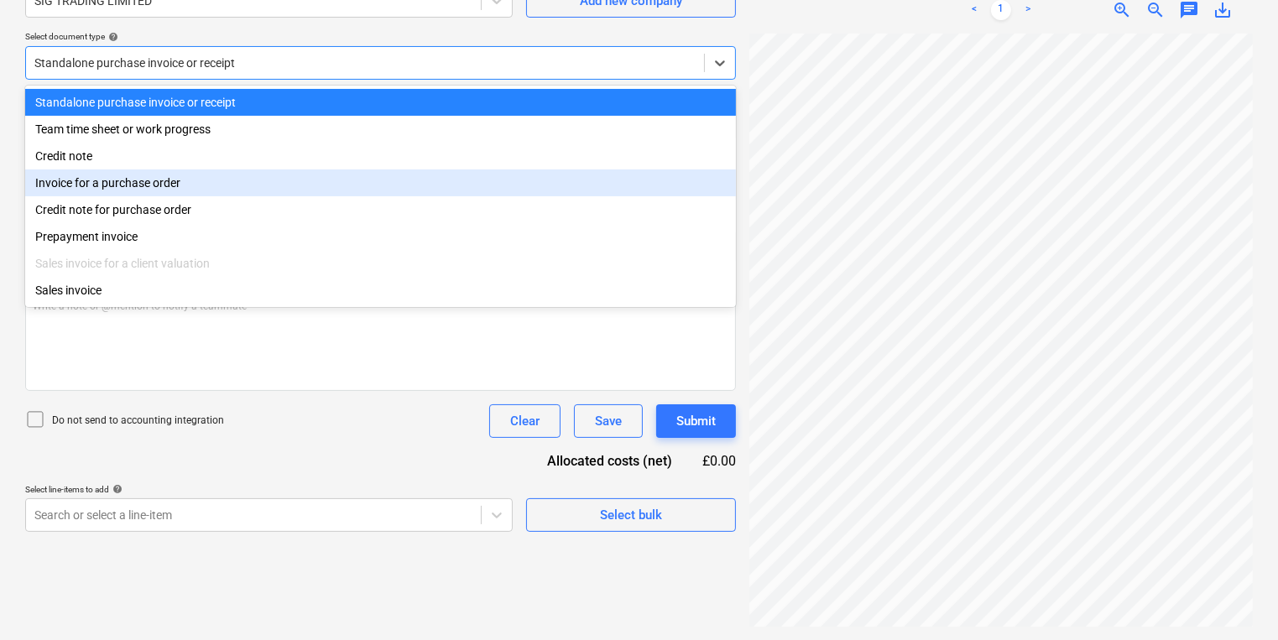
click at [144, 192] on div "Invoice for a purchase order" at bounding box center [380, 183] width 711 height 27
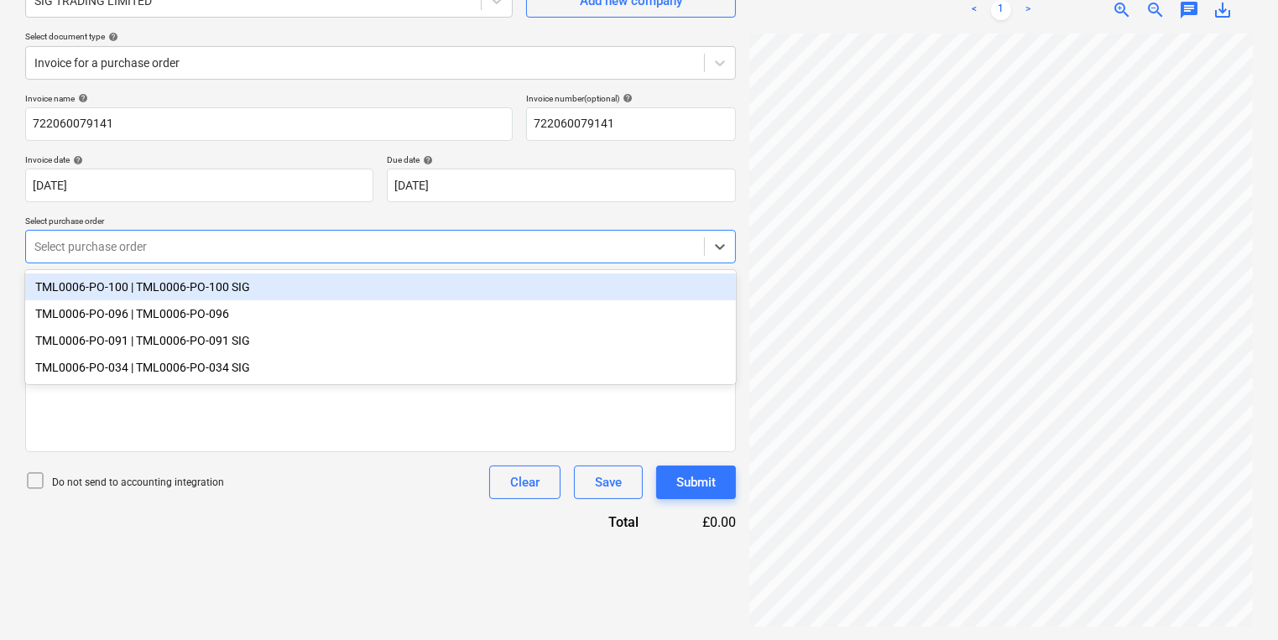
click at [162, 253] on div at bounding box center [364, 246] width 661 height 17
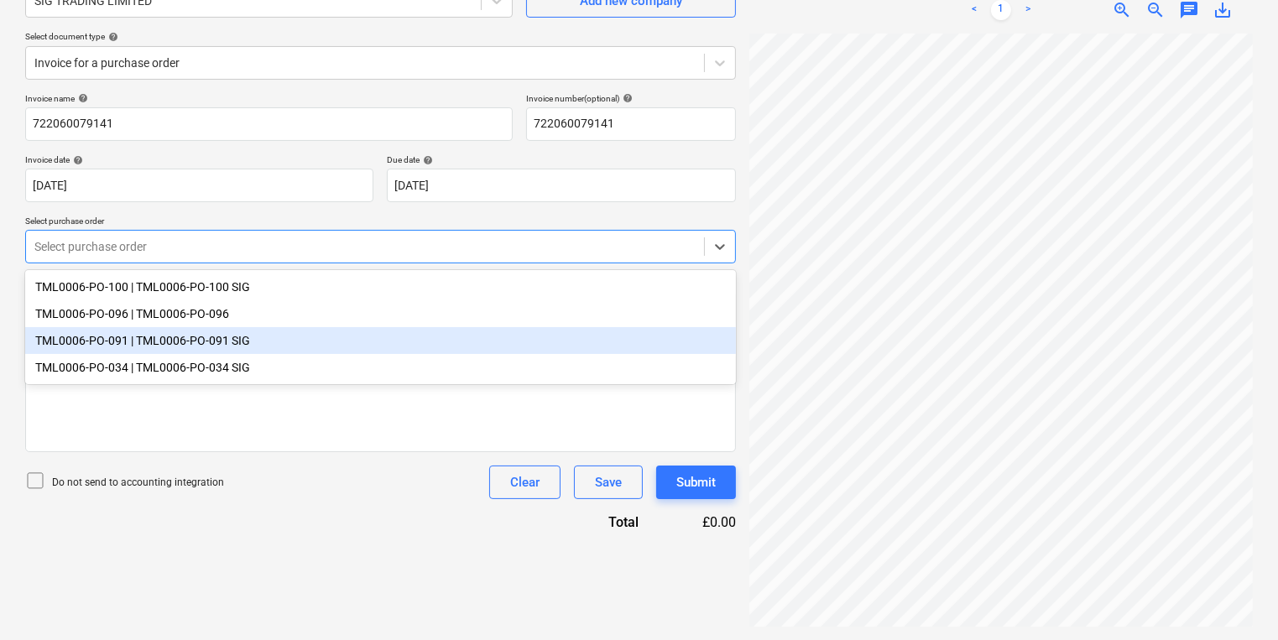
click at [168, 346] on div "TML0006-PO-091 | TML0006-PO-091 SIG" at bounding box center [380, 340] width 711 height 27
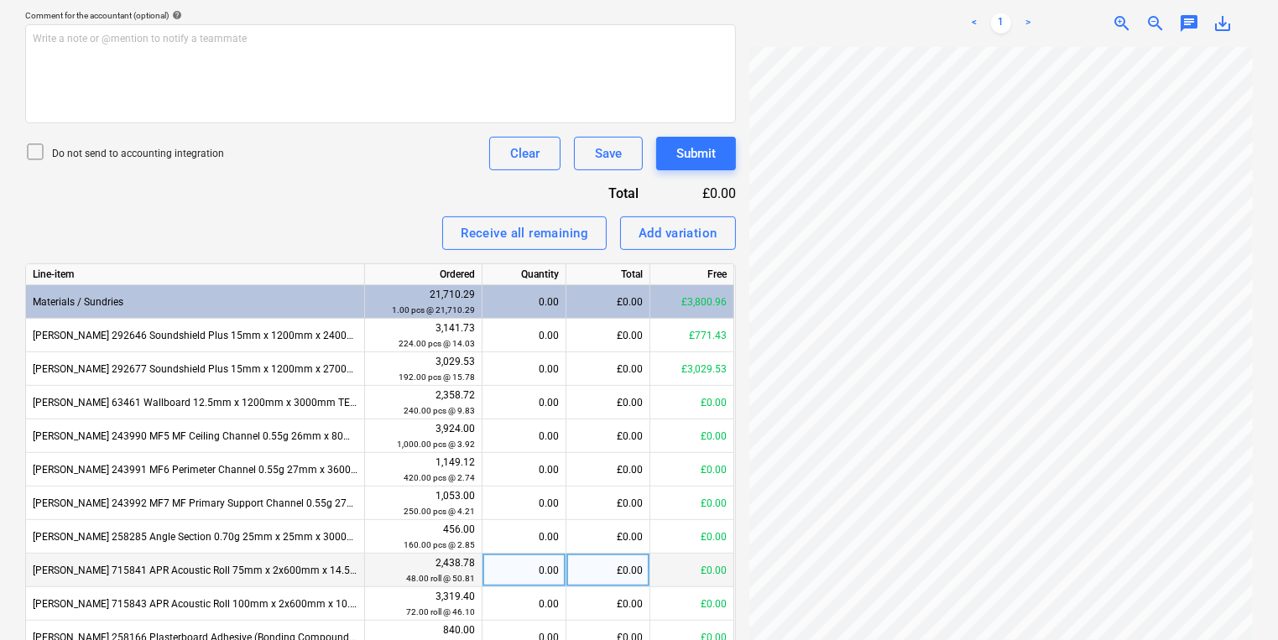
scroll to position [638, 0]
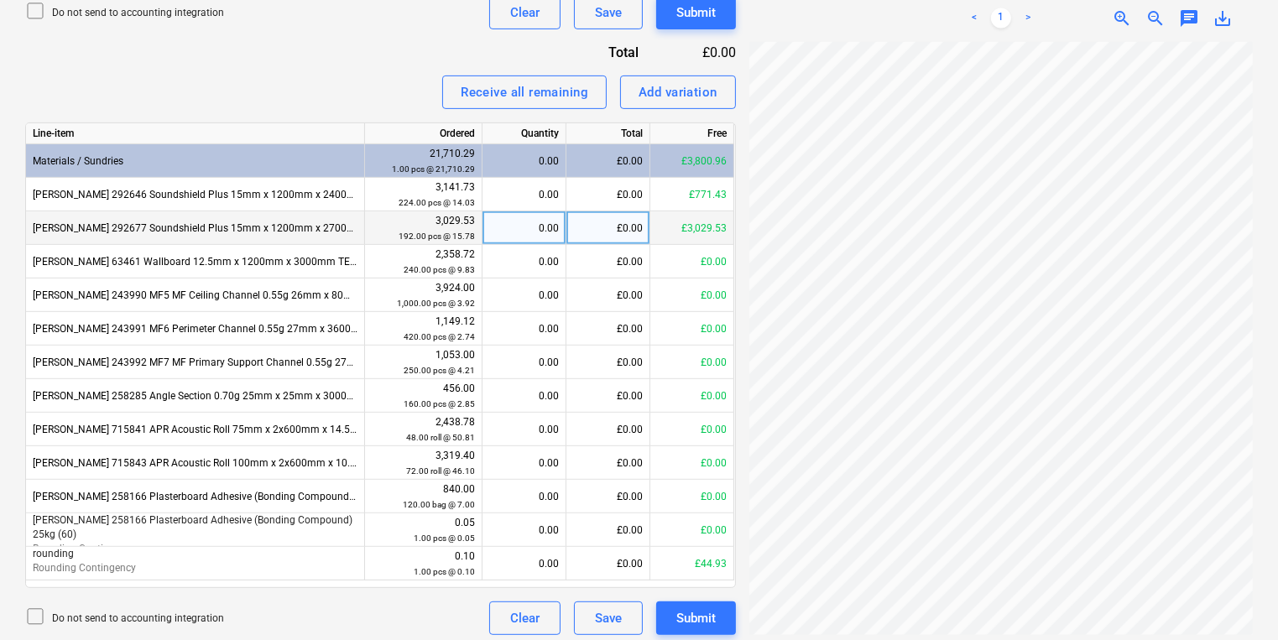
click at [536, 233] on div "0.00" at bounding box center [524, 229] width 70 height 34
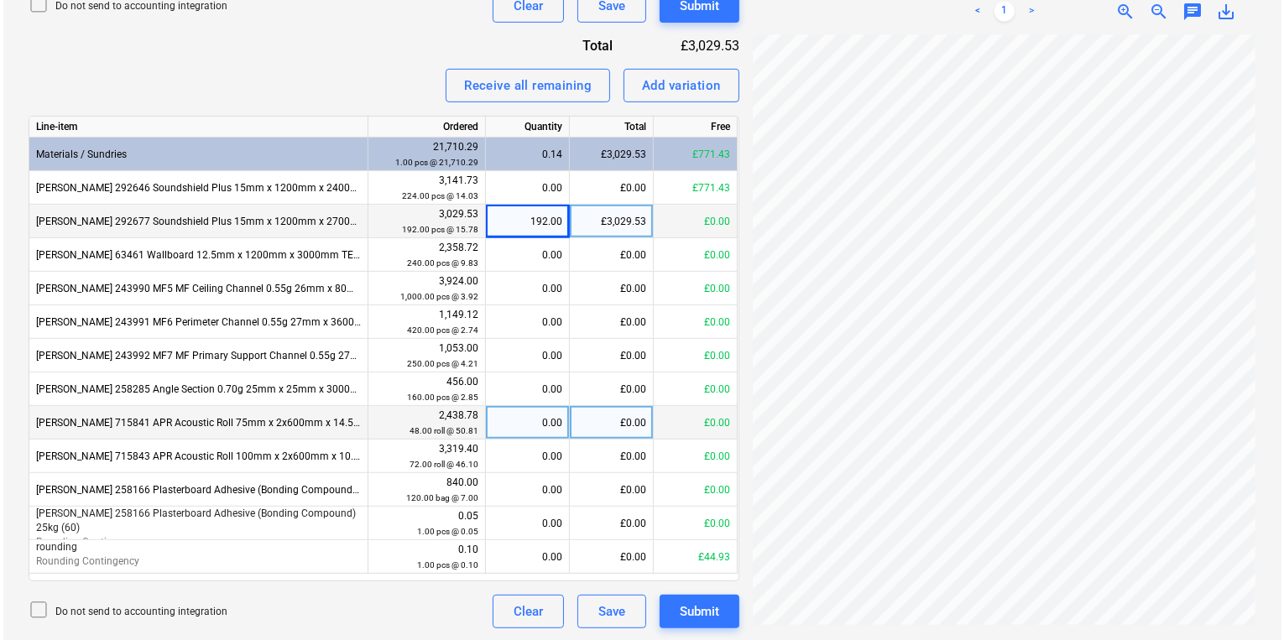
scroll to position [646, 0]
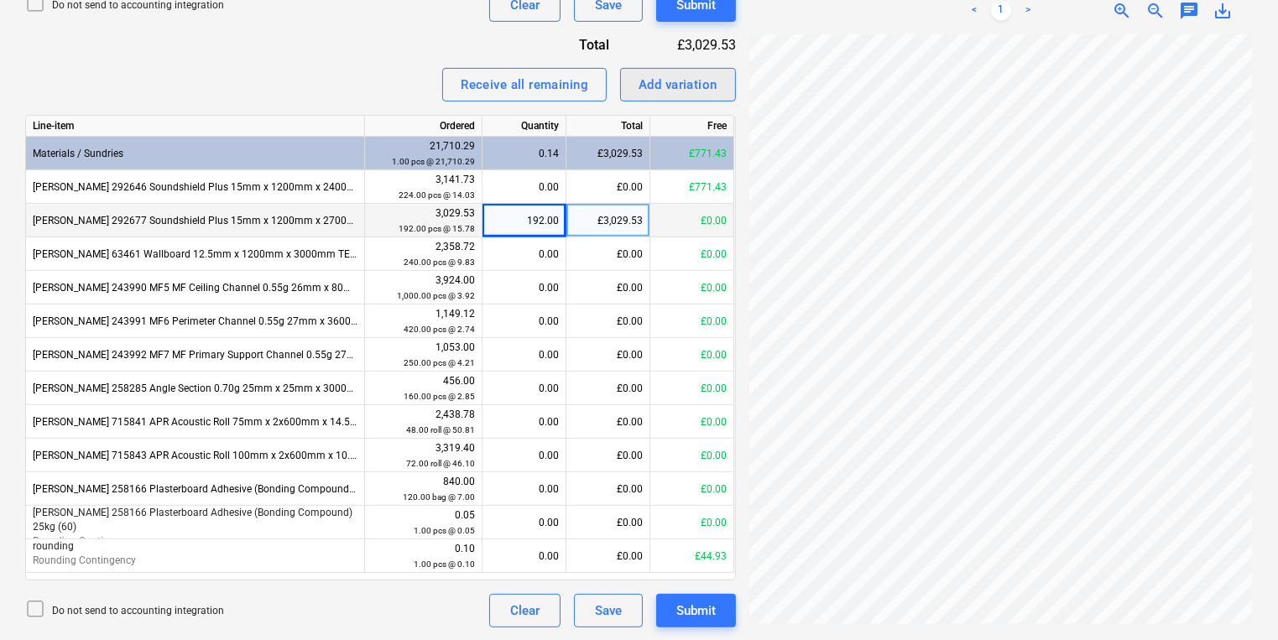
click at [667, 88] on div "Add variation" at bounding box center [678, 85] width 79 height 22
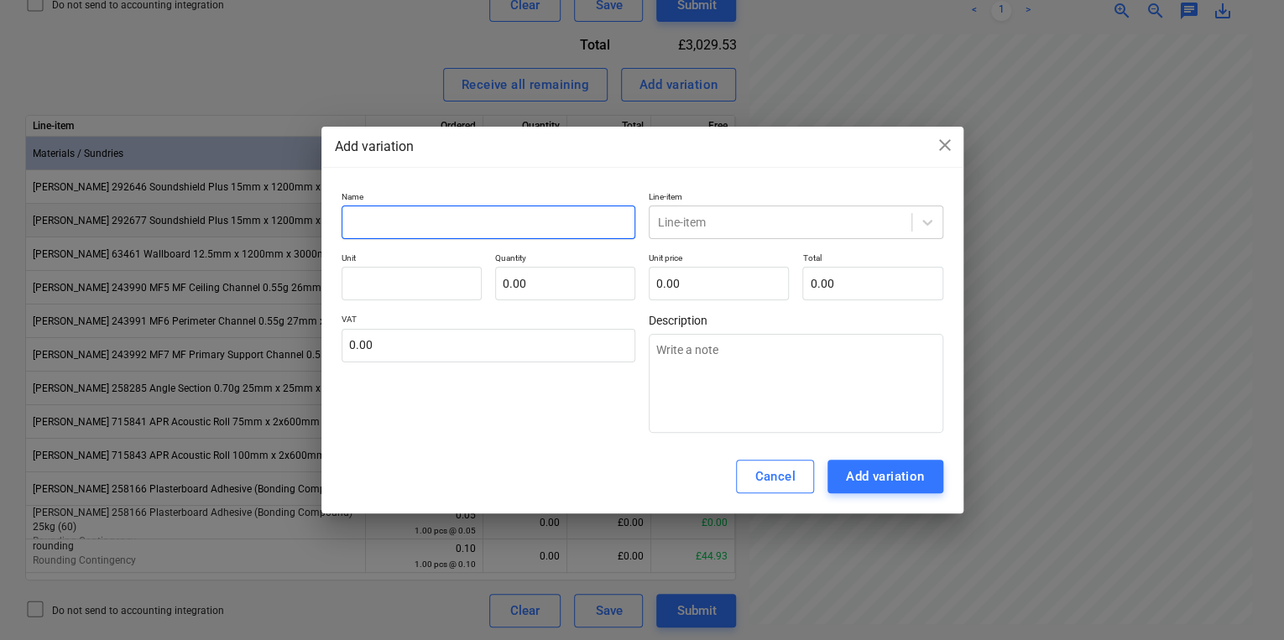
click at [501, 216] on input "text" at bounding box center [489, 223] width 295 height 34
click at [946, 143] on span "close" at bounding box center [945, 145] width 20 height 20
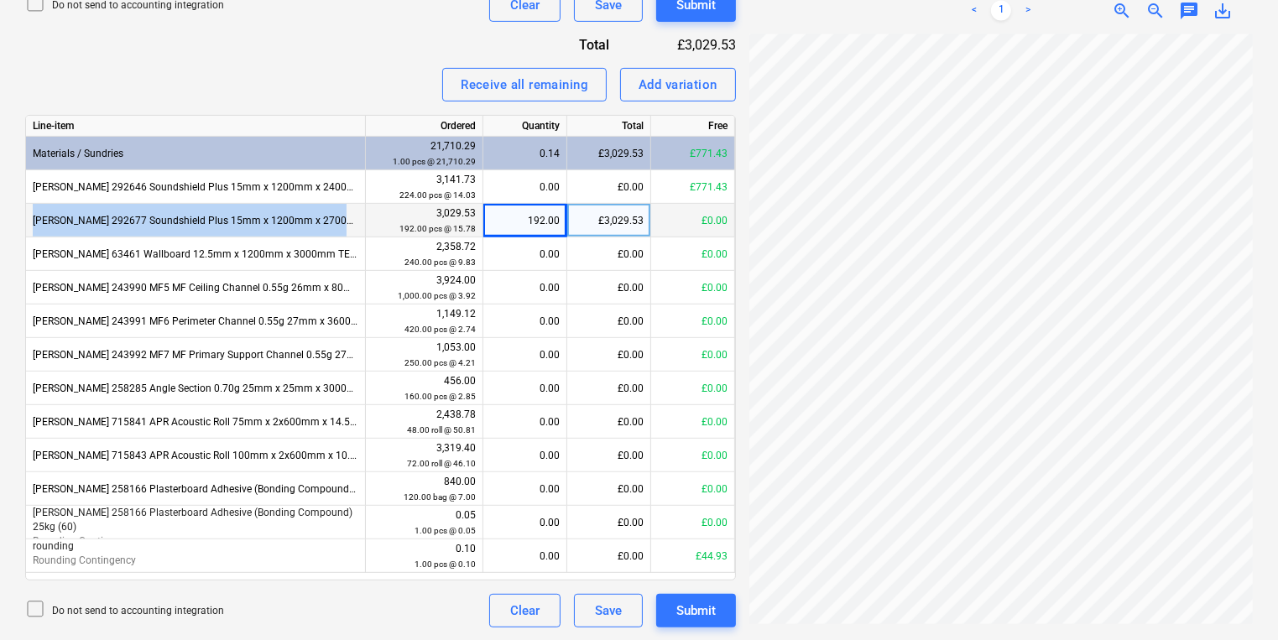
drag, startPoint x: 342, startPoint y: 224, endPoint x: 34, endPoint y: 226, distance: 308.9
click at [34, 226] on div "[PERSON_NAME] 292677 Soundshield Plus 15mm x 1200mm x 2700mm TE (42)" at bounding box center [196, 221] width 340 height 34
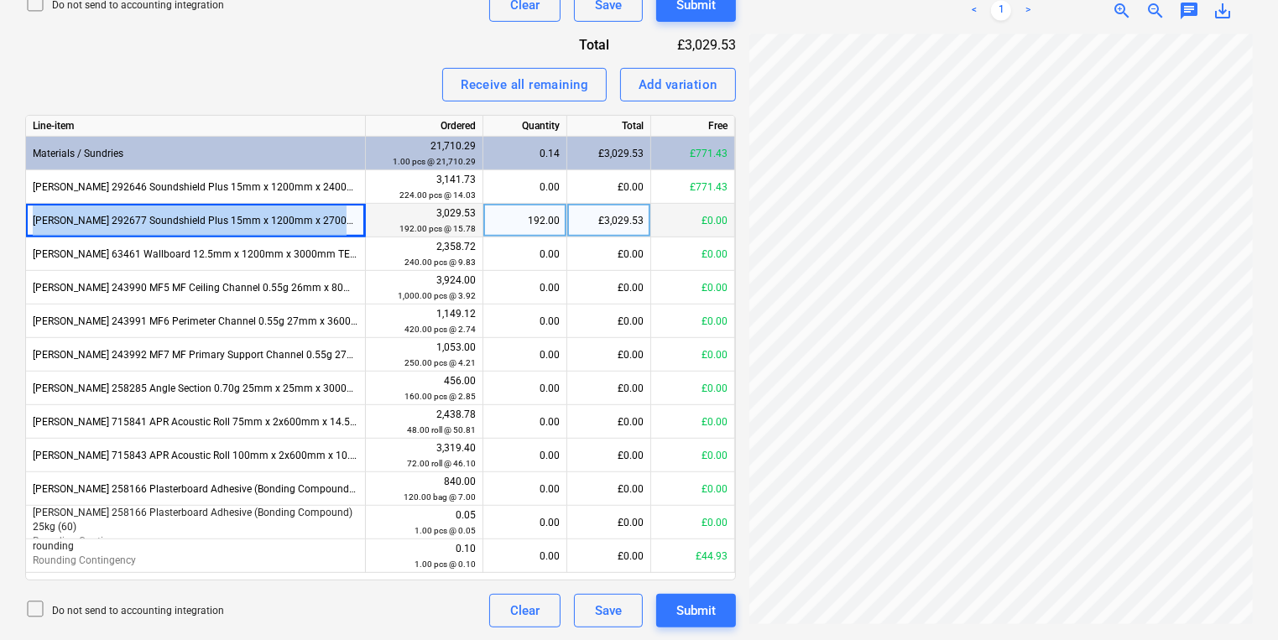
drag, startPoint x: 34, startPoint y: 226, endPoint x: 44, endPoint y: 218, distance: 12.6
copy div "[PERSON_NAME] 292677 Soundshield Plus 15mm x 1200mm x 2700mm TE (42)"
click at [661, 87] on div "Add variation" at bounding box center [678, 85] width 79 height 22
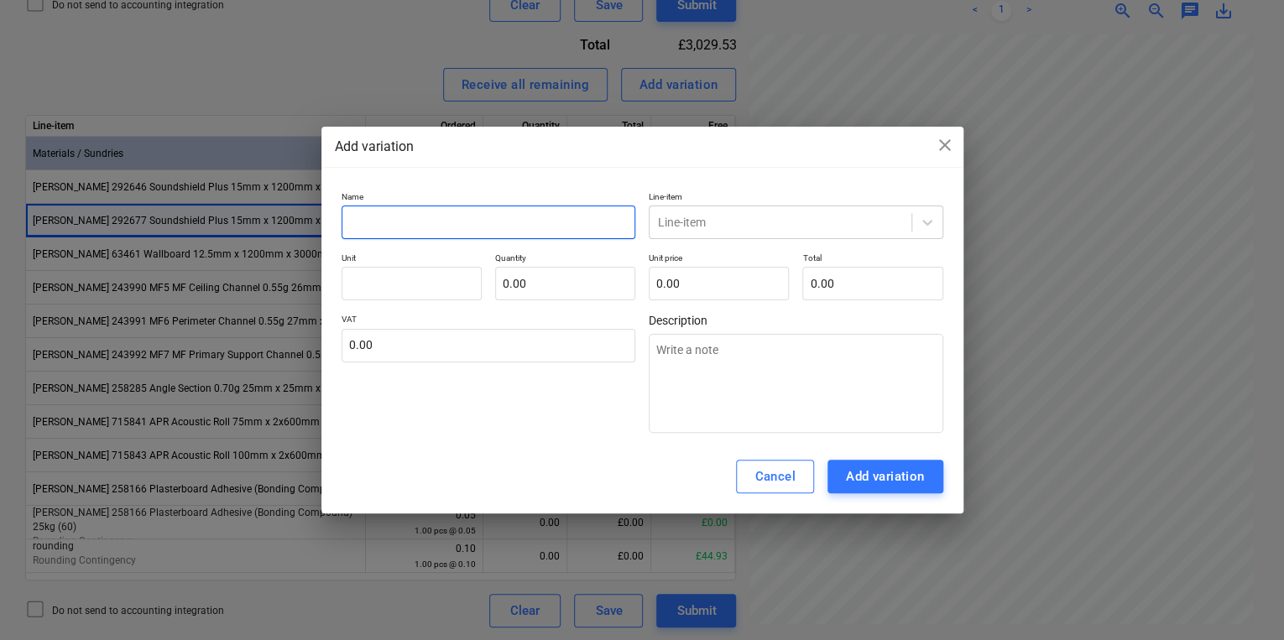
click at [431, 235] on input "text" at bounding box center [489, 223] width 295 height 34
paste input "[PERSON_NAME] 292677 Soundshield Plus 15mm x 1200mm x 2700mm TE (42)"
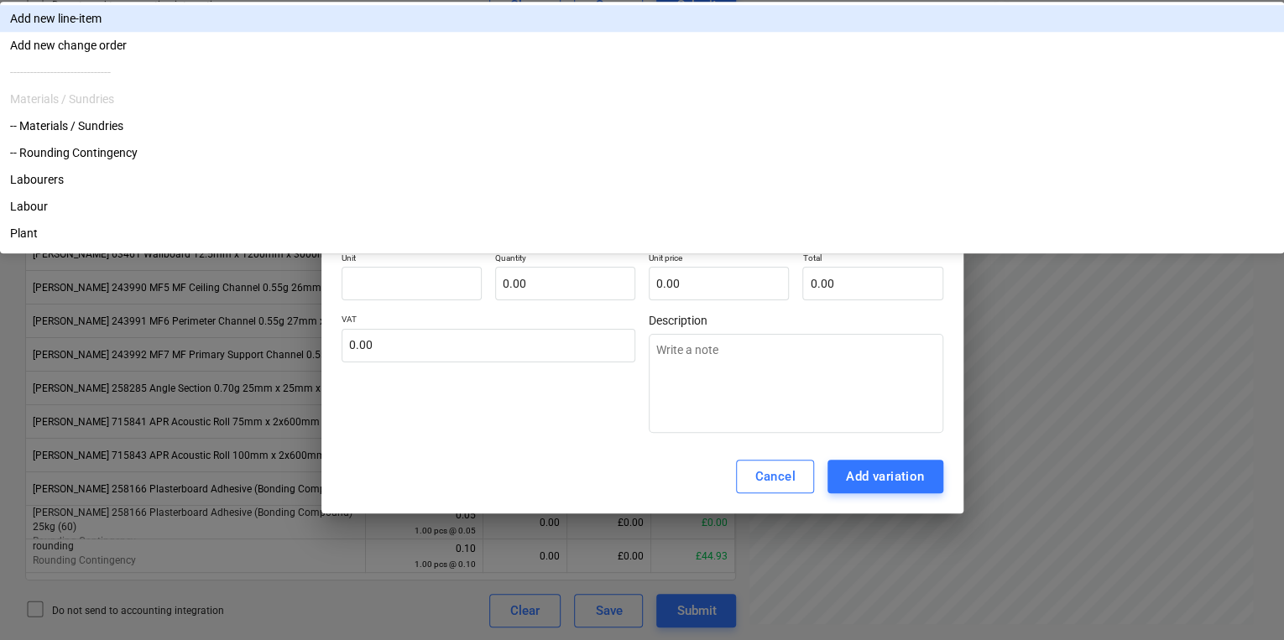
click at [730, 225] on div at bounding box center [780, 222] width 245 height 17
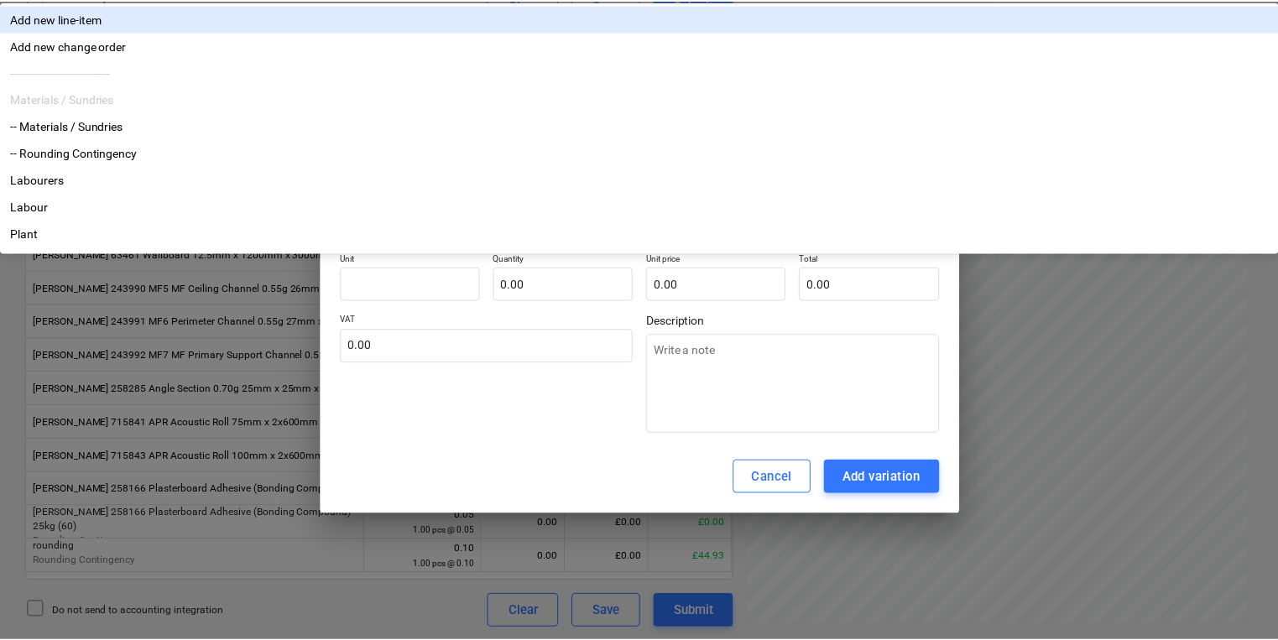
scroll to position [0, 0]
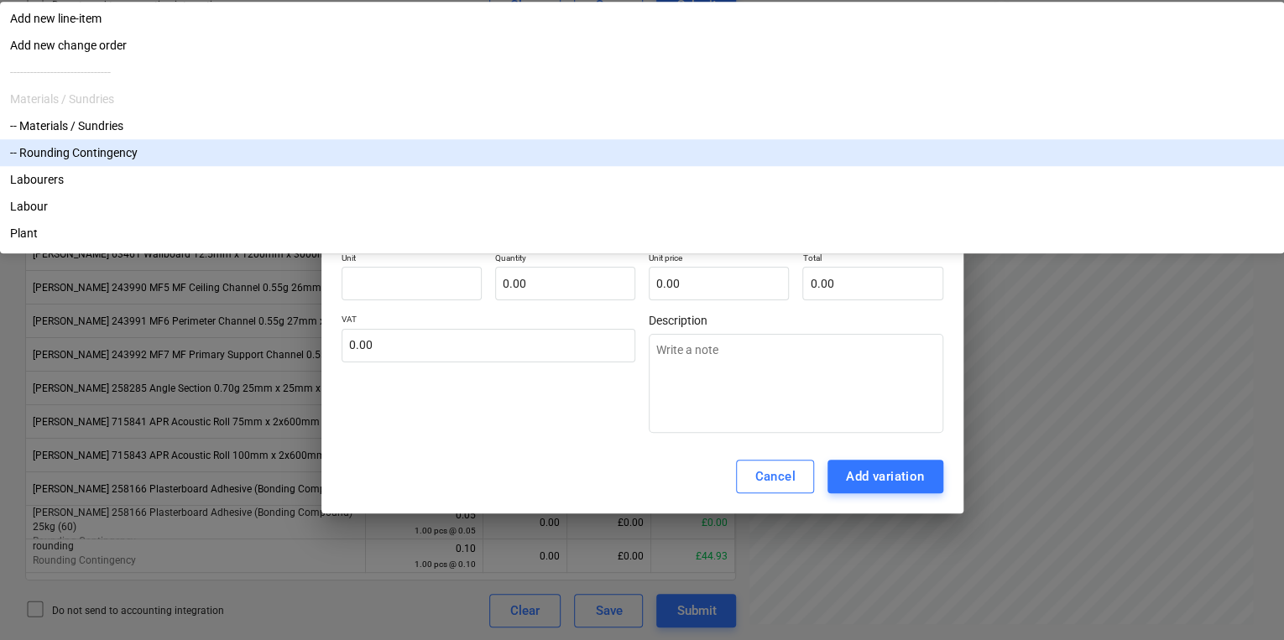
click at [716, 166] on div "-- Rounding Contingency" at bounding box center [642, 152] width 1284 height 27
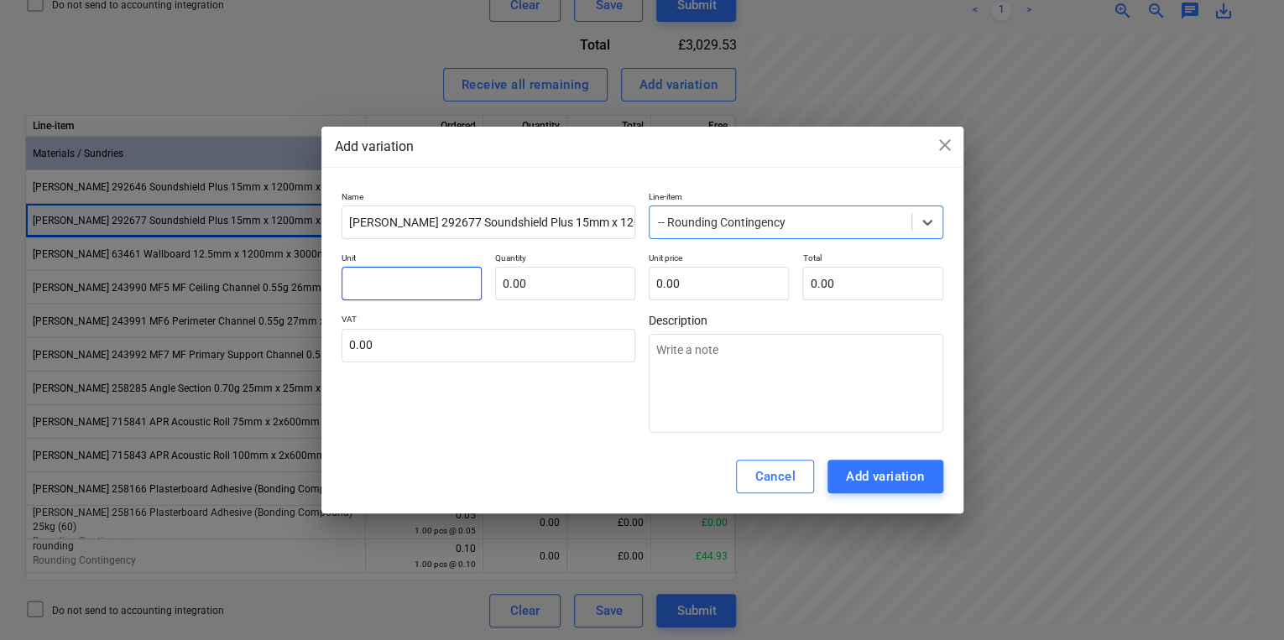
click at [437, 292] on input "text" at bounding box center [412, 284] width 140 height 34
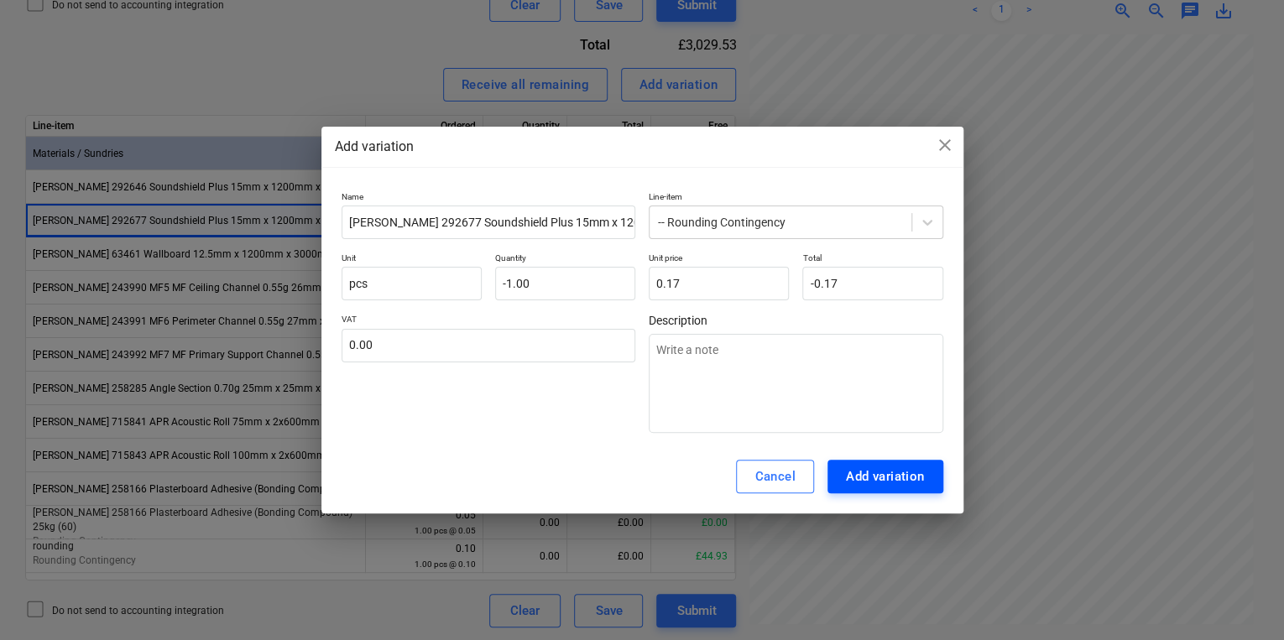
click at [912, 473] on div "Add variation" at bounding box center [885, 477] width 79 height 22
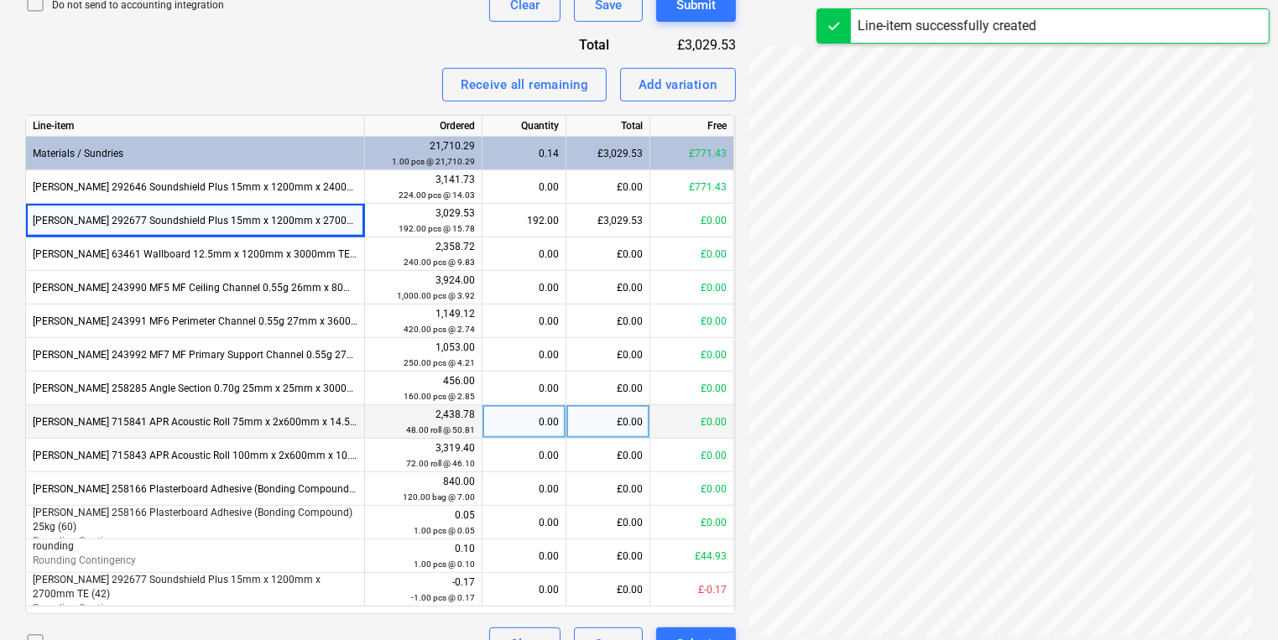
scroll to position [679, 0]
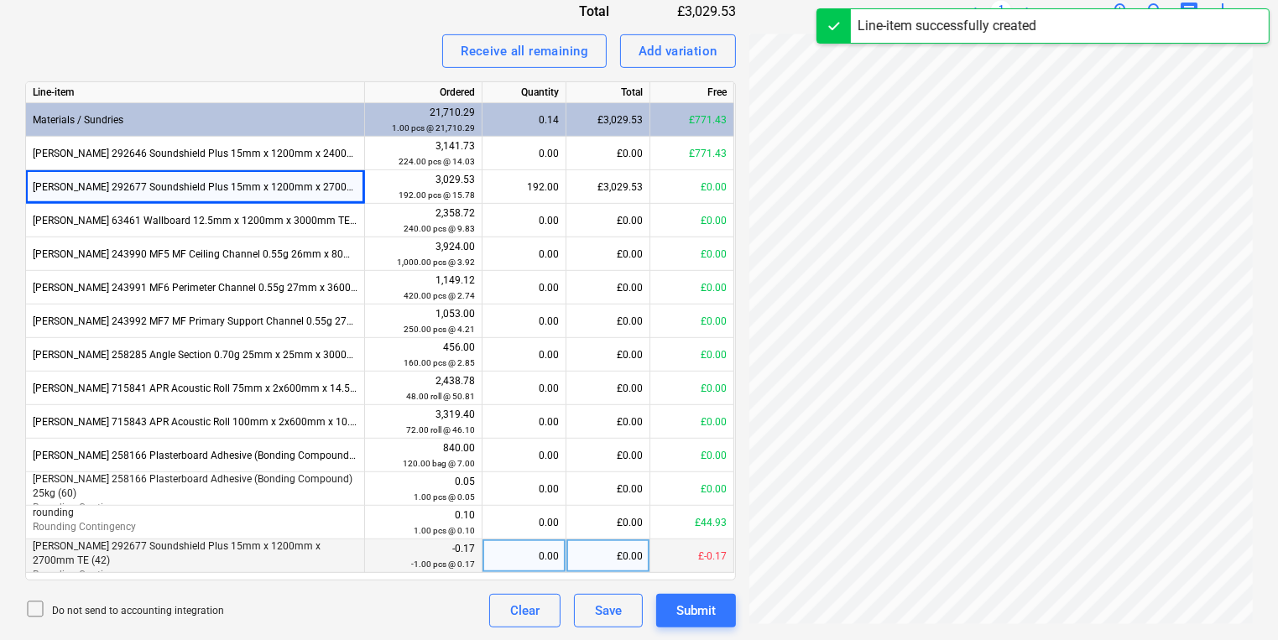
click at [535, 558] on div "0.00" at bounding box center [524, 557] width 70 height 34
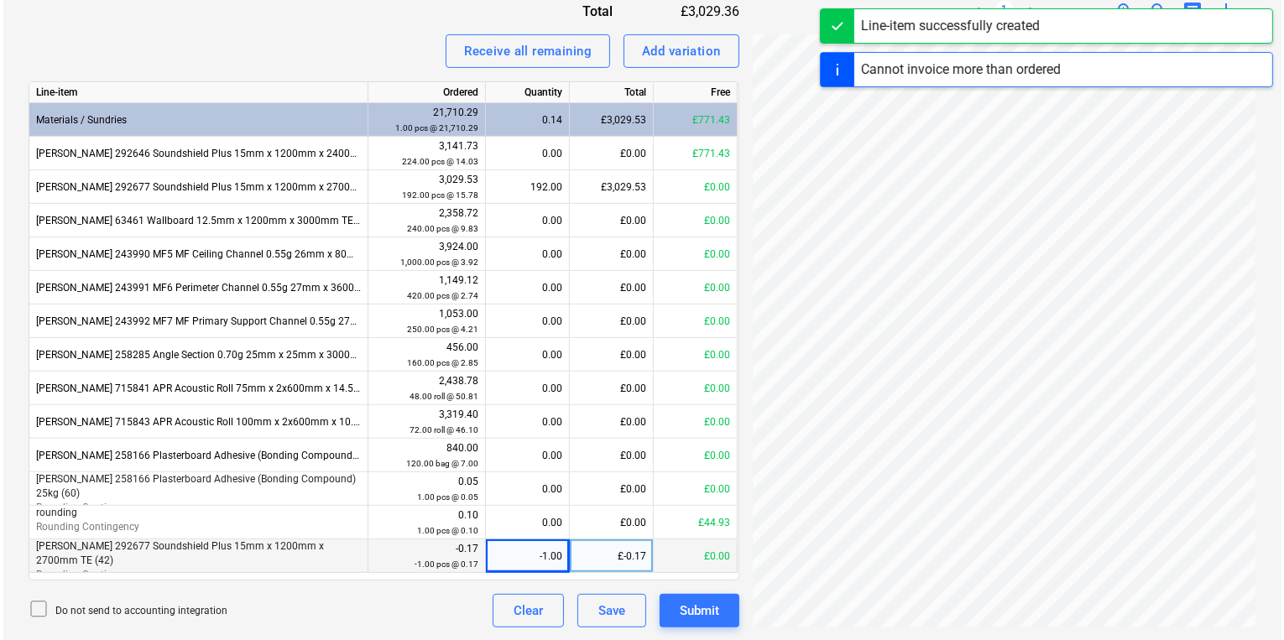
scroll to position [234, 129]
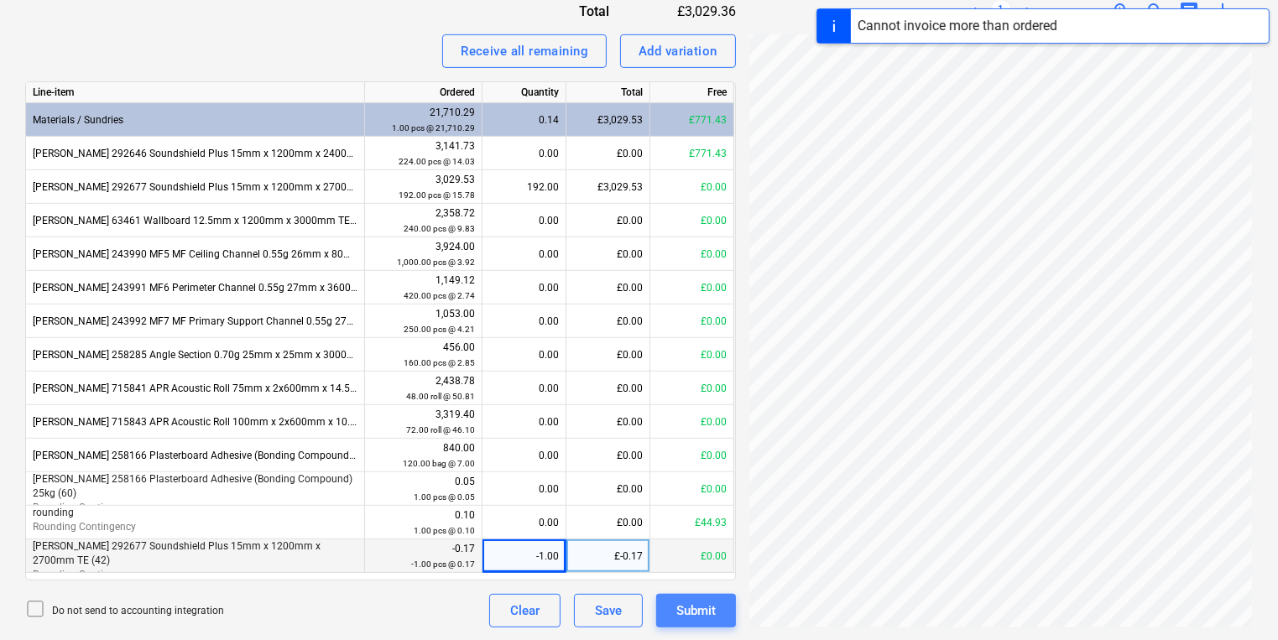
click at [730, 604] on button "Submit" at bounding box center [696, 611] width 80 height 34
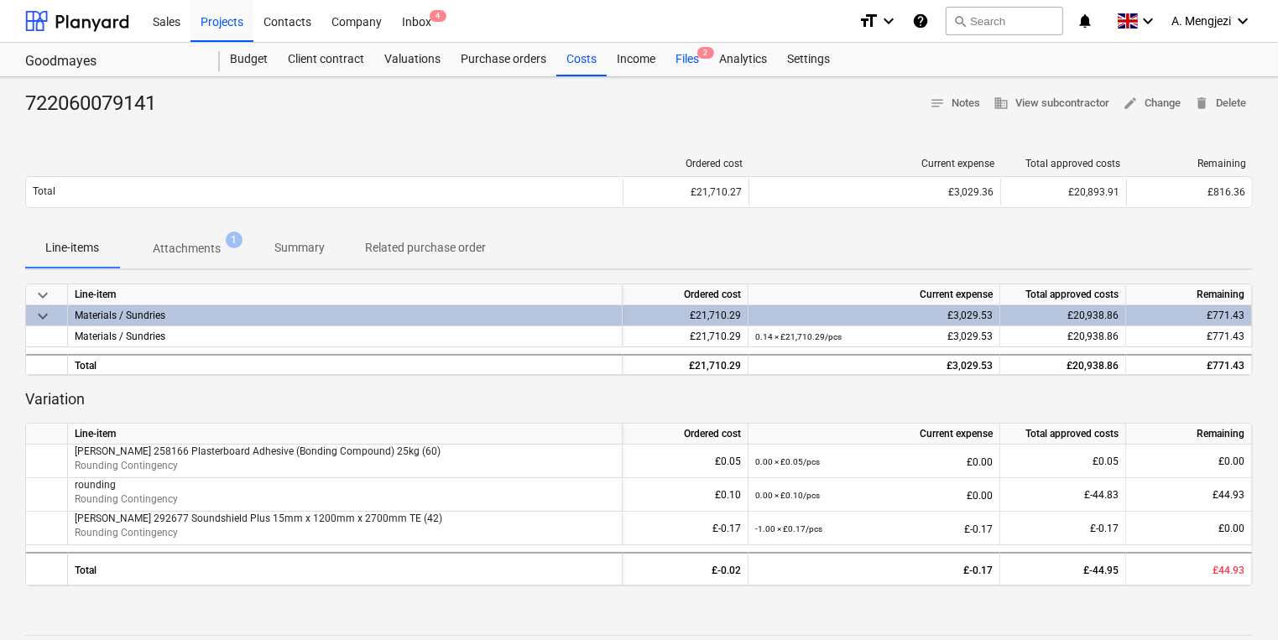
click at [688, 70] on div "Files 2" at bounding box center [688, 60] width 44 height 34
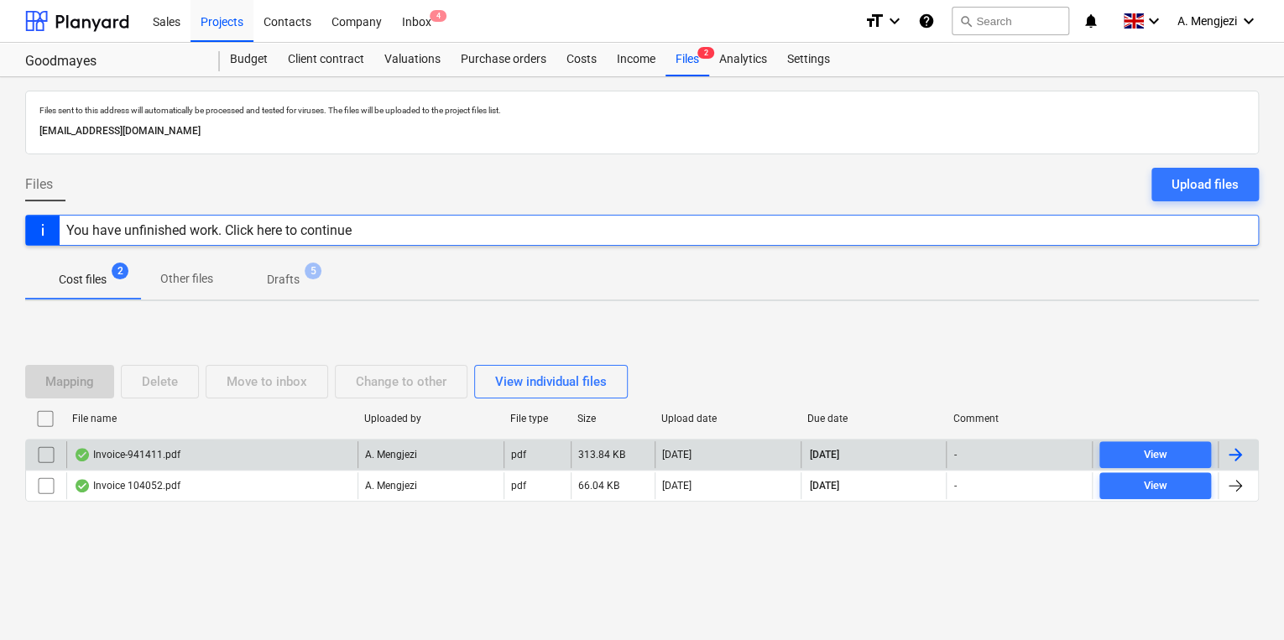
click at [274, 449] on div "Invoice-941411.pdf" at bounding box center [211, 455] width 291 height 27
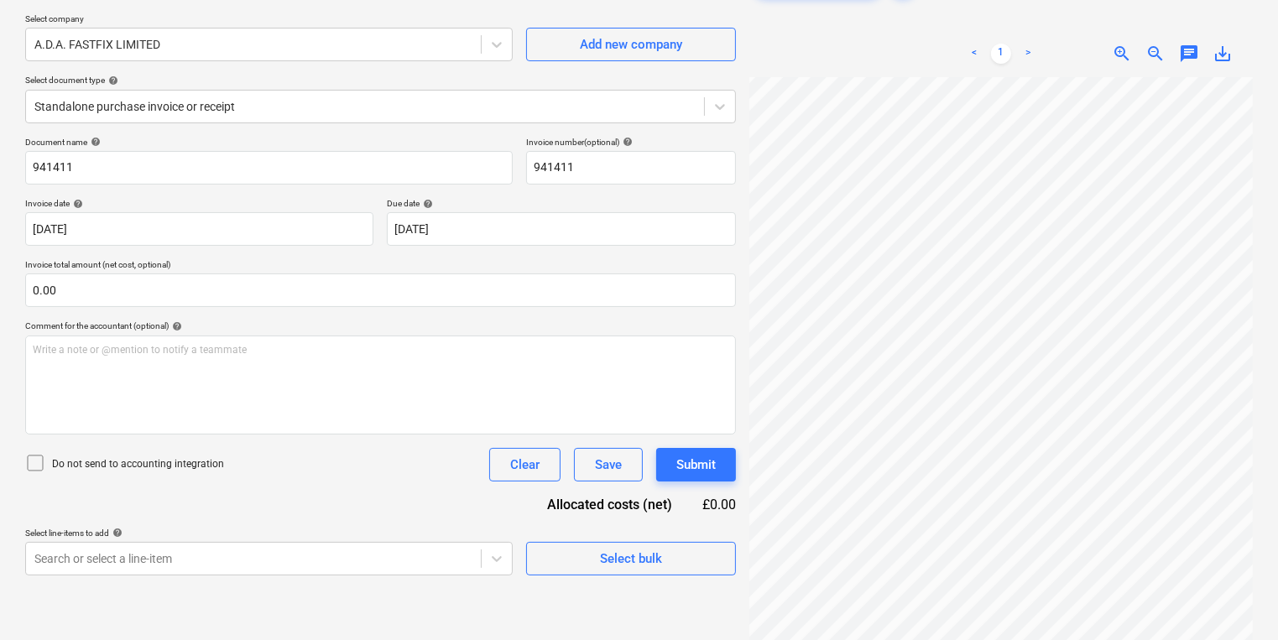
scroll to position [101, 0]
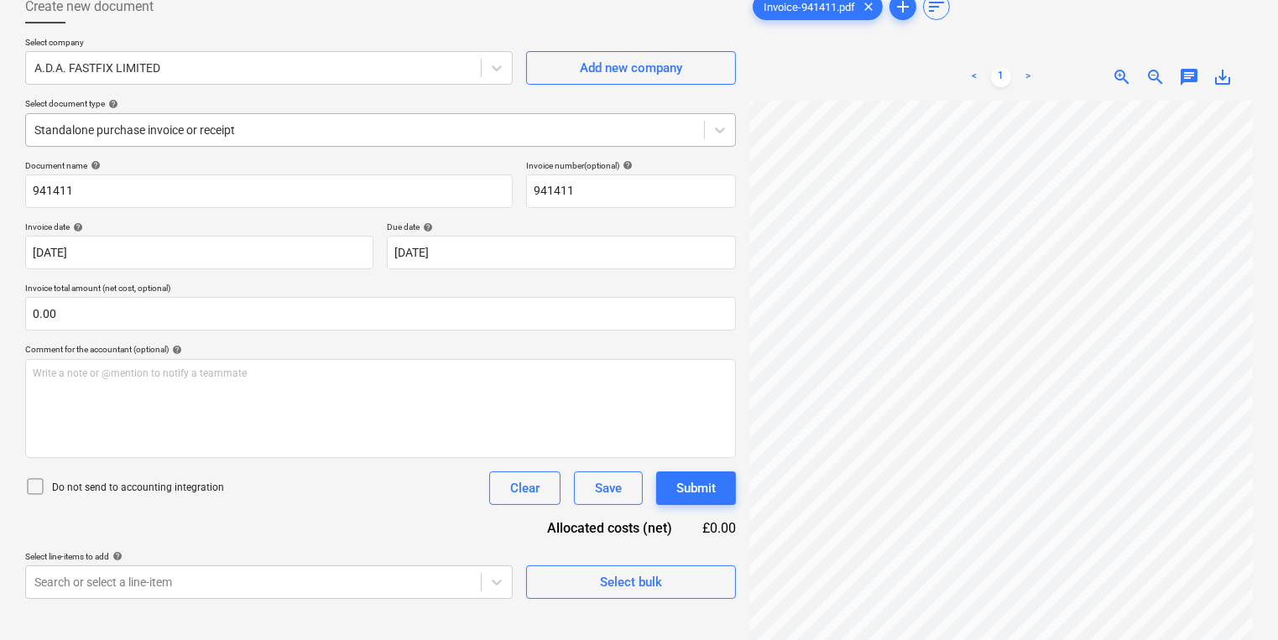
click at [351, 131] on div at bounding box center [364, 130] width 661 height 17
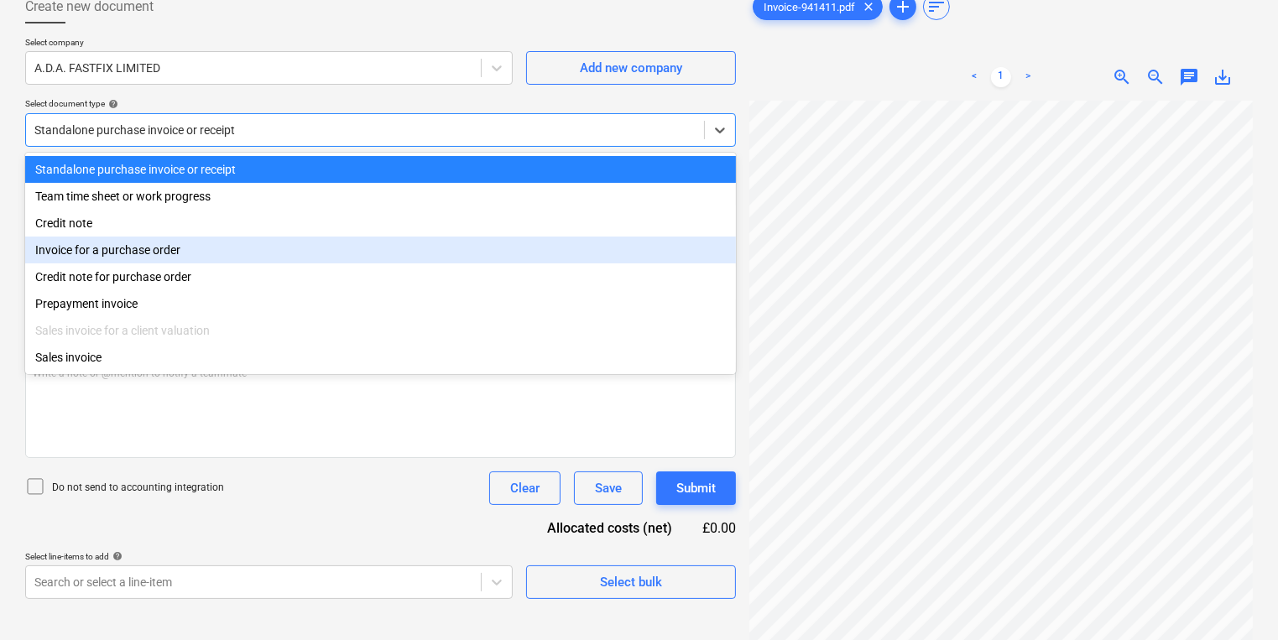
click at [317, 249] on div "Invoice for a purchase order" at bounding box center [380, 250] width 711 height 27
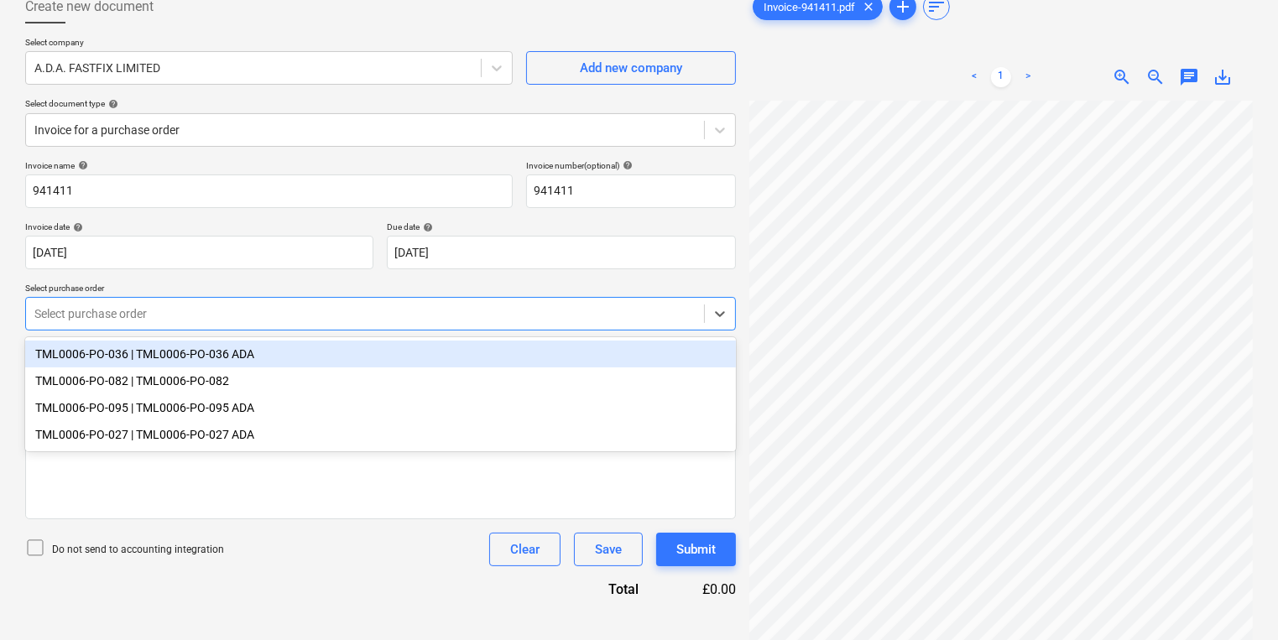
click at [306, 303] on div "Select purchase order" at bounding box center [365, 314] width 678 height 24
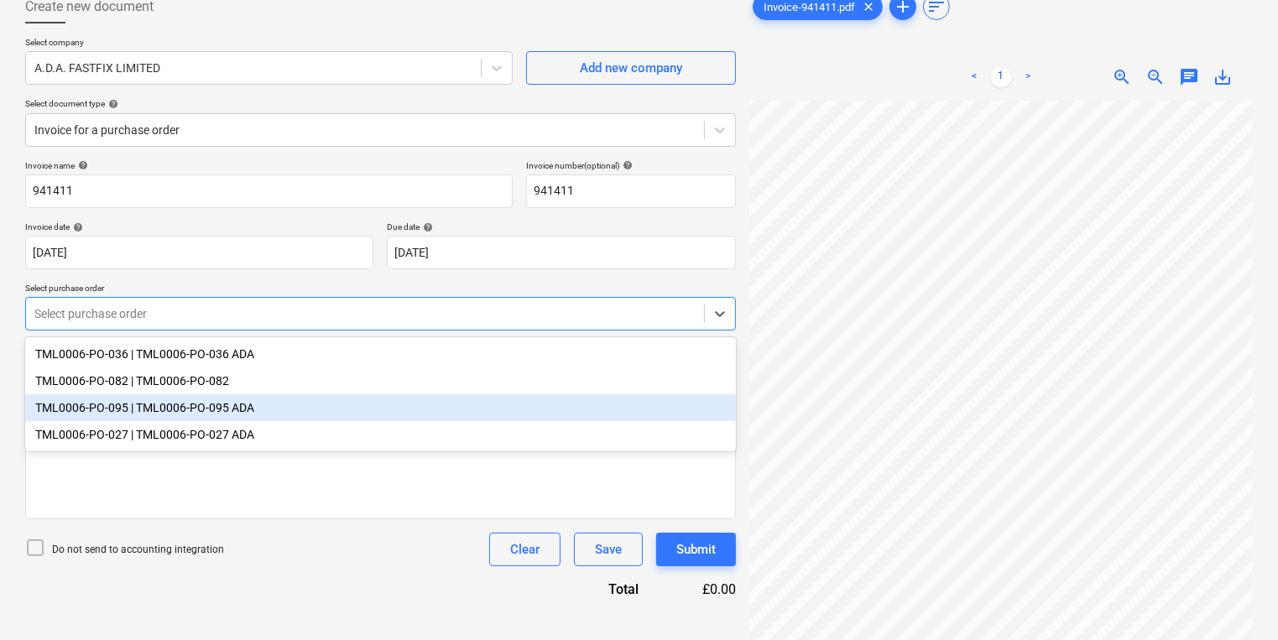
click at [253, 406] on div "TML0006-PO-095 | TML0006-PO-095 ADA" at bounding box center [380, 408] width 711 height 27
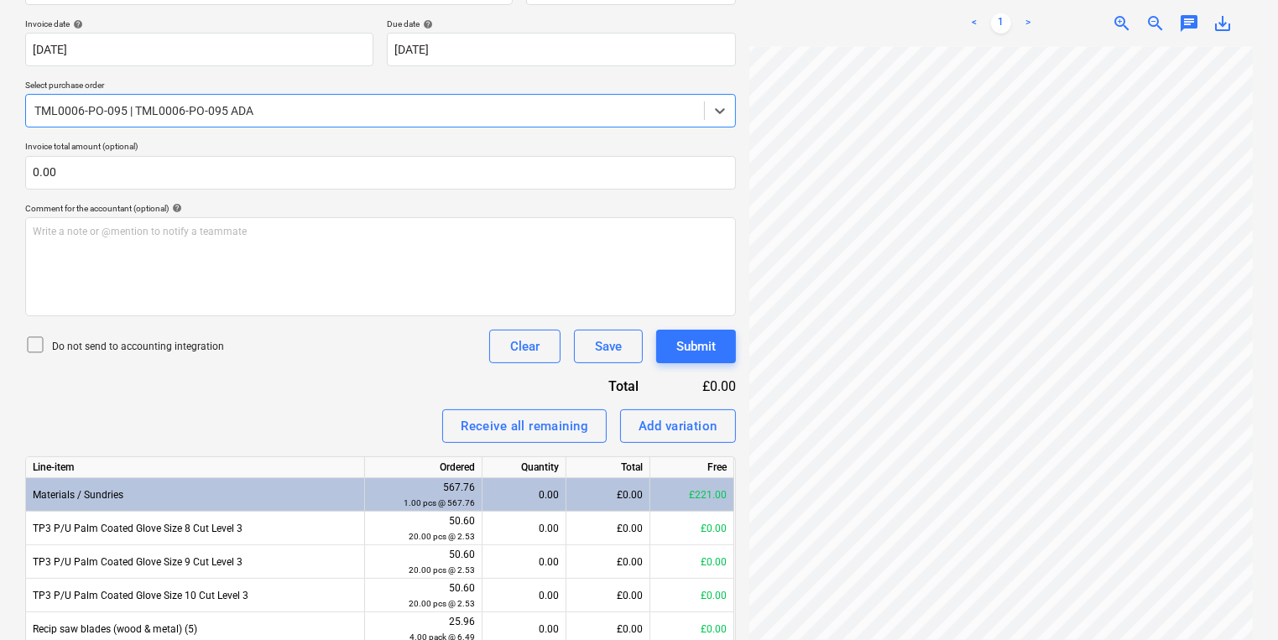
scroll to position [444, 0]
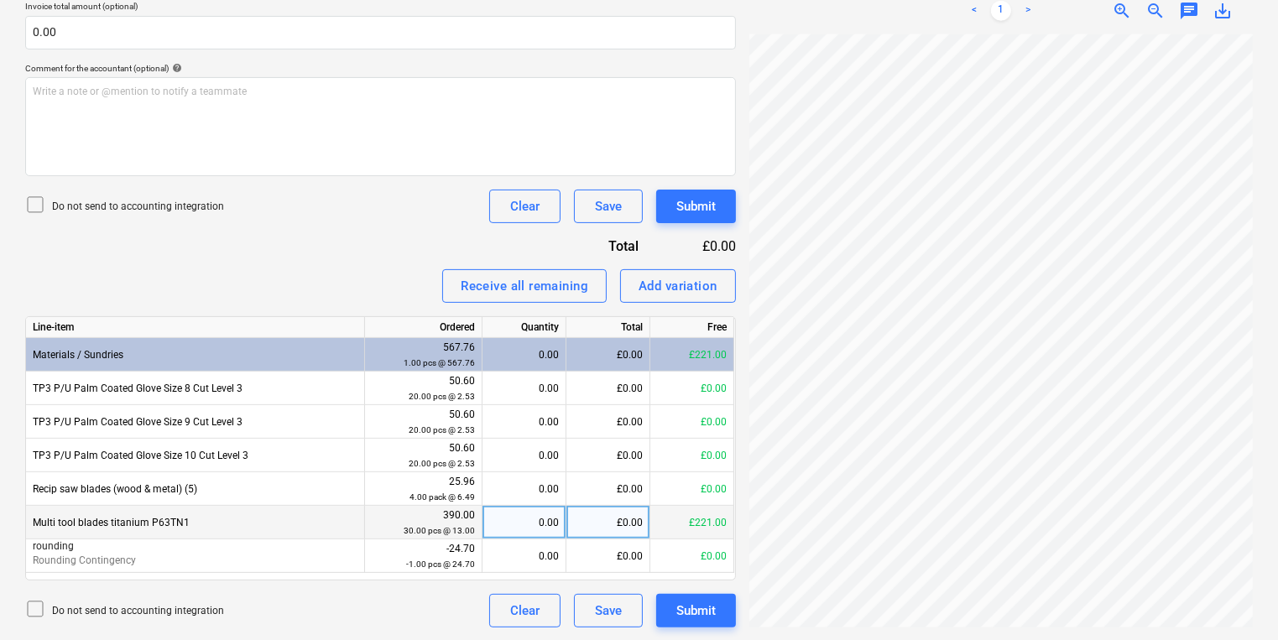
click at [492, 520] on div "0.00" at bounding box center [524, 523] width 70 height 34
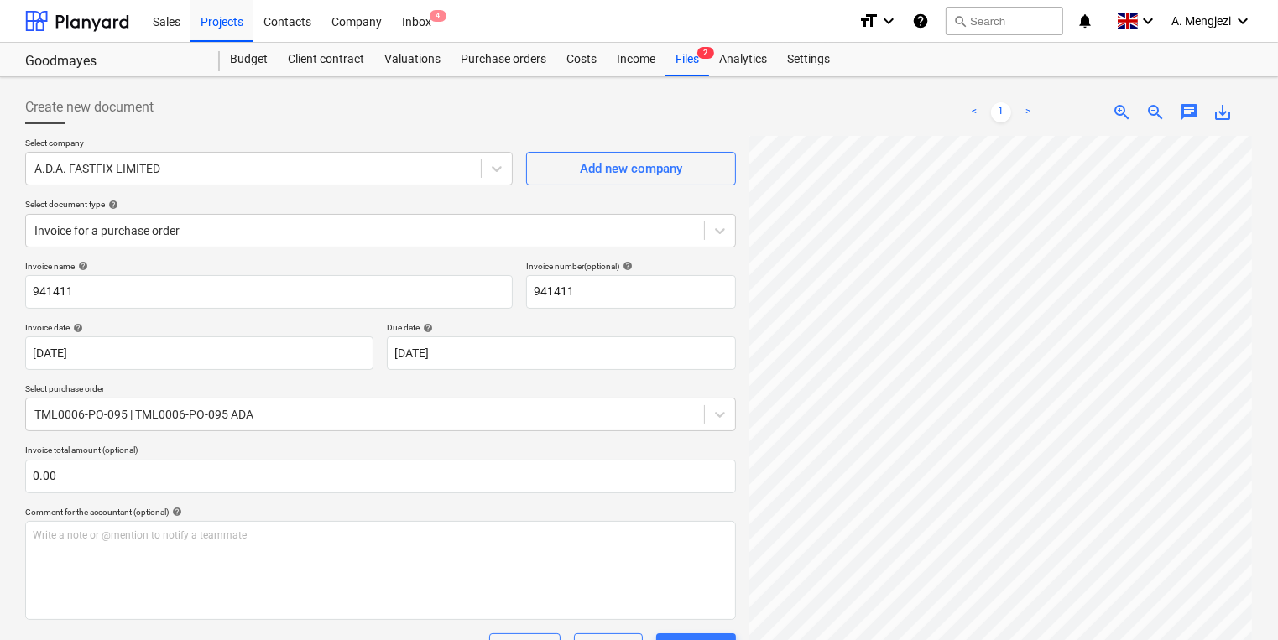
scroll to position [0, 0]
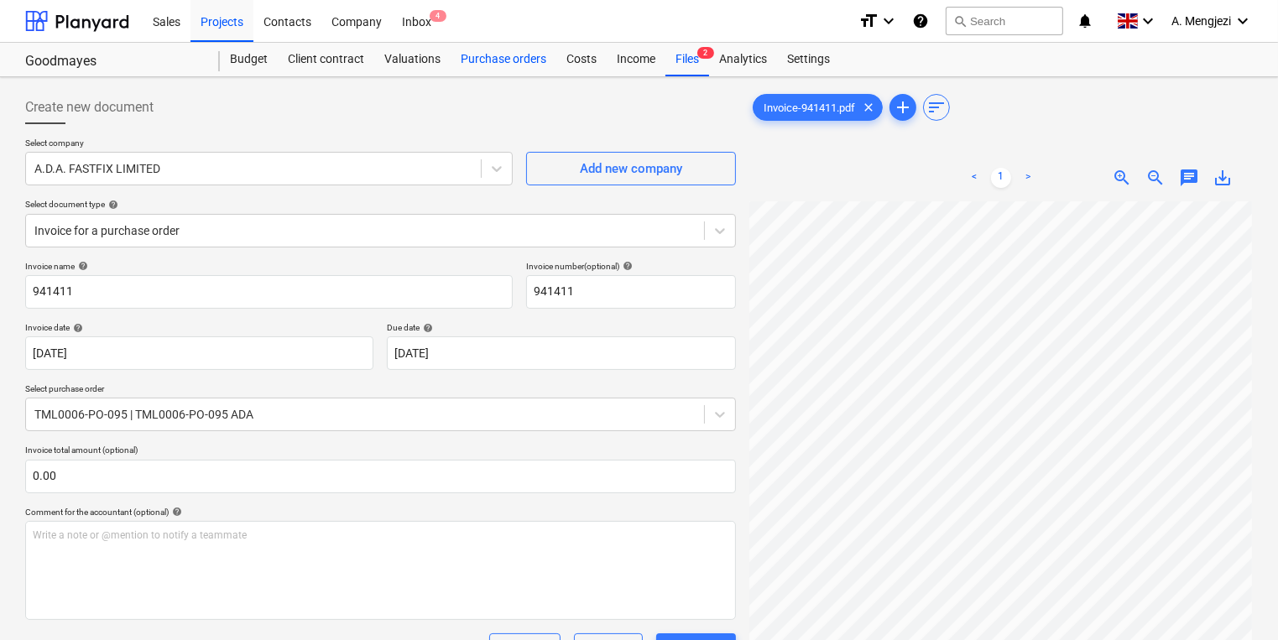
click at [504, 59] on div "Purchase orders" at bounding box center [504, 60] width 106 height 34
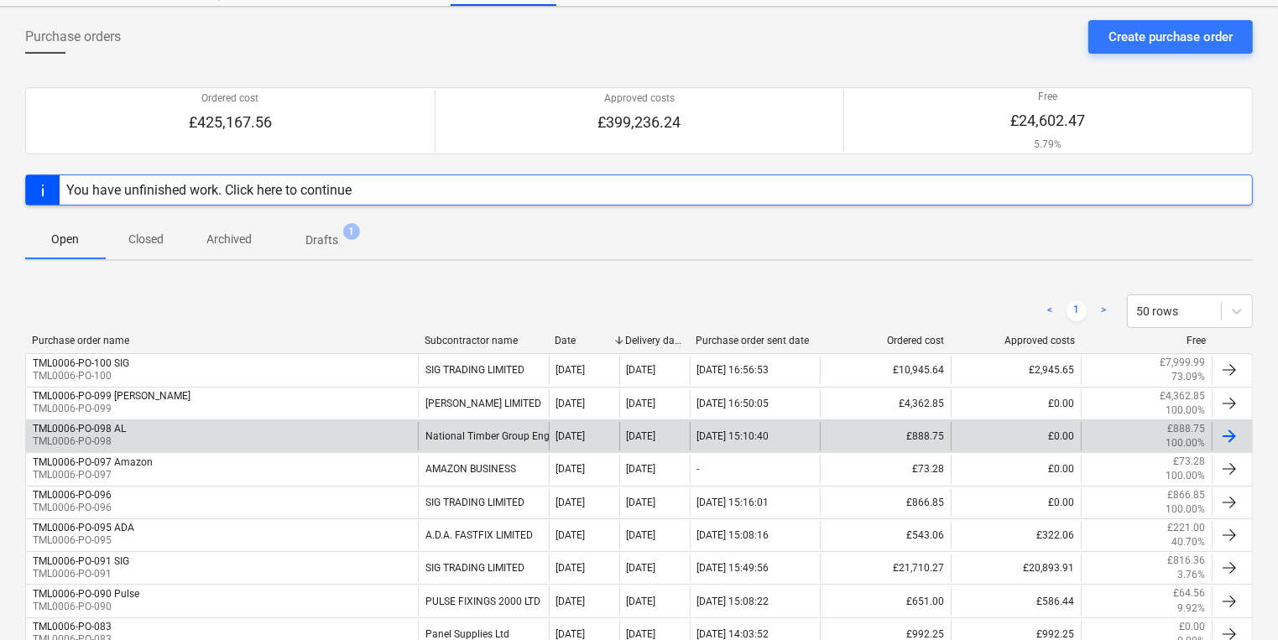
scroll to position [201, 0]
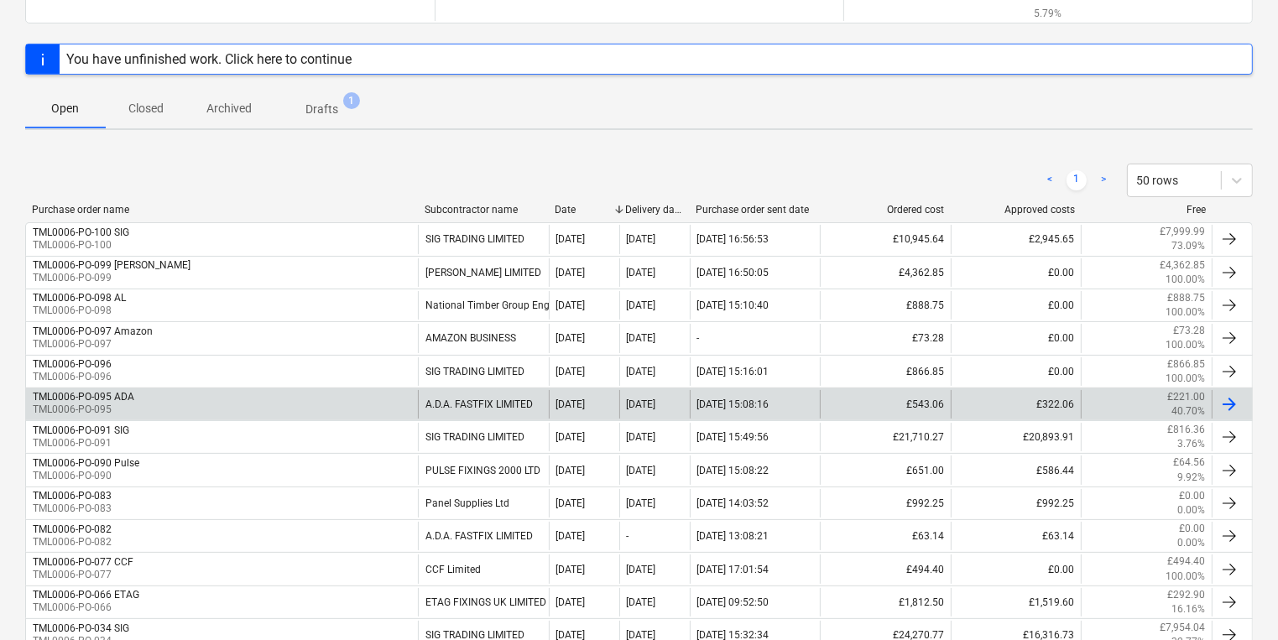
click at [153, 401] on div "TML0006-PO-095 ADA TML0006-PO-095" at bounding box center [222, 404] width 392 height 29
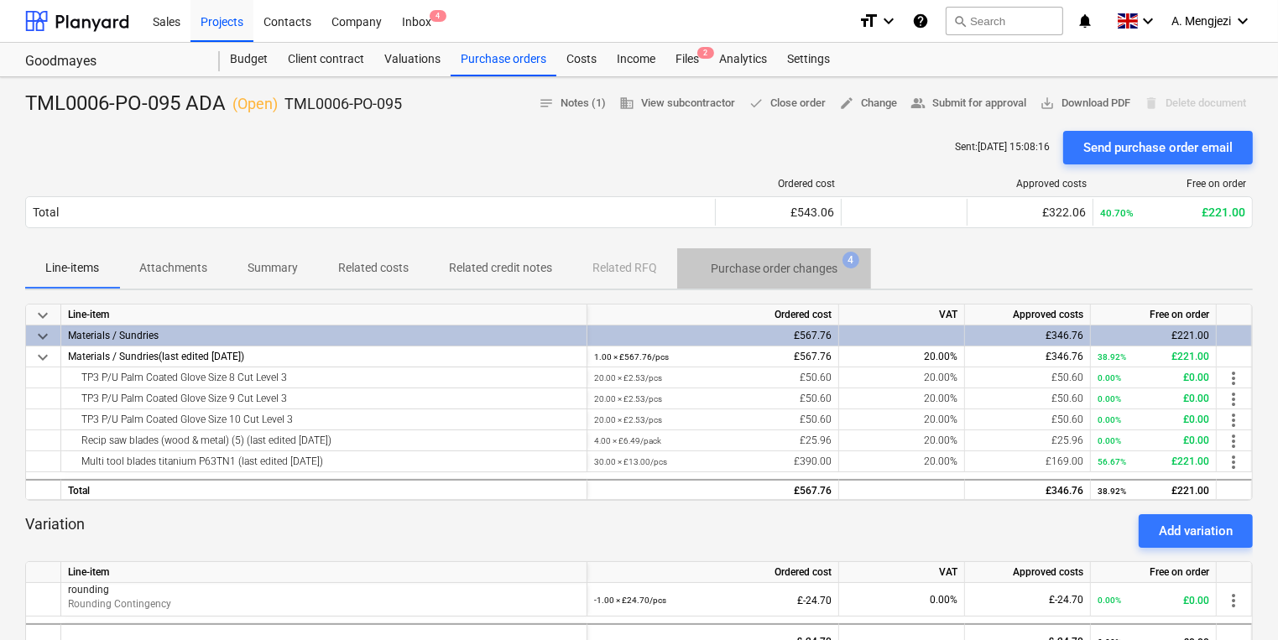
click at [823, 262] on p "Purchase order changes" at bounding box center [774, 269] width 127 height 18
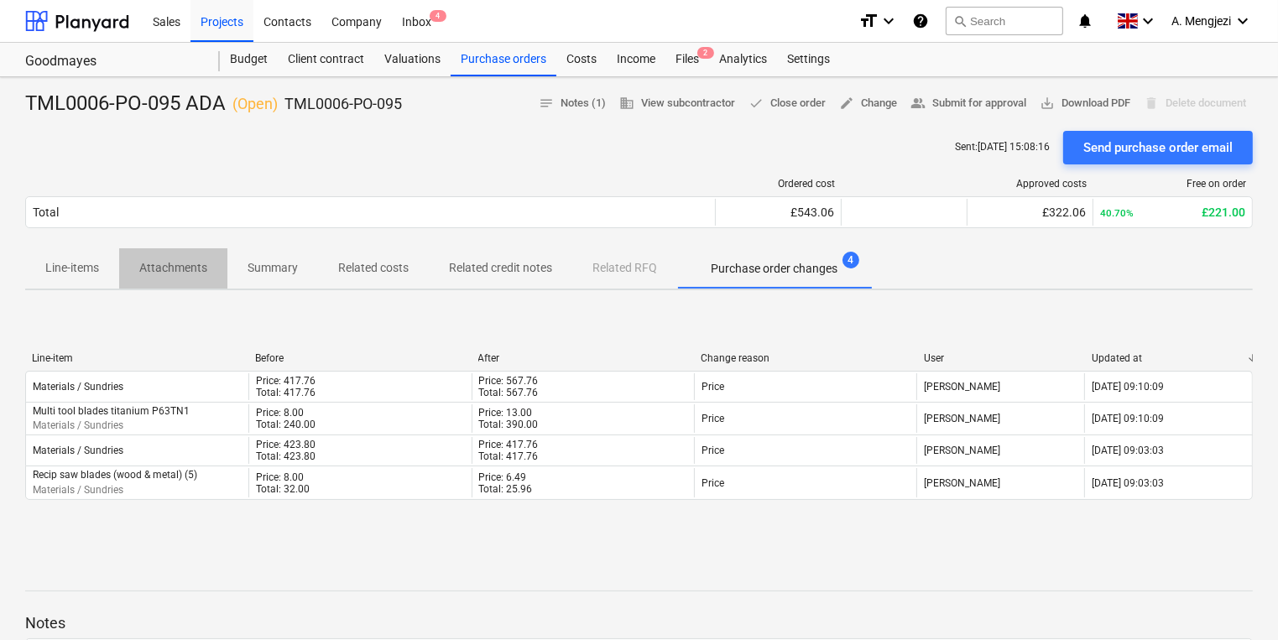
click at [168, 269] on p "Attachments" at bounding box center [173, 268] width 68 height 18
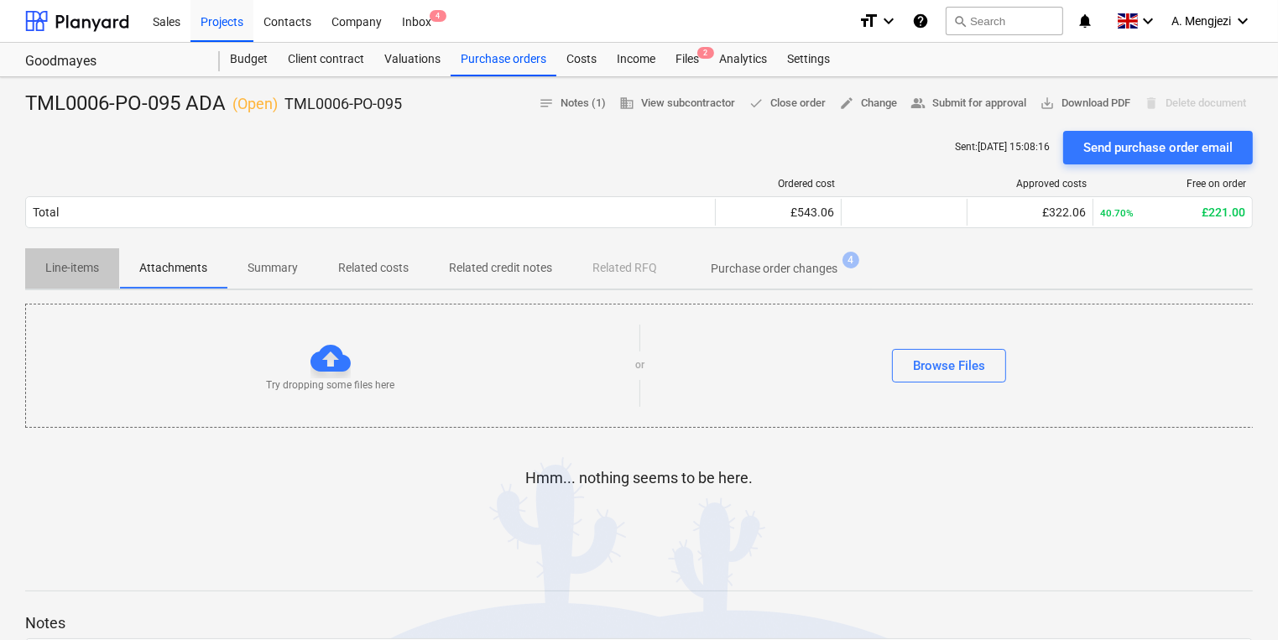
click at [91, 264] on p "Line-items" at bounding box center [72, 268] width 54 height 18
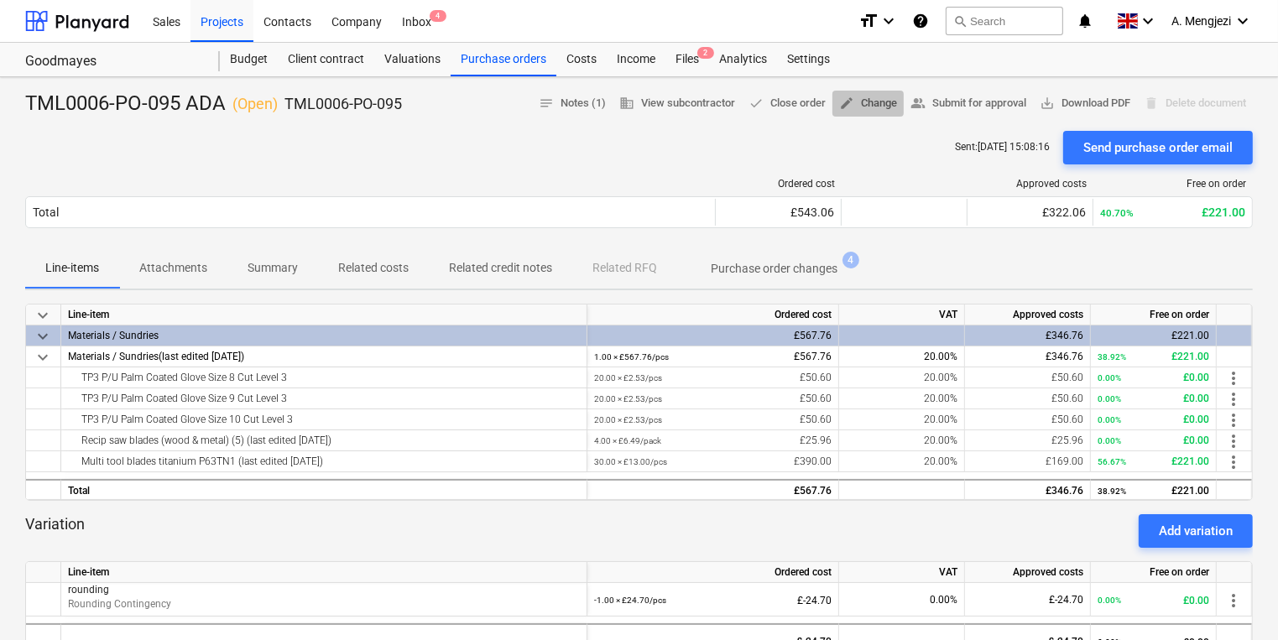
click at [858, 100] on span "edit Change" at bounding box center [868, 103] width 58 height 19
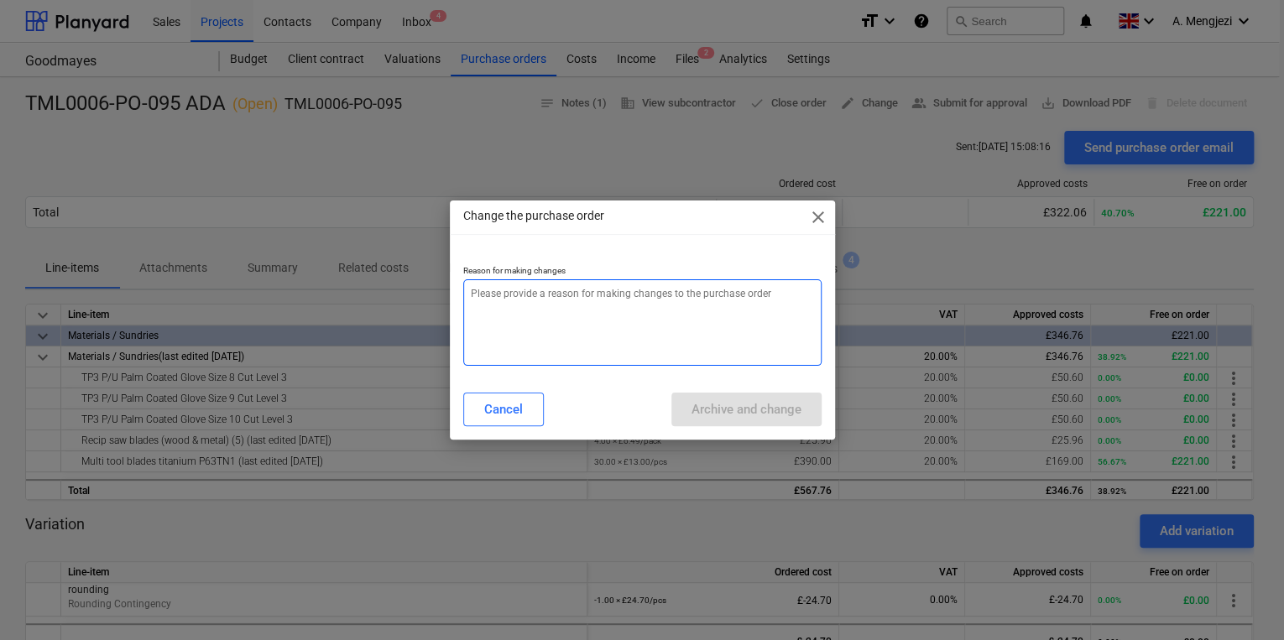
click at [607, 295] on textarea at bounding box center [642, 323] width 358 height 86
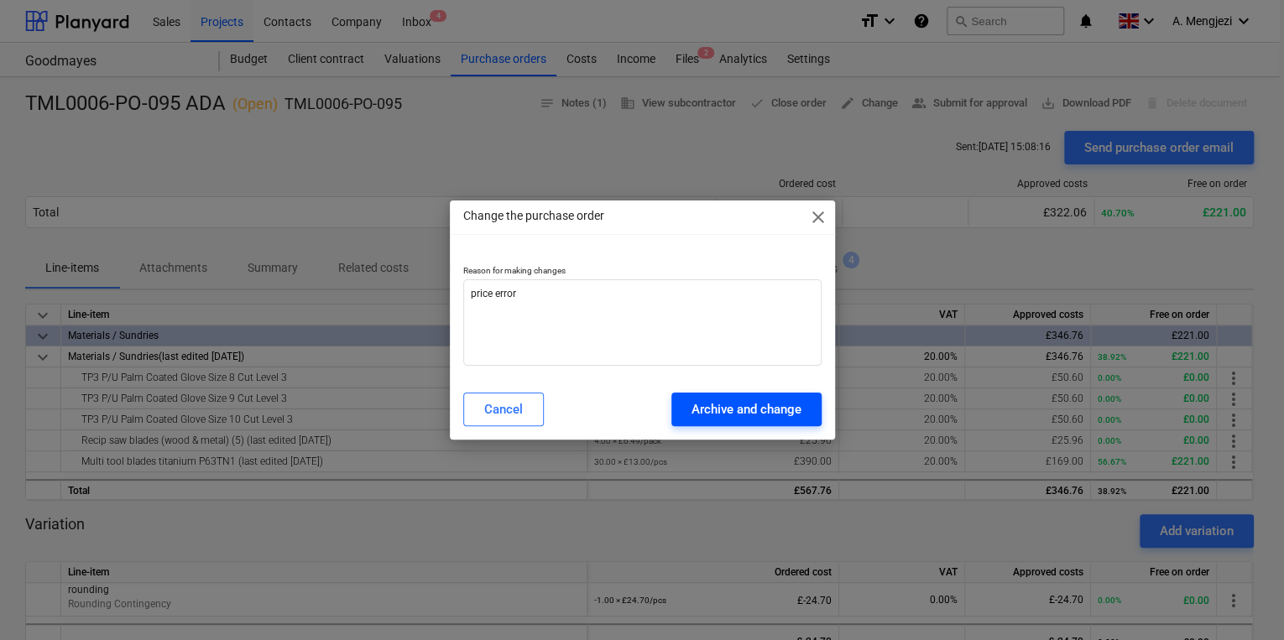
click at [703, 409] on div "Archive and change" at bounding box center [747, 410] width 110 height 22
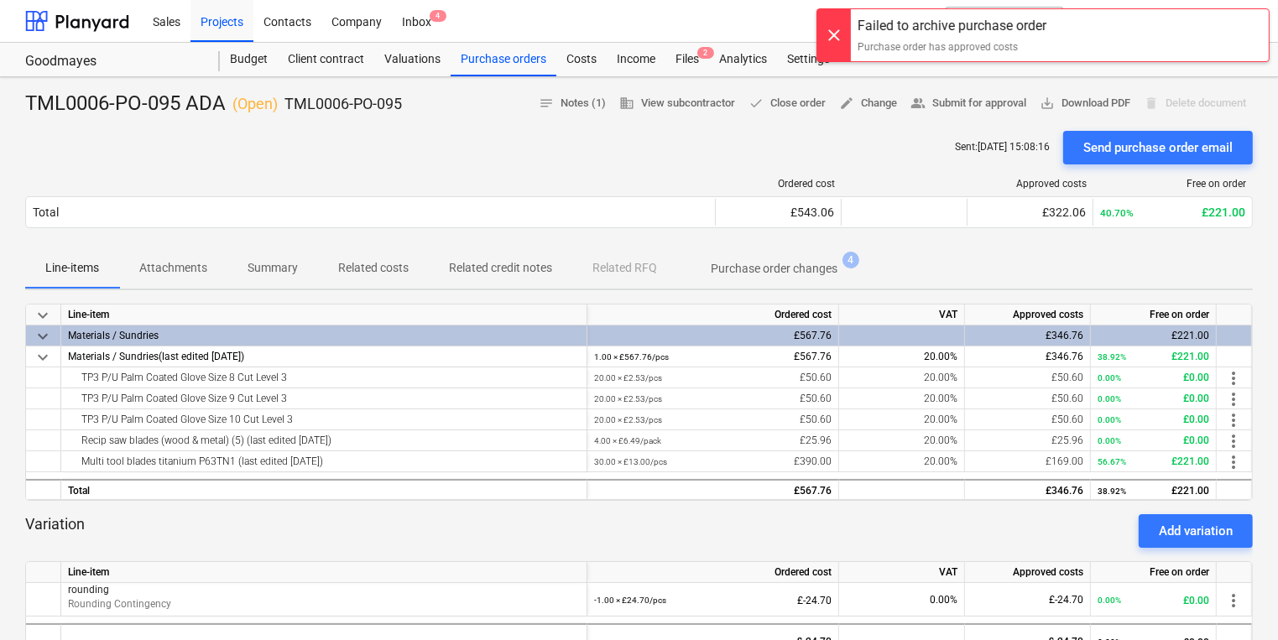
click at [849, 29] on div at bounding box center [835, 35] width 34 height 52
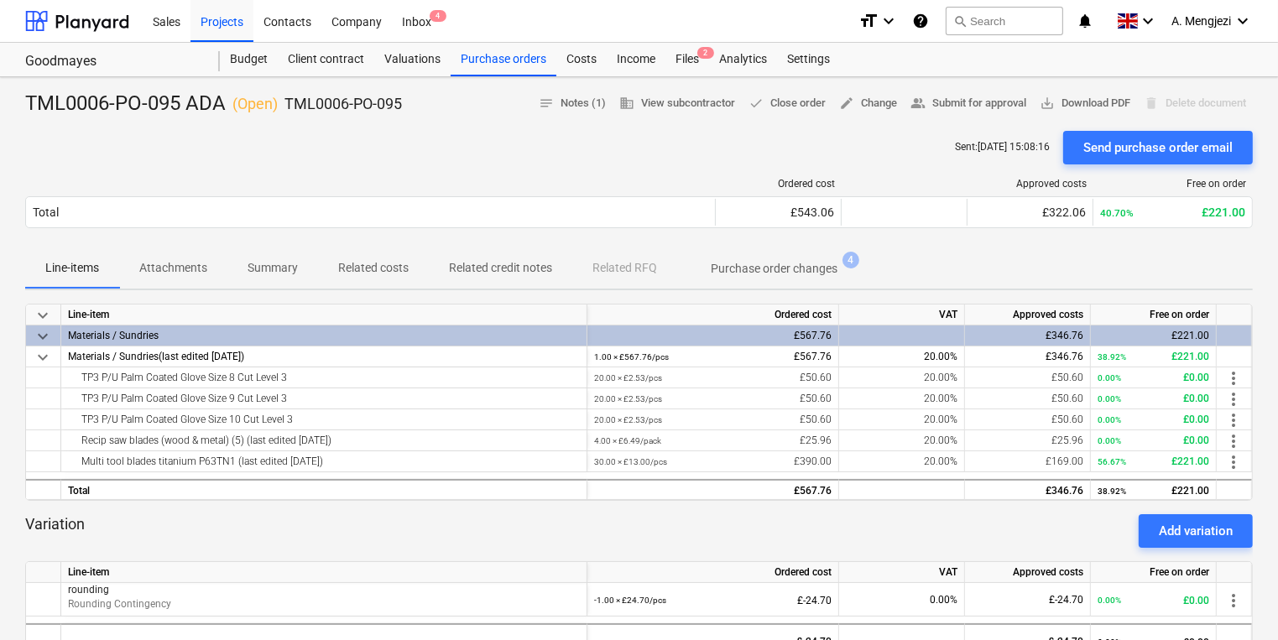
click at [749, 264] on p "Purchase order changes" at bounding box center [774, 269] width 127 height 18
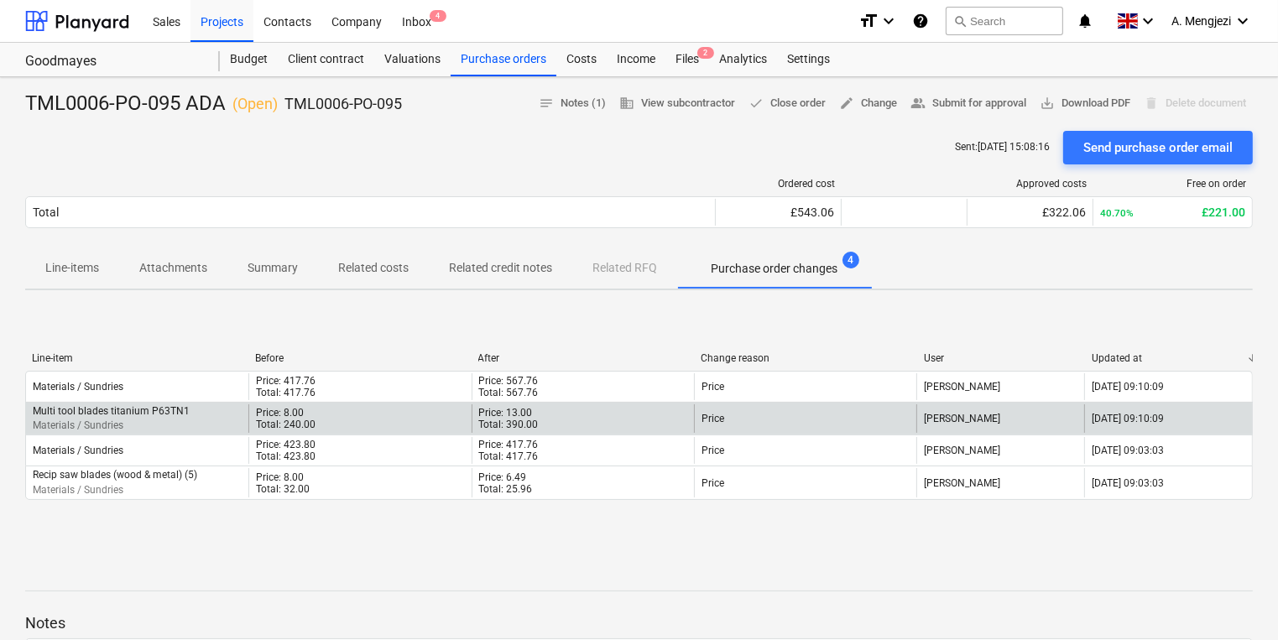
click at [541, 413] on div "Price: 13.00 Total: 390.00" at bounding box center [583, 419] width 222 height 29
click at [528, 421] on div "Total: 390.00" at bounding box center [509, 425] width 60 height 12
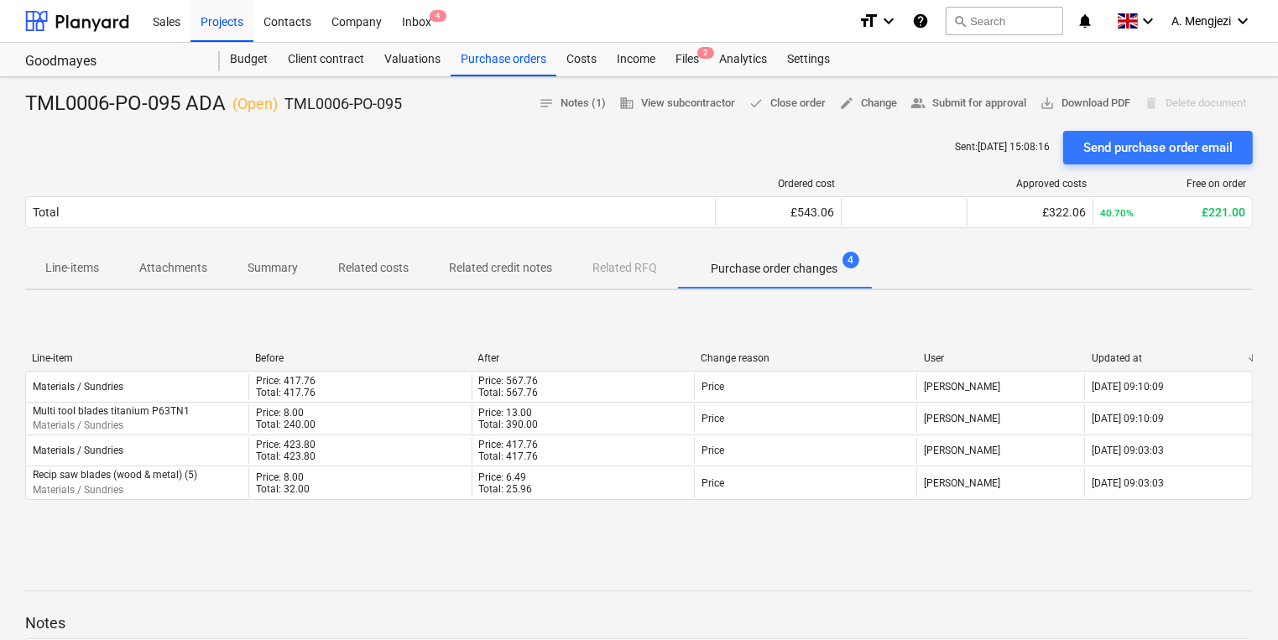
click at [537, 269] on p "Related credit notes" at bounding box center [500, 268] width 103 height 18
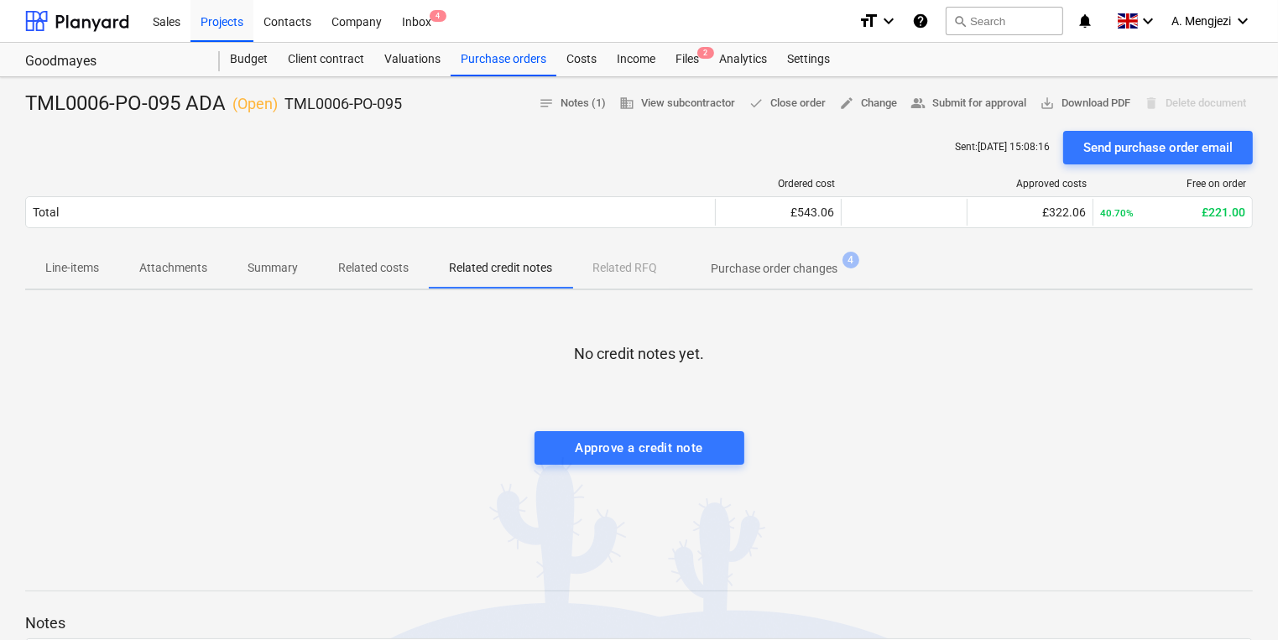
click at [71, 269] on p "Line-items" at bounding box center [72, 268] width 54 height 18
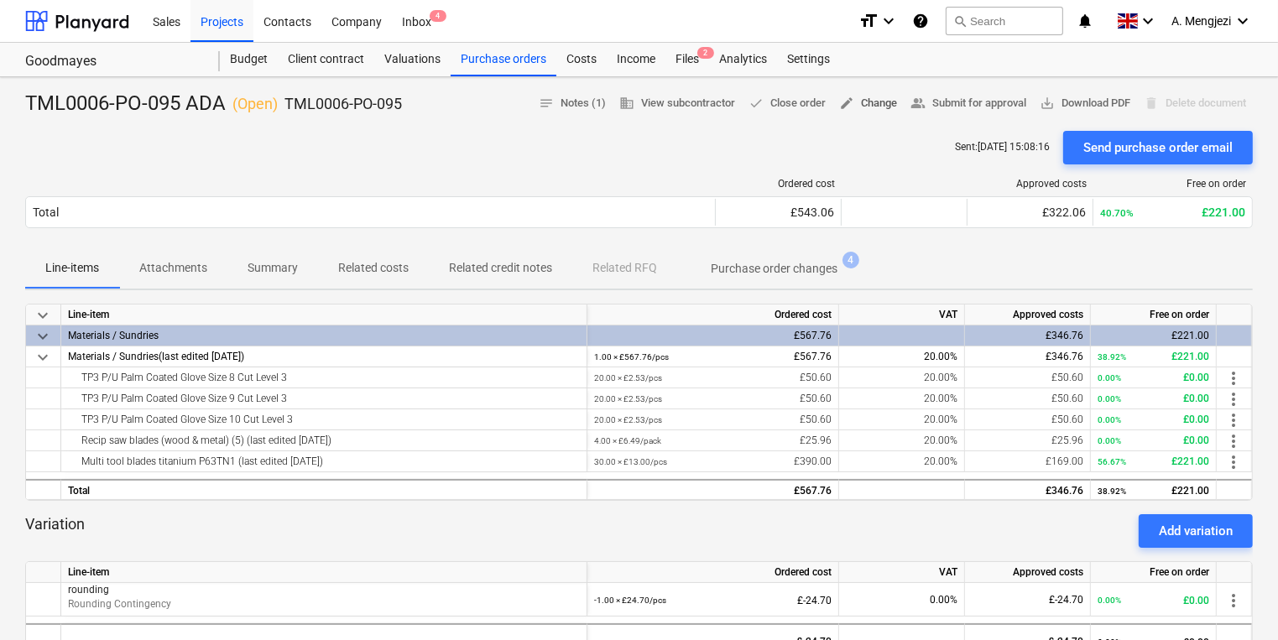
click at [857, 107] on span "edit Change" at bounding box center [868, 103] width 58 height 19
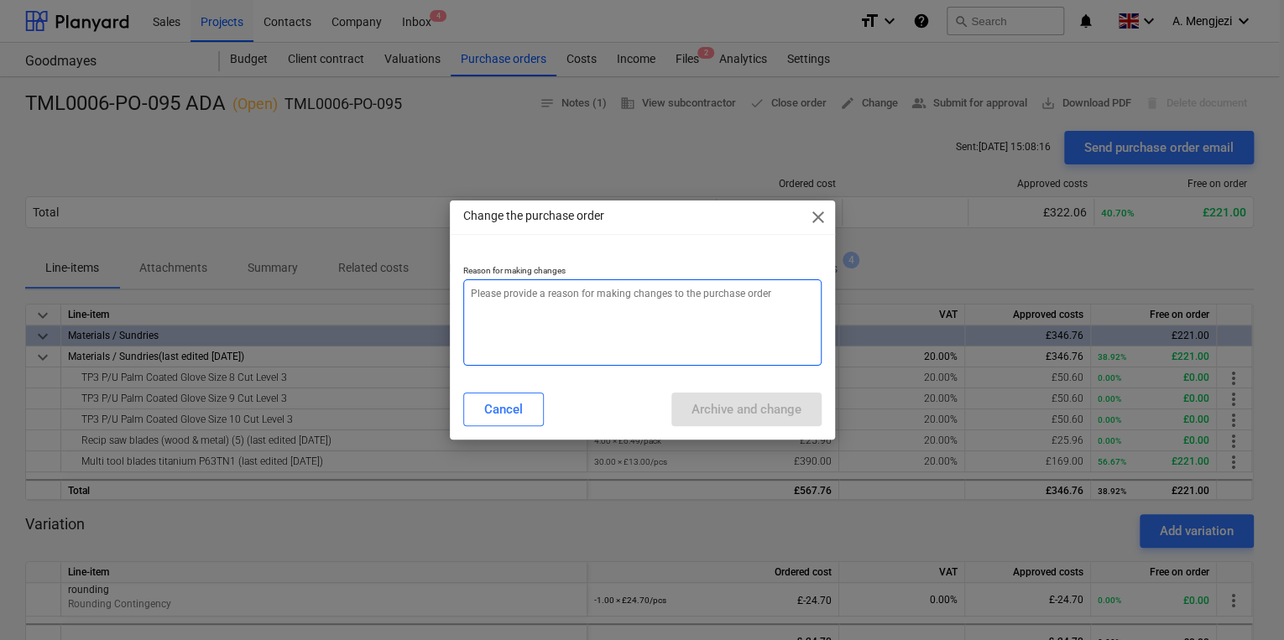
click at [677, 316] on textarea at bounding box center [642, 323] width 358 height 86
click at [816, 240] on div "Change the purchase order close Reason for making changes Cancel Archive and ch…" at bounding box center [642, 320] width 385 height 239
click at [815, 215] on span "close" at bounding box center [818, 217] width 20 height 20
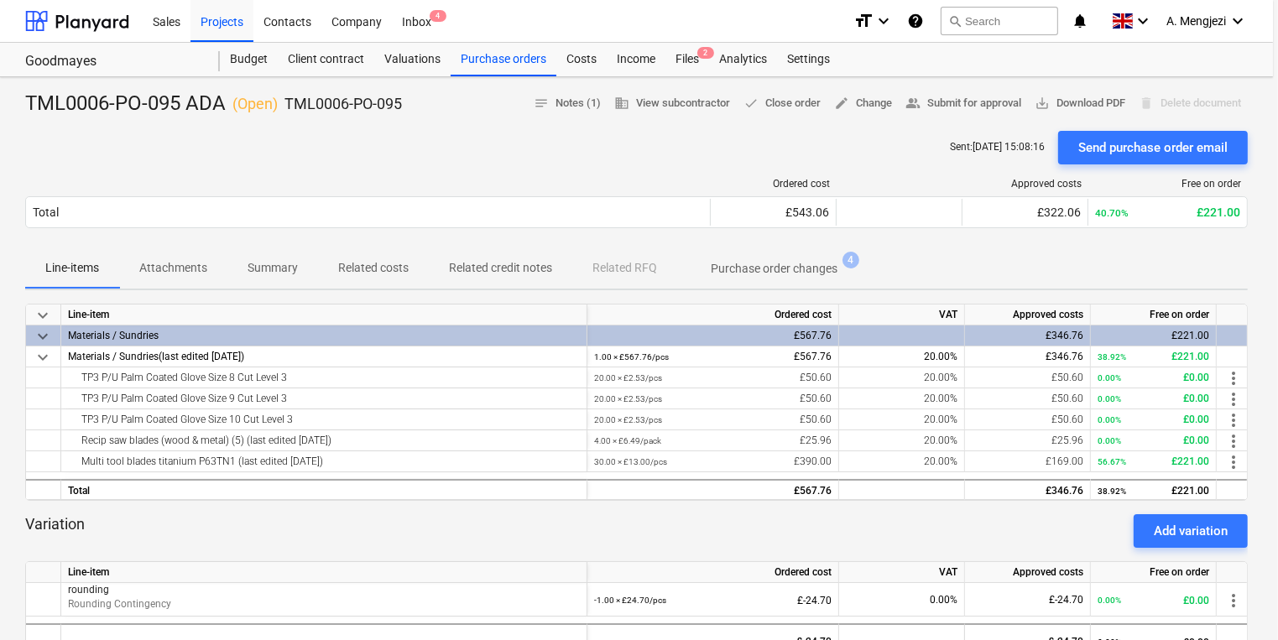
click at [650, 133] on div "Sent : [DATE] 15:08:16 Send purchase order email" at bounding box center [636, 148] width 1223 height 34
click at [680, 65] on div "Files 2" at bounding box center [688, 60] width 44 height 34
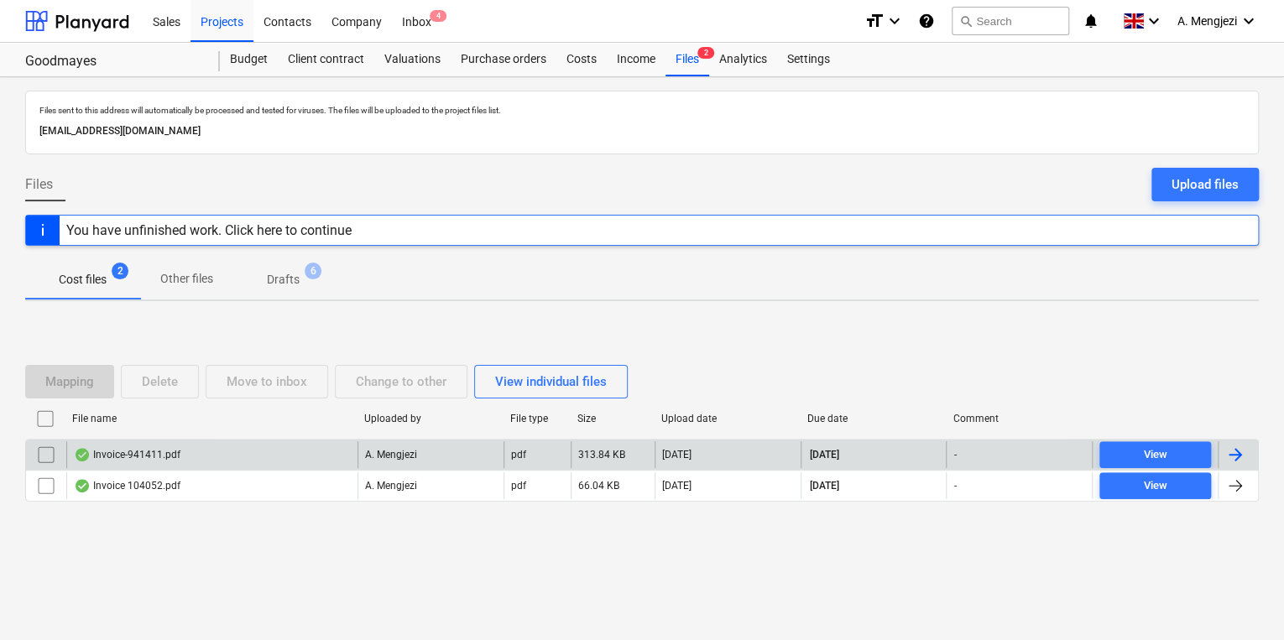
click at [249, 457] on div "Invoice-941411.pdf" at bounding box center [211, 455] width 291 height 27
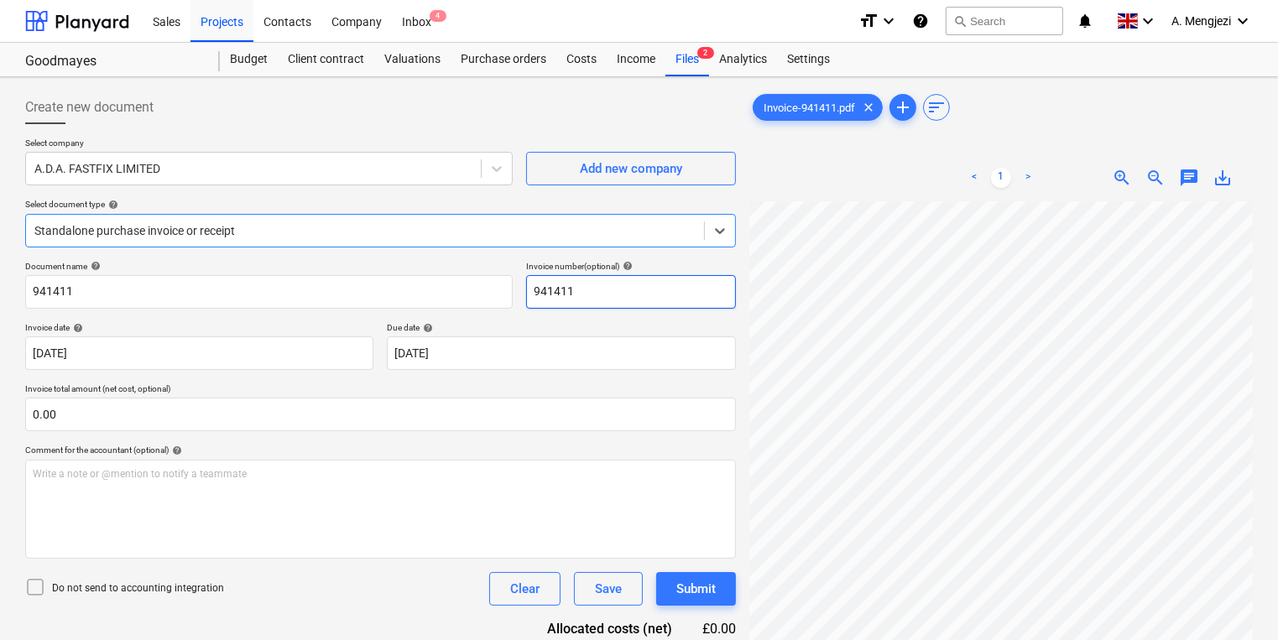
scroll to position [168, 0]
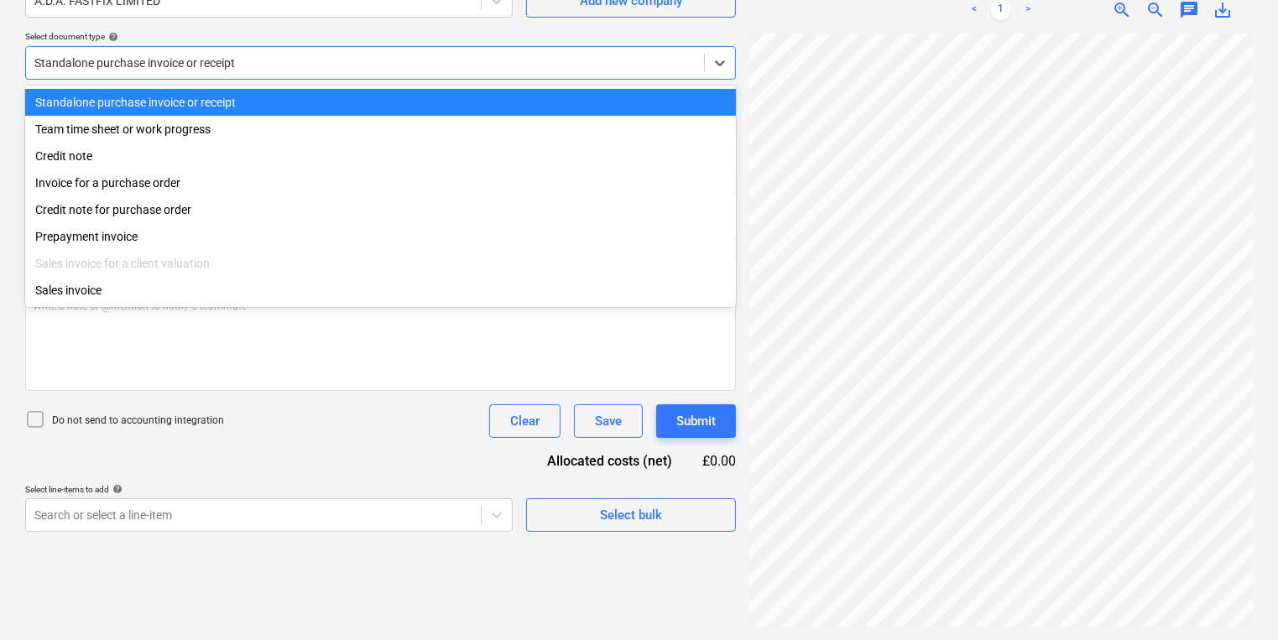
click at [250, 74] on div "Standalone purchase invoice or receipt" at bounding box center [380, 63] width 711 height 34
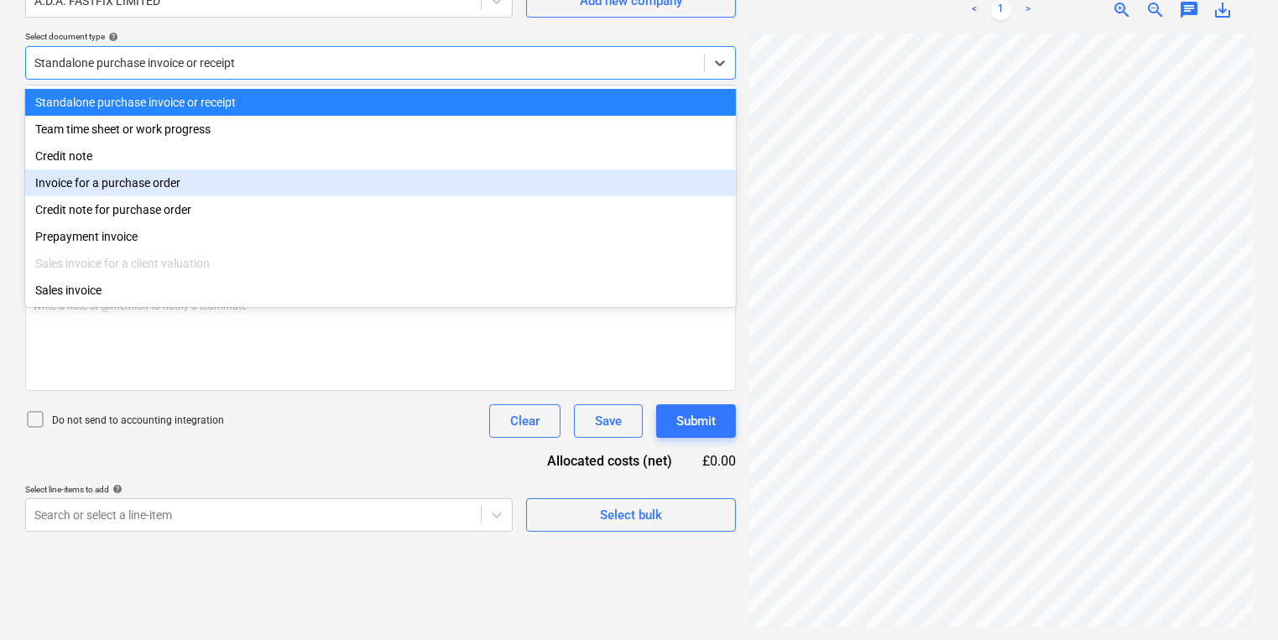
click at [187, 190] on div "Invoice for a purchase order" at bounding box center [380, 183] width 711 height 27
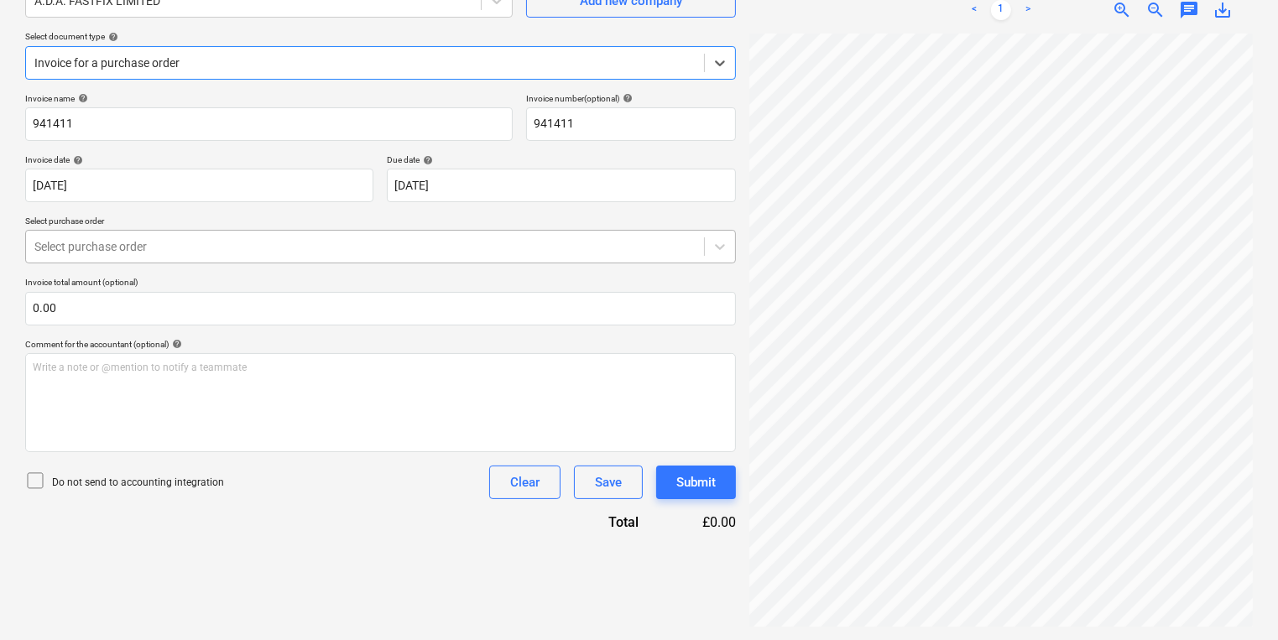
click at [205, 254] on div at bounding box center [364, 246] width 661 height 17
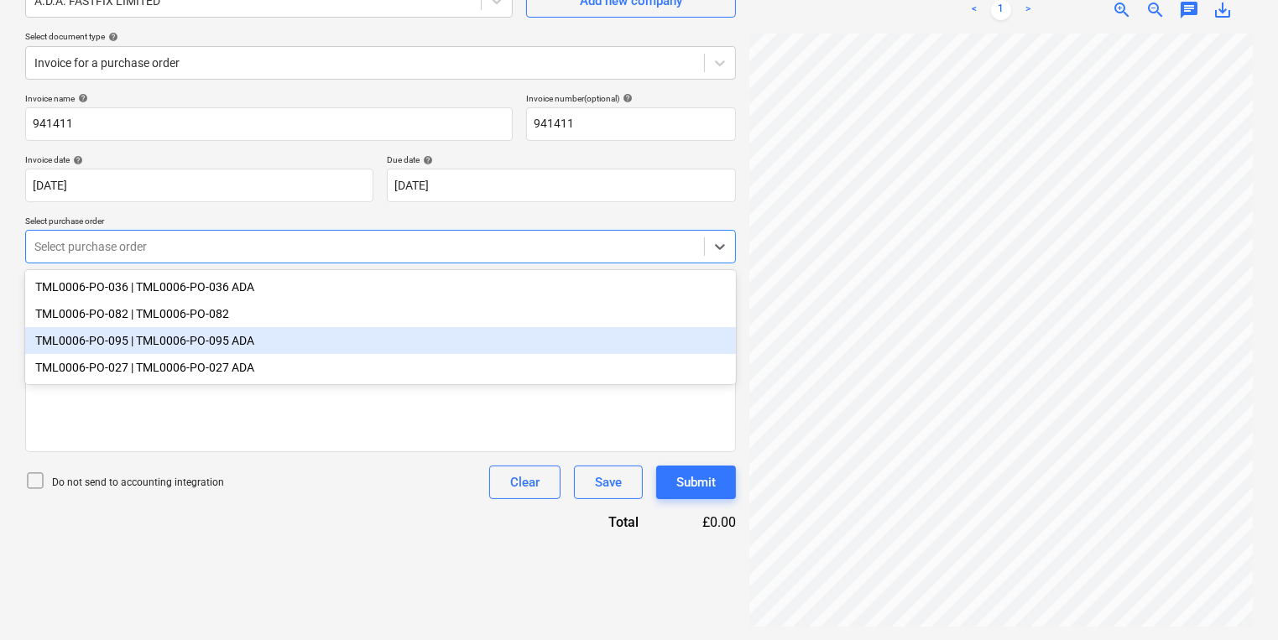
click at [190, 349] on div "TML0006-PO-095 | TML0006-PO-095 ADA" at bounding box center [380, 340] width 711 height 27
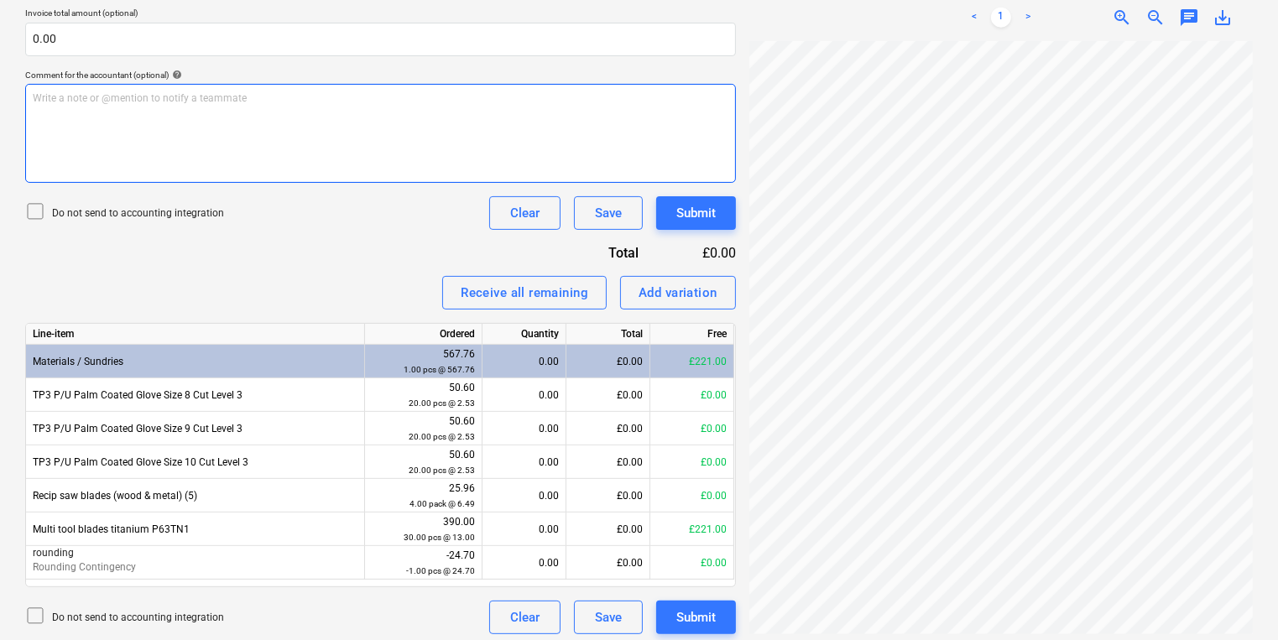
scroll to position [444, 0]
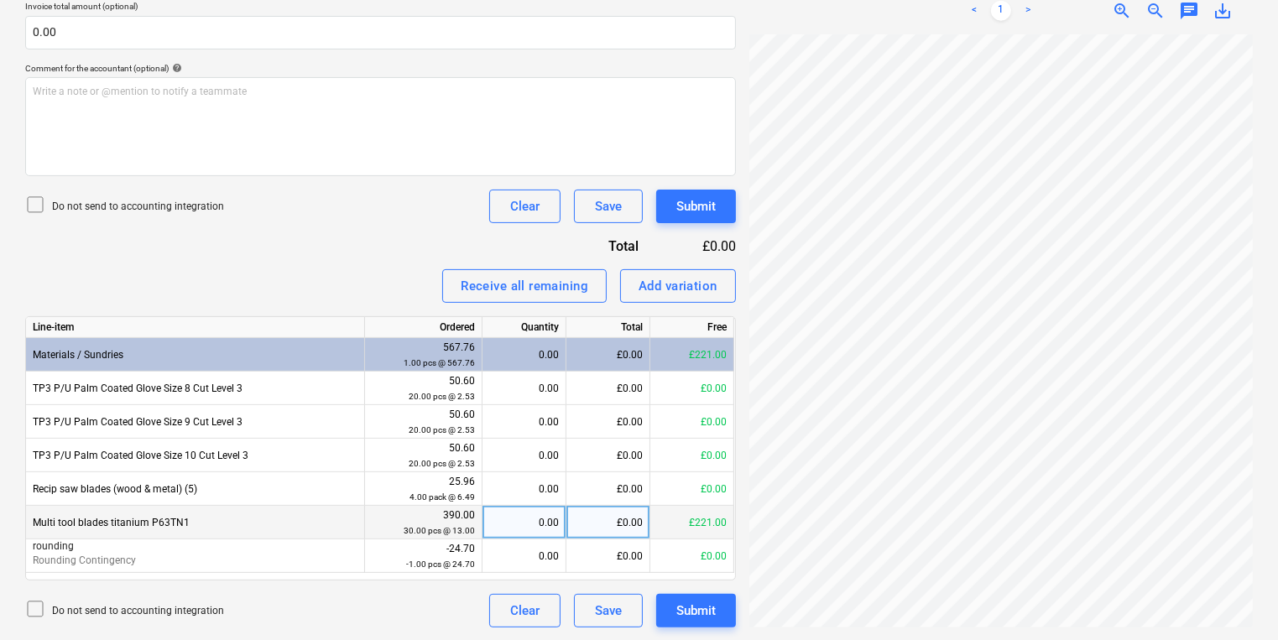
click at [525, 522] on div "0.00" at bounding box center [524, 523] width 70 height 34
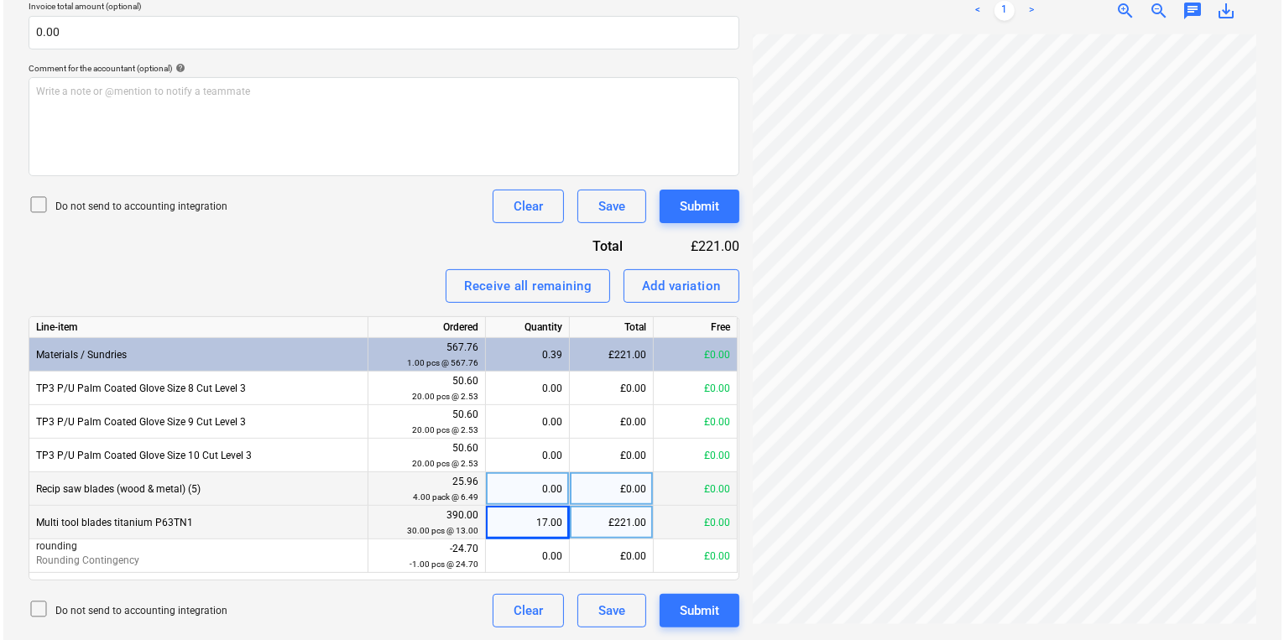
scroll to position [302, 91]
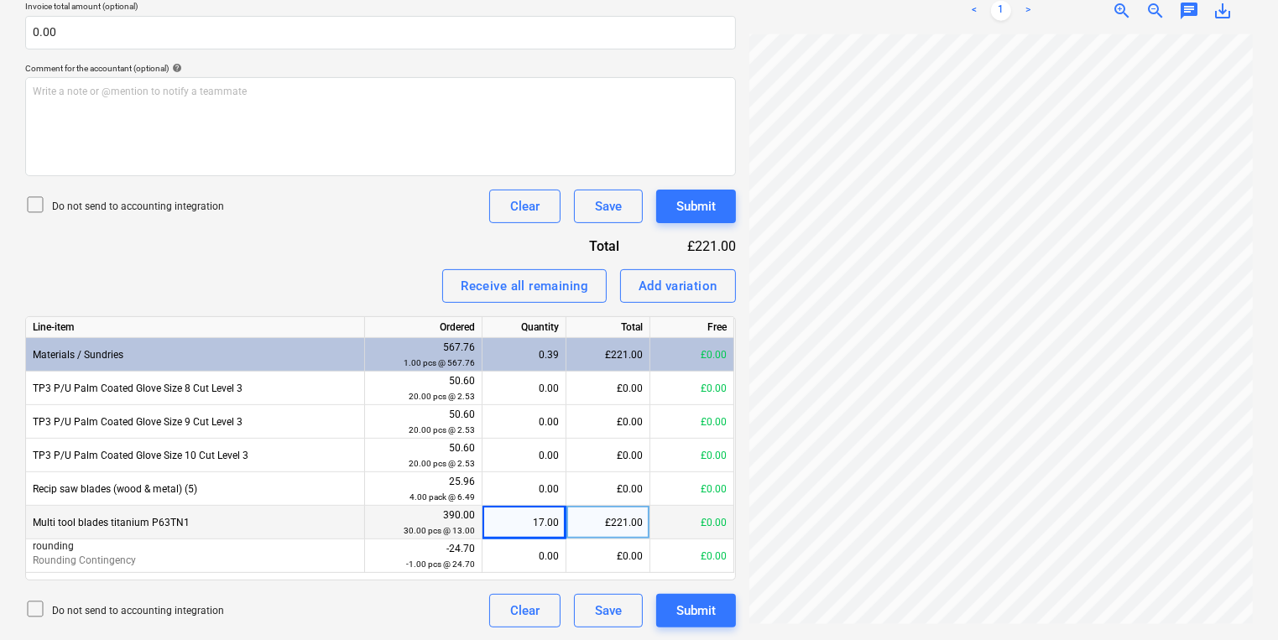
click at [623, 523] on div "£221.00" at bounding box center [609, 523] width 84 height 34
click at [704, 615] on div "Submit" at bounding box center [696, 611] width 39 height 22
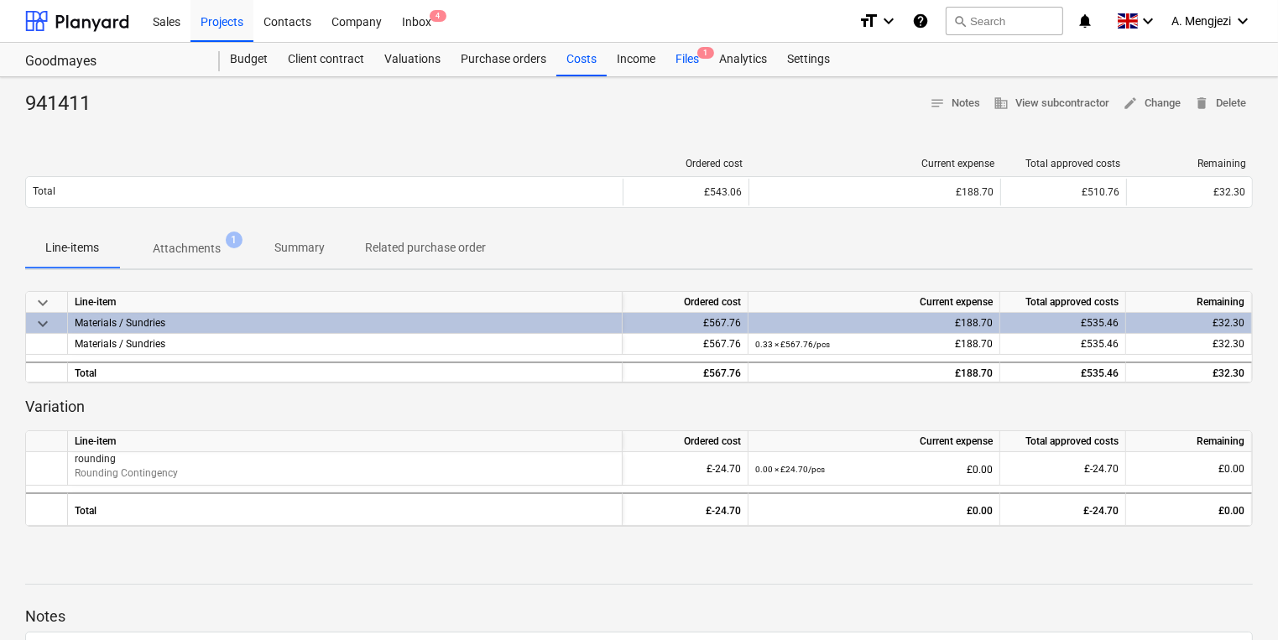
click at [685, 60] on div "Files 1" at bounding box center [688, 60] width 44 height 34
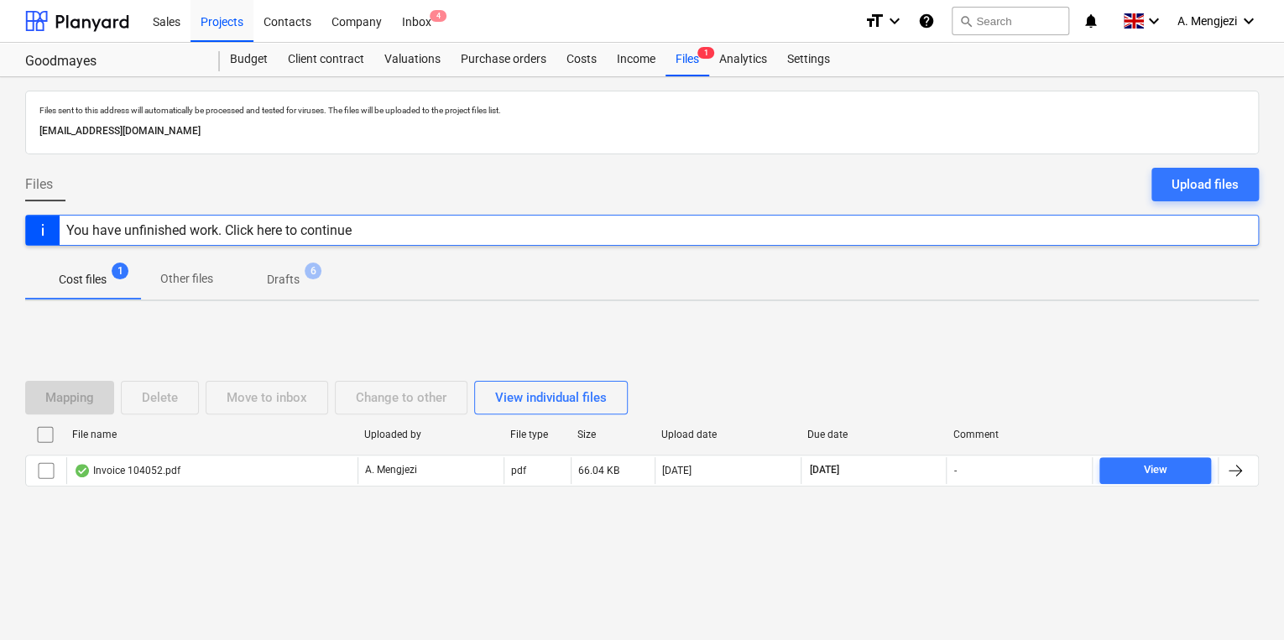
click at [298, 494] on div at bounding box center [642, 500] width 1234 height 13
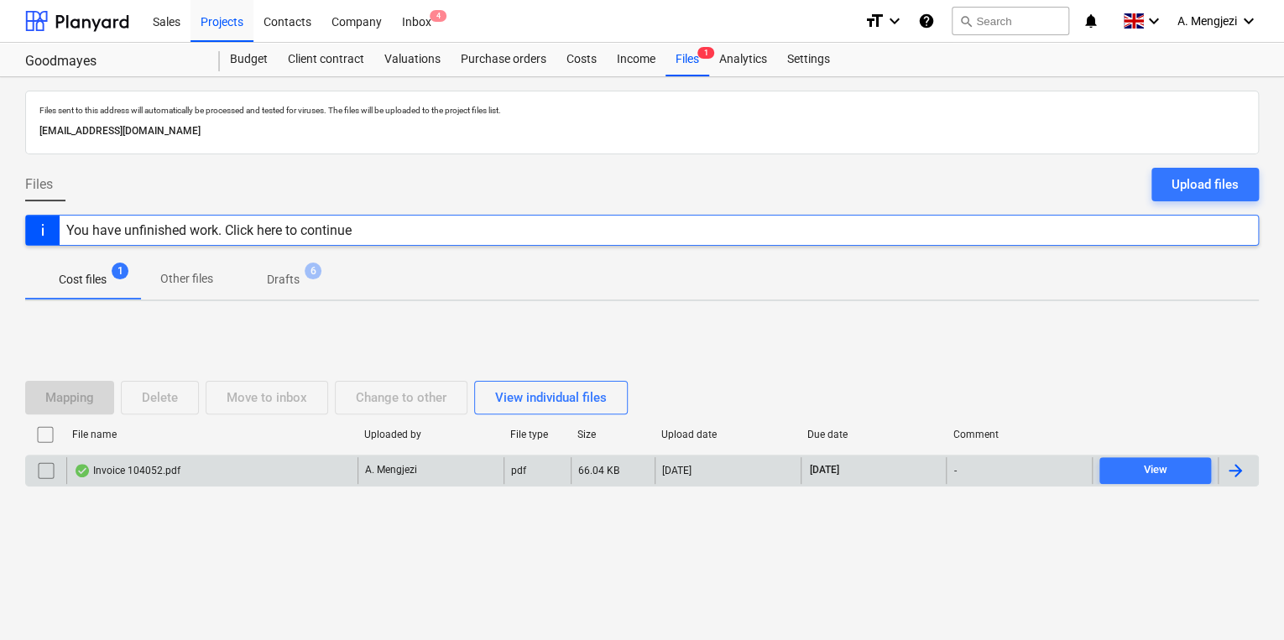
click at [303, 480] on div "Invoice 104052.pdf" at bounding box center [211, 470] width 291 height 27
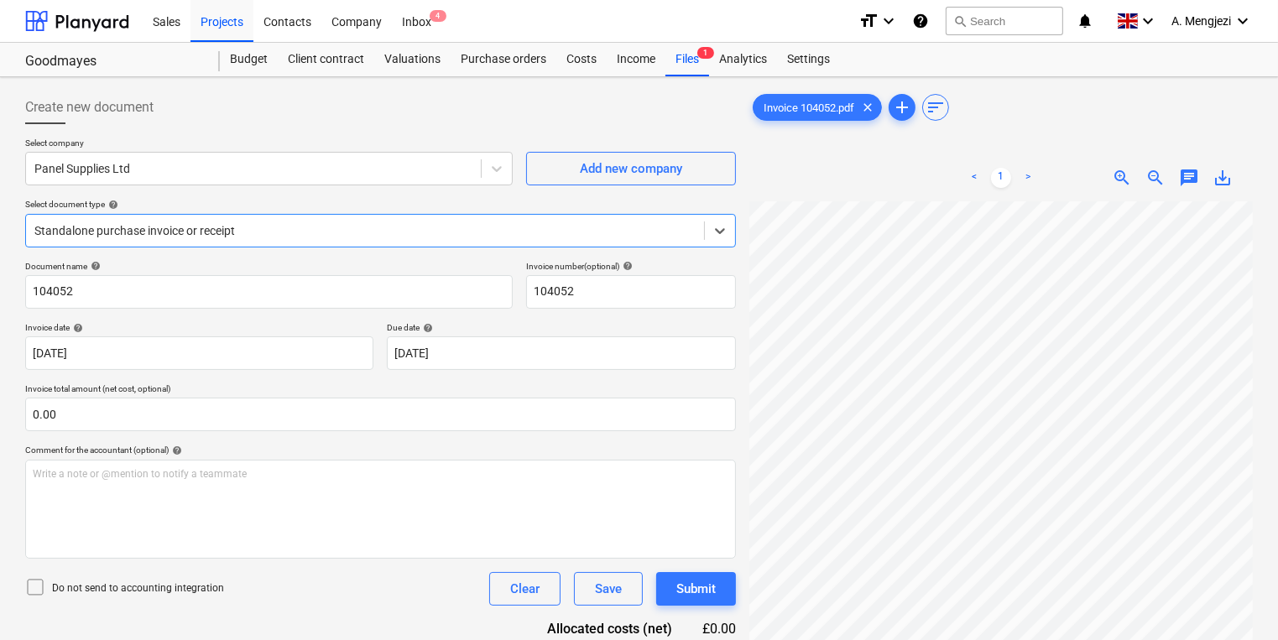
click at [232, 228] on div at bounding box center [364, 230] width 661 height 17
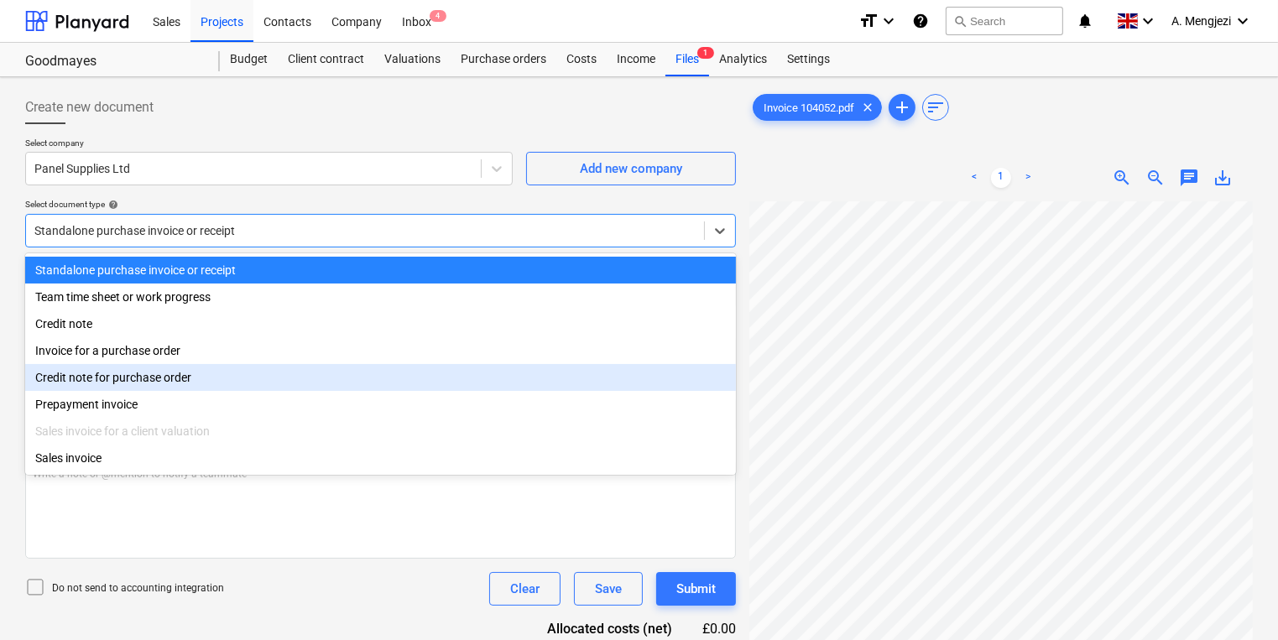
click at [229, 360] on div "Invoice for a purchase order" at bounding box center [380, 350] width 711 height 27
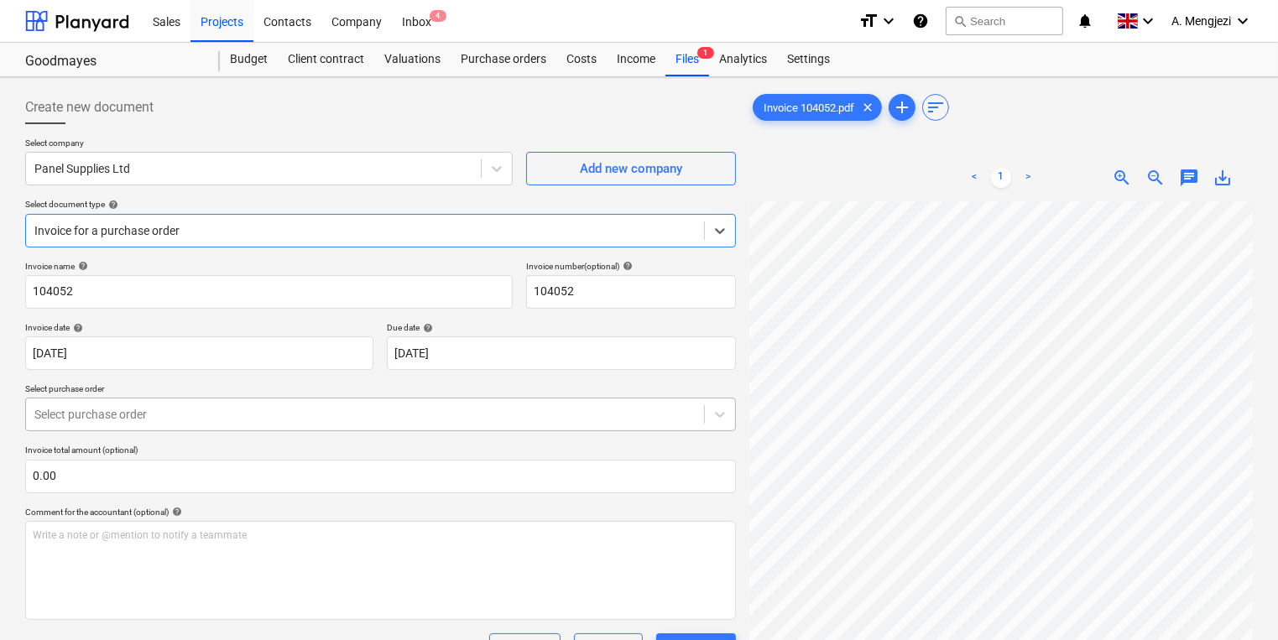
click at [227, 421] on div at bounding box center [364, 414] width 661 height 17
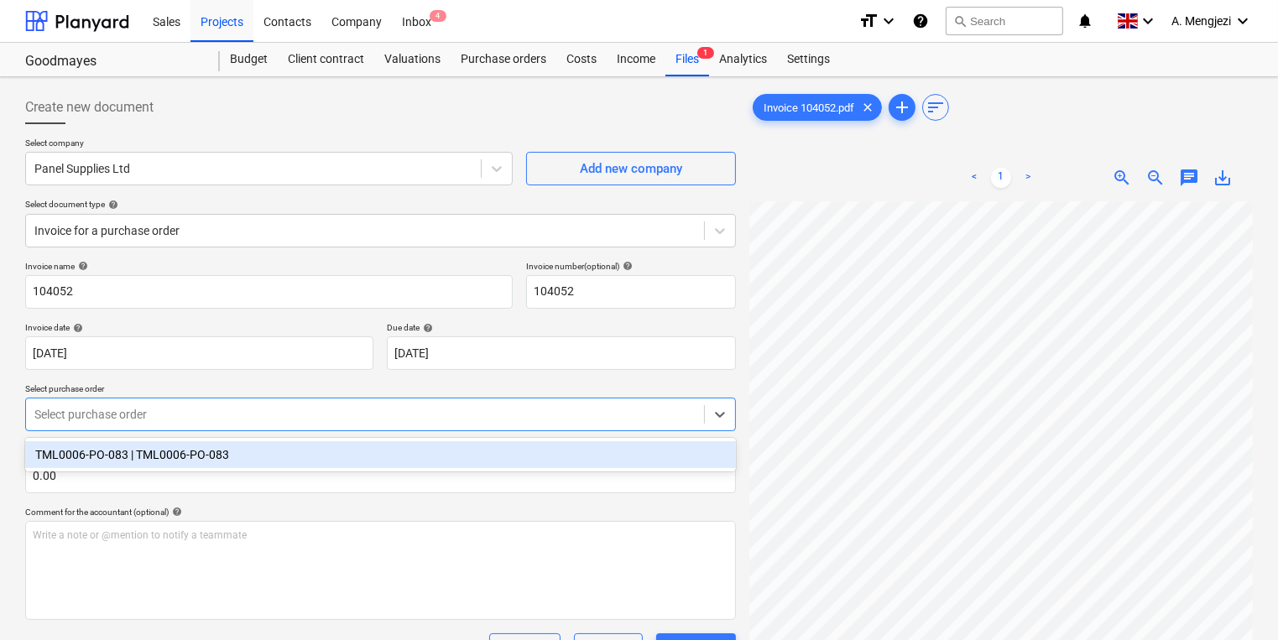
drag, startPoint x: 234, startPoint y: 452, endPoint x: 301, endPoint y: 433, distance: 68.8
click at [235, 452] on div "TML0006-PO-083 | TML0006-PO-083" at bounding box center [380, 455] width 711 height 27
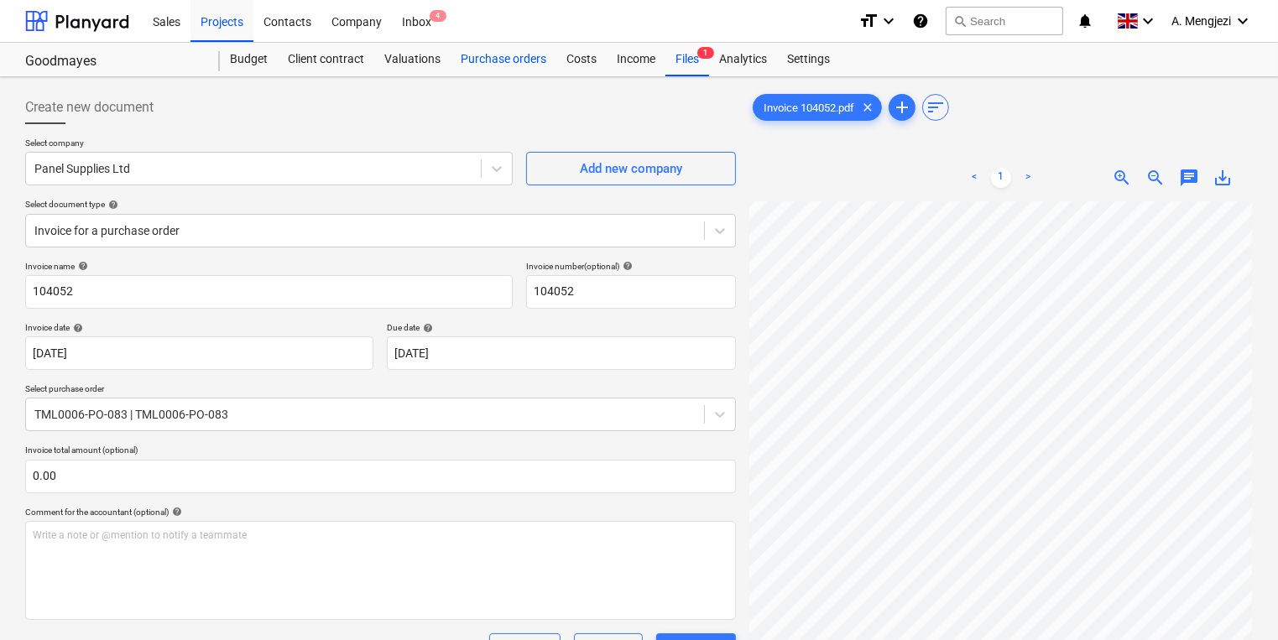
click at [523, 66] on div "Purchase orders" at bounding box center [504, 60] width 106 height 34
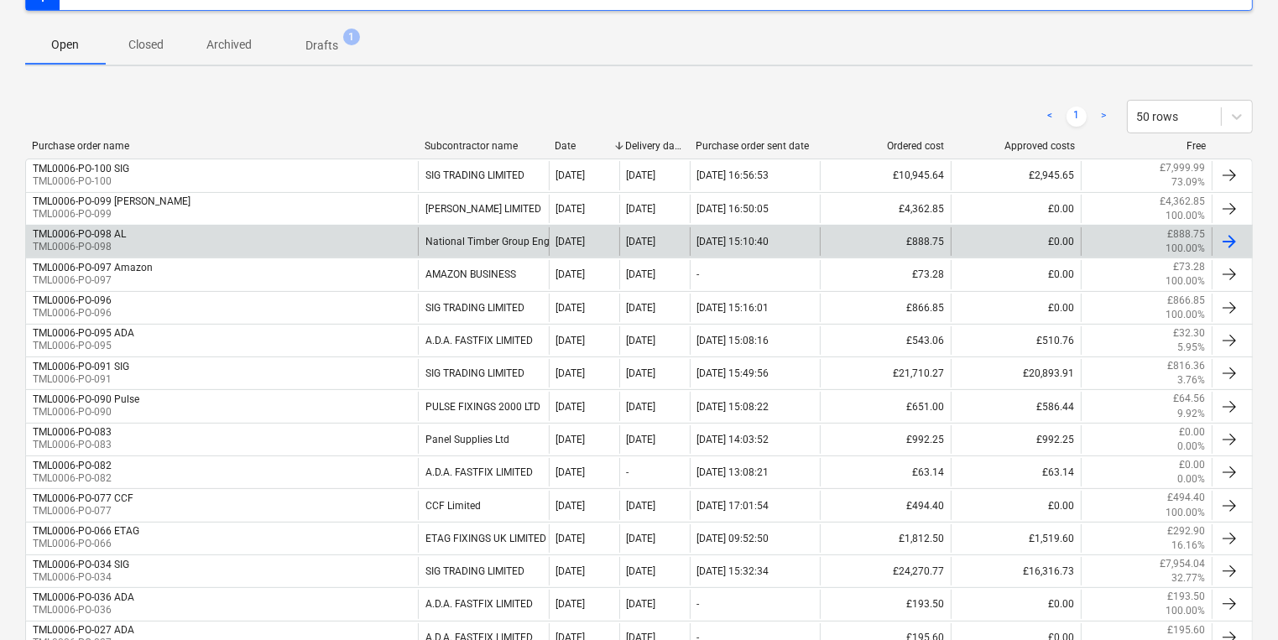
scroll to position [269, 0]
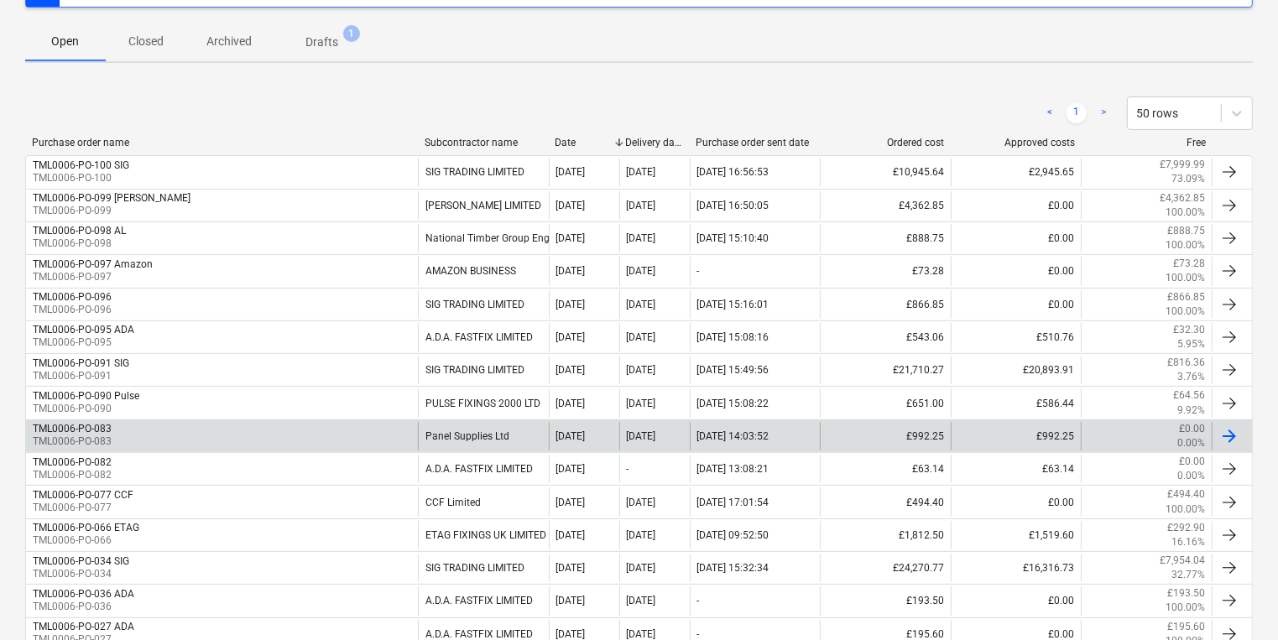
click at [330, 442] on div "TML0006-PO-083 TML0006-PO-083" at bounding box center [222, 436] width 392 height 29
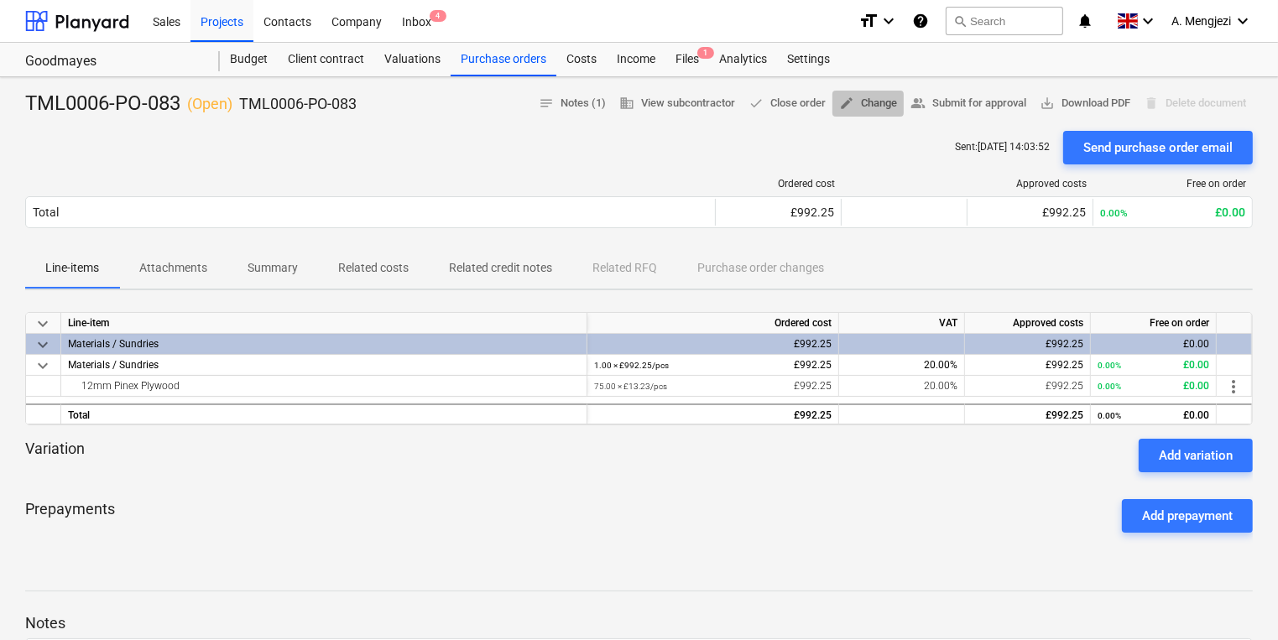
click at [843, 101] on span "edit" at bounding box center [846, 103] width 15 height 15
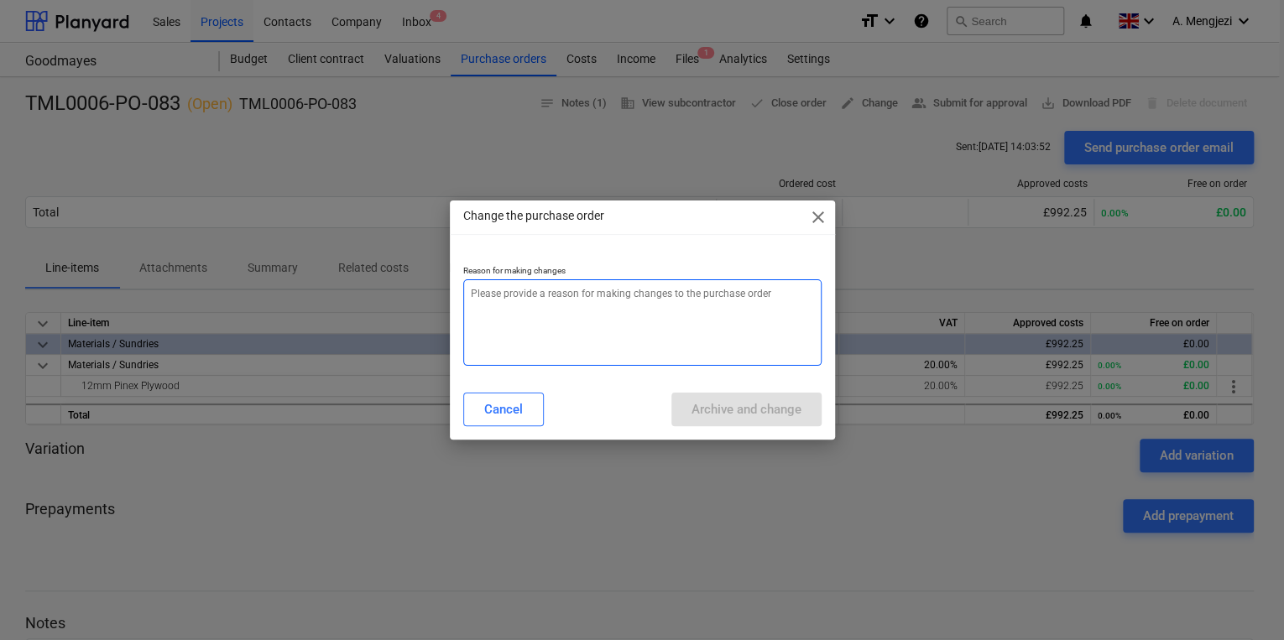
click at [606, 305] on textarea at bounding box center [642, 323] width 358 height 86
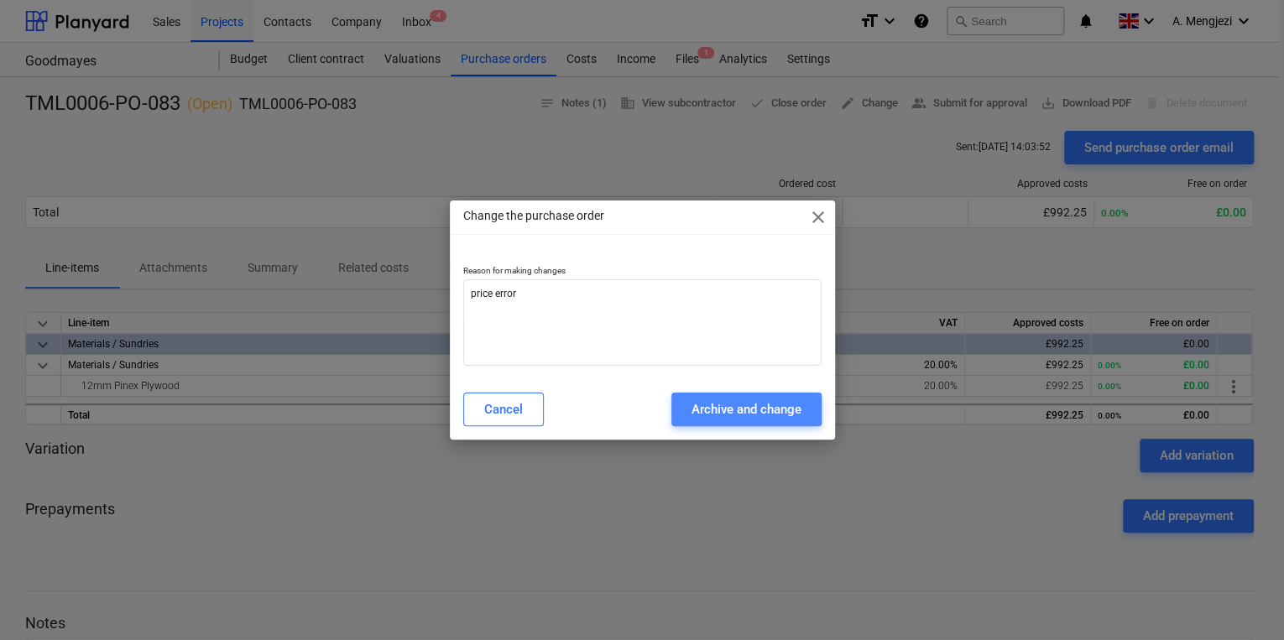
click at [722, 424] on button "Archive and change" at bounding box center [747, 410] width 150 height 34
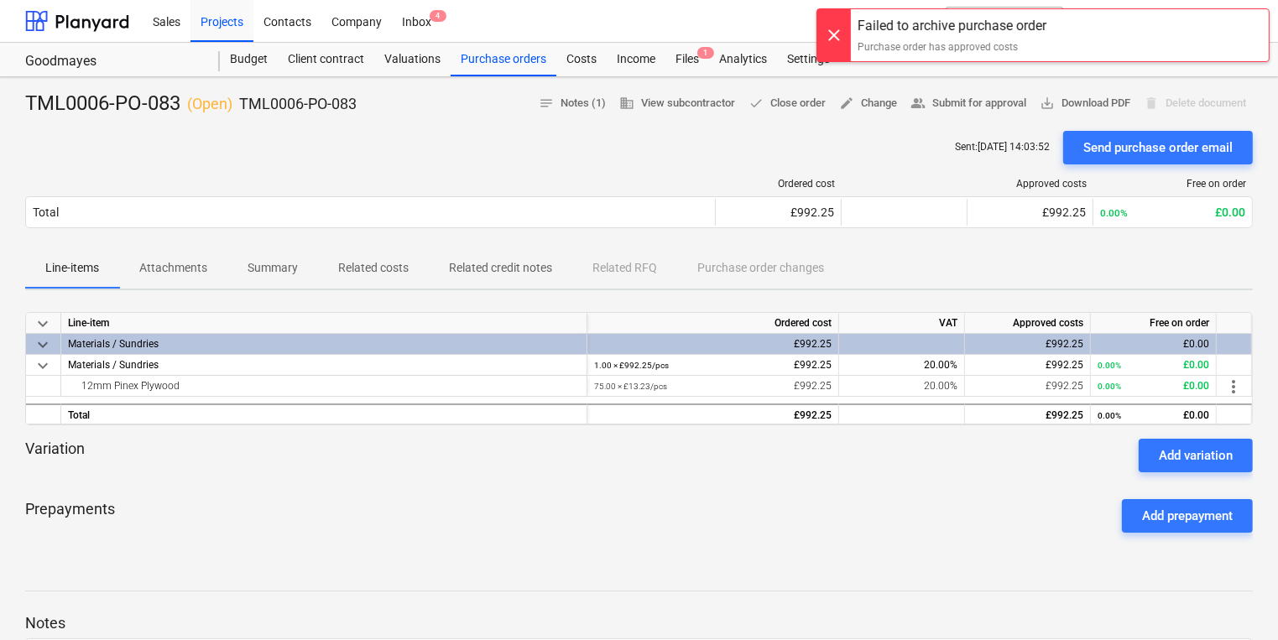
click at [804, 147] on div "Sent : [DATE] 14:03:52 Send purchase order email" at bounding box center [639, 148] width 1228 height 34
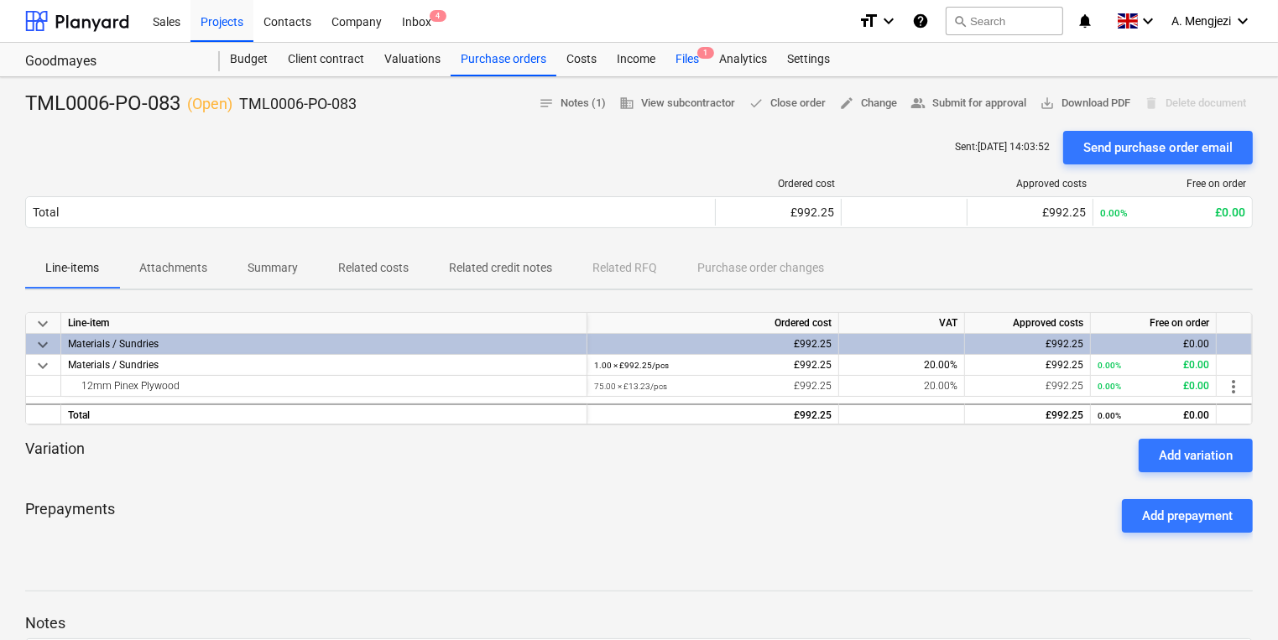
click at [673, 64] on div "Files 1" at bounding box center [688, 60] width 44 height 34
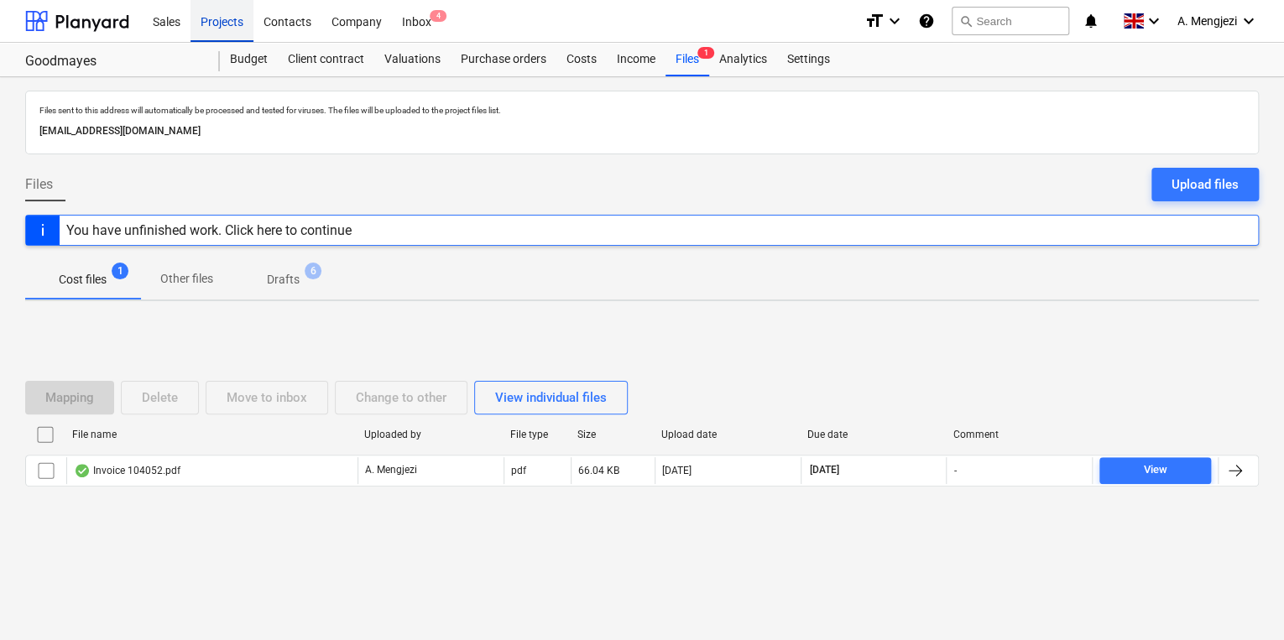
click at [202, 34] on div "Projects" at bounding box center [222, 20] width 63 height 43
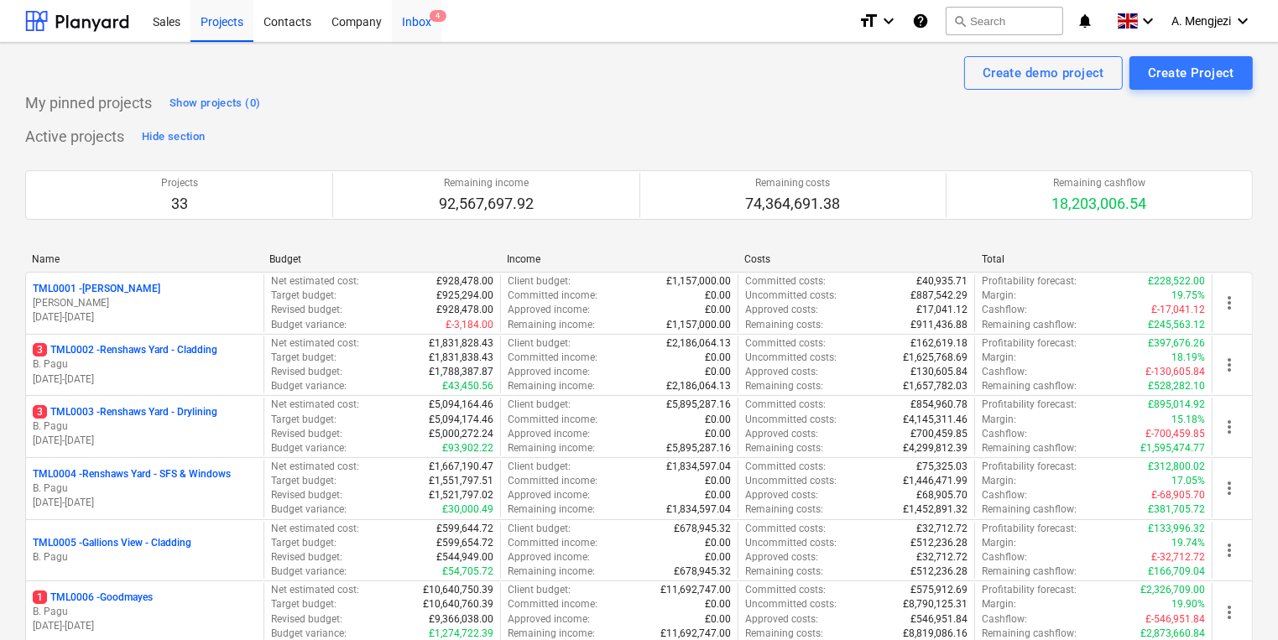
click at [421, 30] on div "Inbox 4" at bounding box center [417, 20] width 50 height 43
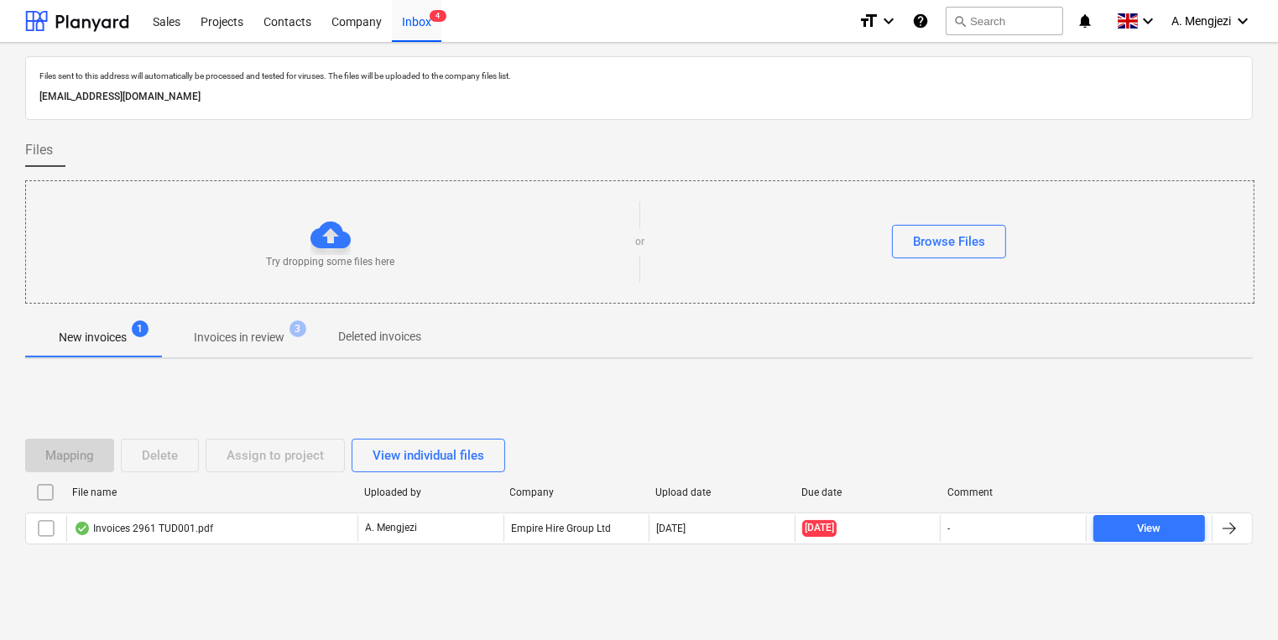
click at [254, 306] on div at bounding box center [639, 310] width 1228 height 13
click at [269, 349] on span "Invoices in review 3" at bounding box center [239, 337] width 158 height 30
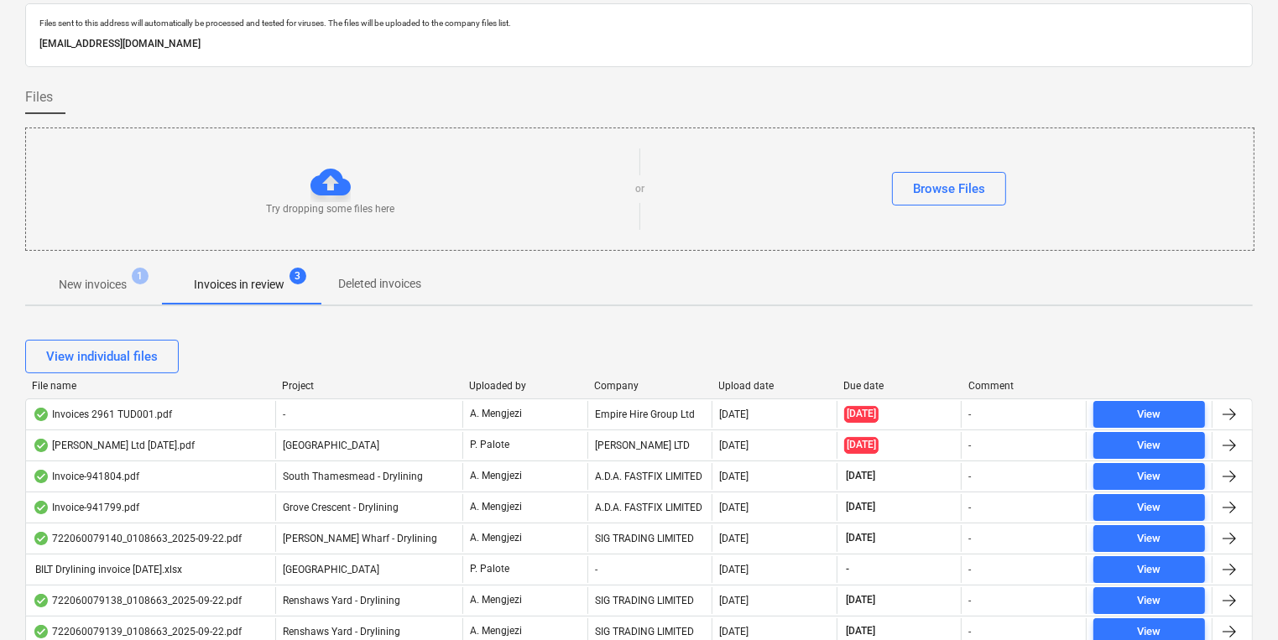
scroll to position [23, 0]
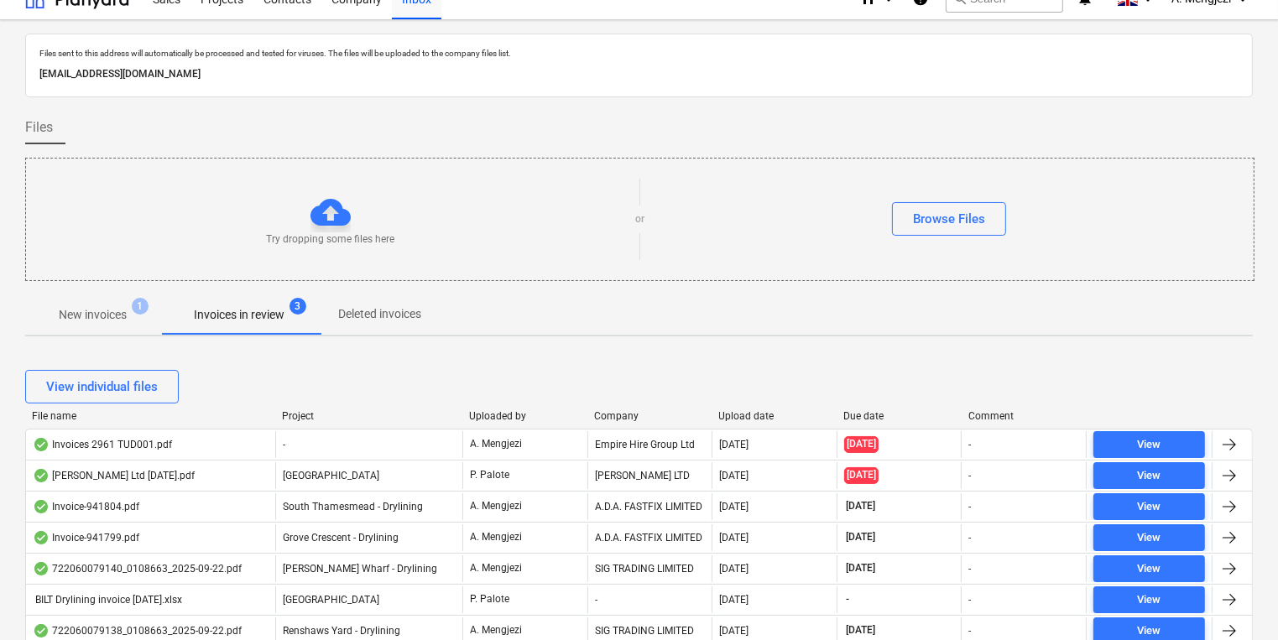
click at [735, 412] on div "Upload date" at bounding box center [775, 416] width 112 height 12
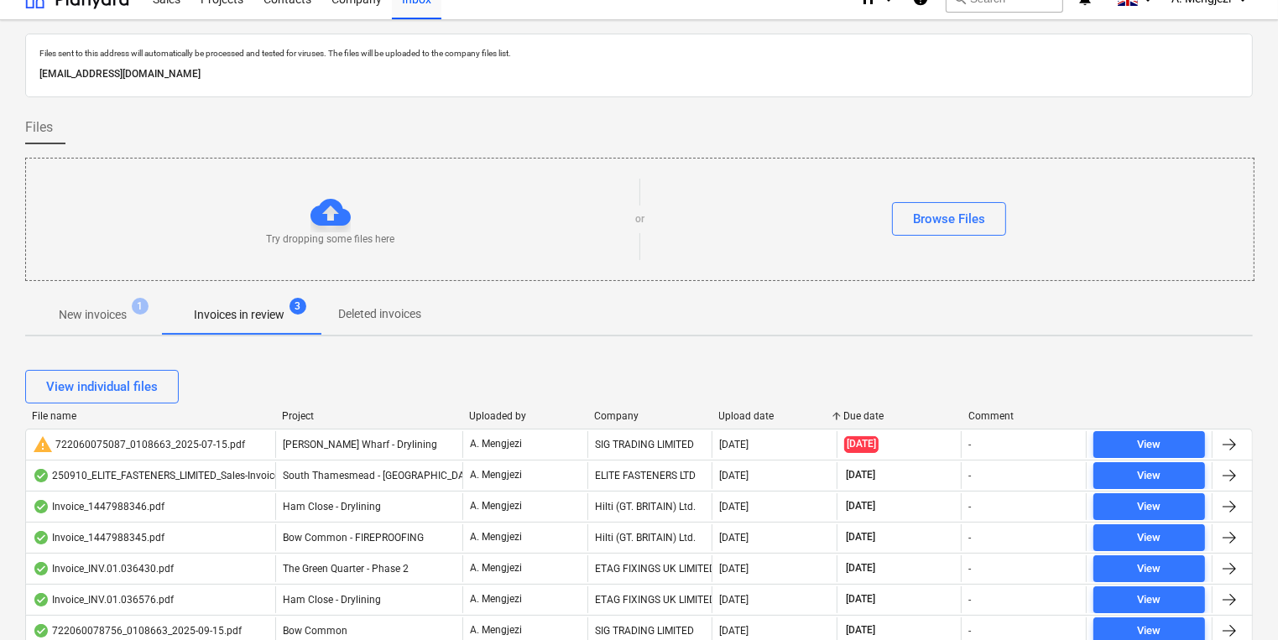
click at [735, 412] on div "Upload date" at bounding box center [775, 416] width 112 height 12
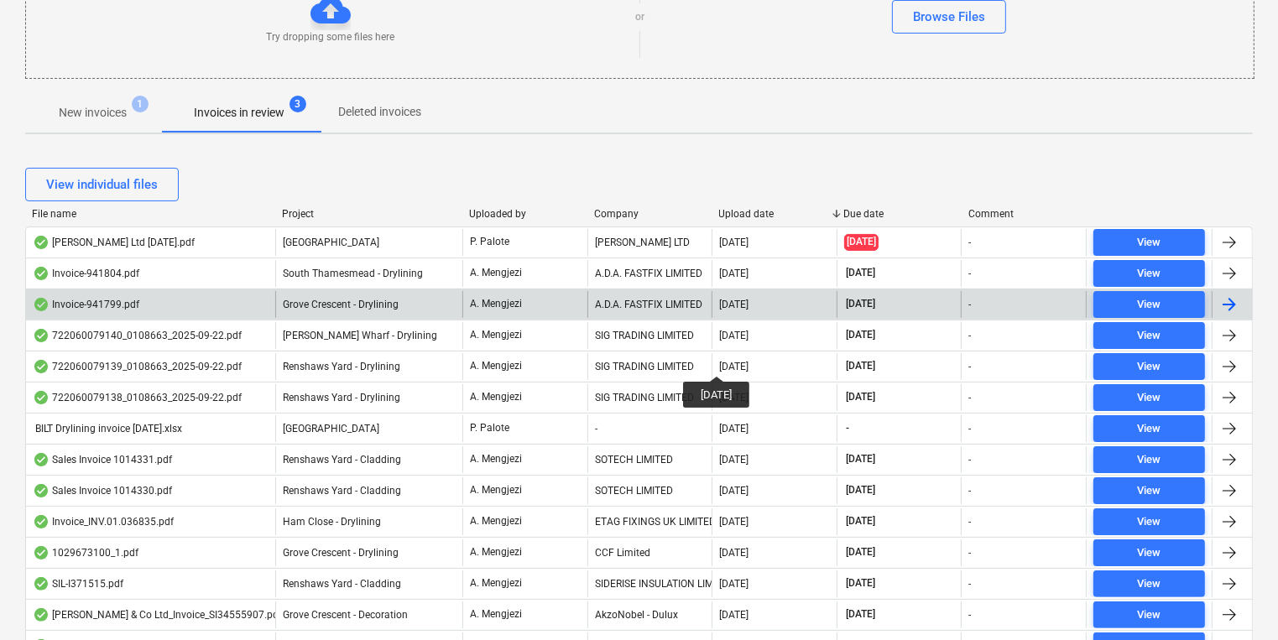
scroll to position [224, 0]
click at [732, 312] on div "[DATE]" at bounding box center [774, 305] width 125 height 27
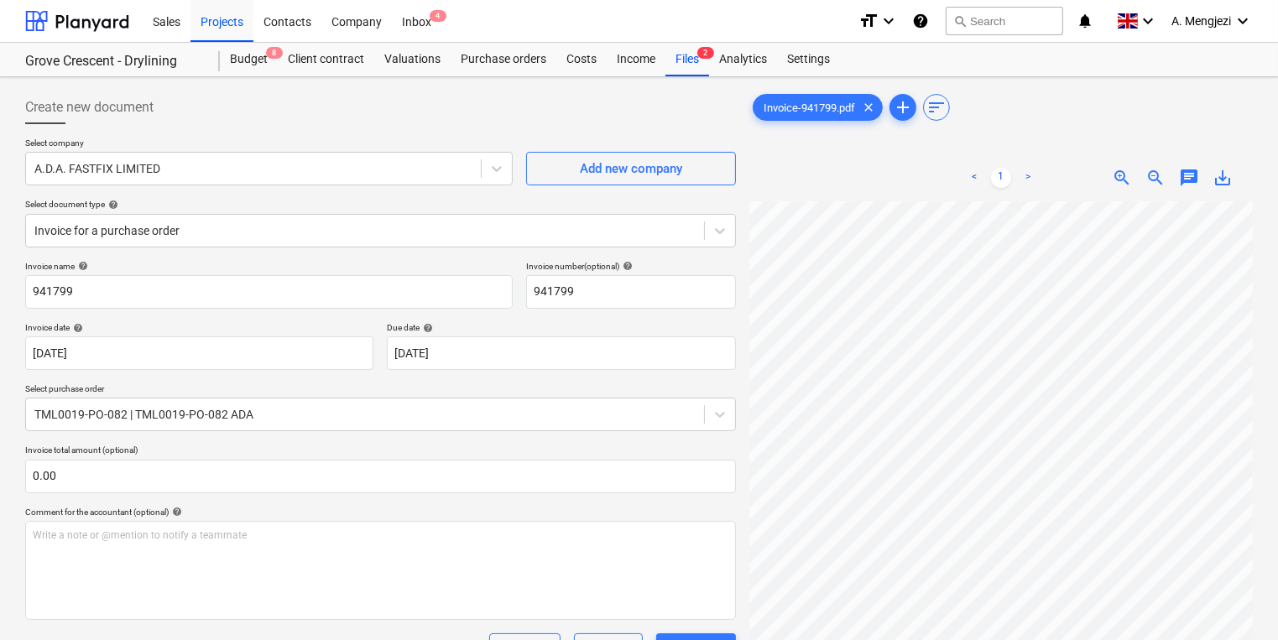
scroll to position [76, 0]
